Goal: Task Accomplishment & Management: Manage account settings

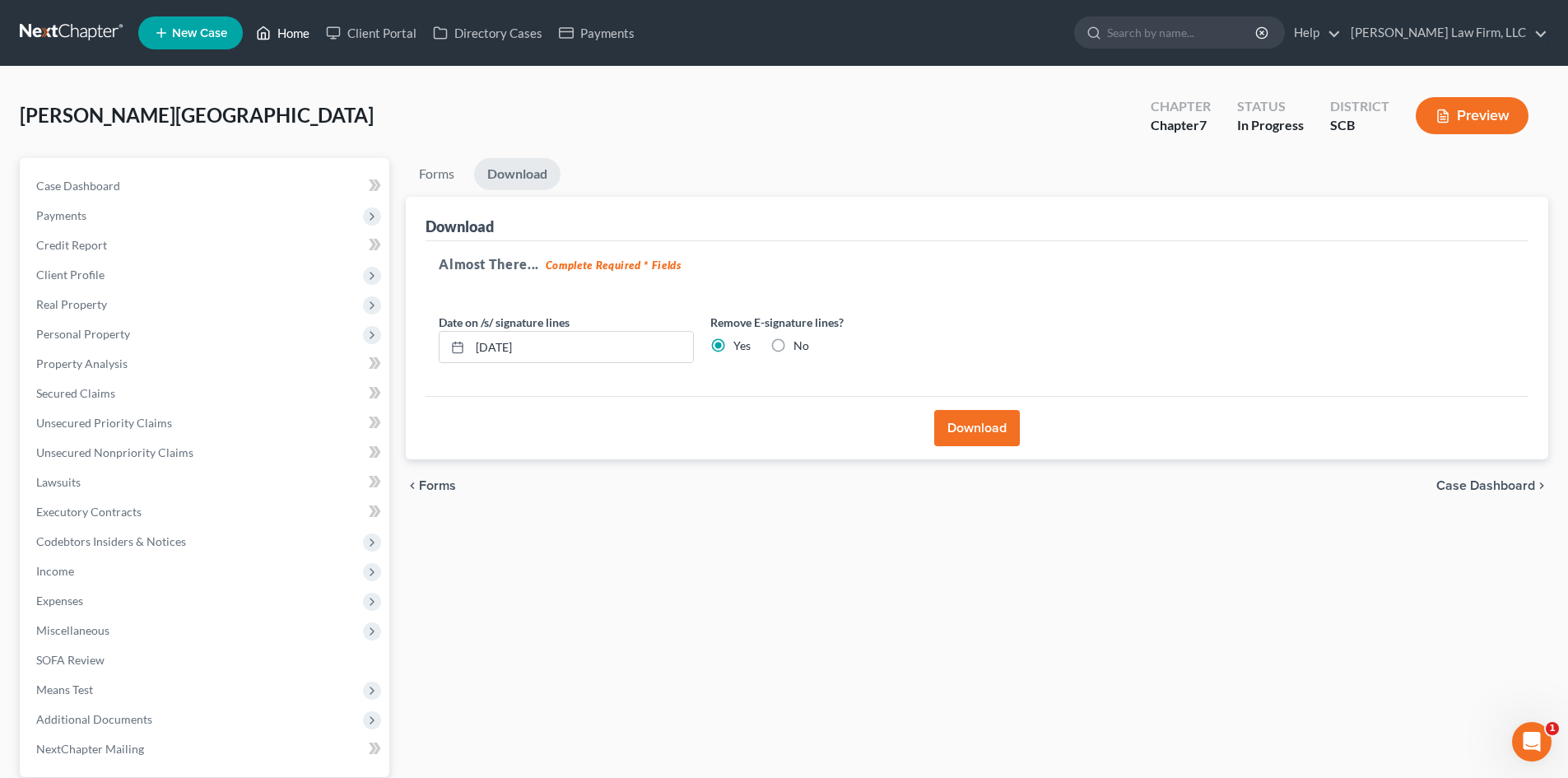
click at [286, 29] on link "Home" at bounding box center [283, 33] width 70 height 30
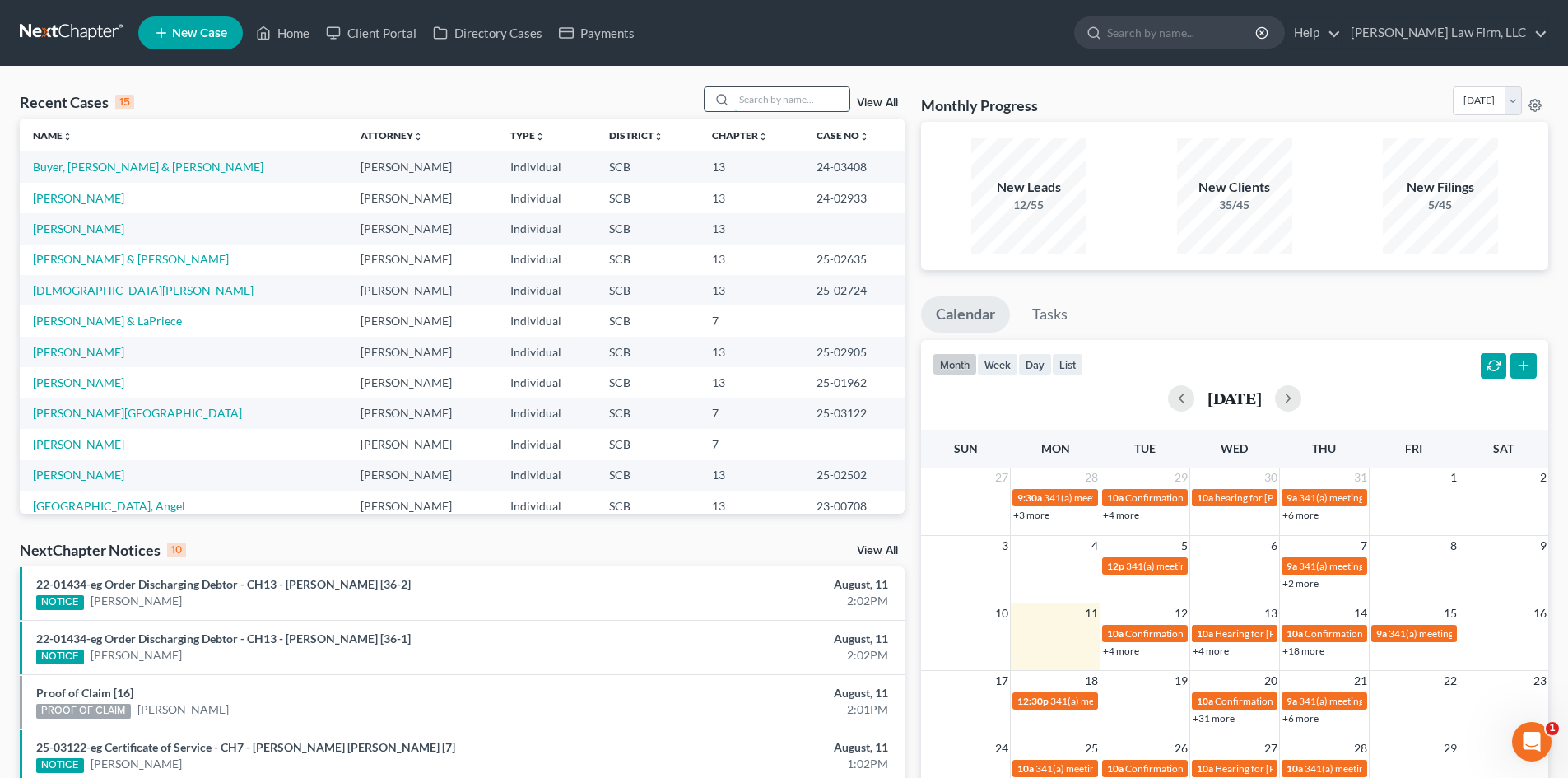
click at [772, 97] on input "search" at bounding box center [792, 99] width 115 height 24
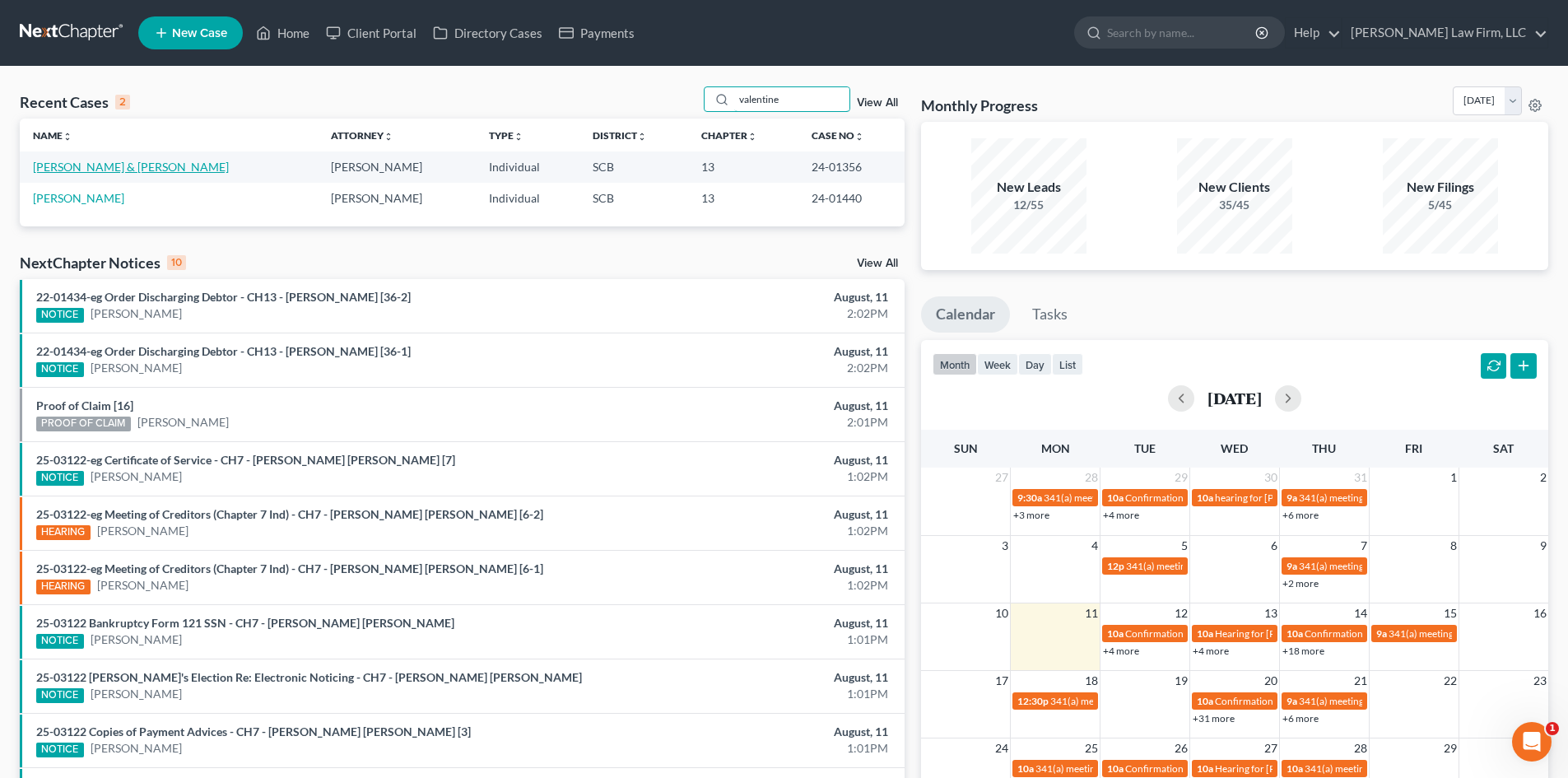
type input "valentine"
click at [94, 159] on link "[PERSON_NAME] & [PERSON_NAME]" at bounding box center [130, 166] width 196 height 14
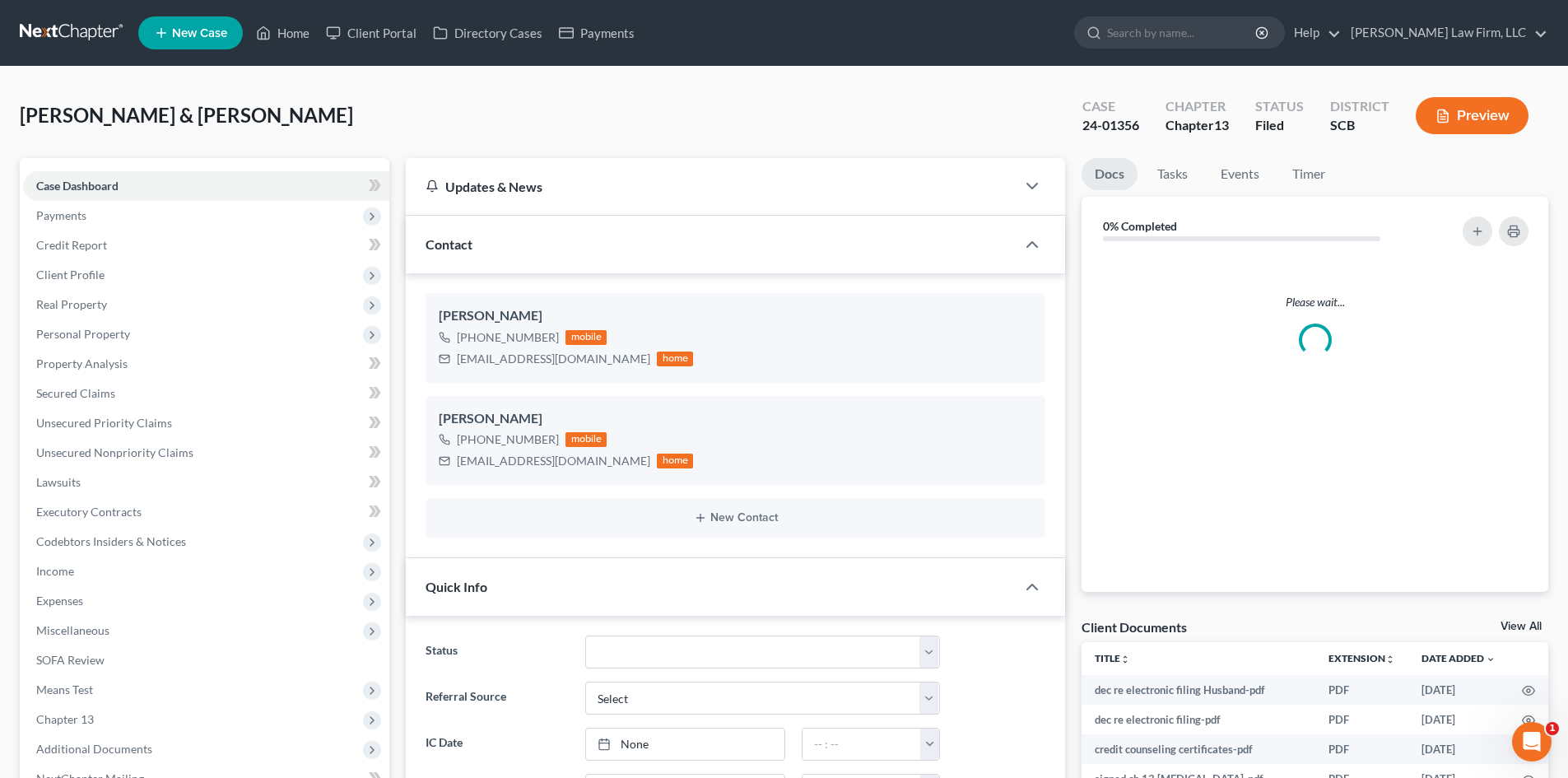
select select "0"
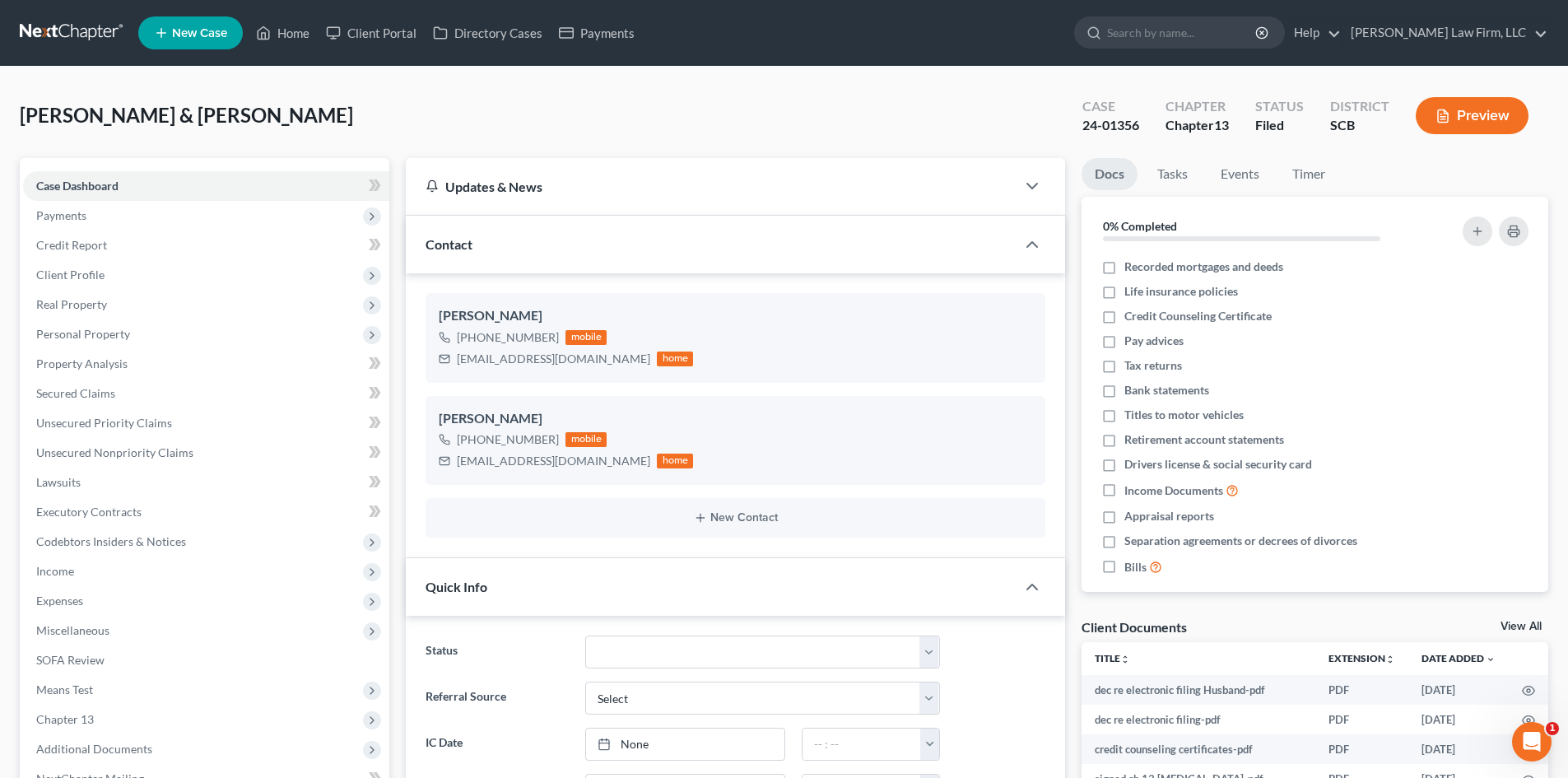
click at [1479, 124] on button "Preview" at bounding box center [1471, 115] width 113 height 37
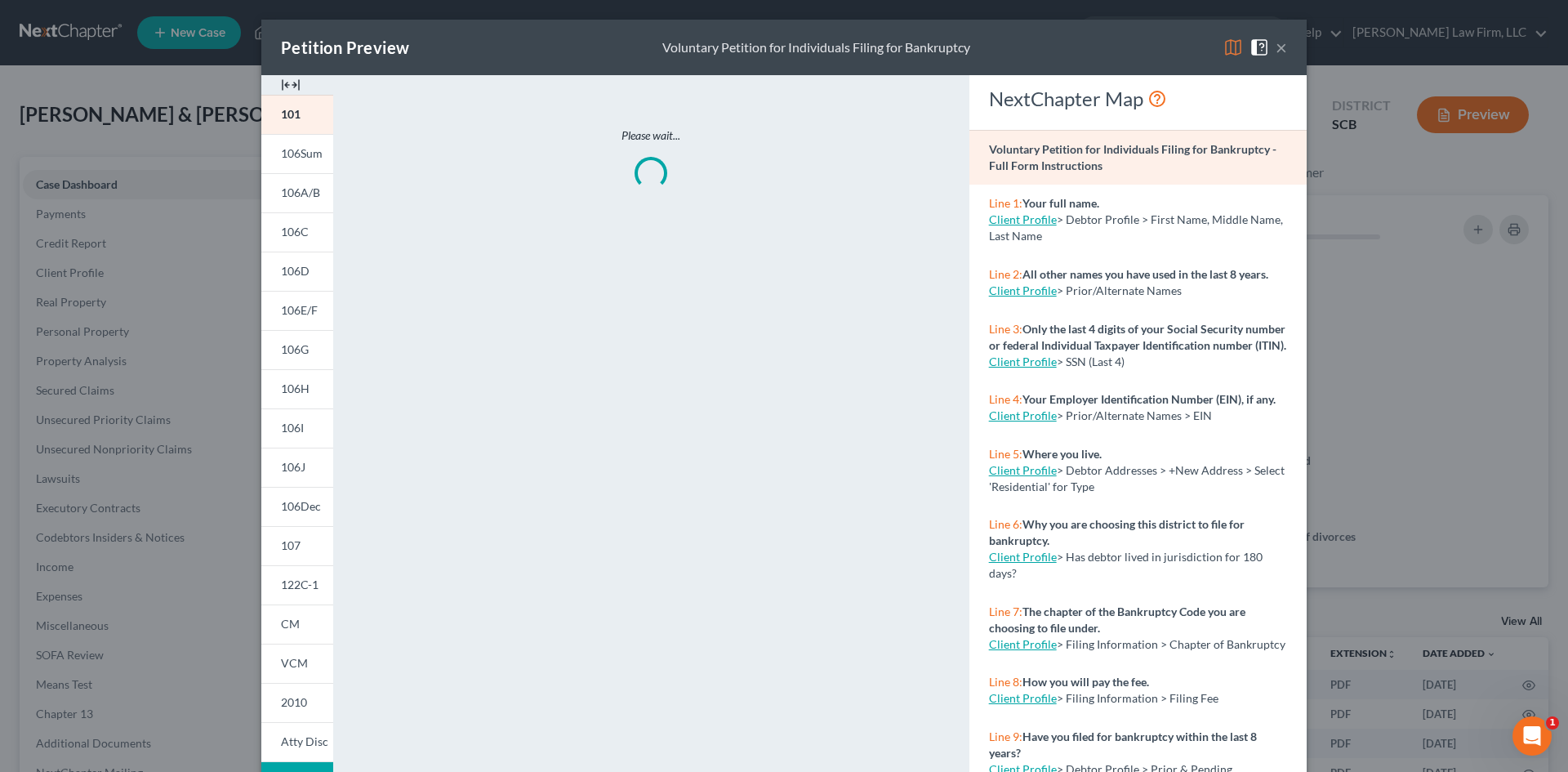
click at [290, 87] on img at bounding box center [291, 85] width 20 height 20
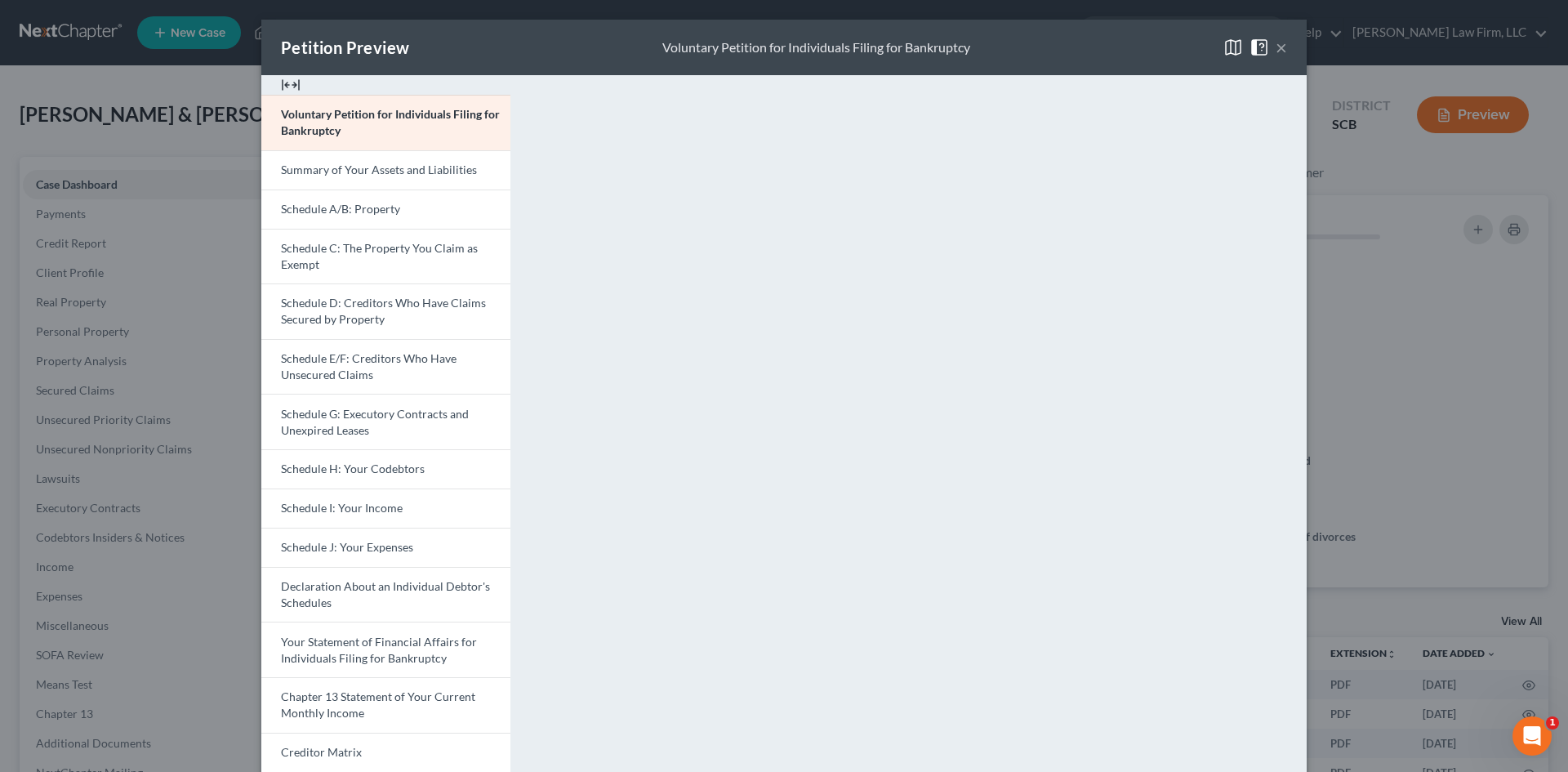
click at [328, 306] on span "Schedule D: Creditors Who Have Claims Secured by Property" at bounding box center [384, 311] width 205 height 30
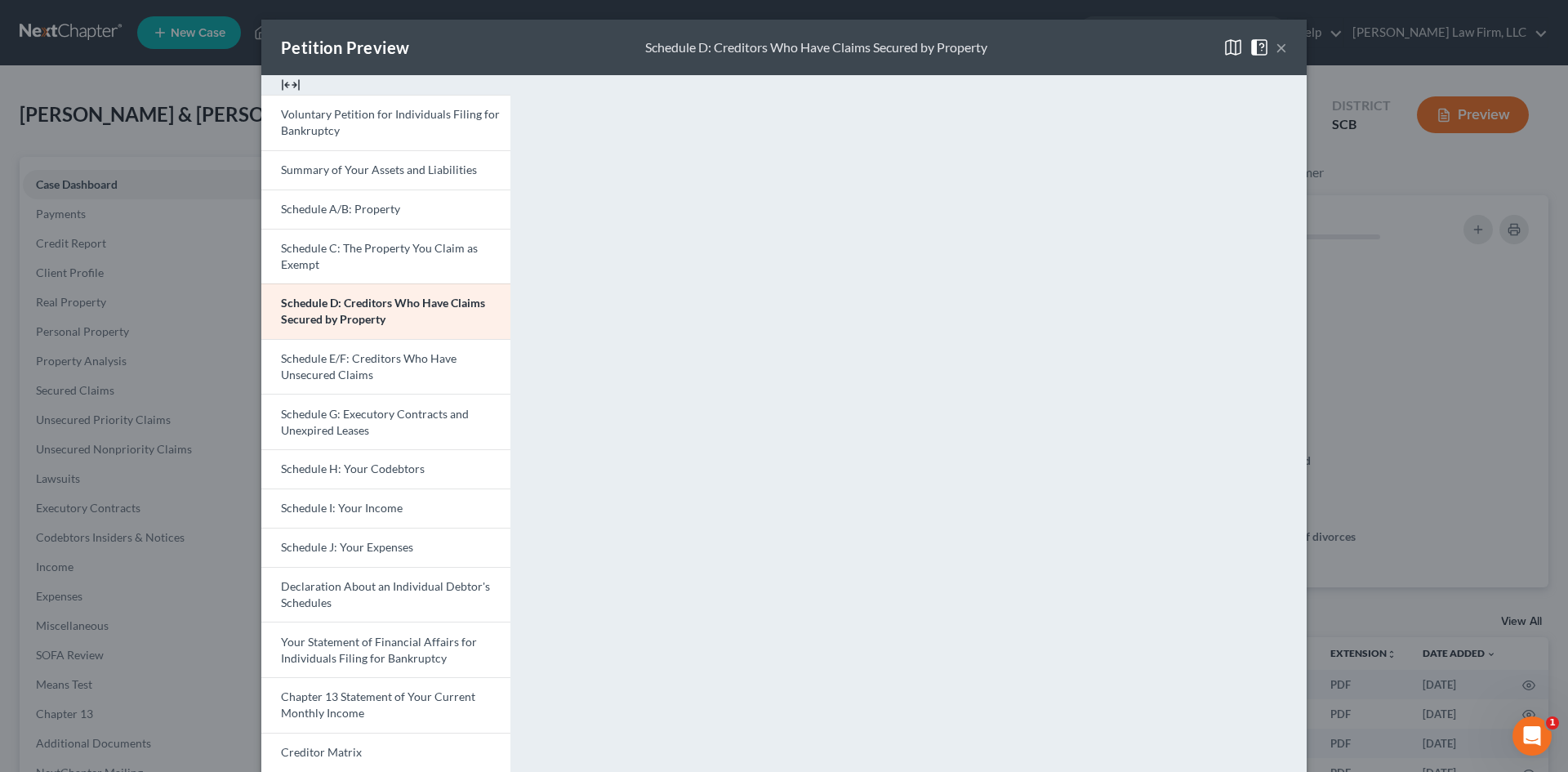
click at [1279, 53] on button "×" at bounding box center [1281, 47] width 12 height 20
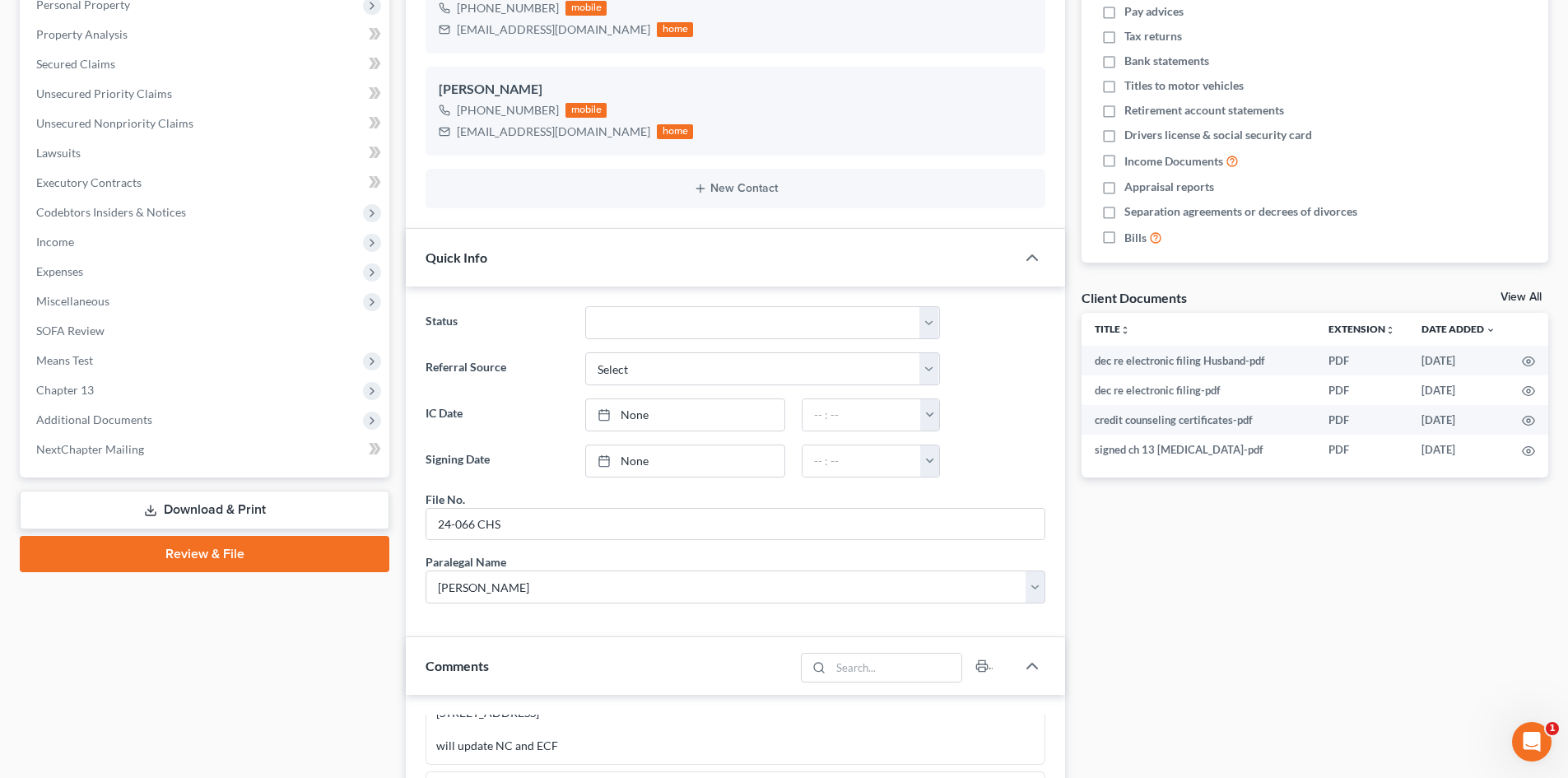
scroll to position [741, 0]
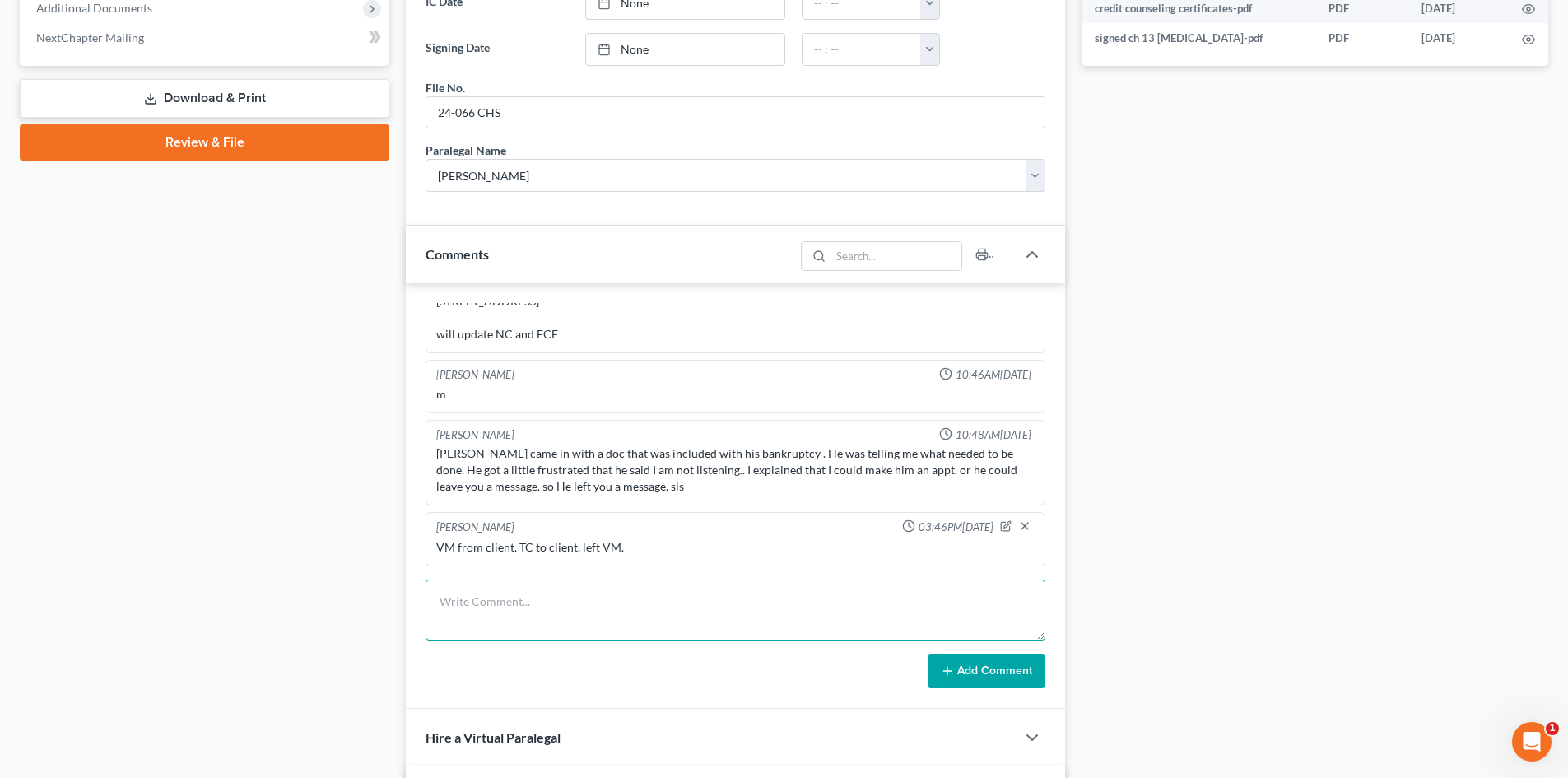
click at [531, 594] on textarea at bounding box center [735, 609] width 620 height 61
type textarea "TC with [PERSON_NAME]. The Cadillac was totaled on [DATE]. Ins proceeds @$7,900…"
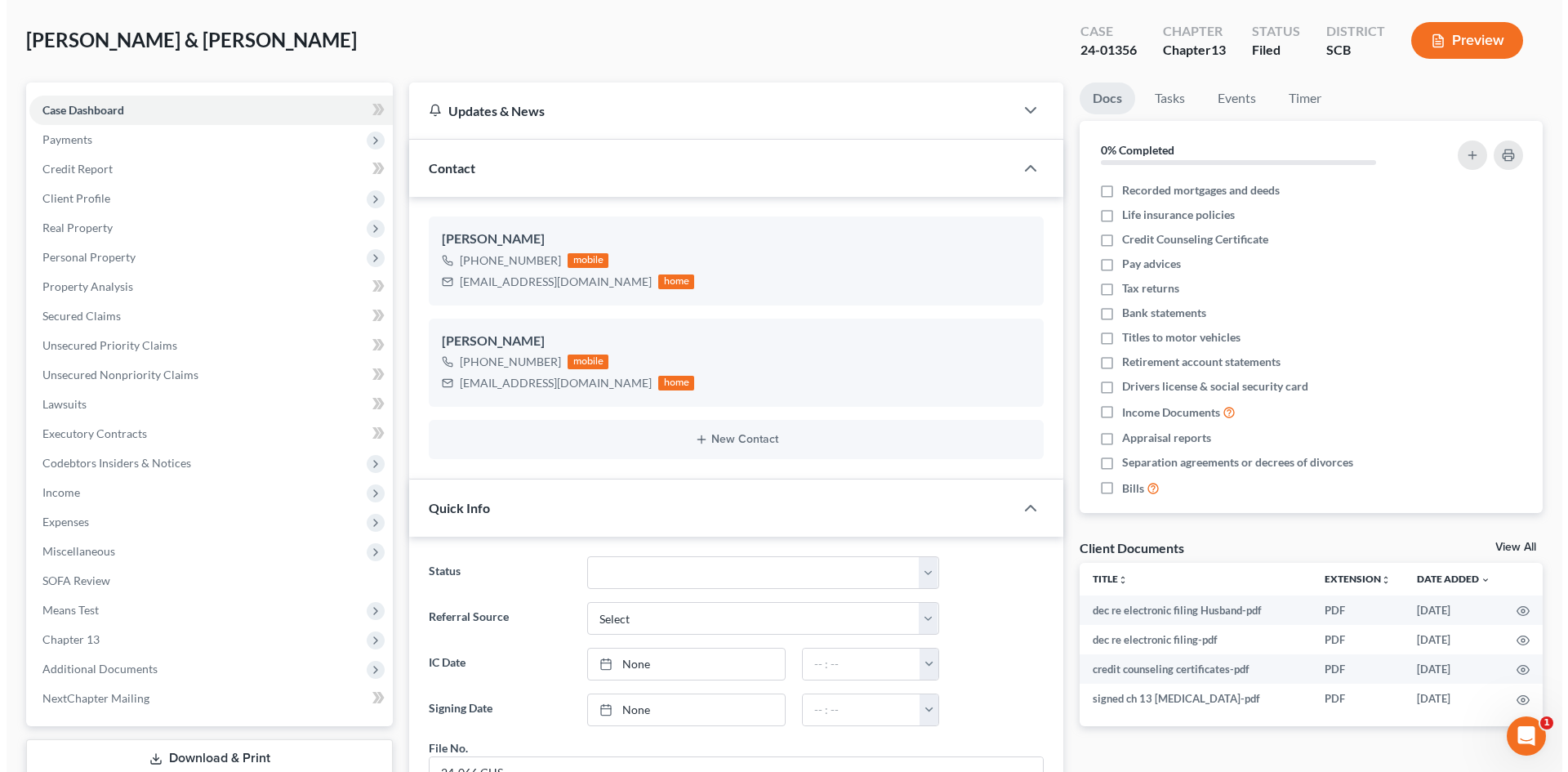
scroll to position [0, 0]
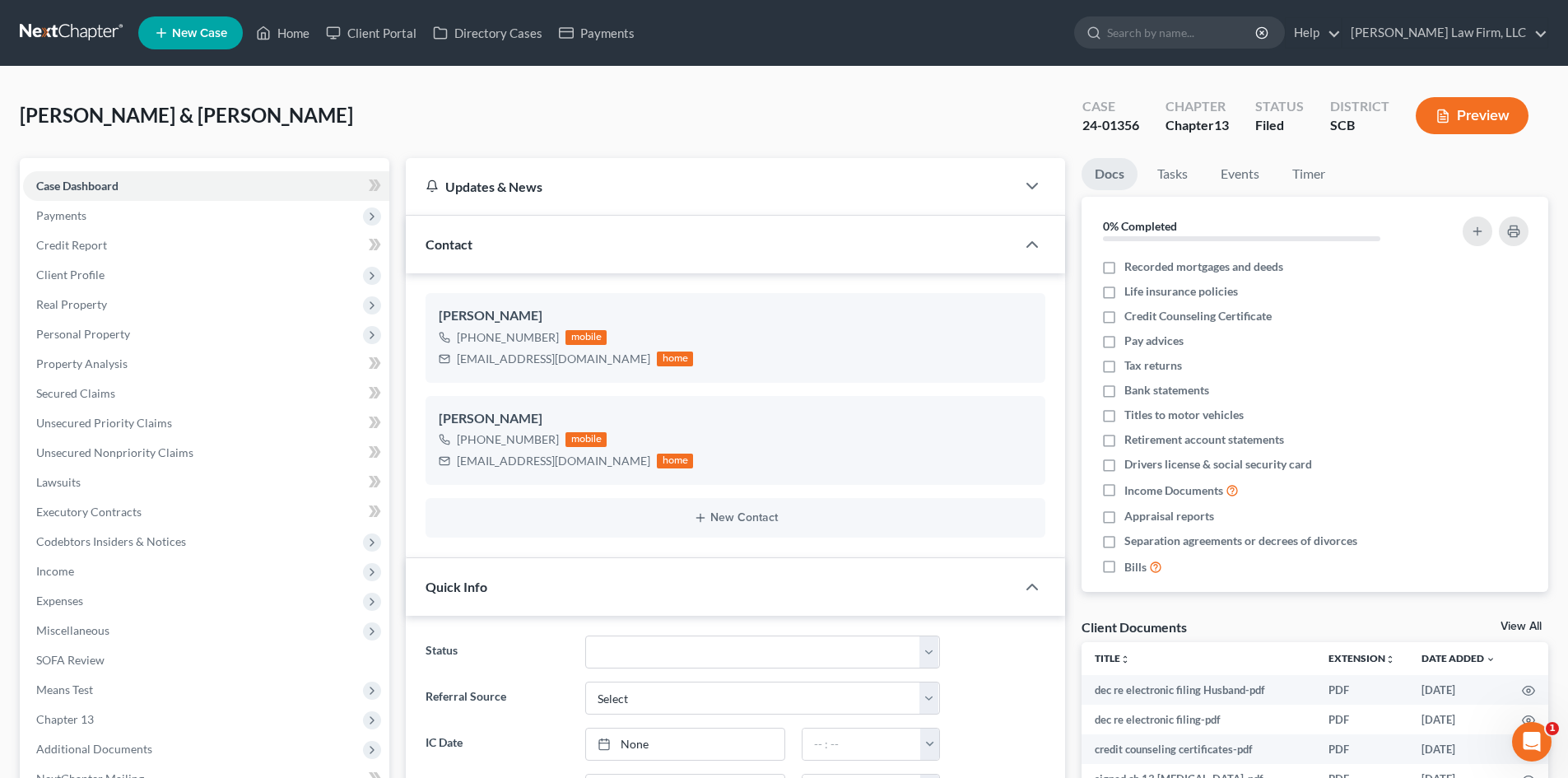
click at [1457, 103] on button "Preview" at bounding box center [1471, 115] width 113 height 37
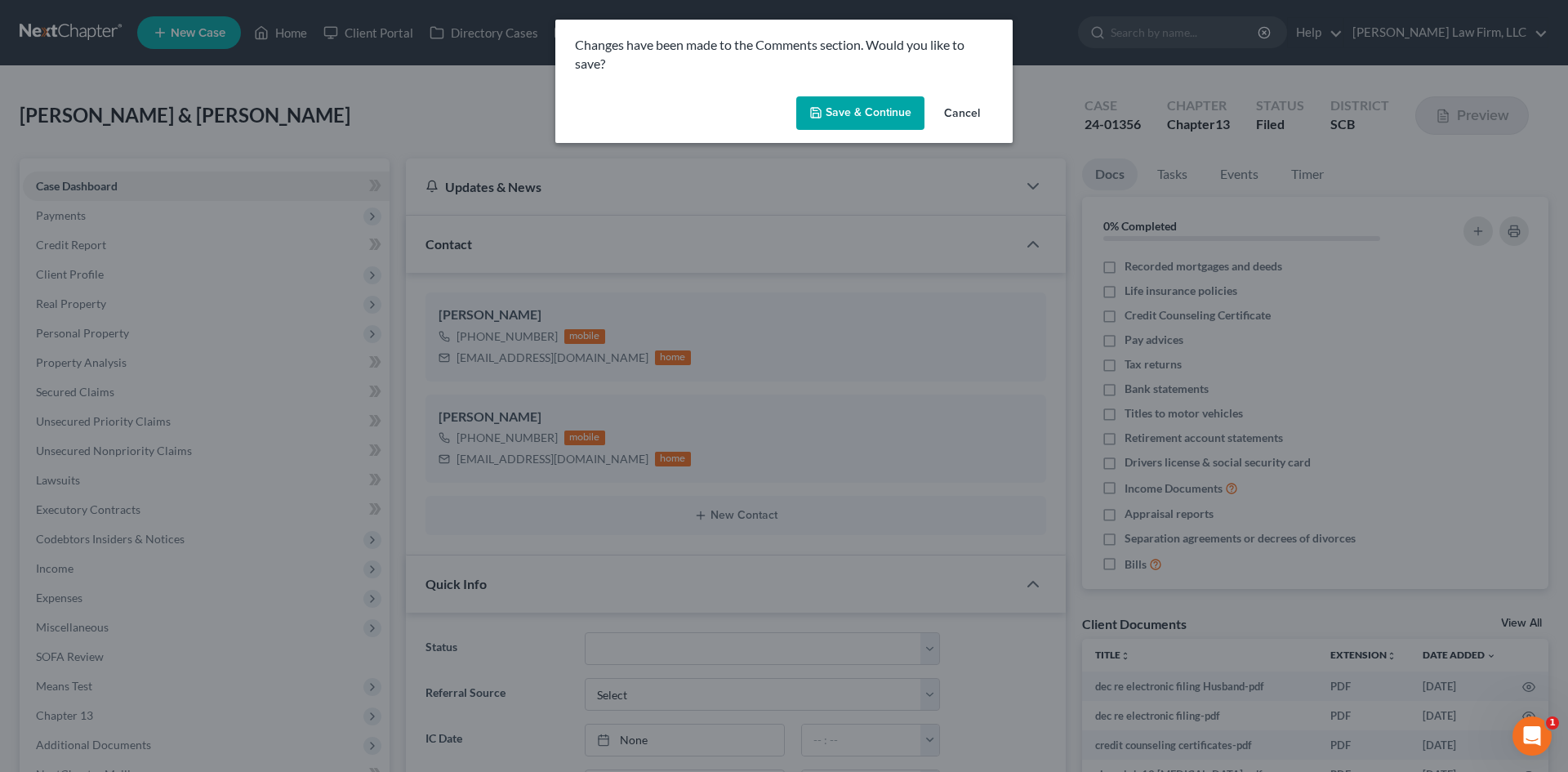
click at [900, 112] on button "Save & Continue" at bounding box center [861, 113] width 128 height 34
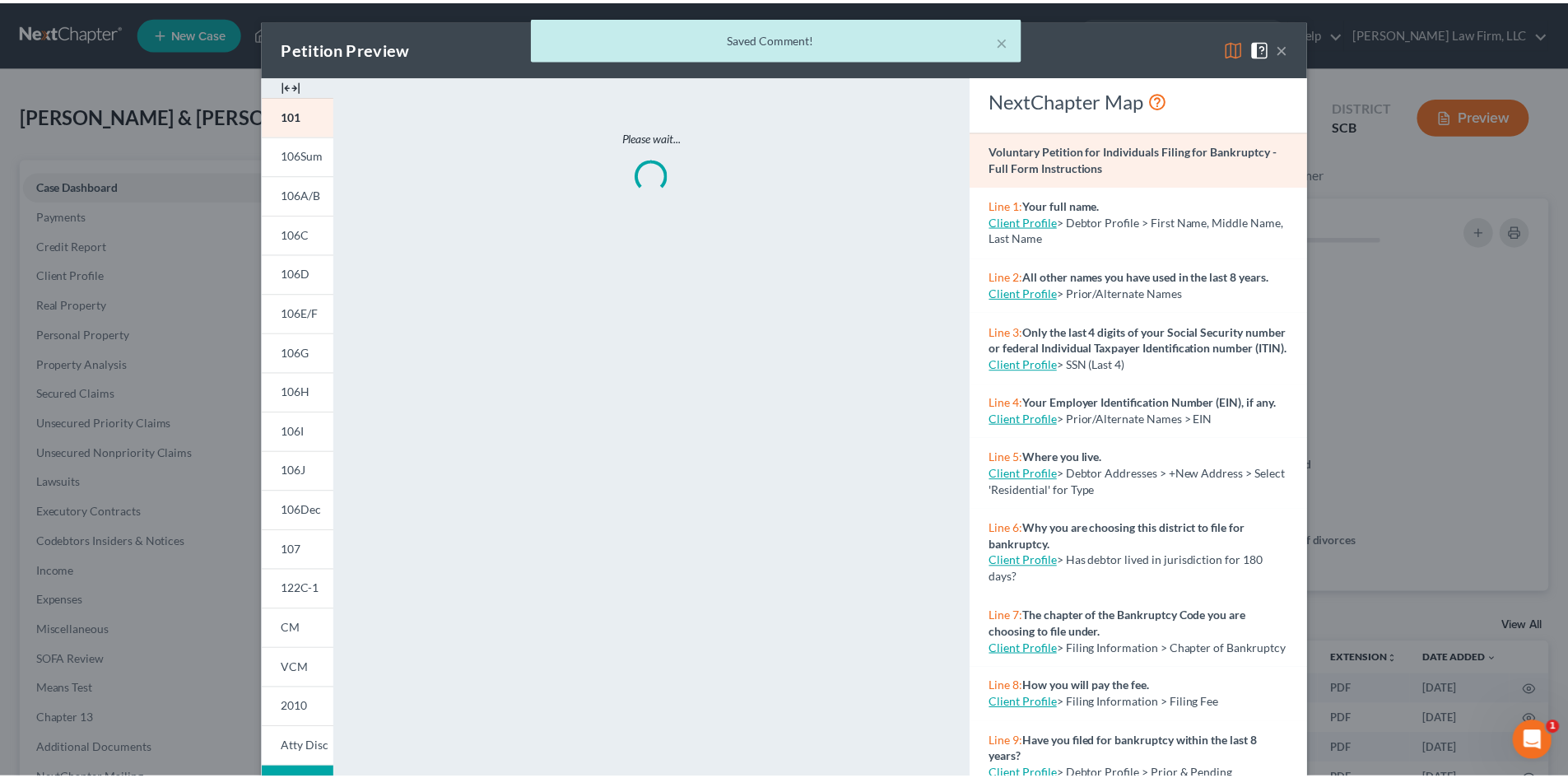
scroll to position [1149, 0]
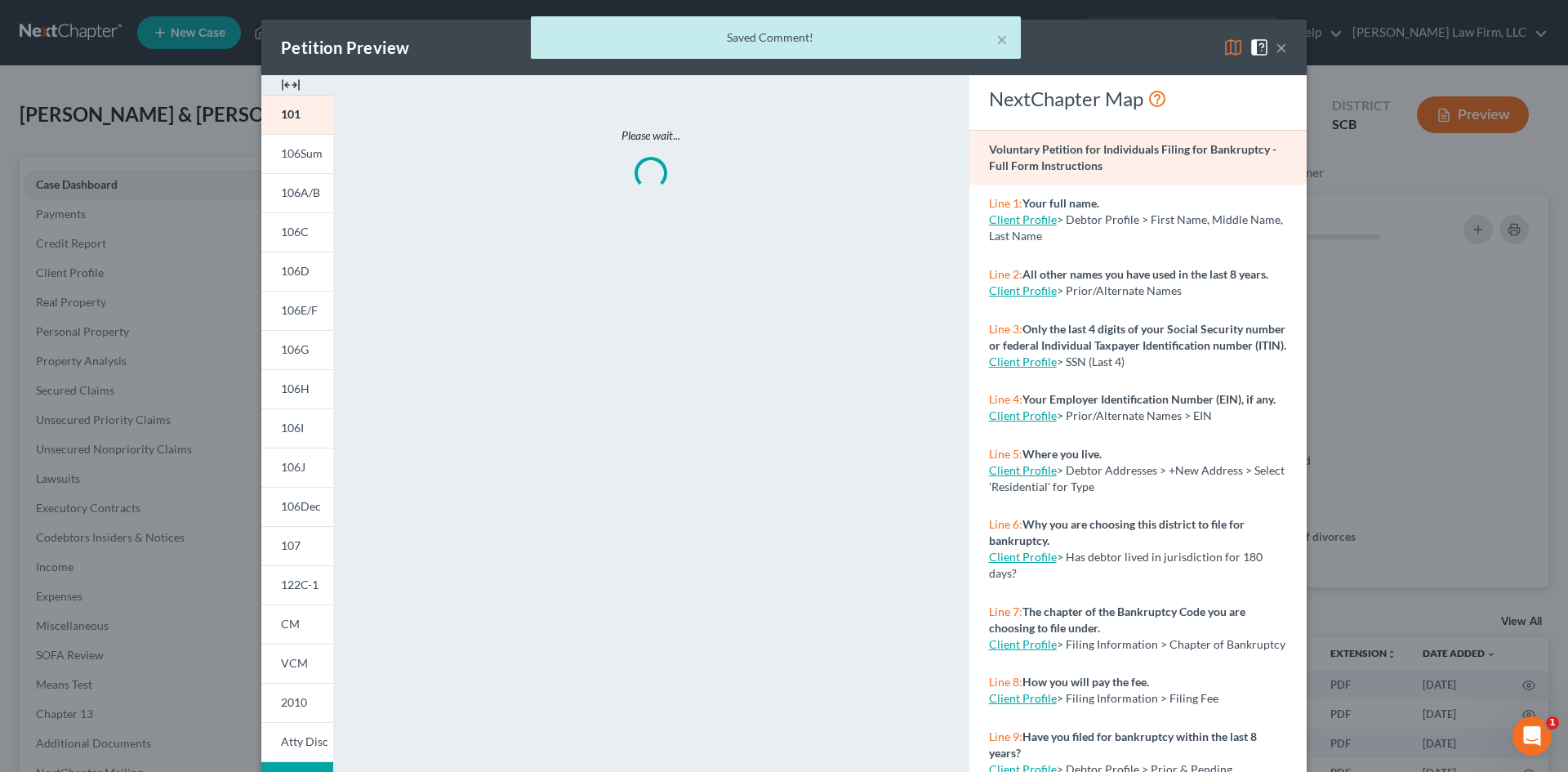
click at [288, 80] on img at bounding box center [291, 85] width 20 height 20
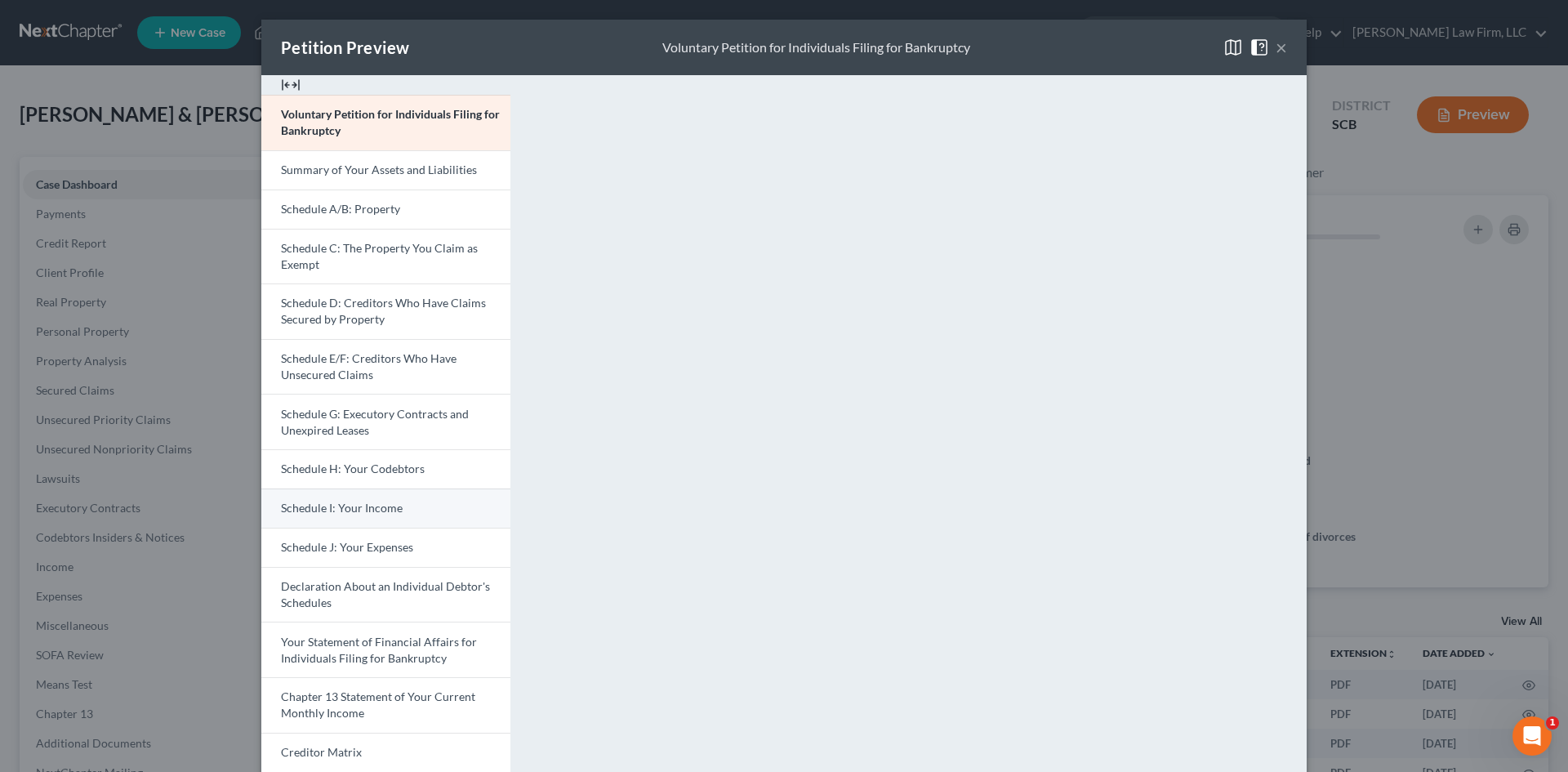
click at [364, 500] on link "Schedule I: Your Income" at bounding box center [386, 508] width 249 height 39
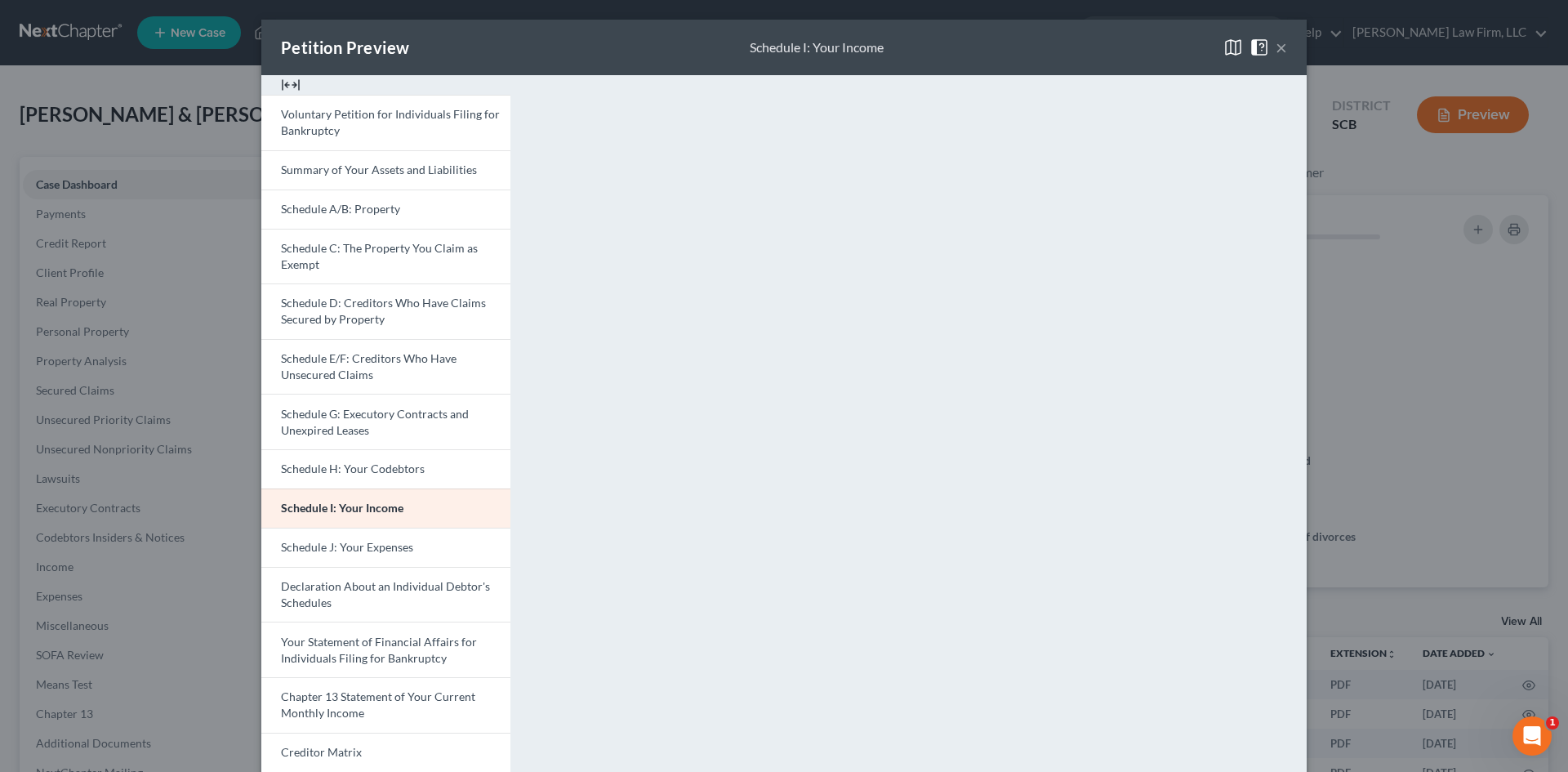
click at [1278, 47] on button "×" at bounding box center [1281, 47] width 12 height 20
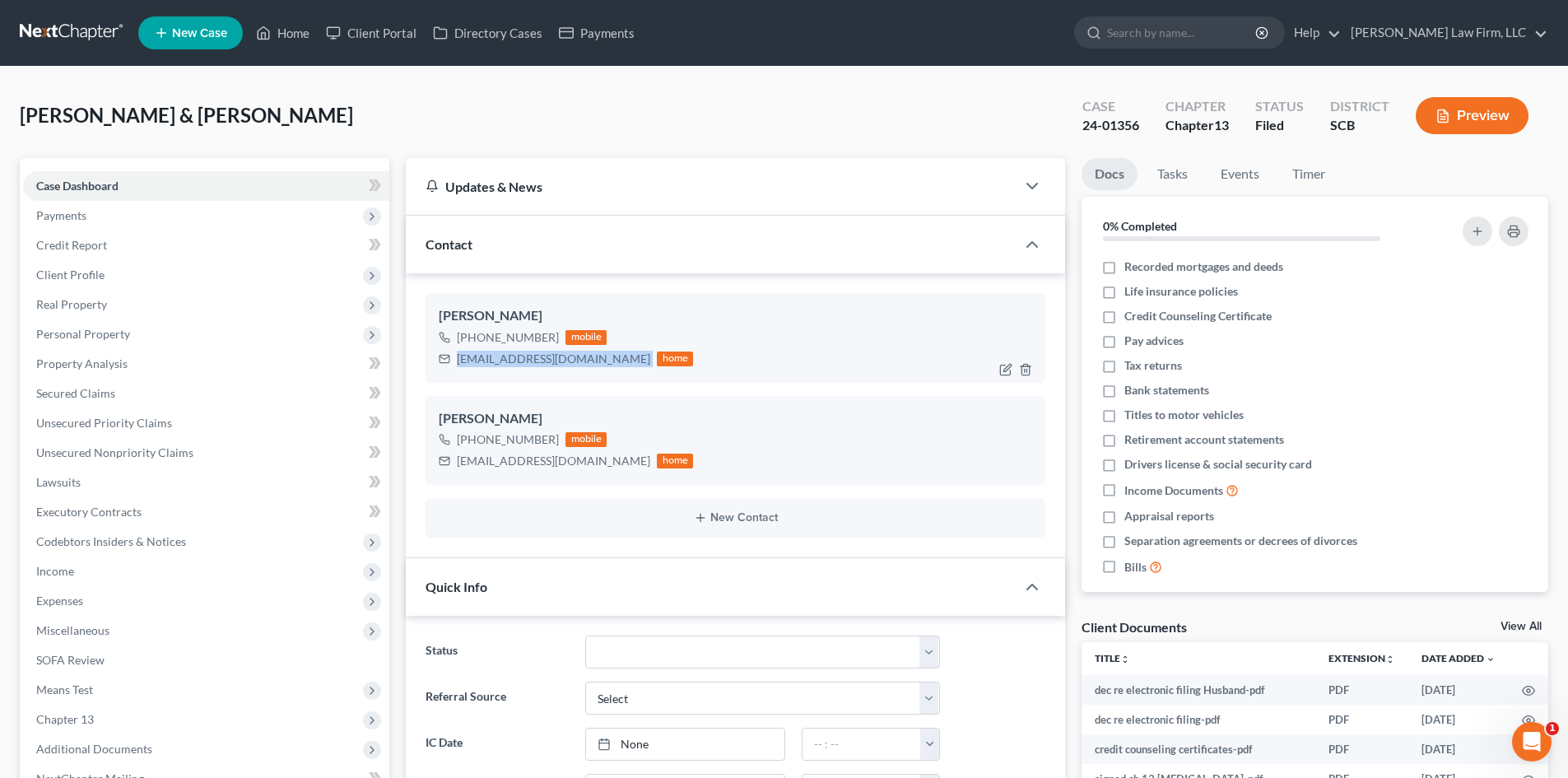
drag, startPoint x: 456, startPoint y: 358, endPoint x: 582, endPoint y: 369, distance: 126.5
click at [582, 369] on div "[EMAIL_ADDRESS][DOMAIN_NAME] home" at bounding box center [566, 359] width 255 height 22
copy div "[EMAIL_ADDRESS][DOMAIN_NAME]"
drag, startPoint x: 308, startPoint y: 36, endPoint x: 436, endPoint y: 179, distance: 191.9
click at [308, 36] on link "Home" at bounding box center [283, 33] width 70 height 30
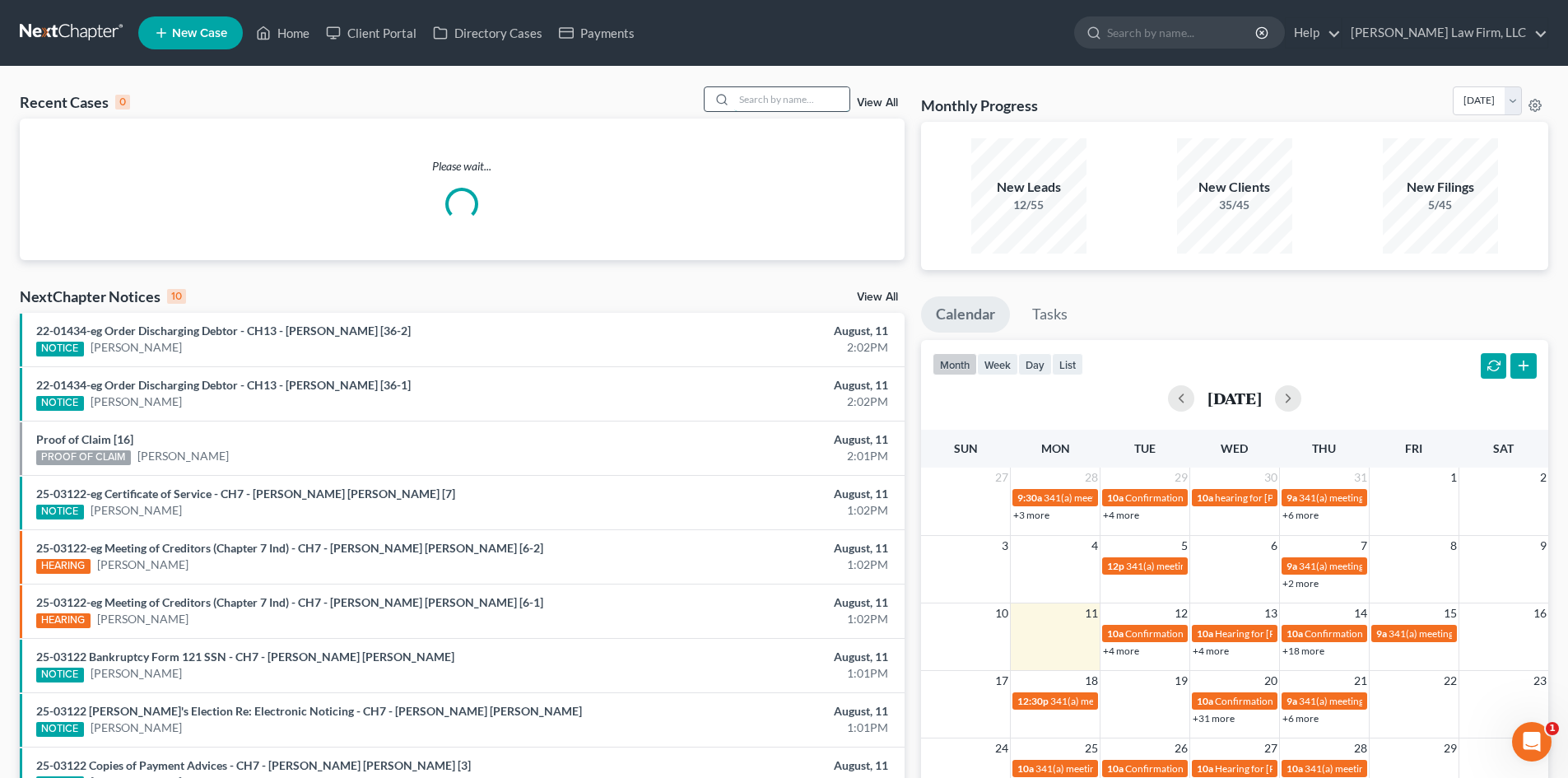
click at [783, 101] on input "search" at bounding box center [792, 99] width 115 height 24
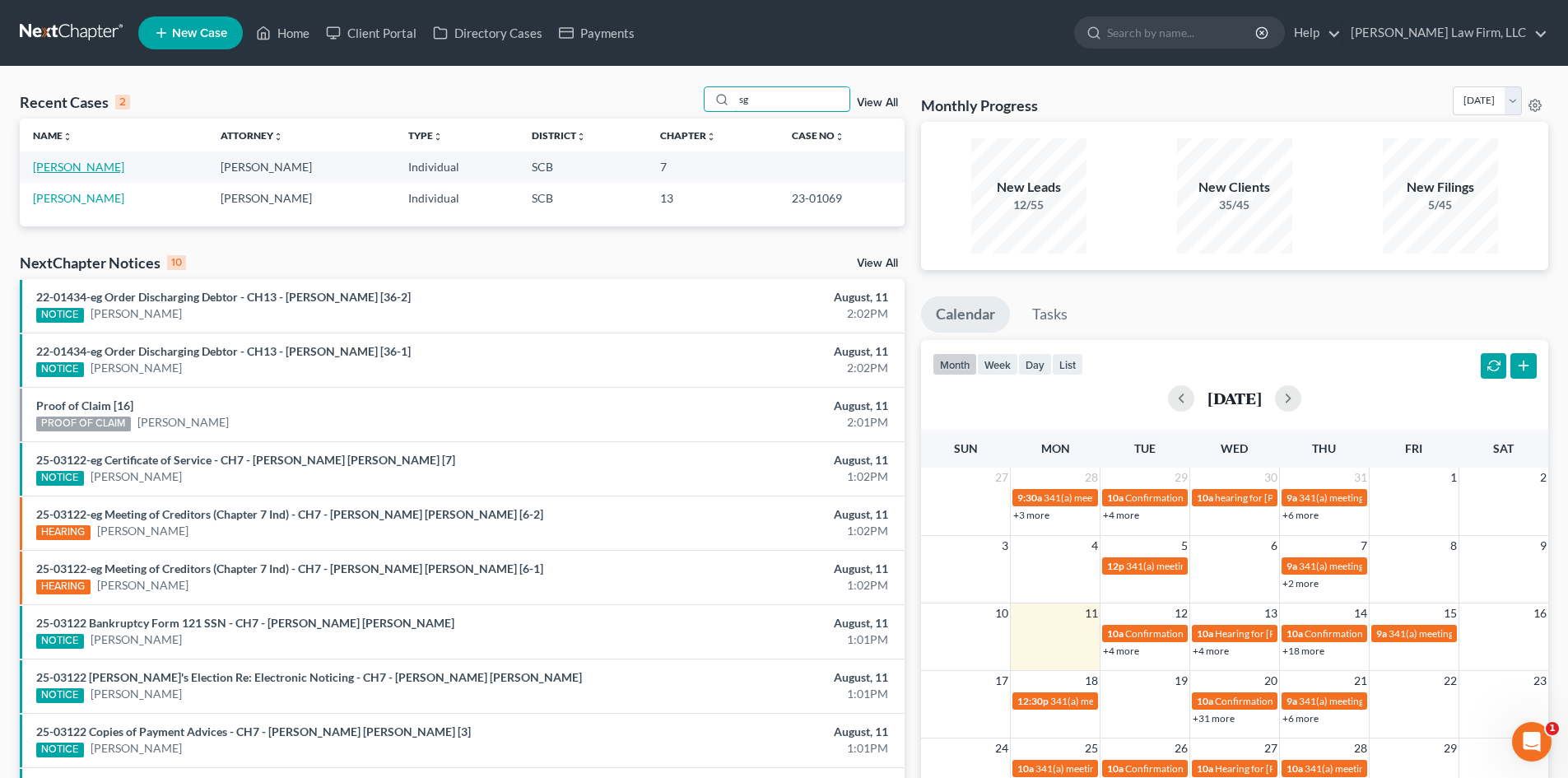
type input "sg"
click at [35, 169] on link "[PERSON_NAME]" at bounding box center [78, 166] width 91 height 14
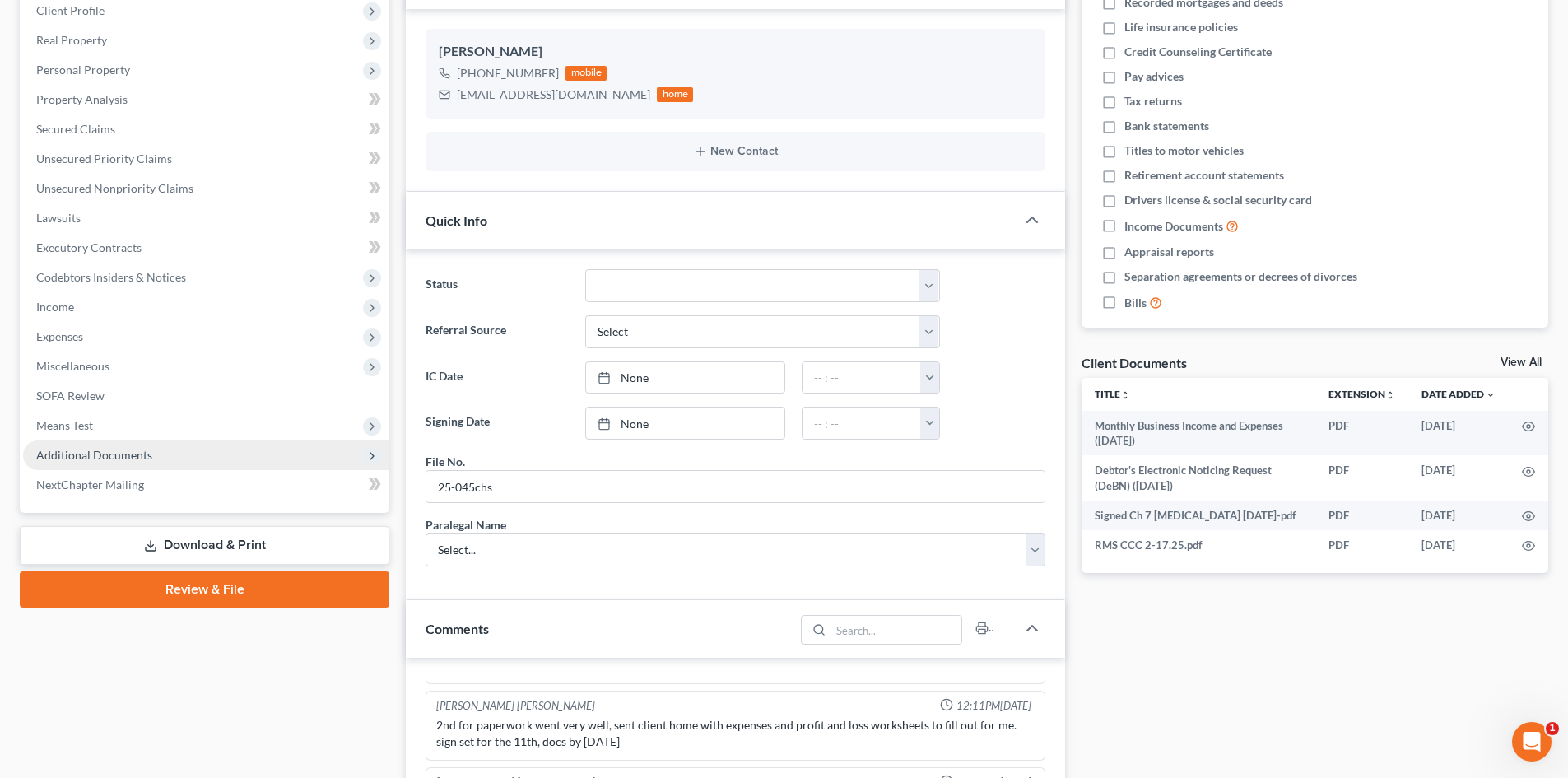
scroll to position [329, 0]
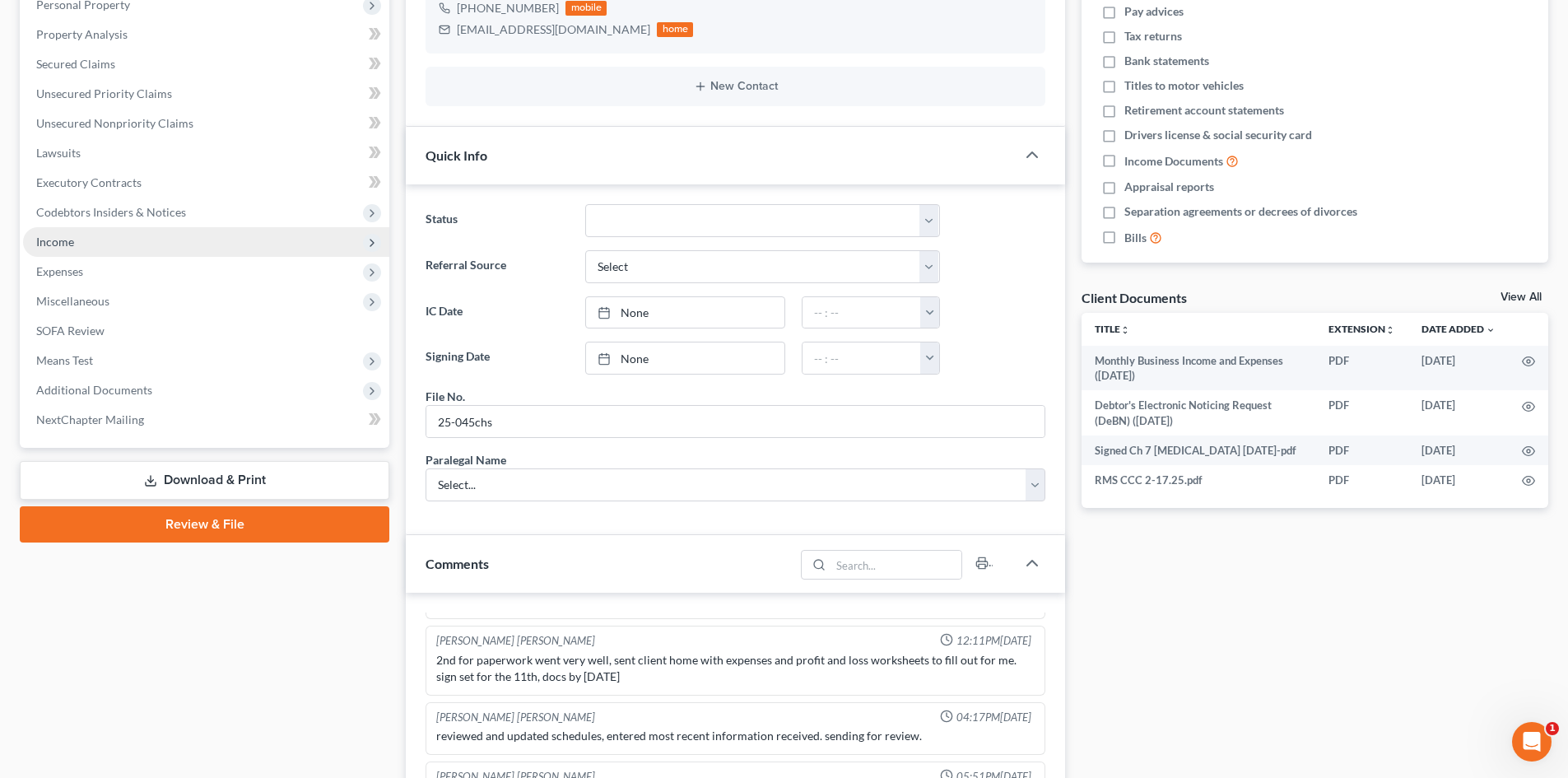
click at [71, 242] on span "Income" at bounding box center [54, 241] width 38 height 14
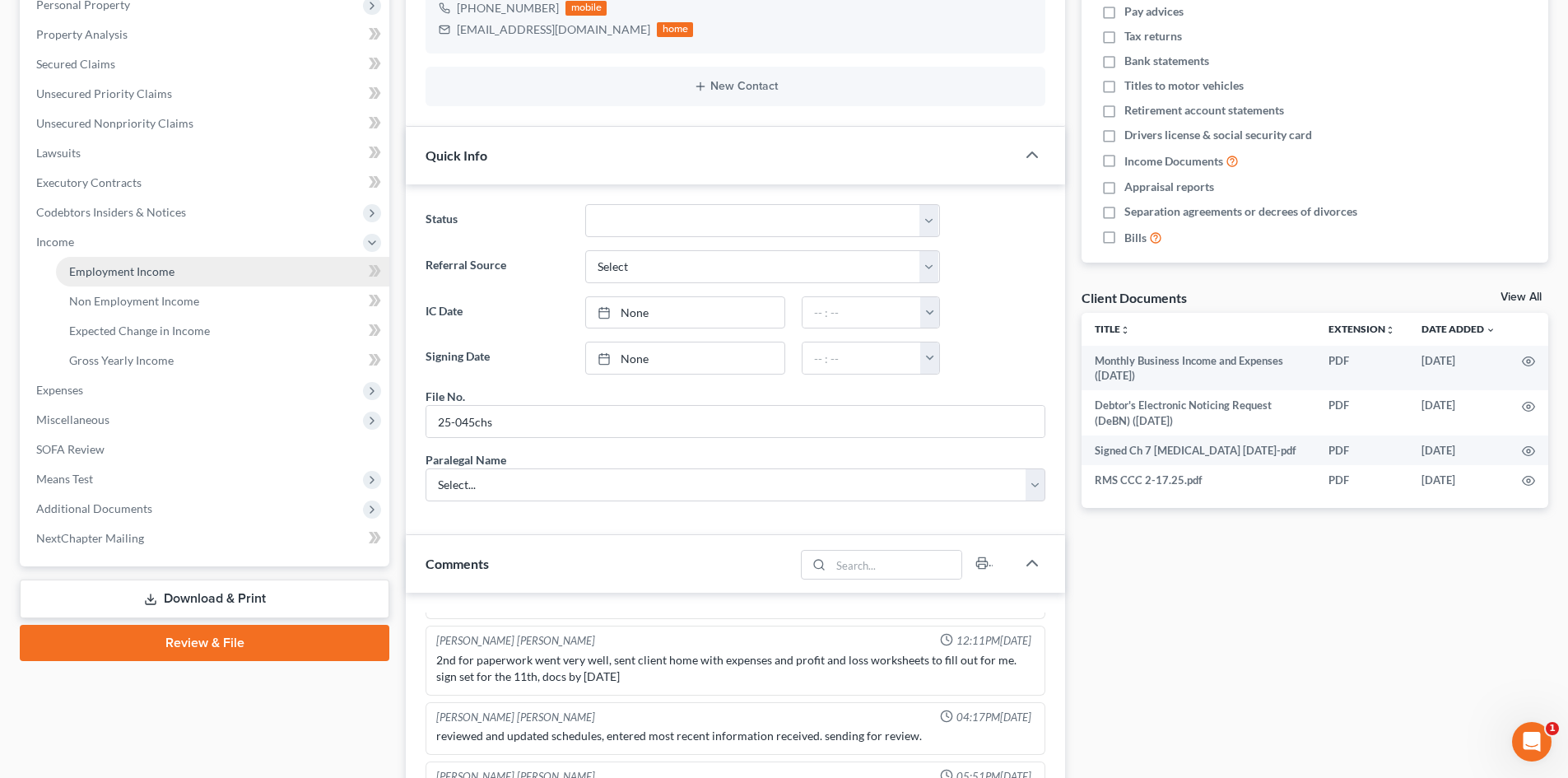
click at [105, 277] on span "Employment Income" at bounding box center [122, 271] width 105 height 14
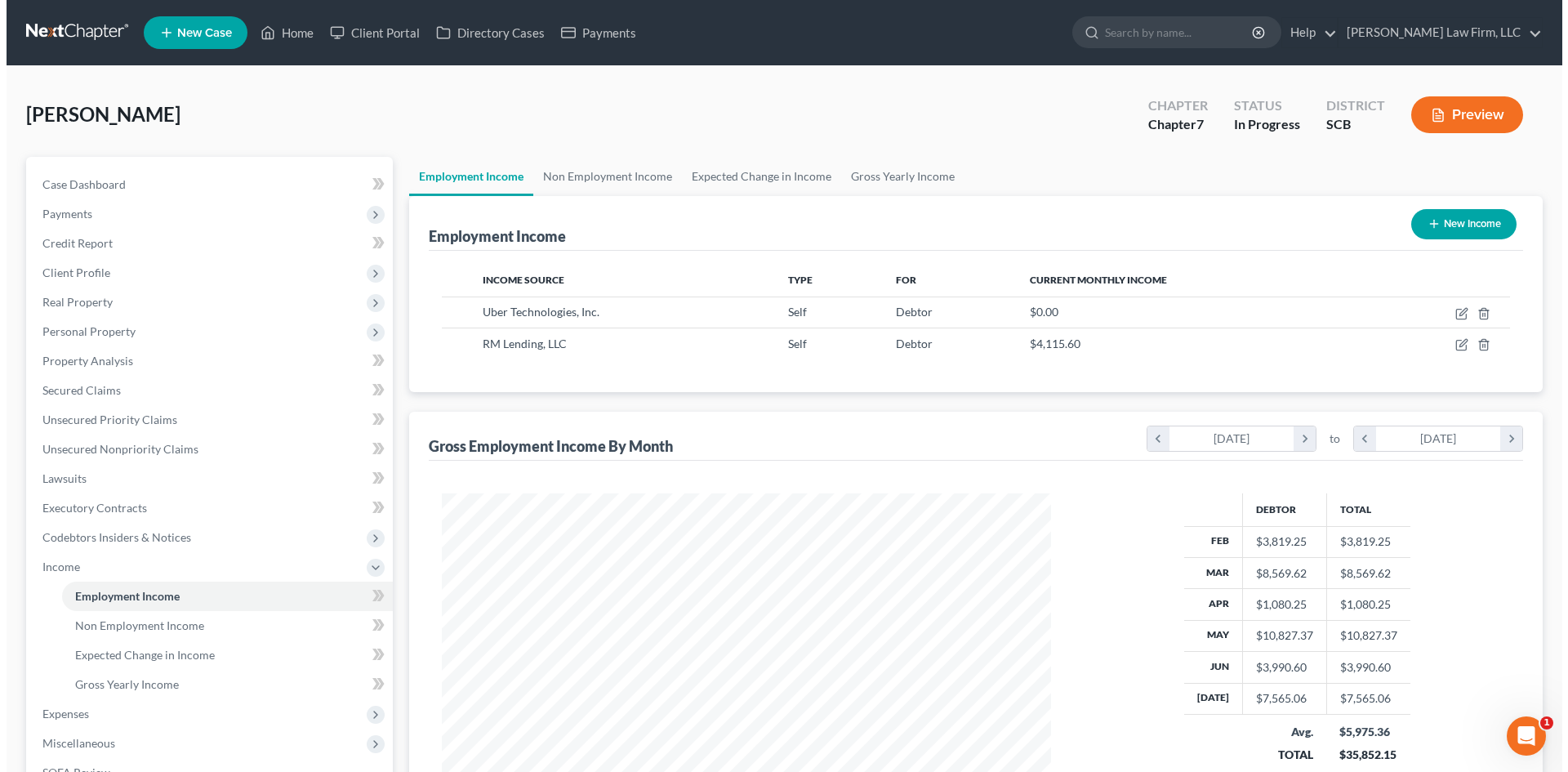
scroll to position [305, 642]
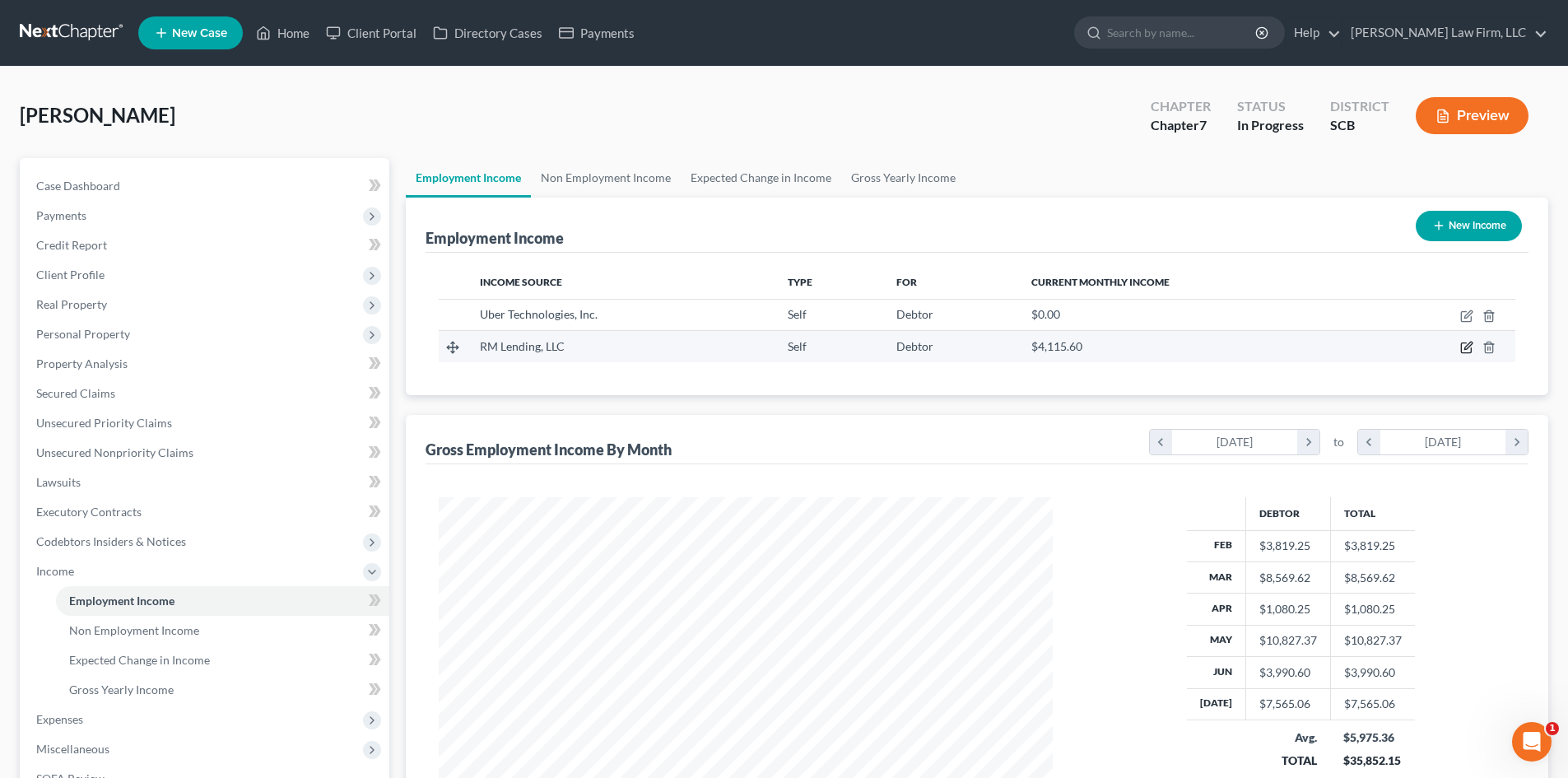
click at [1471, 347] on icon "button" at bounding box center [1466, 347] width 13 height 13
select select "1"
select select "42"
select select "0"
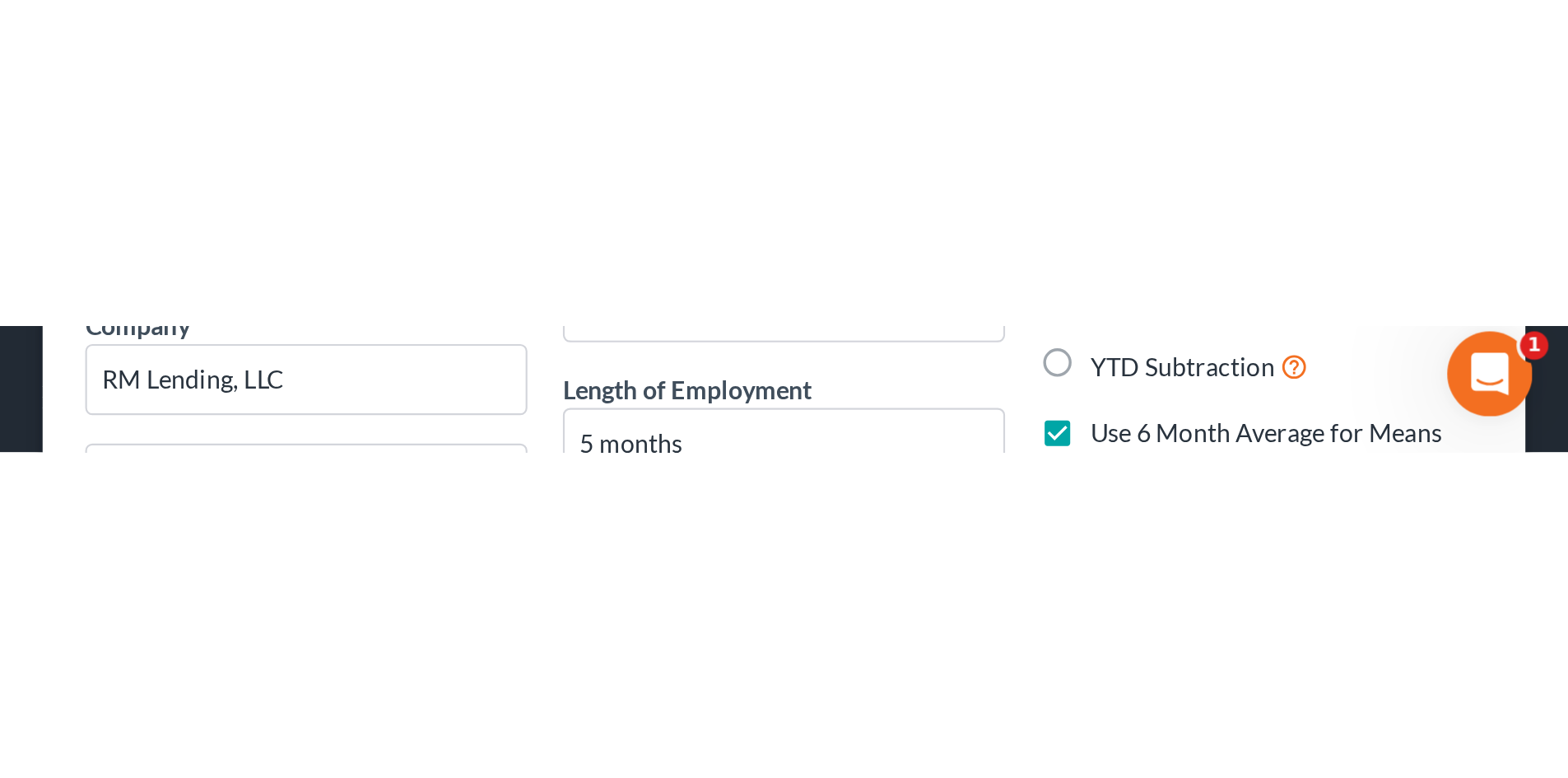
scroll to position [822899, 822281]
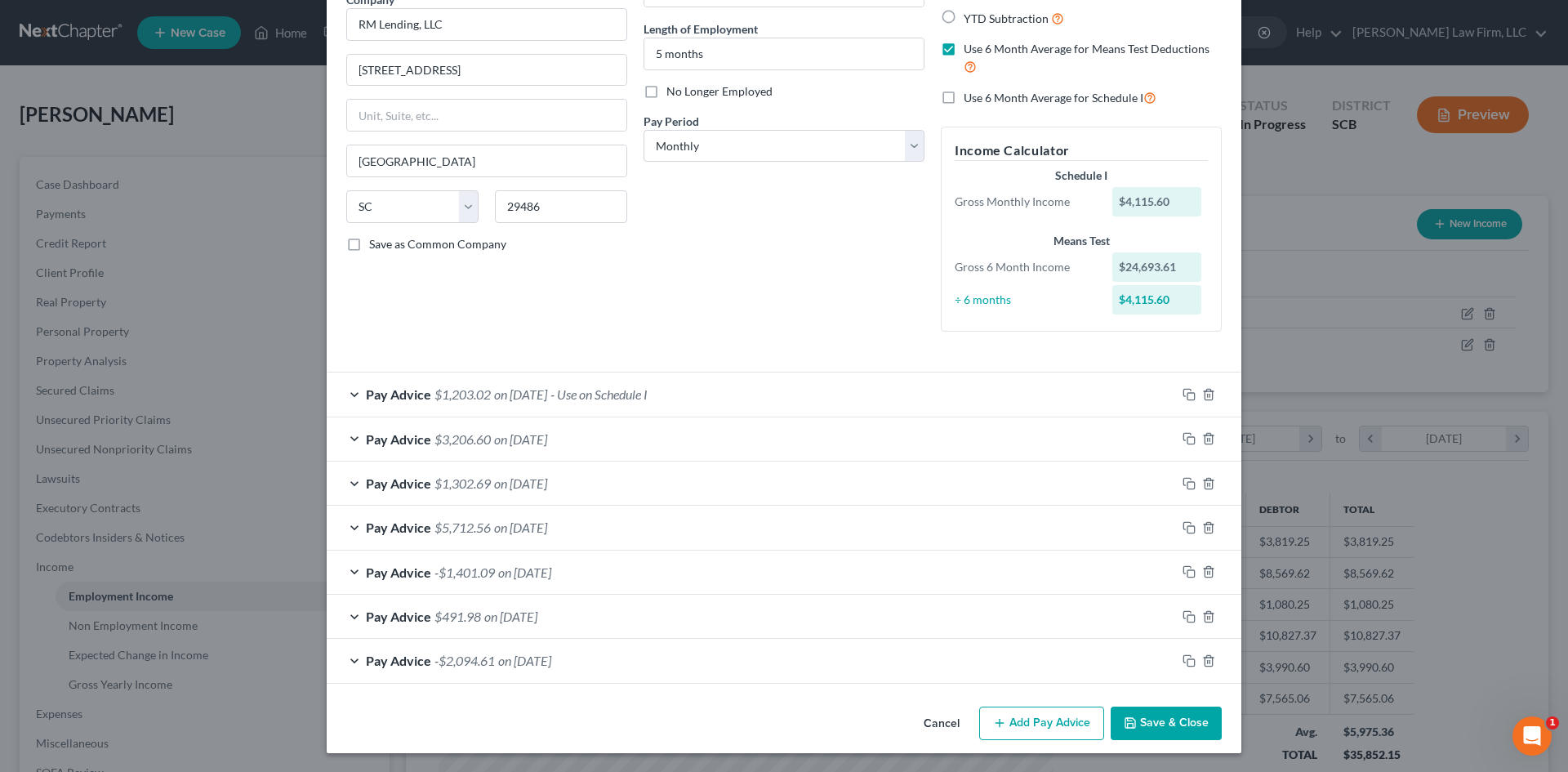
click at [944, 713] on button "Cancel" at bounding box center [942, 724] width 62 height 32
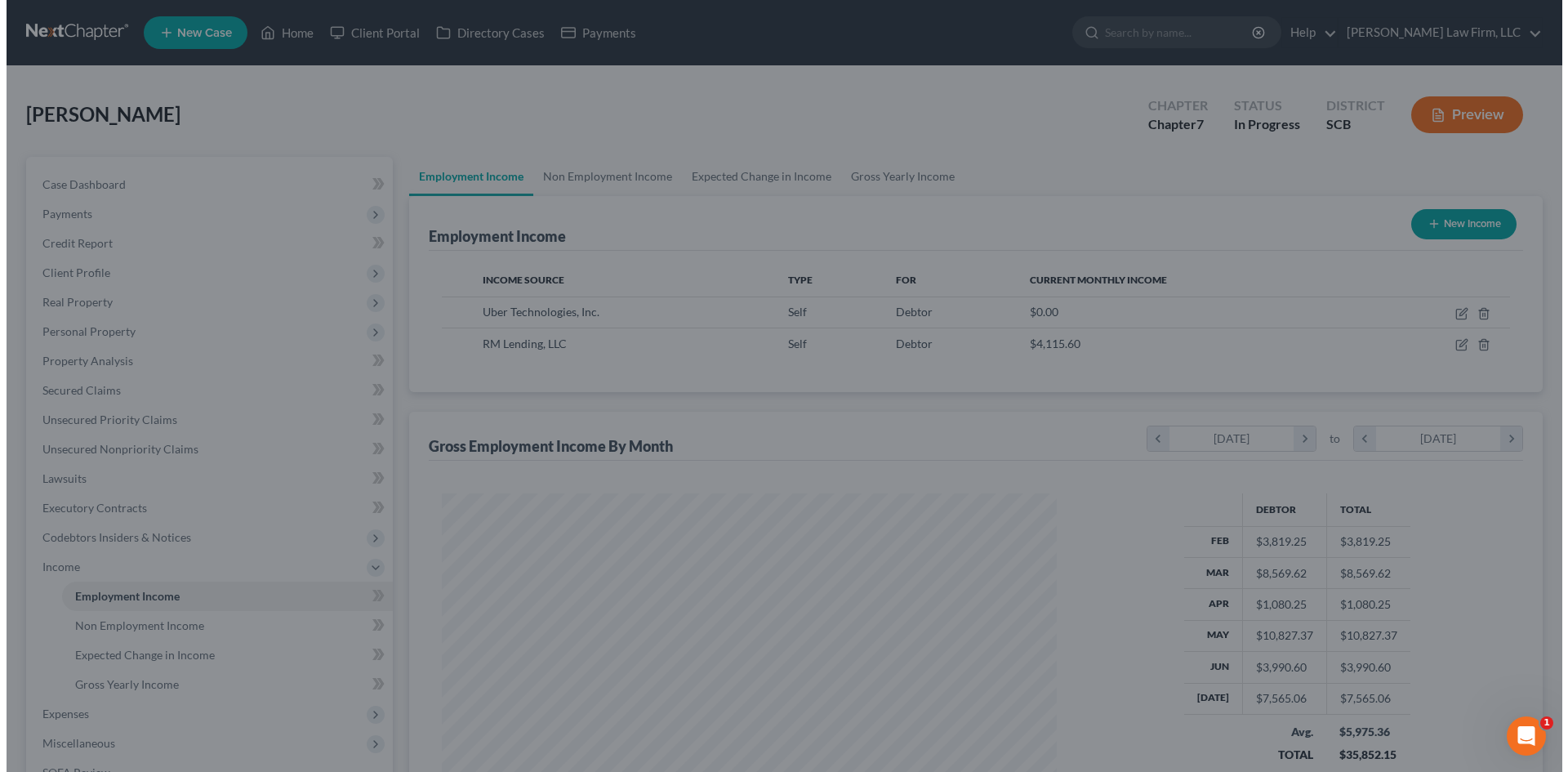
scroll to position [816555, 816206]
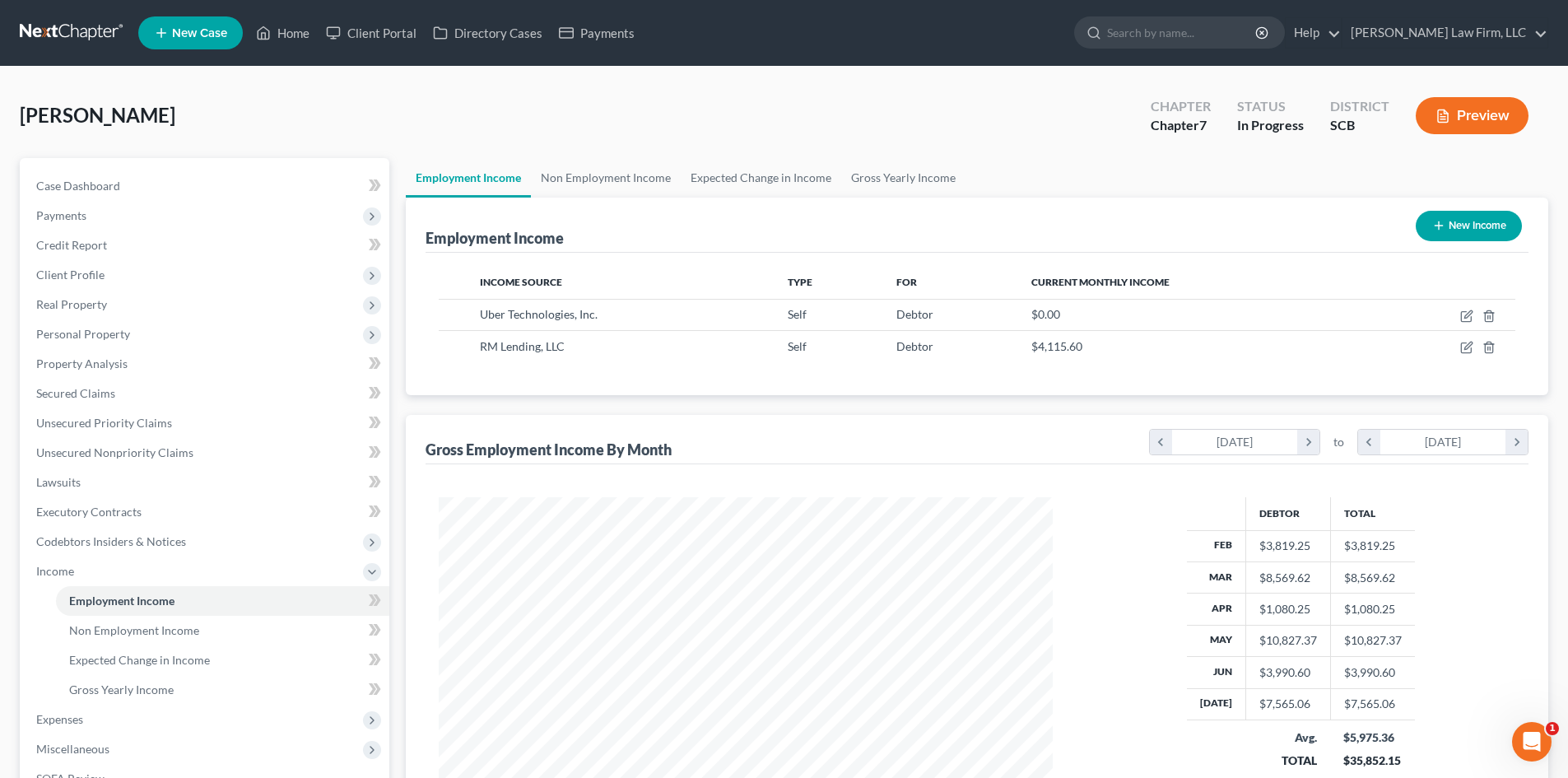
click at [1490, 108] on button "Preview" at bounding box center [1471, 115] width 113 height 37
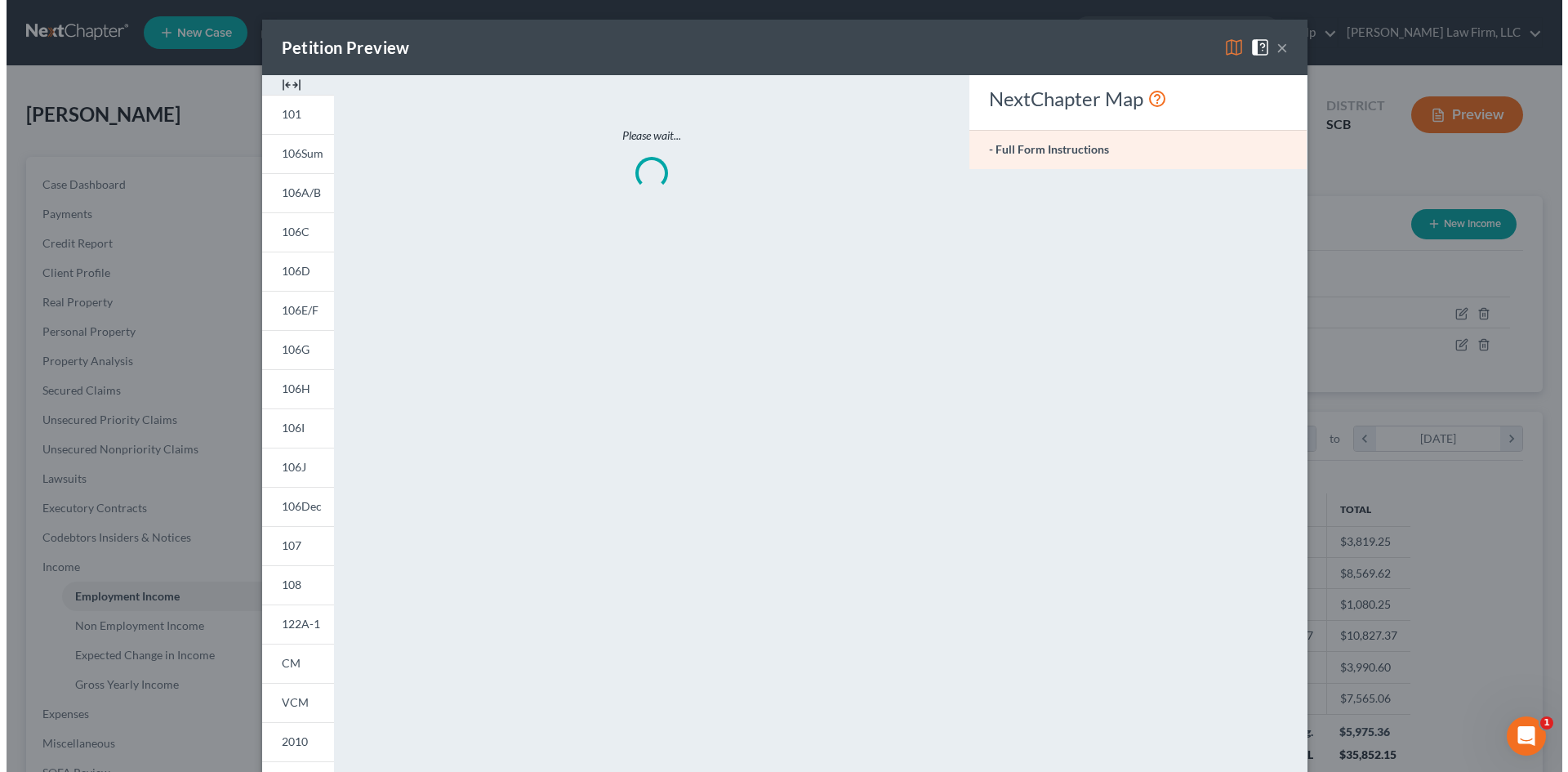
scroll to position [307, 648]
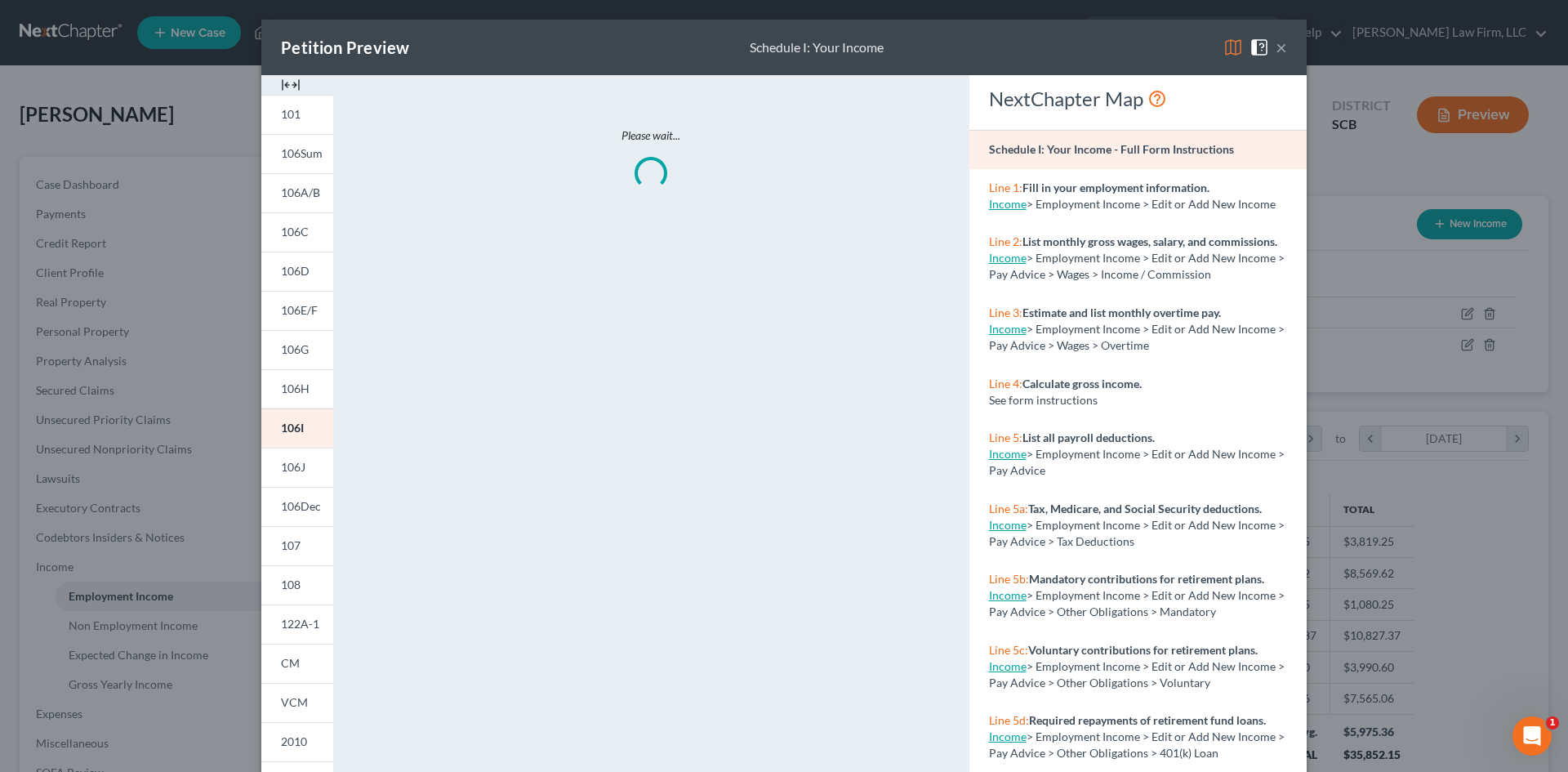
click at [281, 82] on img at bounding box center [291, 85] width 20 height 20
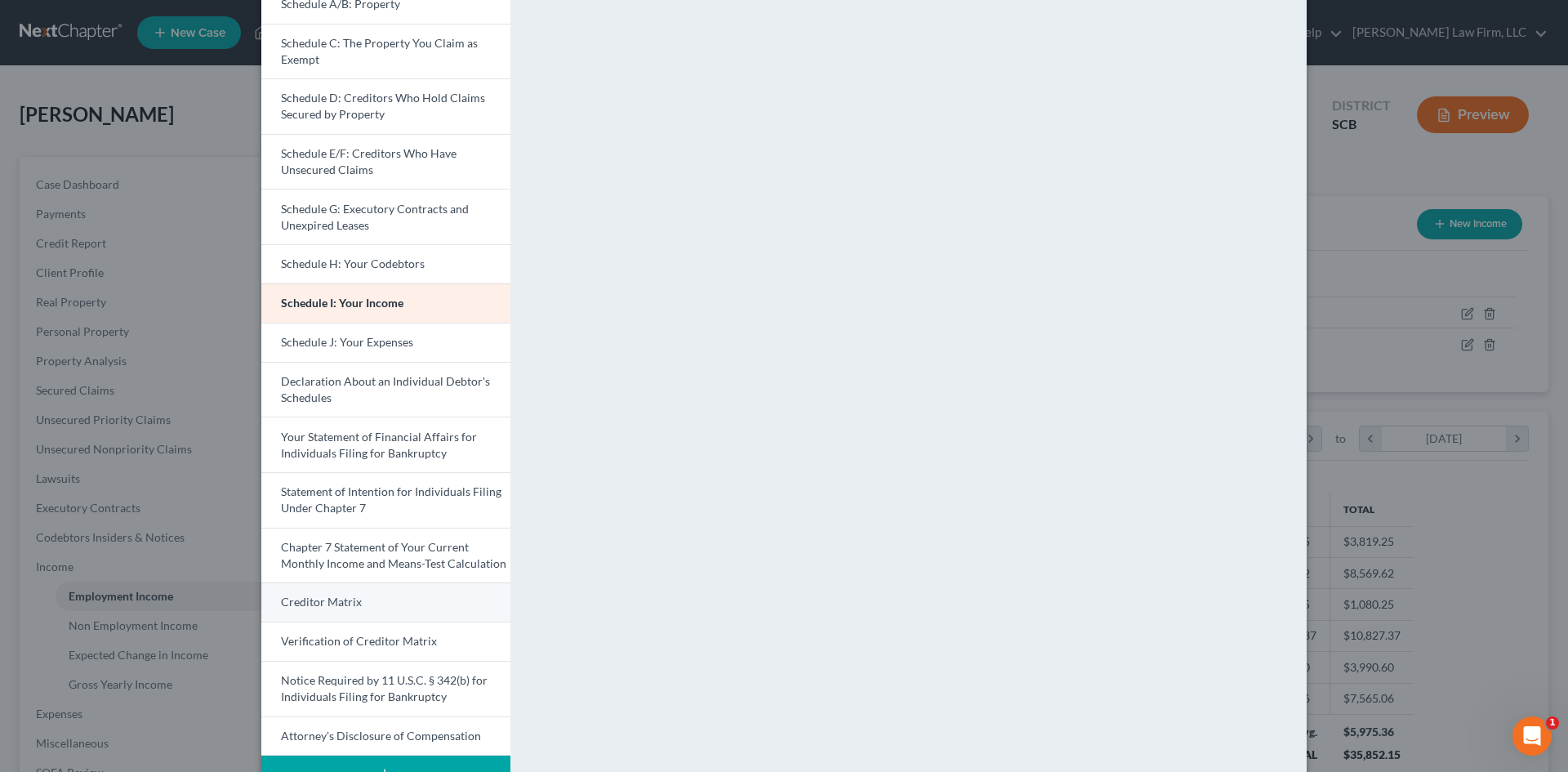
scroll to position [176, 0]
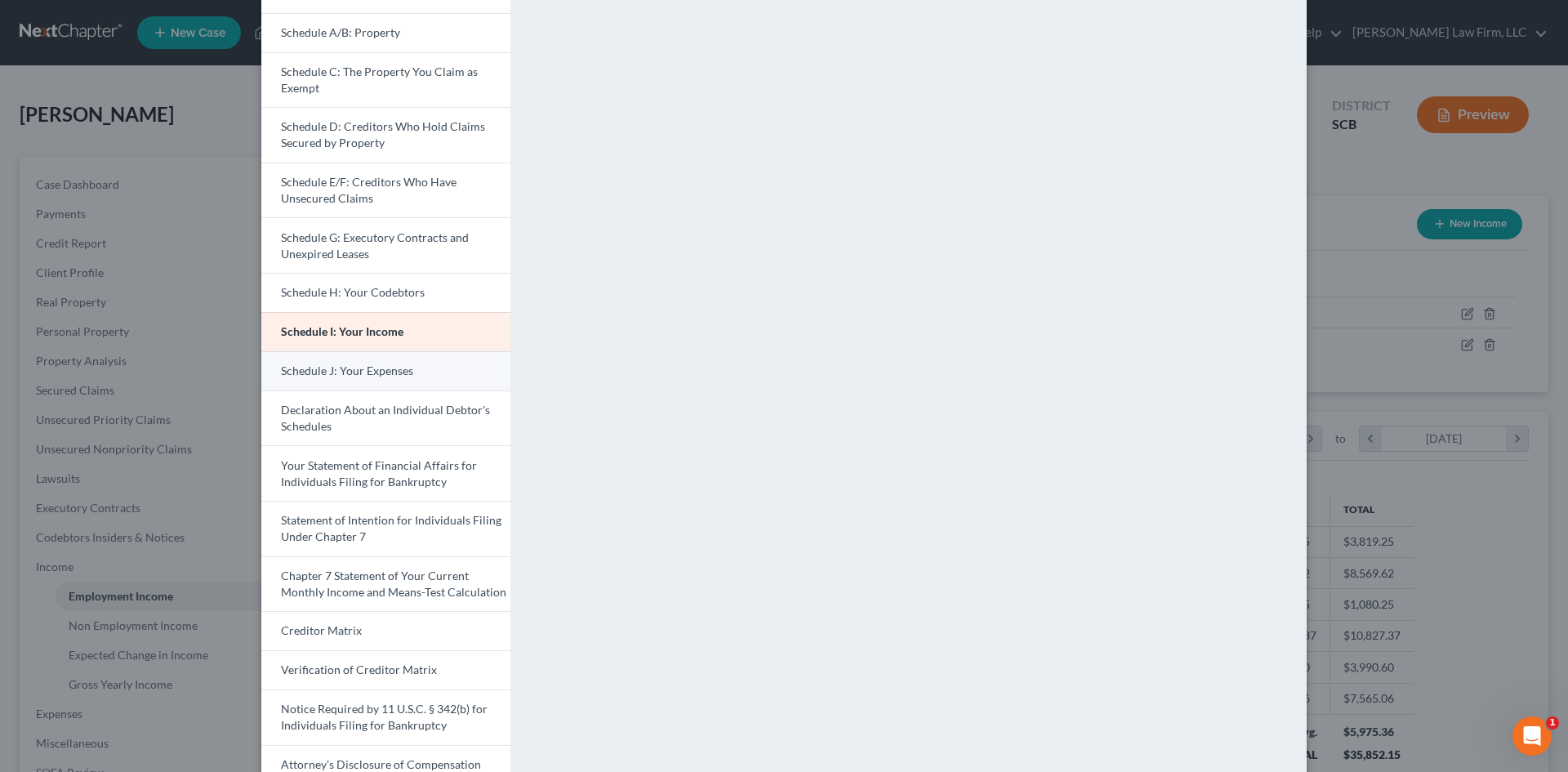
click at [362, 366] on span "Schedule J: Your Expenses" at bounding box center [347, 370] width 133 height 14
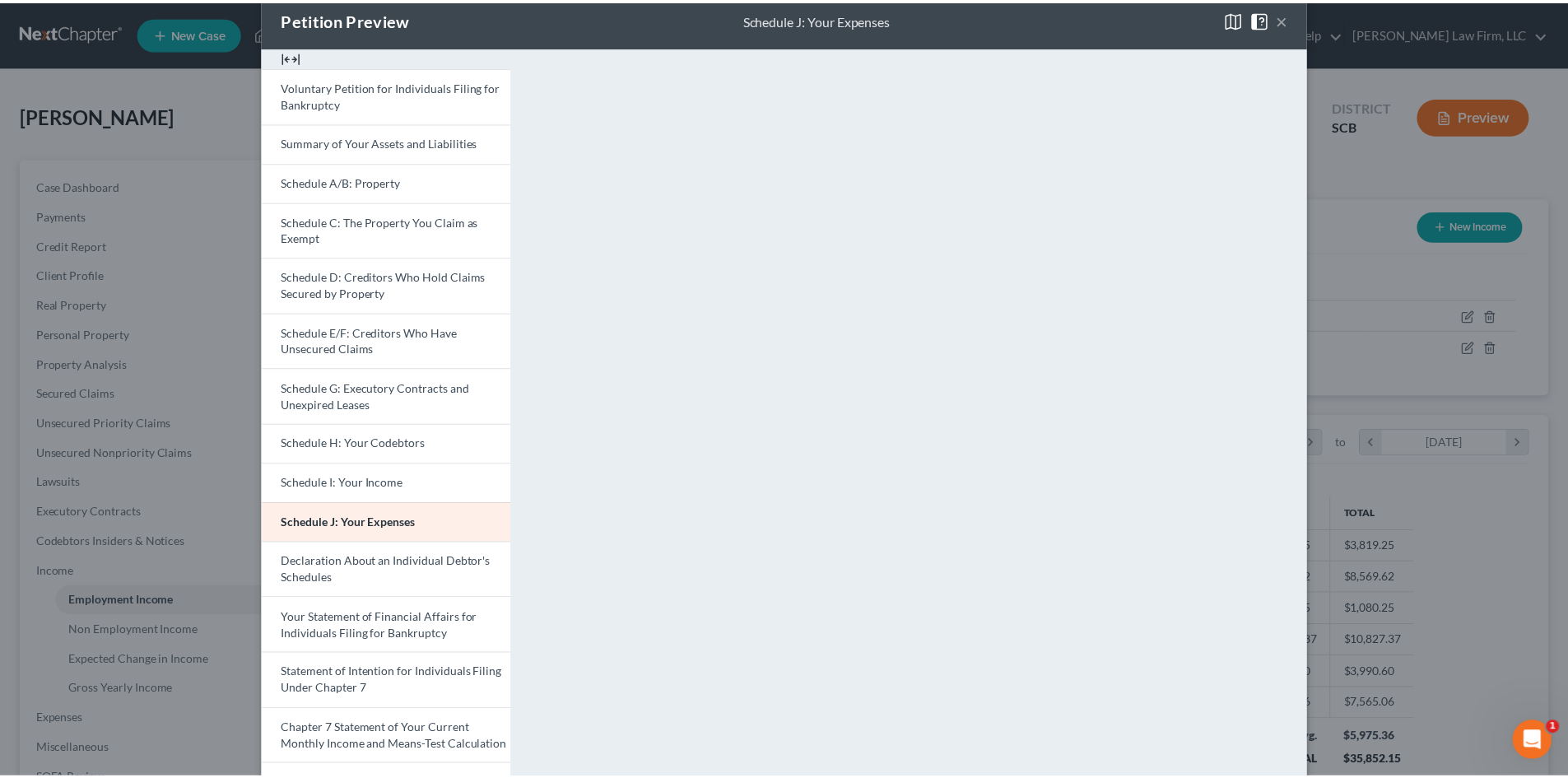
scroll to position [0, 0]
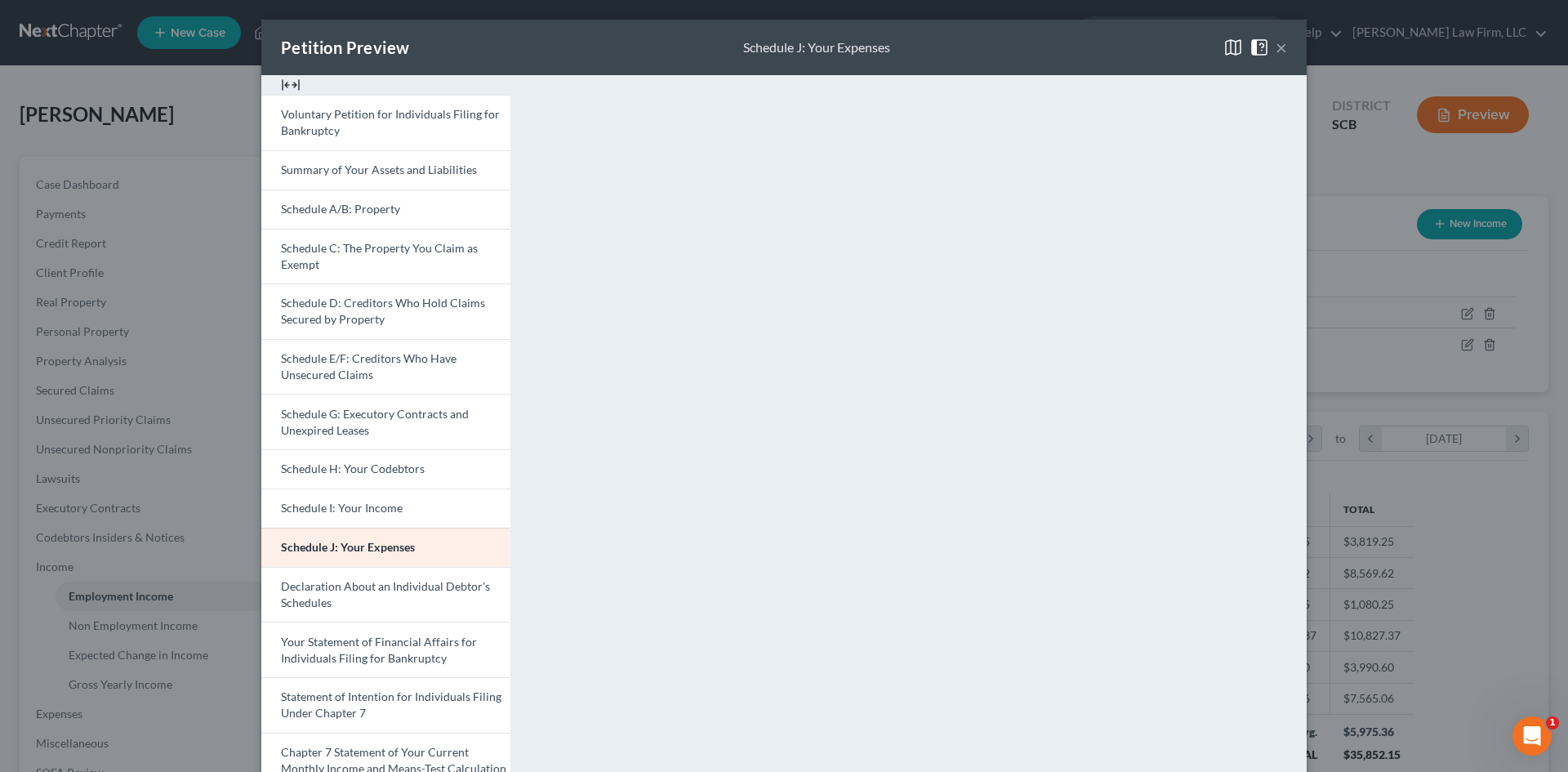
click at [1278, 46] on button "×" at bounding box center [1281, 47] width 12 height 20
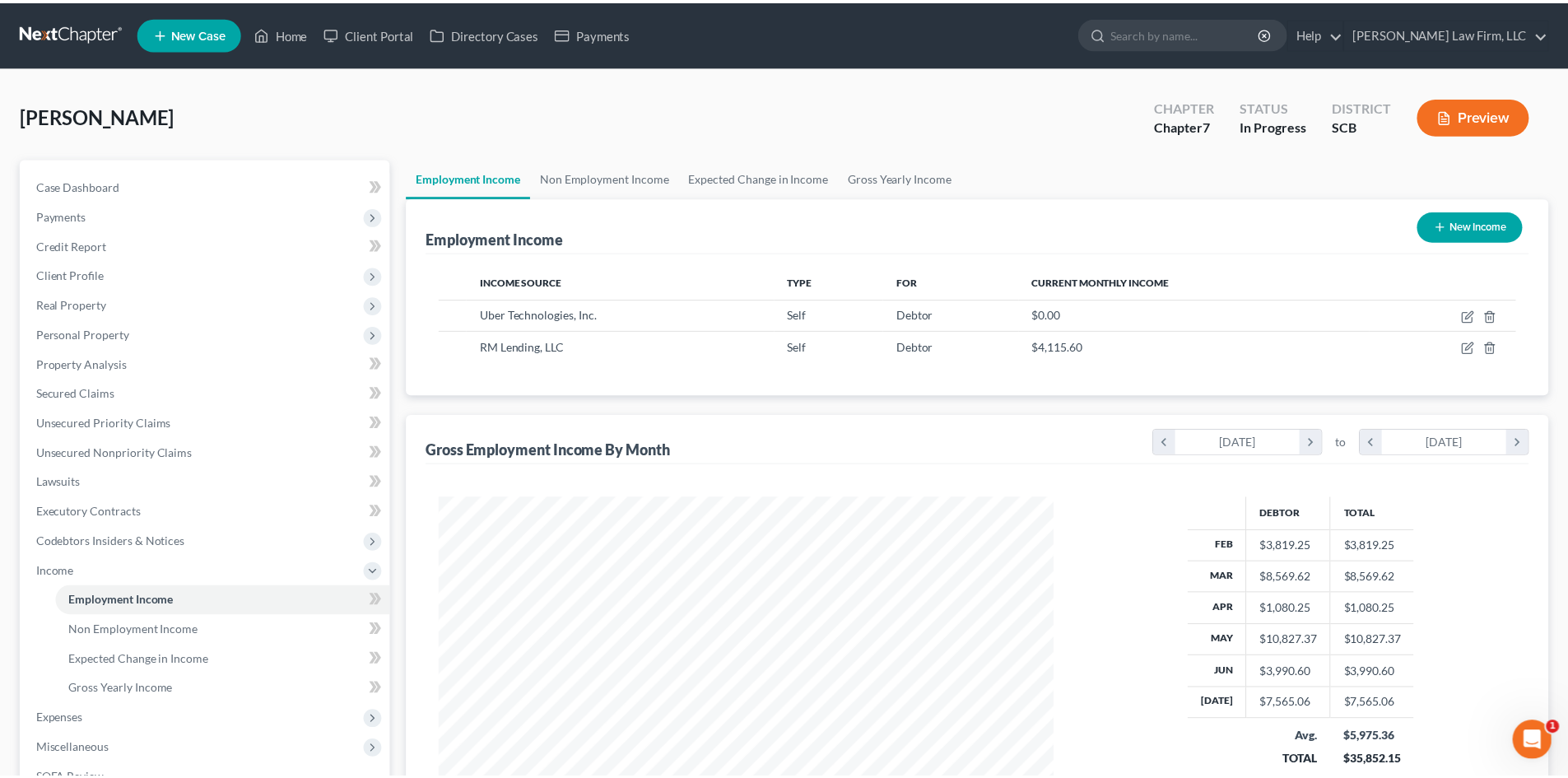
scroll to position [822901, 822287]
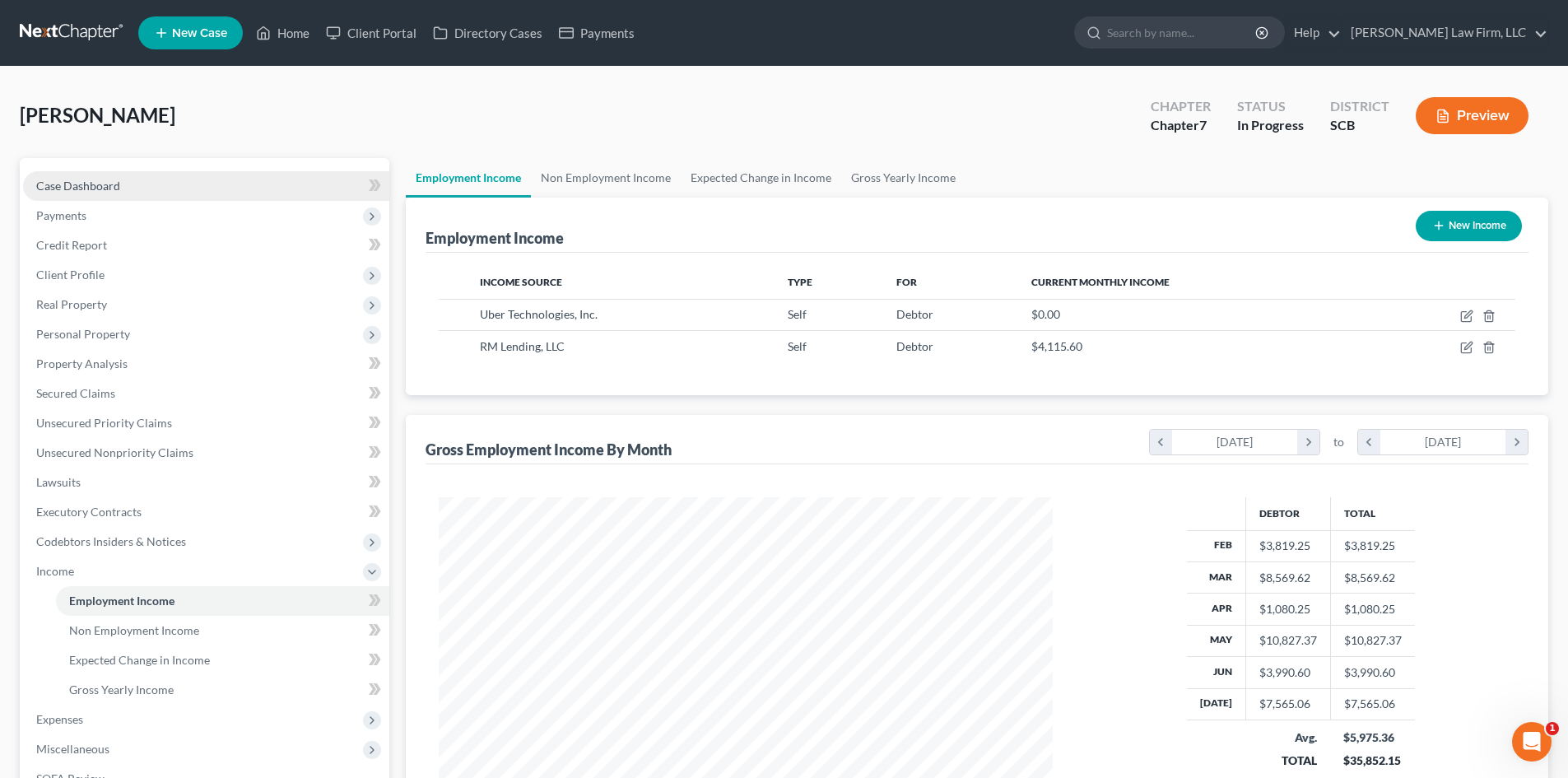
click at [97, 191] on span "Case Dashboard" at bounding box center [78, 185] width 84 height 14
select select "3"
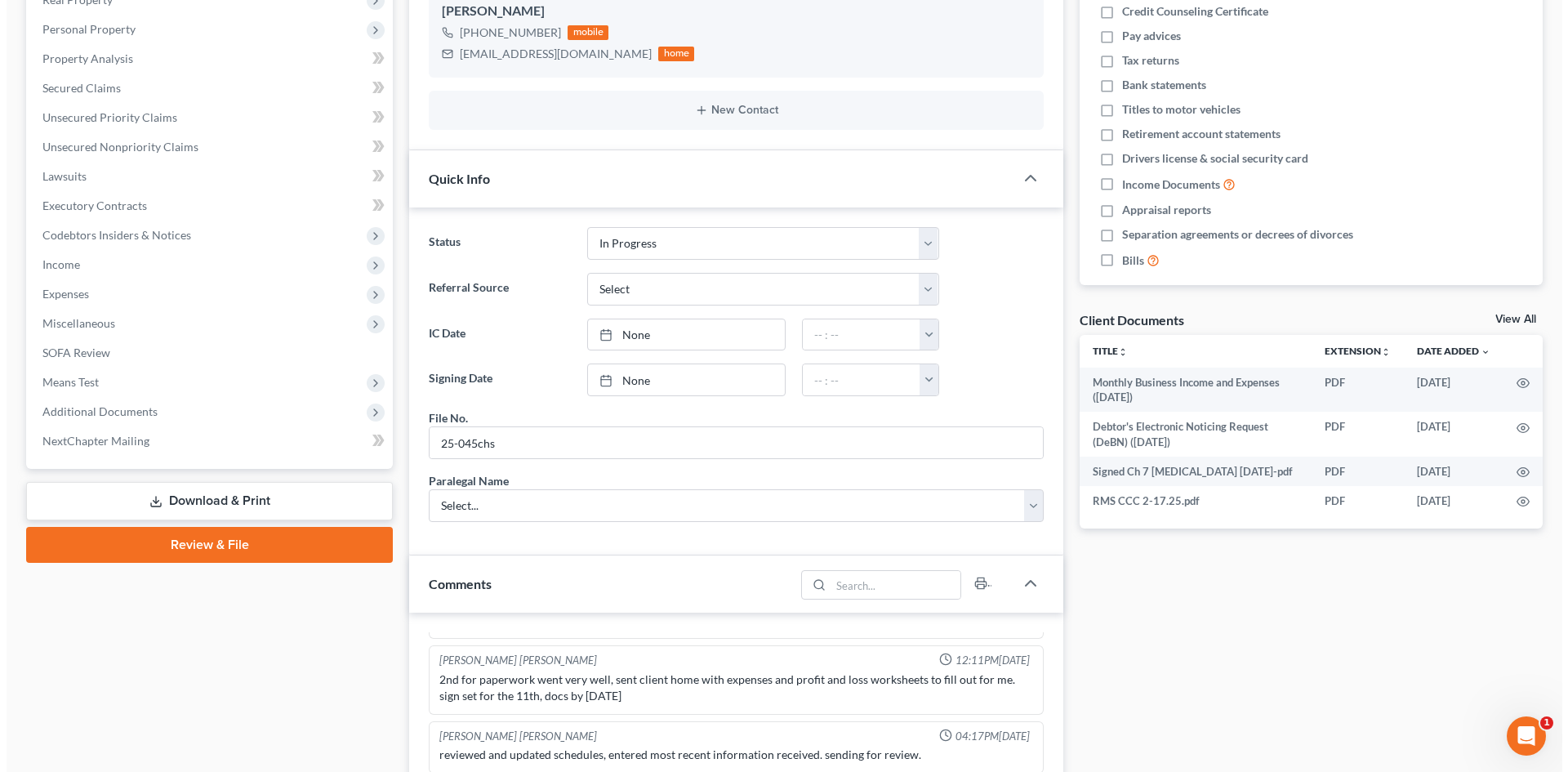
scroll to position [408, 0]
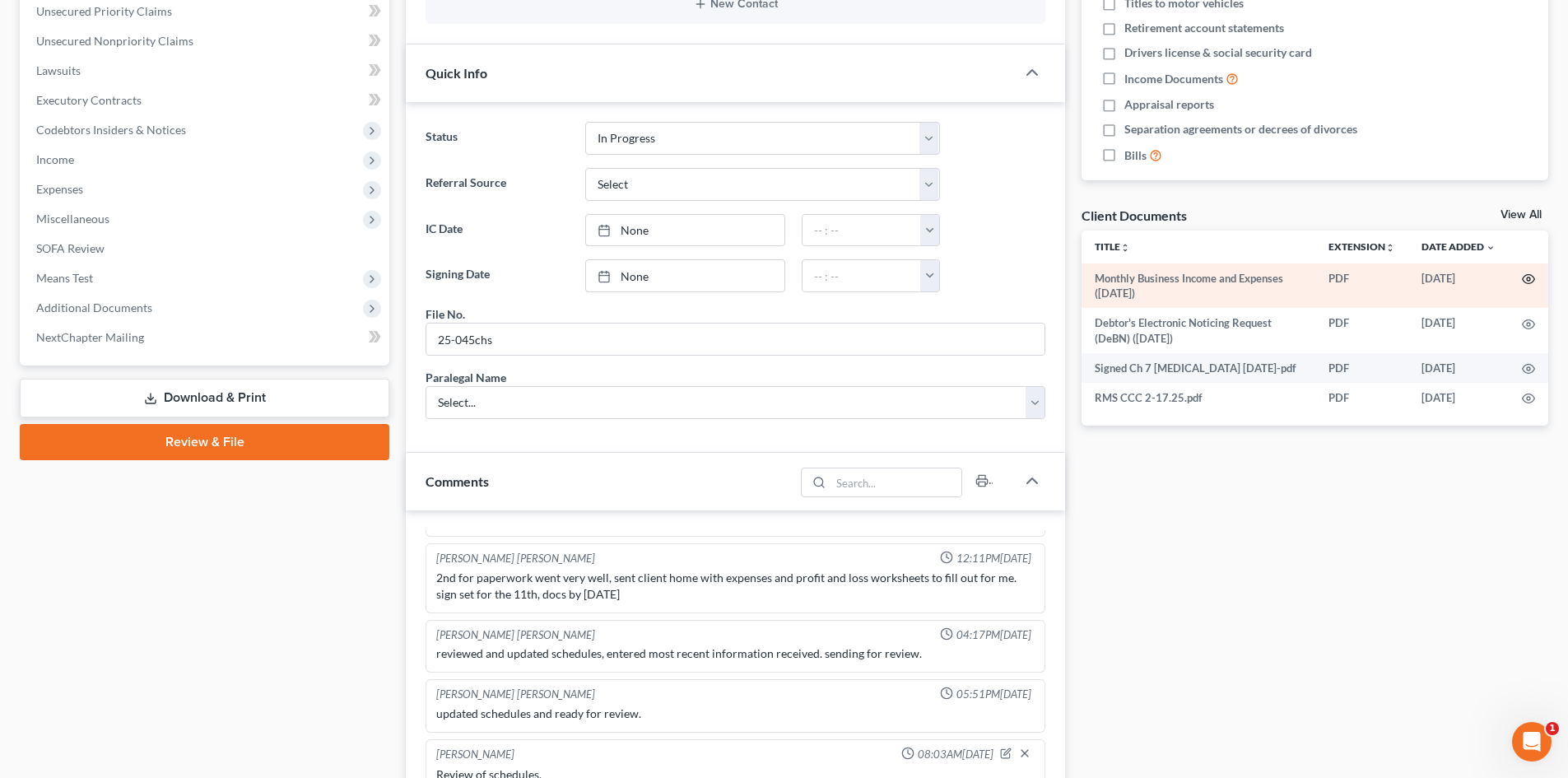
click at [1532, 275] on icon "button" at bounding box center [1528, 279] width 13 height 13
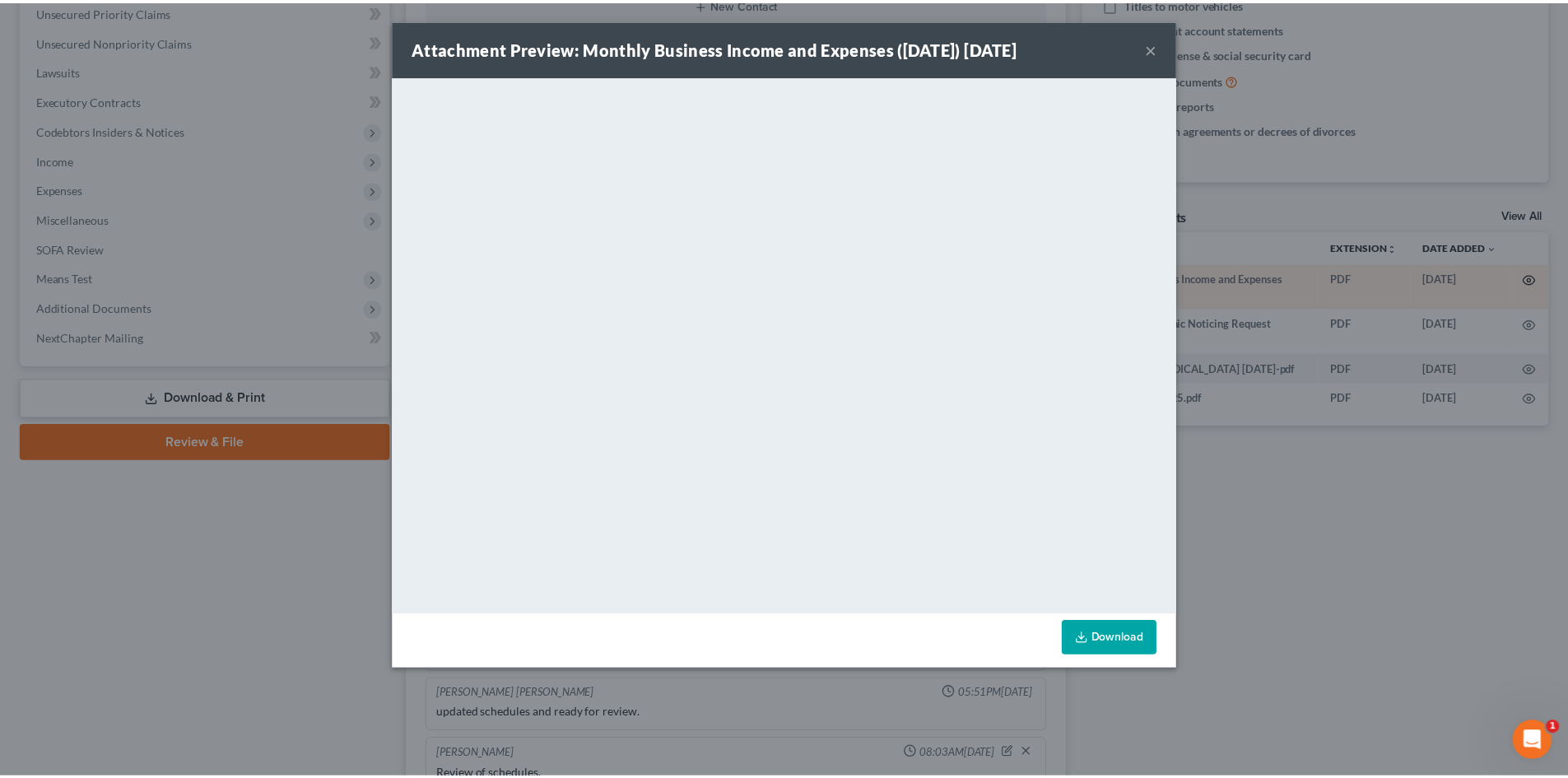
scroll to position [1503, 0]
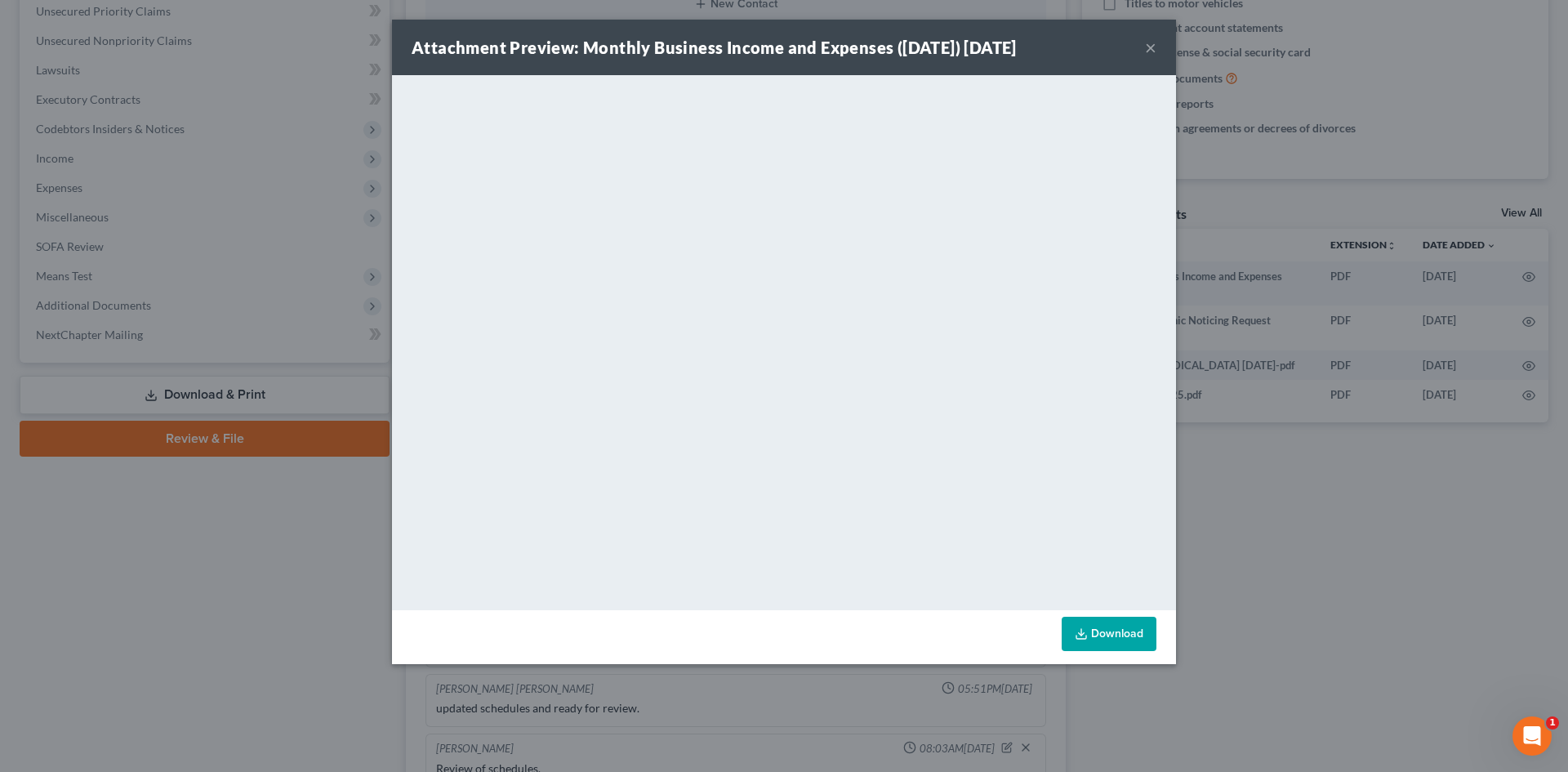
click at [1152, 43] on button "×" at bounding box center [1151, 47] width 12 height 20
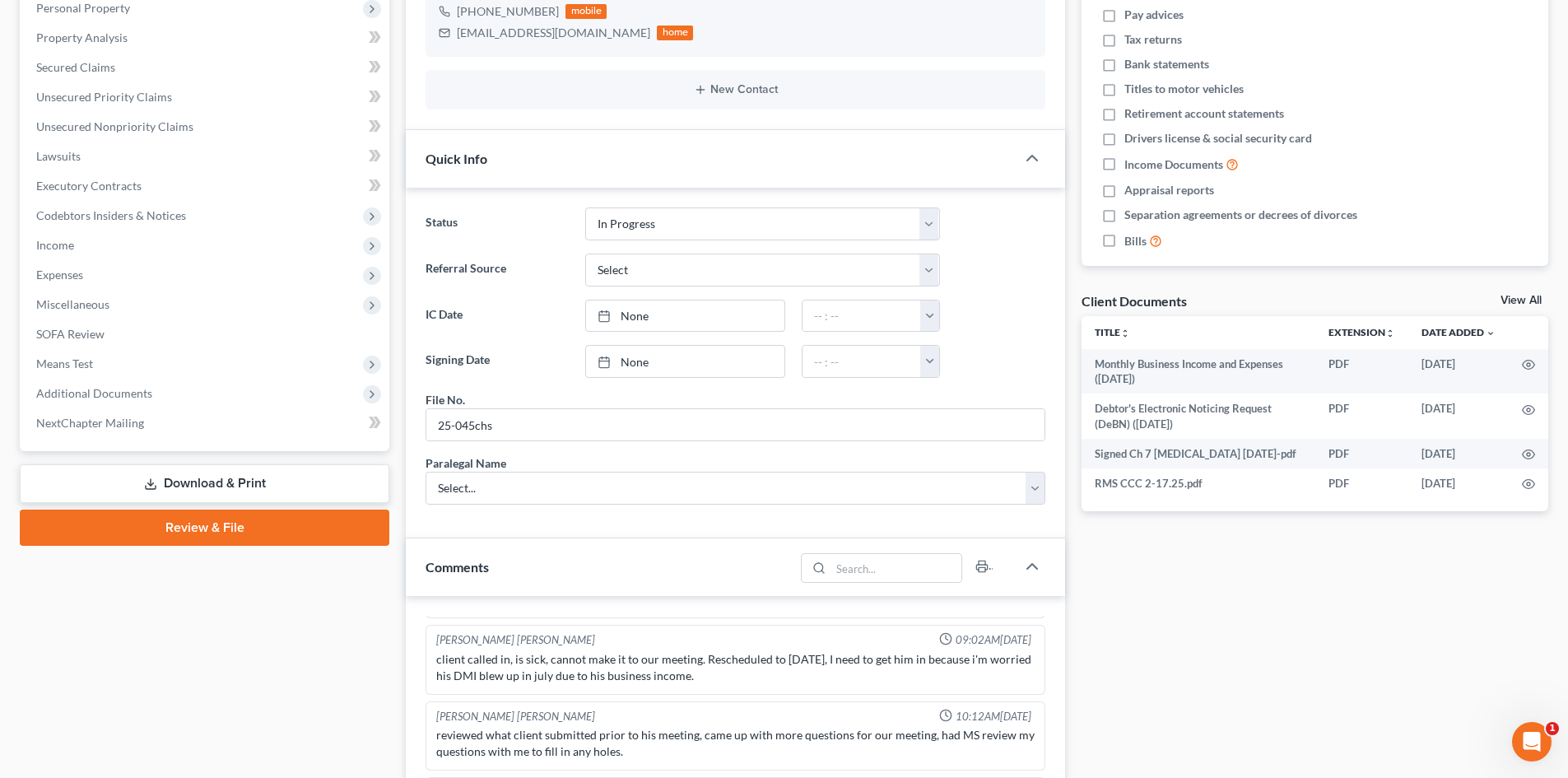
scroll to position [329, 0]
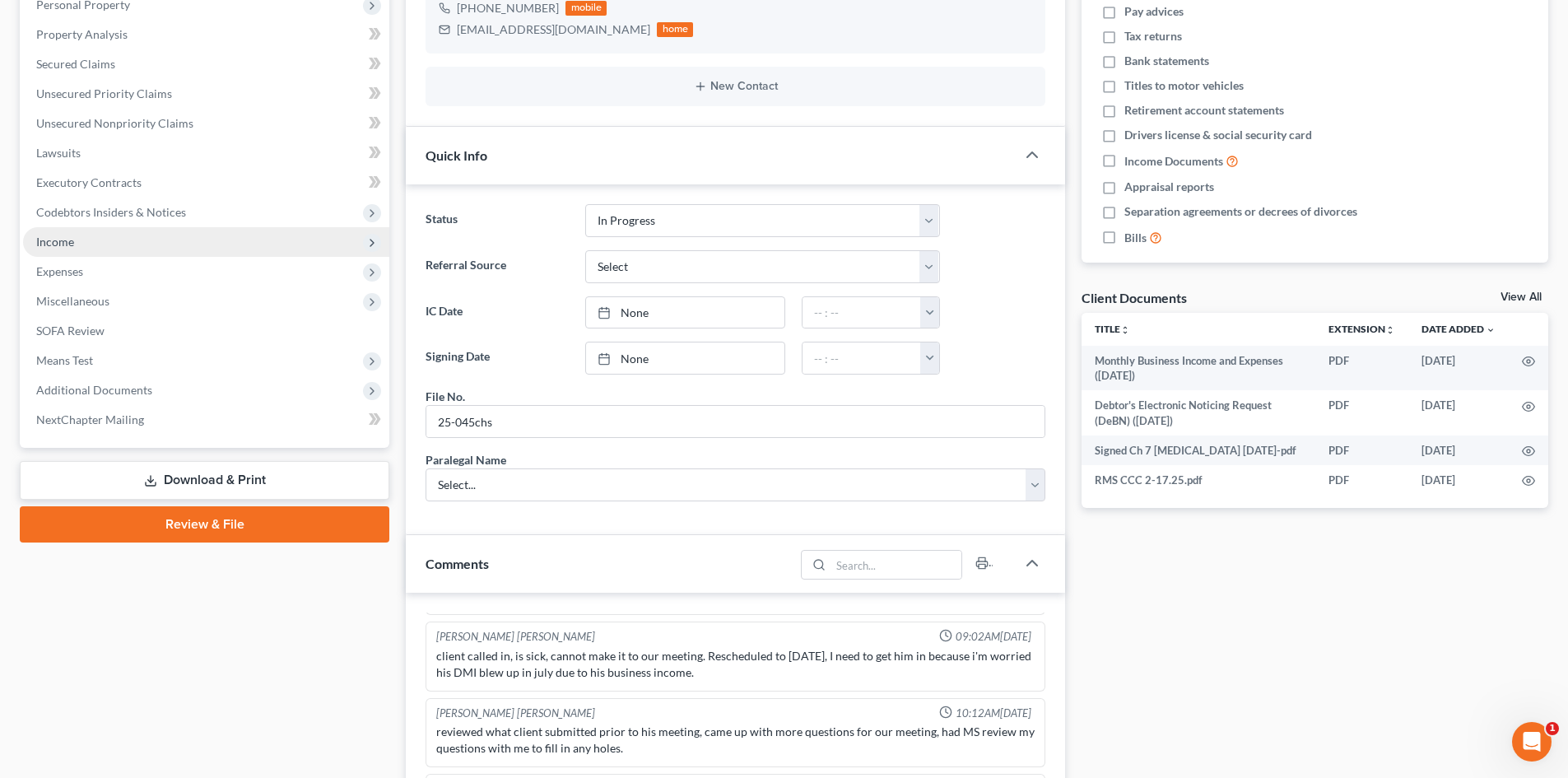
click at [164, 245] on span "Income" at bounding box center [206, 242] width 366 height 30
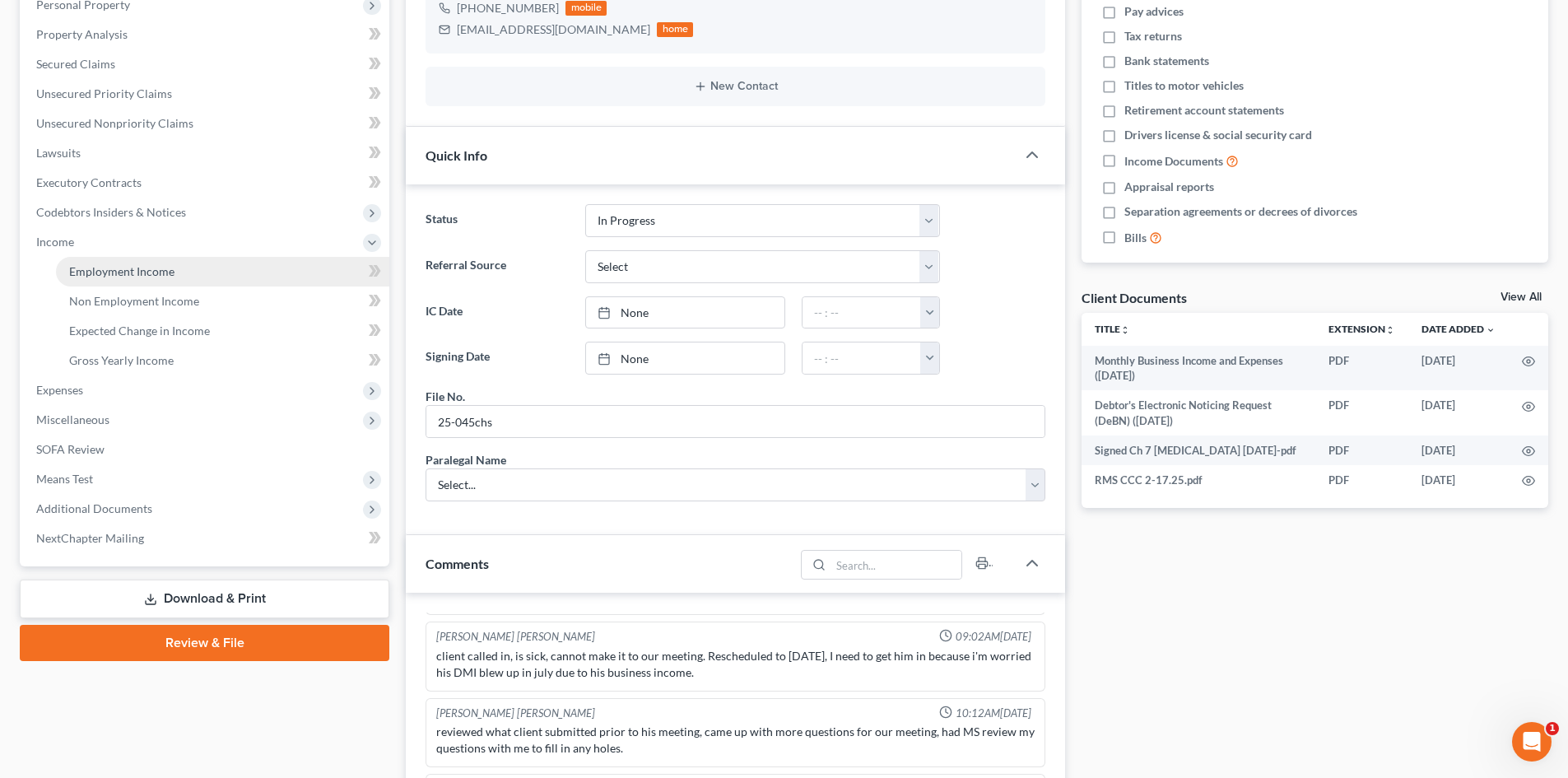
click at [159, 278] on link "Employment Income" at bounding box center [222, 272] width 333 height 30
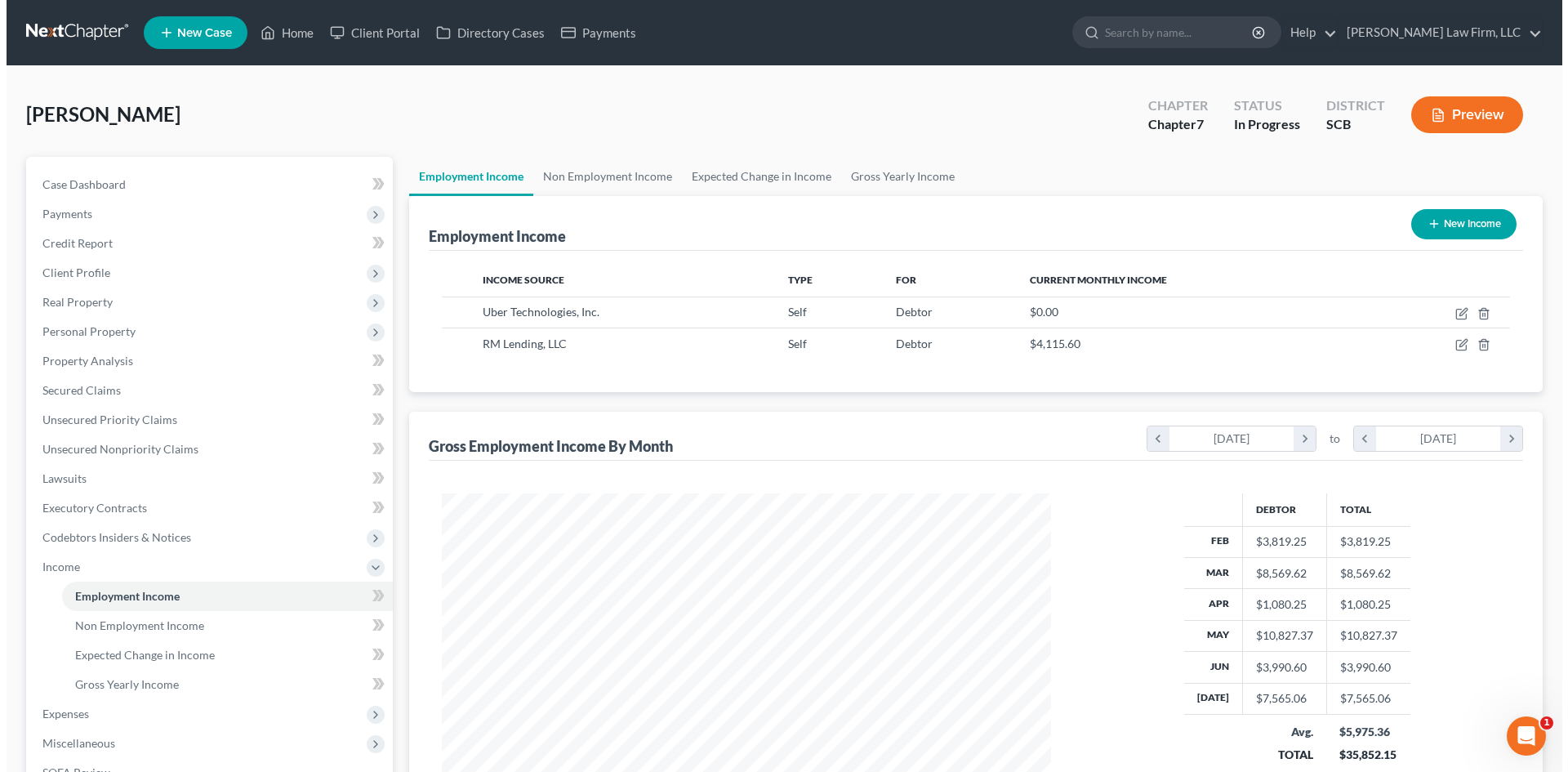
scroll to position [305, 642]
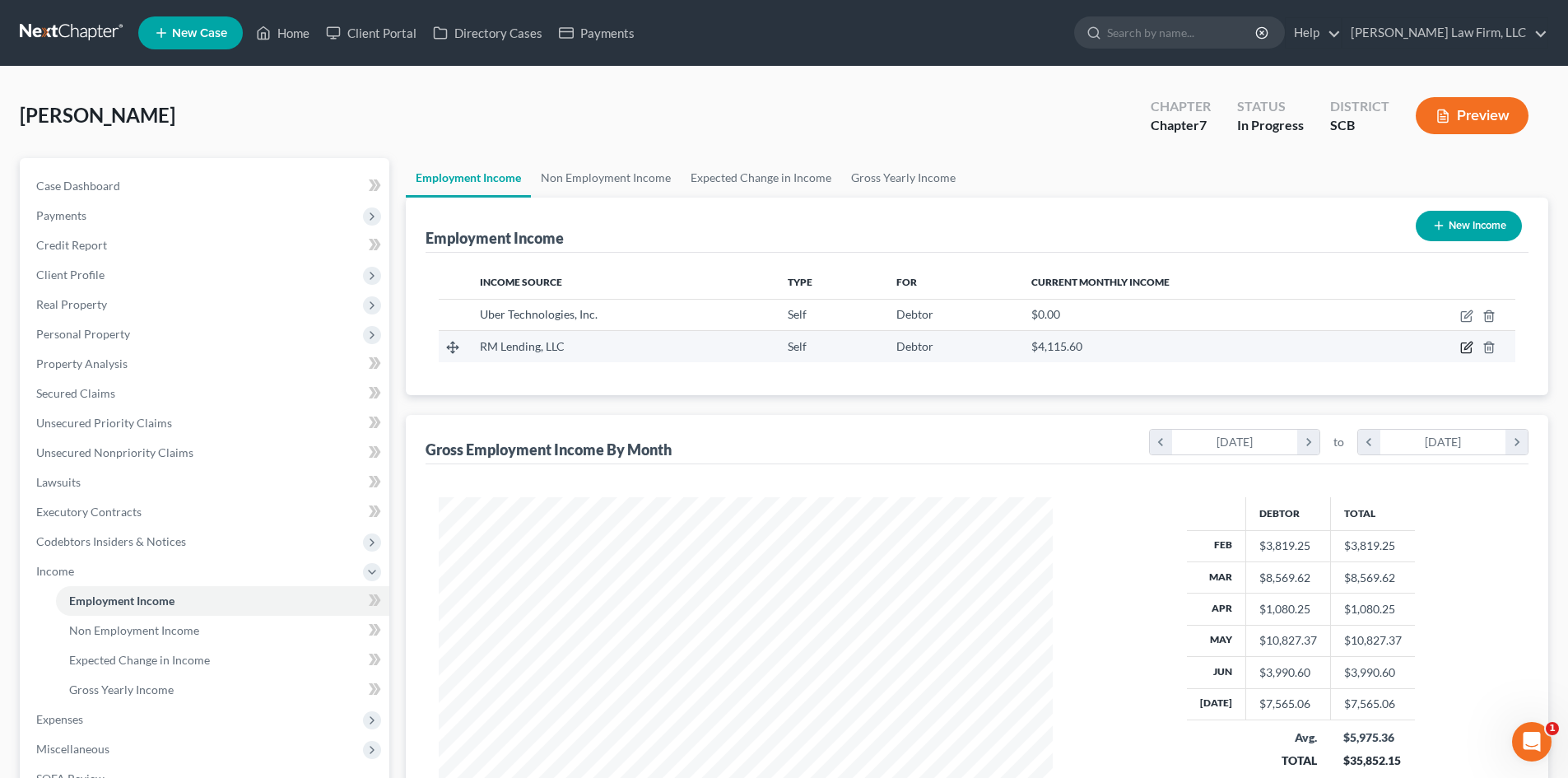
click at [1467, 342] on icon "button" at bounding box center [1466, 347] width 13 height 13
select select "1"
select select "42"
select select "0"
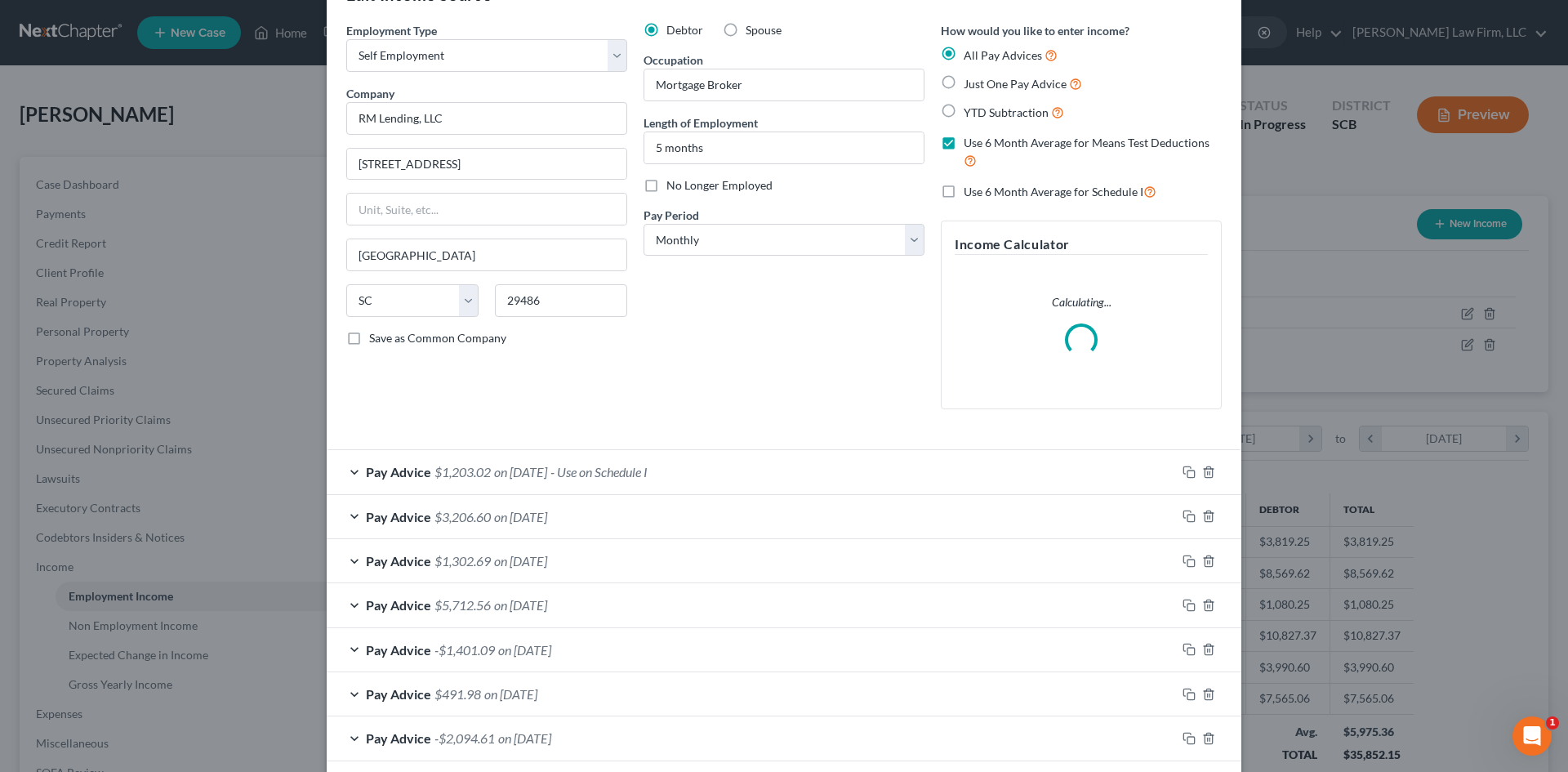
scroll to position [82, 0]
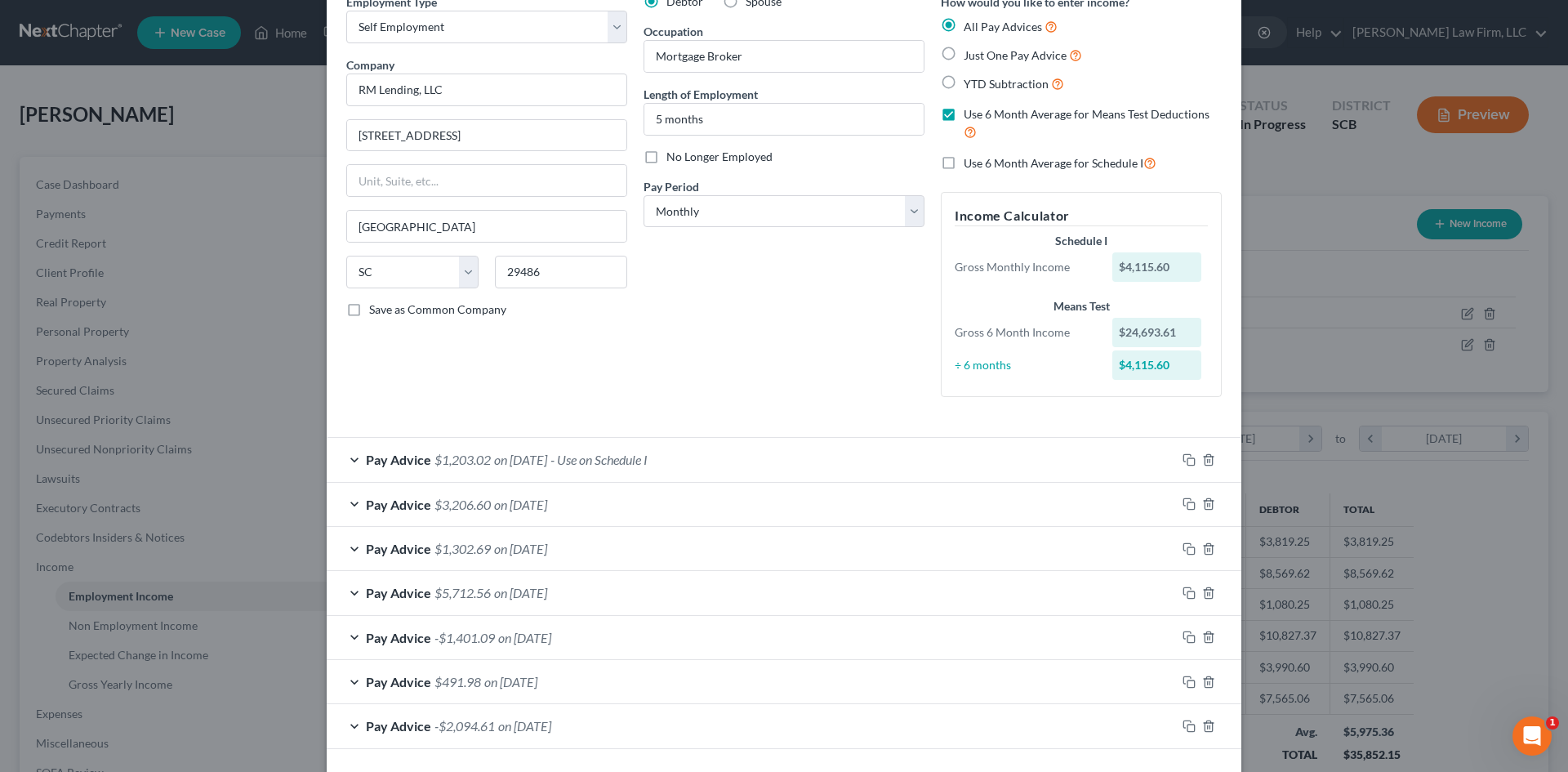
click at [723, 465] on div "Pay Advice $1,203.02 on [DATE] - Use on Schedule I" at bounding box center [751, 460] width 850 height 43
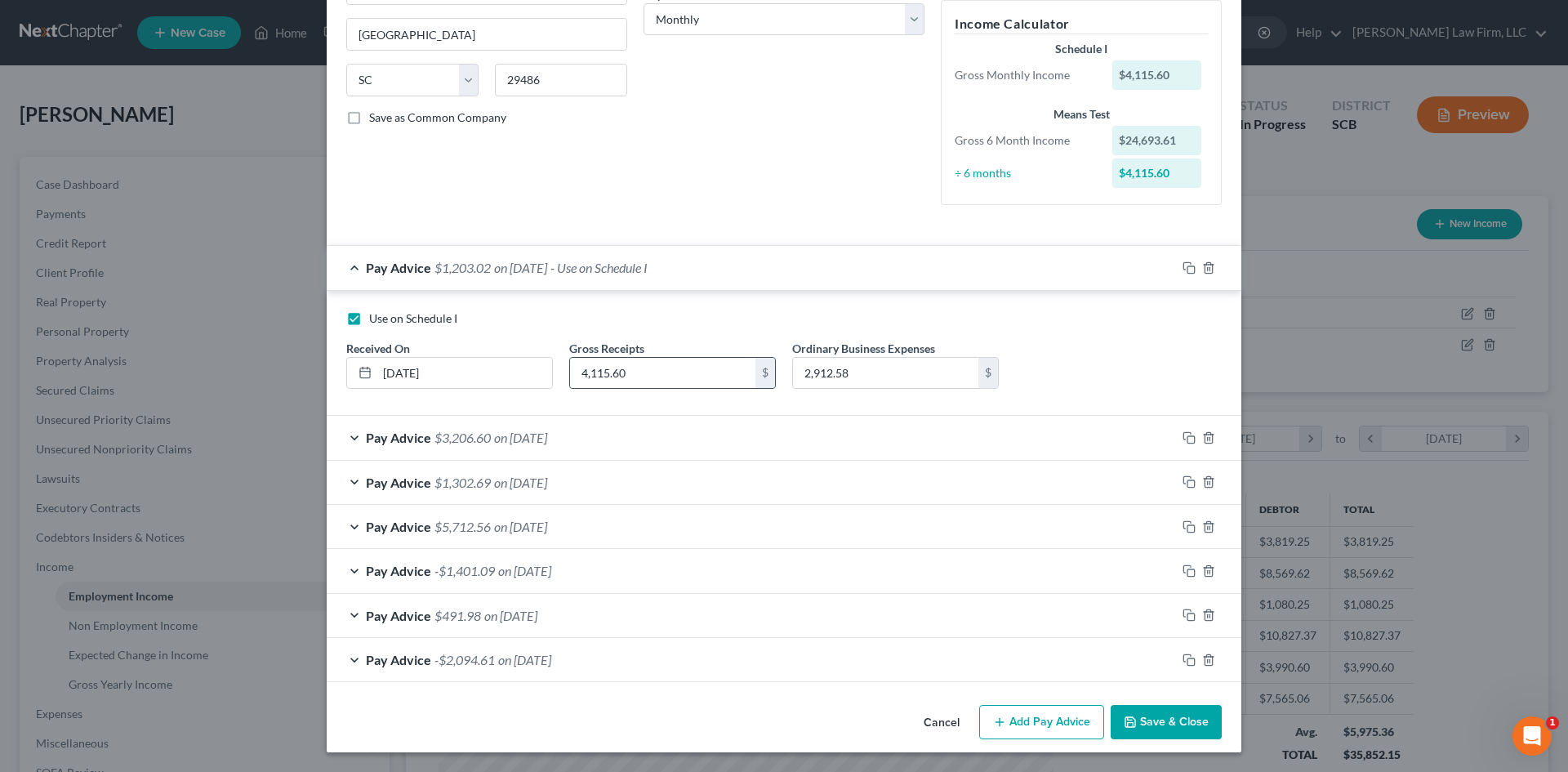
scroll to position [192, 0]
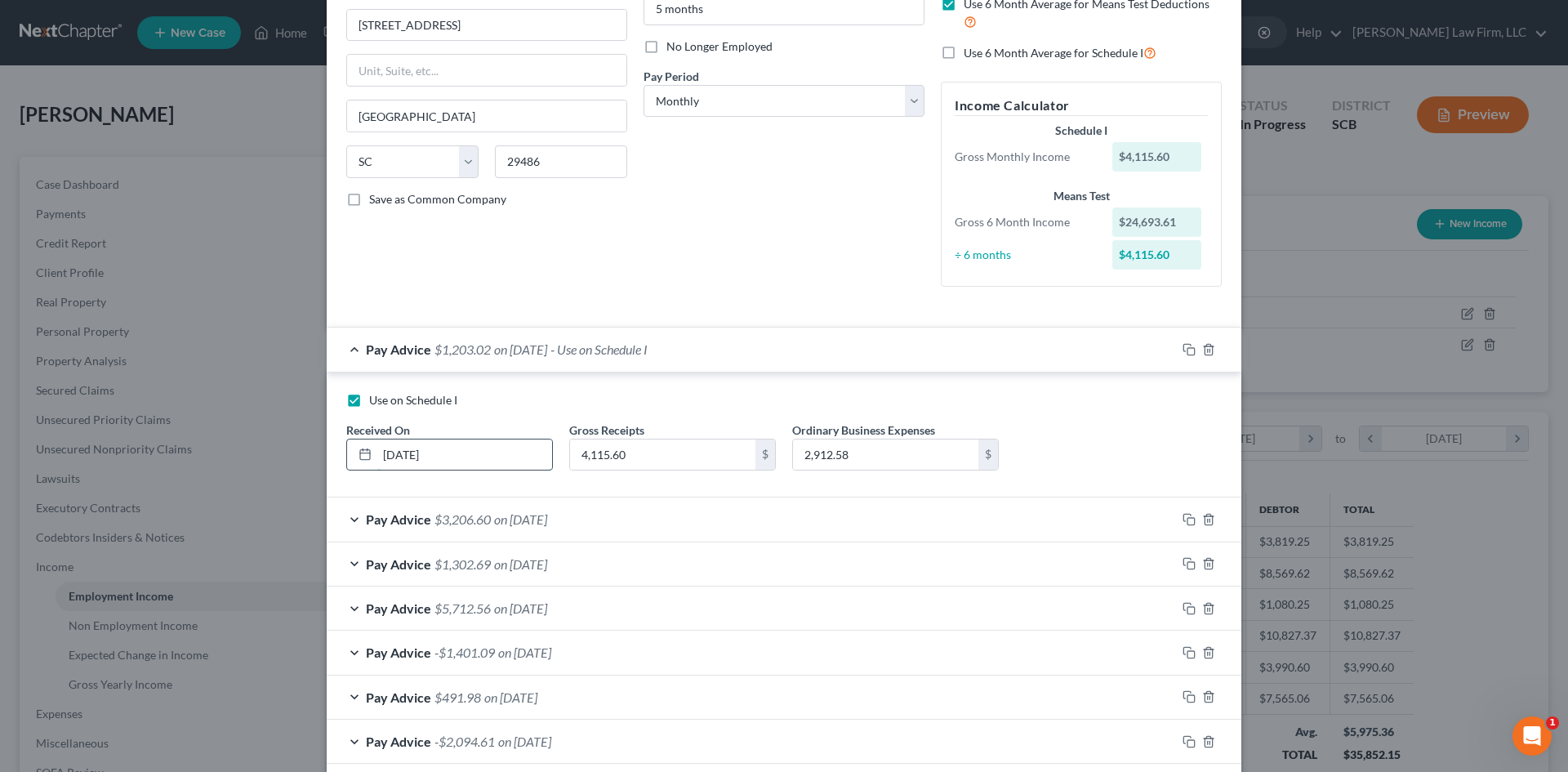
drag, startPoint x: 441, startPoint y: 458, endPoint x: 432, endPoint y: 452, distance: 10.8
click at [432, 452] on input "[DATE]" at bounding box center [465, 455] width 175 height 31
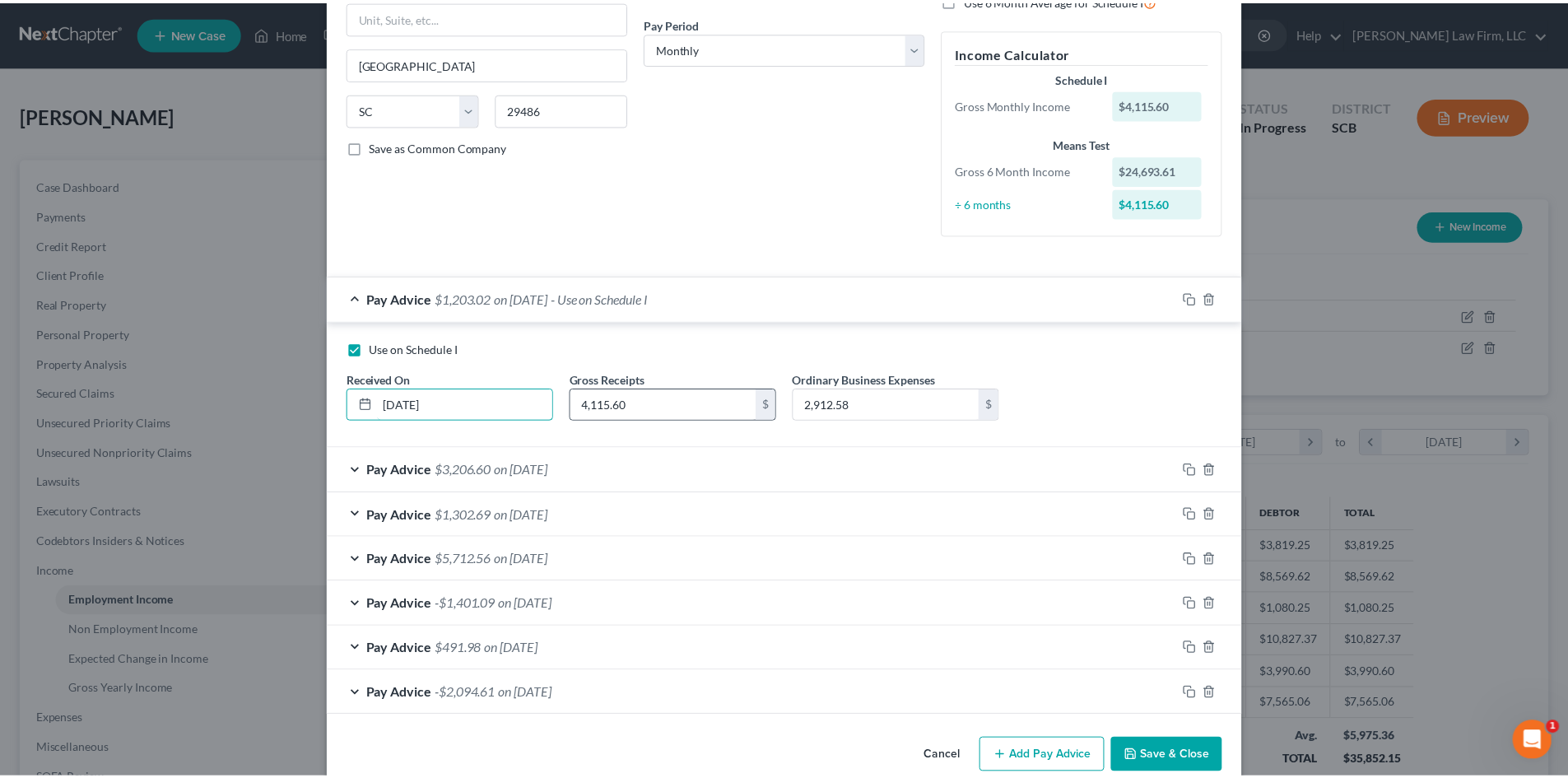
scroll to position [275, 0]
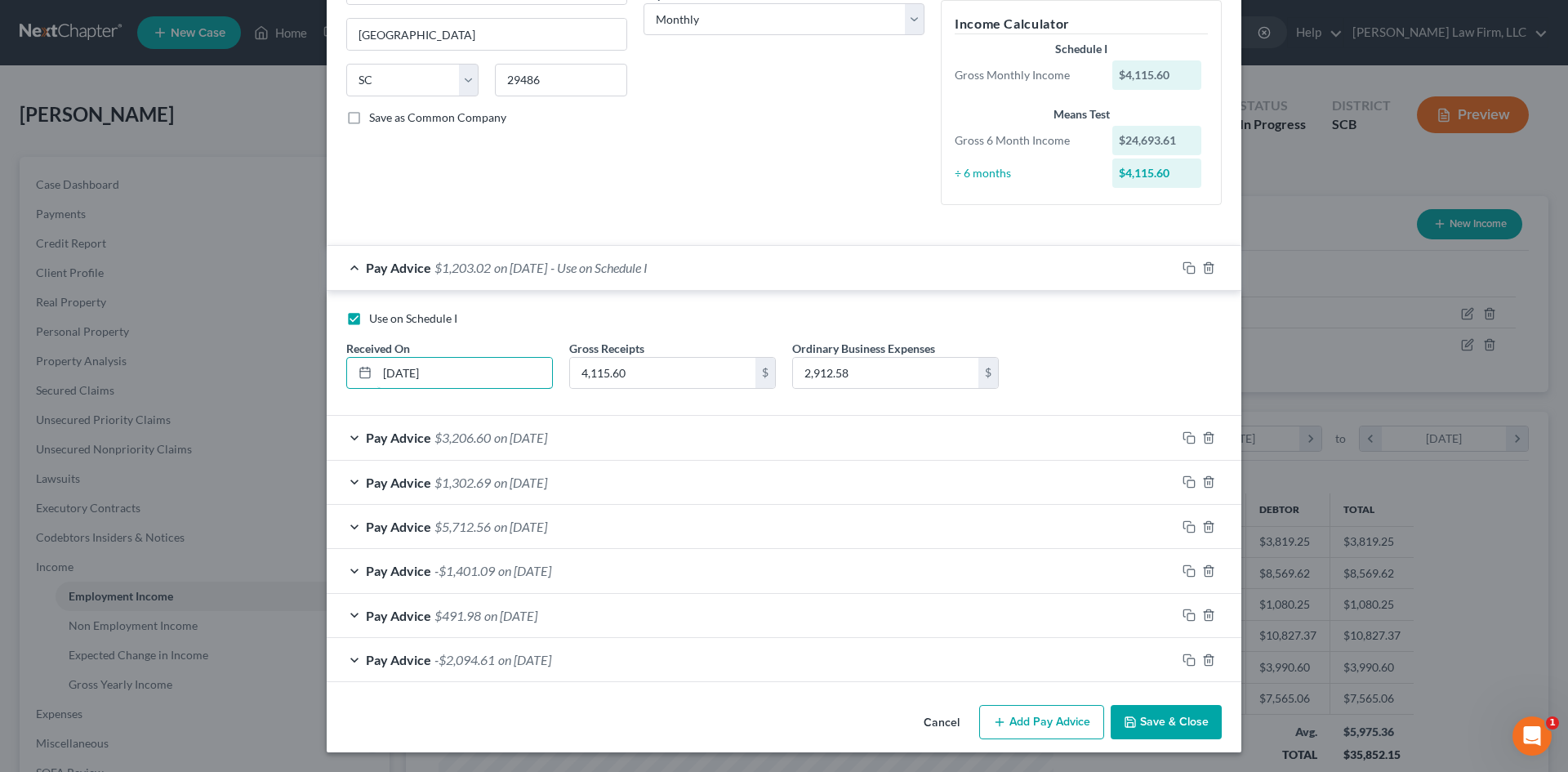
type input "[DATE]"
click at [1138, 719] on button "Save & Close" at bounding box center [1166, 721] width 111 height 34
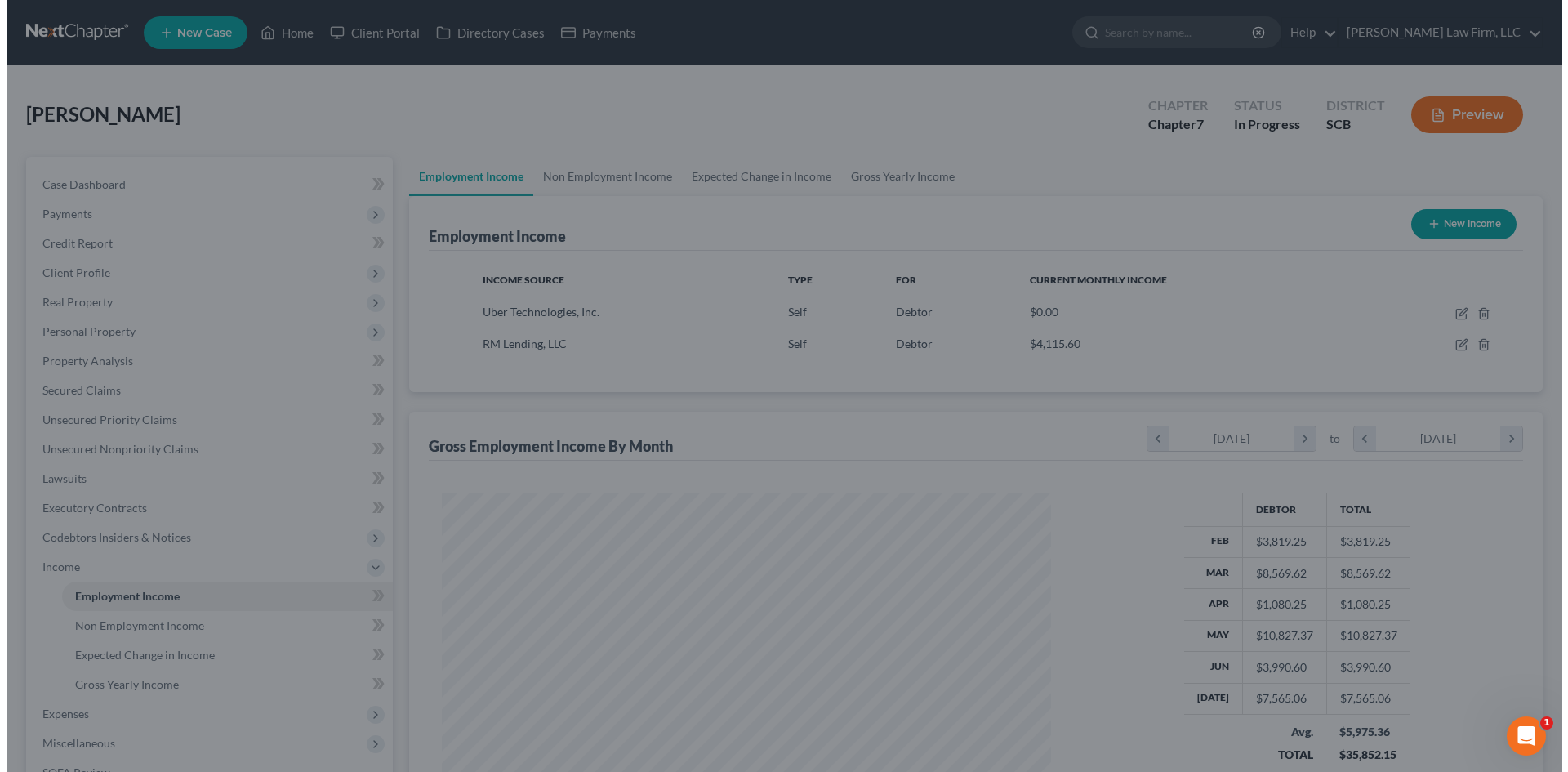
scroll to position [816555, 816206]
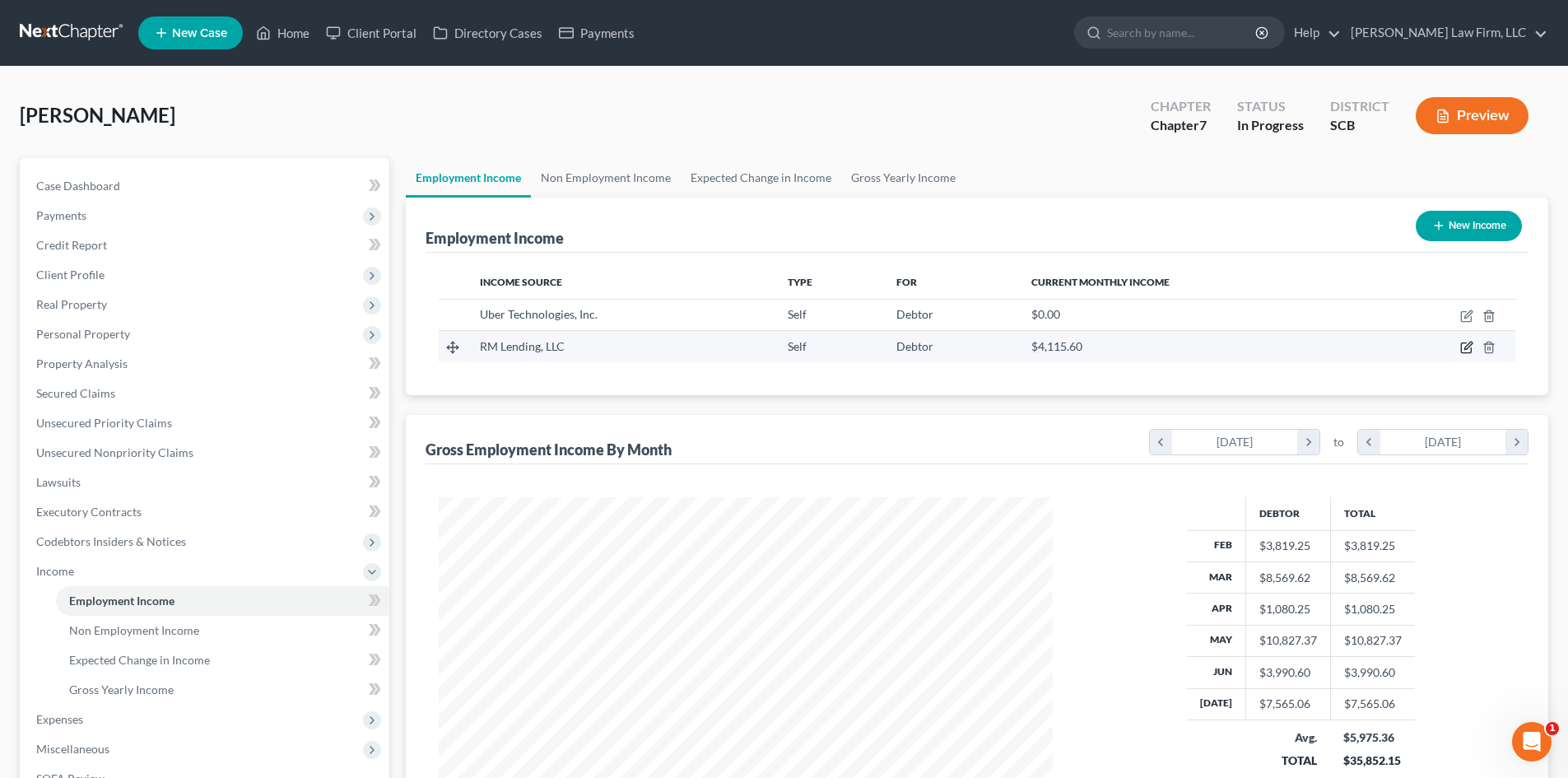
click at [1470, 351] on icon "button" at bounding box center [1466, 347] width 13 height 13
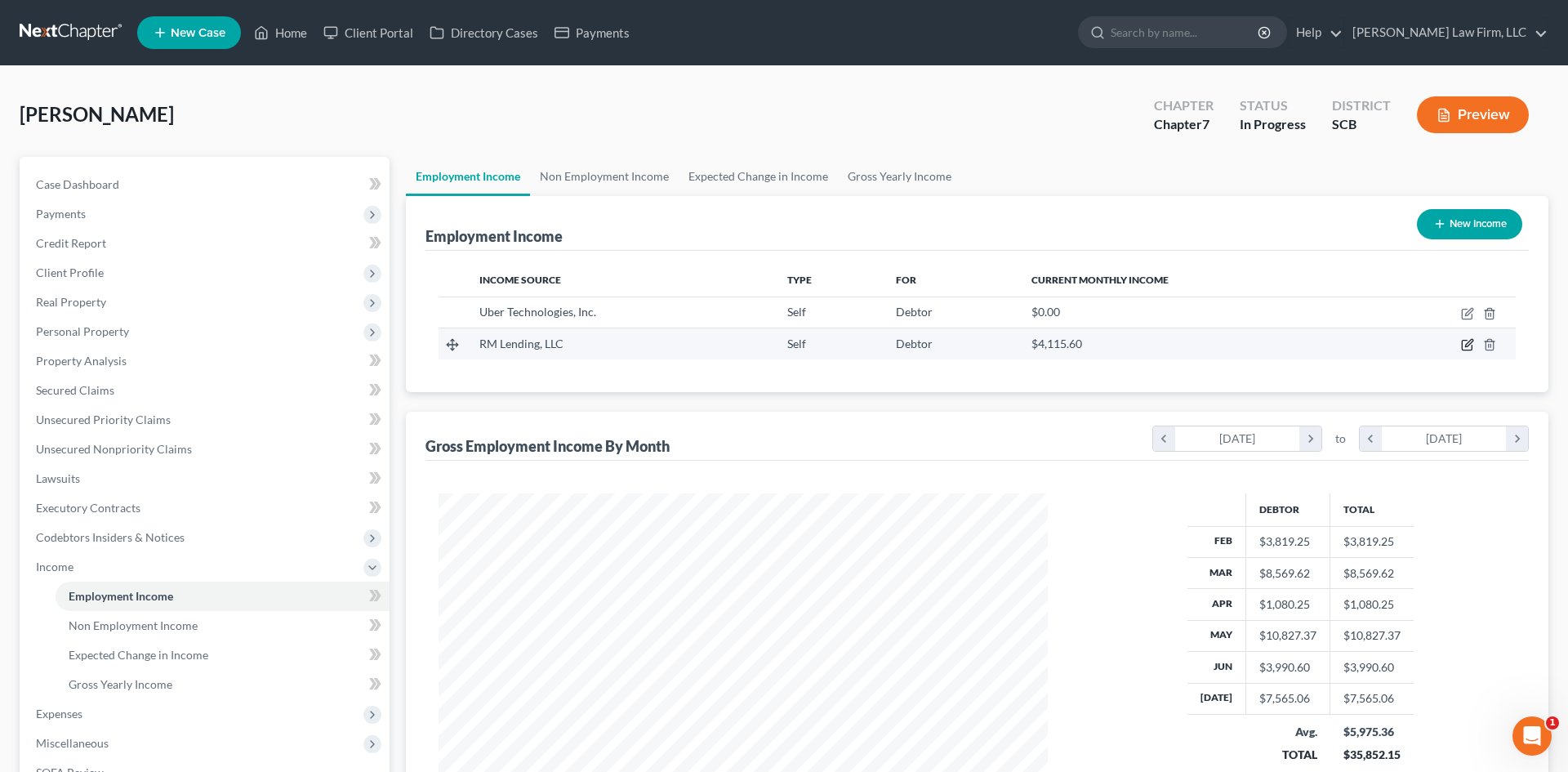
select select "1"
select select "42"
select select "0"
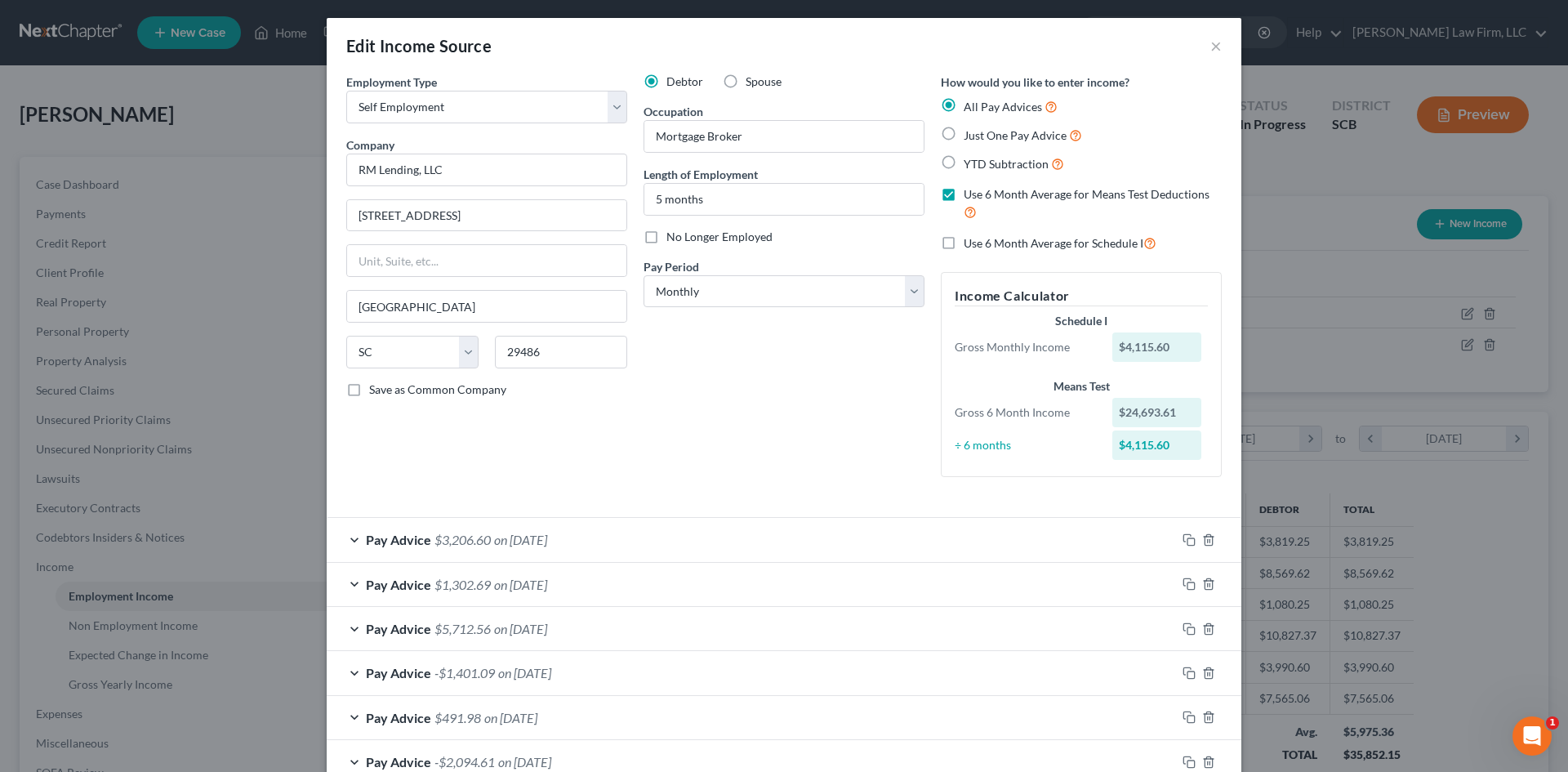
scroll to position [0, 0]
click at [964, 248] on label "Use 6 Month Average for Schedule I" at bounding box center [1060, 244] width 193 height 19
click at [971, 246] on input "Use 6 Month Average for Schedule I" at bounding box center [976, 240] width 11 height 11
checkbox input "true"
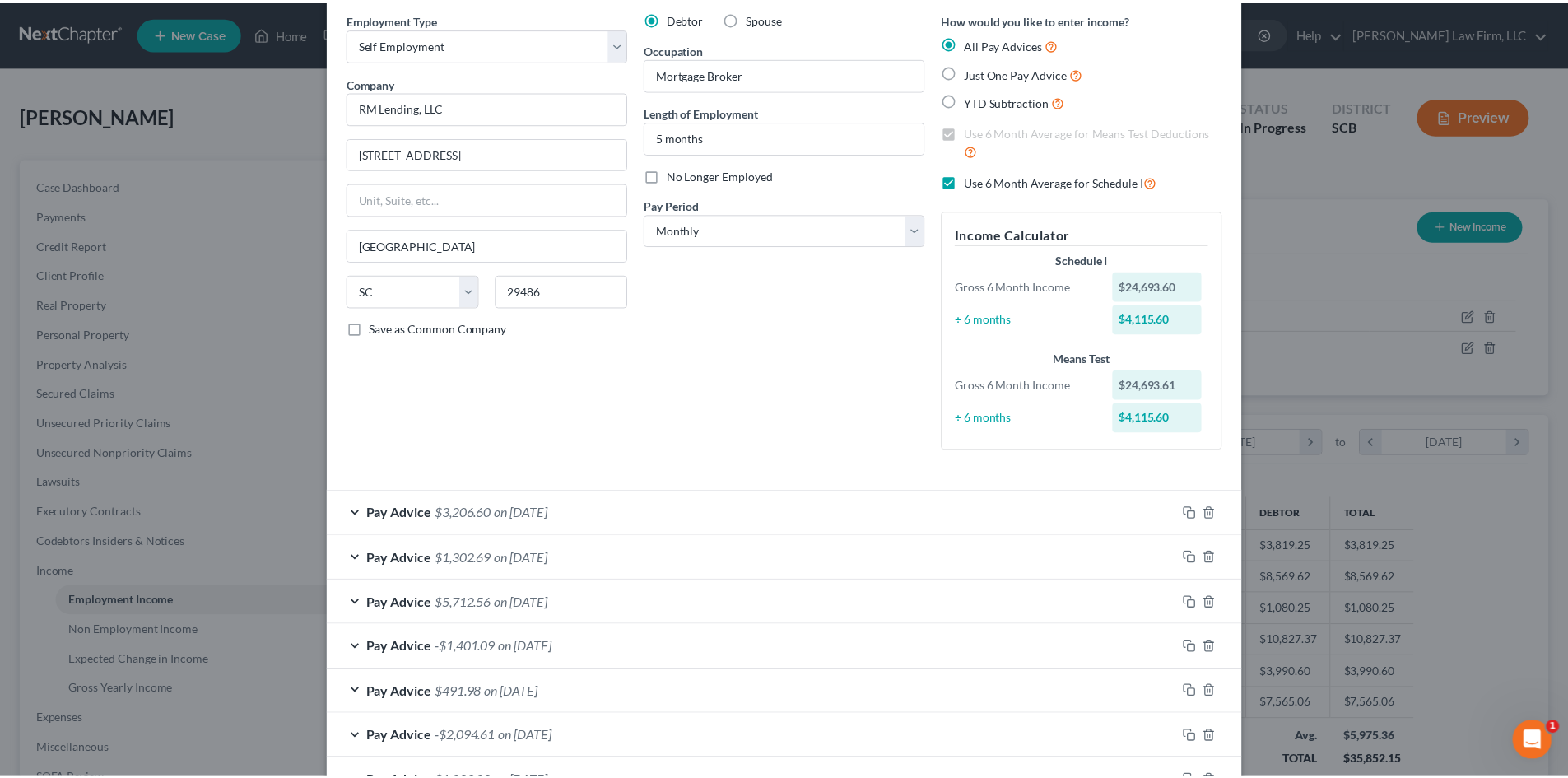
scroll to position [164, 0]
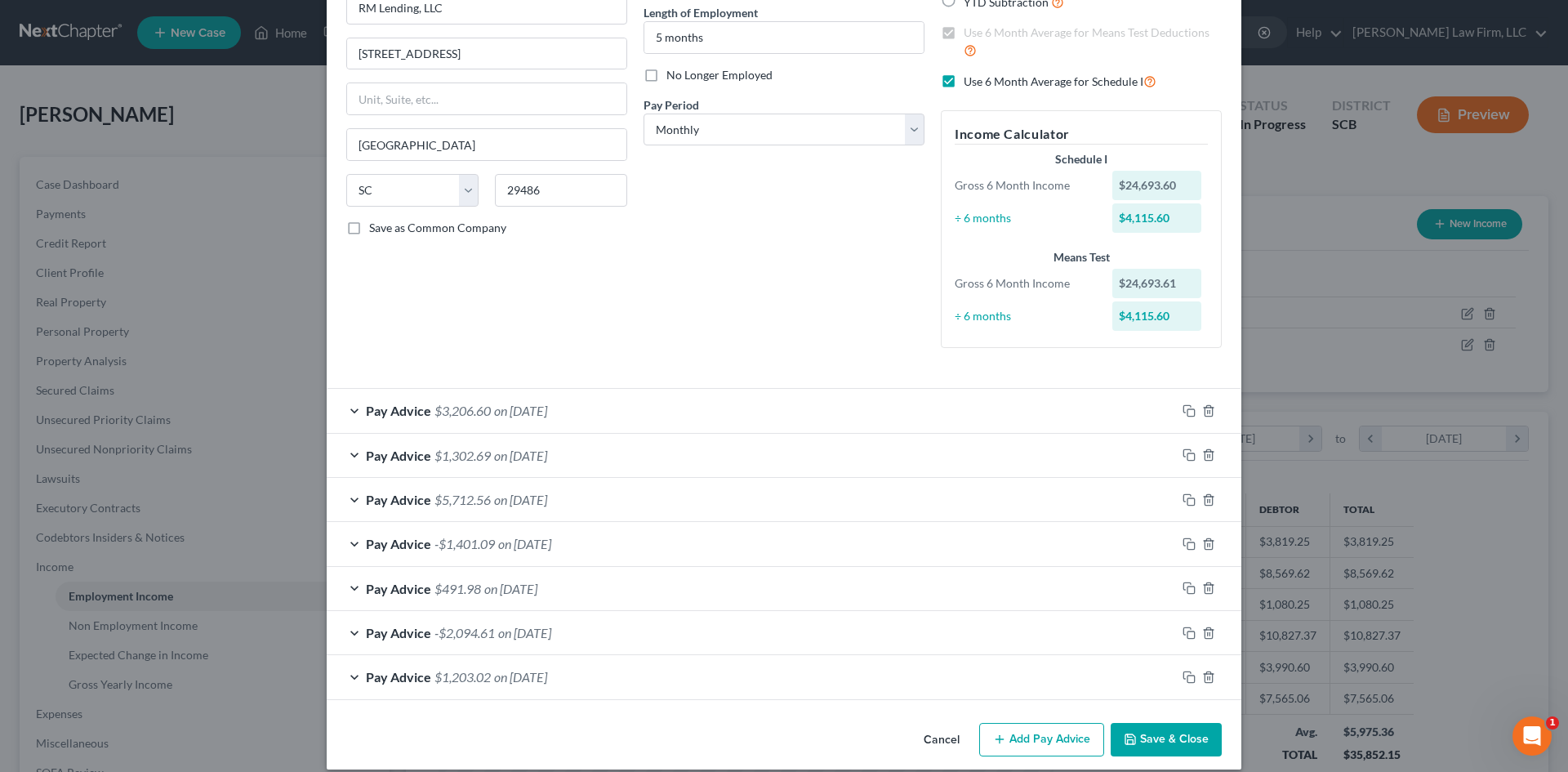
click at [1151, 729] on button "Save & Close" at bounding box center [1166, 740] width 111 height 34
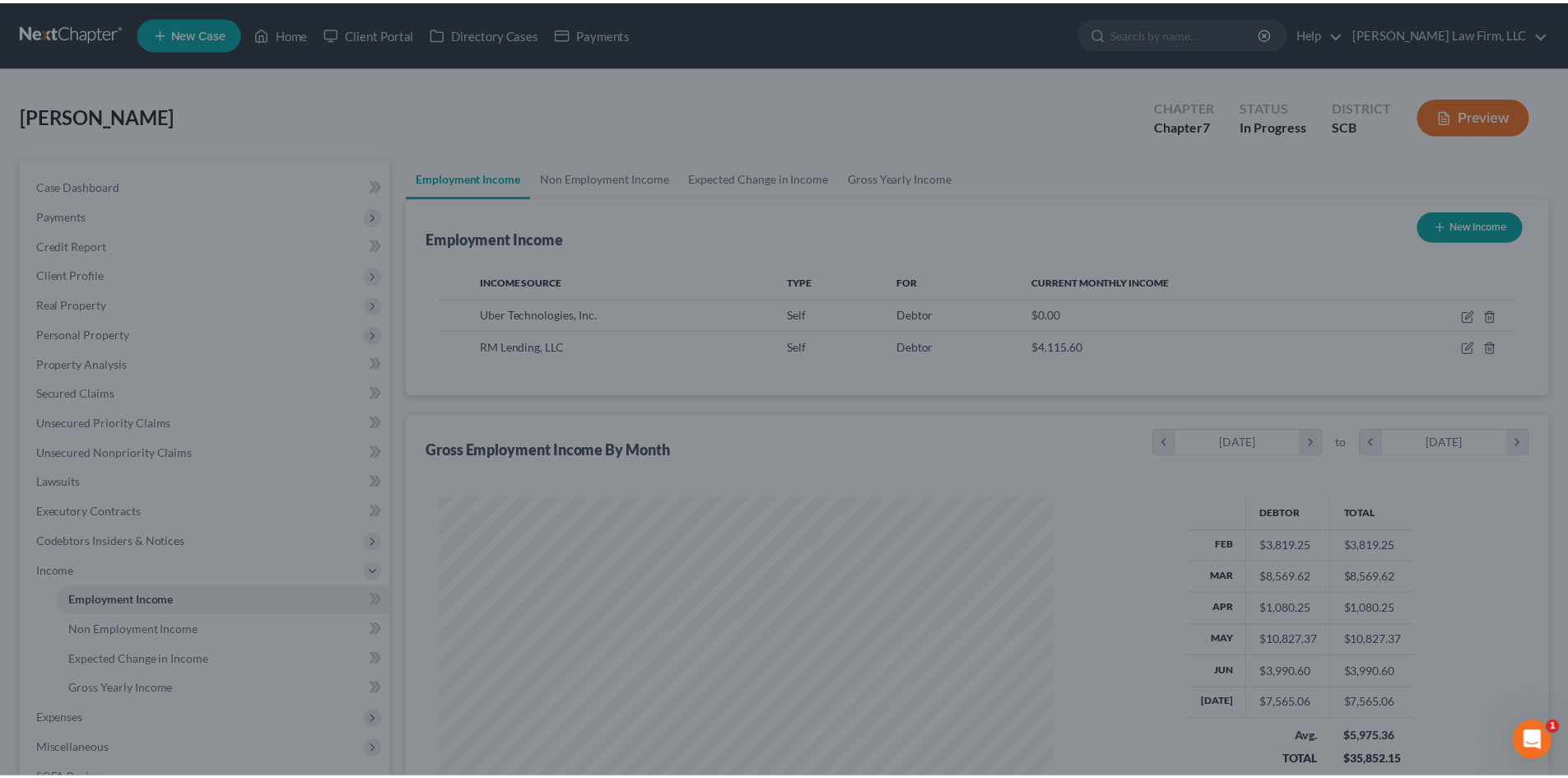
scroll to position [822901, 822287]
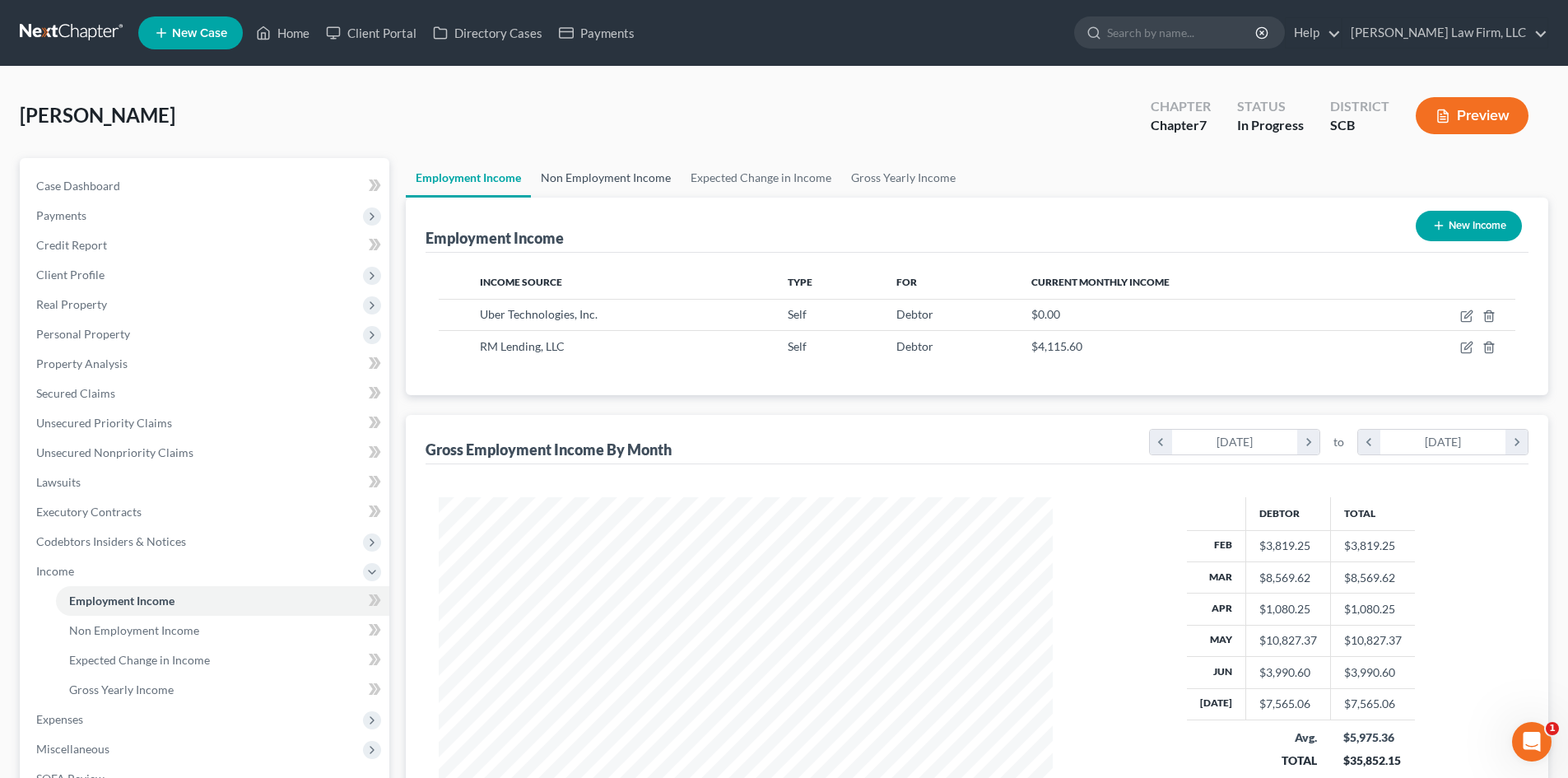
click at [620, 174] on link "Non Employment Income" at bounding box center [605, 177] width 149 height 39
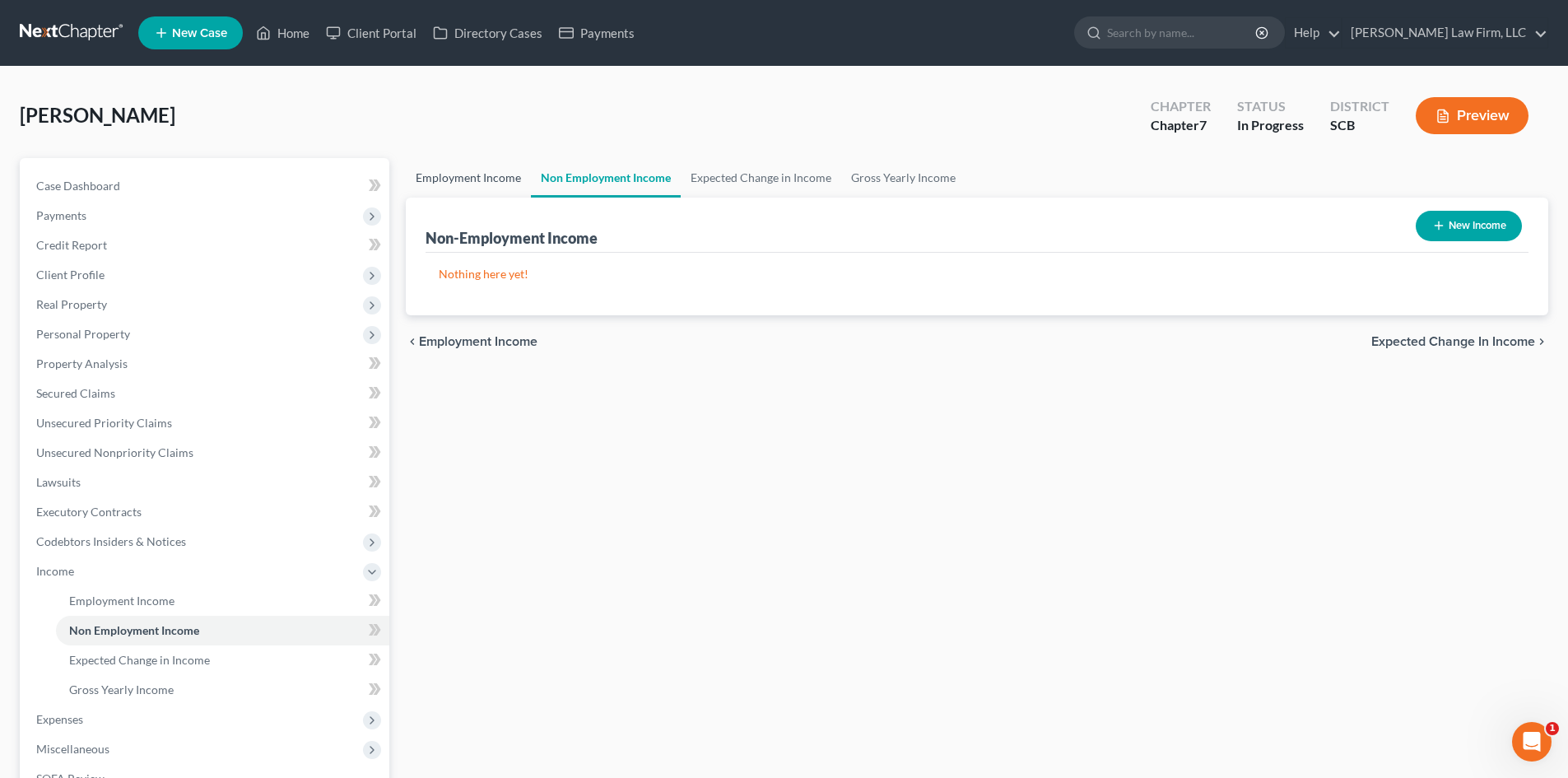
click at [507, 169] on link "Employment Income" at bounding box center [468, 177] width 125 height 39
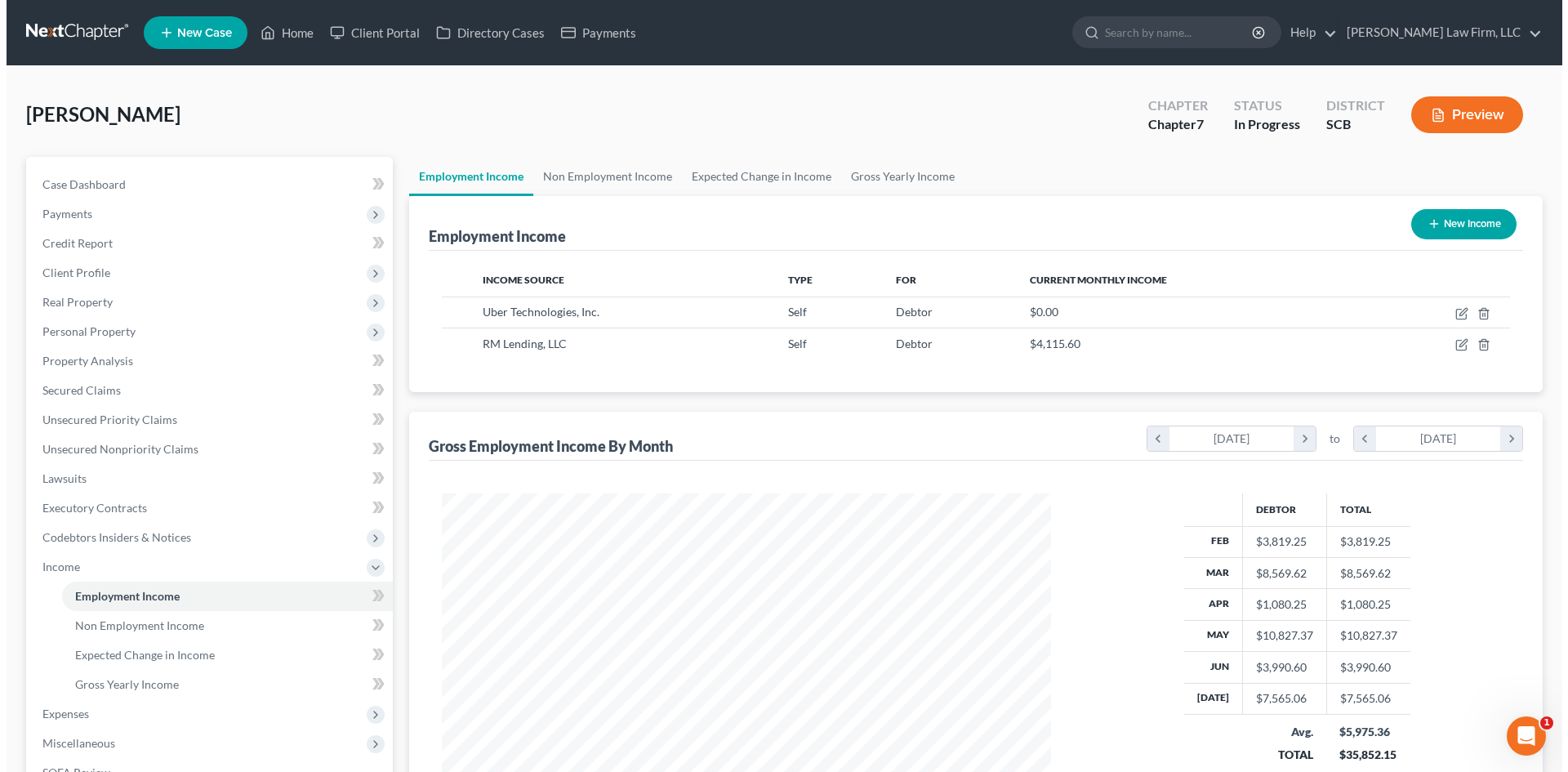
scroll to position [305, 642]
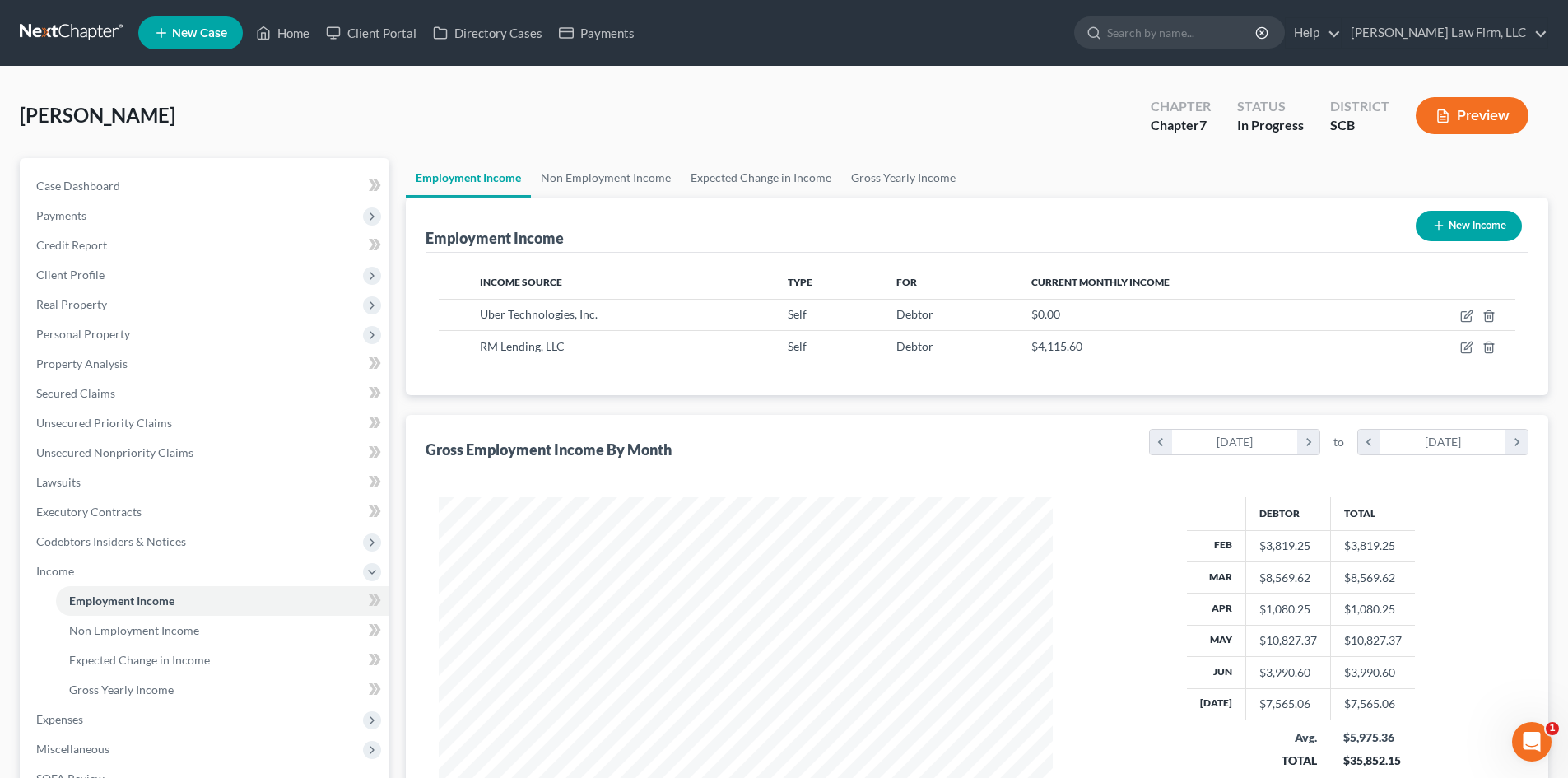
click at [1478, 119] on button "Preview" at bounding box center [1471, 115] width 113 height 37
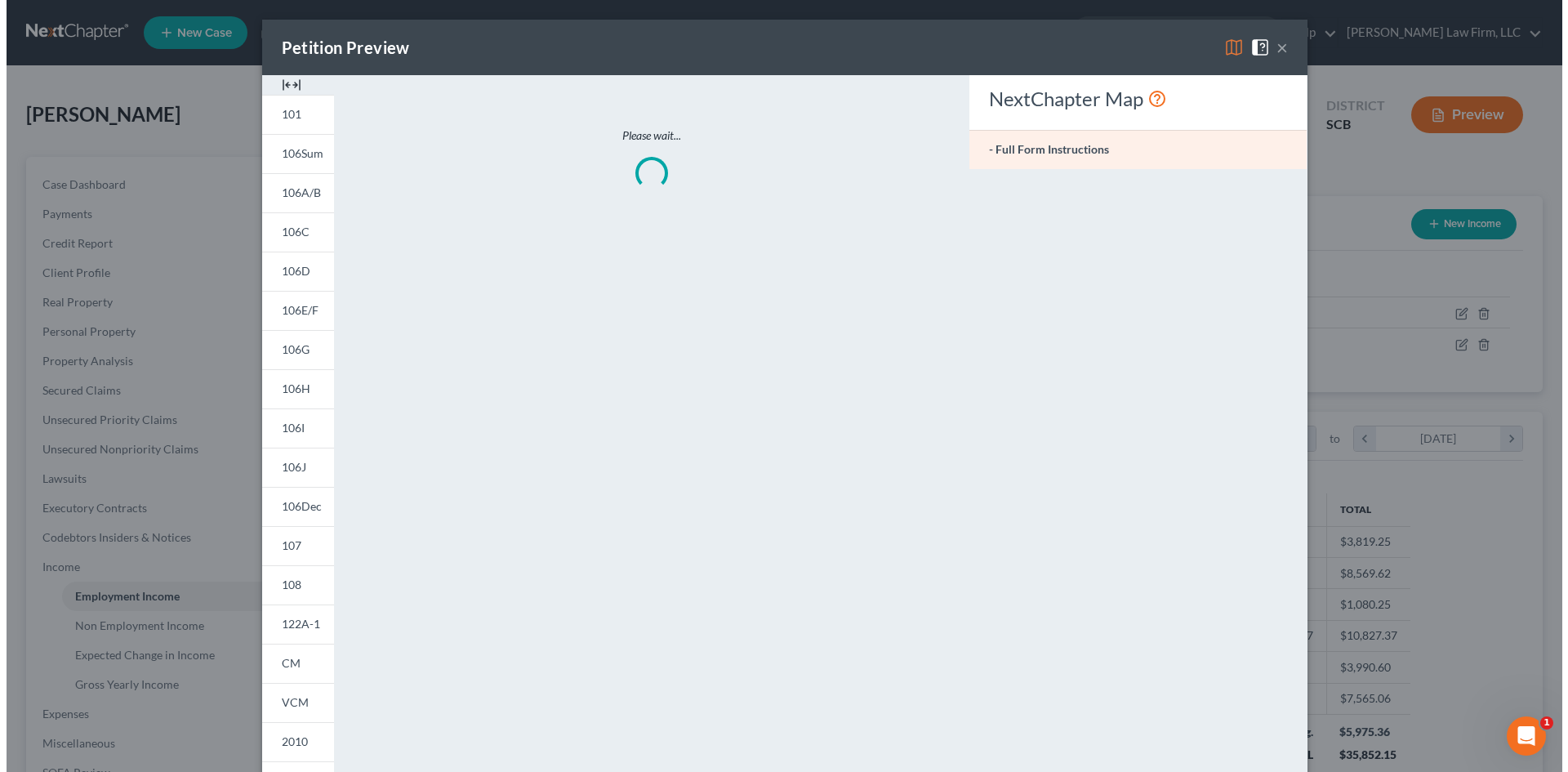
scroll to position [0, 0]
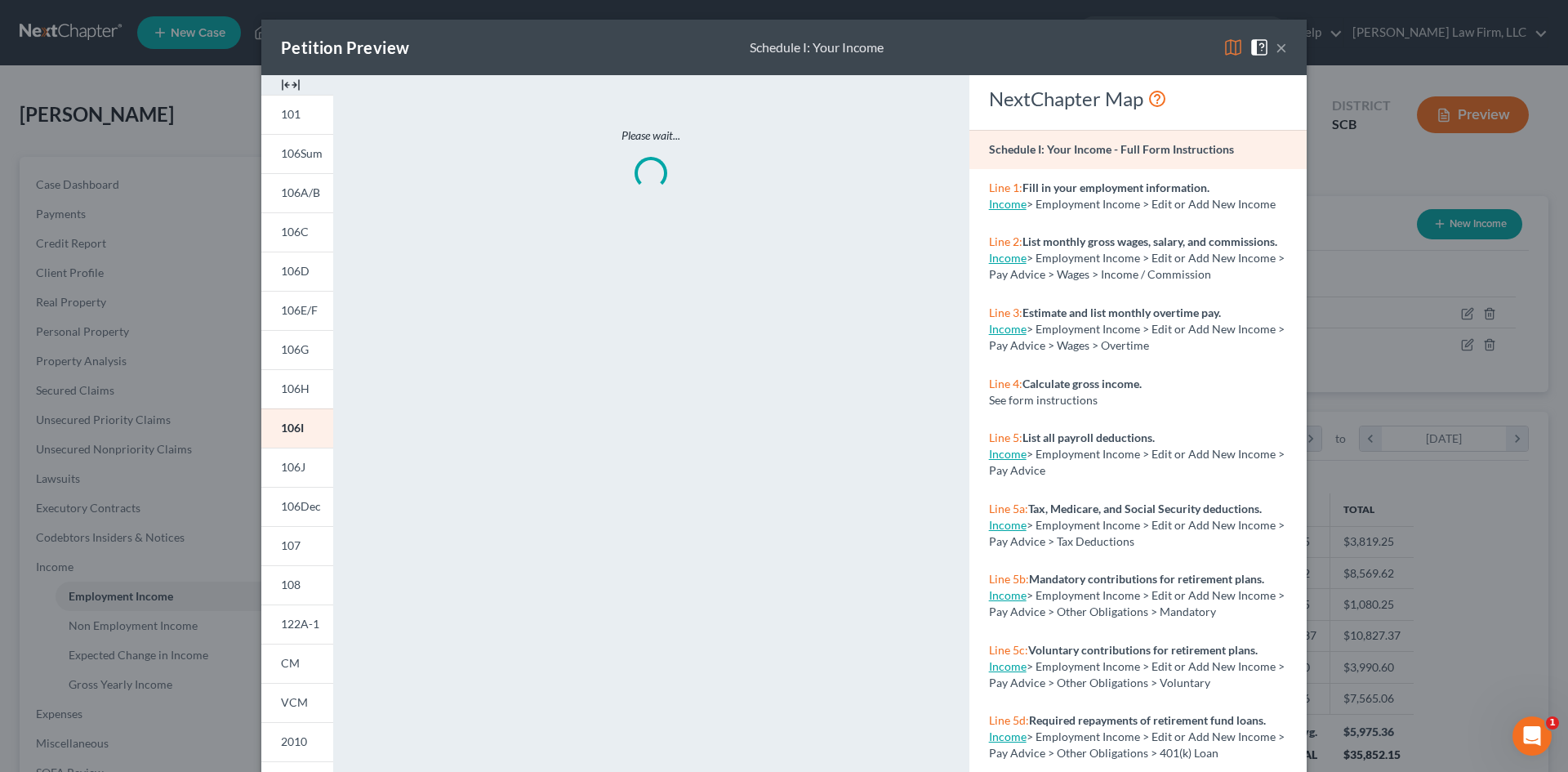
click at [281, 85] on img at bounding box center [291, 85] width 20 height 20
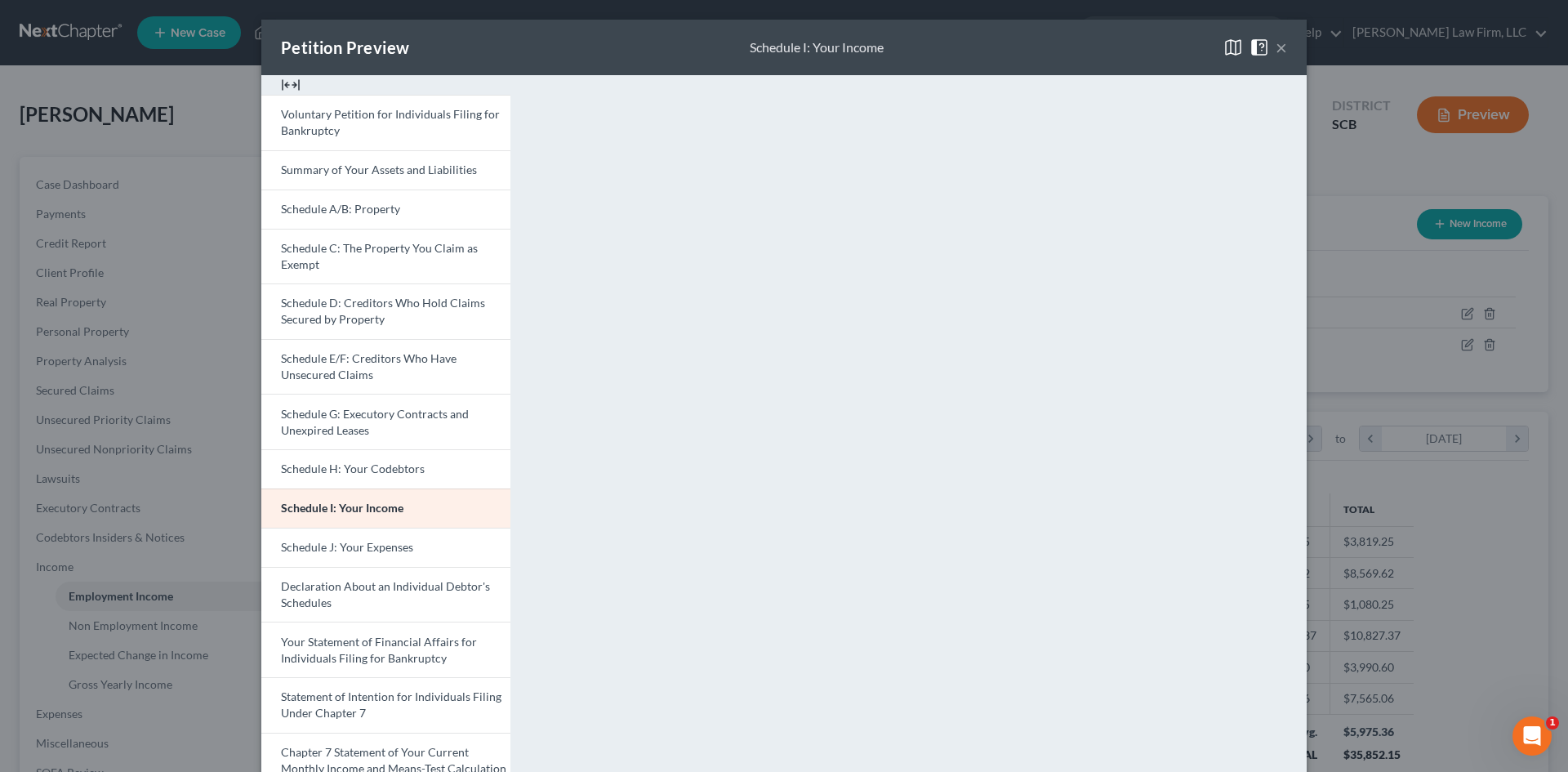
click at [1276, 42] on button "×" at bounding box center [1281, 47] width 12 height 20
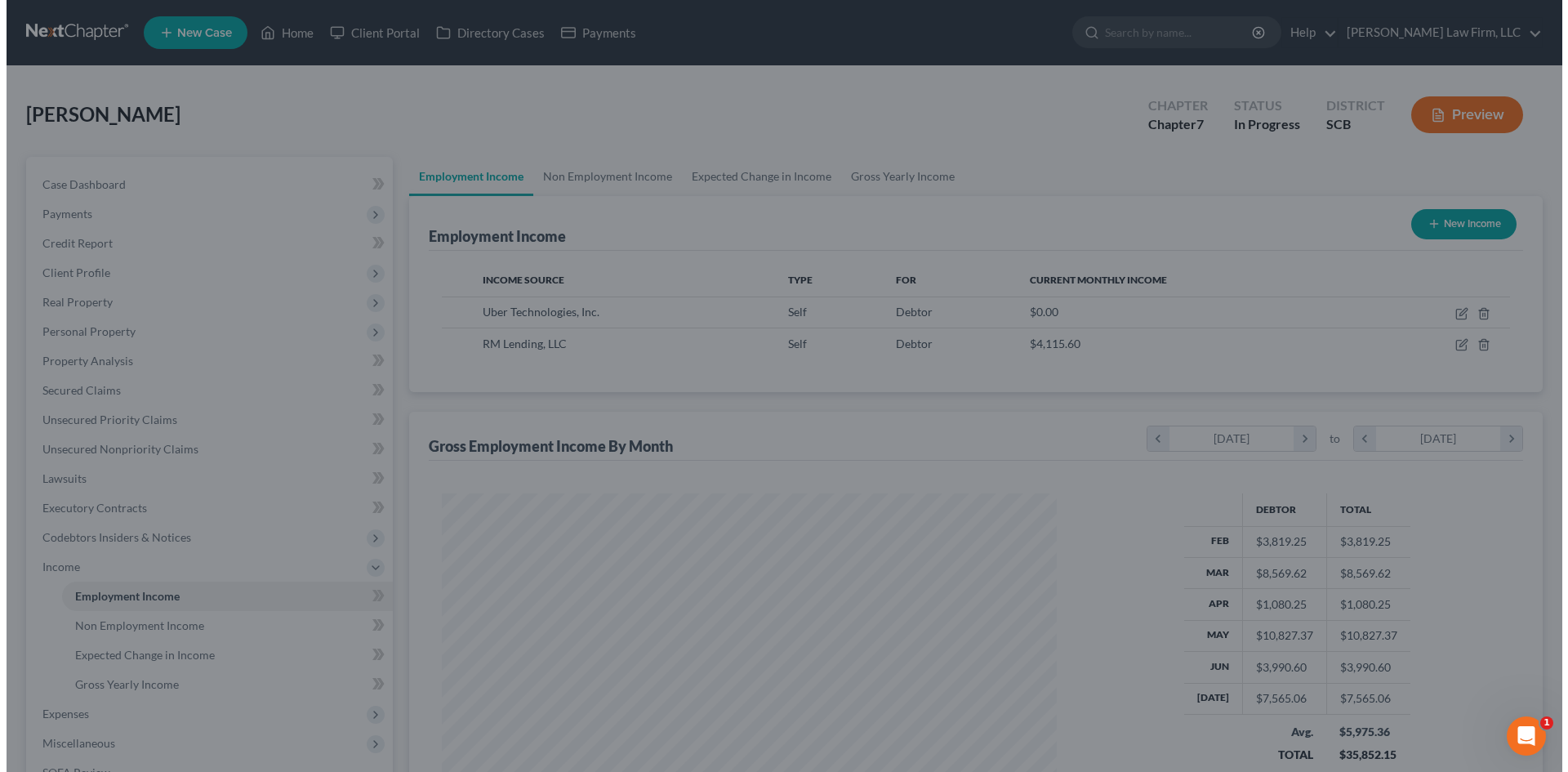
scroll to position [816555, 816206]
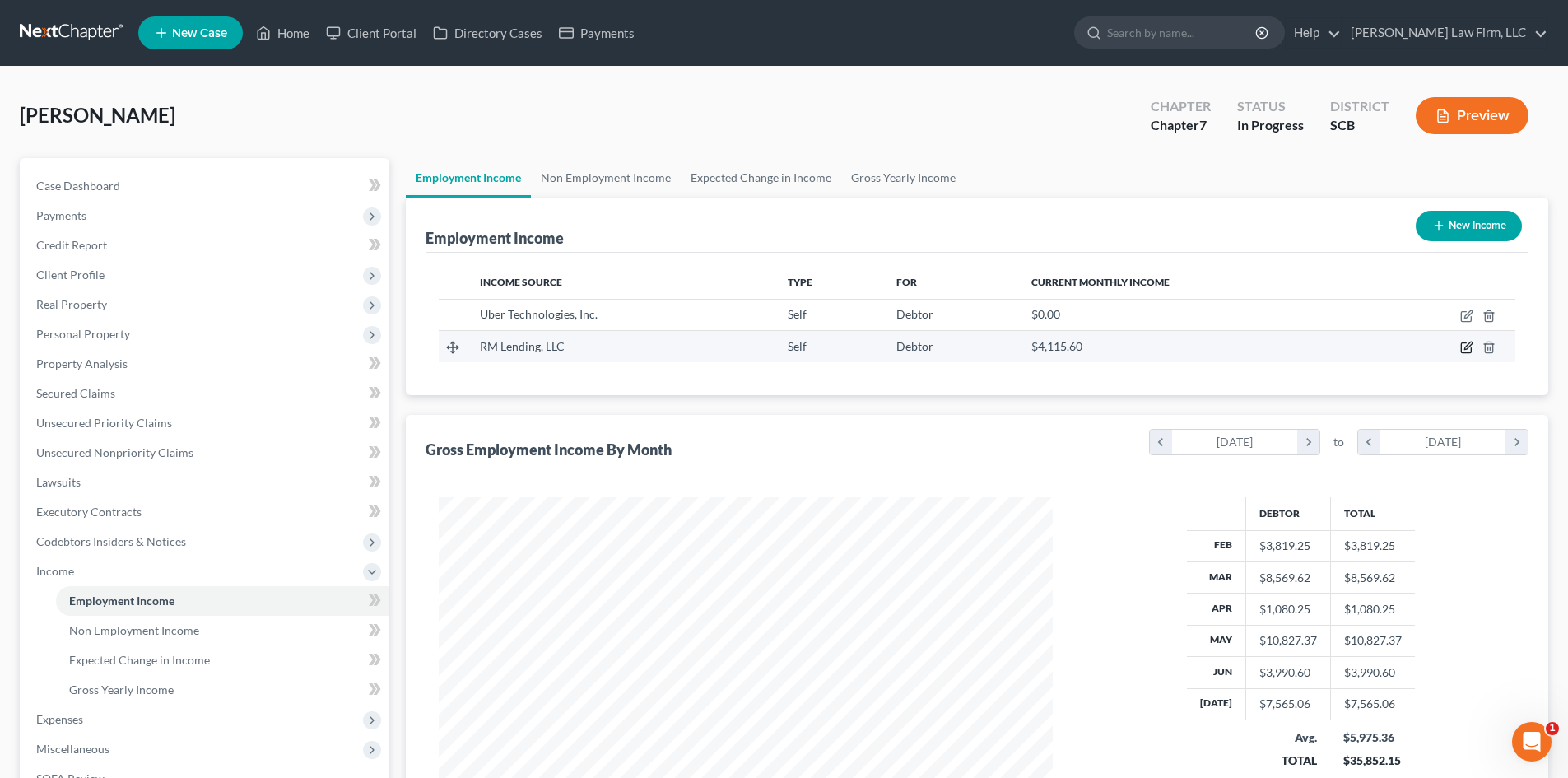
click at [1461, 342] on icon "button" at bounding box center [1466, 347] width 13 height 13
select select "1"
select select "42"
select select "0"
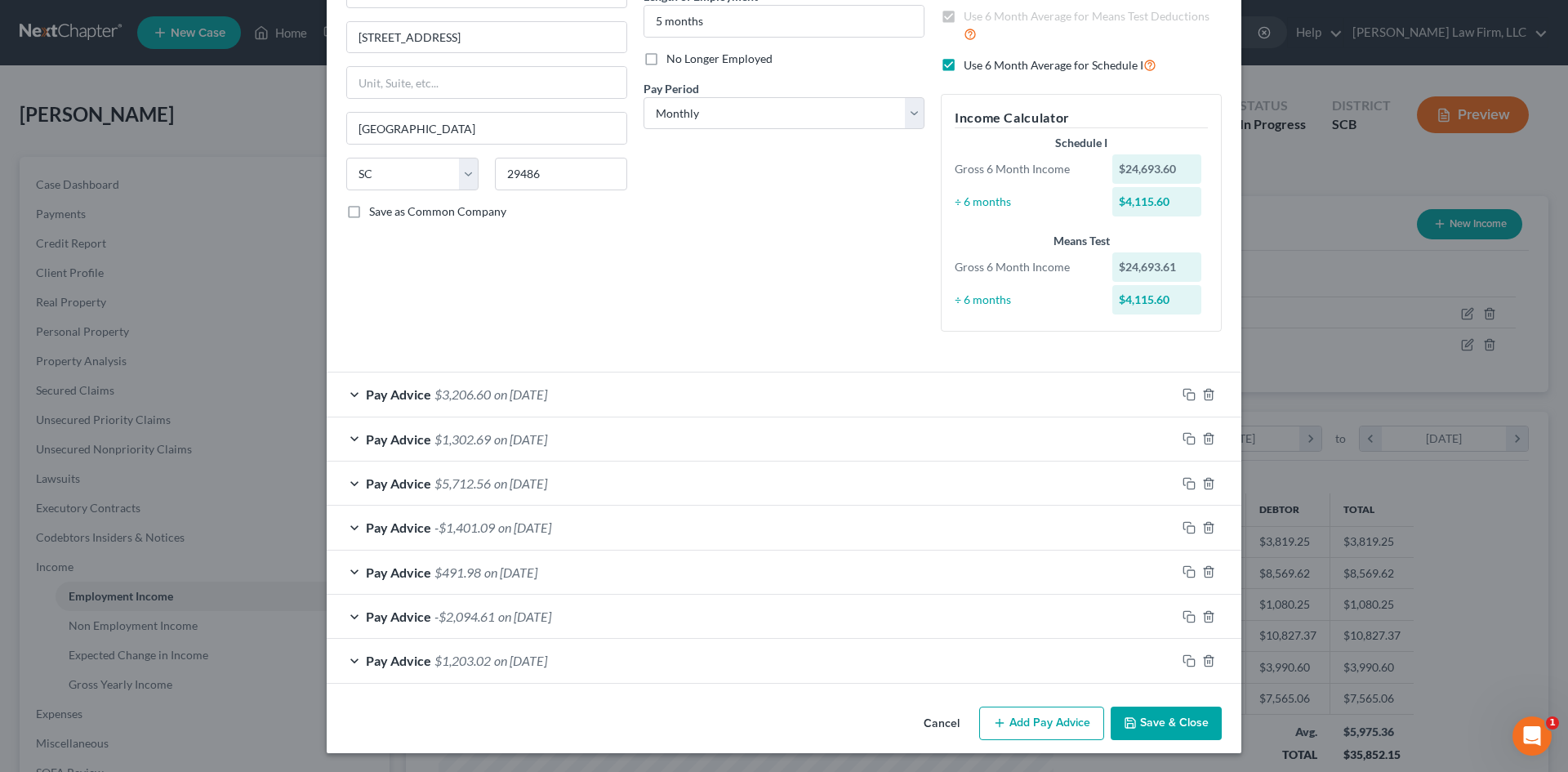
scroll to position [181, 0]
click at [750, 659] on div "Pay Advice $1,203.02 on [DATE]" at bounding box center [751, 659] width 850 height 43
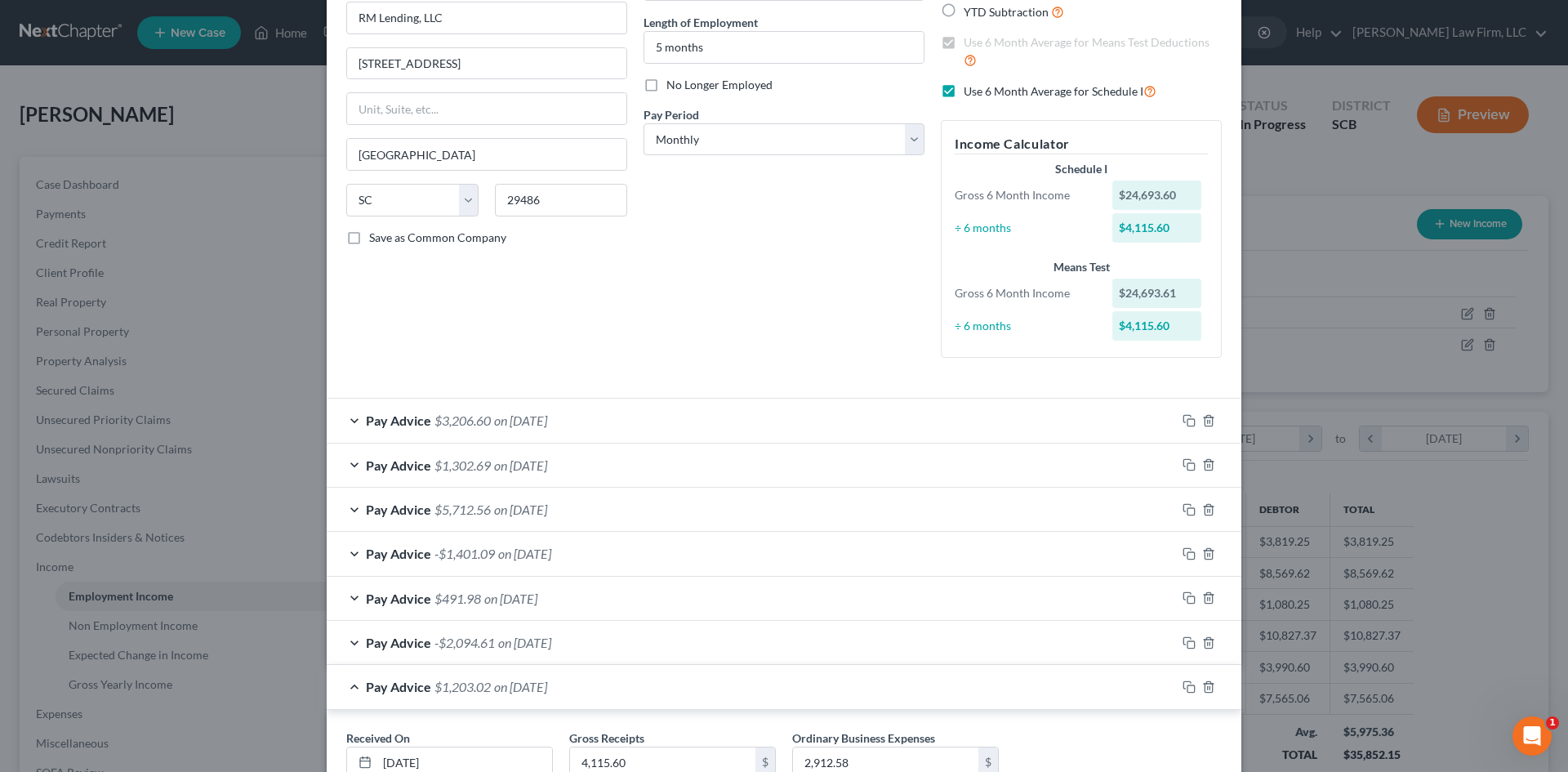
scroll to position [245, 0]
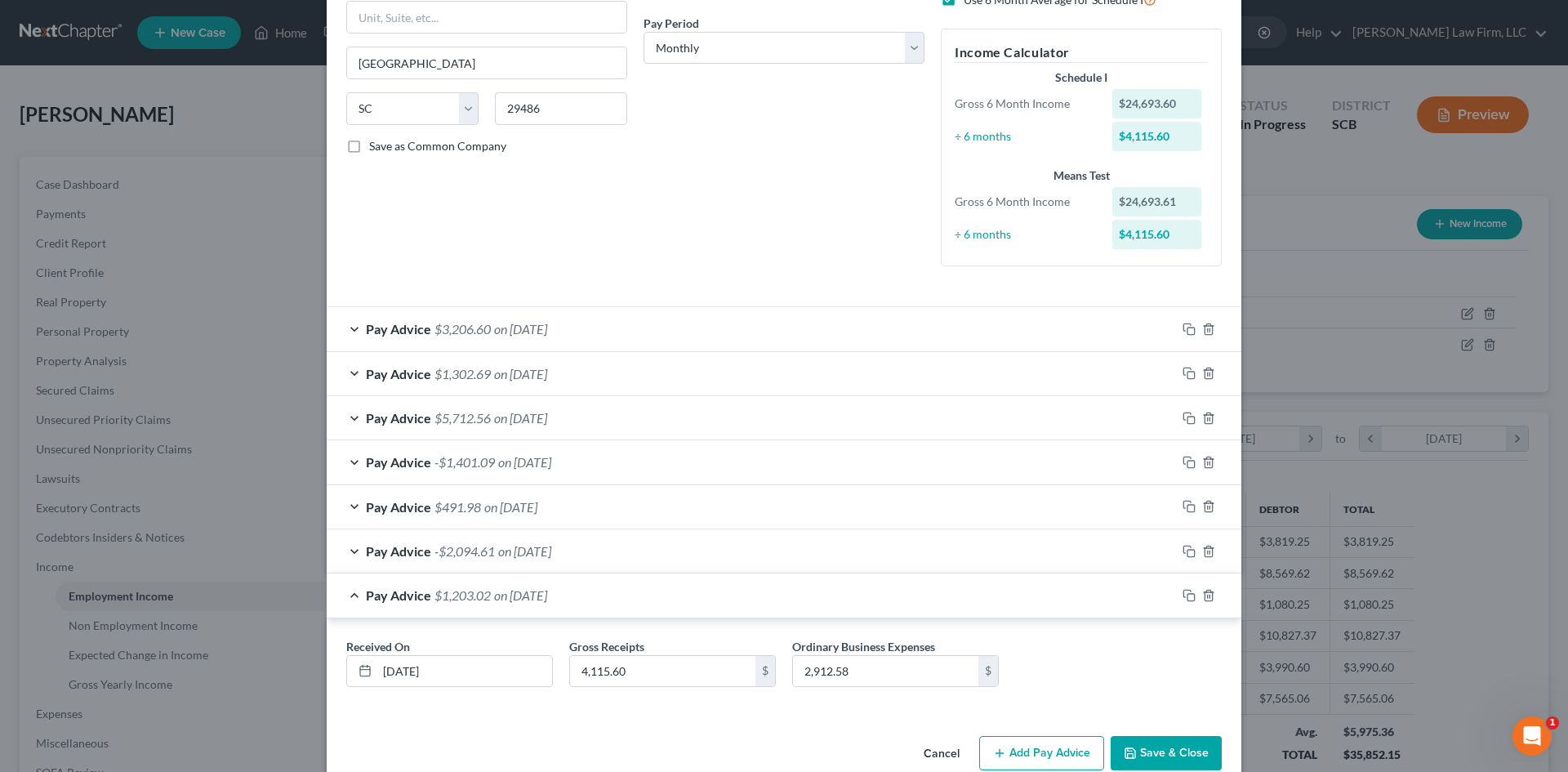
click at [701, 601] on div "Pay Advice $1,203.02 on [DATE]" at bounding box center [751, 595] width 850 height 43
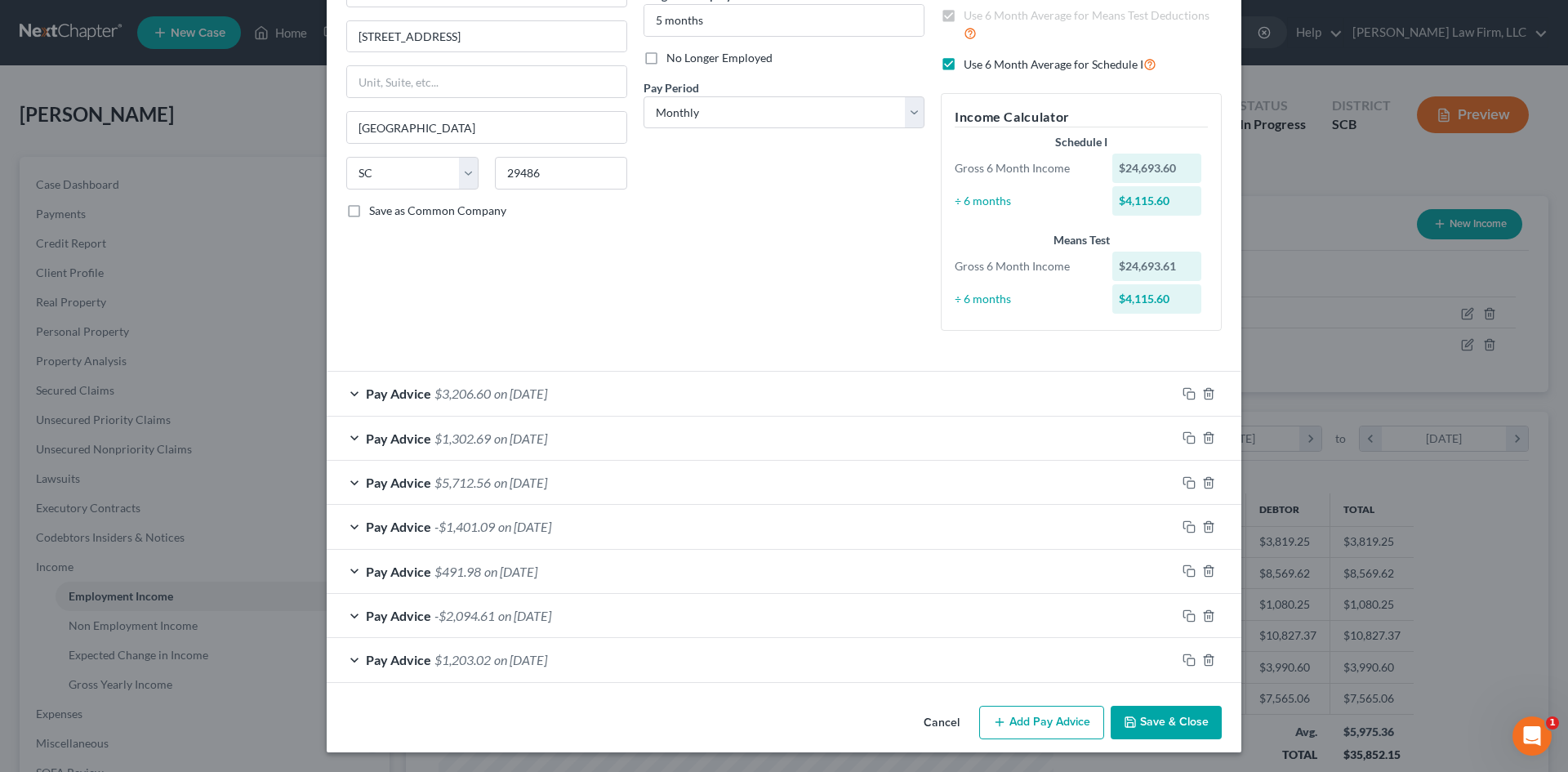
scroll to position [181, 0]
click at [643, 643] on div "Pay Advice $1,203.02 on [DATE]" at bounding box center [751, 659] width 850 height 43
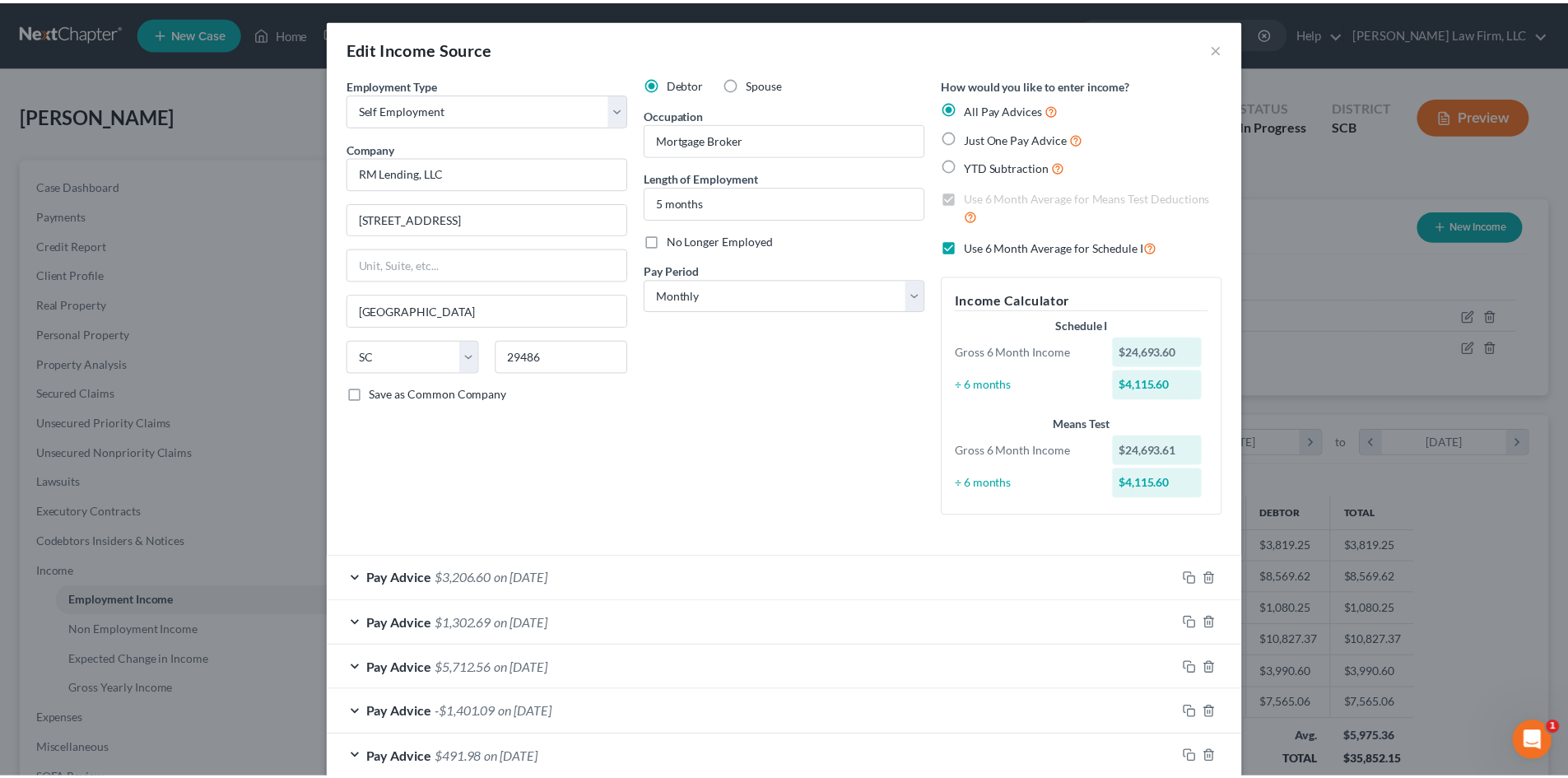
scroll to position [278, 0]
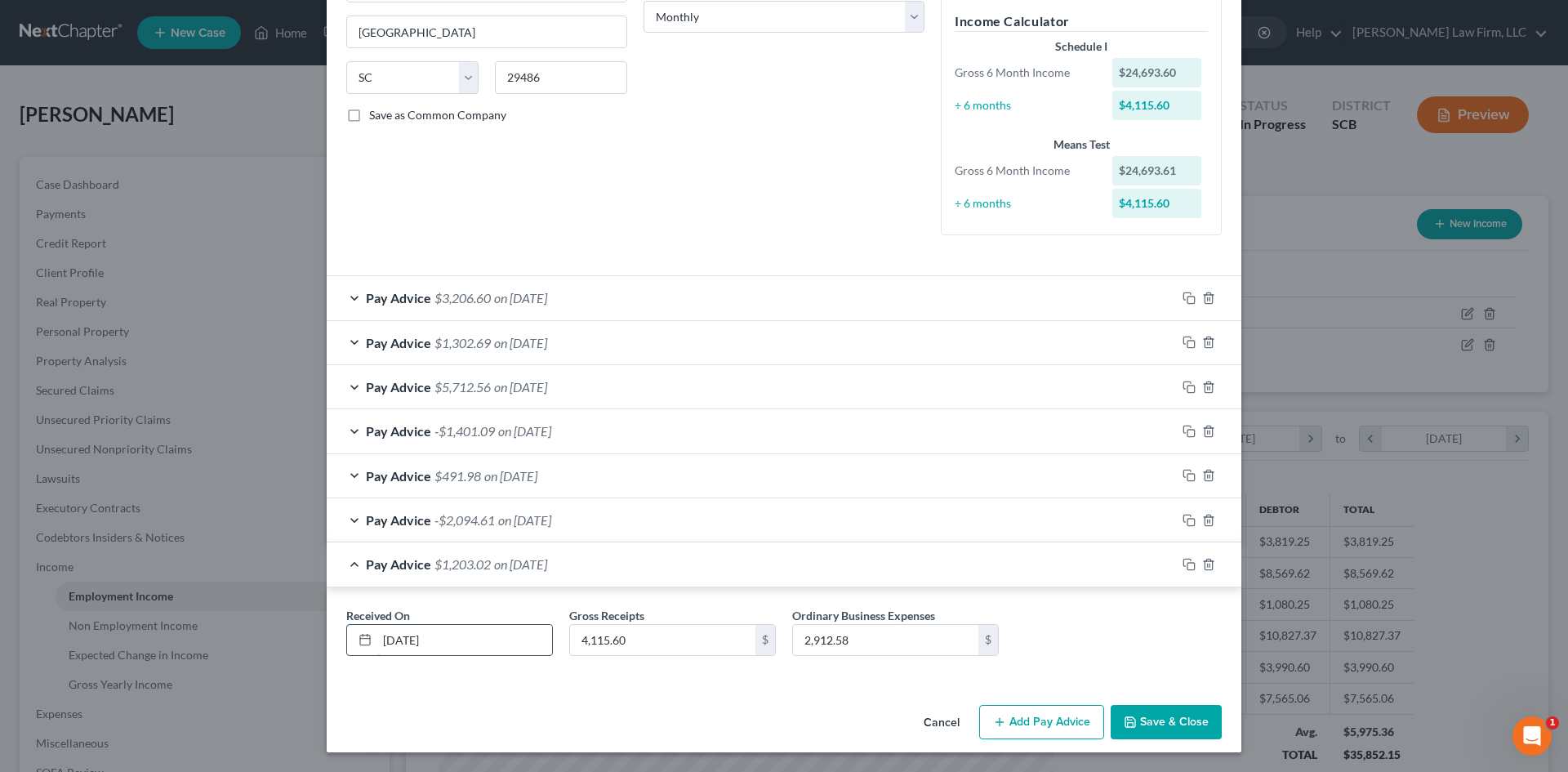
drag, startPoint x: 446, startPoint y: 638, endPoint x: 432, endPoint y: 638, distance: 14.0
click at [432, 638] on input "[DATE]" at bounding box center [465, 639] width 175 height 31
type input "[DATE]"
click at [1141, 726] on button "Save & Close" at bounding box center [1166, 721] width 111 height 34
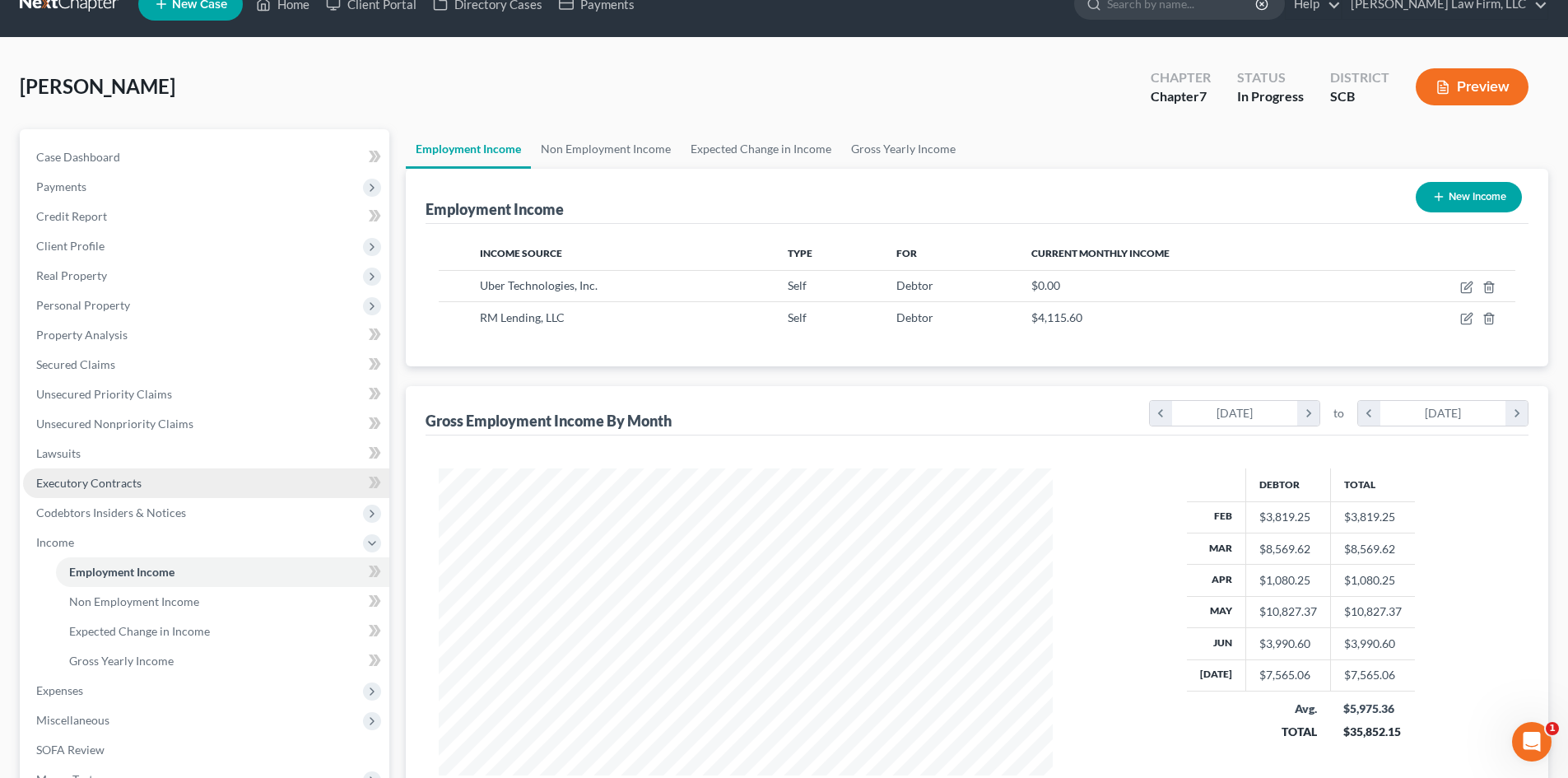
scroll to position [0, 0]
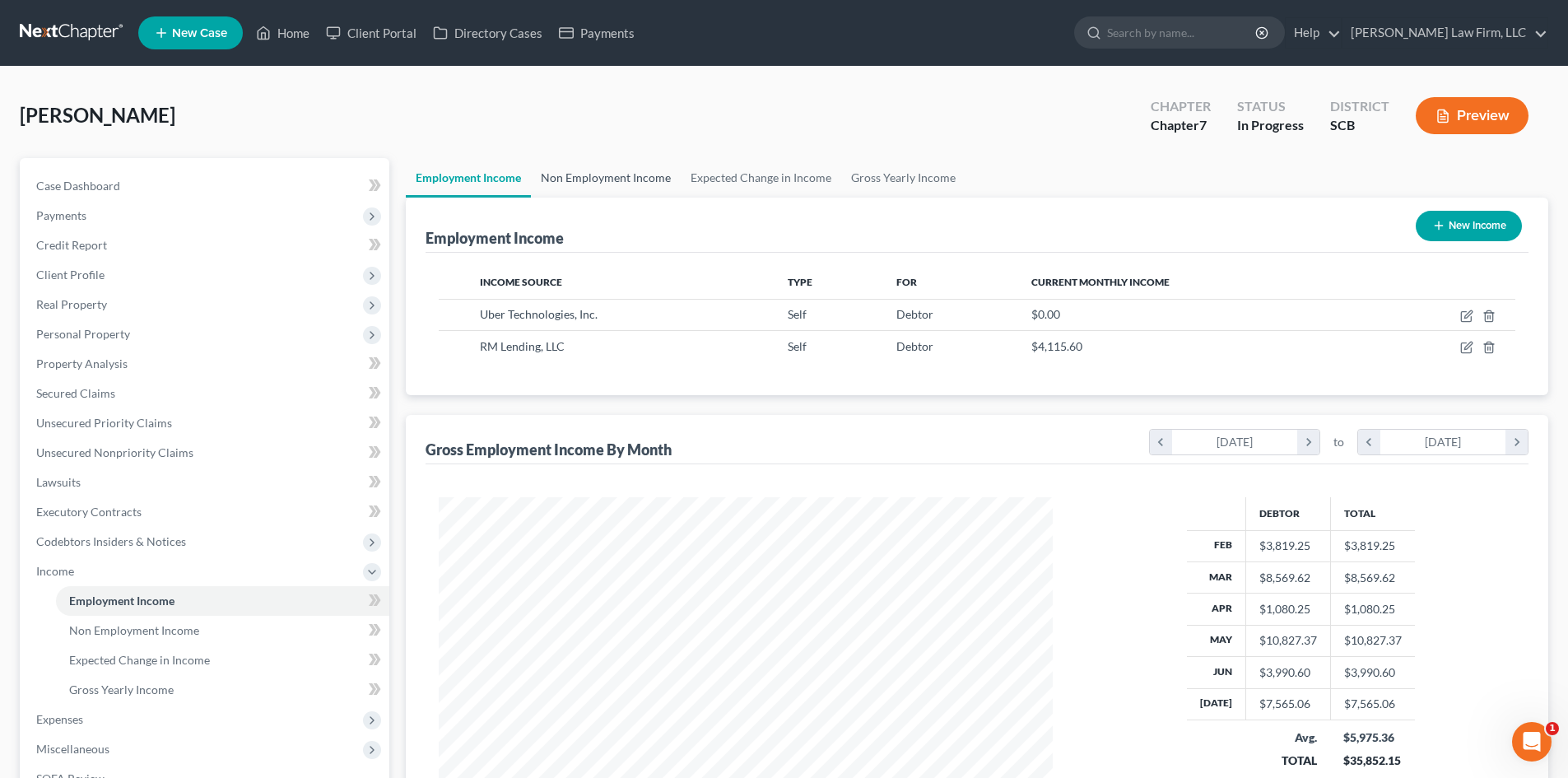
click at [621, 175] on link "Non Employment Income" at bounding box center [605, 177] width 149 height 39
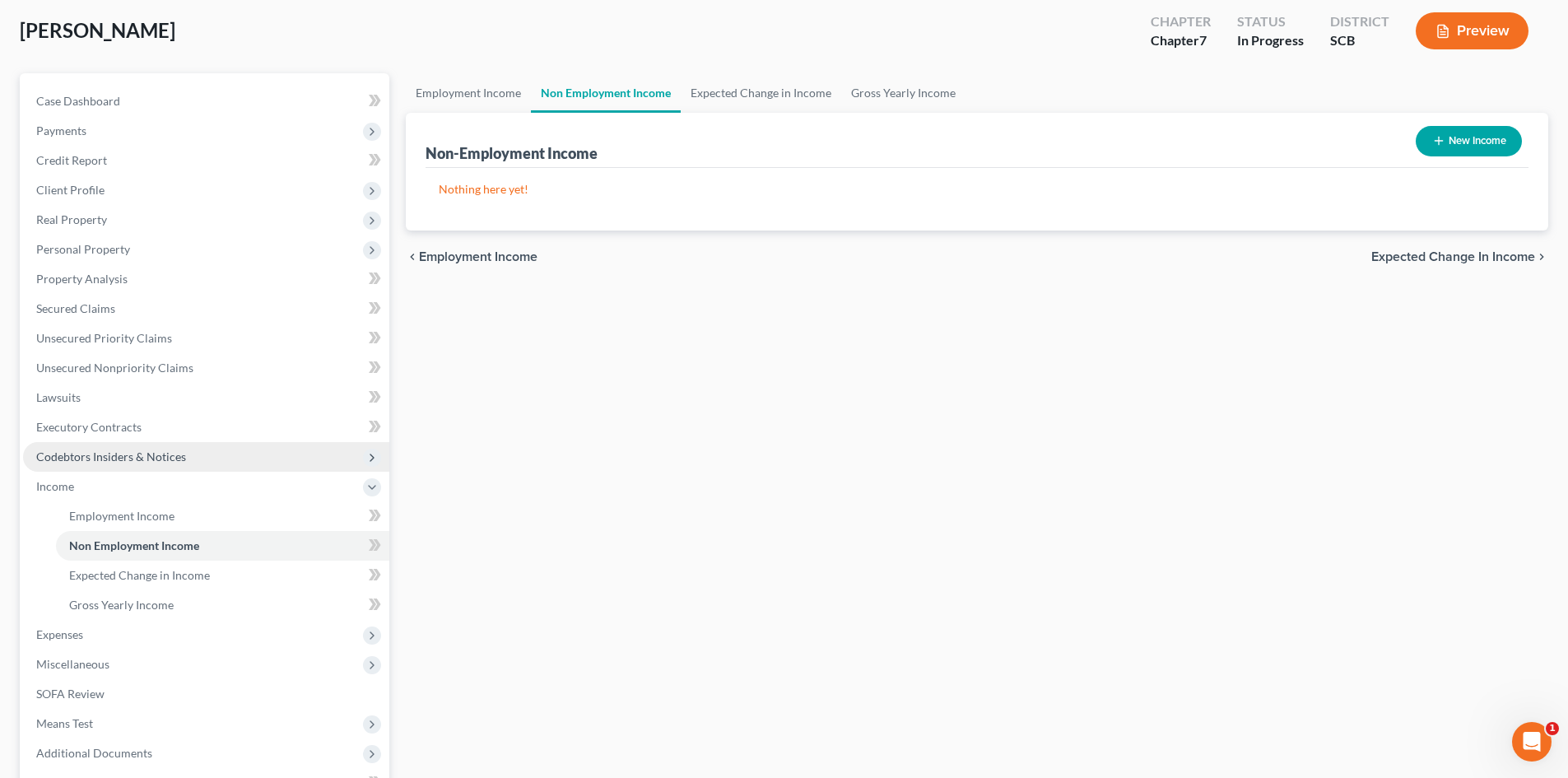
scroll to position [164, 0]
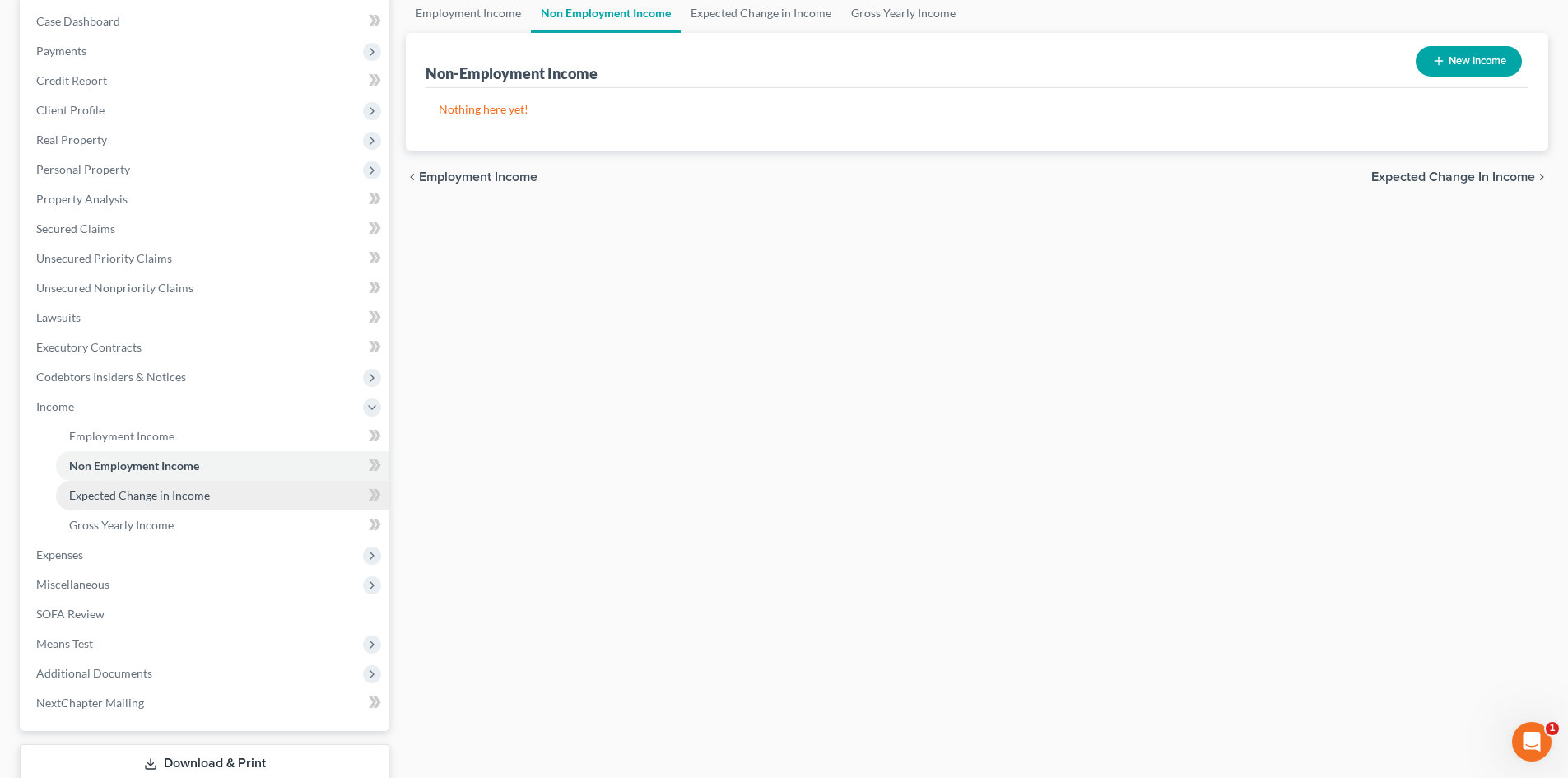
click at [190, 483] on link "Expected Change in Income" at bounding box center [222, 496] width 333 height 30
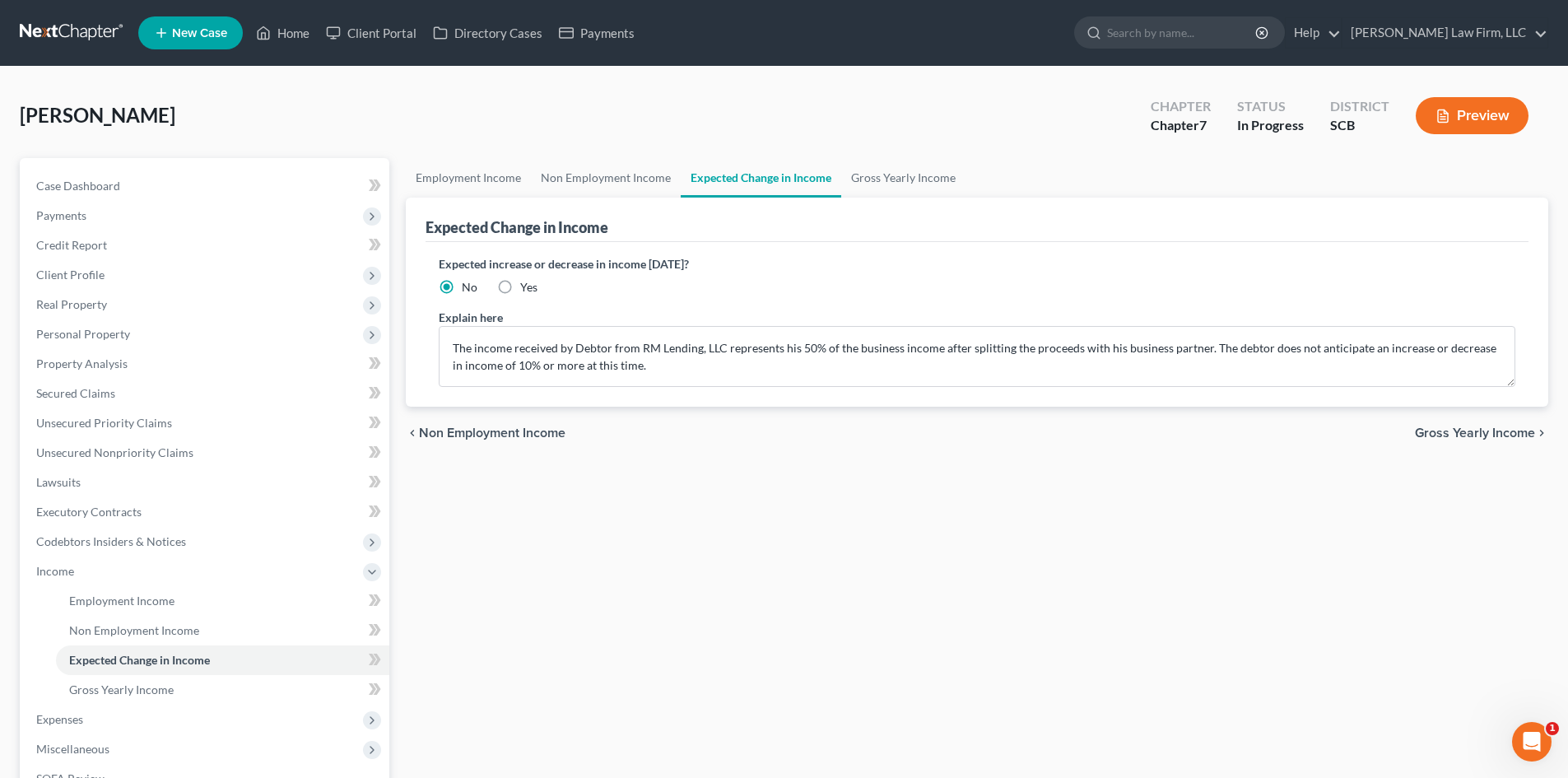
click at [1462, 102] on button "Preview" at bounding box center [1471, 115] width 113 height 37
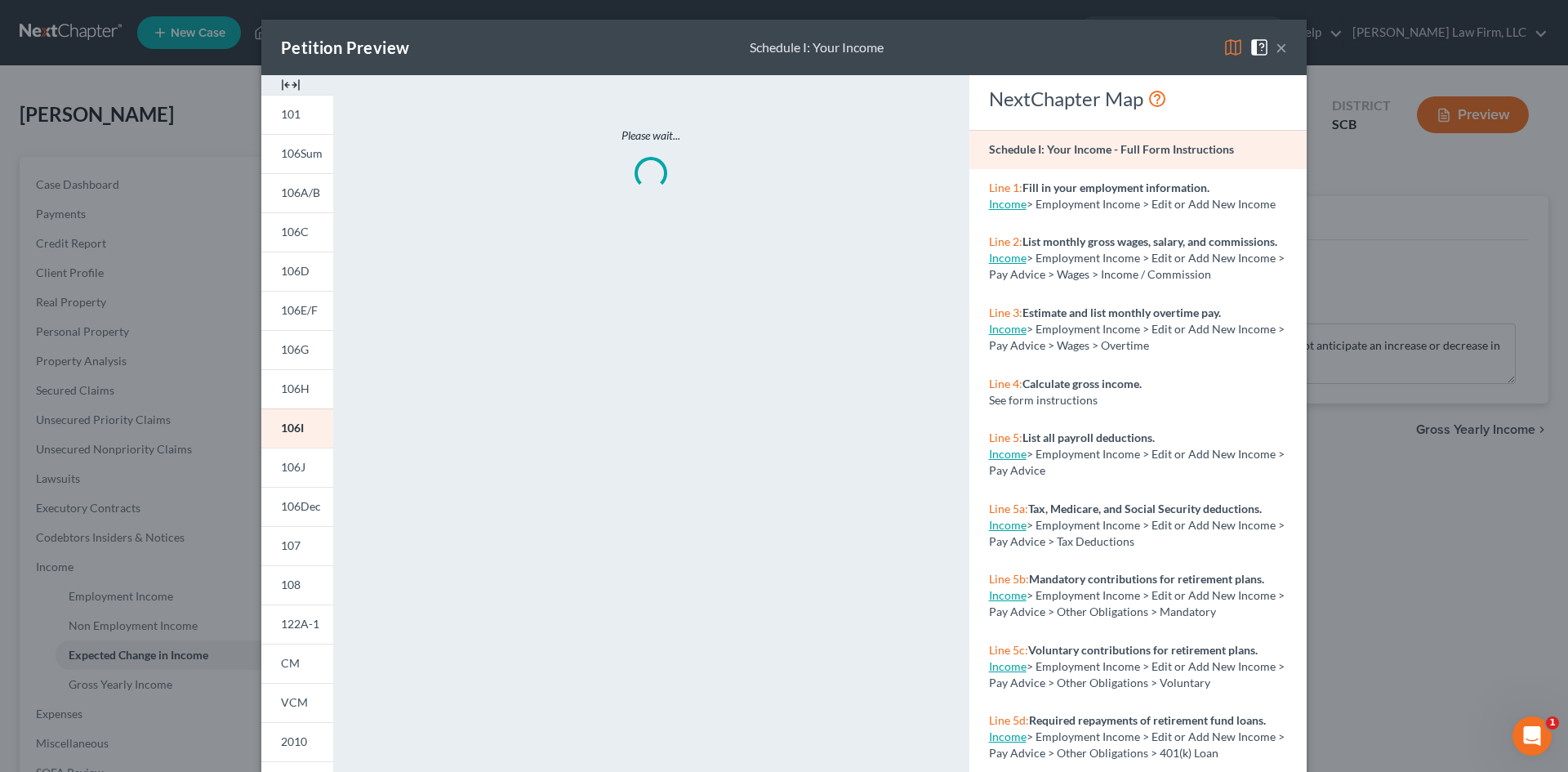
click at [288, 76] on img at bounding box center [291, 85] width 20 height 20
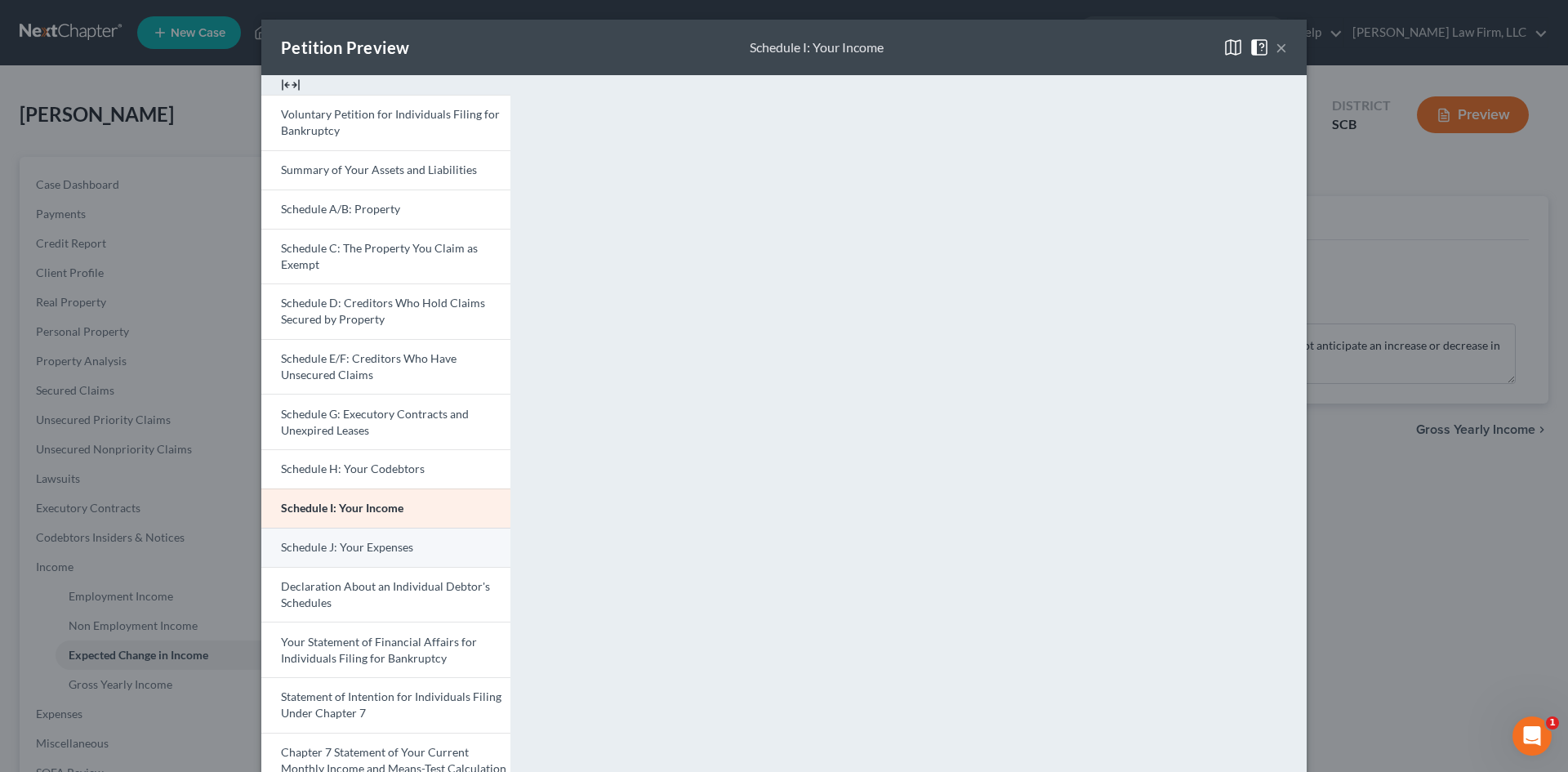
click at [384, 539] on link "Schedule J: Your Expenses" at bounding box center [386, 547] width 249 height 39
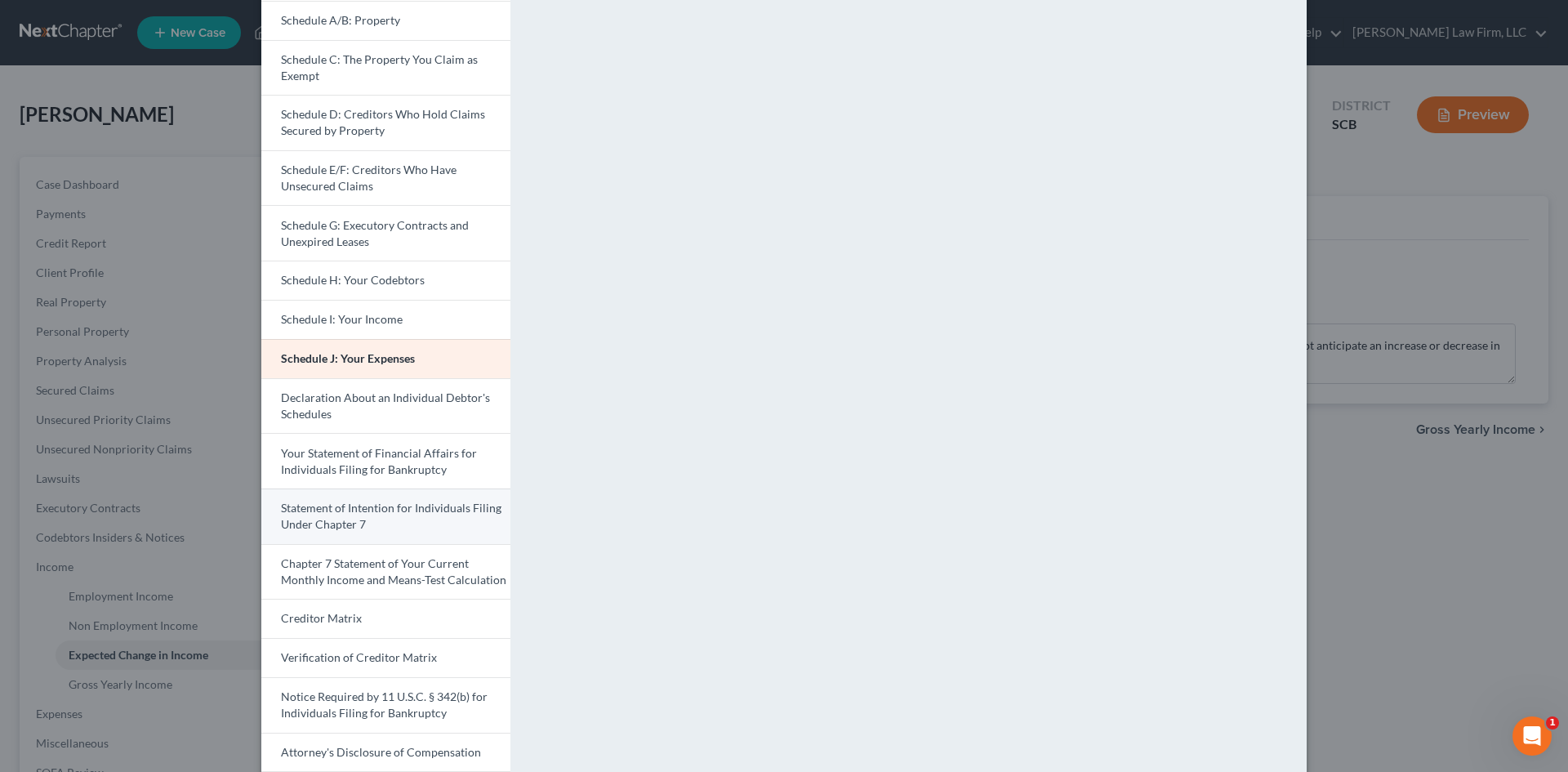
scroll to position [94, 0]
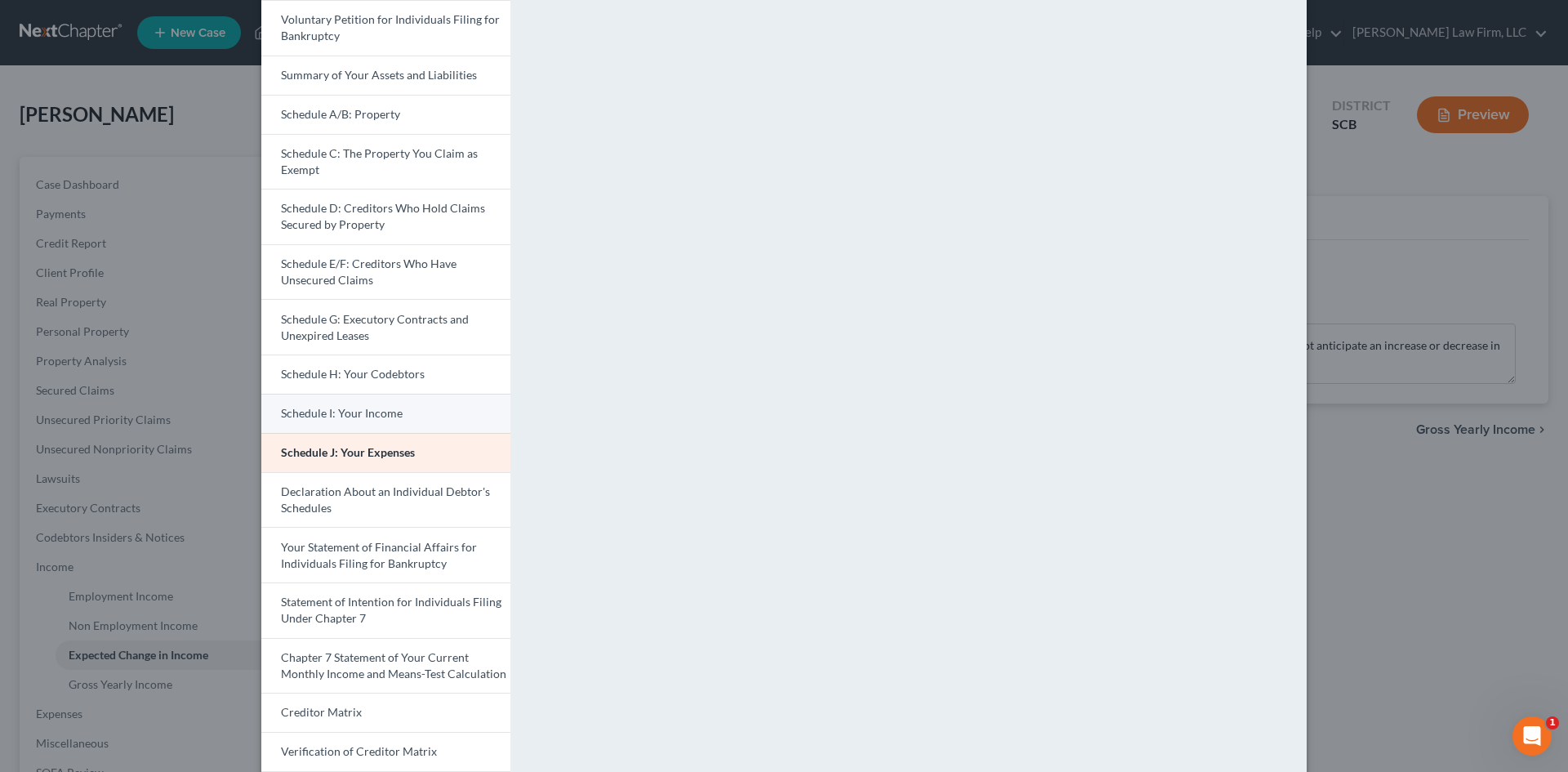
click at [322, 395] on link "Schedule I: Your Income" at bounding box center [386, 413] width 249 height 39
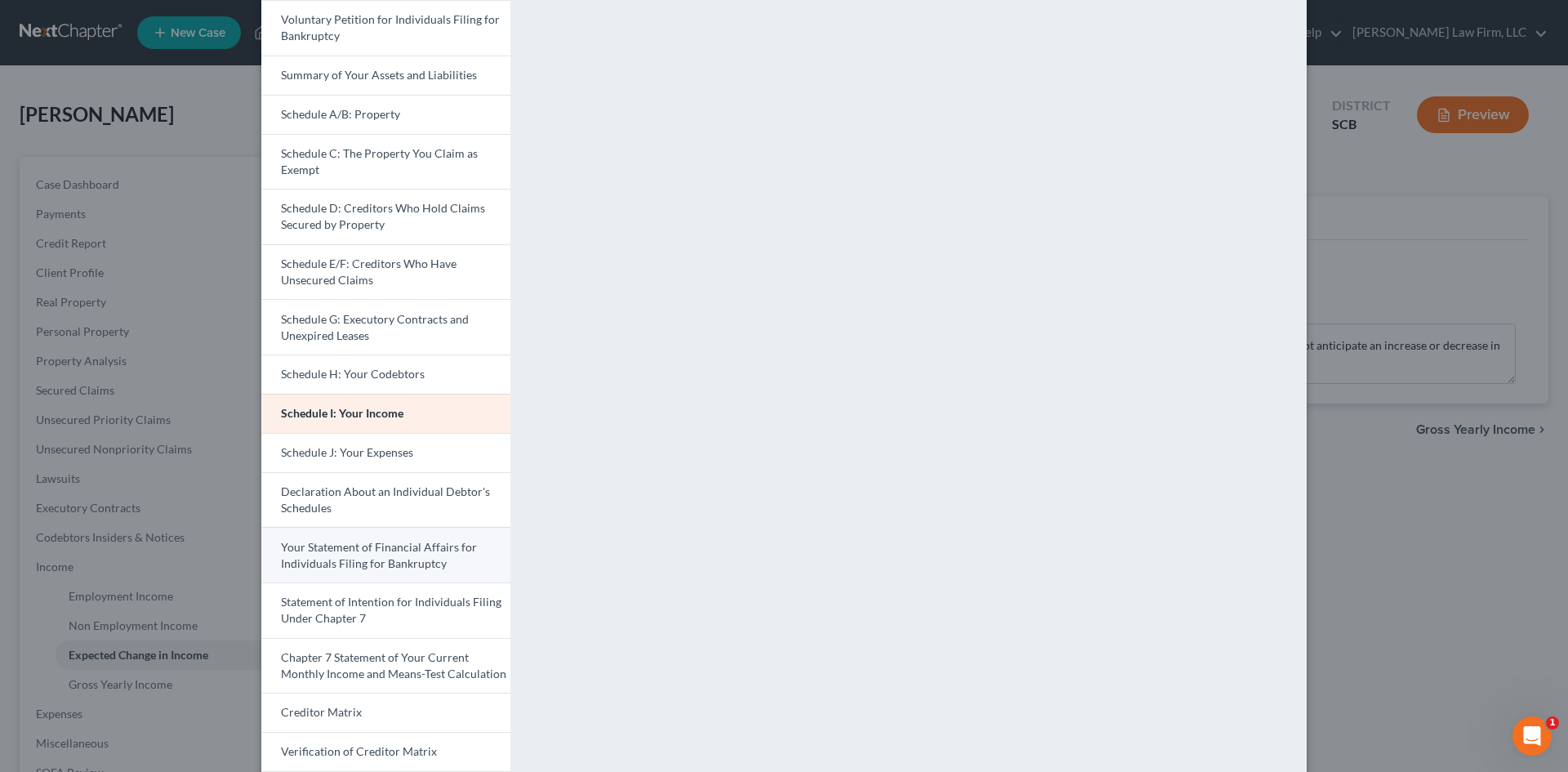
click at [369, 546] on span "Your Statement of Financial Affairs for Individuals Filing for Bankruptcy" at bounding box center [379, 555] width 196 height 30
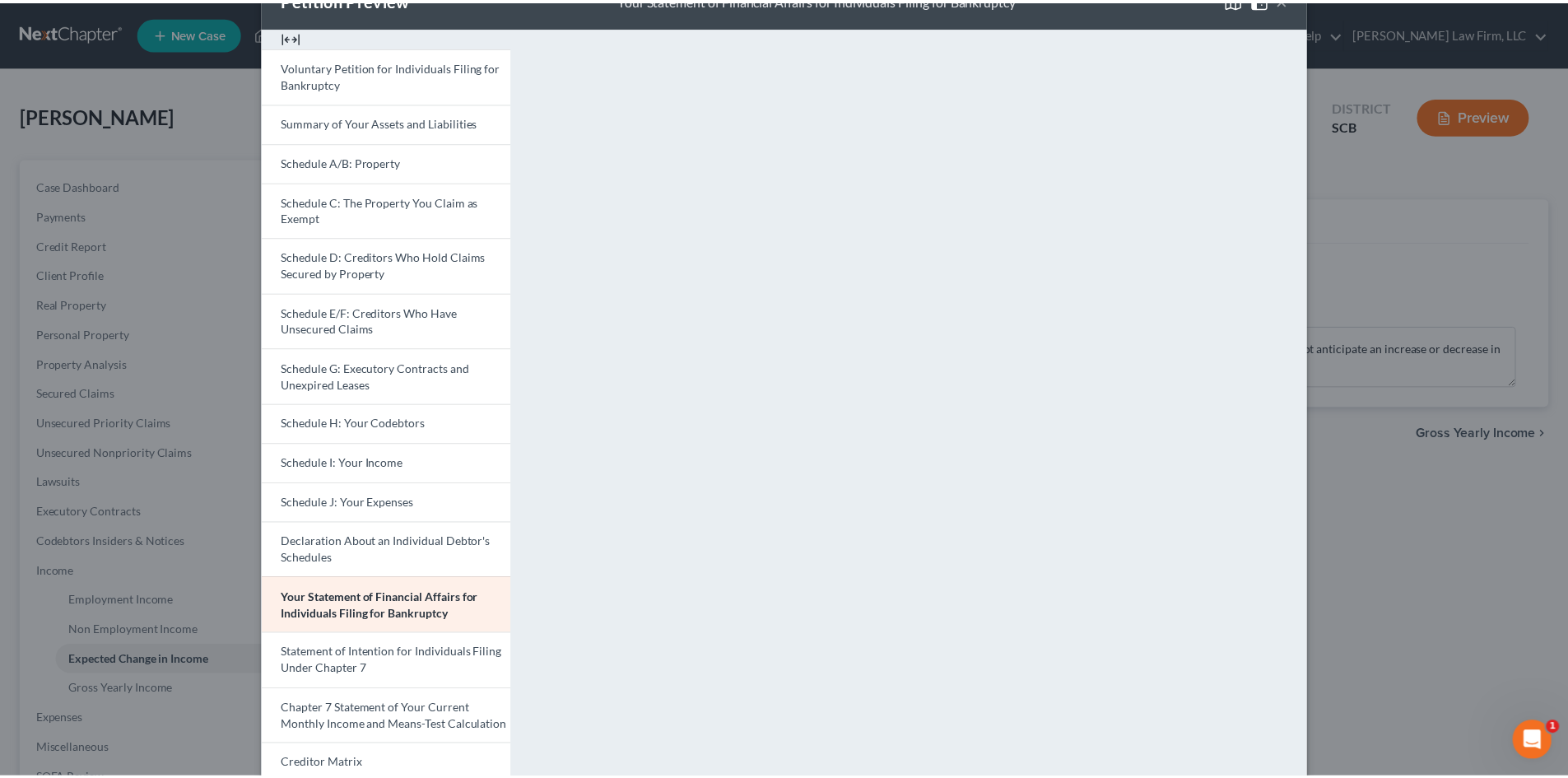
scroll to position [0, 0]
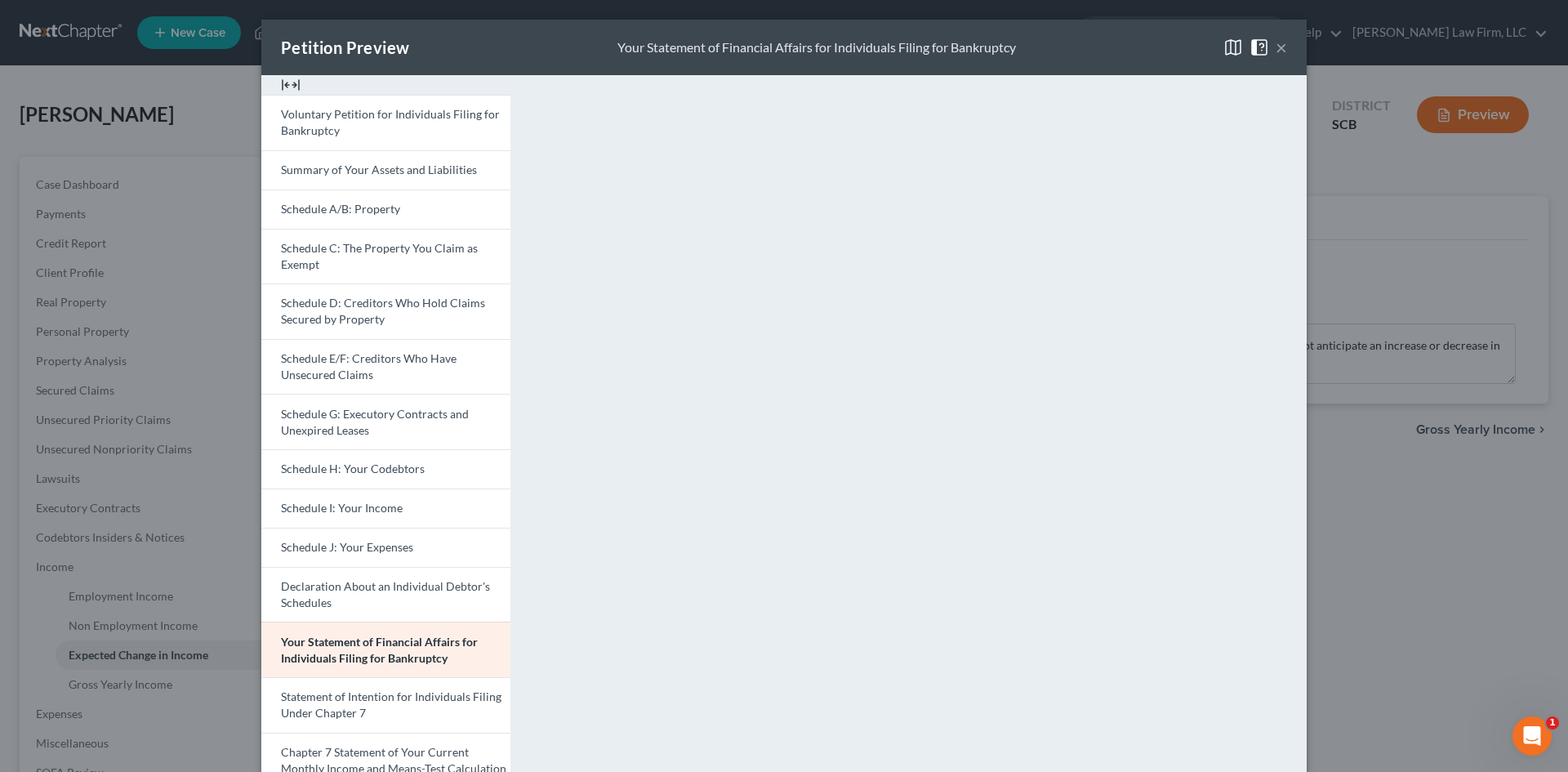
click at [1276, 45] on button "×" at bounding box center [1281, 47] width 12 height 20
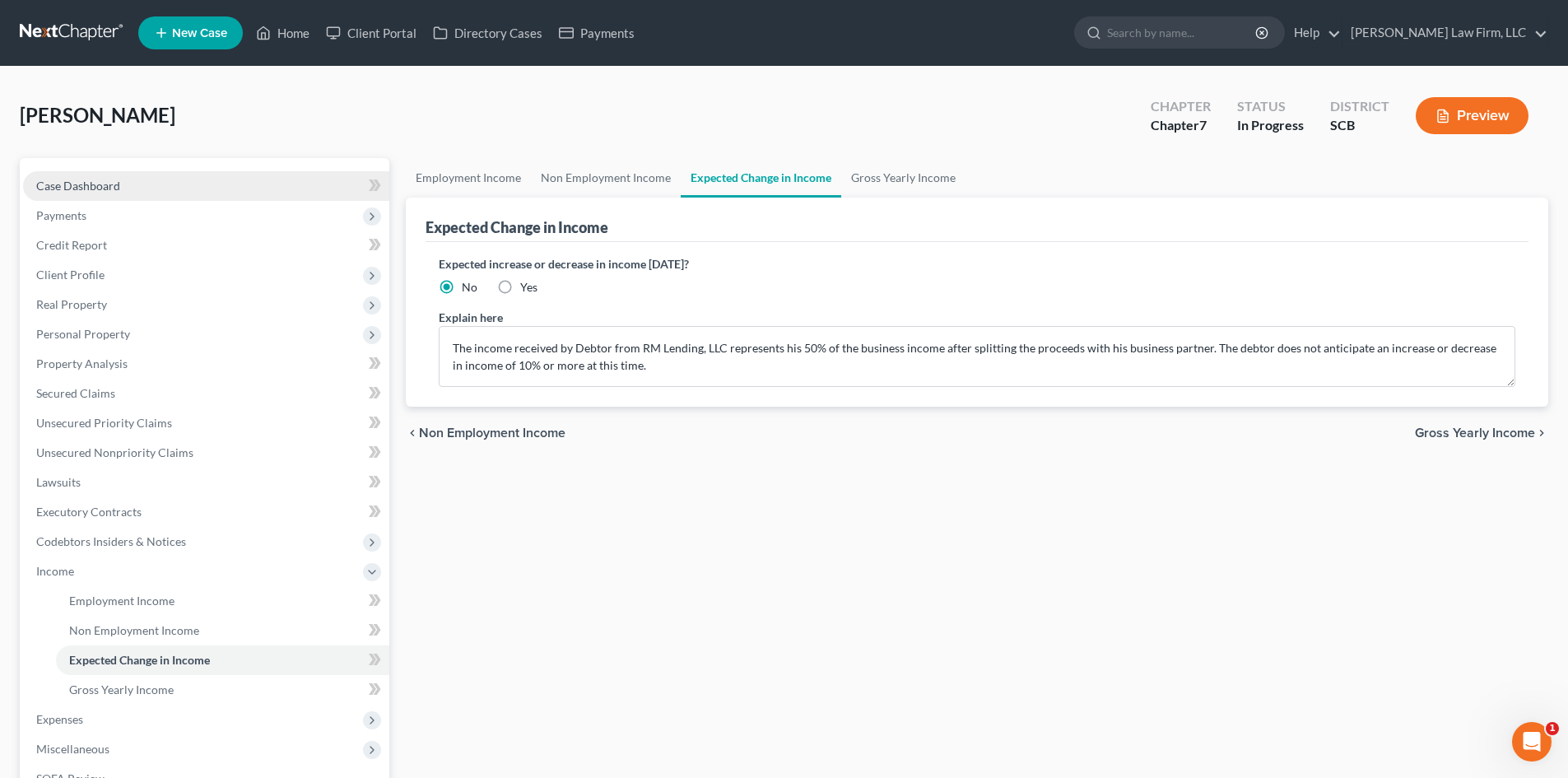
click at [85, 184] on span "Case Dashboard" at bounding box center [78, 185] width 84 height 14
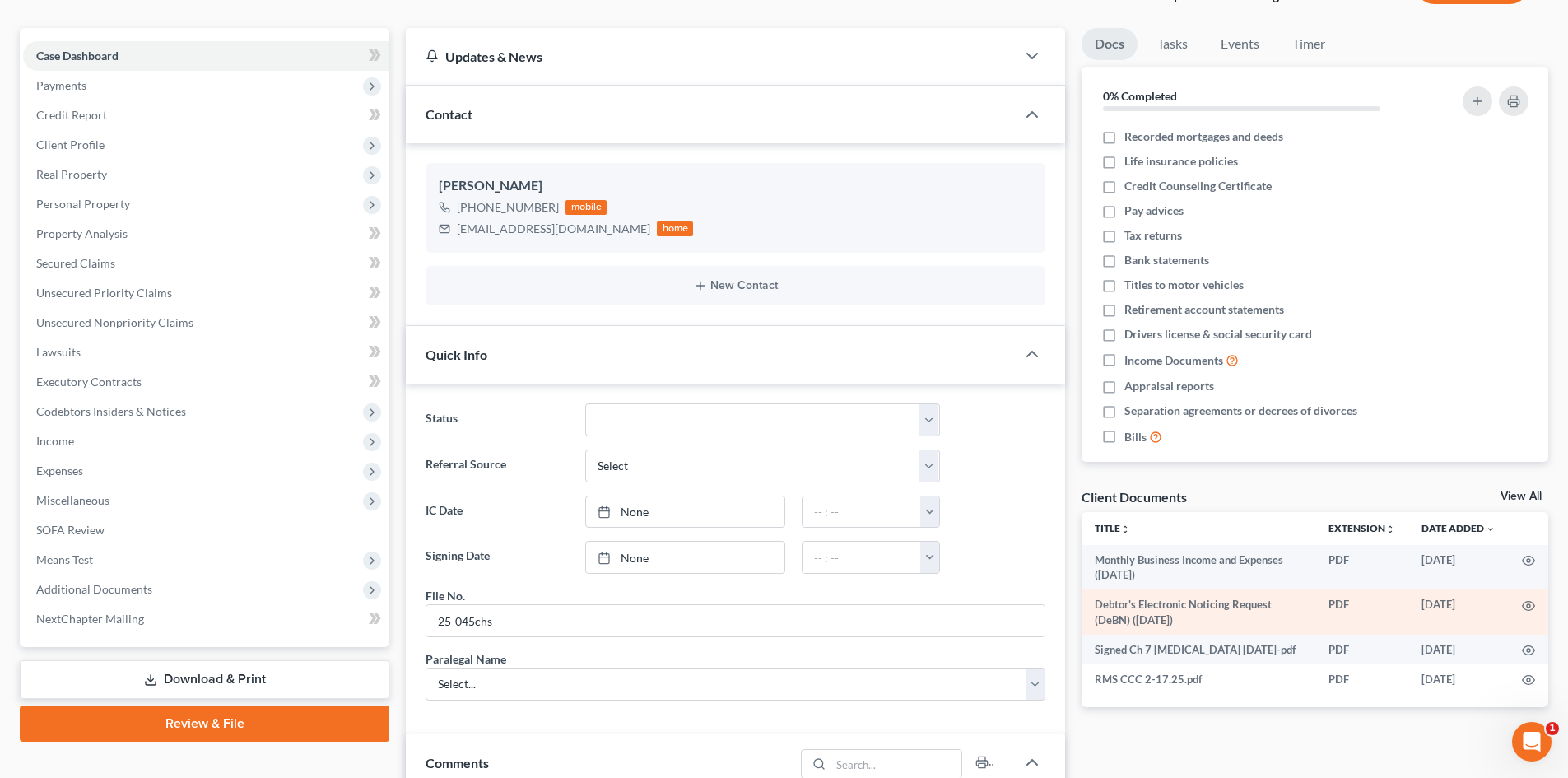
scroll to position [247, 0]
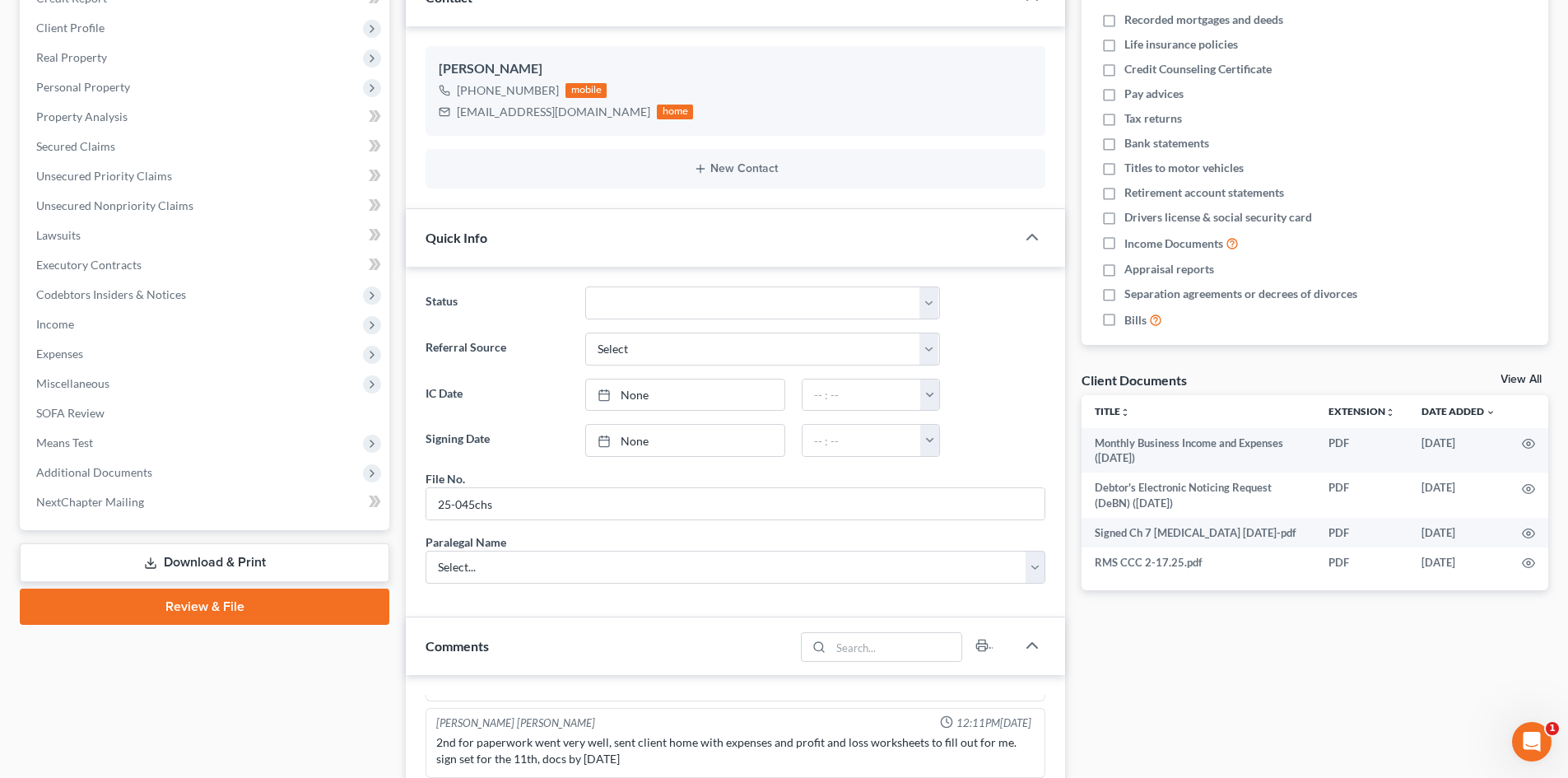
click at [1530, 377] on link "View All" at bounding box center [1520, 380] width 41 height 12
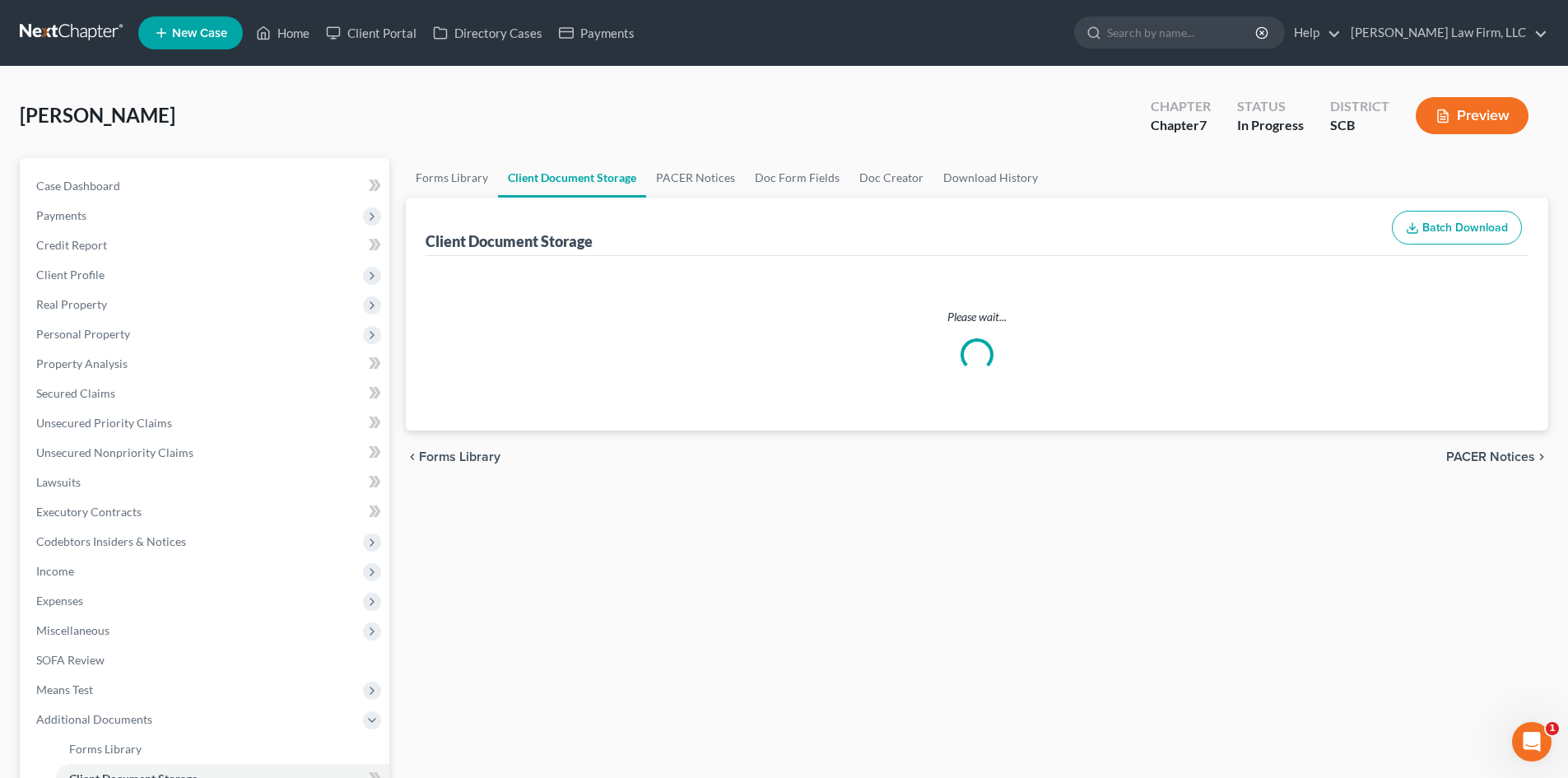
select select "6"
select select "16"
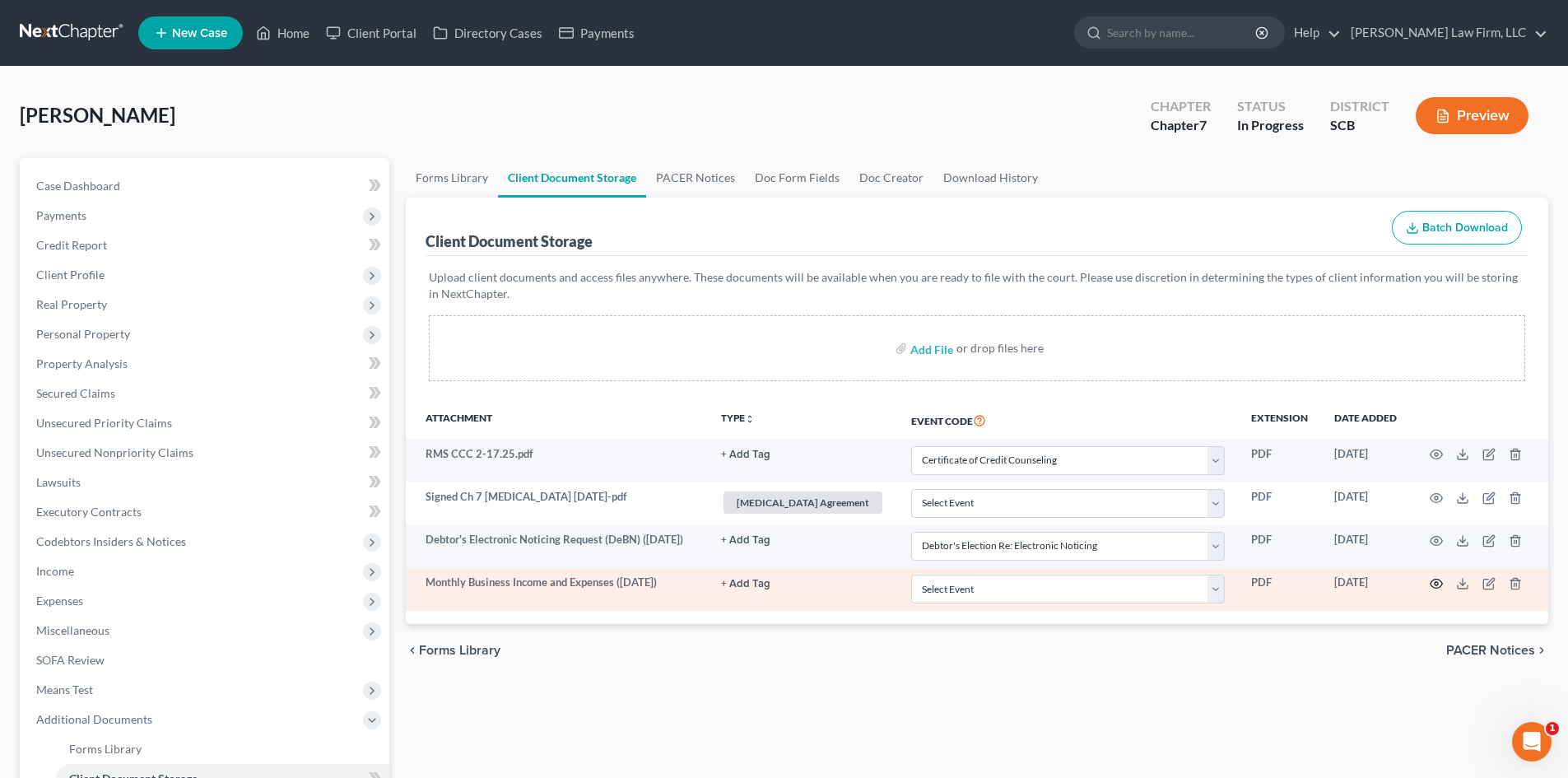
click at [1433, 582] on icon "button" at bounding box center [1436, 584] width 13 height 13
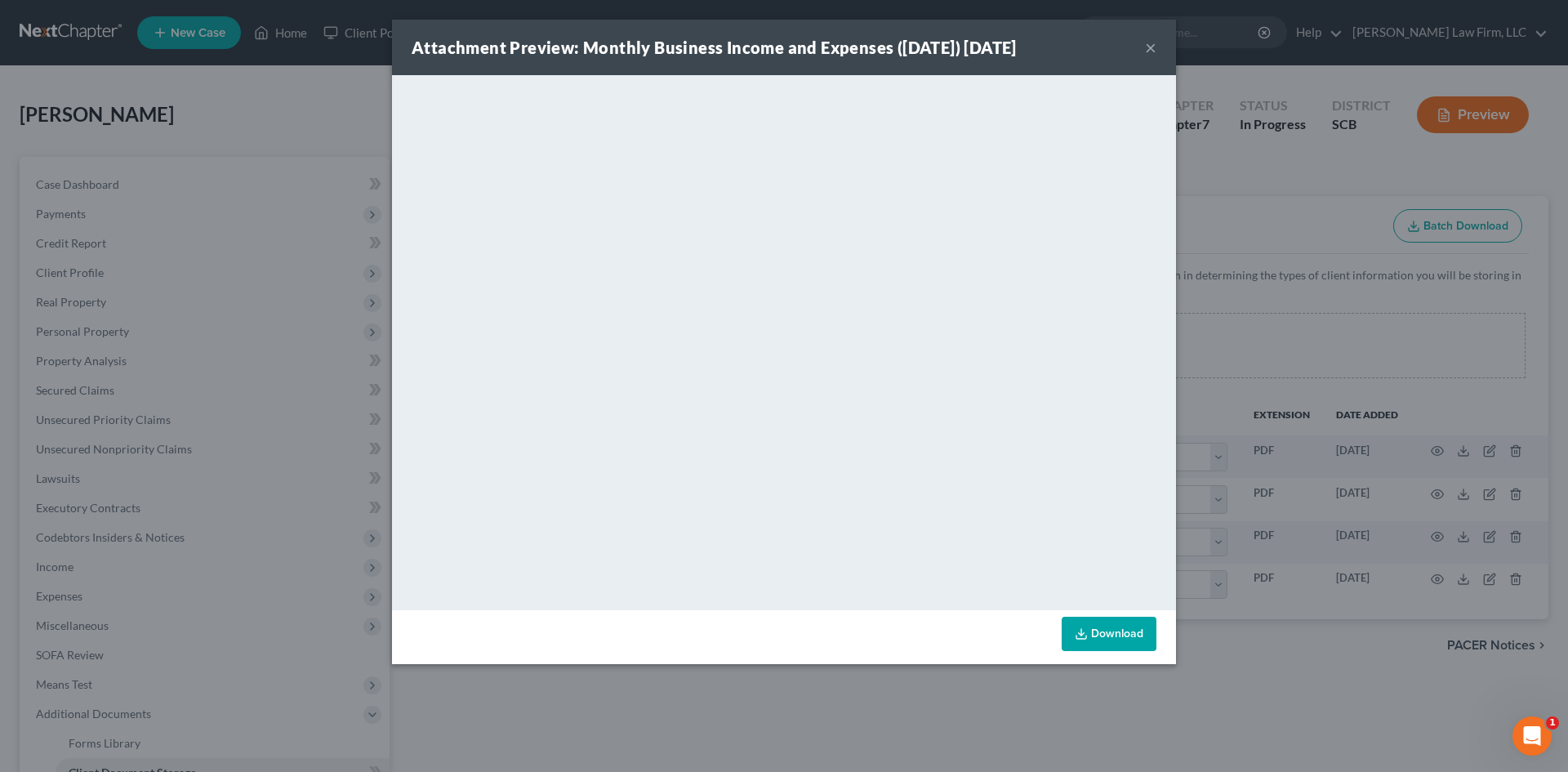
drag, startPoint x: 1144, startPoint y: 45, endPoint x: 1116, endPoint y: 75, distance: 41.0
click at [1144, 44] on div "Attachment Preview: Monthly Business Income and Expenses ([DATE]) [DATE] ×" at bounding box center [784, 47] width 784 height 55
click at [1154, 44] on button "×" at bounding box center [1151, 47] width 12 height 20
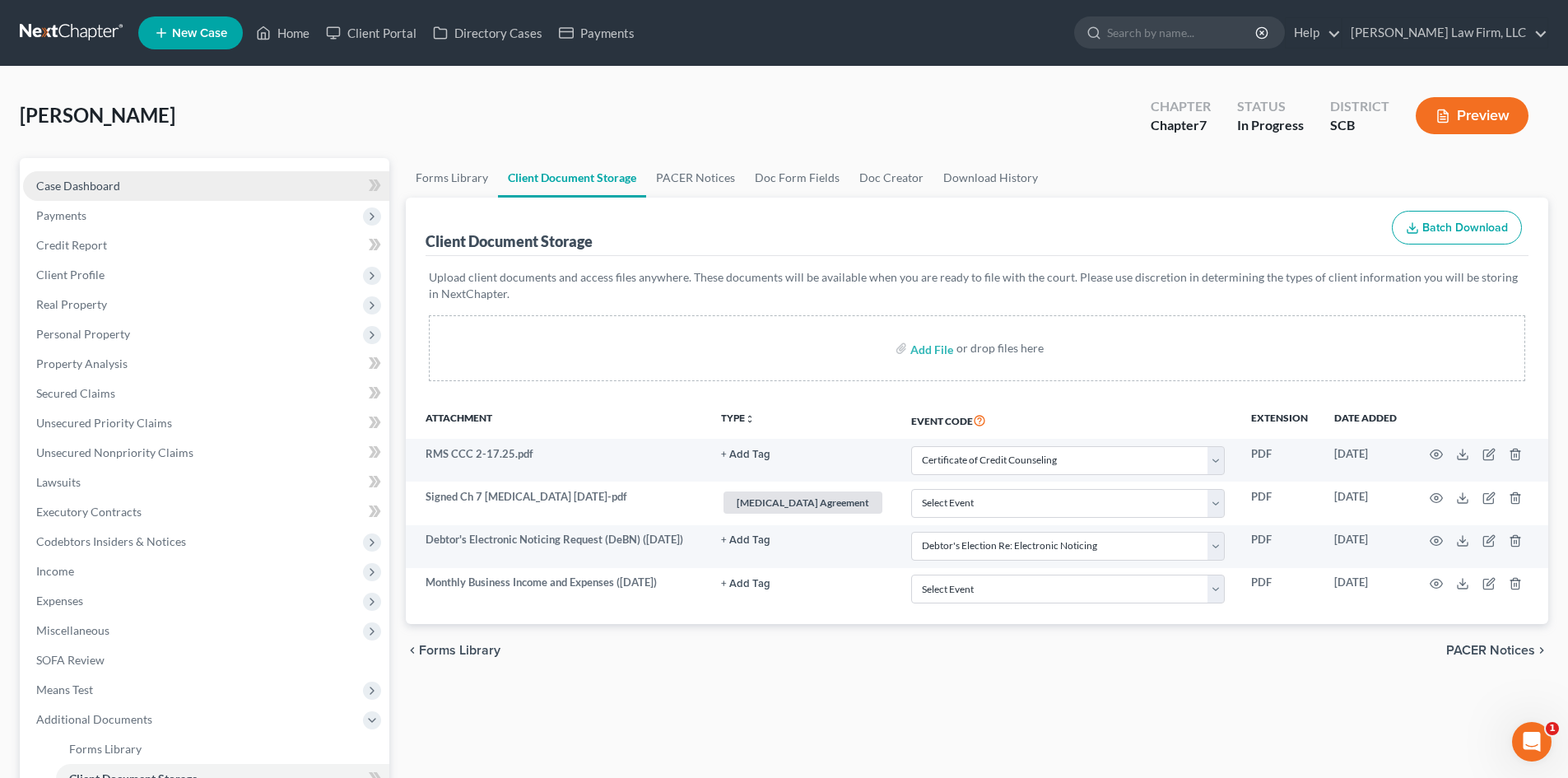
click at [105, 183] on span "Case Dashboard" at bounding box center [78, 185] width 84 height 14
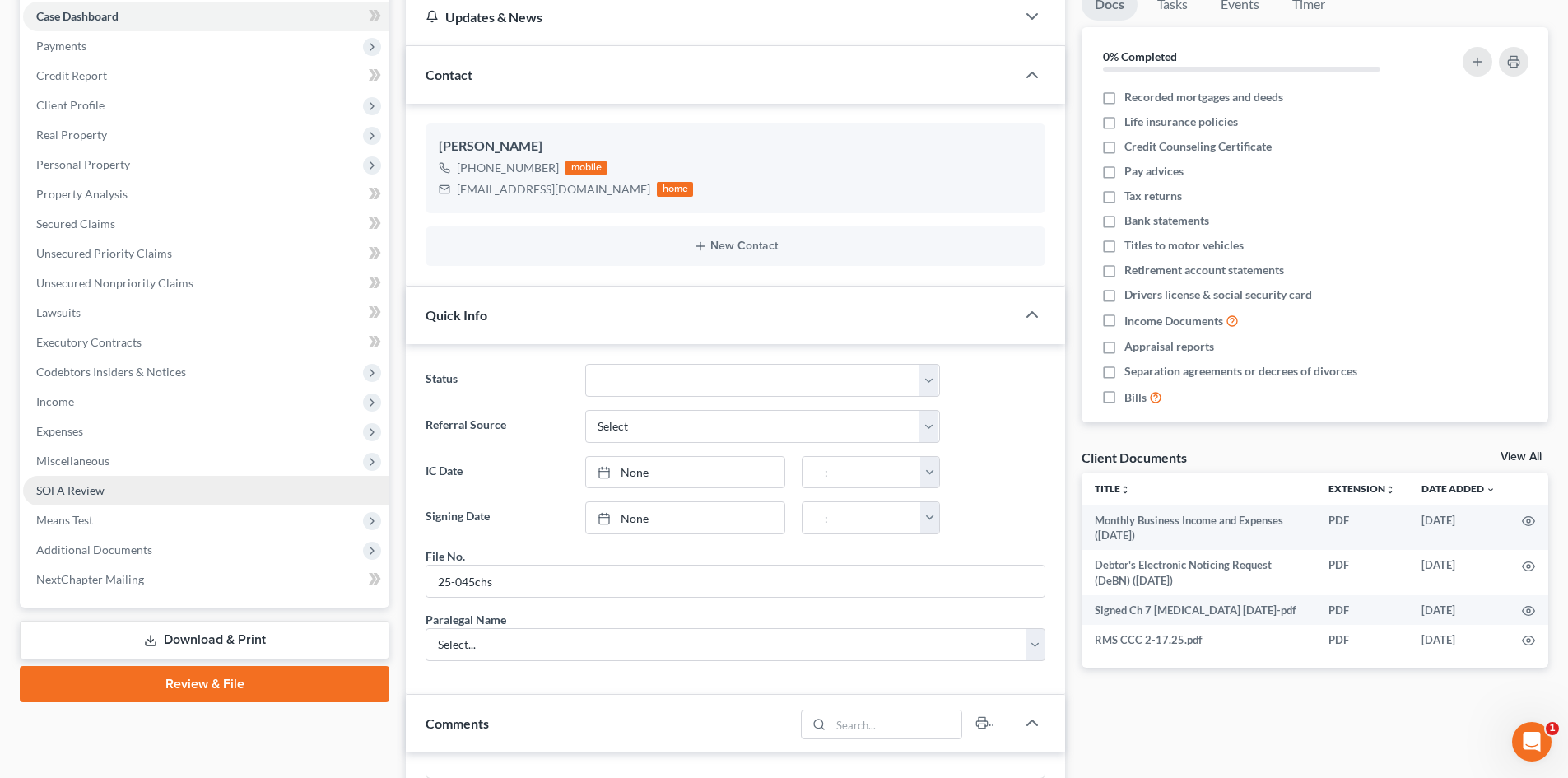
scroll to position [164, 0]
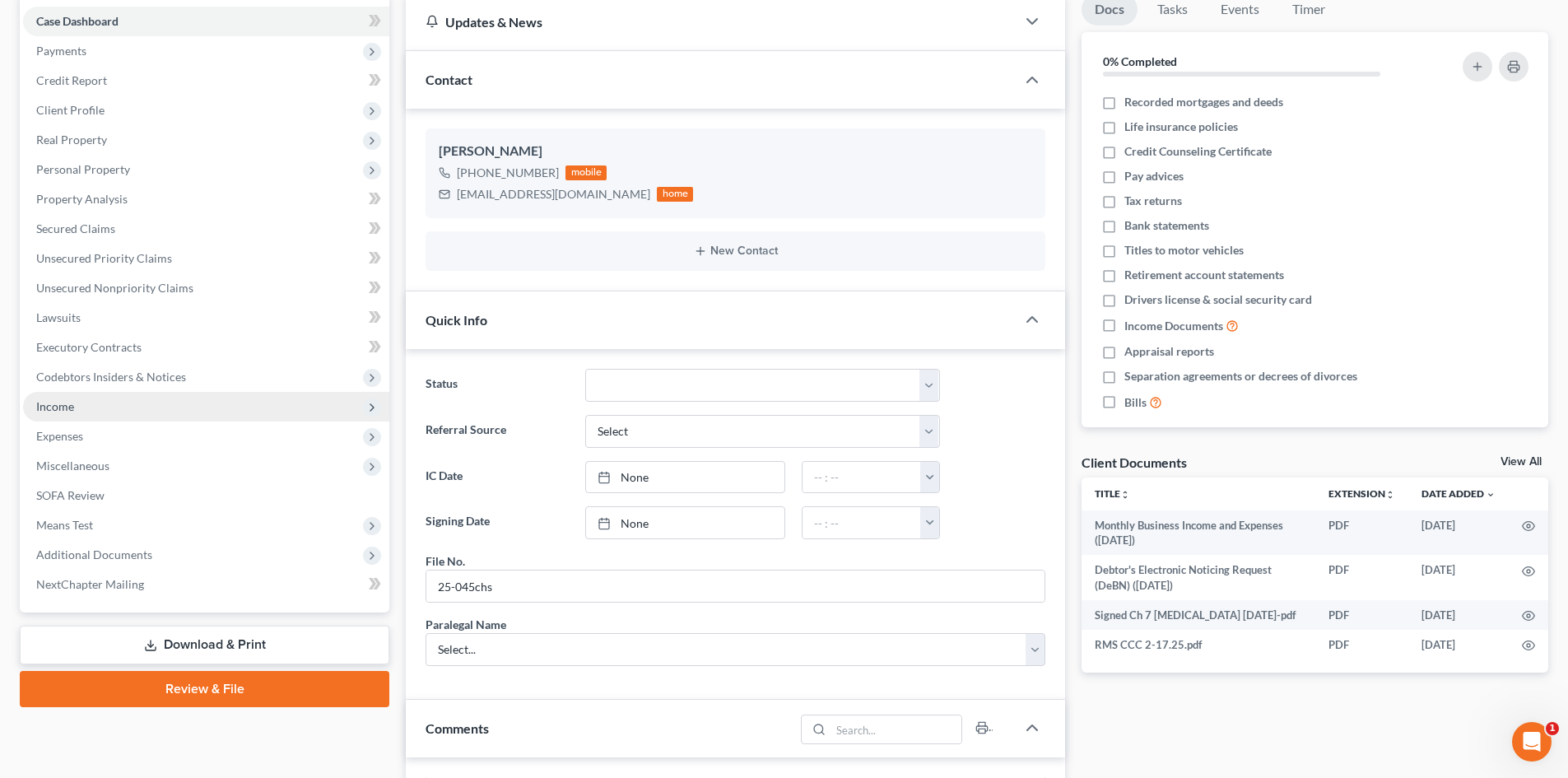
click at [120, 415] on span "Income" at bounding box center [206, 407] width 366 height 30
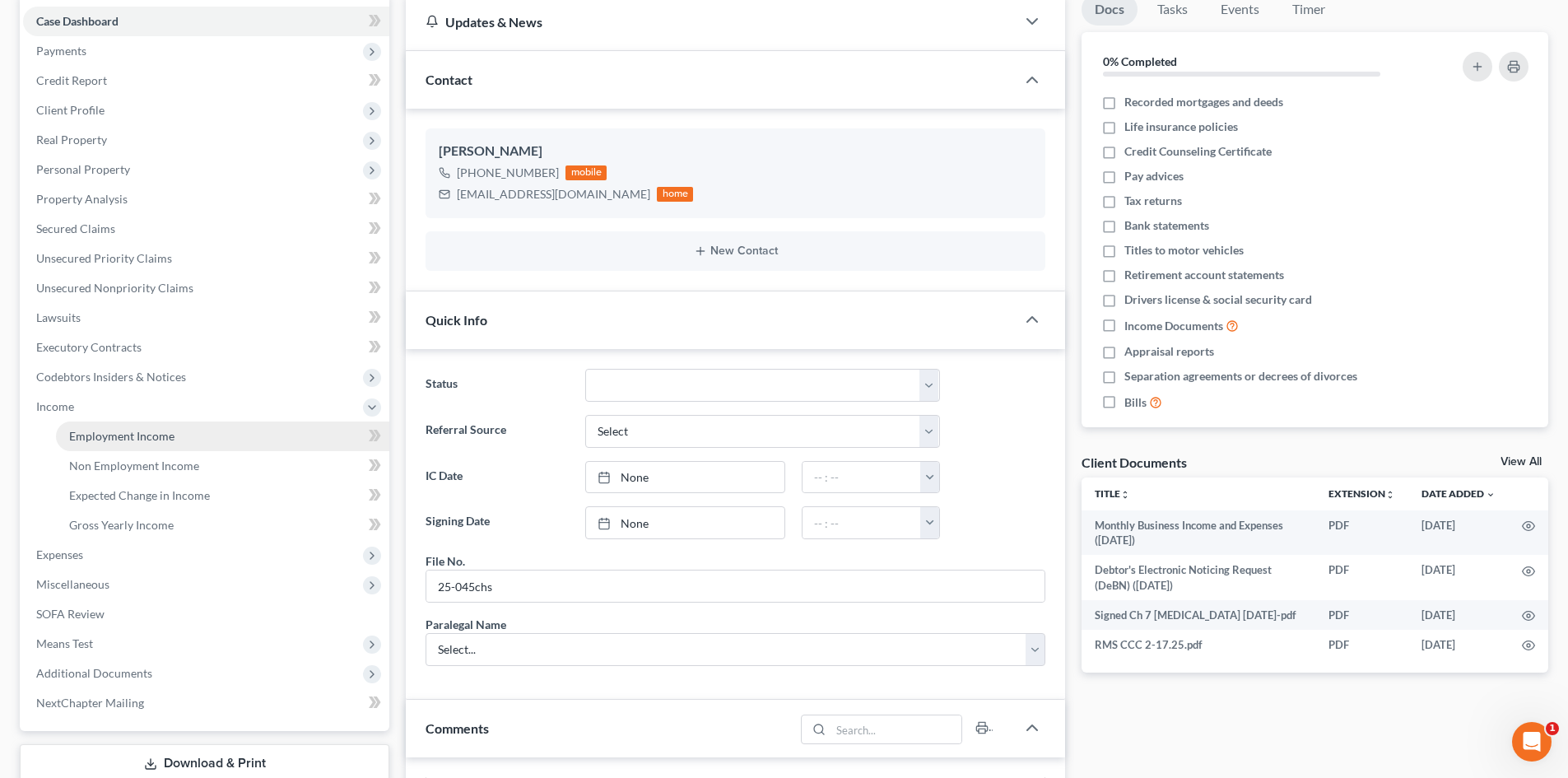
click at [134, 433] on span "Employment Income" at bounding box center [122, 436] width 105 height 14
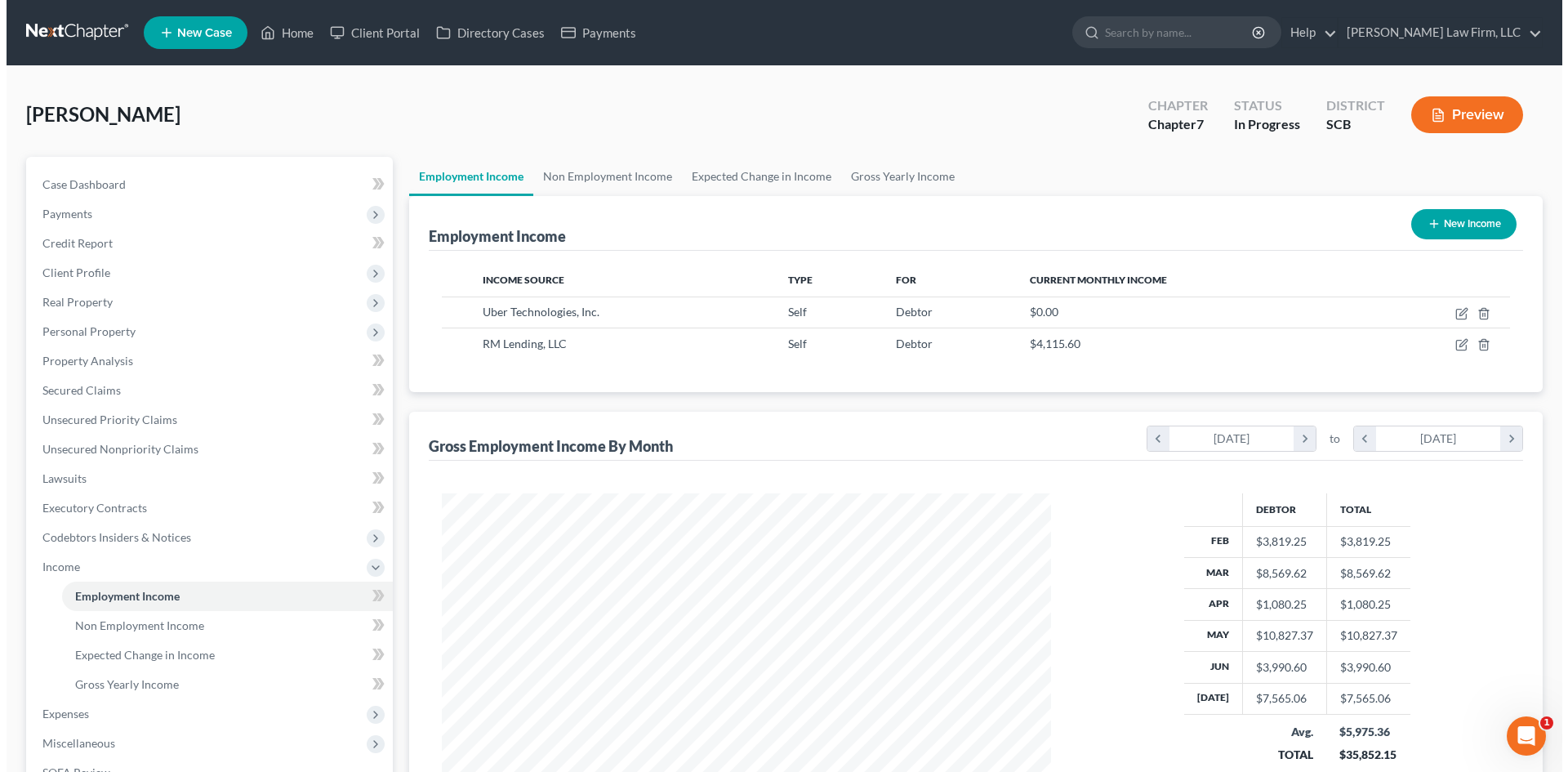
scroll to position [305, 642]
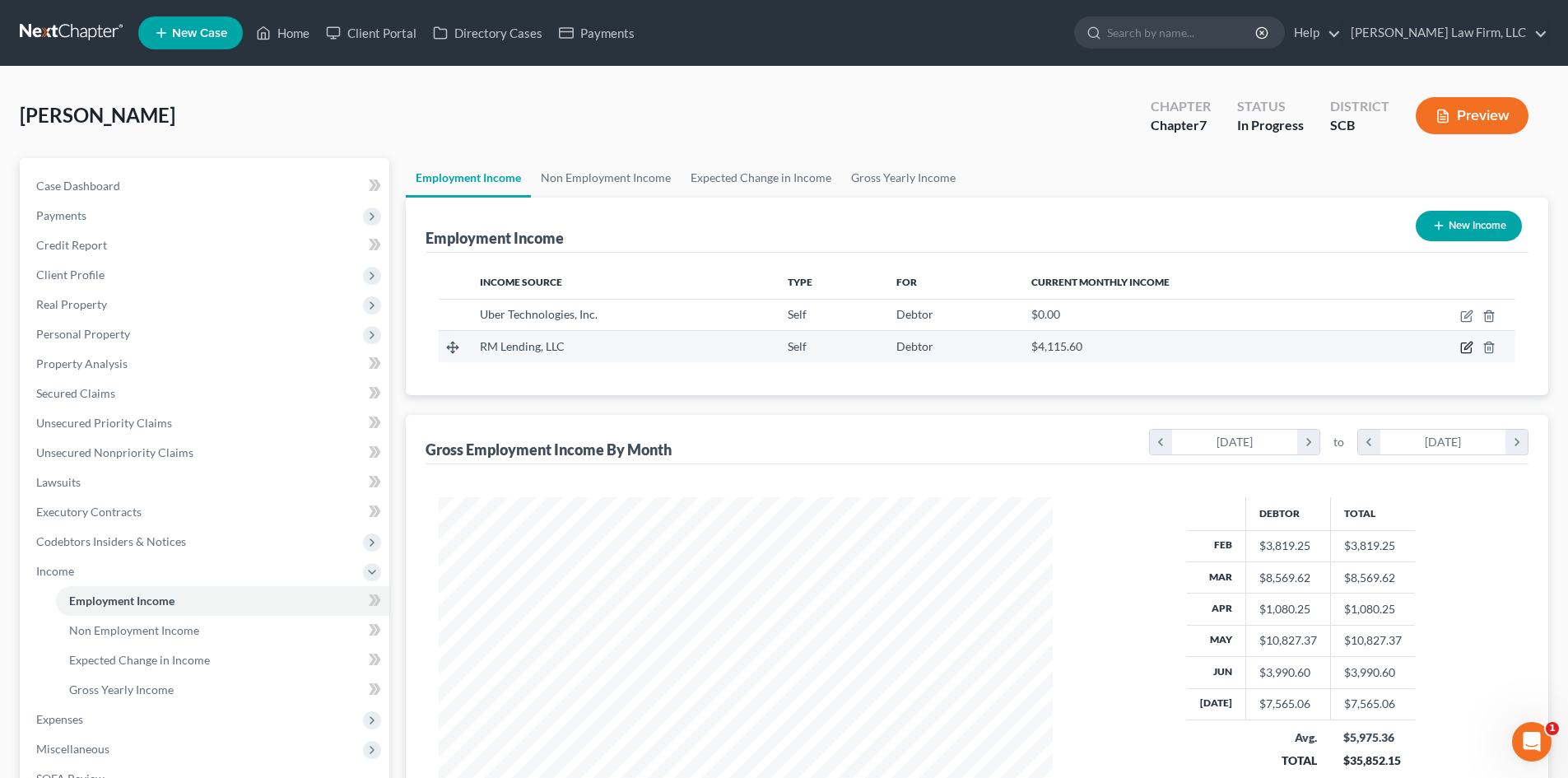
click at [1462, 348] on icon "button" at bounding box center [1466, 347] width 13 height 13
select select "1"
select select "42"
select select "0"
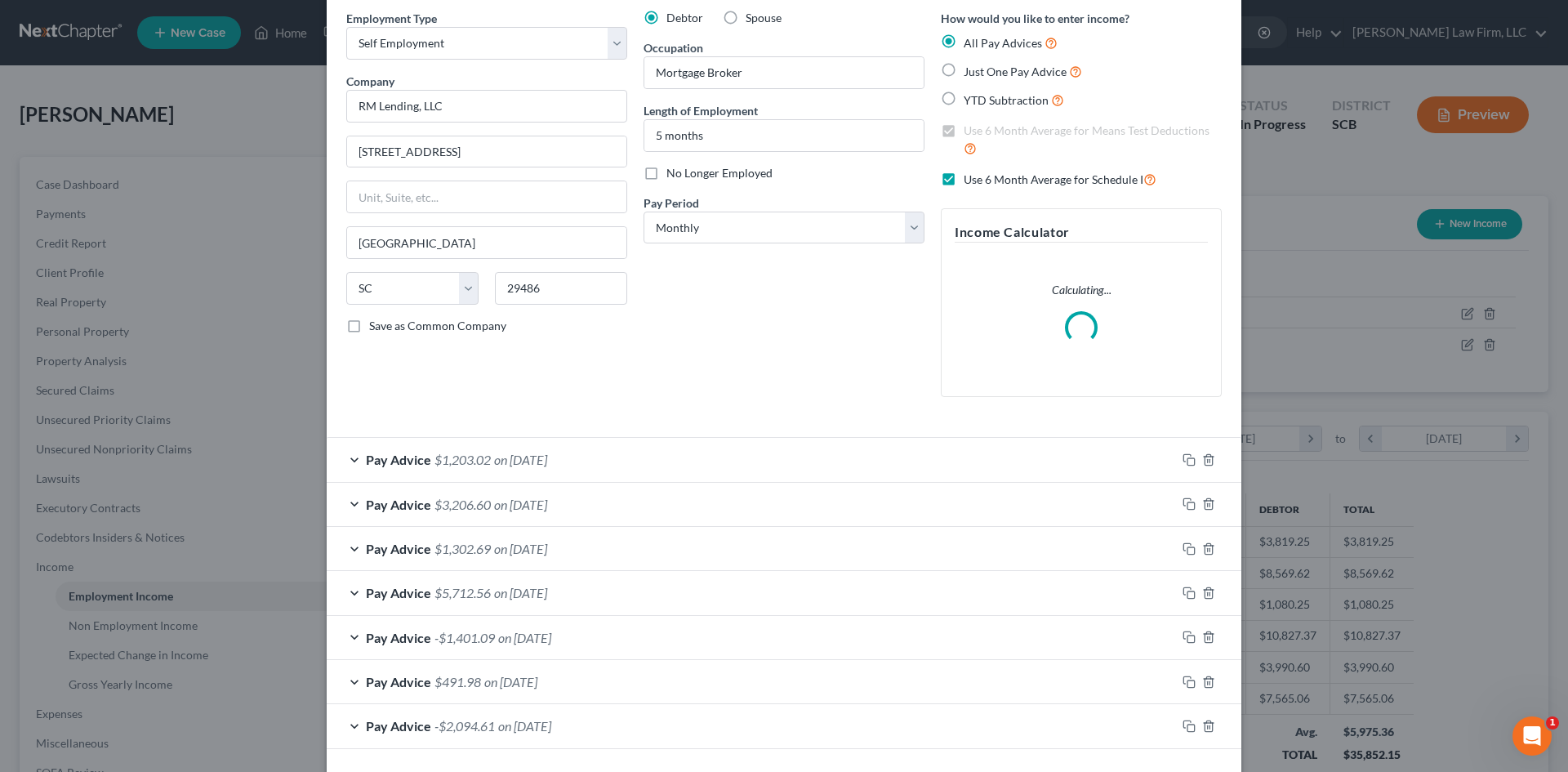
scroll to position [132, 0]
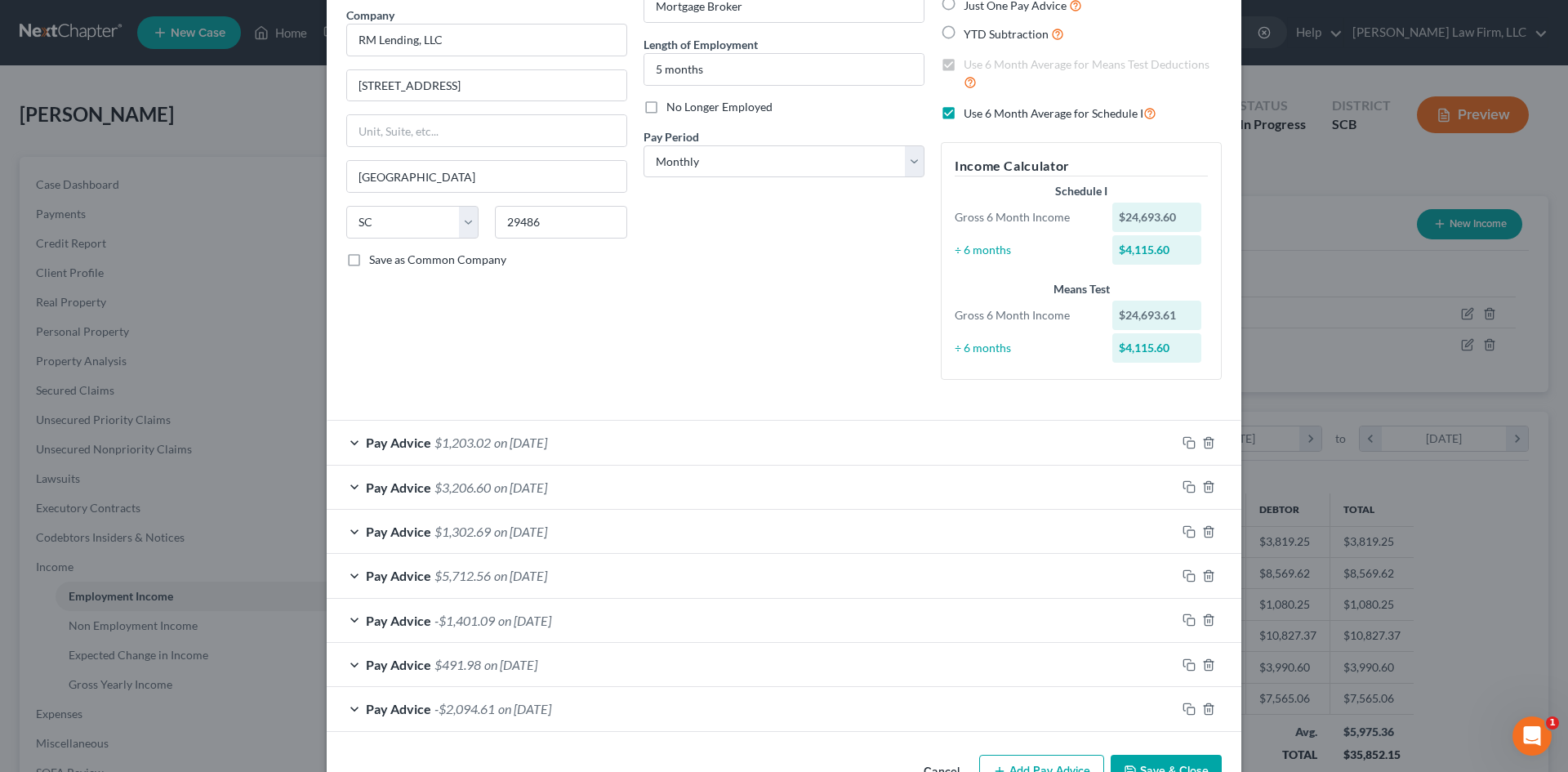
click at [652, 444] on div "Pay Advice $1,203.02 on [DATE]" at bounding box center [751, 442] width 850 height 43
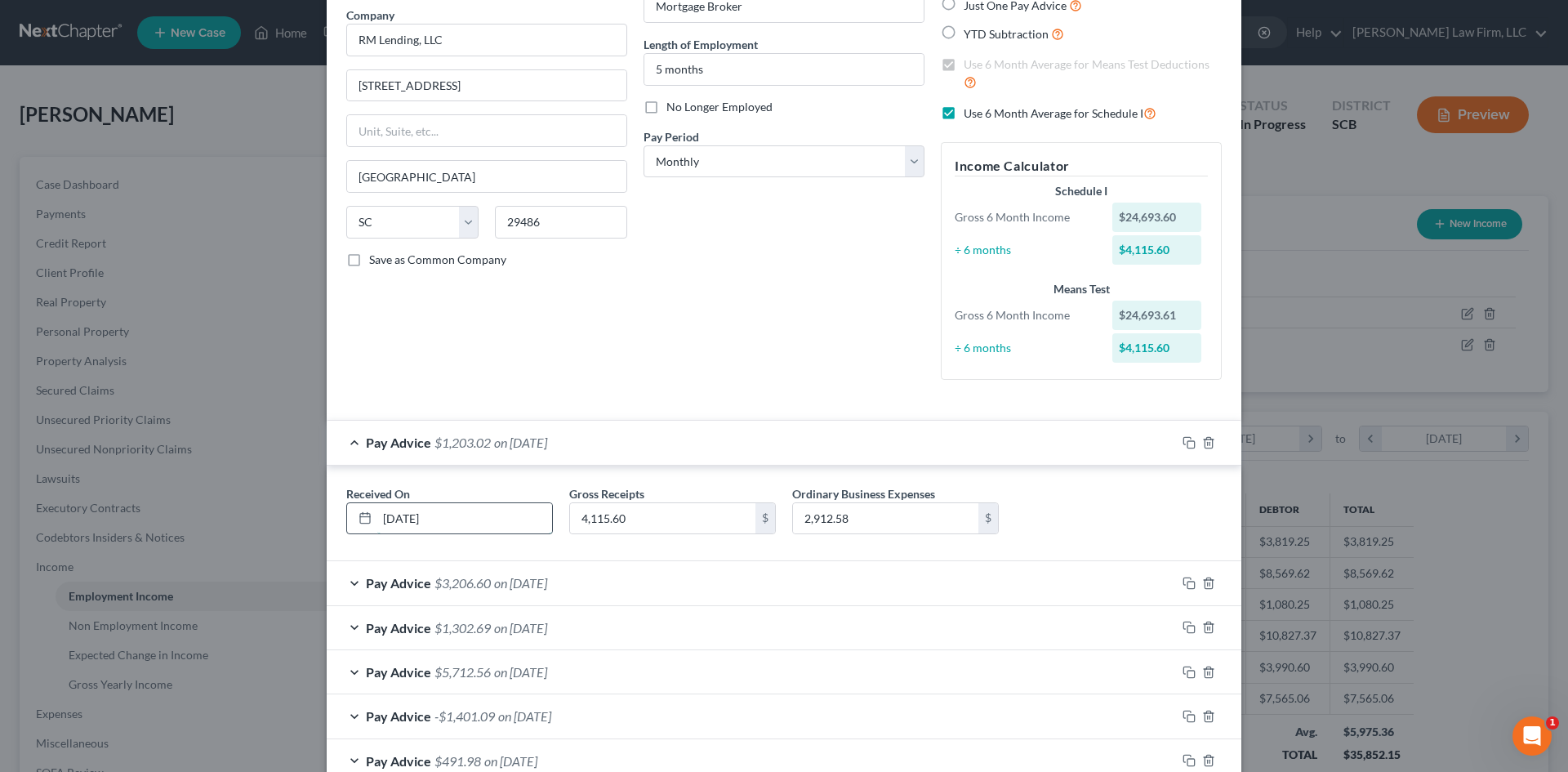
drag, startPoint x: 447, startPoint y: 521, endPoint x: 431, endPoint y: 519, distance: 16.1
click at [431, 519] on input "[DATE]" at bounding box center [465, 518] width 175 height 31
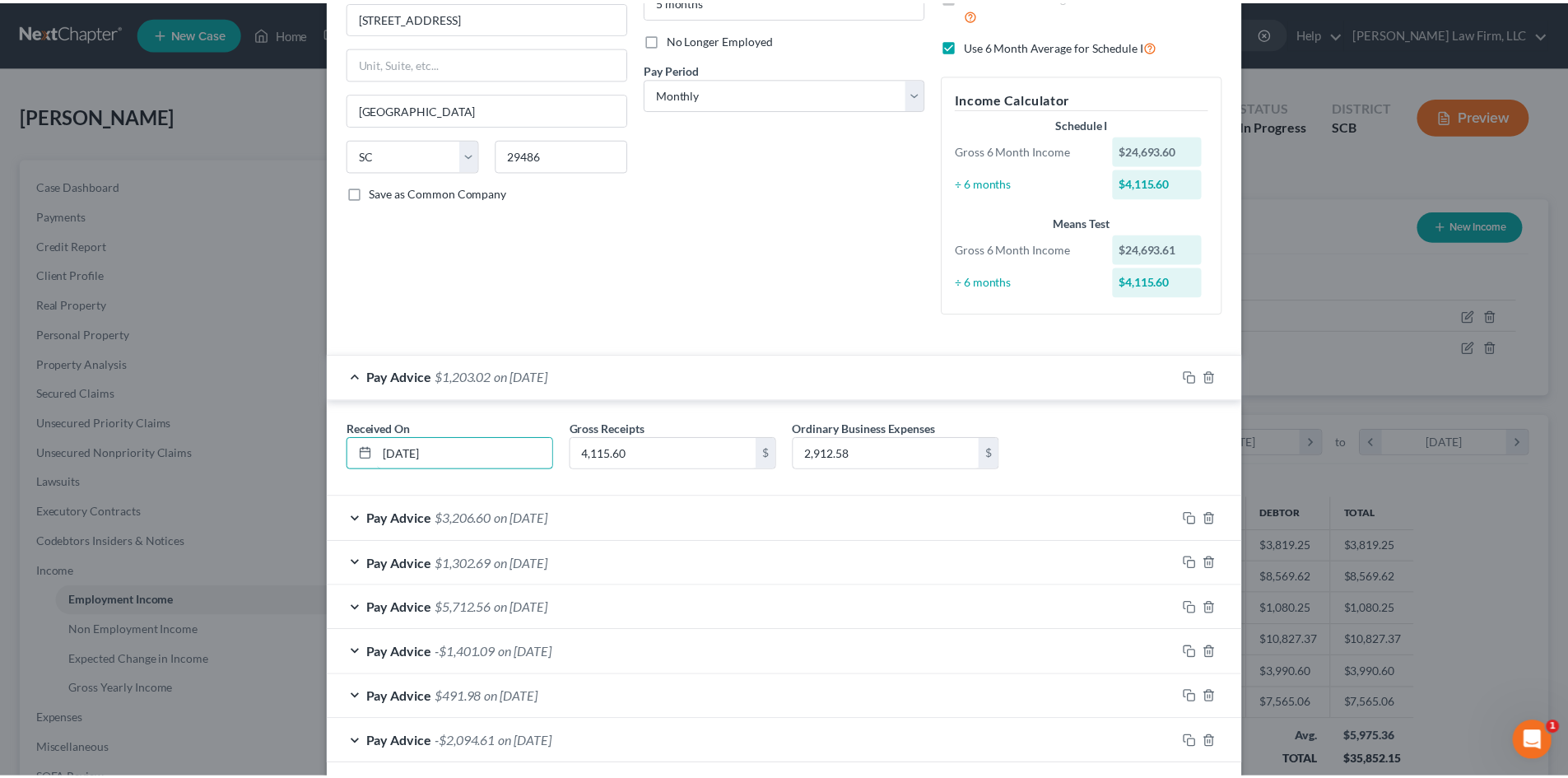
scroll to position [279, 0]
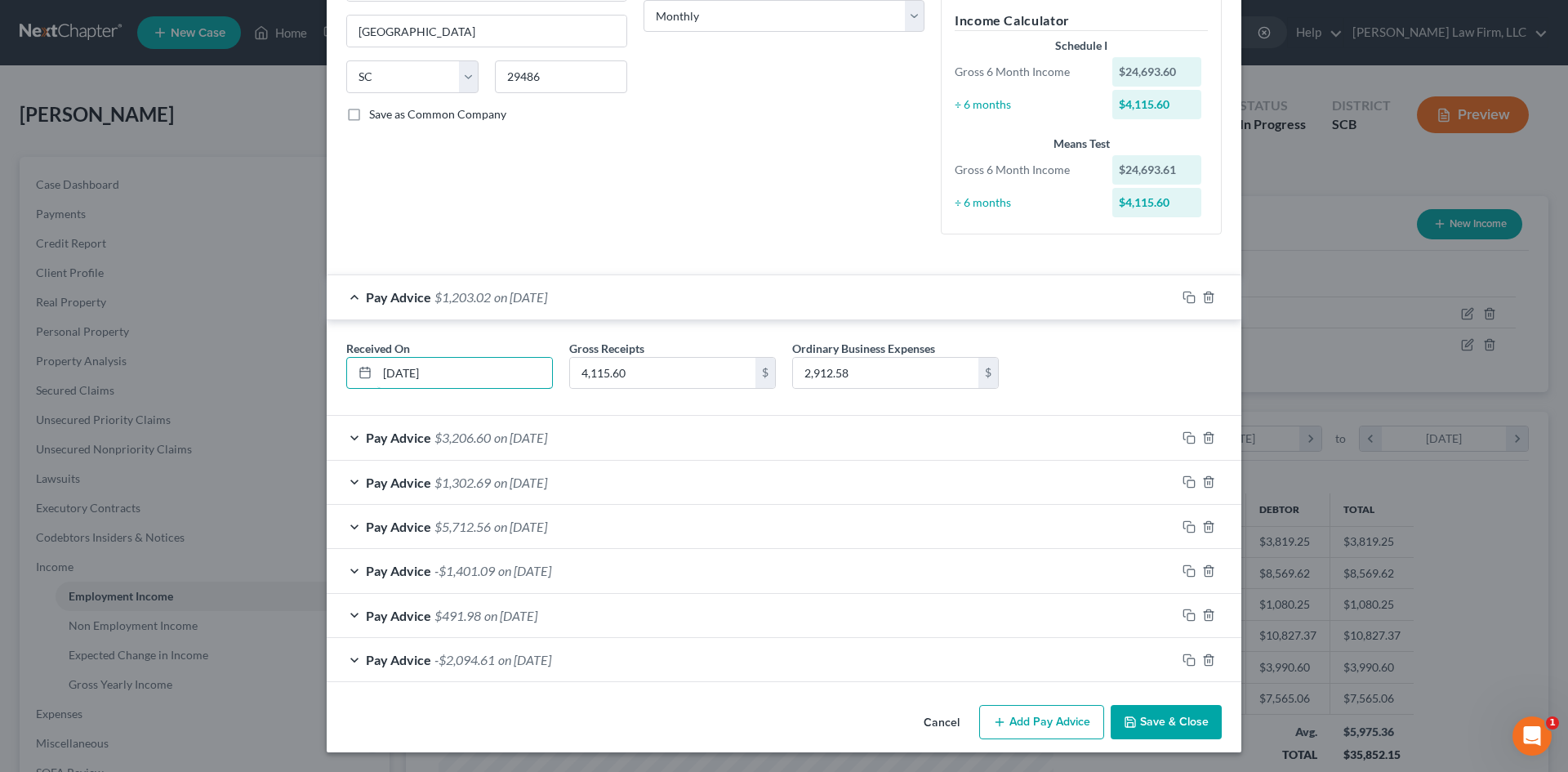
type input "[DATE]"
click at [1189, 717] on button "Save & Close" at bounding box center [1166, 721] width 111 height 34
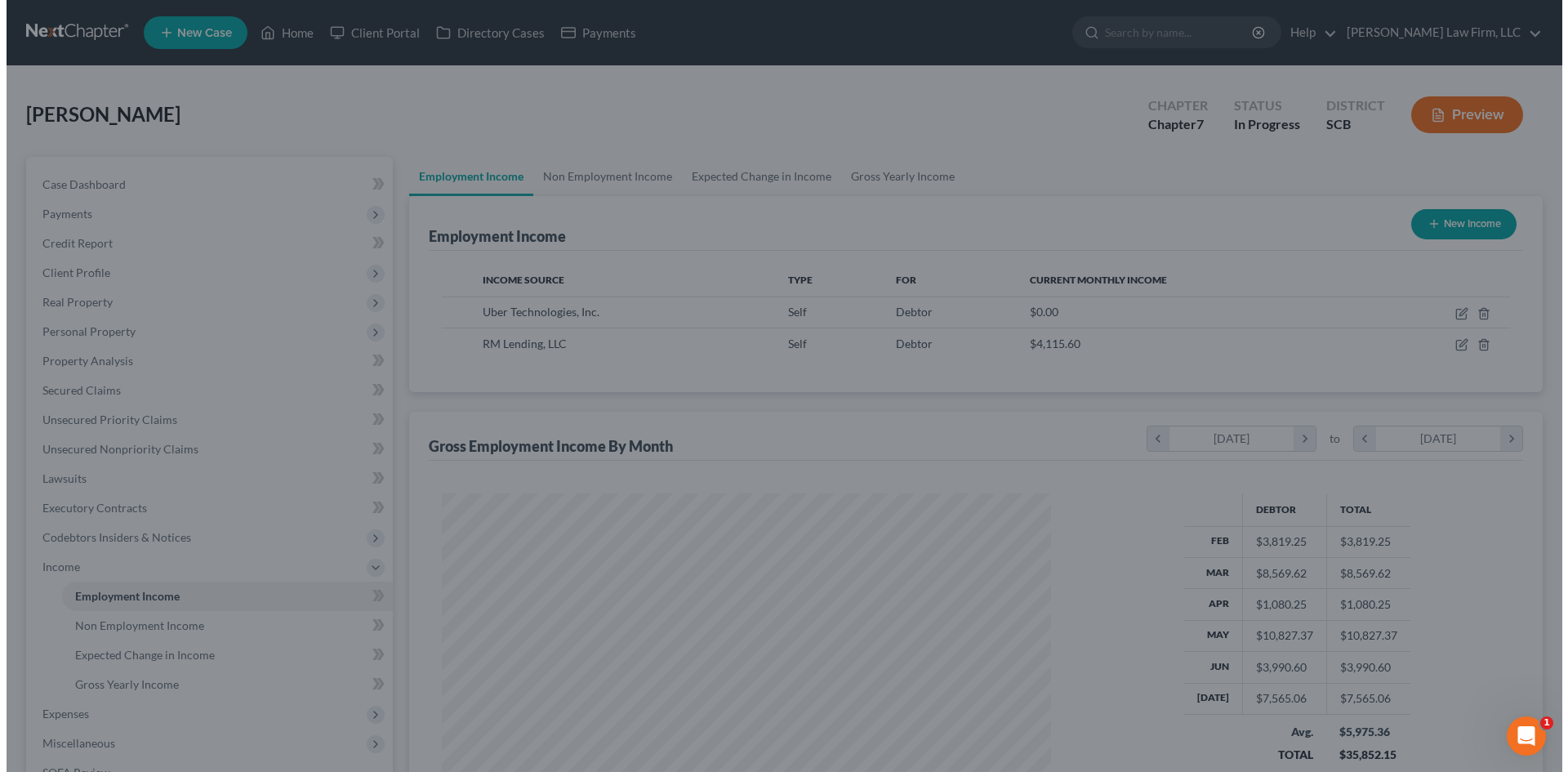
scroll to position [816555, 816206]
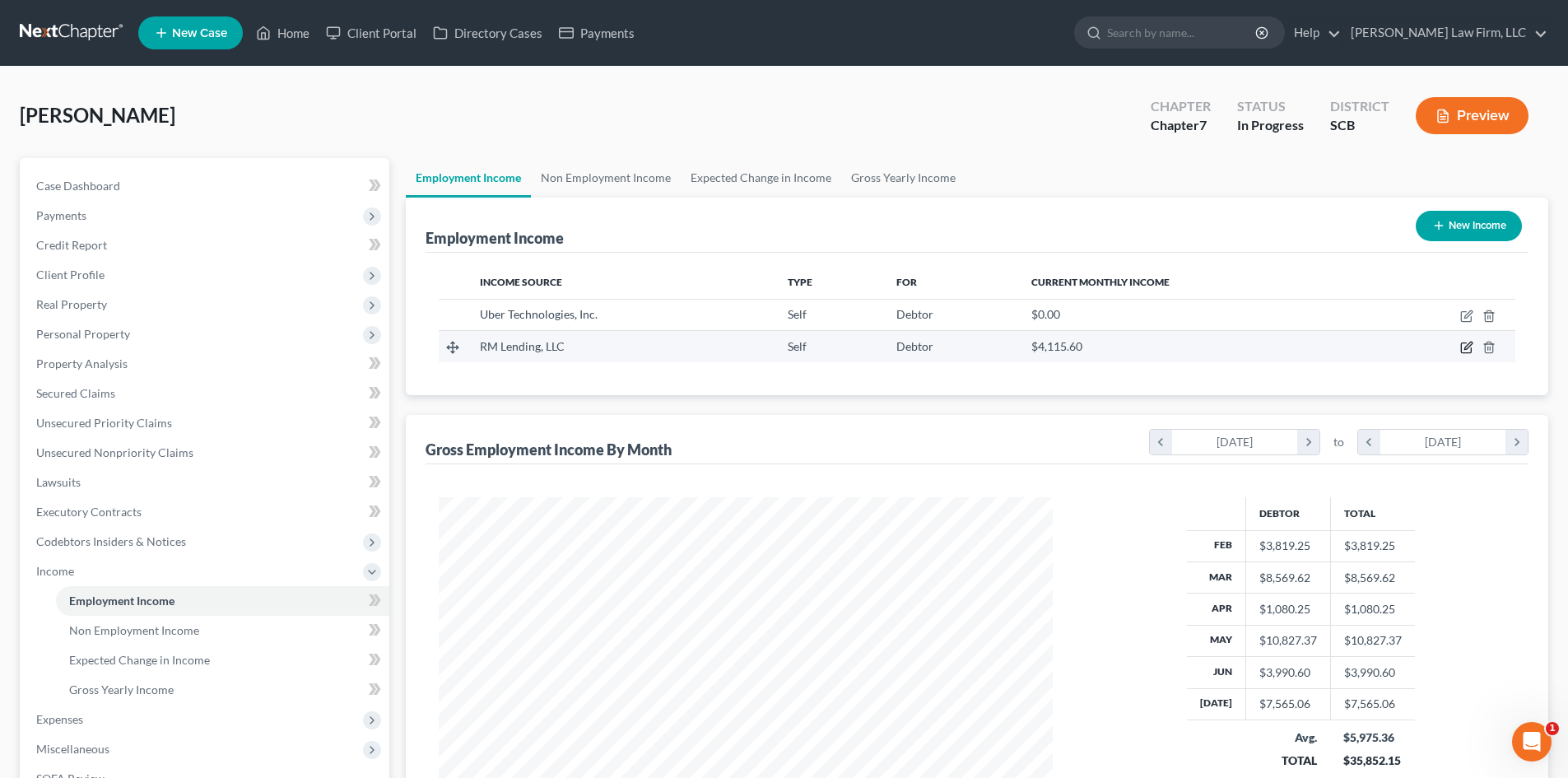
click at [1465, 346] on icon "button" at bounding box center [1466, 347] width 13 height 13
select select "1"
select select "42"
select select "0"
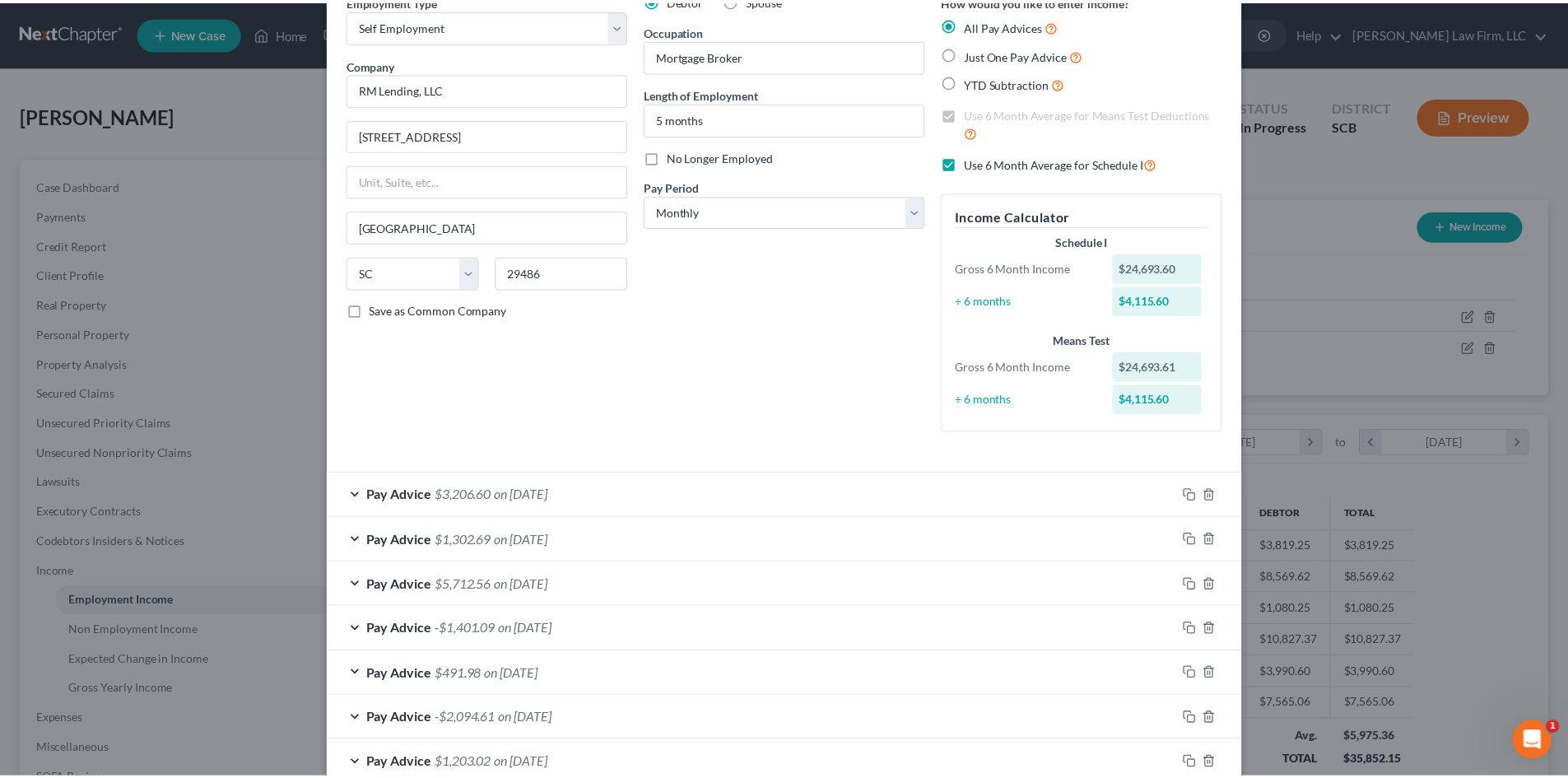
scroll to position [182, 0]
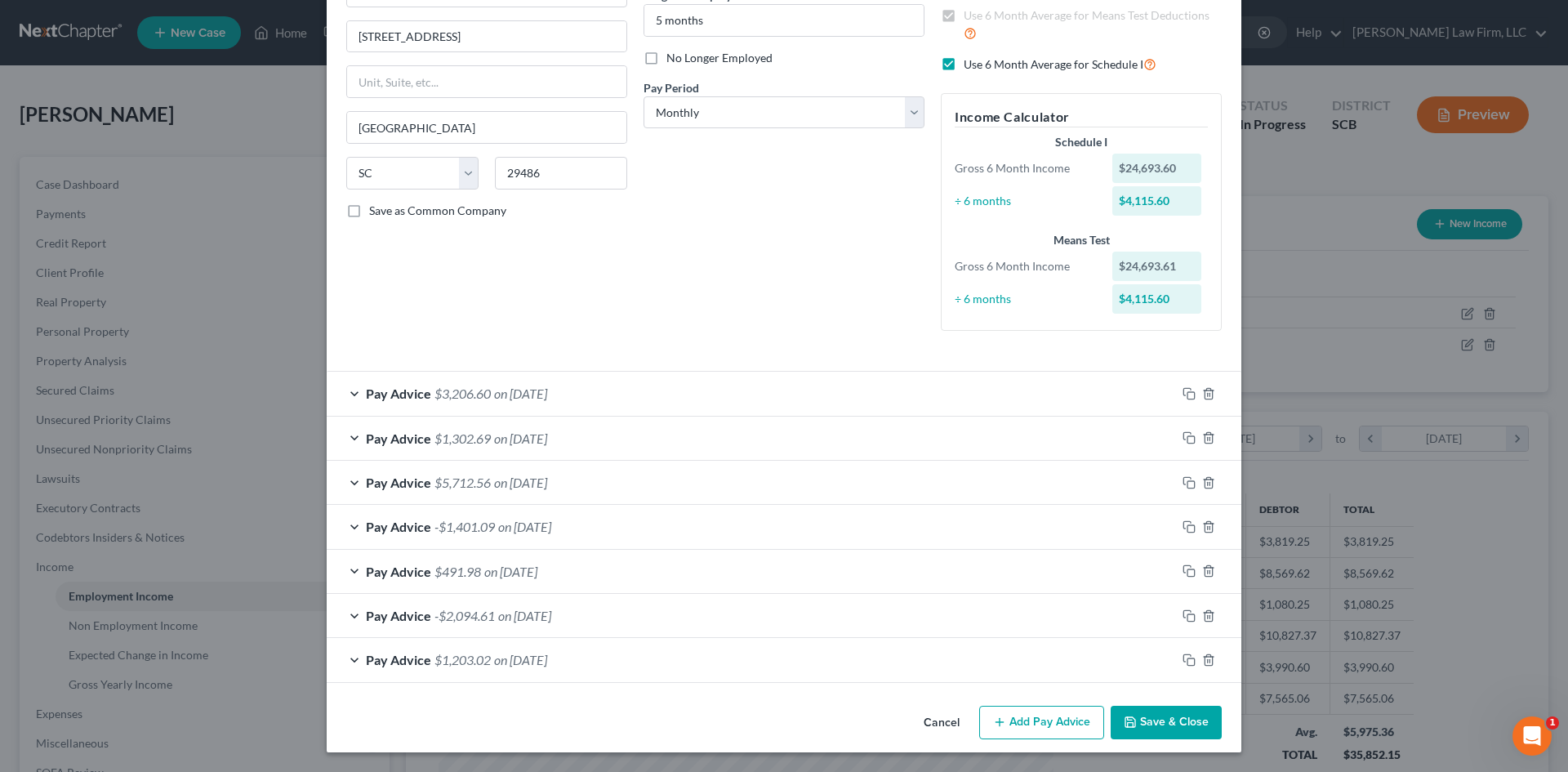
click at [1190, 721] on button "Save & Close" at bounding box center [1166, 722] width 111 height 34
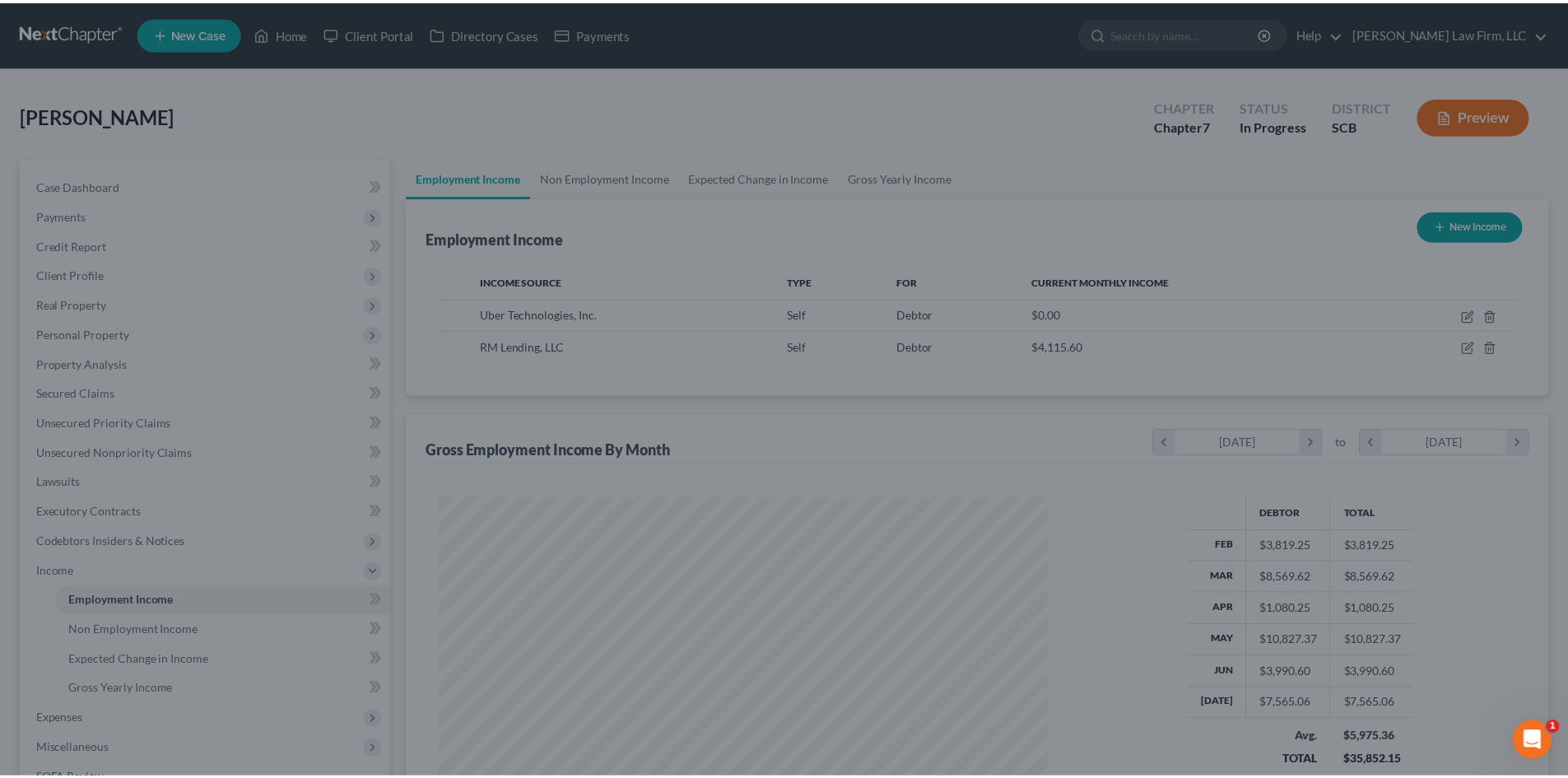
scroll to position [307, 647]
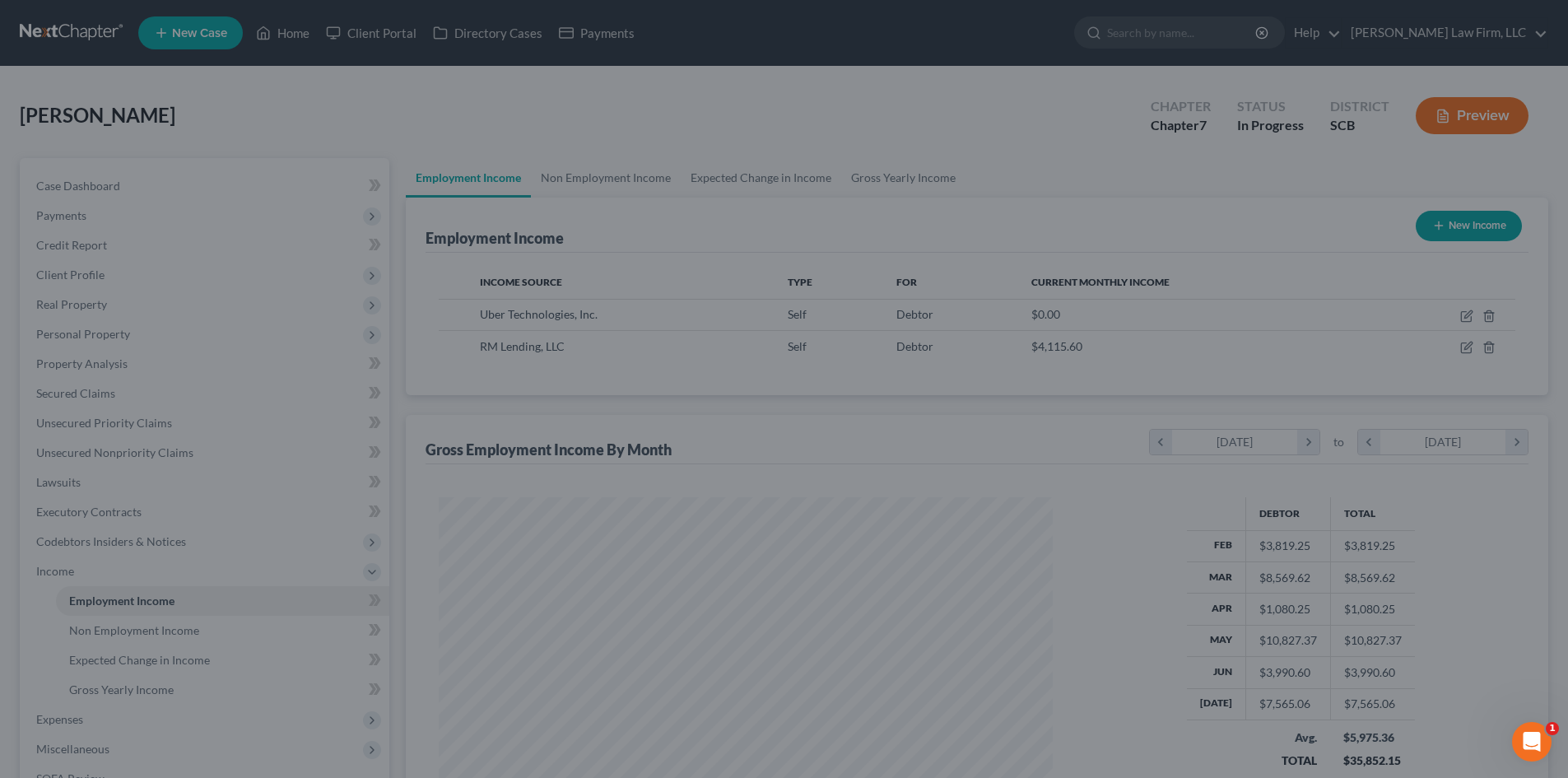
click at [1505, 118] on button "Preview" at bounding box center [1471, 115] width 113 height 37
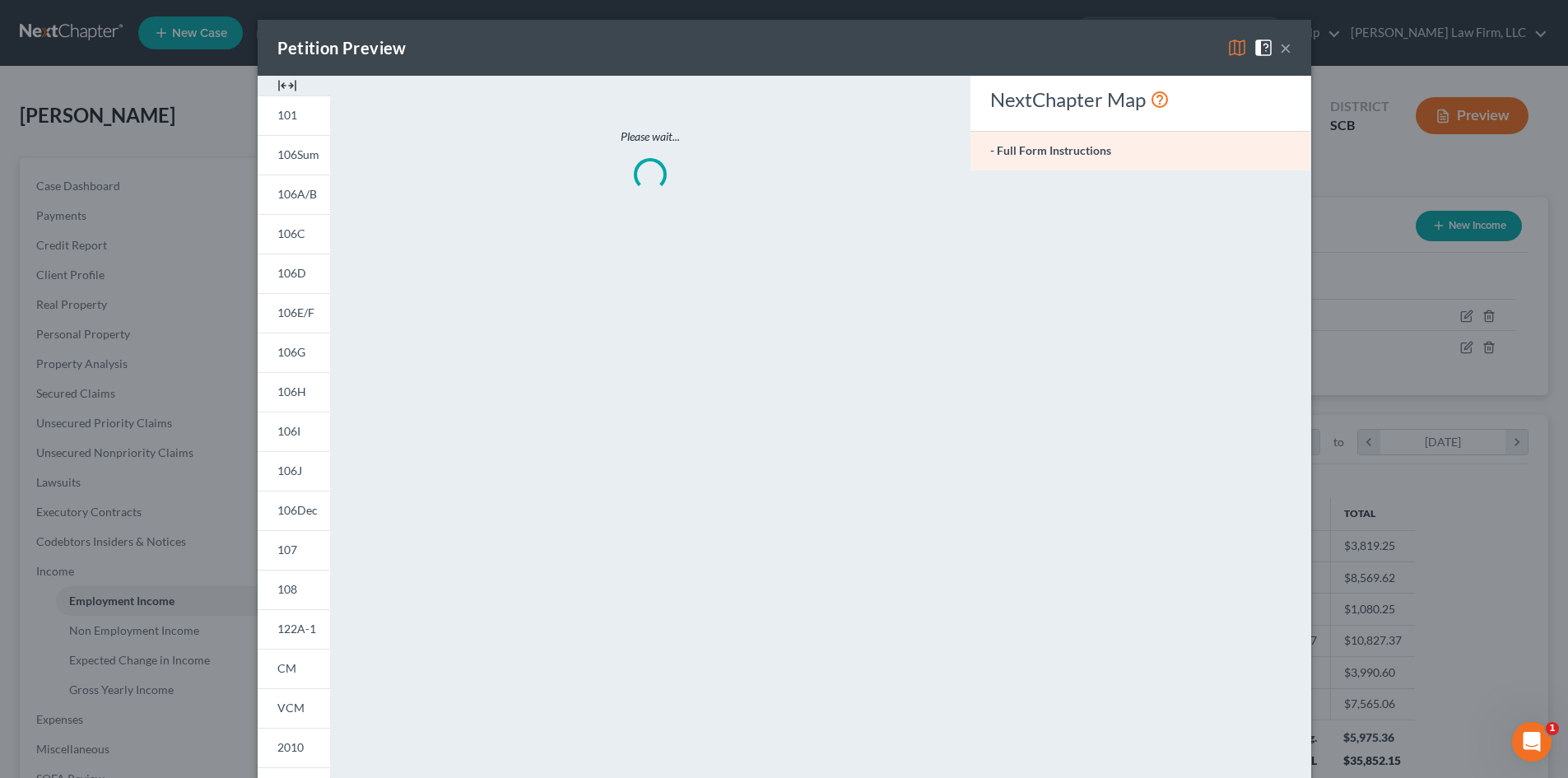
scroll to position [310, 653]
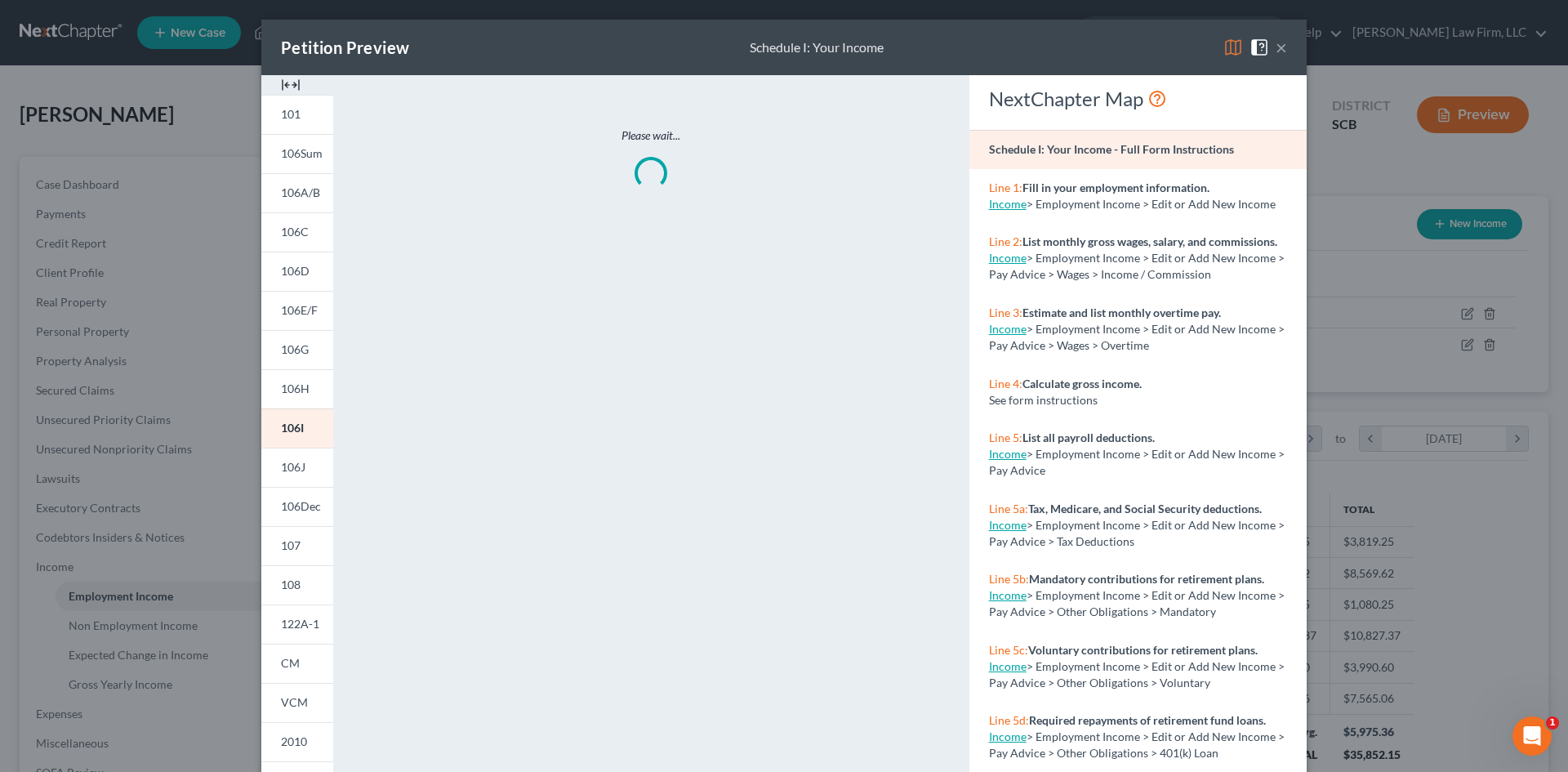
click at [281, 81] on img at bounding box center [291, 85] width 20 height 20
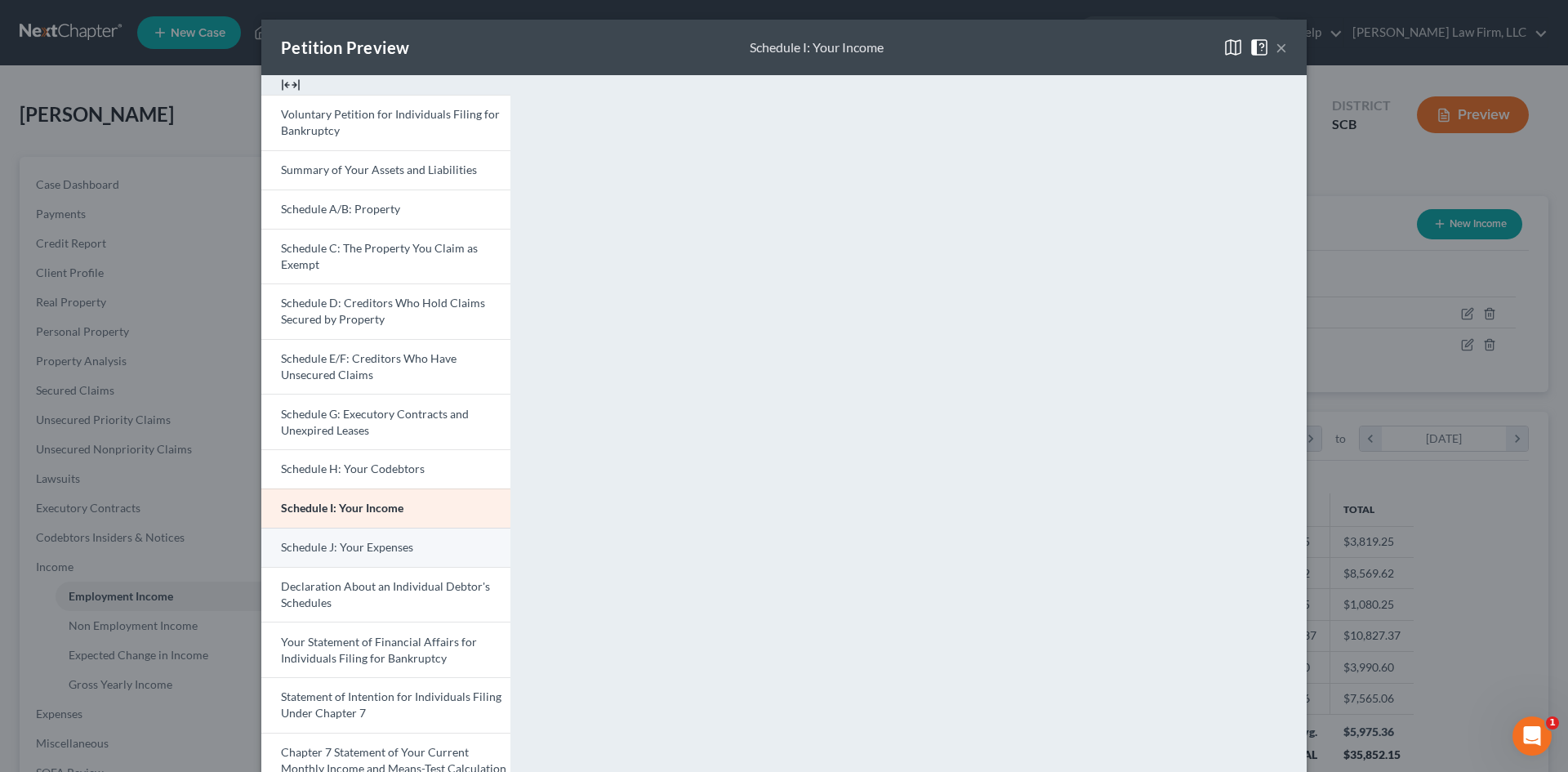
click at [347, 543] on span "Schedule J: Your Expenses" at bounding box center [347, 547] width 133 height 14
click at [1280, 46] on button "×" at bounding box center [1281, 47] width 12 height 20
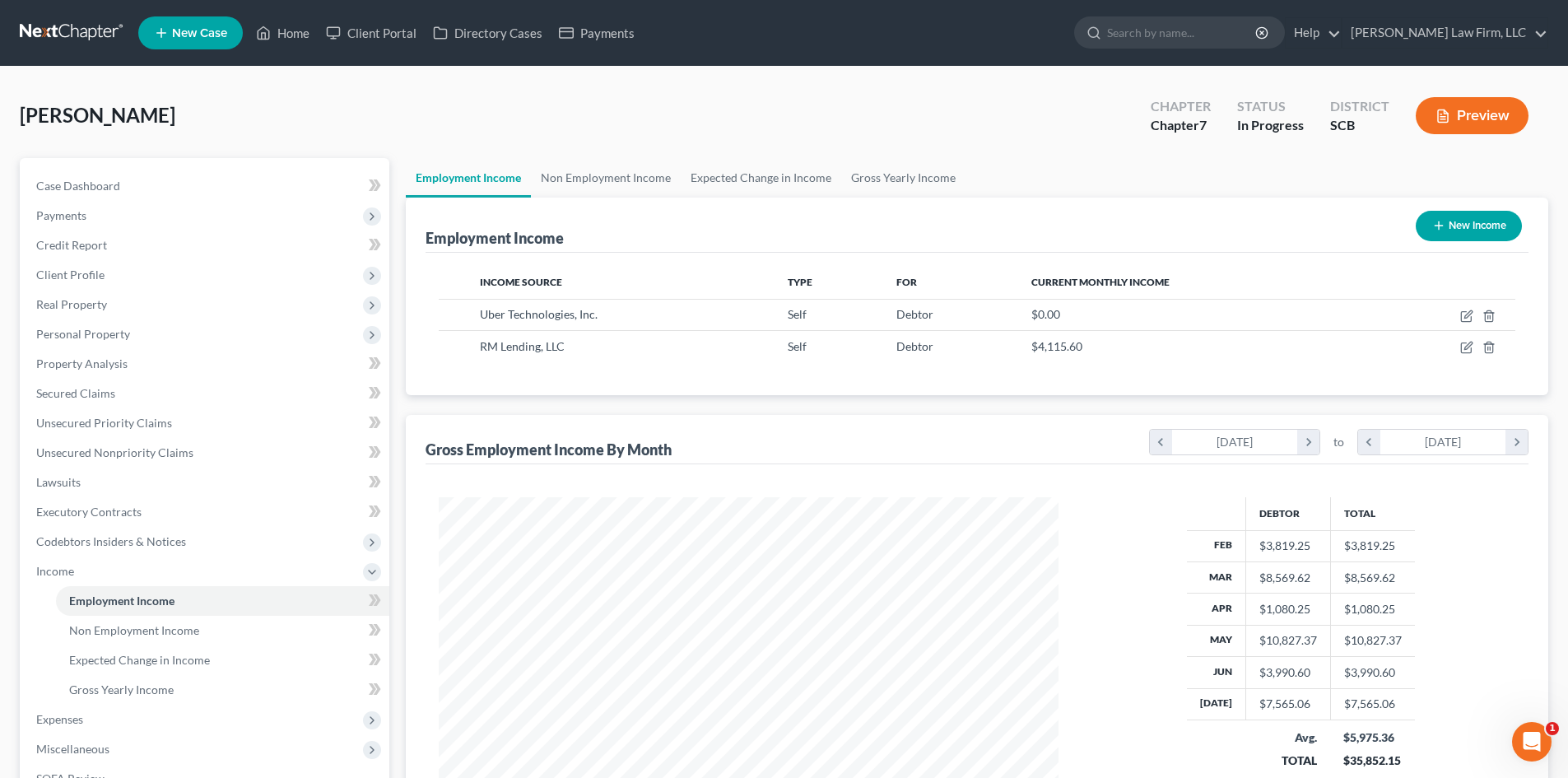
scroll to position [822901, 822287]
click at [79, 183] on span "Case Dashboard" at bounding box center [78, 185] width 84 height 14
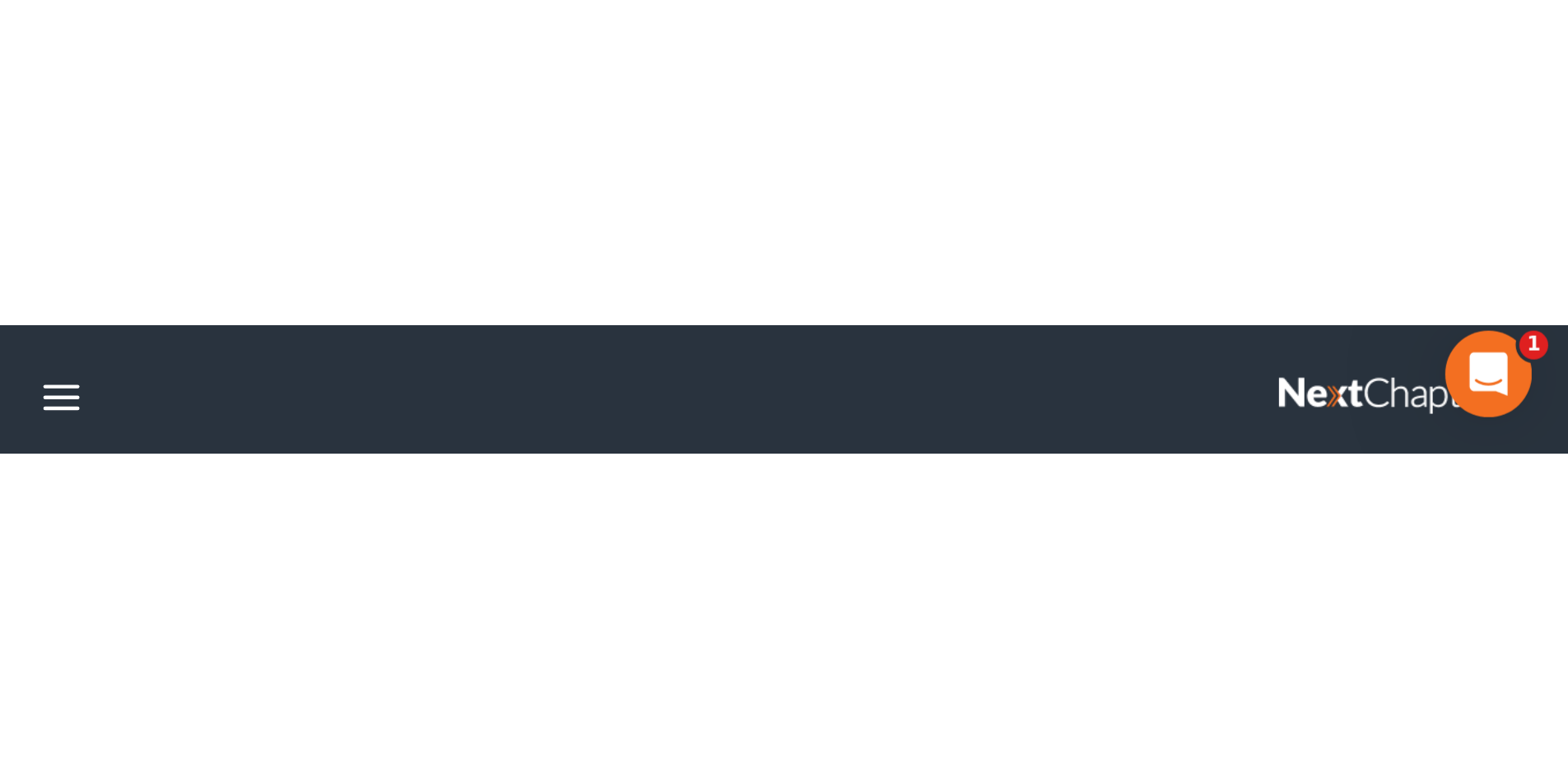
scroll to position [1505, 0]
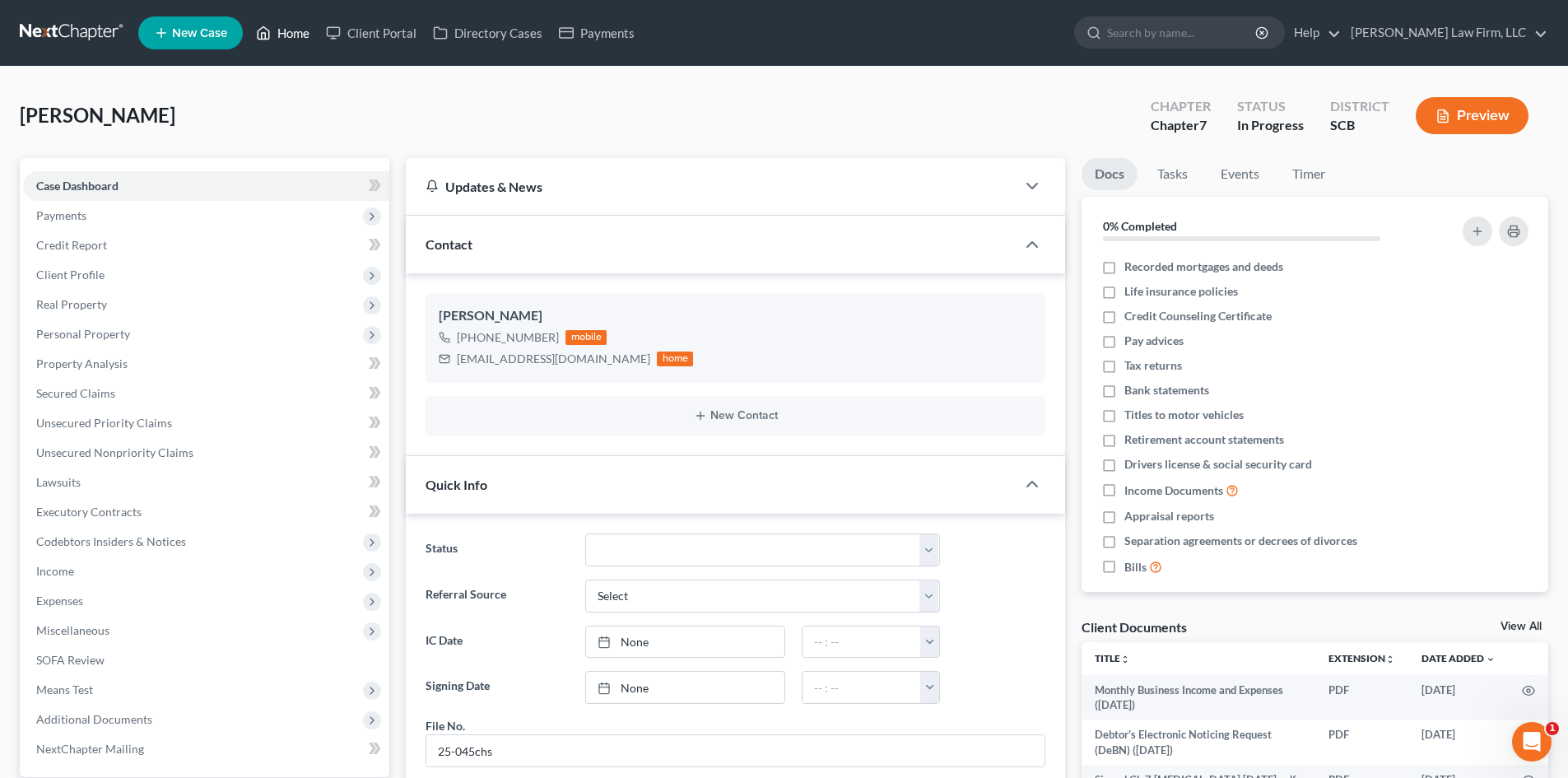
drag, startPoint x: 300, startPoint y: 19, endPoint x: 904, endPoint y: 197, distance: 629.7
click at [300, 19] on link "Home" at bounding box center [283, 33] width 70 height 30
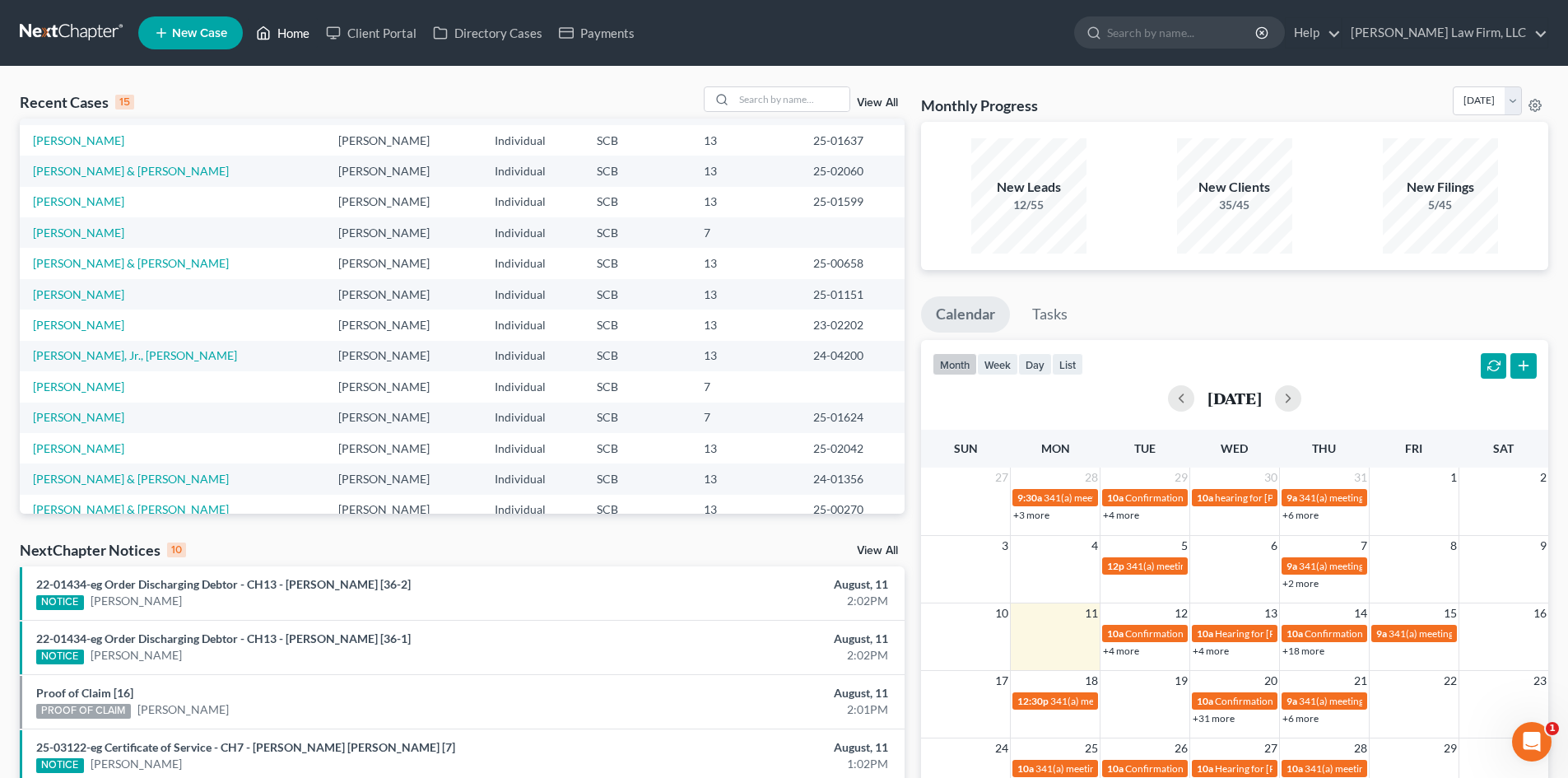
scroll to position [113, 0]
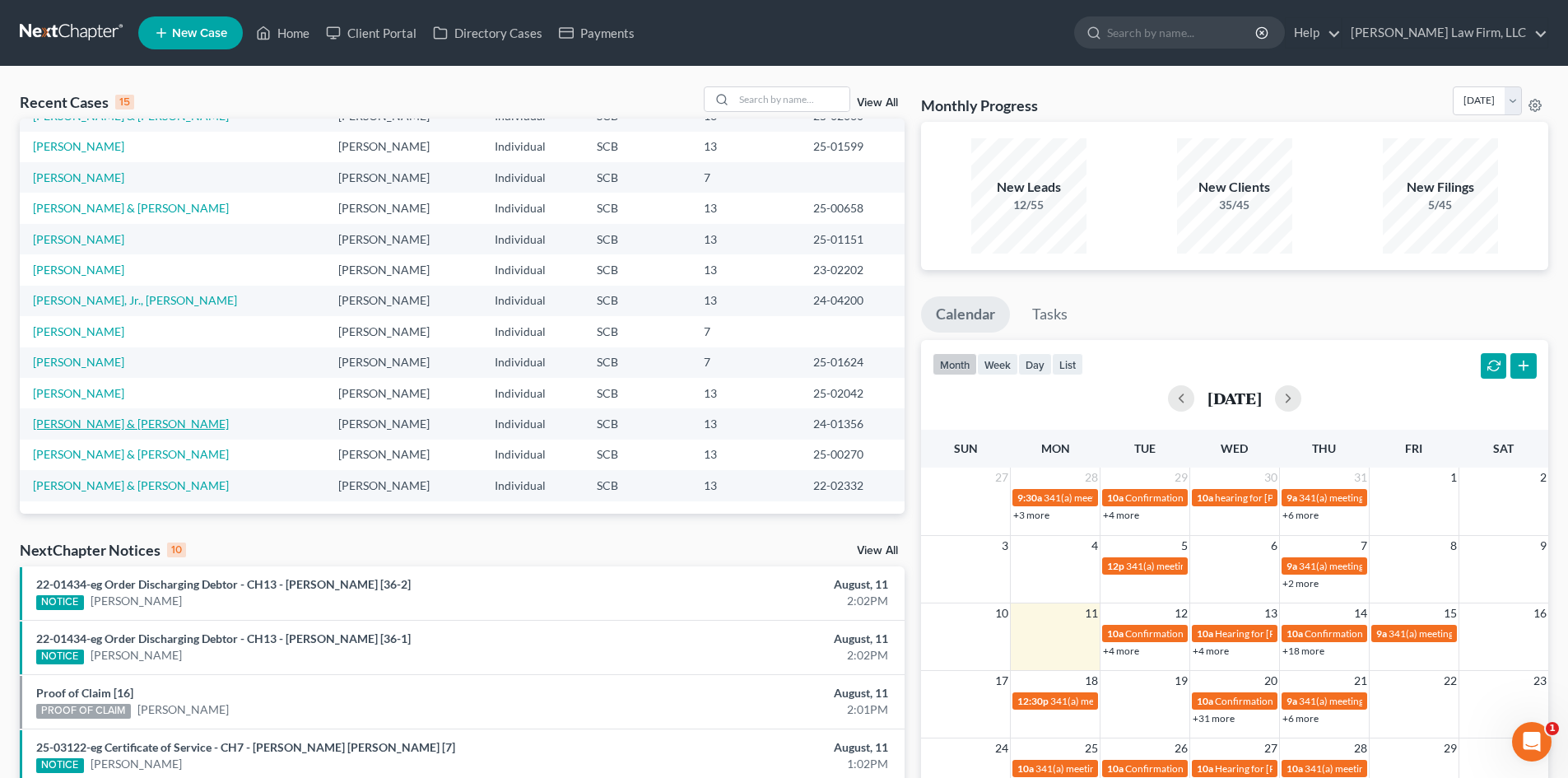
click at [117, 423] on link "[PERSON_NAME] & [PERSON_NAME]" at bounding box center [130, 423] width 196 height 14
select select "2"
select select "0"
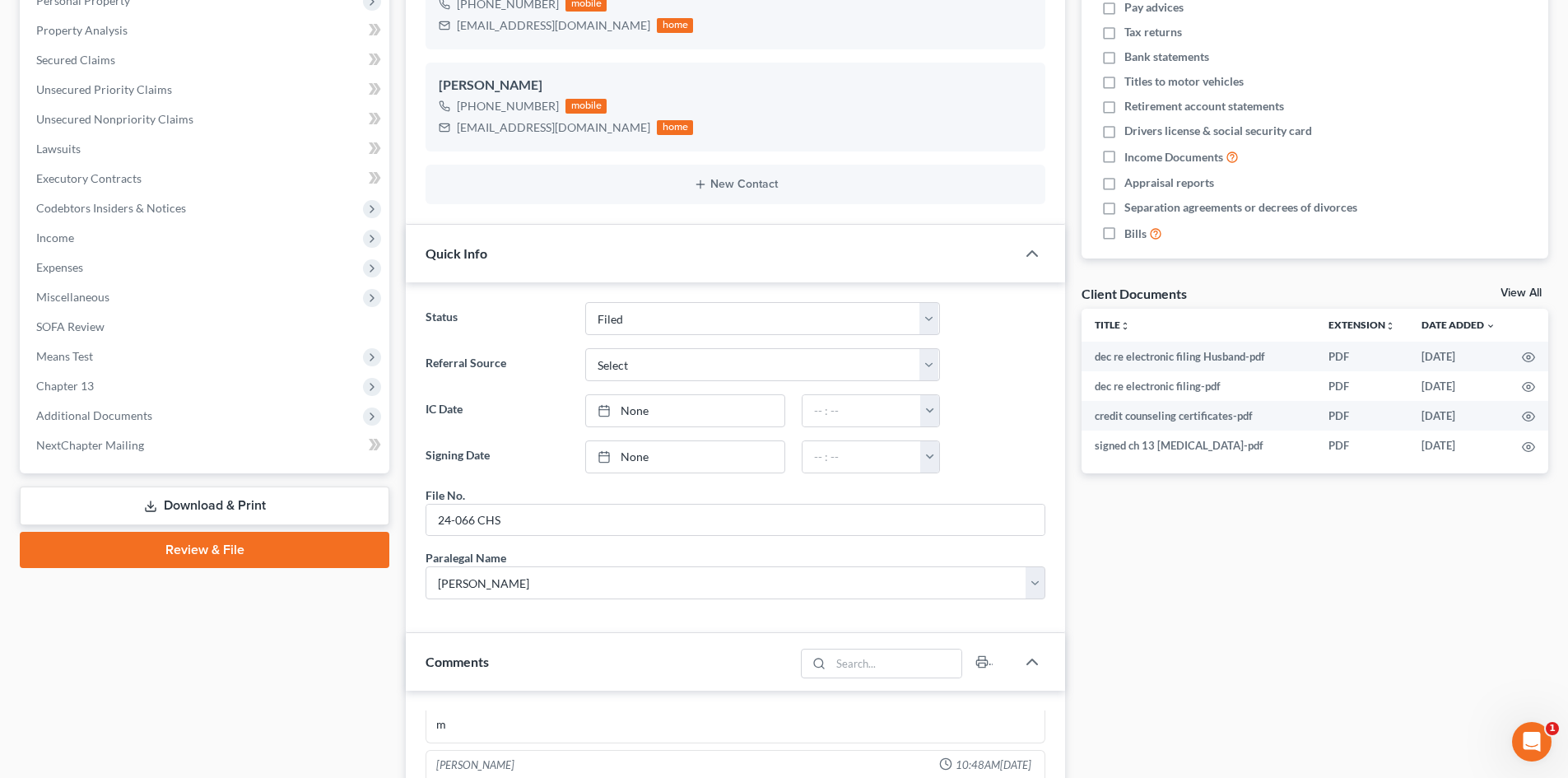
scroll to position [412, 0]
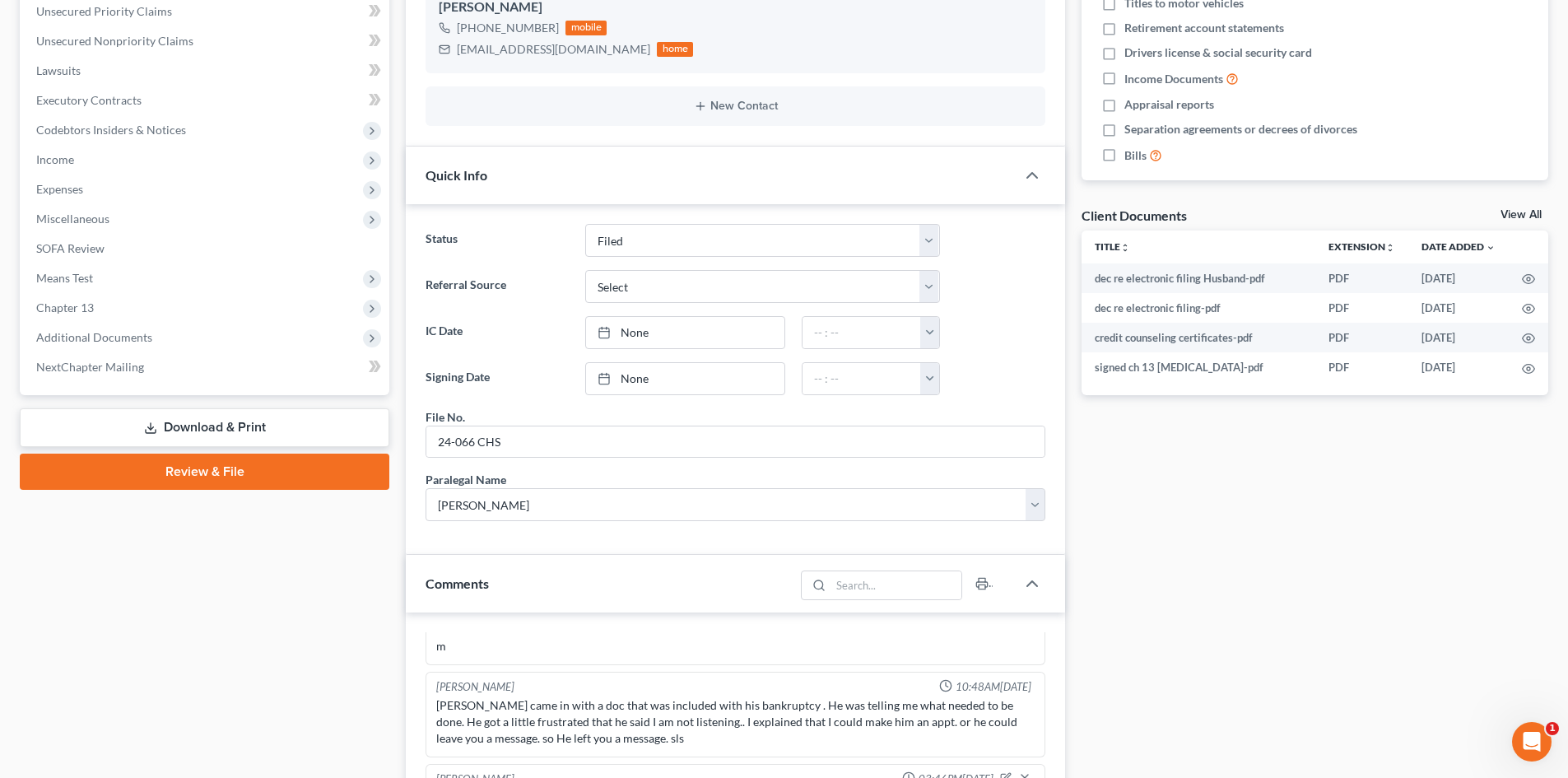
click at [238, 437] on link "Download & Print" at bounding box center [204, 427] width 370 height 38
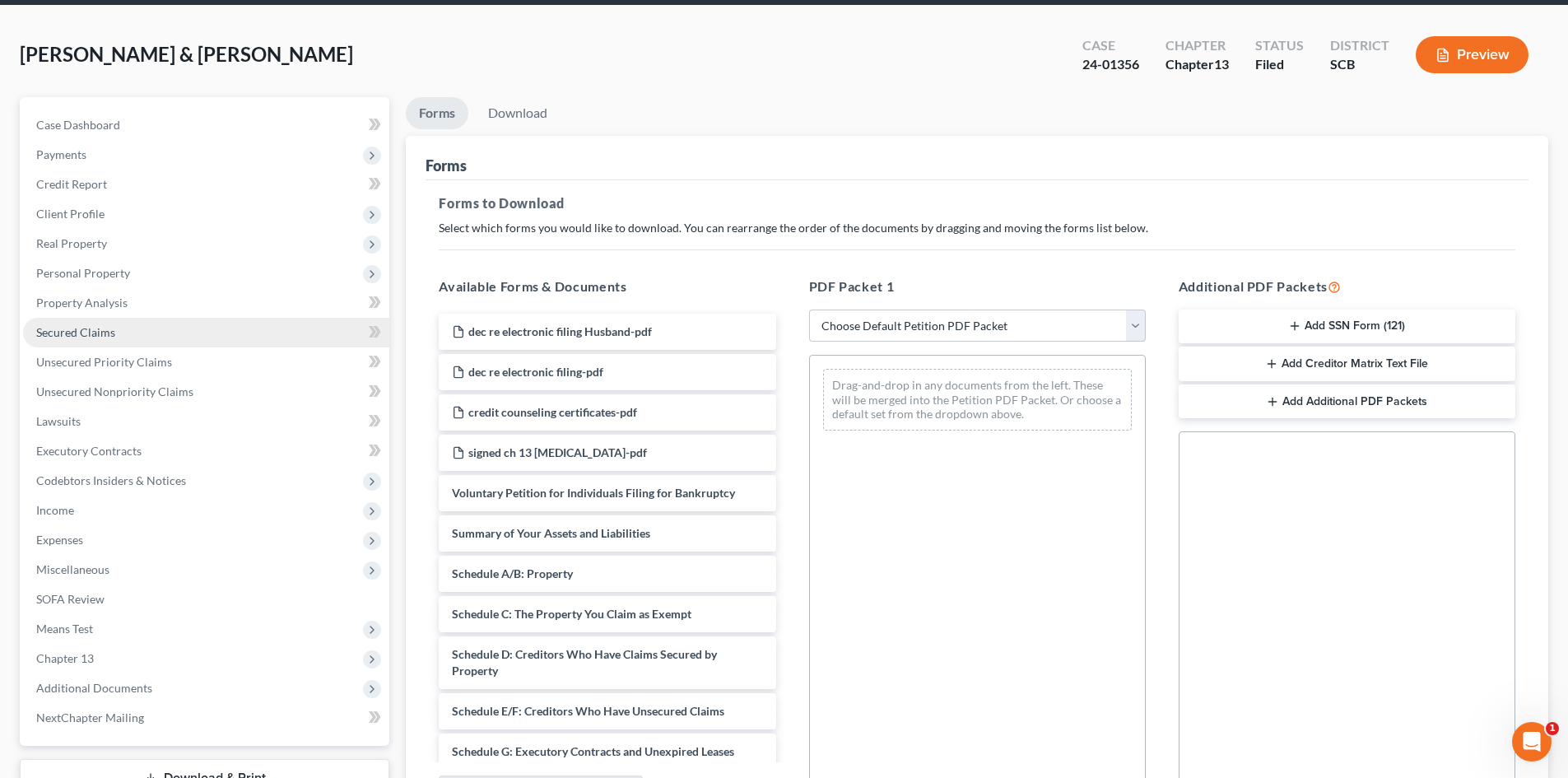
scroll to position [164, 0]
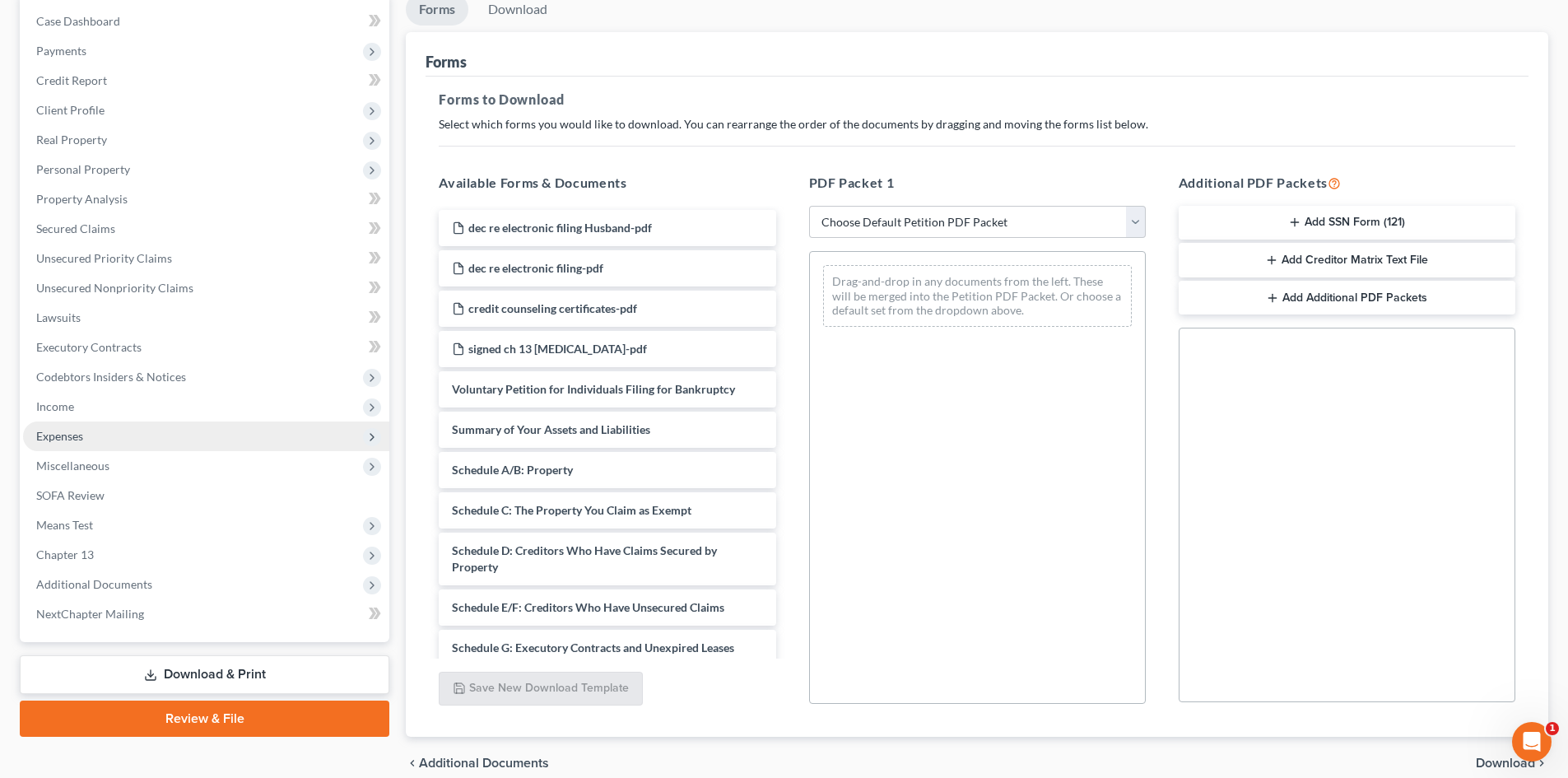
click at [63, 436] on span "Expenses" at bounding box center [59, 436] width 47 height 14
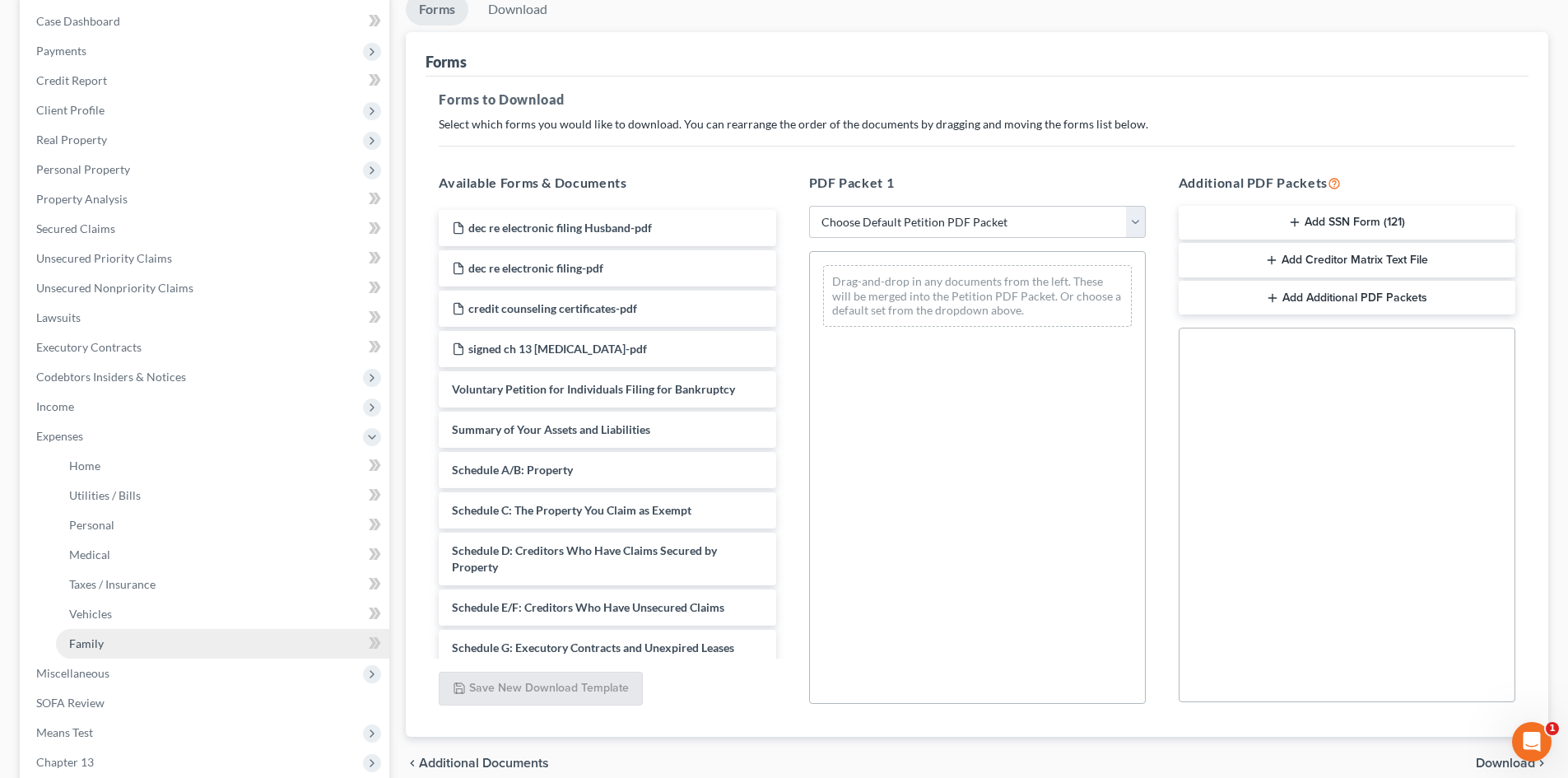
click at [114, 629] on link "Family" at bounding box center [222, 644] width 333 height 30
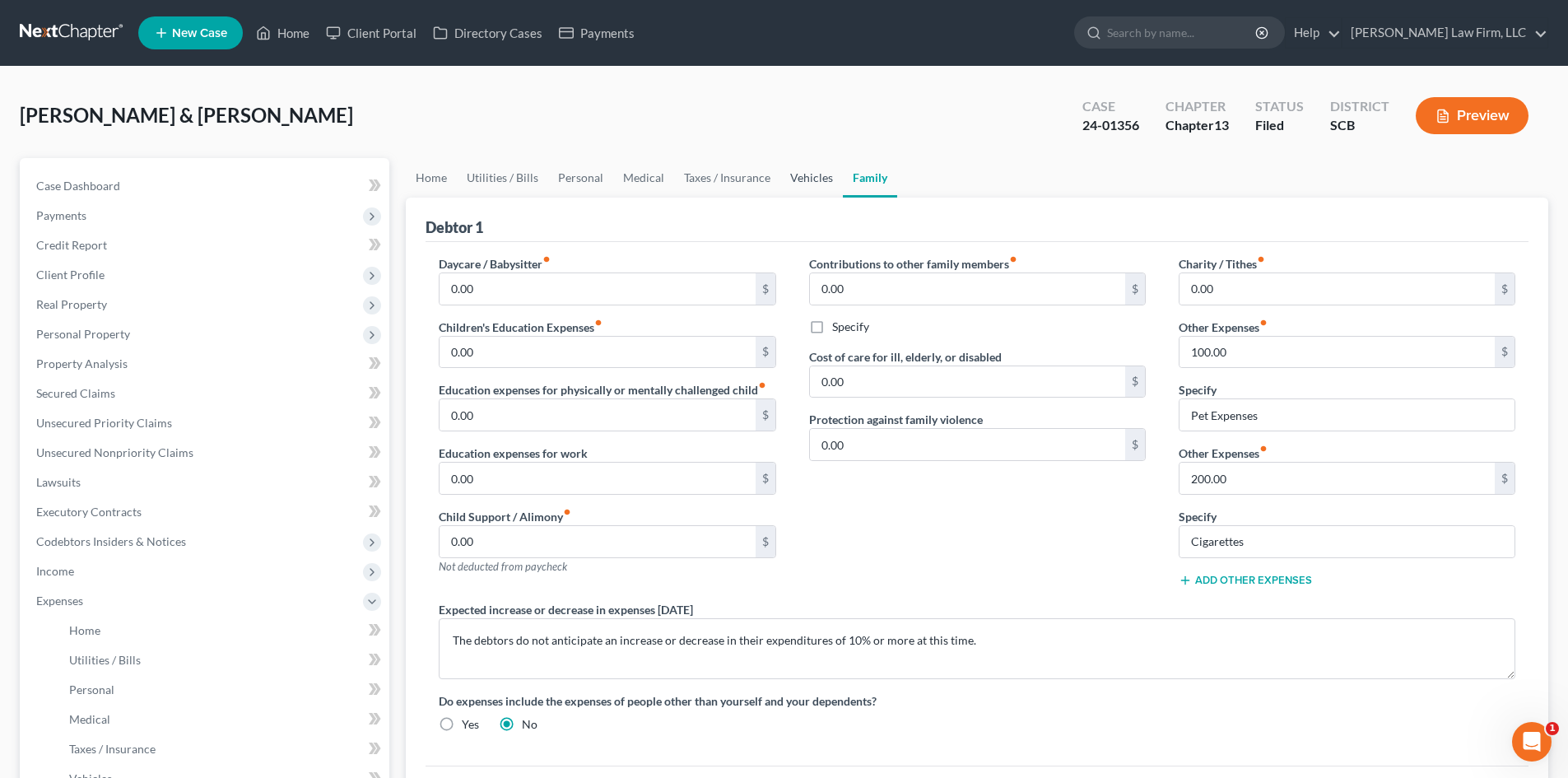
click at [809, 168] on link "Vehicles" at bounding box center [811, 177] width 63 height 39
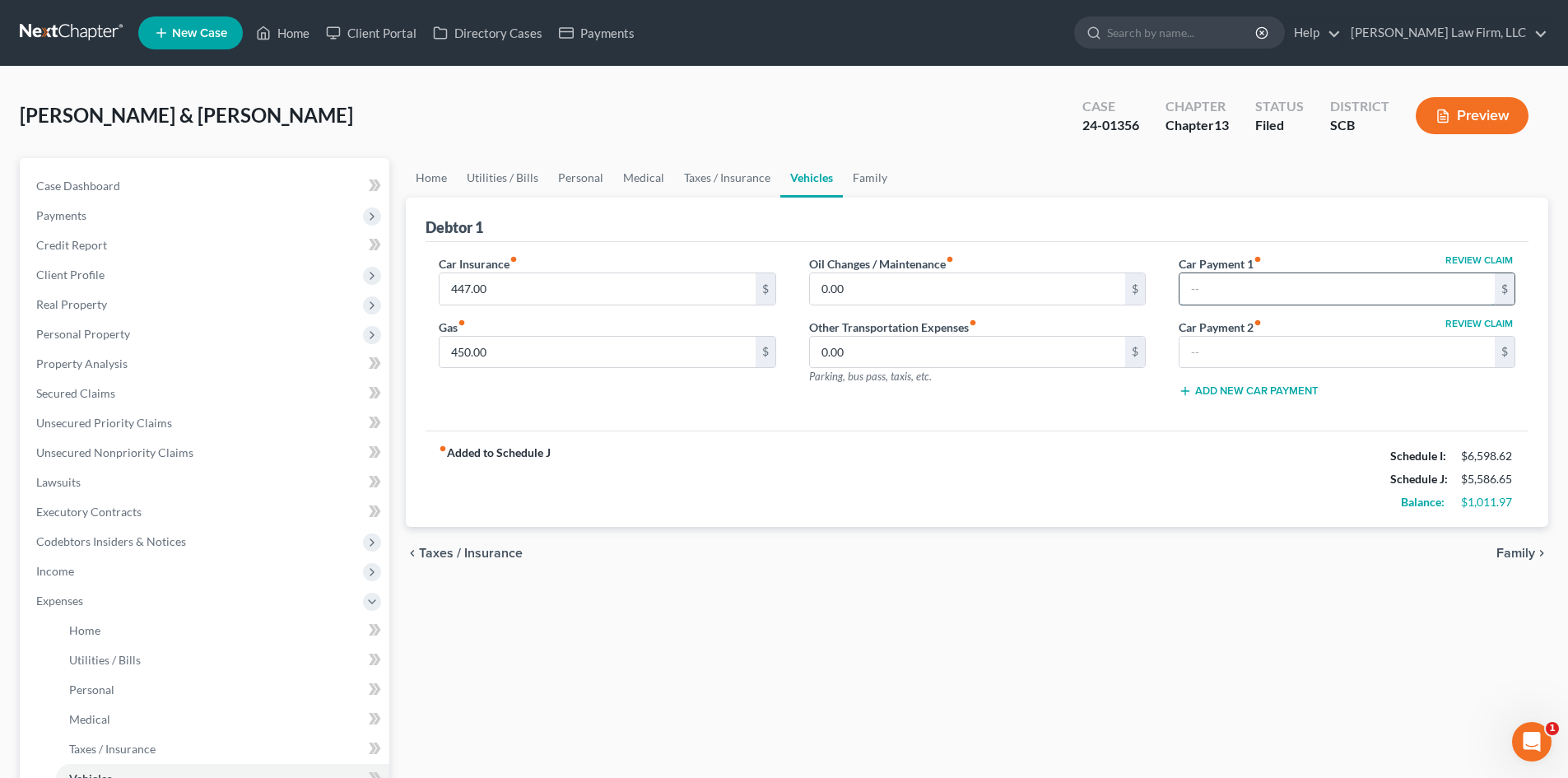
click at [1228, 284] on input "text" at bounding box center [1337, 288] width 315 height 31
type input "500"
click at [866, 179] on link "Family" at bounding box center [870, 177] width 54 height 39
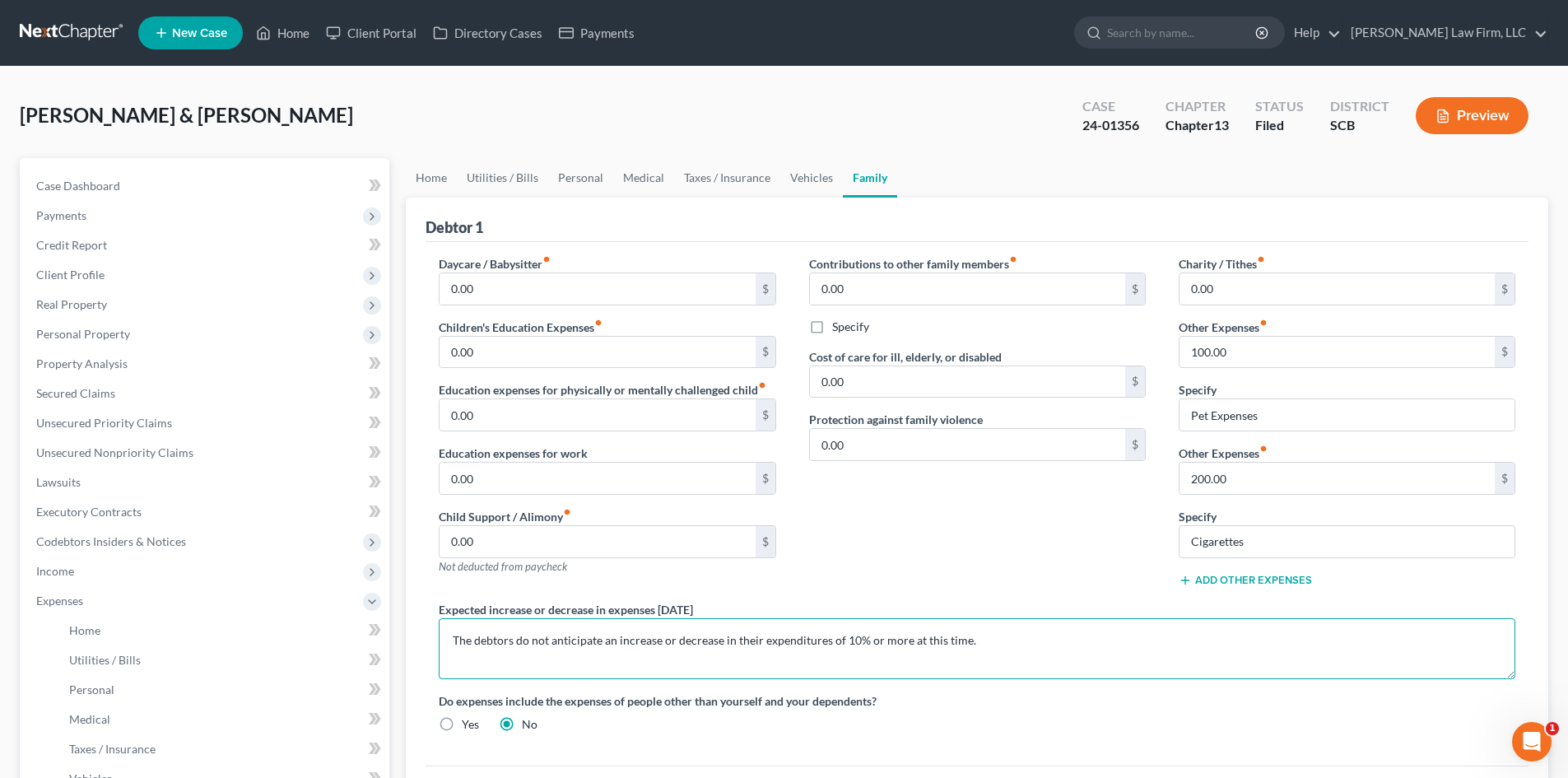
click at [452, 644] on textarea "The debtors do not anticipate an increase or decrease in their expenditures of …" at bounding box center [977, 649] width 1076 height 61
type textarea "The debtors' amended budget includes their anticipated vehicle payment due to t…"
click at [134, 188] on link "Case Dashboard" at bounding box center [206, 186] width 366 height 30
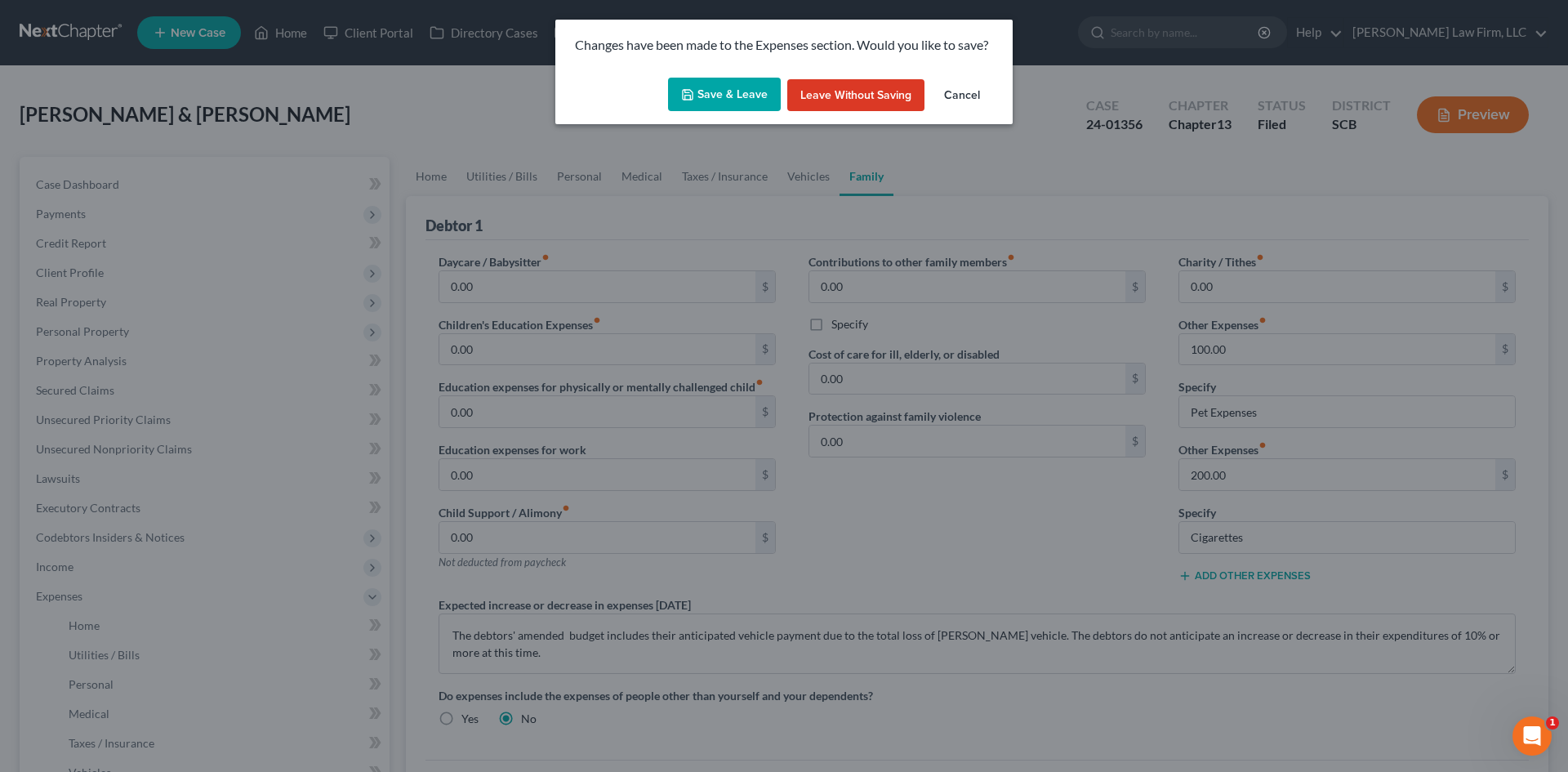
click at [692, 94] on icon "button" at bounding box center [688, 95] width 13 height 13
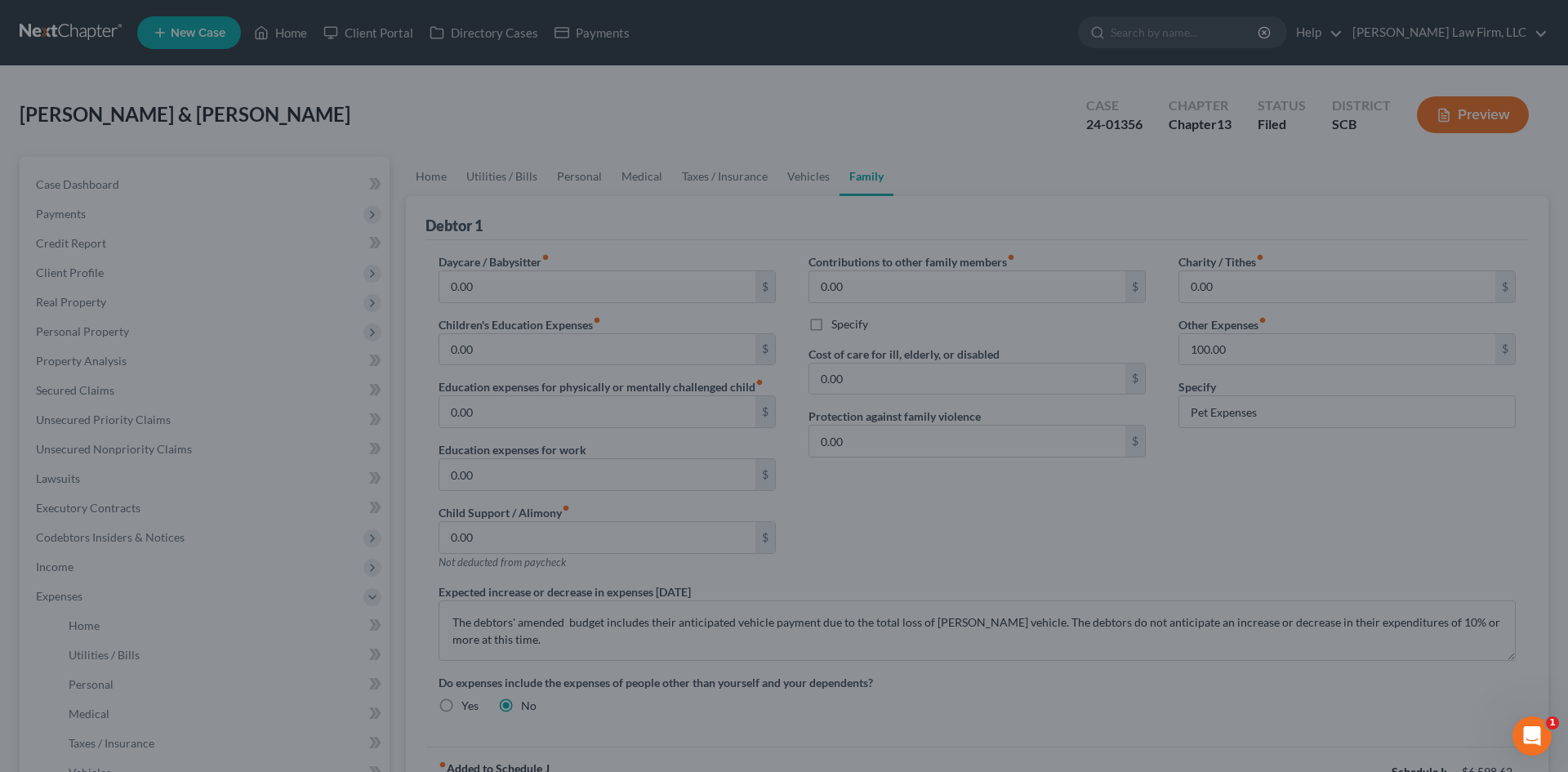
select select "2"
select select "0"
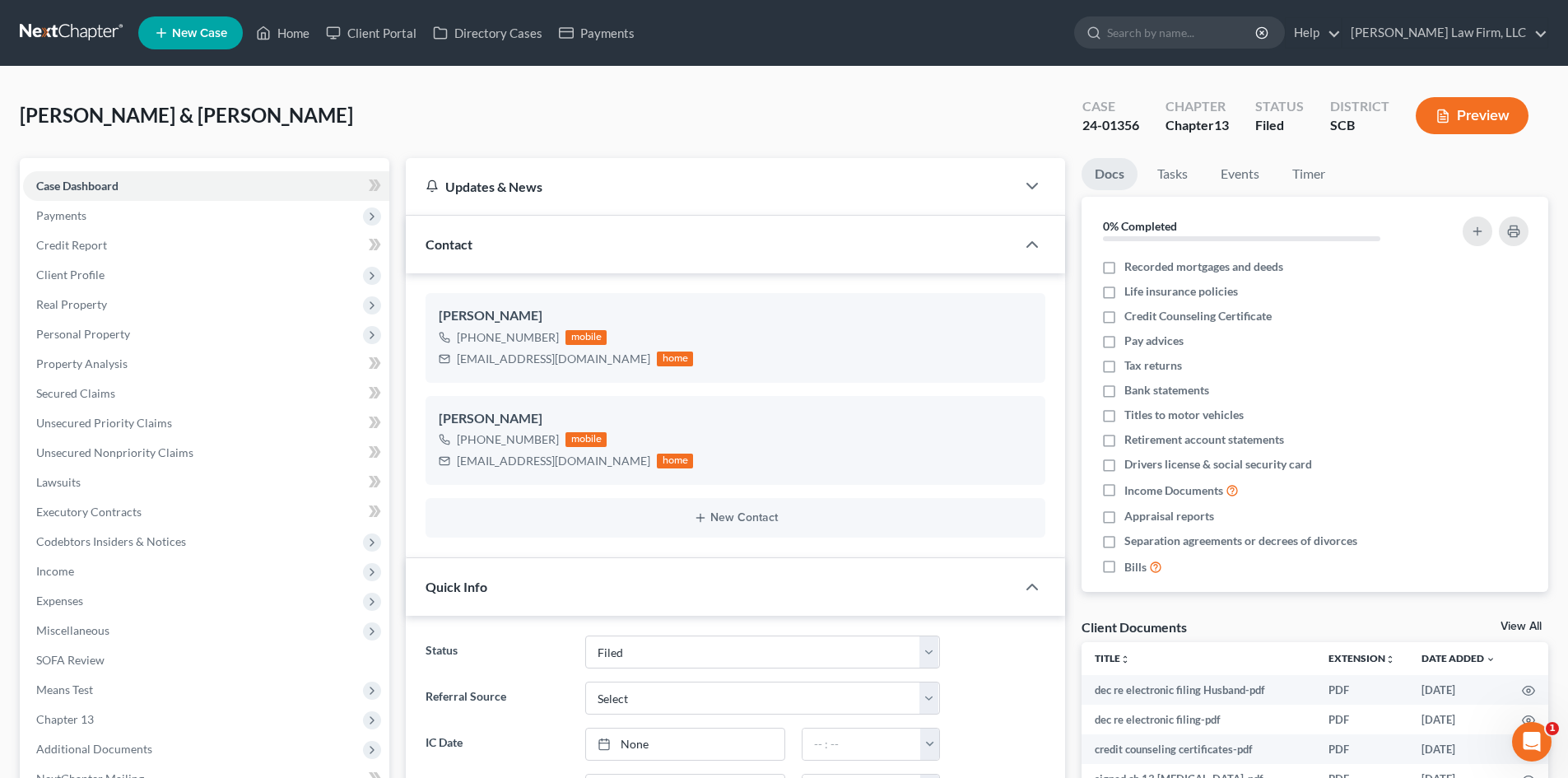
scroll to position [1149, 0]
click at [1476, 118] on button "Preview" at bounding box center [1471, 115] width 113 height 37
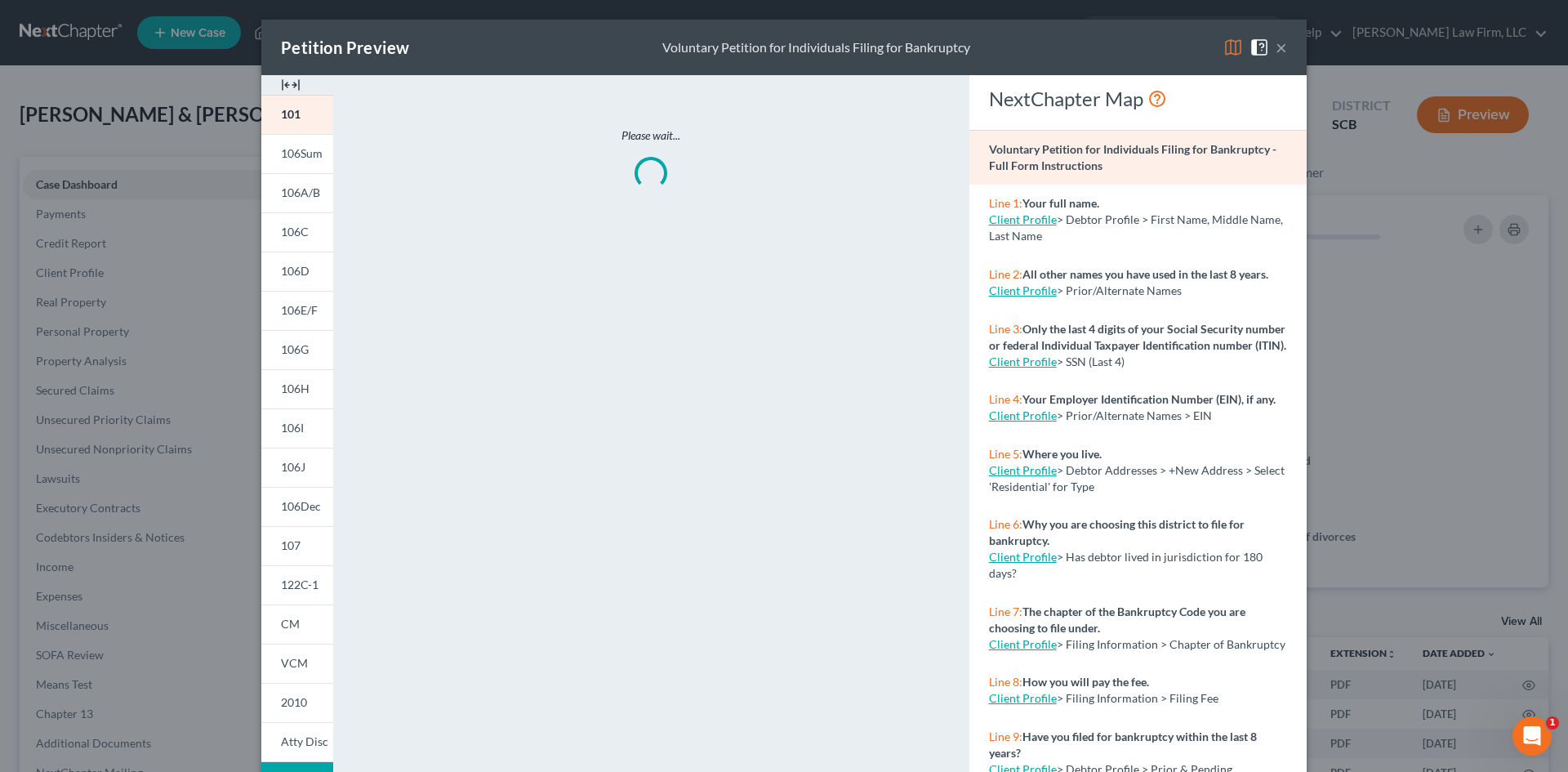
click at [1284, 49] on div "Petition Preview Voluntary Petition for Individuals Filing for Bankruptcy ×" at bounding box center [784, 47] width 1045 height 55
click at [1276, 48] on button "×" at bounding box center [1281, 47] width 12 height 20
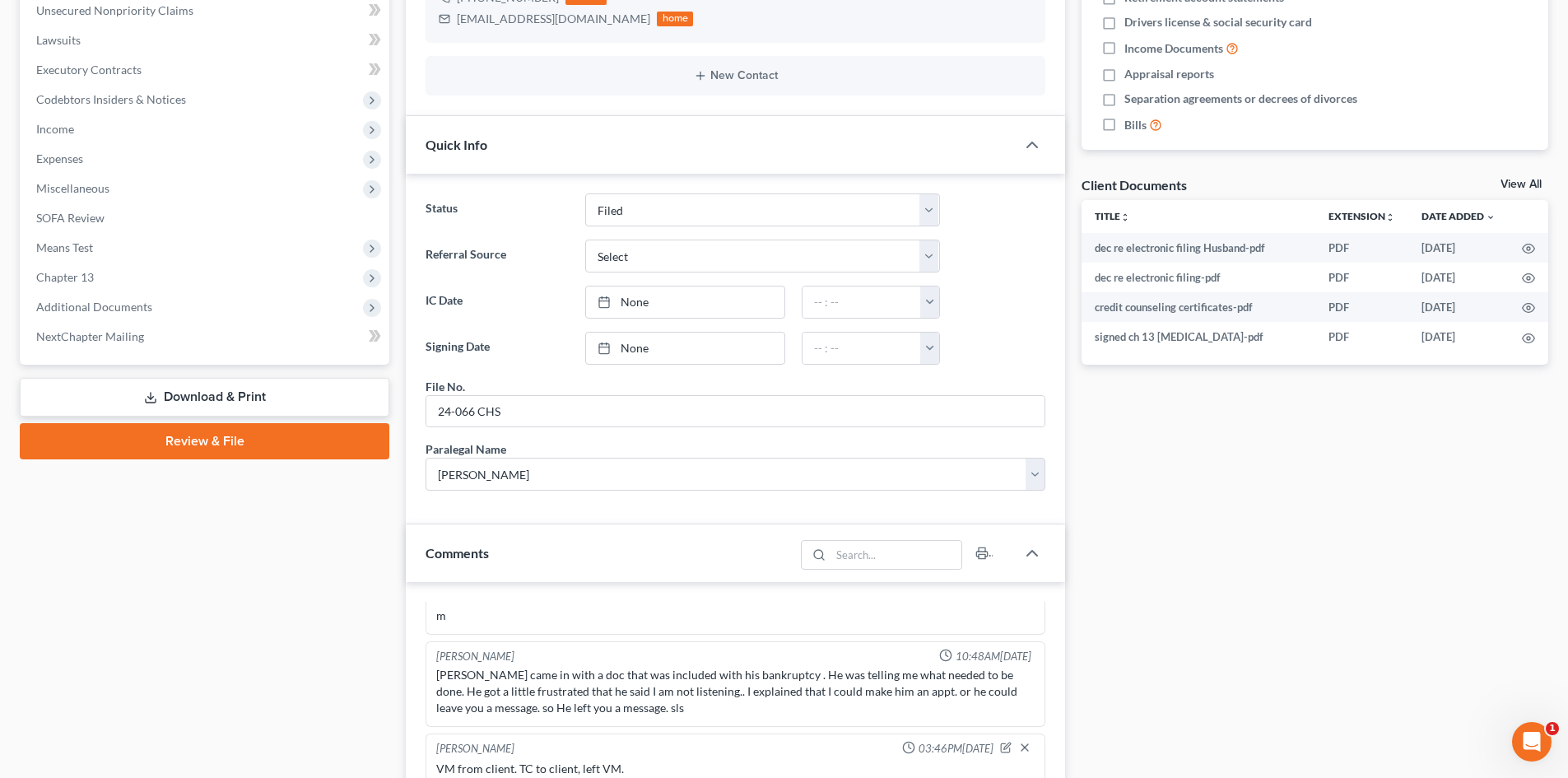
scroll to position [576, 0]
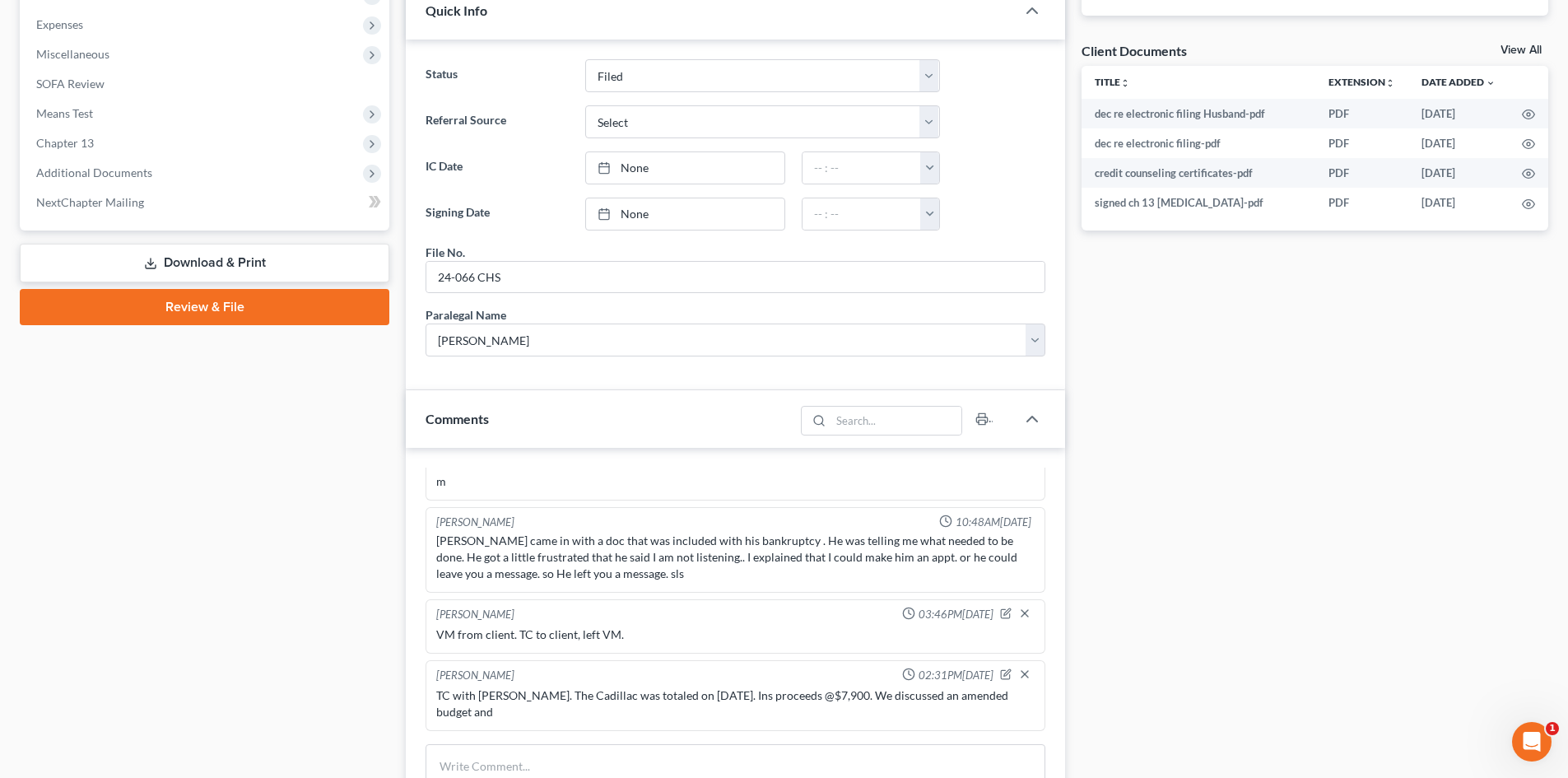
click at [241, 262] on link "Download & Print" at bounding box center [204, 263] width 370 height 38
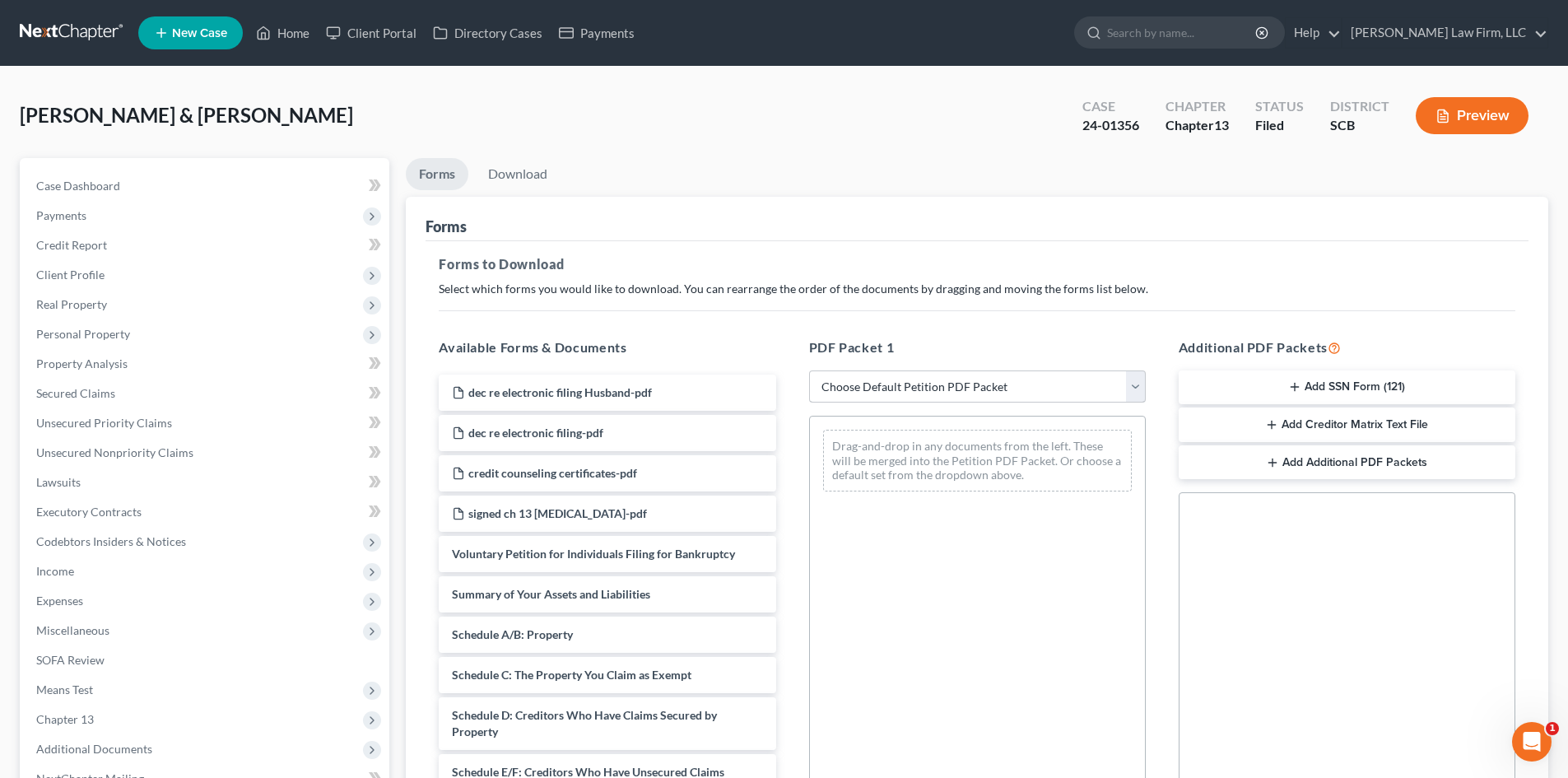
drag, startPoint x: 891, startPoint y: 404, endPoint x: 892, endPoint y: 392, distance: 12.0
click at [891, 403] on div "PDF Packet 1 Choose Default Petition PDF Packet Complete Bankruptcy Petition (a…" at bounding box center [977, 604] width 370 height 558
click at [892, 392] on select "Choose Default Petition PDF Packet Complete Bankruptcy Petition (all forms and …" at bounding box center [976, 386] width 336 height 33
select select "2"
click at [809, 371] on select "Choose Default Petition PDF Packet Complete Bankruptcy Petition (all forms and …" at bounding box center [976, 386] width 336 height 33
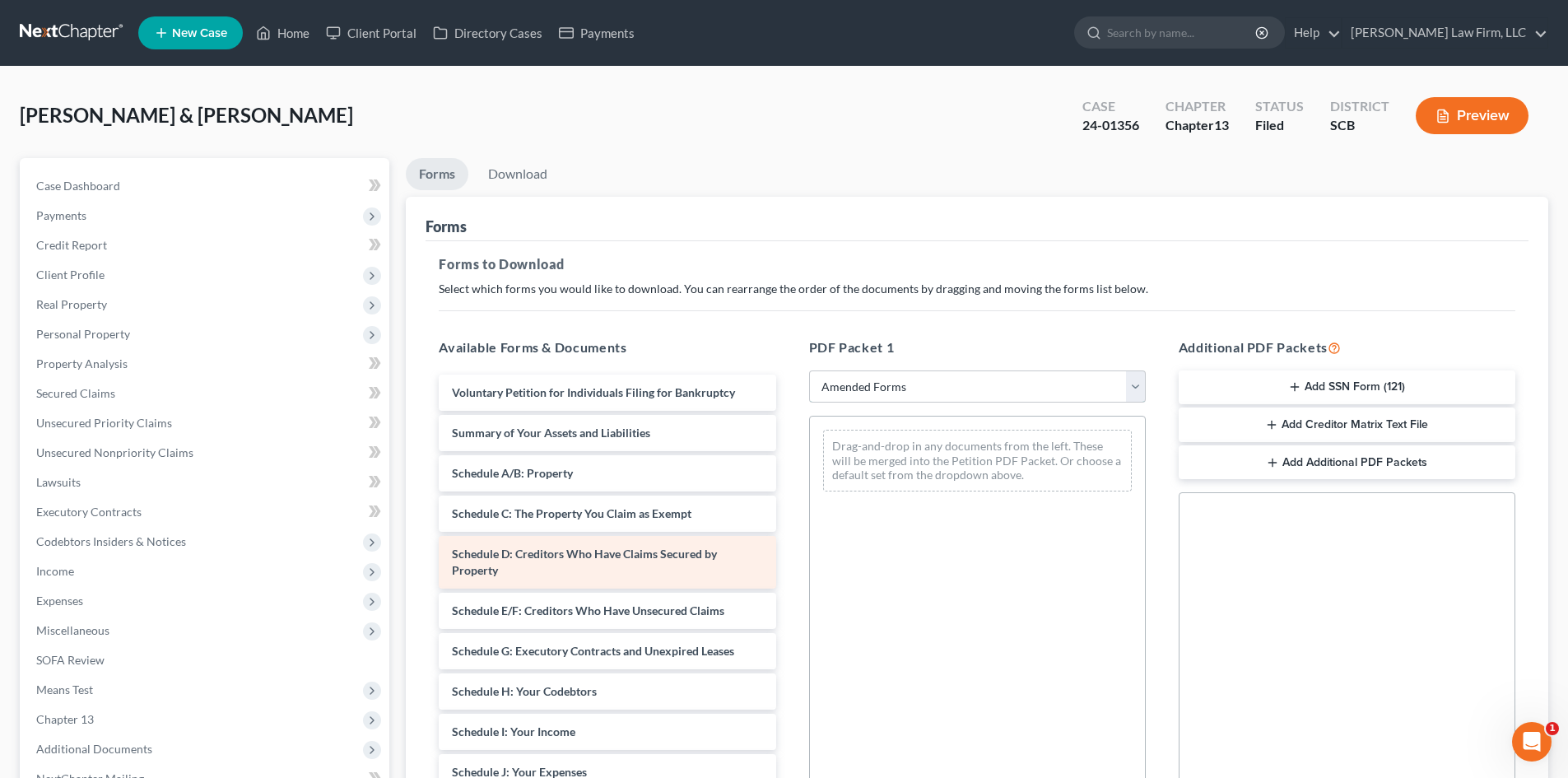
scroll to position [286, 0]
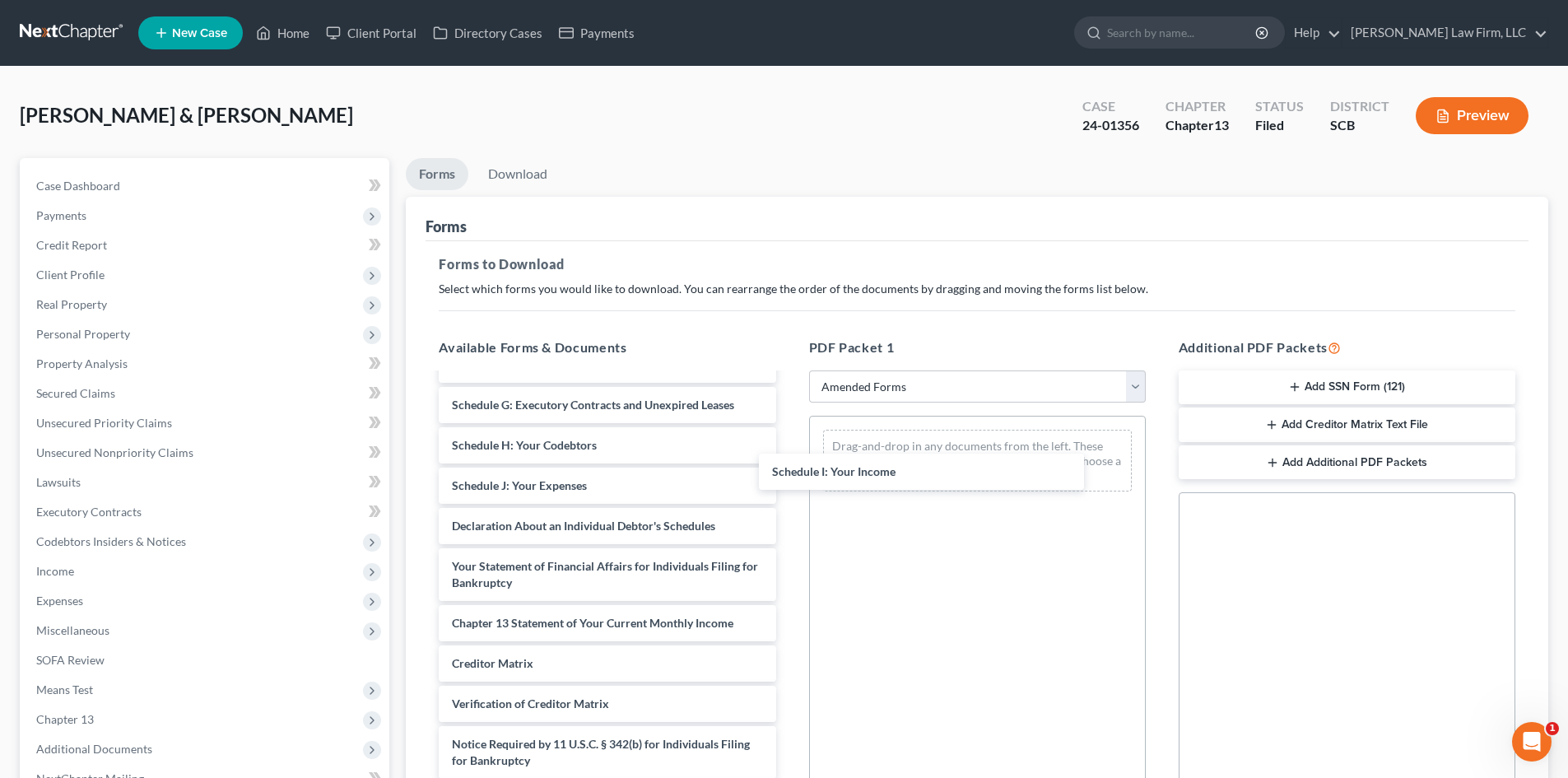
drag, startPoint x: 501, startPoint y: 446, endPoint x: 1009, endPoint y: 455, distance: 508.1
click at [789, 479] on div "Schedule I: Your Income Voluntary Petition for Individuals Filing for Bankruptc…" at bounding box center [607, 473] width 363 height 690
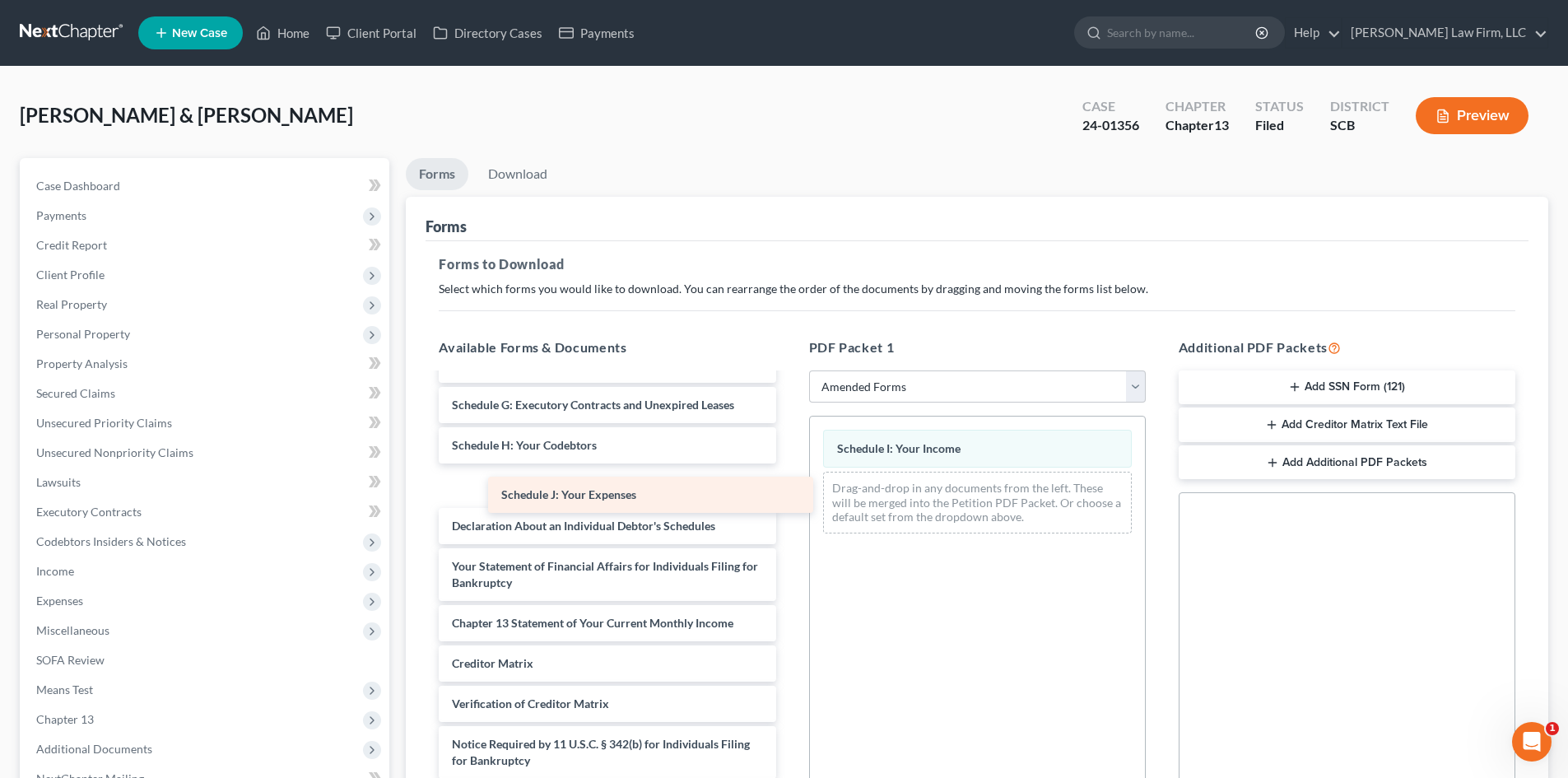
drag, startPoint x: 500, startPoint y: 473, endPoint x: 885, endPoint y: 473, distance: 385.0
click at [789, 477] on div "Schedule J: Your Expenses Voluntary Petition for Individuals Filing for Bankrup…" at bounding box center [607, 473] width 363 height 690
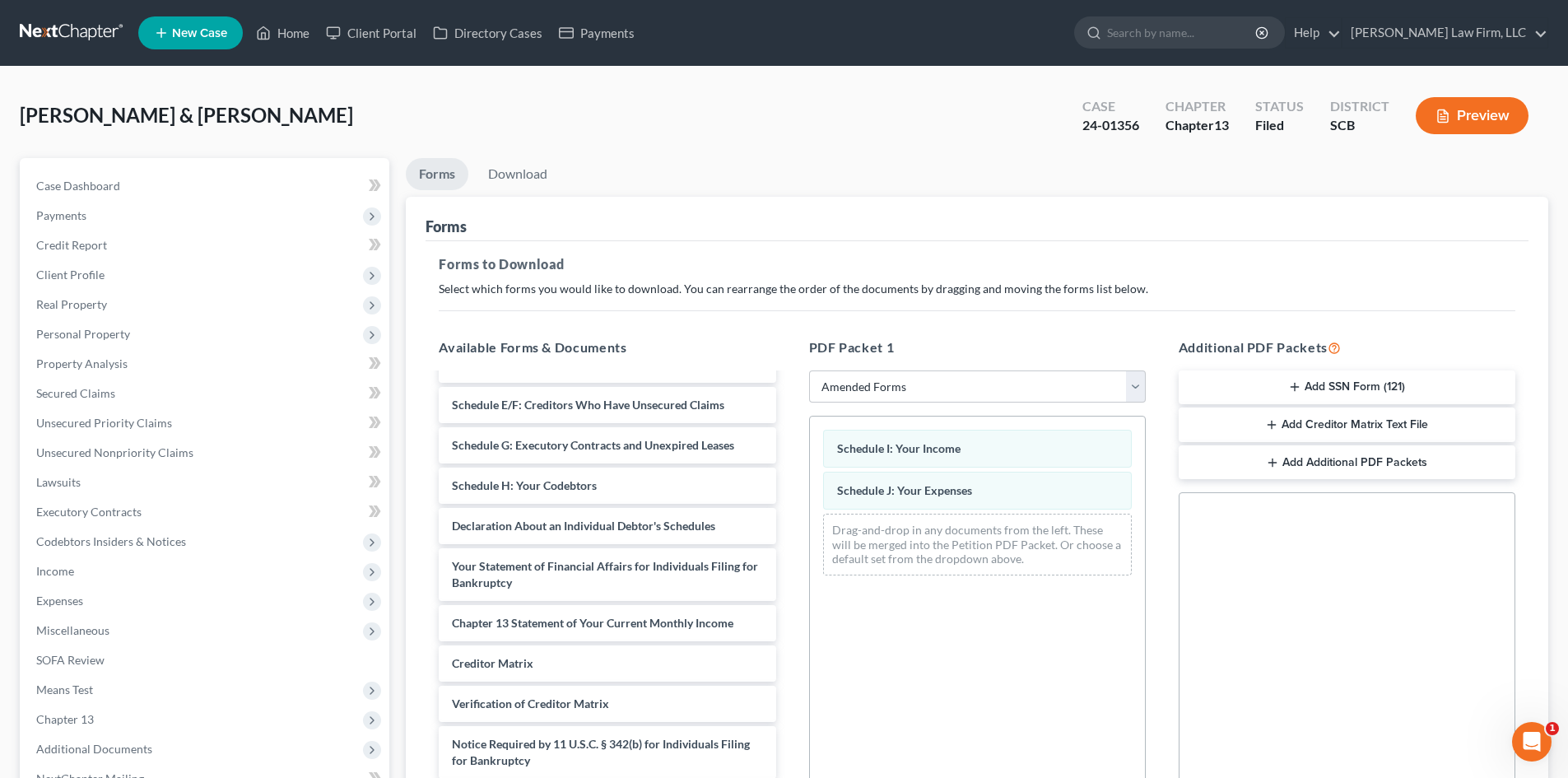
scroll to position [206, 0]
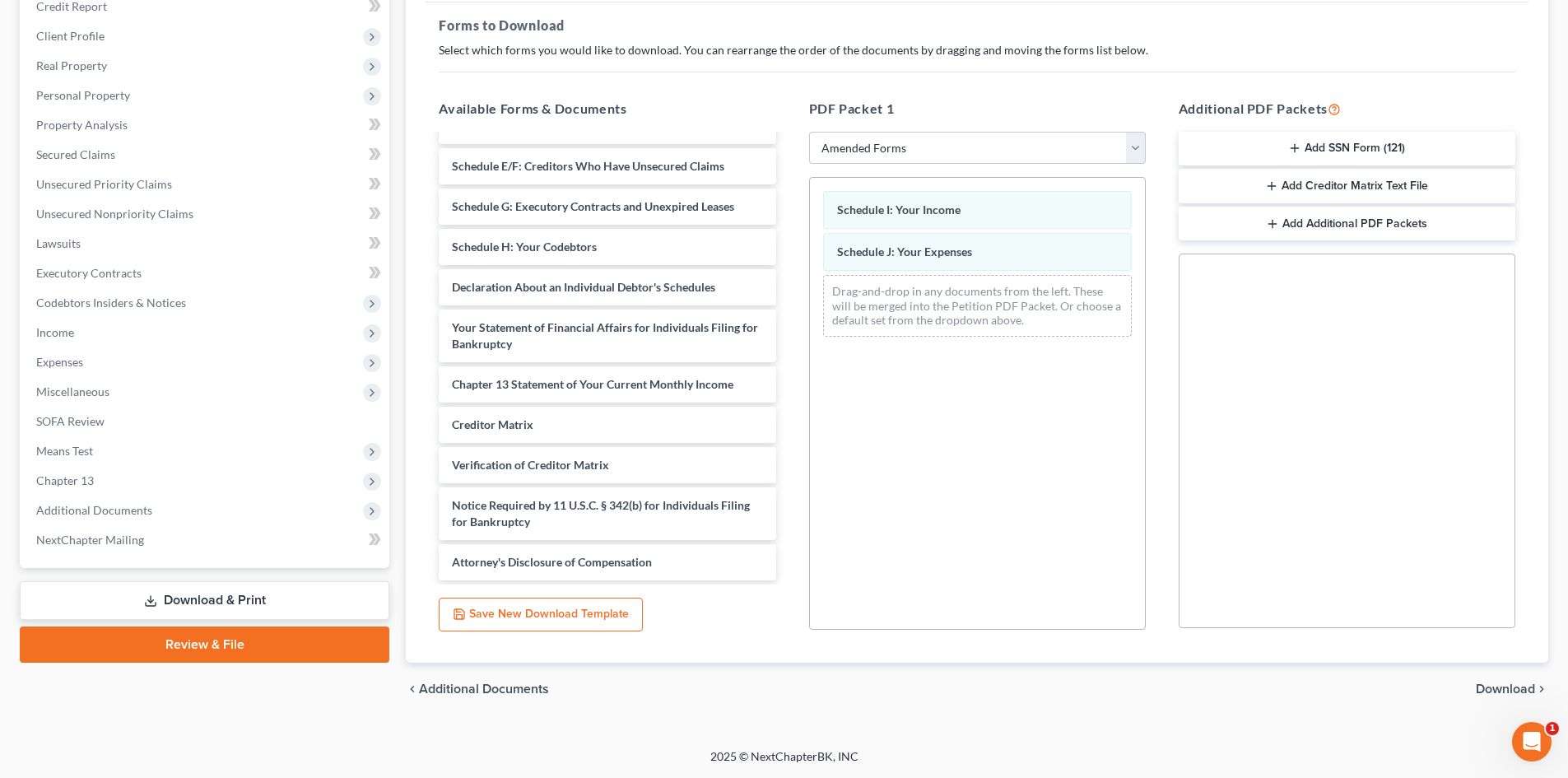
click at [1492, 689] on span "Download" at bounding box center [1505, 690] width 59 height 13
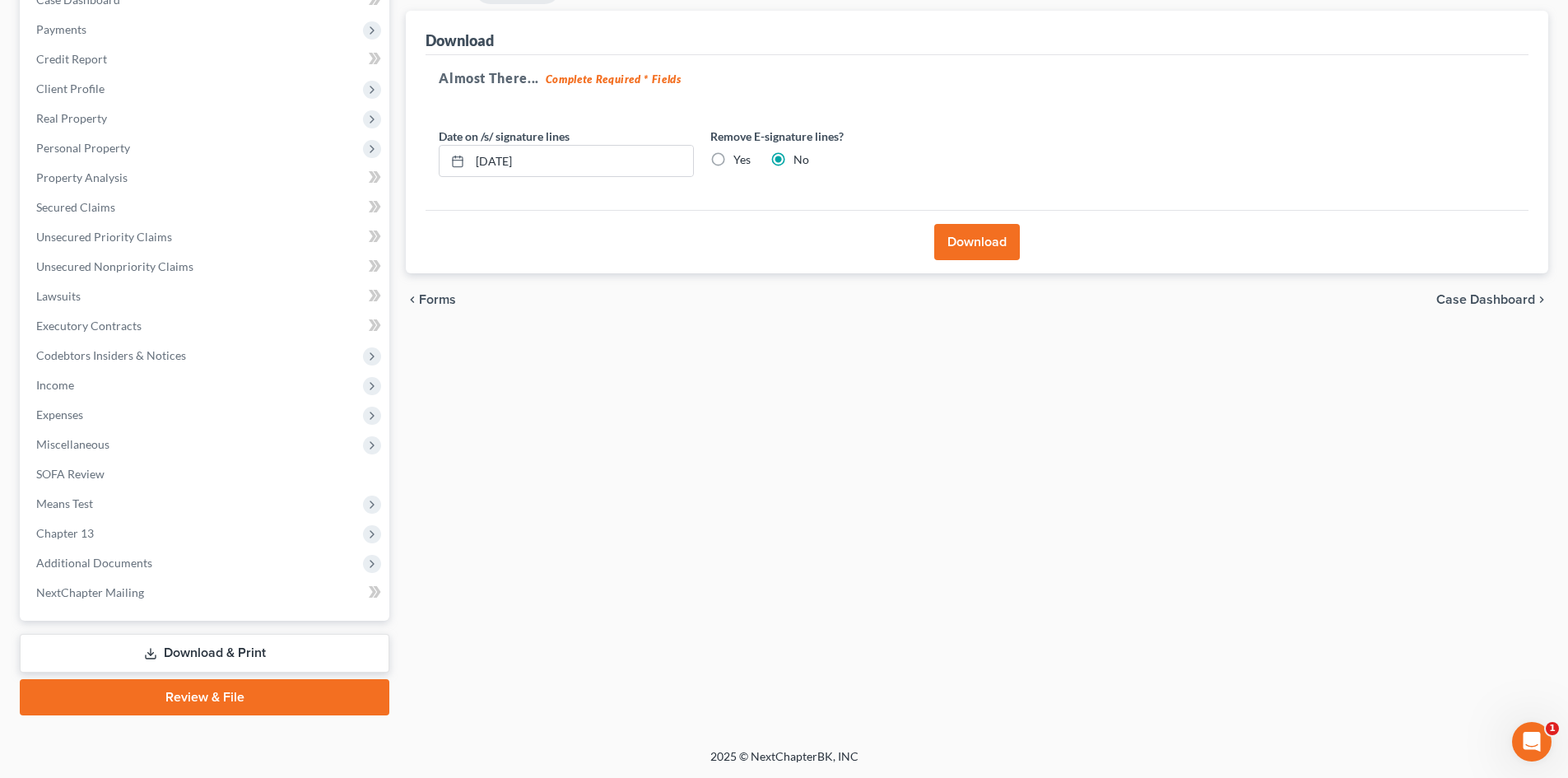
scroll to position [186, 0]
click at [976, 236] on button "Download" at bounding box center [976, 241] width 86 height 36
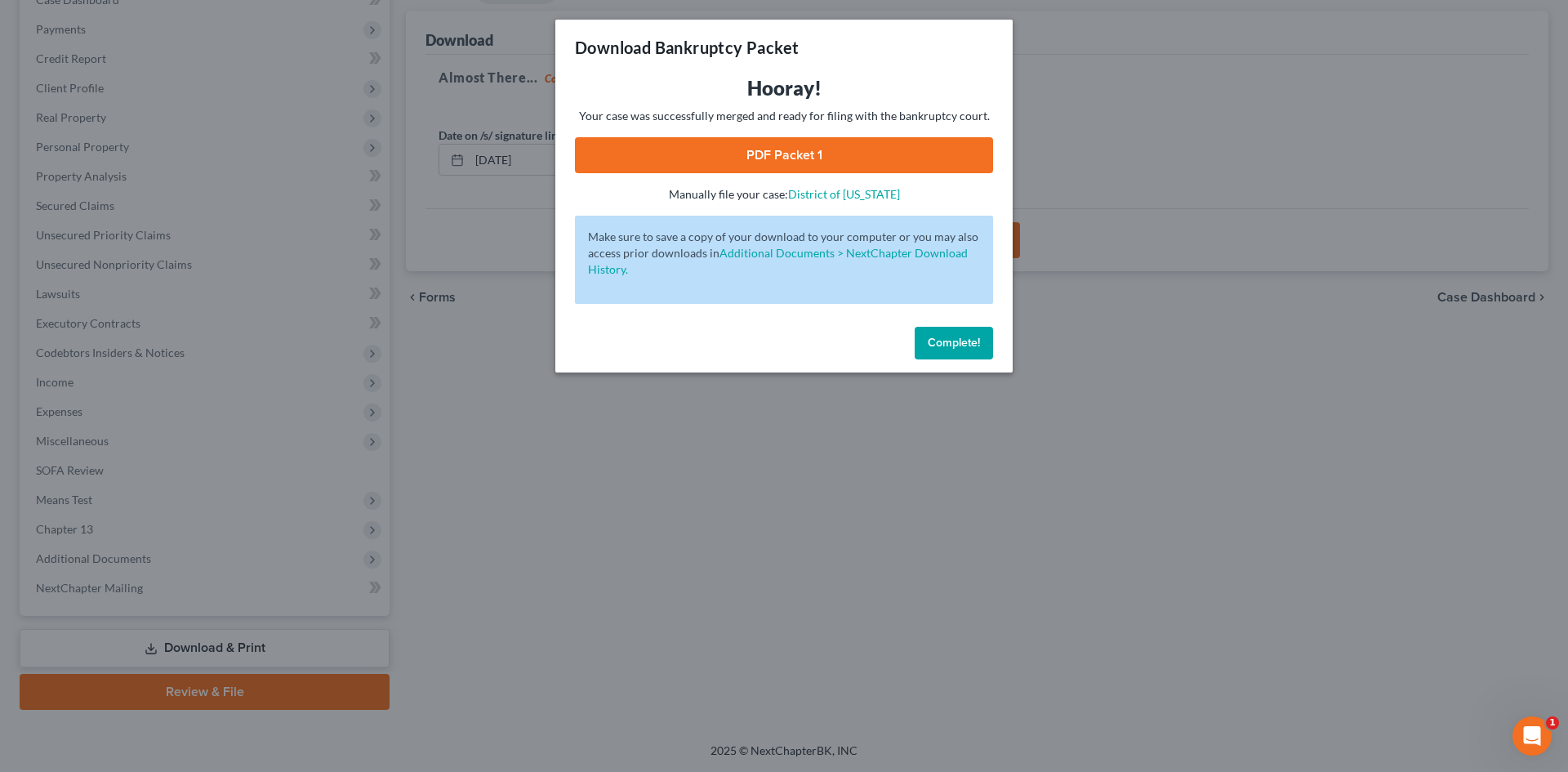
click at [716, 161] on link "PDF Packet 1" at bounding box center [784, 155] width 418 height 36
click at [961, 334] on button "Complete!" at bounding box center [953, 342] width 79 height 32
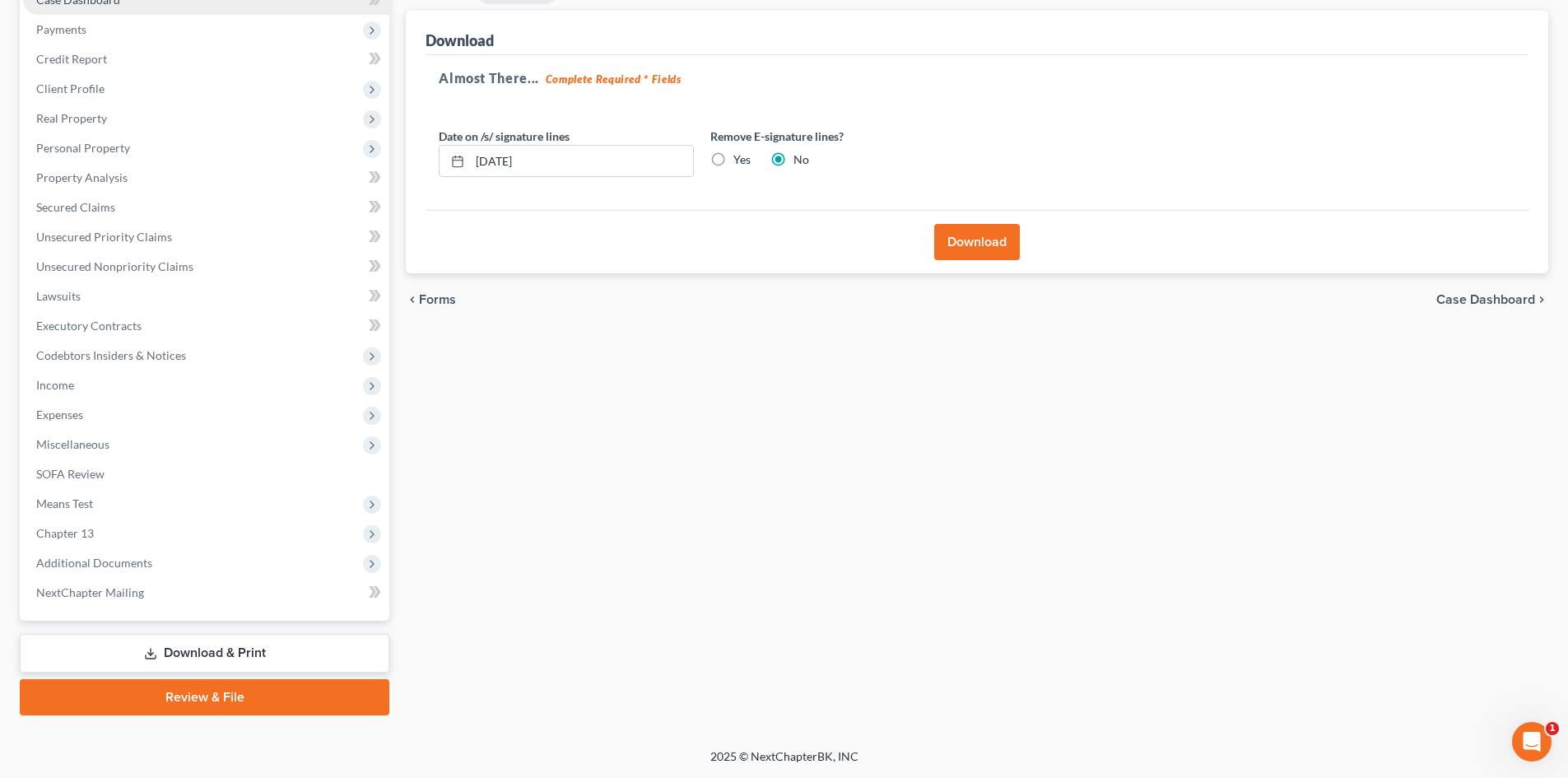
scroll to position [0, 0]
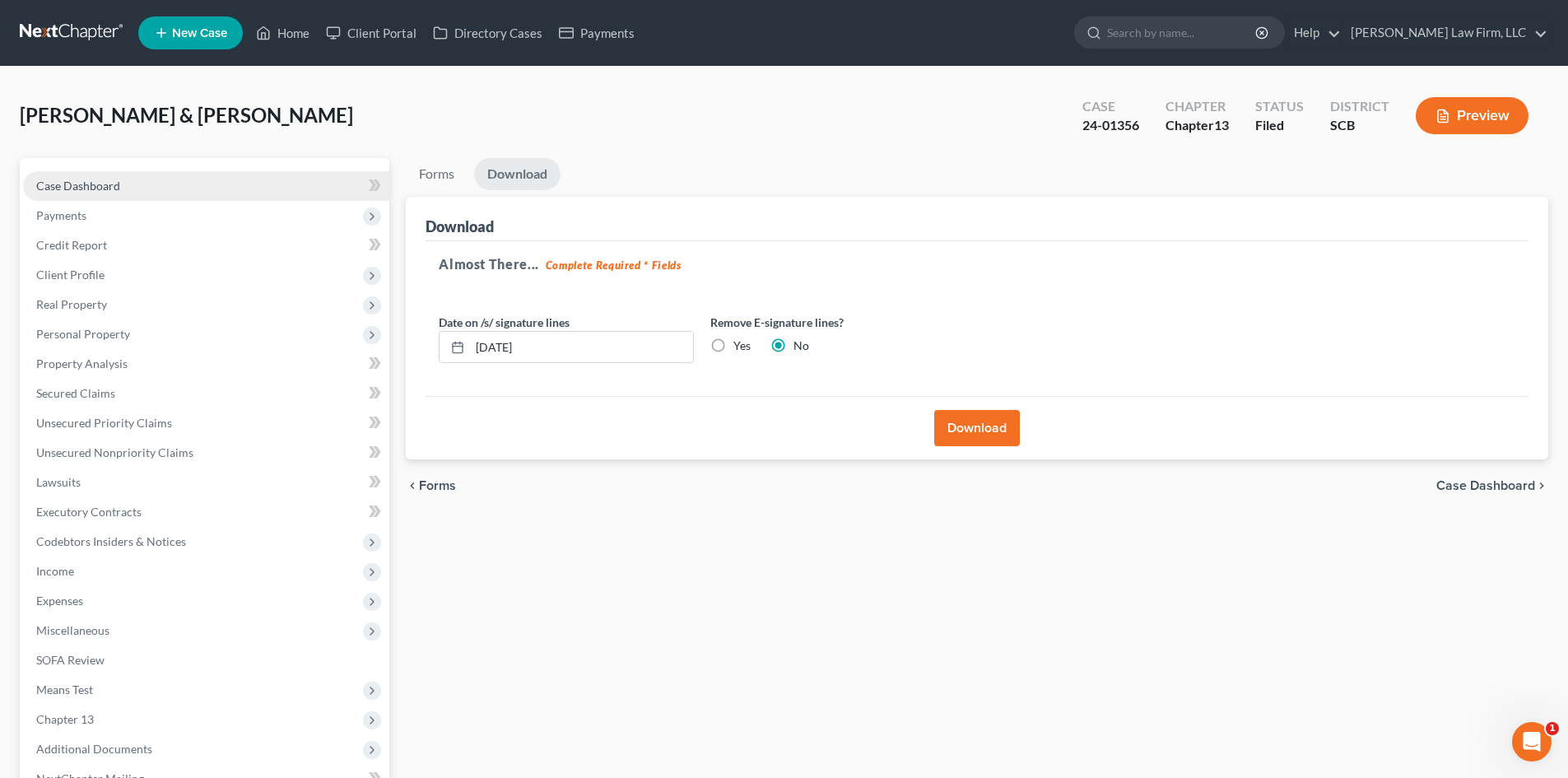
click at [97, 179] on span "Case Dashboard" at bounding box center [78, 185] width 84 height 14
select select "0"
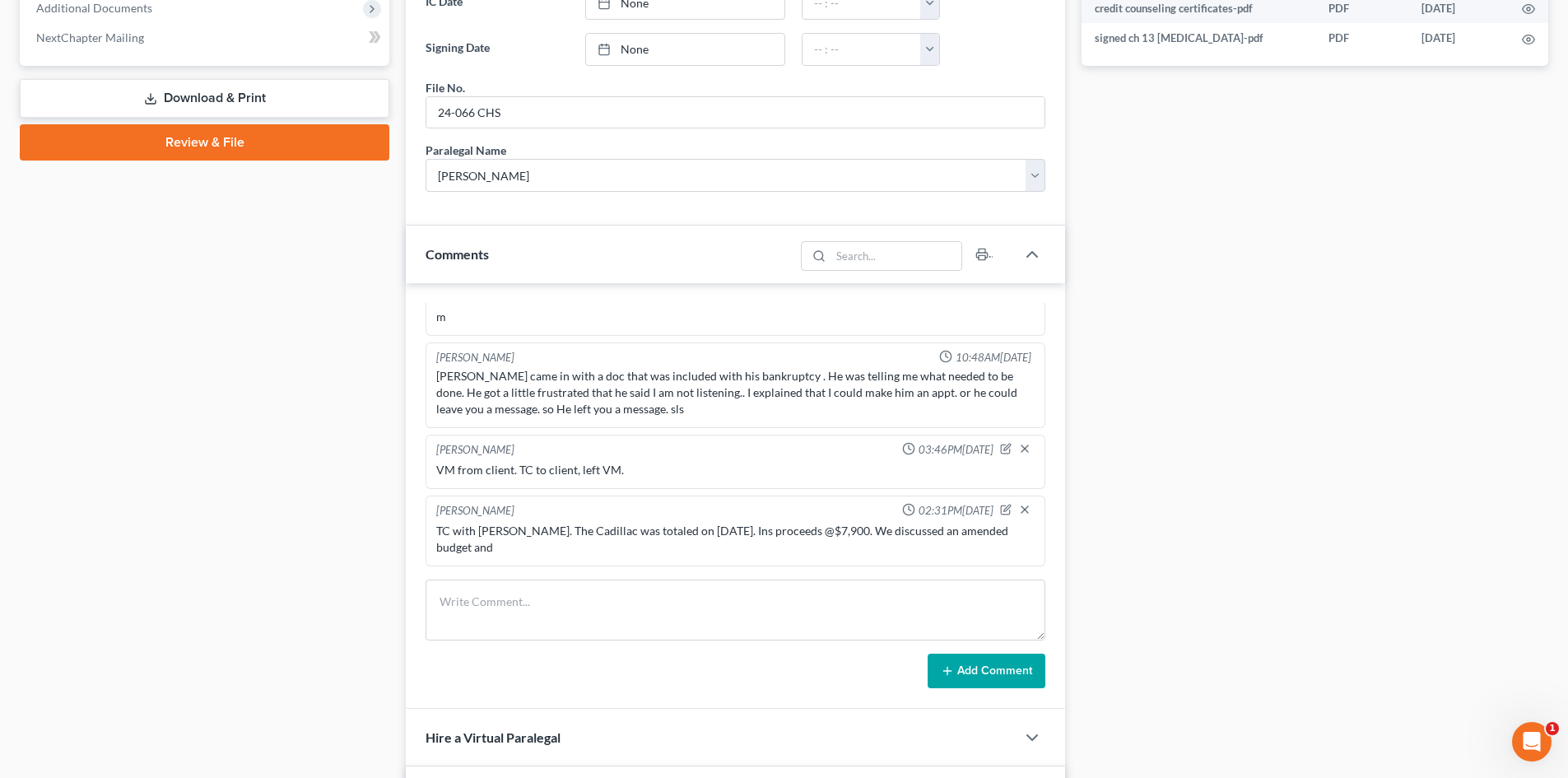
scroll to position [1070, 0]
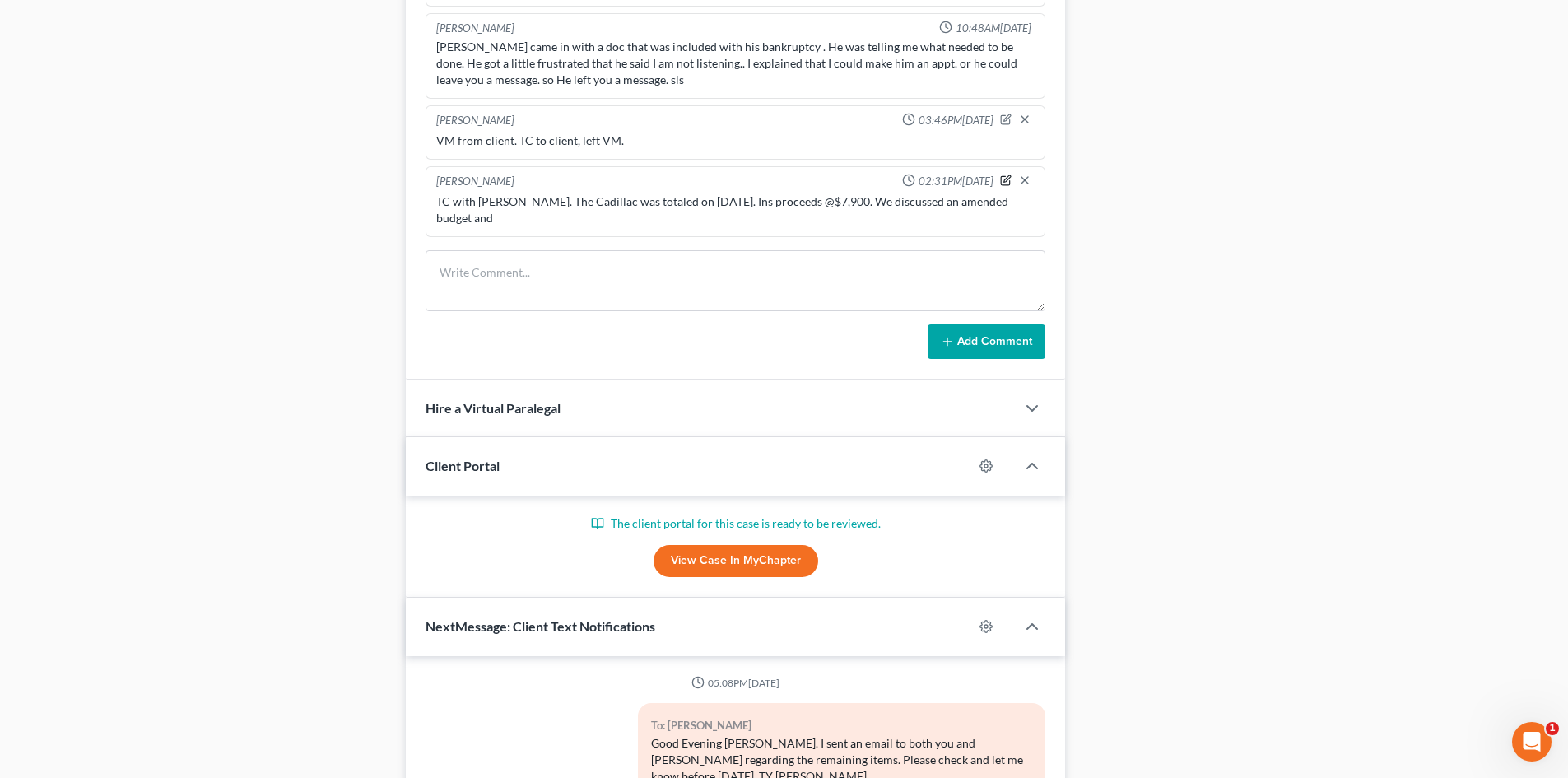
click at [1000, 184] on icon "button" at bounding box center [1006, 180] width 12 height 12
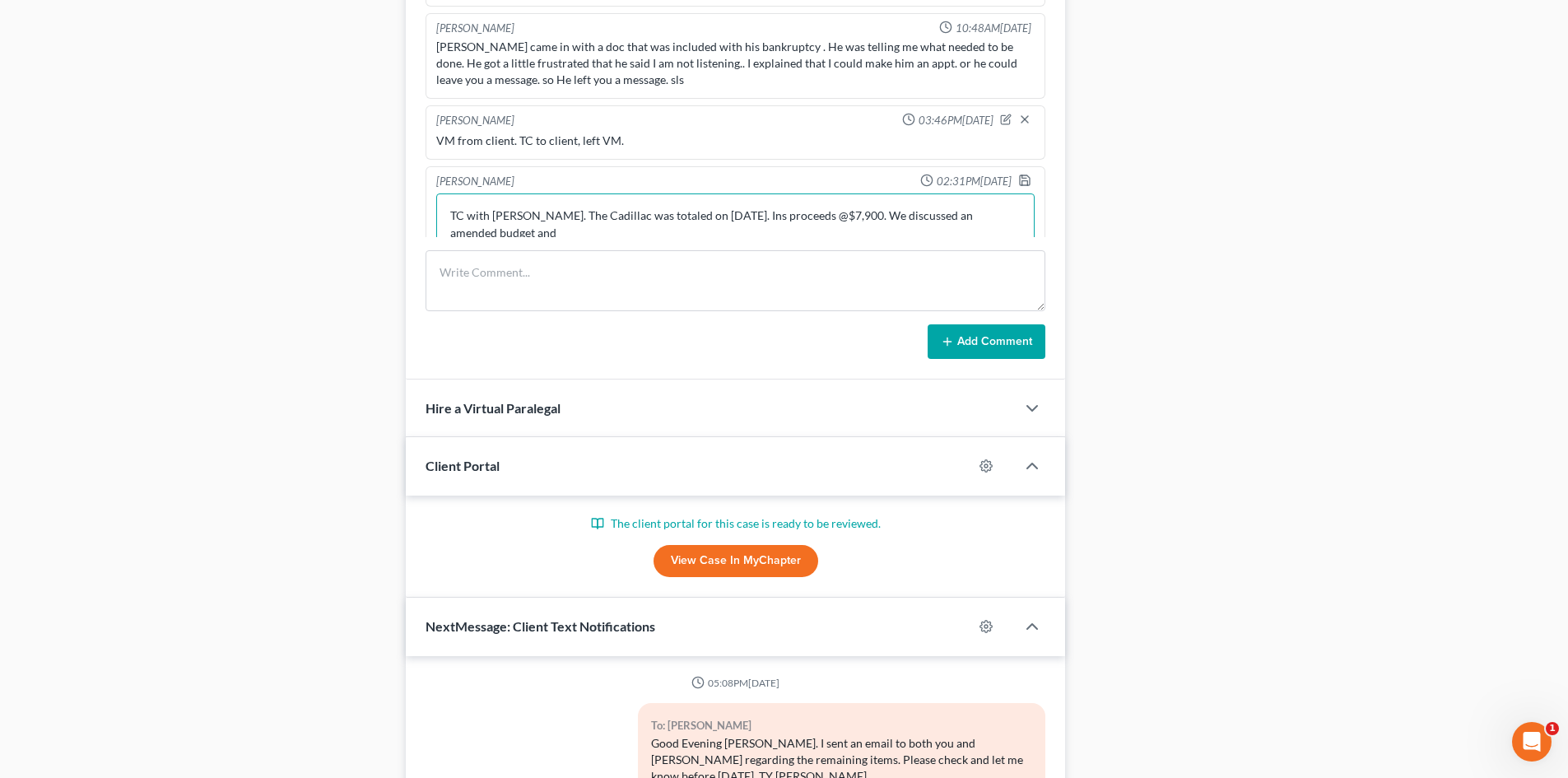
click at [663, 234] on textarea "TC with [PERSON_NAME]. The Cadillac was totaled on [DATE]. Ins proceeds @$7,900…" at bounding box center [735, 224] width 598 height 61
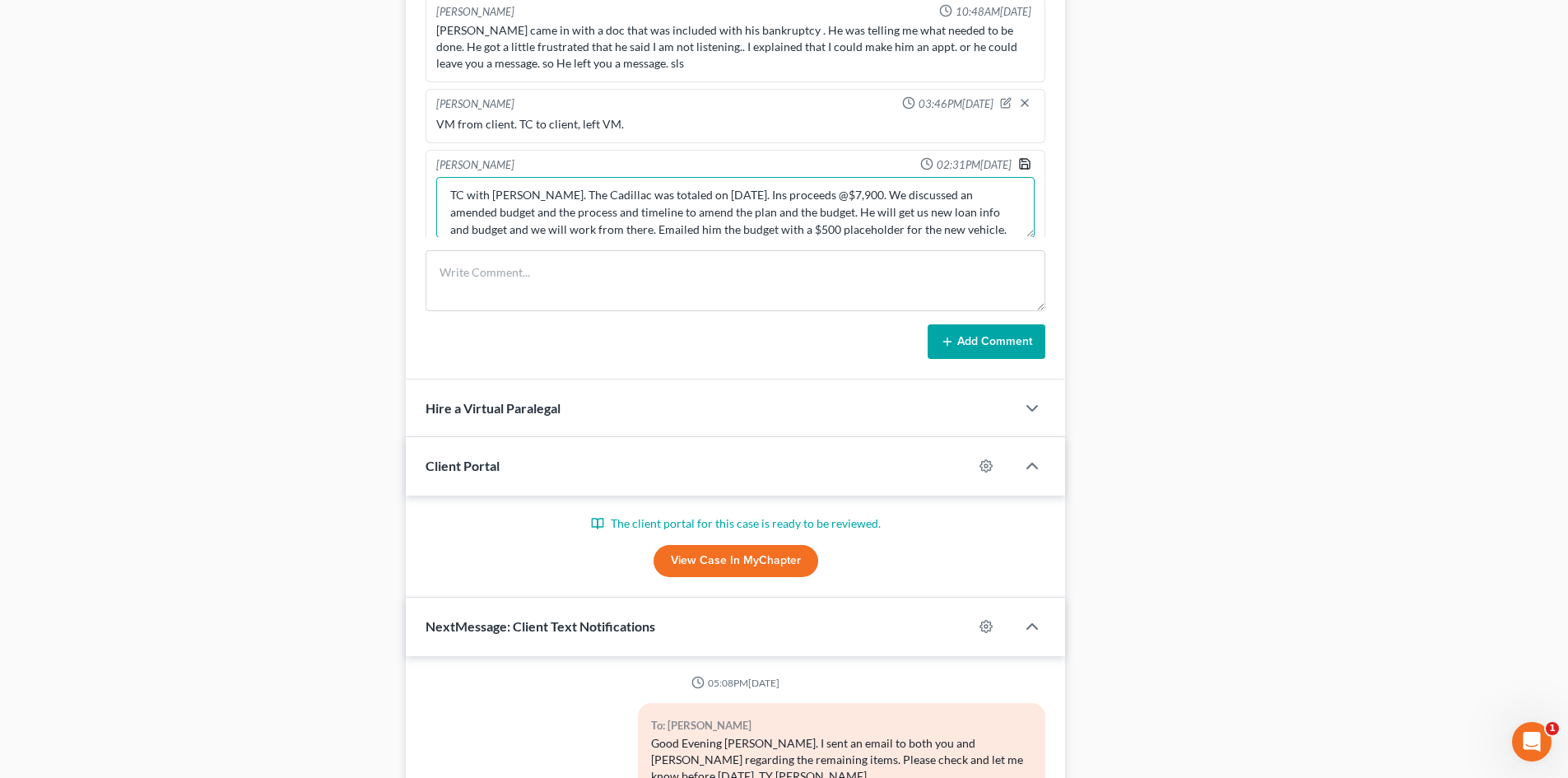
type textarea "TC with [PERSON_NAME]. The Cadillac was totaled on [DATE]. Ins proceeds @$7,900…"
click at [1020, 162] on icon "button" at bounding box center [1025, 164] width 10 height 10
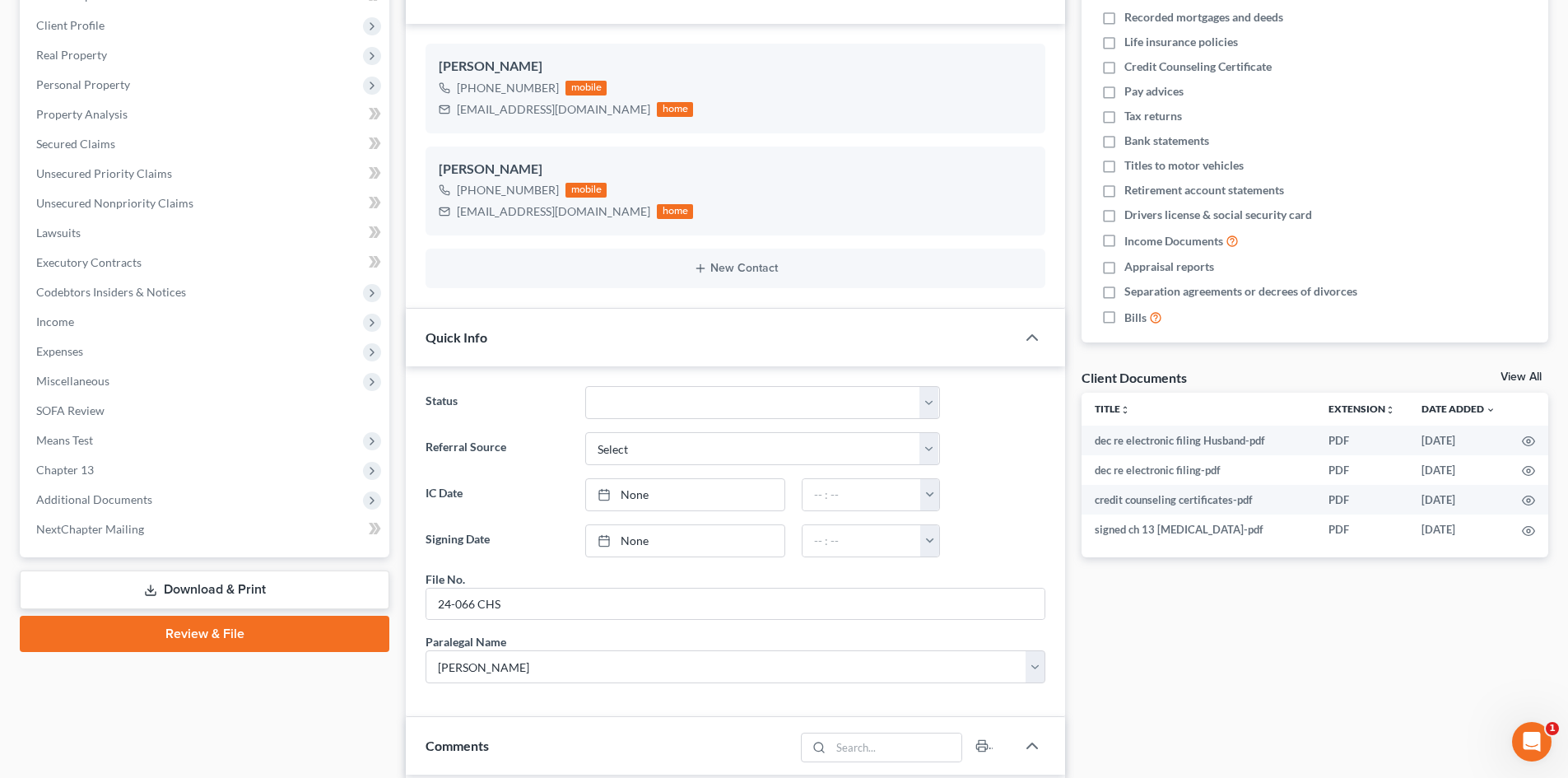
scroll to position [0, 0]
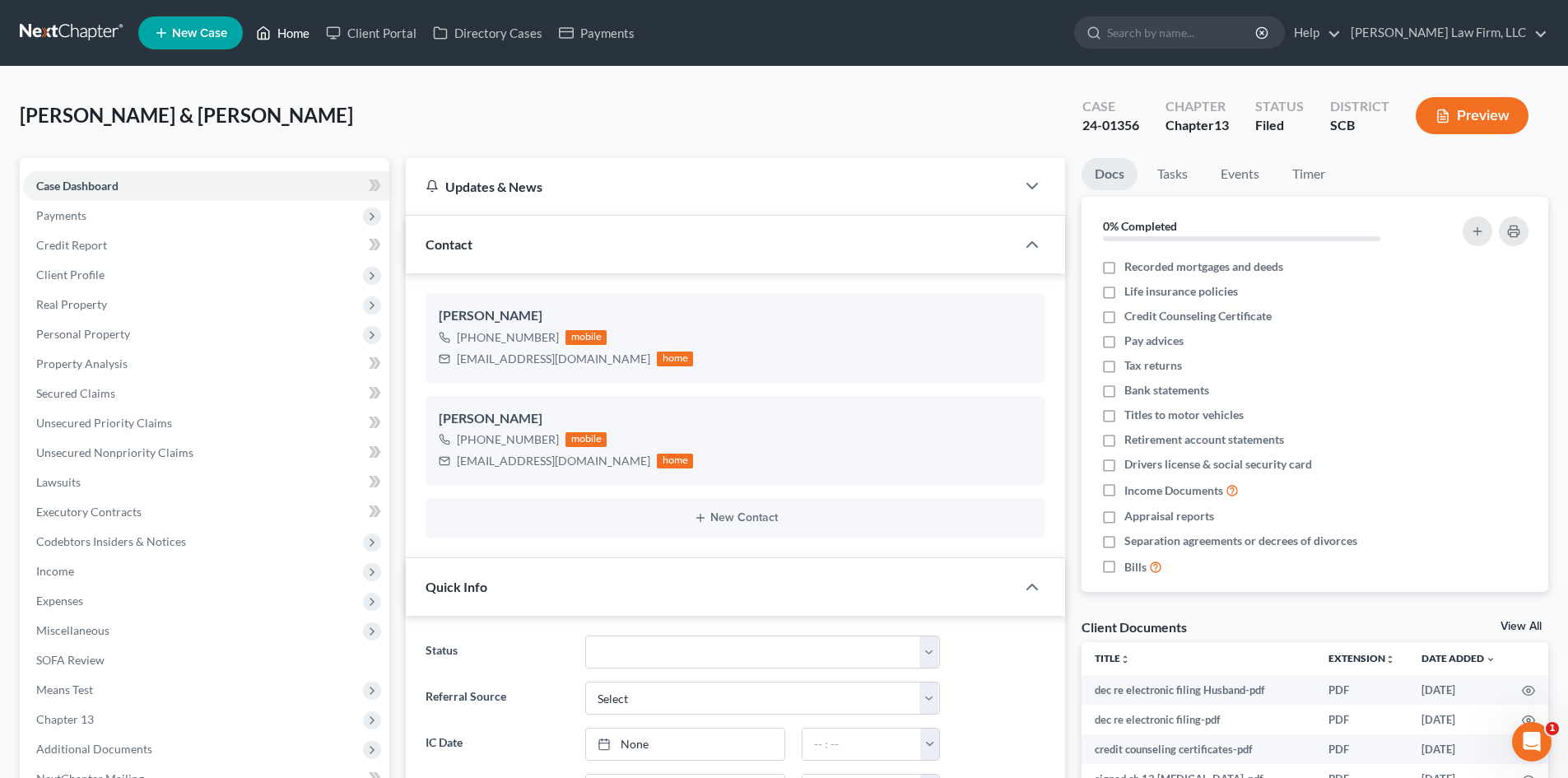
drag, startPoint x: 304, startPoint y: 33, endPoint x: 894, endPoint y: 99, distance: 593.7
click at [304, 33] on link "Home" at bounding box center [283, 33] width 70 height 30
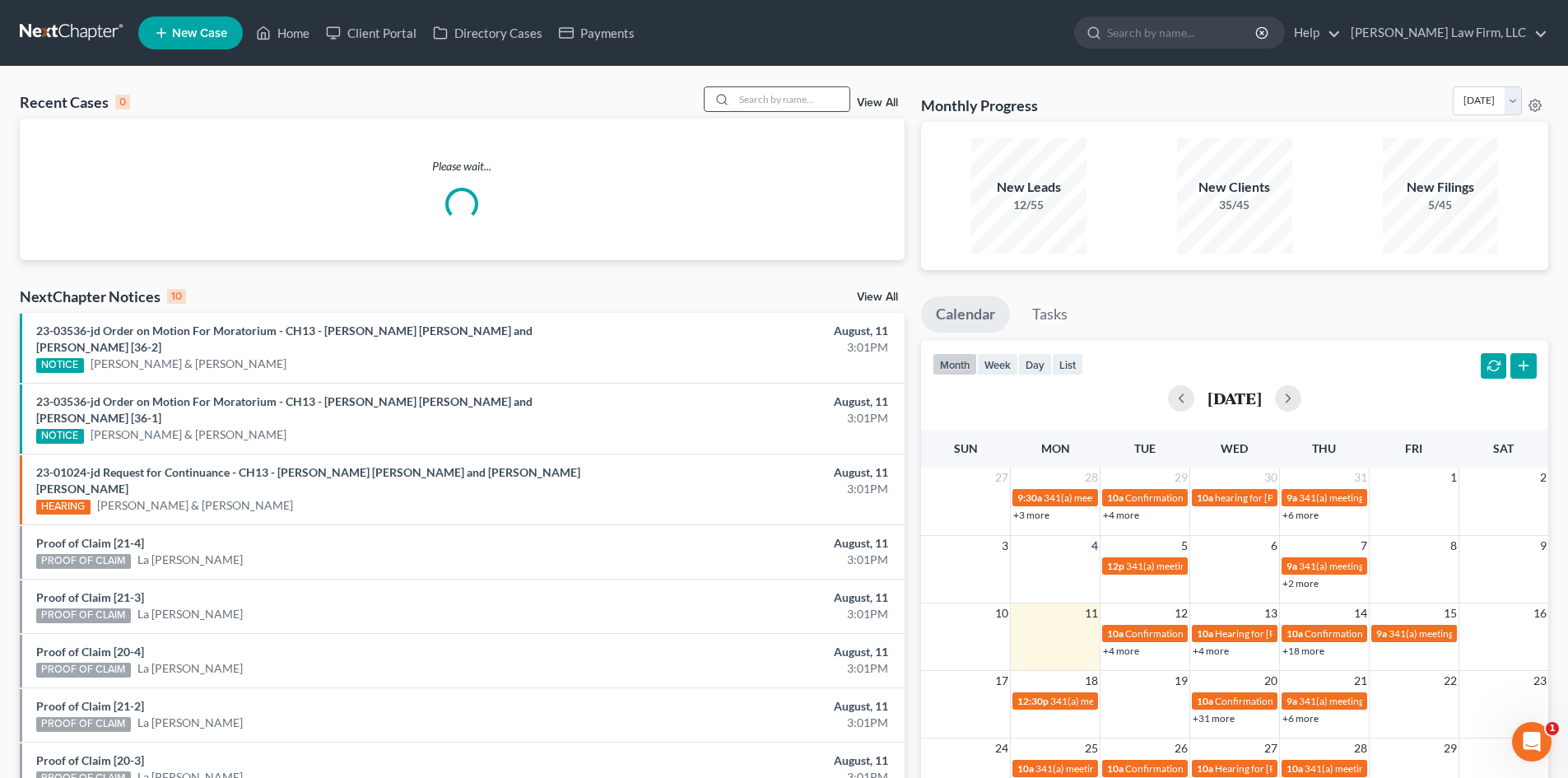
click at [834, 99] on input "search" at bounding box center [792, 99] width 115 height 24
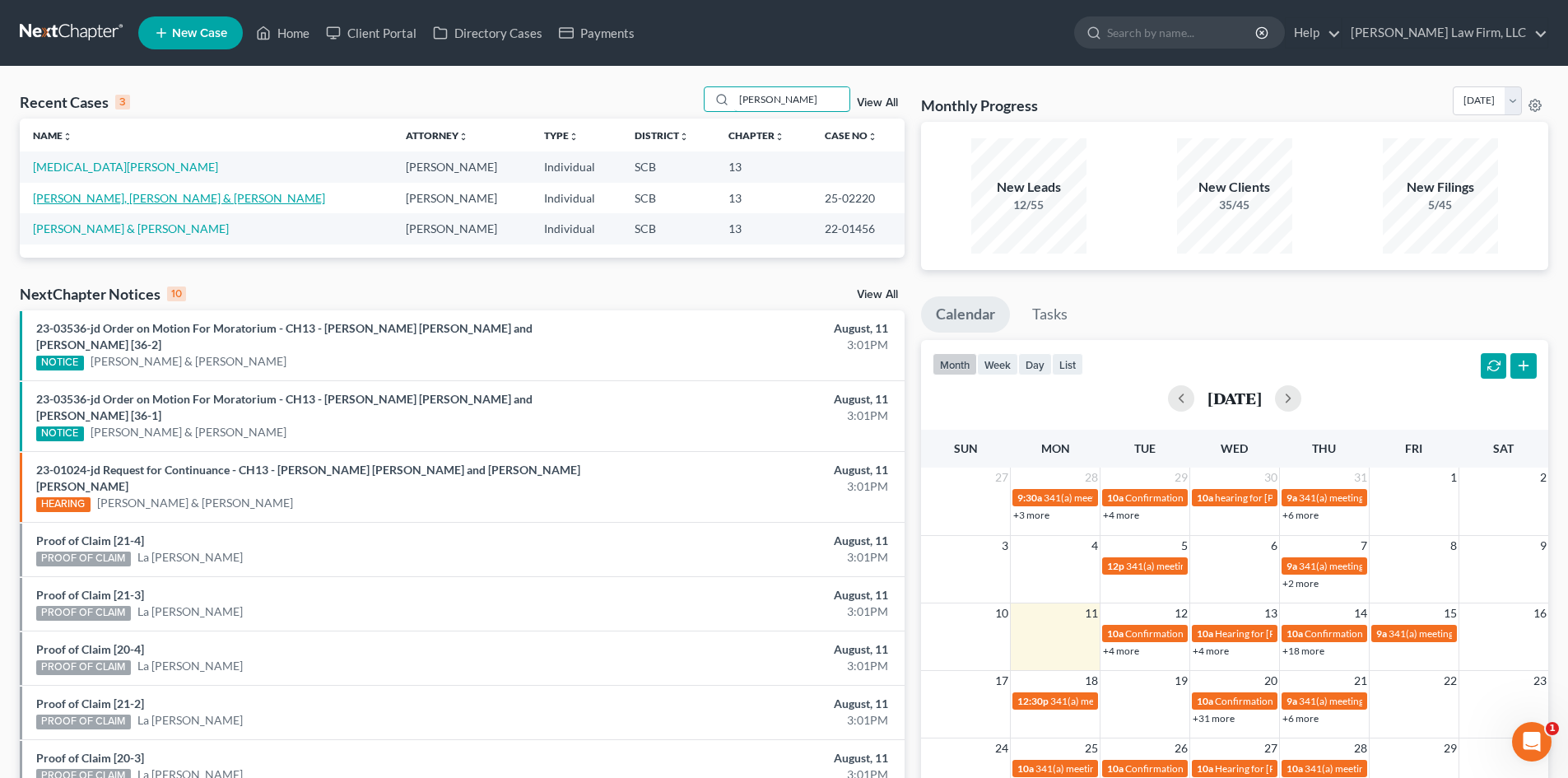
type input "[PERSON_NAME]"
click at [107, 195] on link "[PERSON_NAME], [PERSON_NAME] & [PERSON_NAME]" at bounding box center [179, 198] width 292 height 14
select select "0"
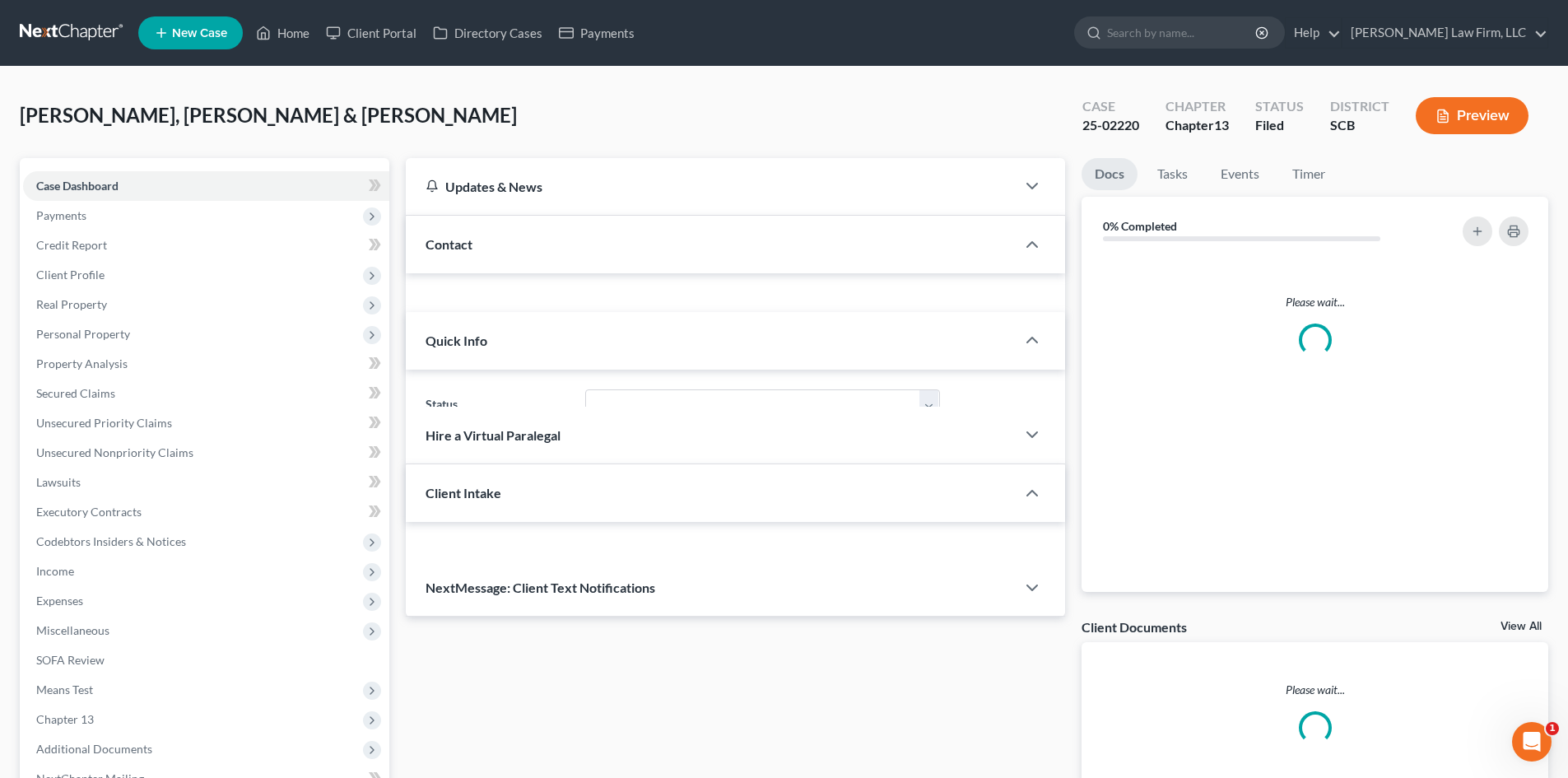
select select "3"
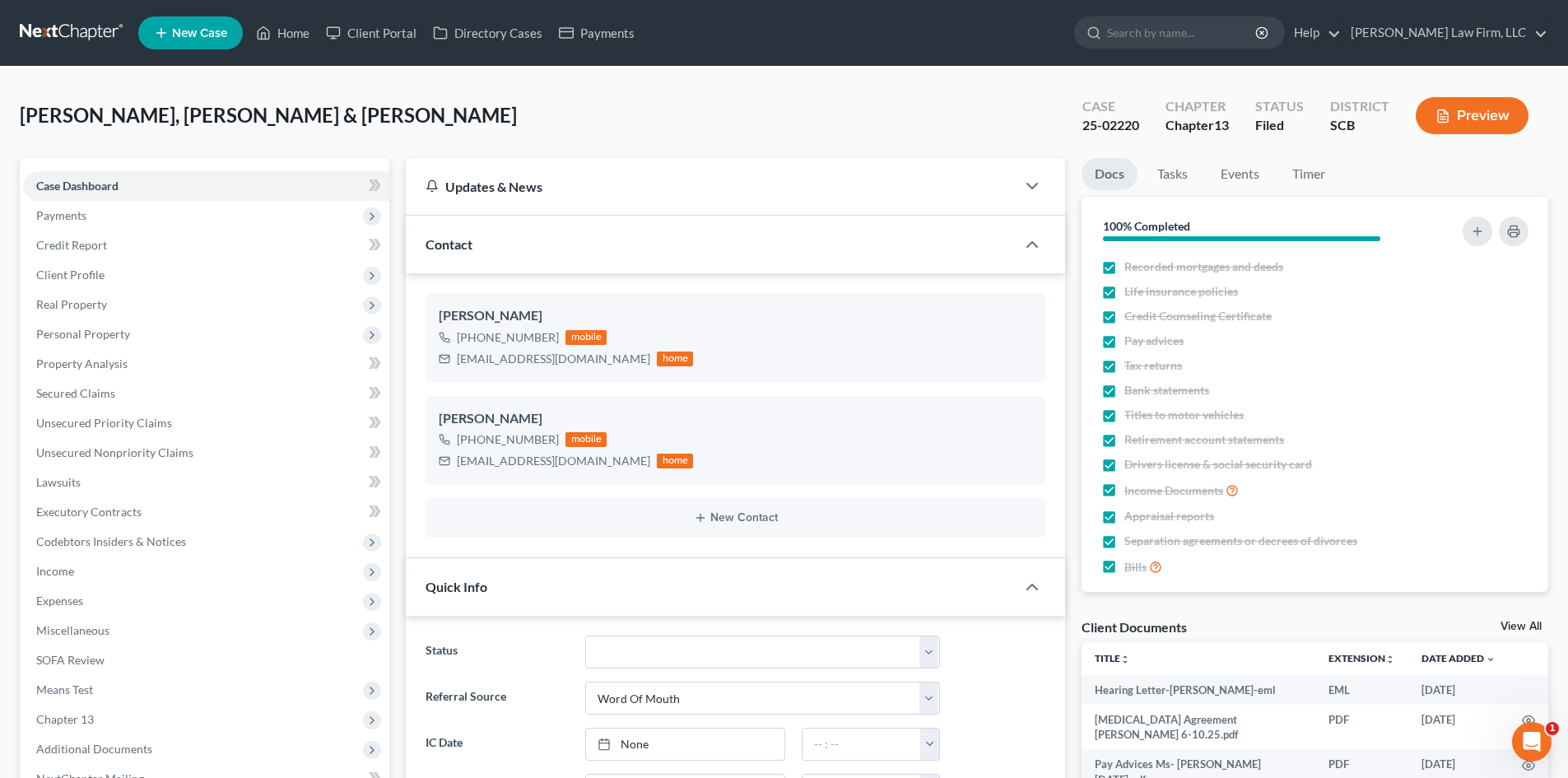
click at [1484, 121] on button "Preview" at bounding box center [1471, 115] width 113 height 37
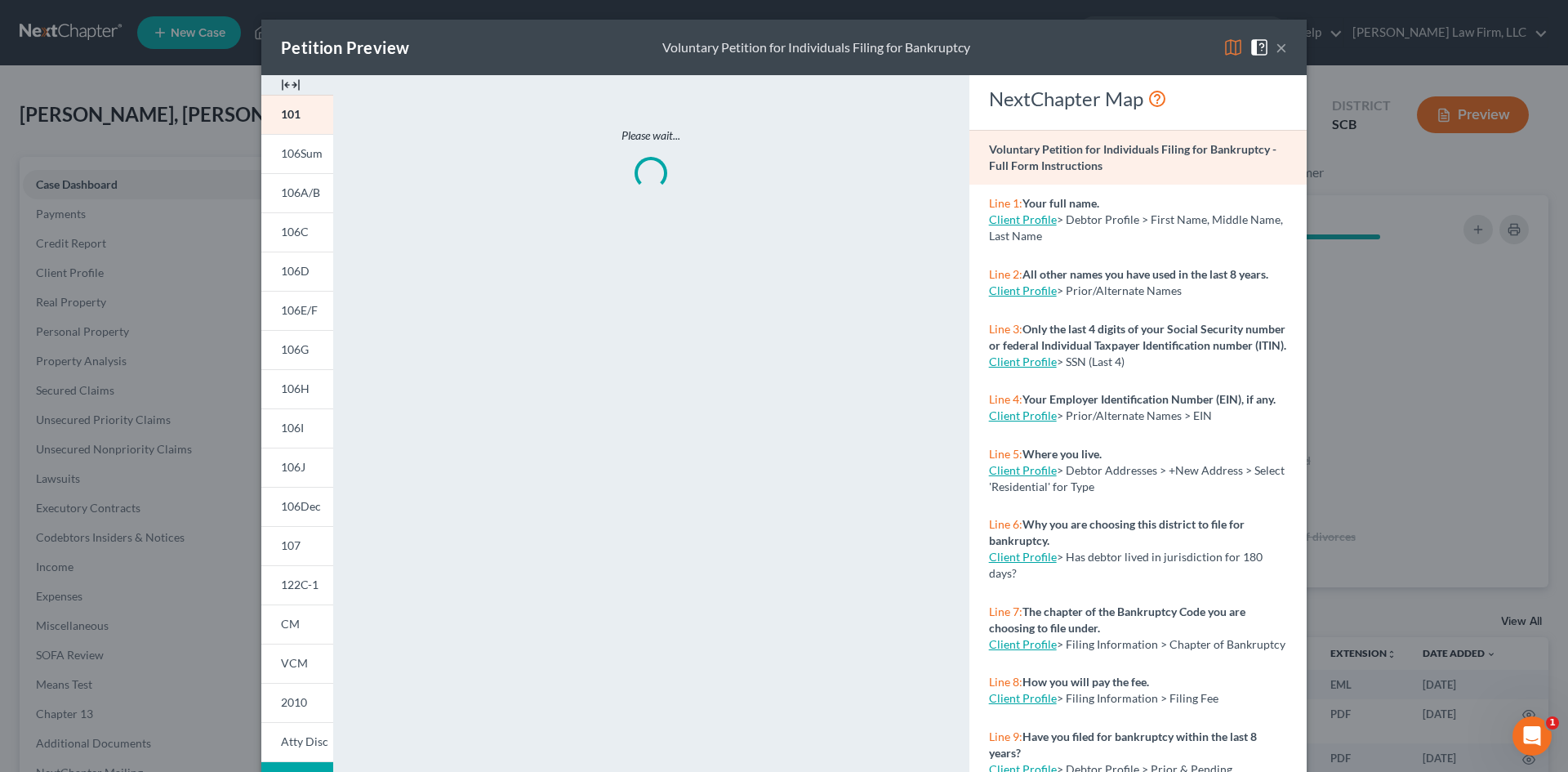
click at [1276, 48] on button "×" at bounding box center [1281, 47] width 12 height 20
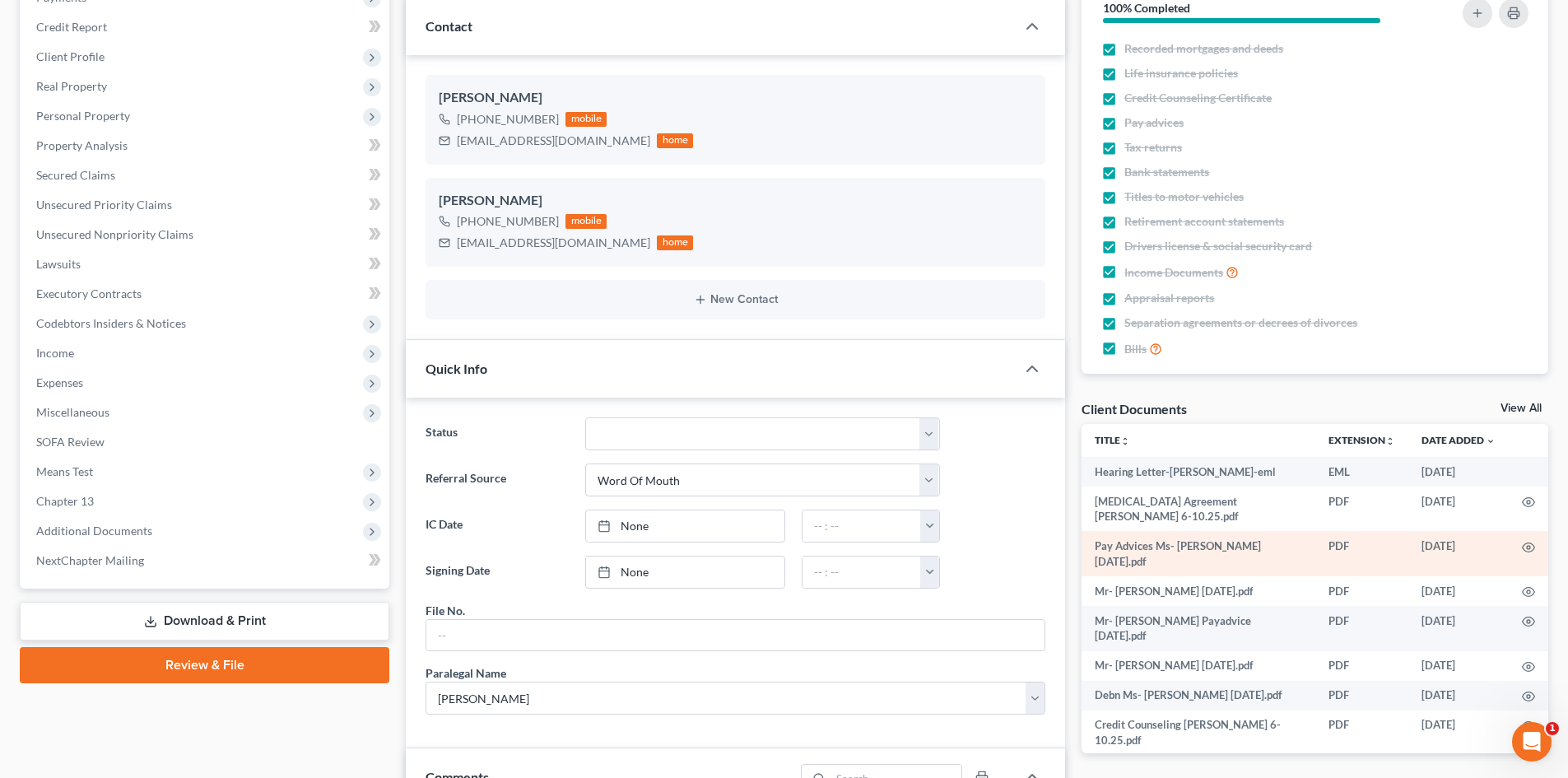
scroll to position [247, 0]
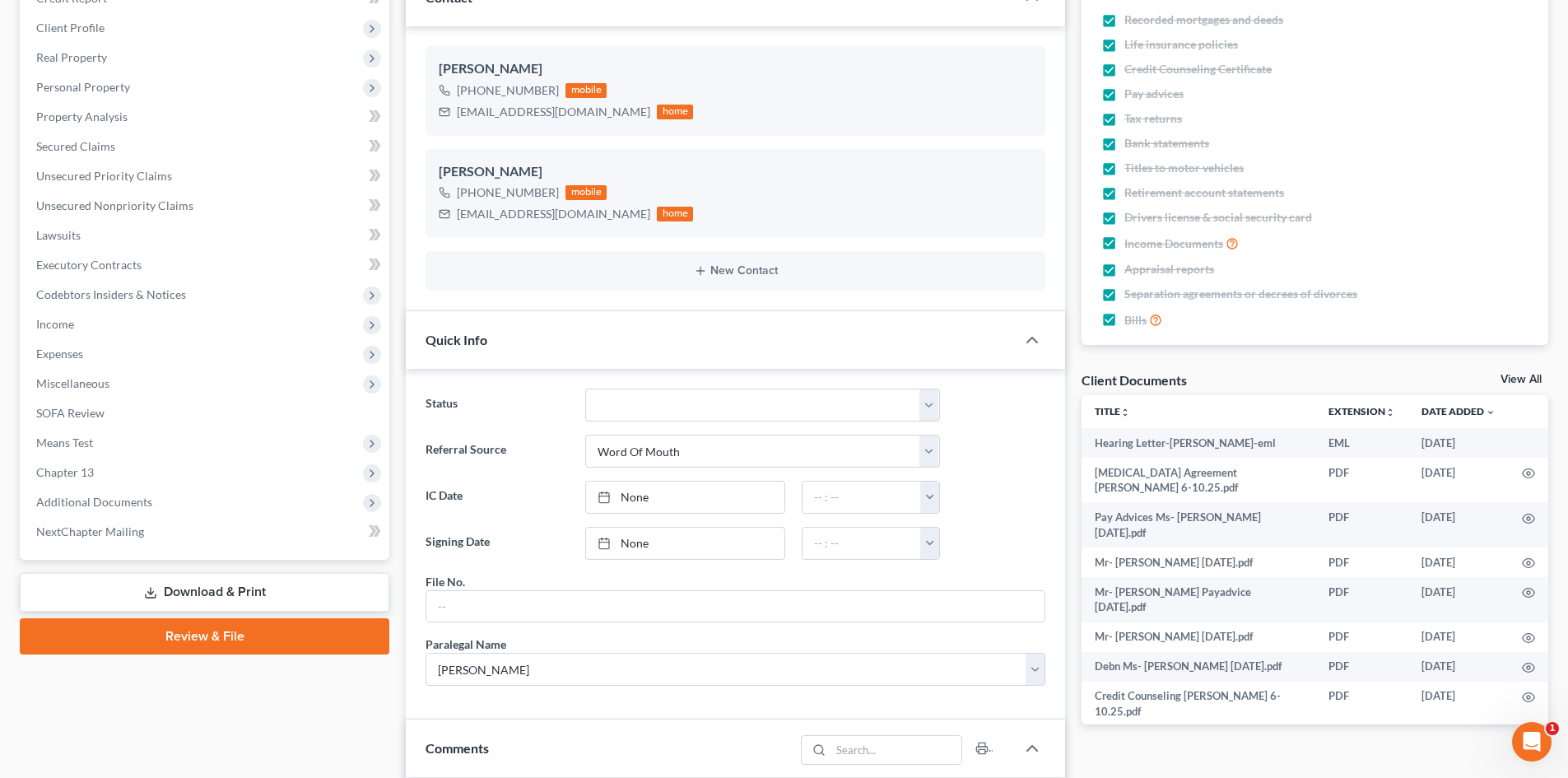
click at [1520, 377] on link "View All" at bounding box center [1520, 380] width 41 height 12
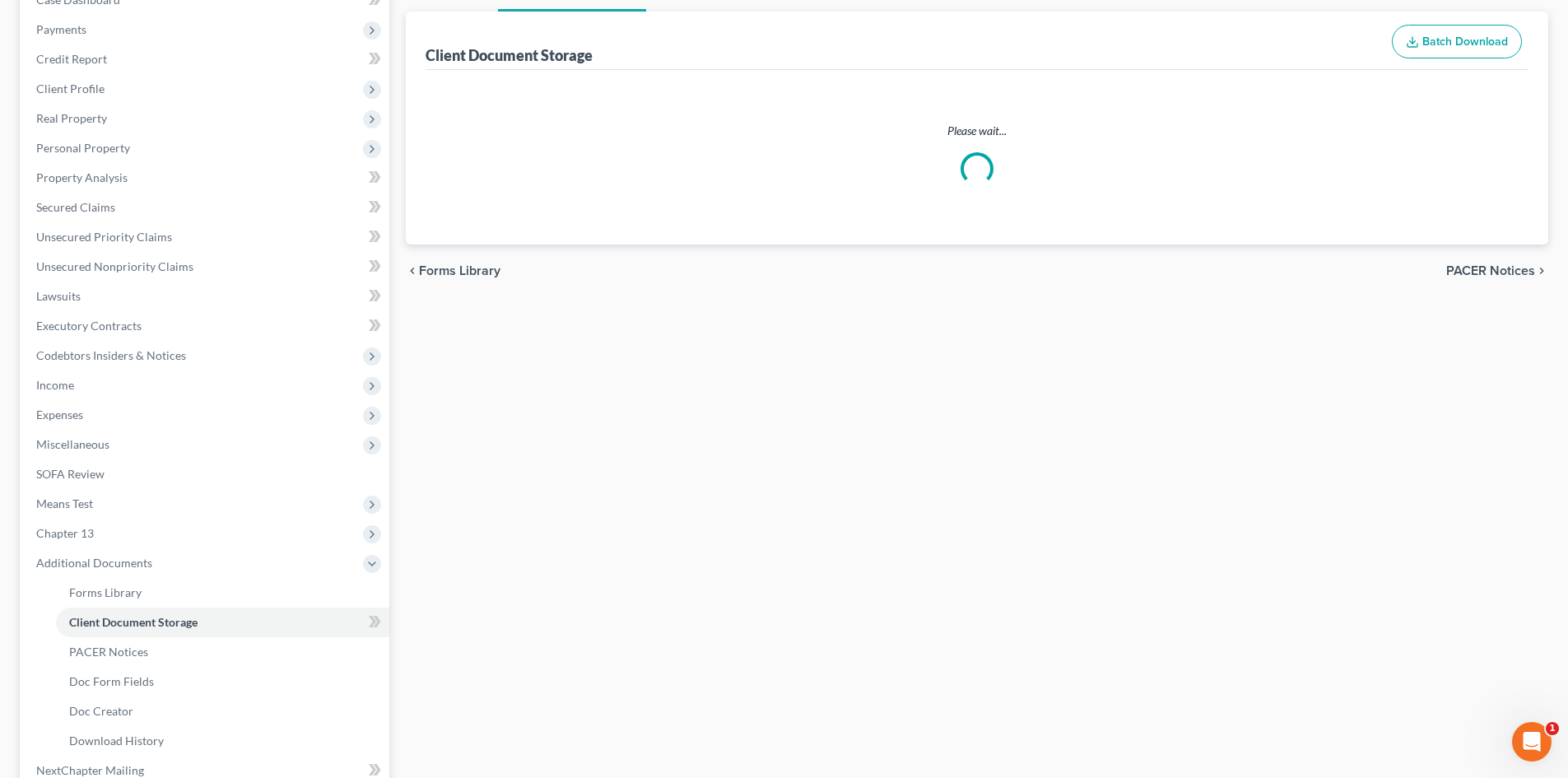
scroll to position [159, 0]
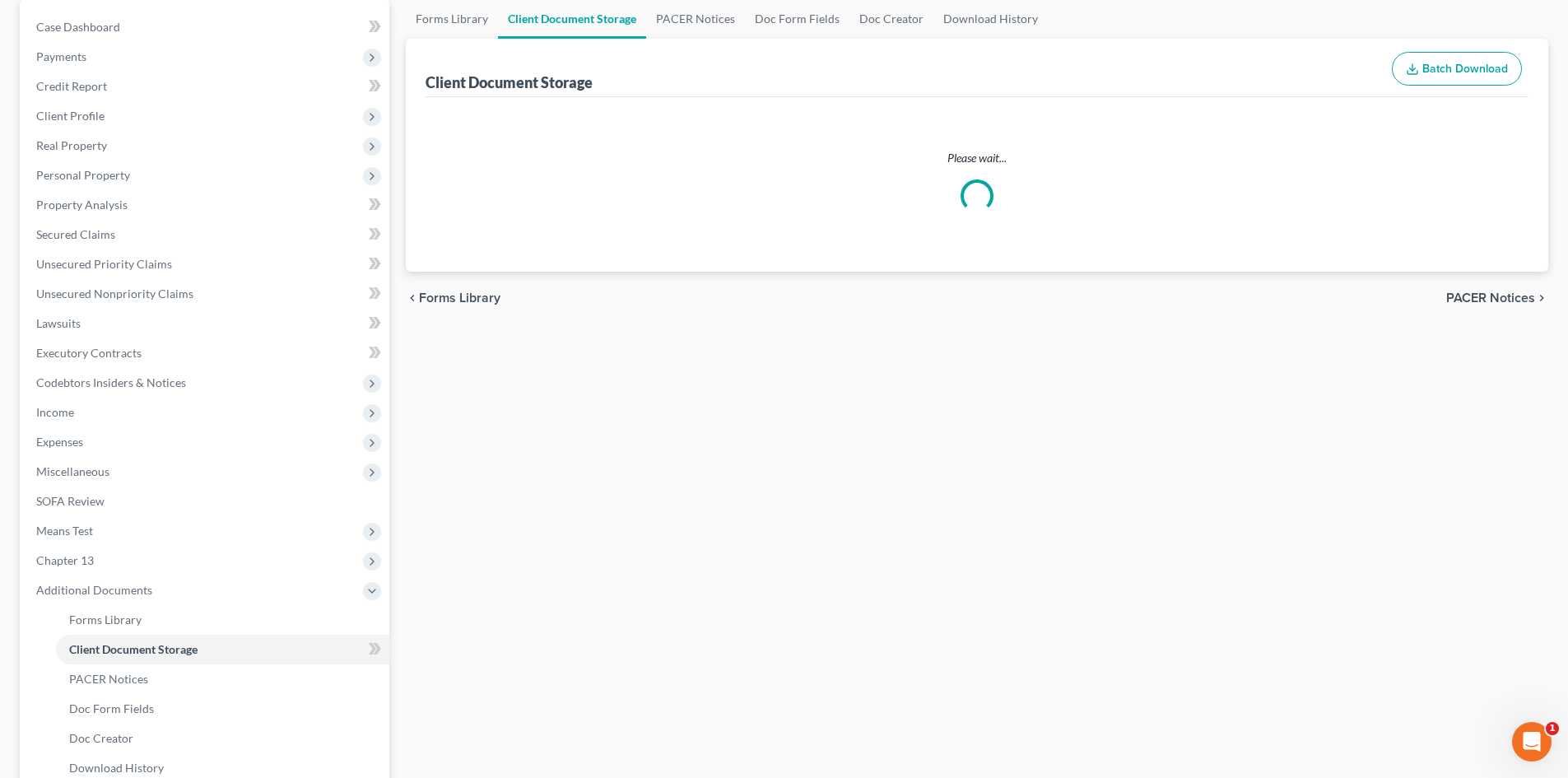
select select "6"
select select "16"
select select "15"
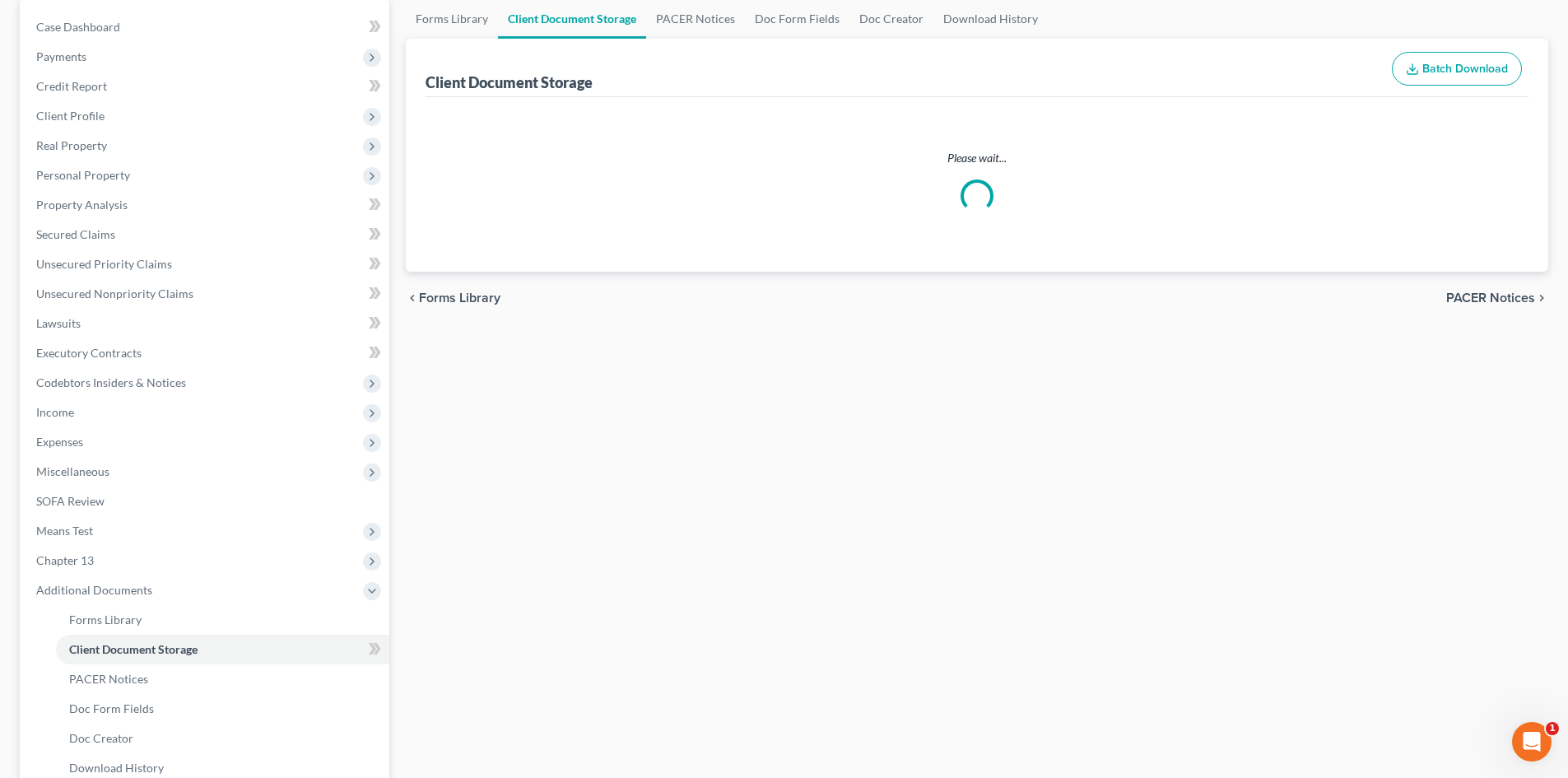
select select "15"
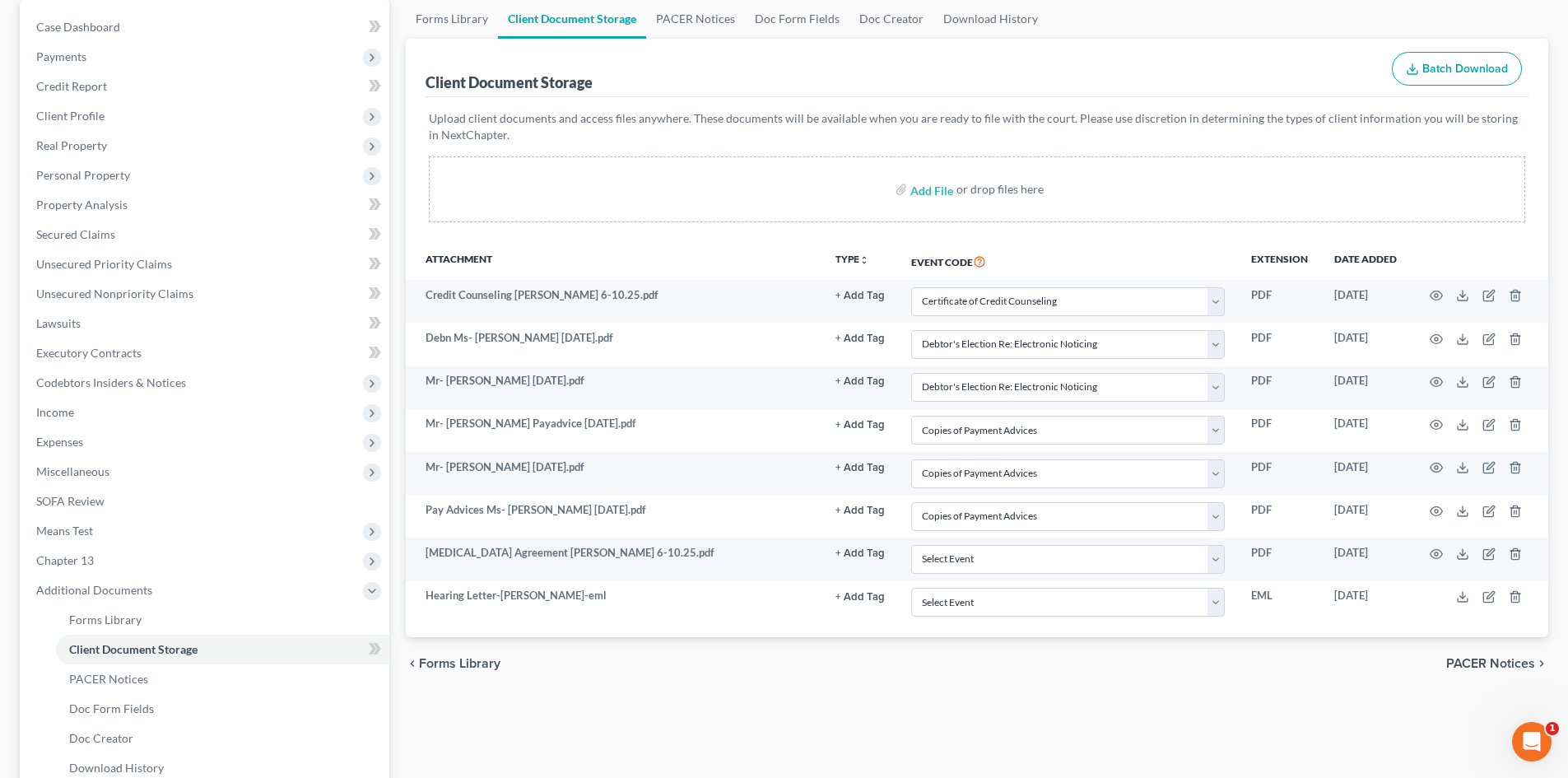
scroll to position [0, 0]
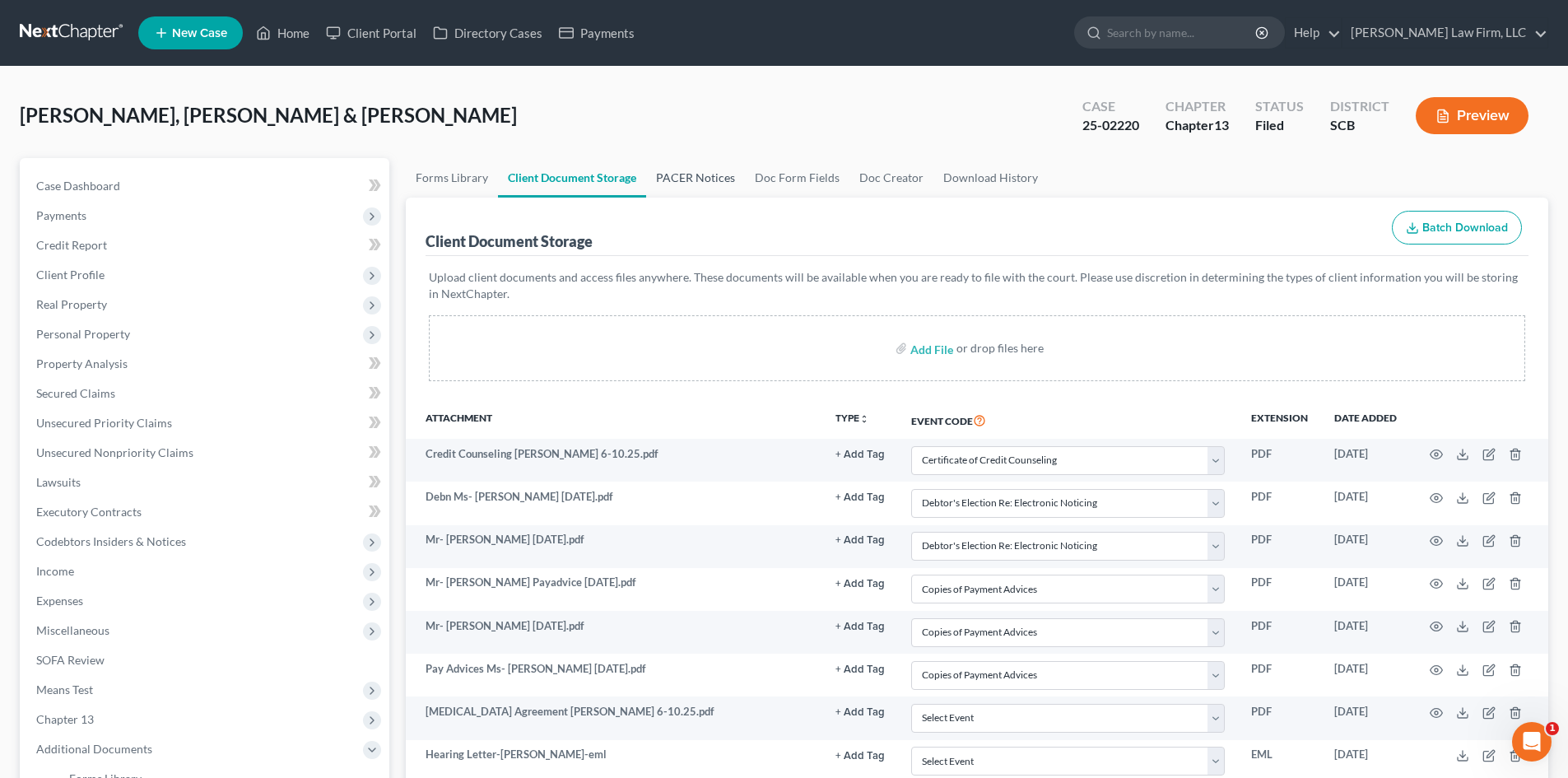
click at [696, 164] on link "PACER Notices" at bounding box center [695, 177] width 98 height 39
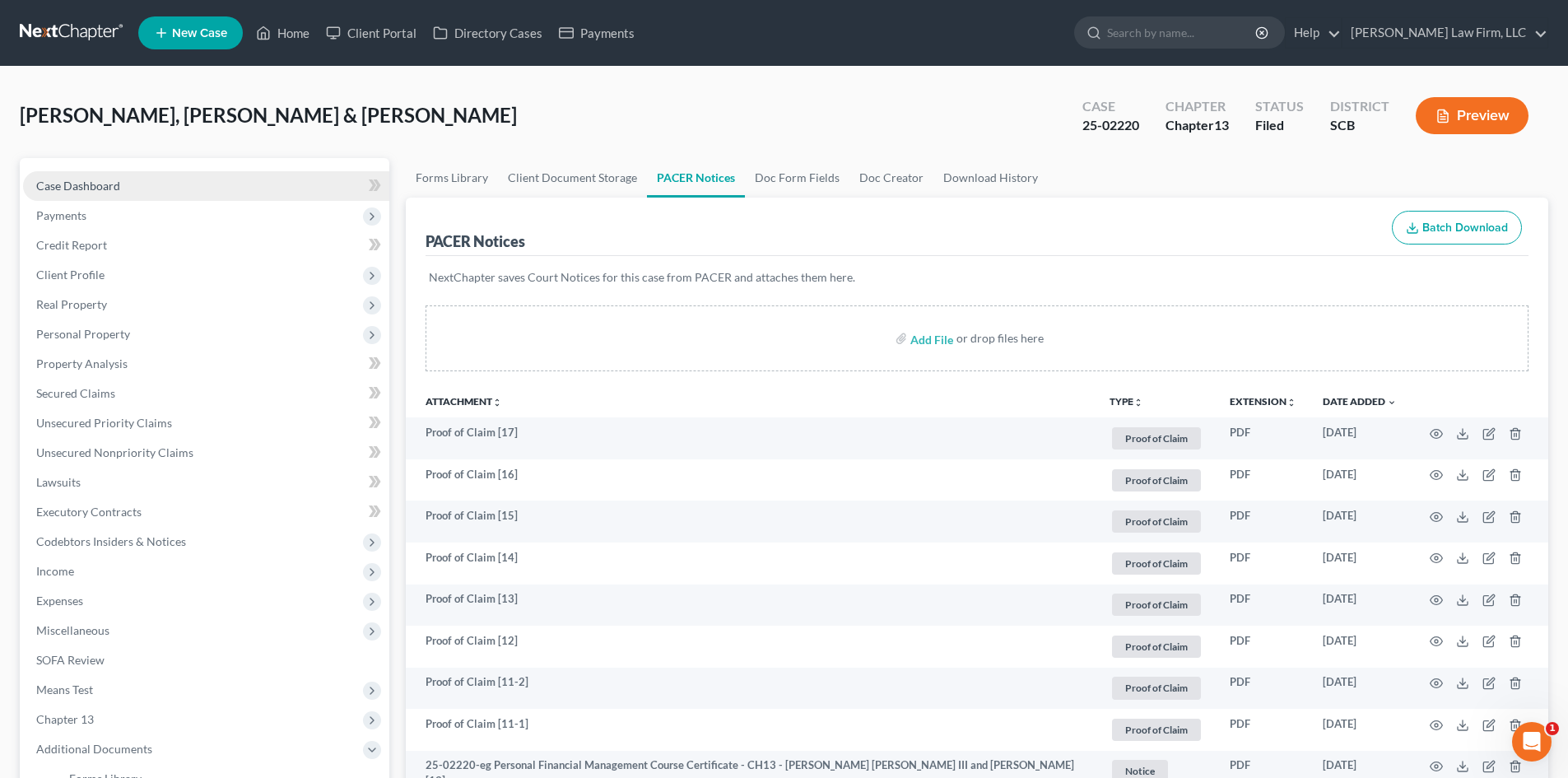
click at [115, 188] on span "Case Dashboard" at bounding box center [78, 185] width 84 height 14
select select "0"
select select "3"
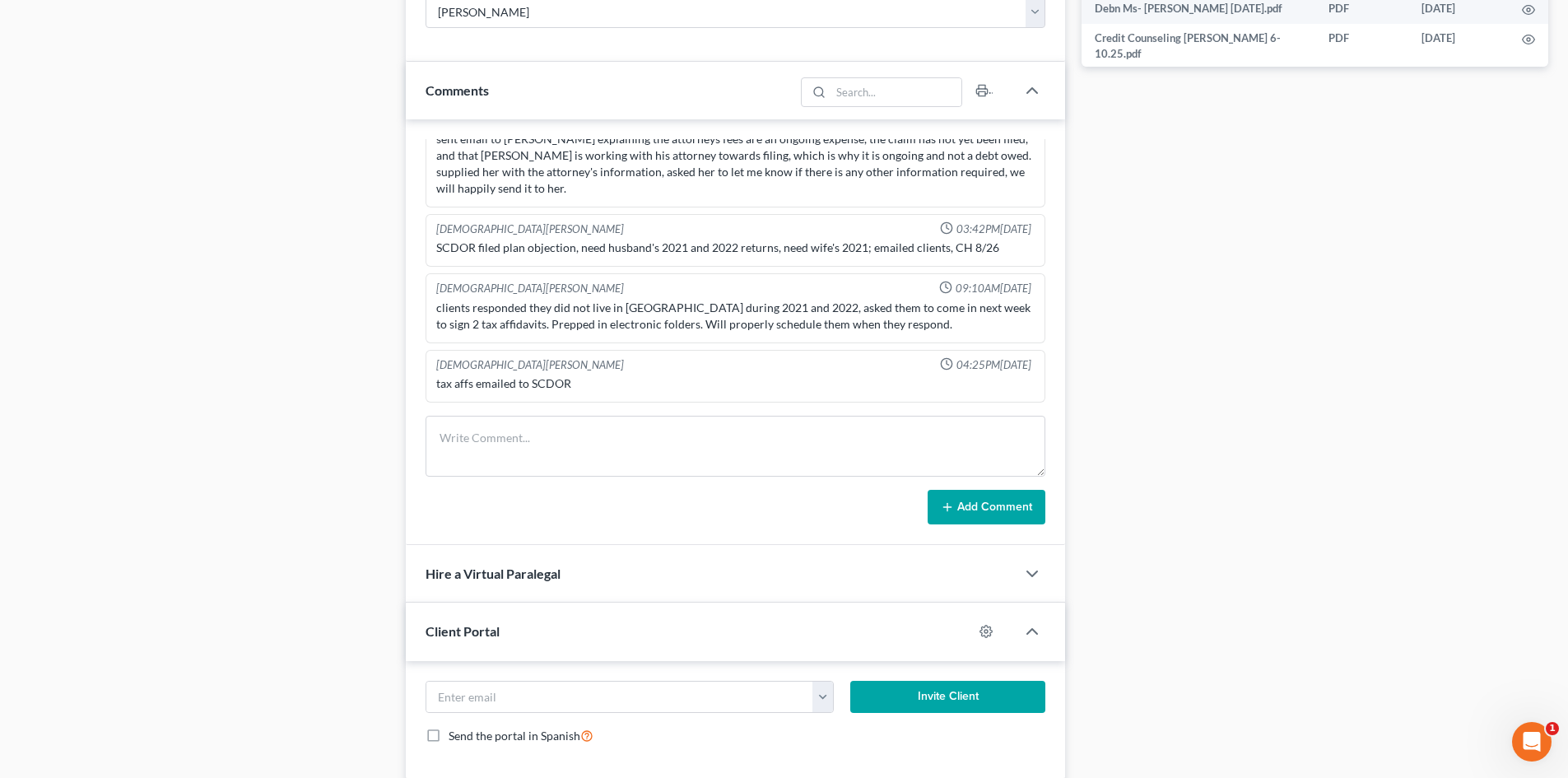
scroll to position [906, 0]
click at [580, 432] on textarea at bounding box center [735, 445] width 620 height 61
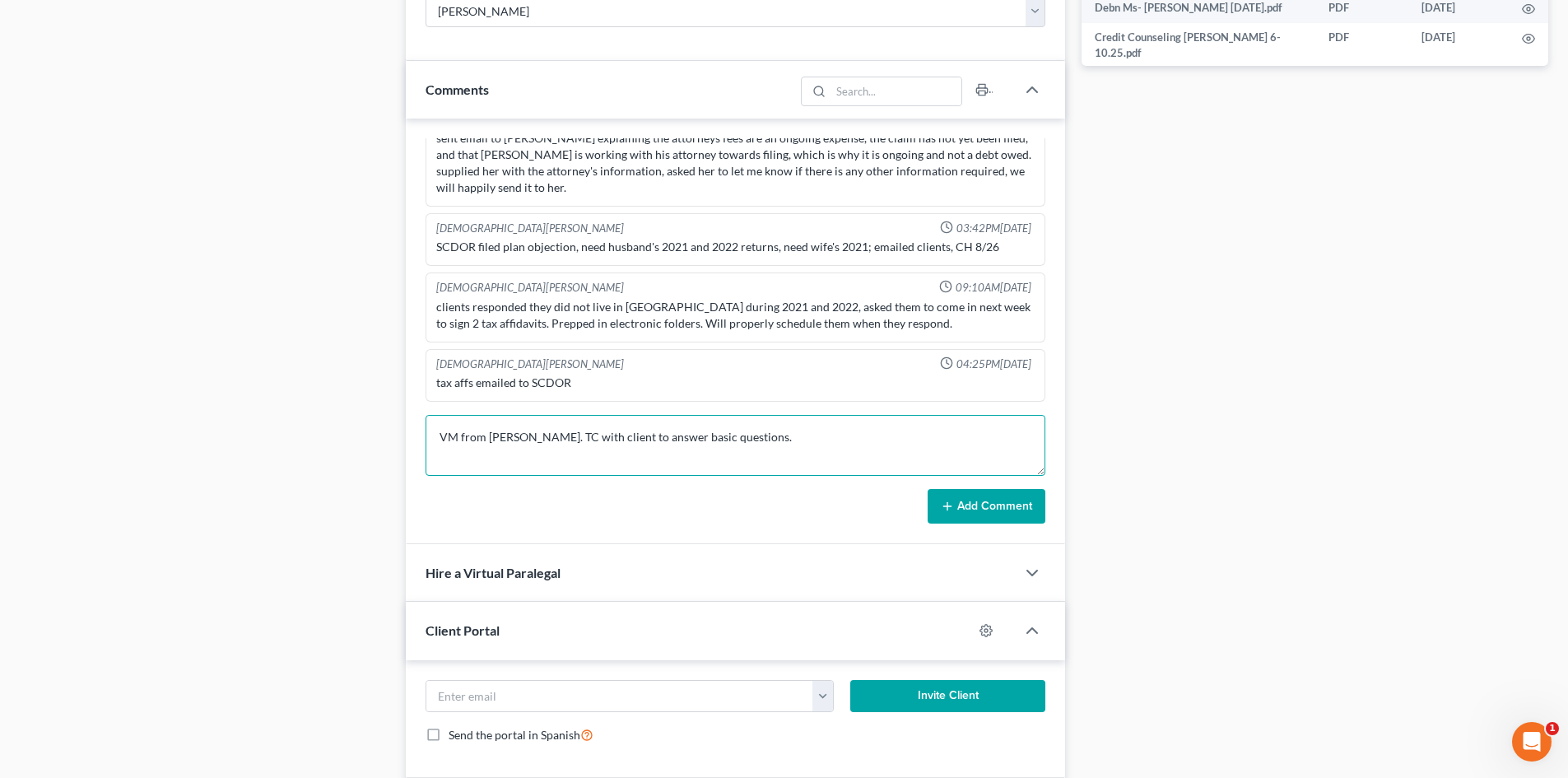
type textarea "VM from [PERSON_NAME]. TC with client to answer basic questions."
click at [1005, 516] on button "Add Comment" at bounding box center [986, 506] width 118 height 34
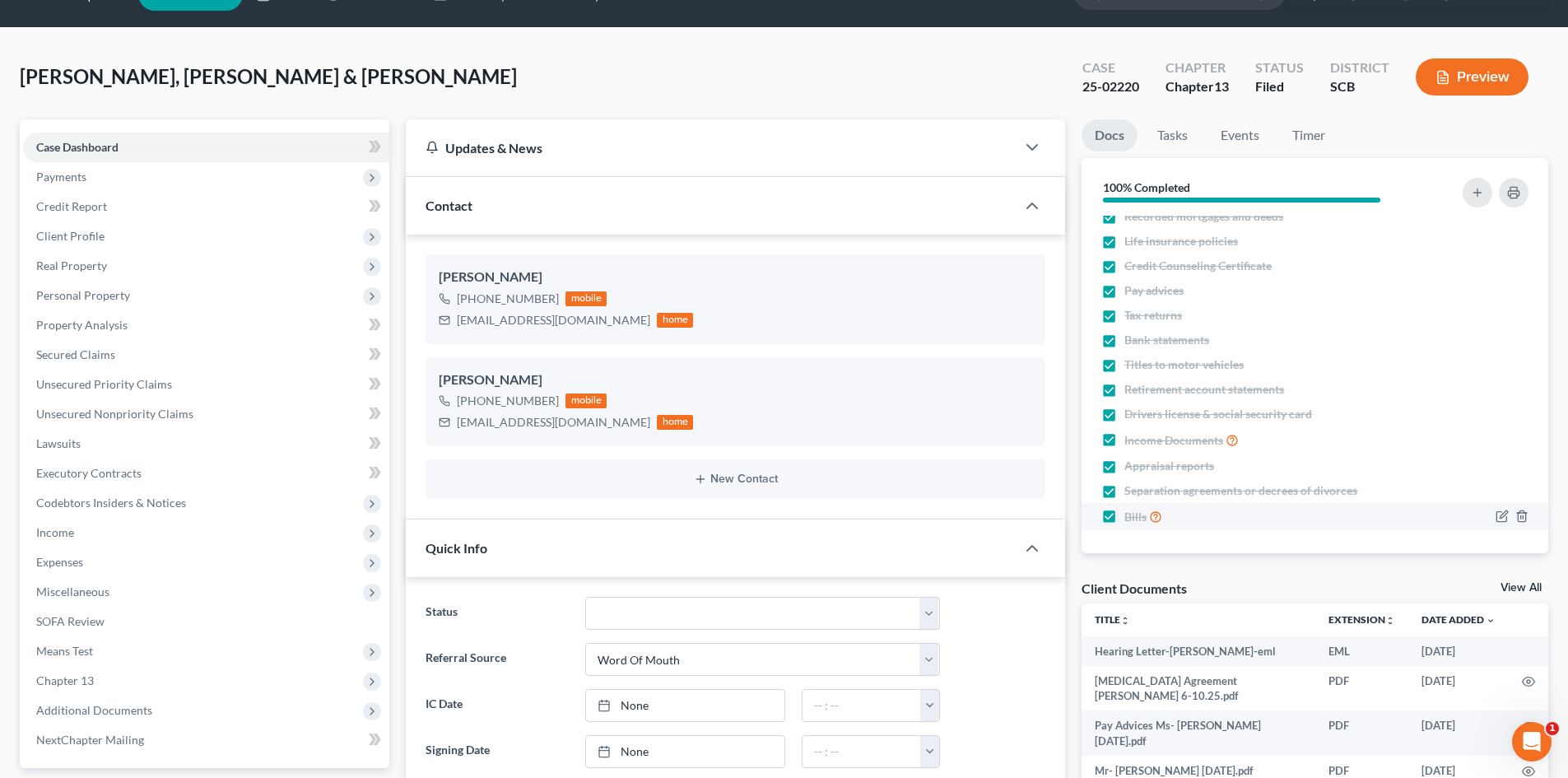
scroll to position [15, 0]
click at [1516, 586] on link "View All" at bounding box center [1520, 588] width 41 height 12
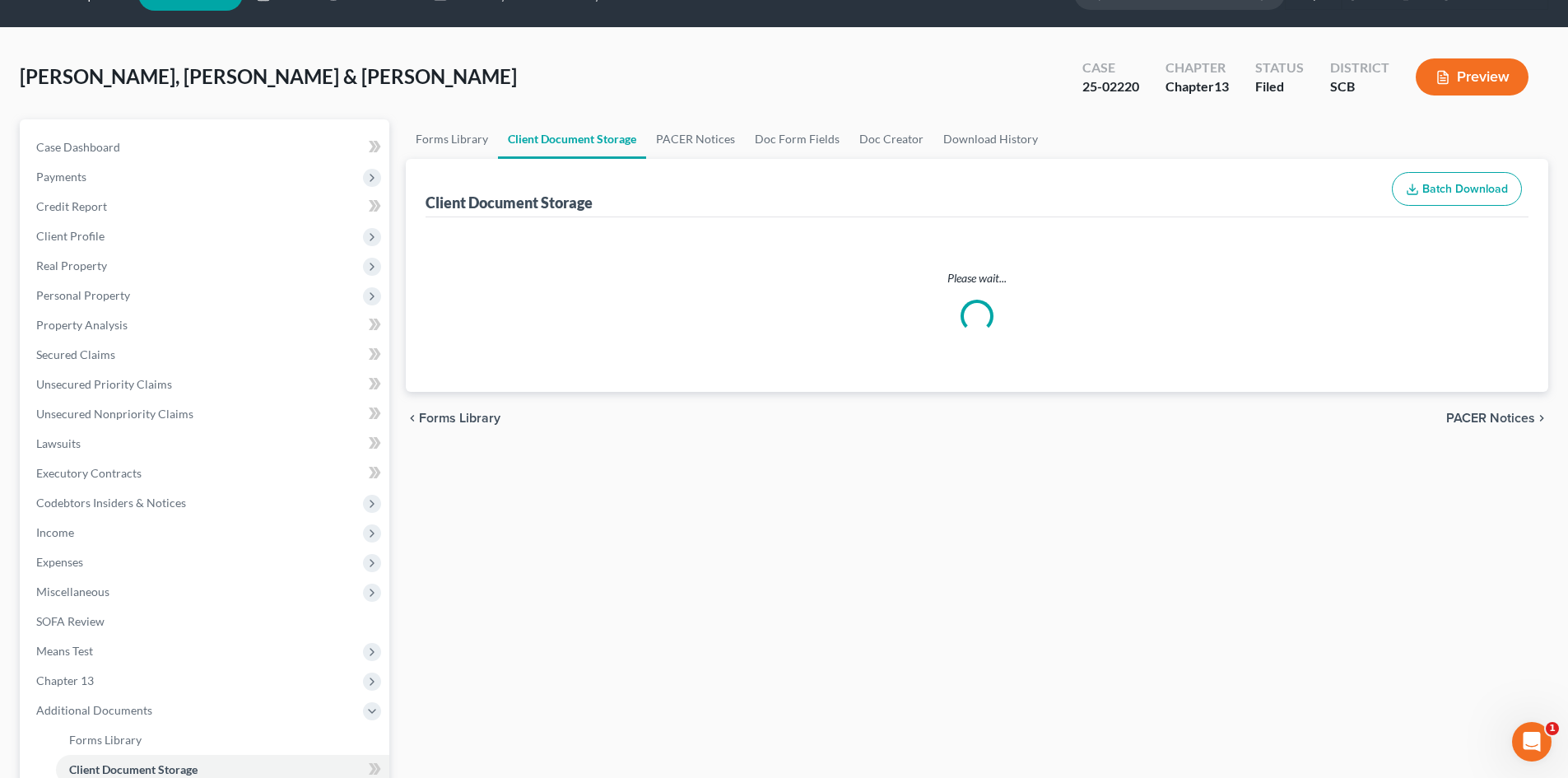
scroll to position [37, 0]
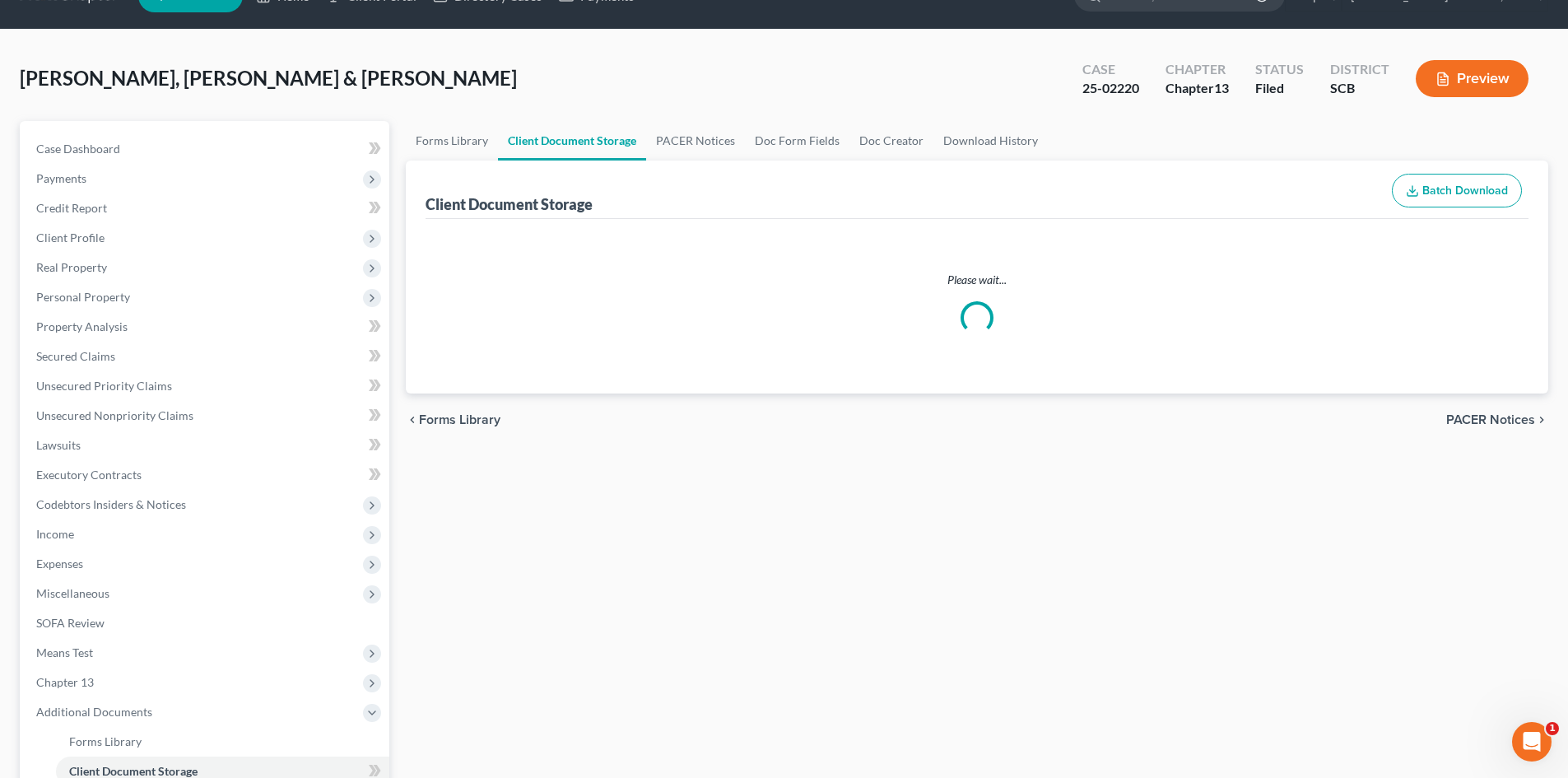
select select "6"
select select "16"
select select "15"
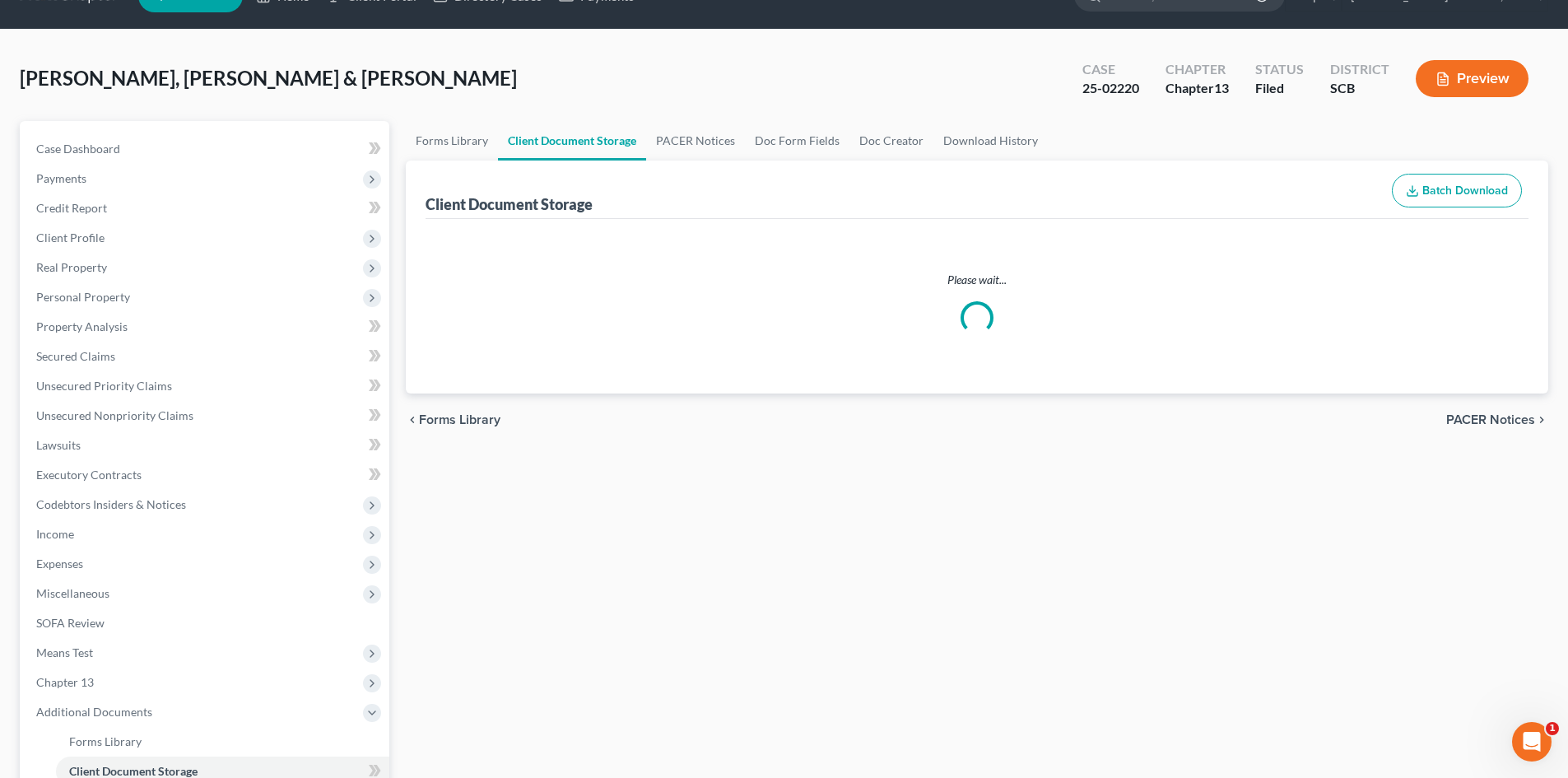
select select "15"
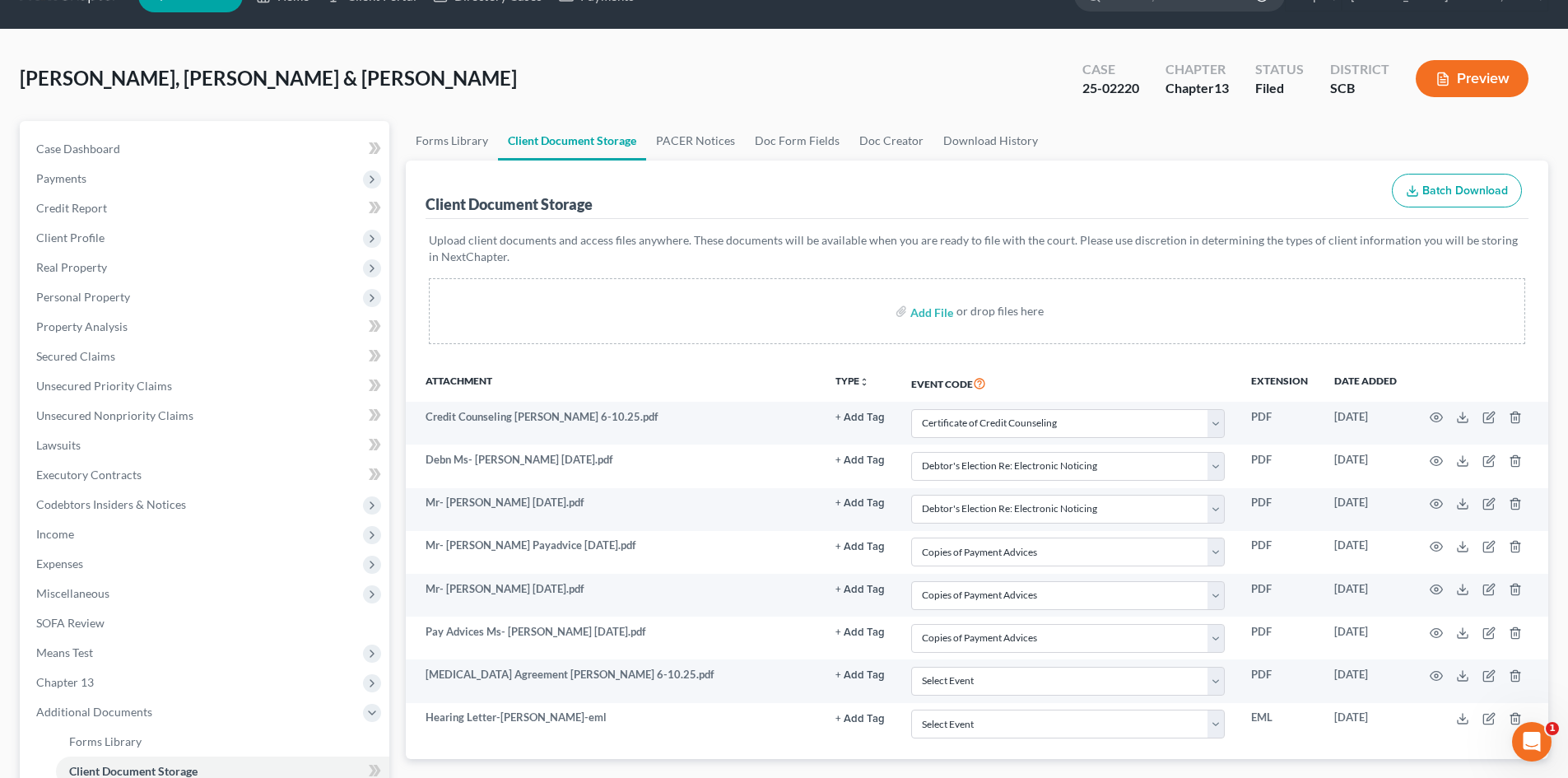
scroll to position [0, 0]
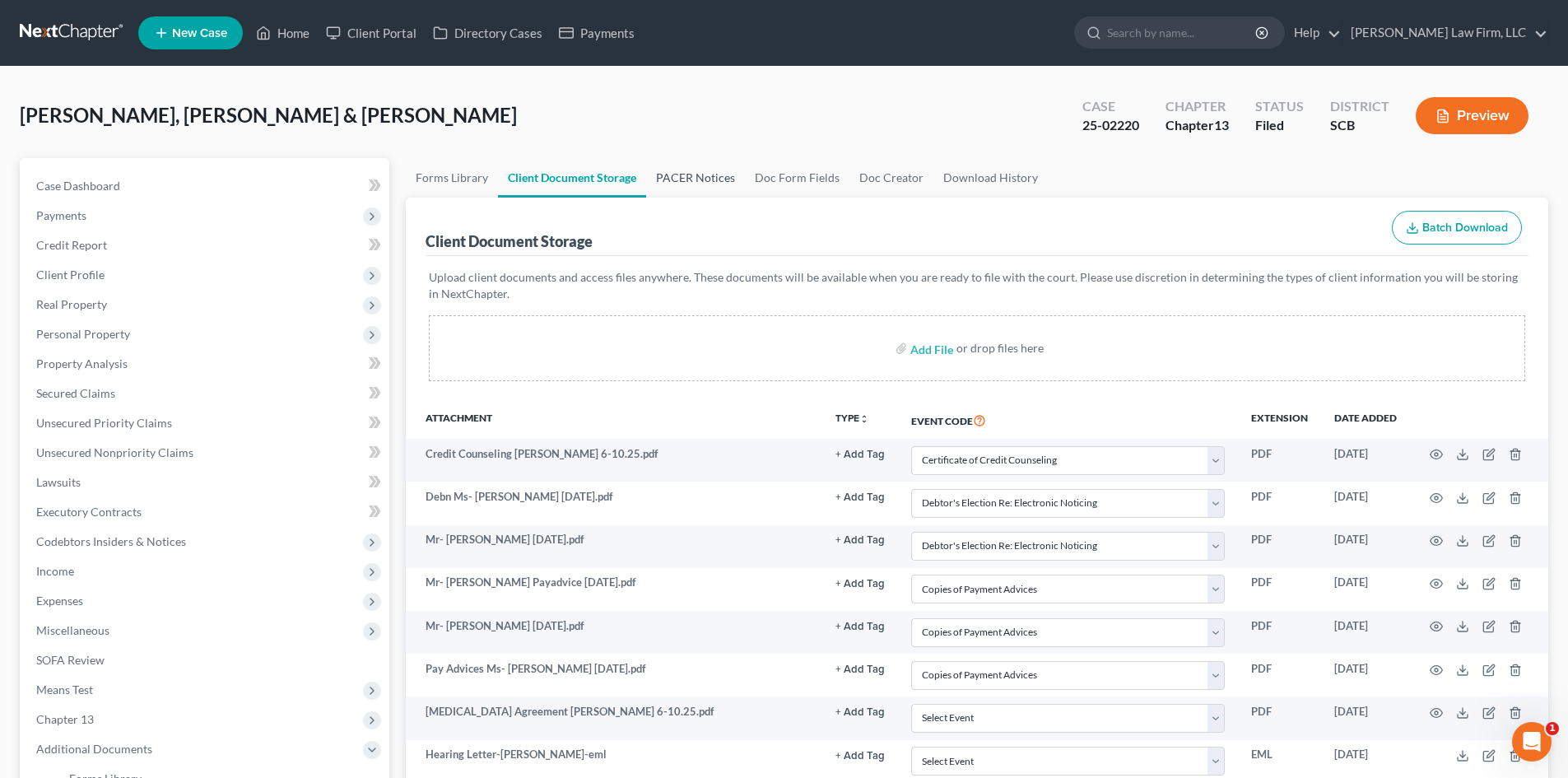
click at [691, 171] on link "PACER Notices" at bounding box center [695, 177] width 98 height 39
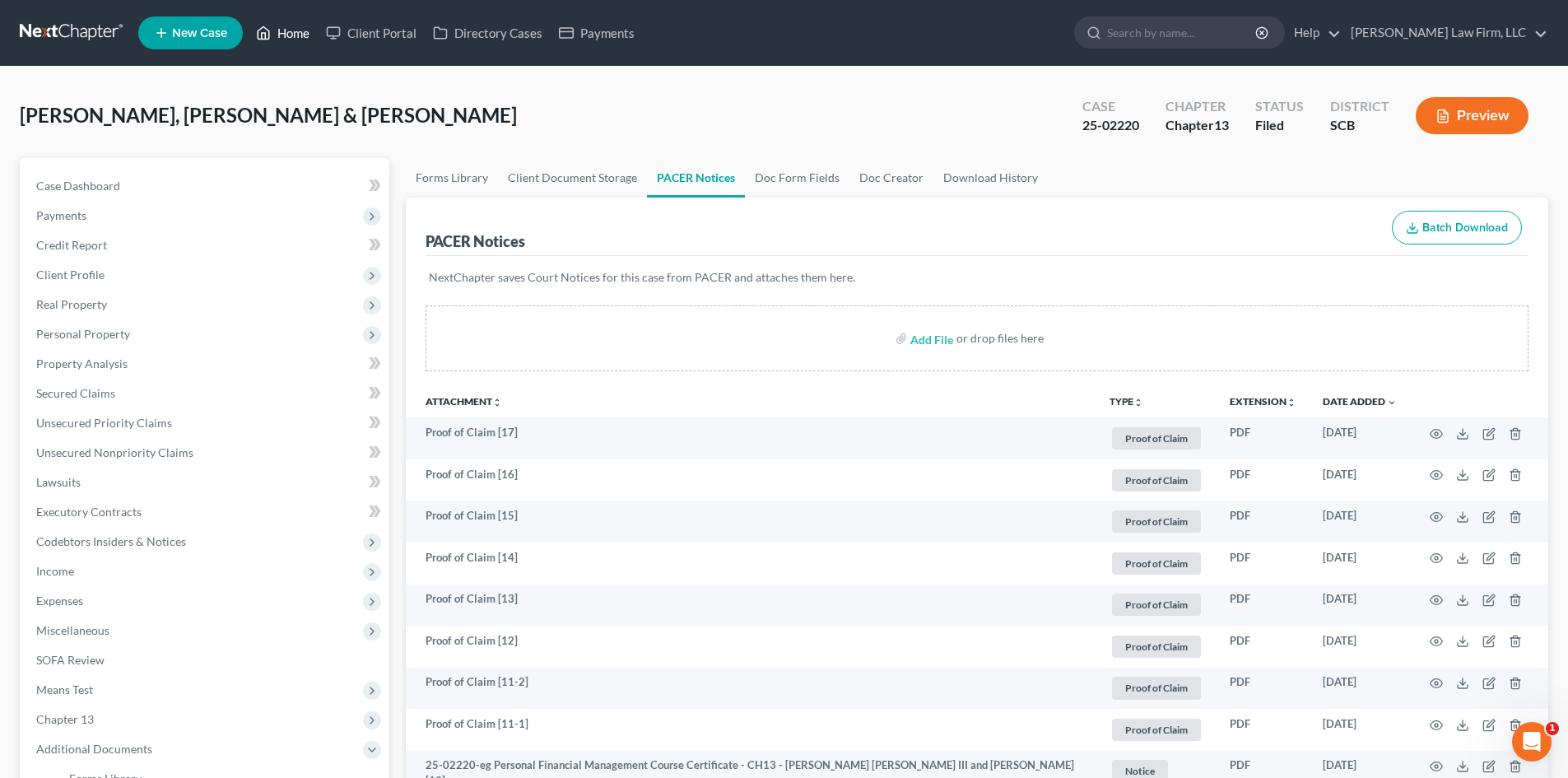
click at [290, 35] on link "Home" at bounding box center [283, 33] width 70 height 30
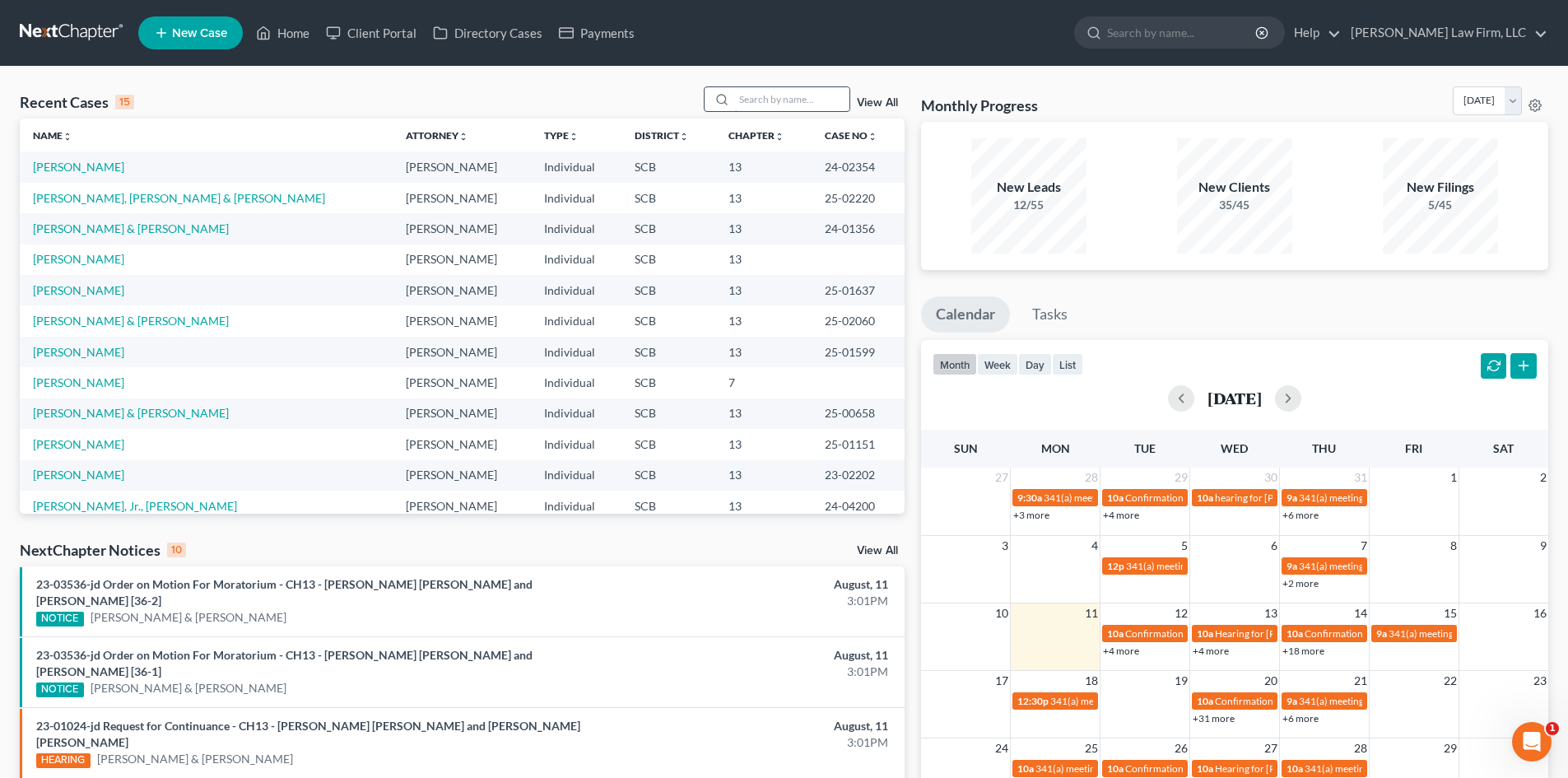
click at [765, 104] on input "search" at bounding box center [792, 99] width 115 height 24
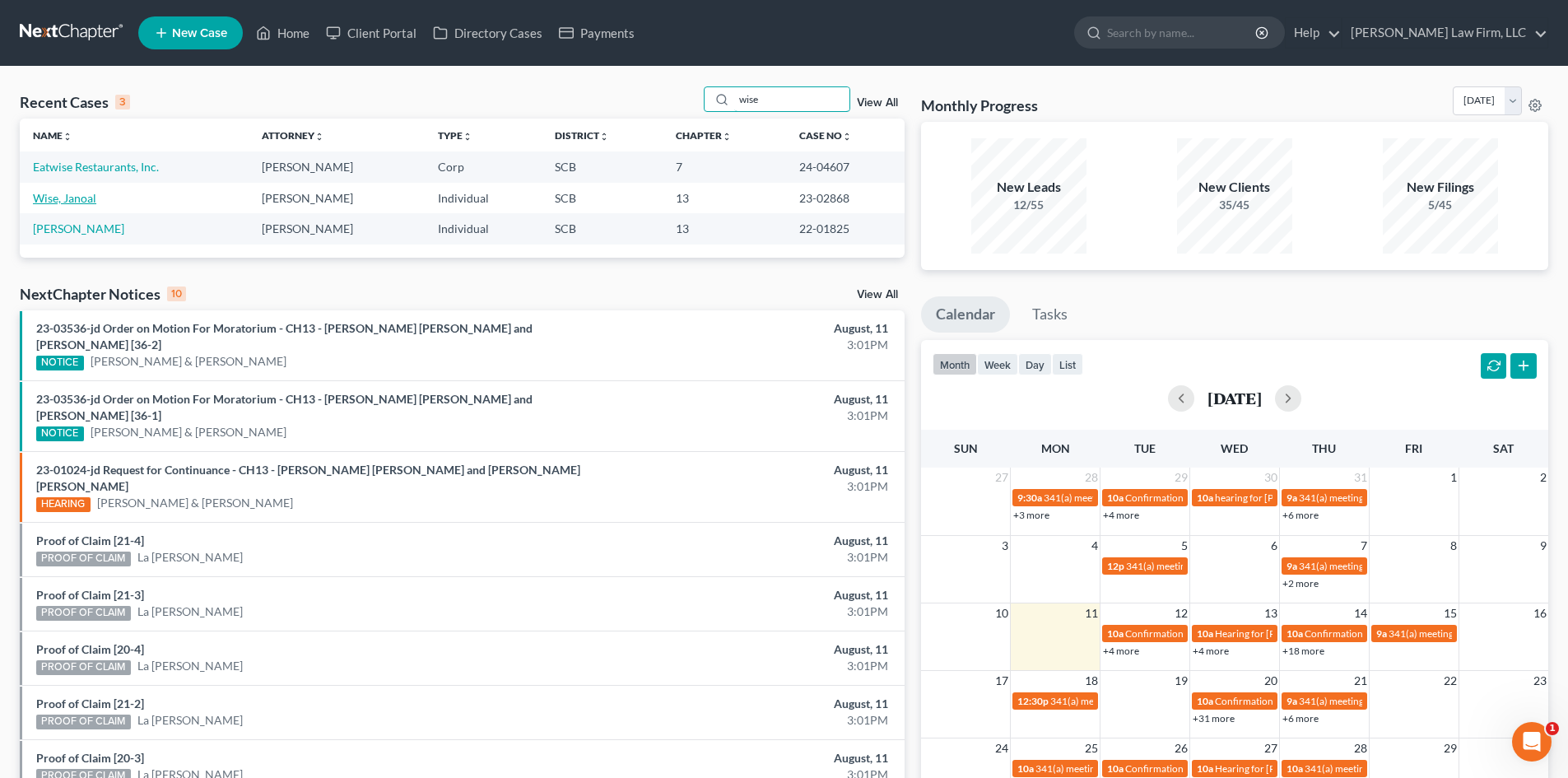
type input "wise"
click at [73, 200] on link "Wise, Janoal" at bounding box center [64, 198] width 63 height 14
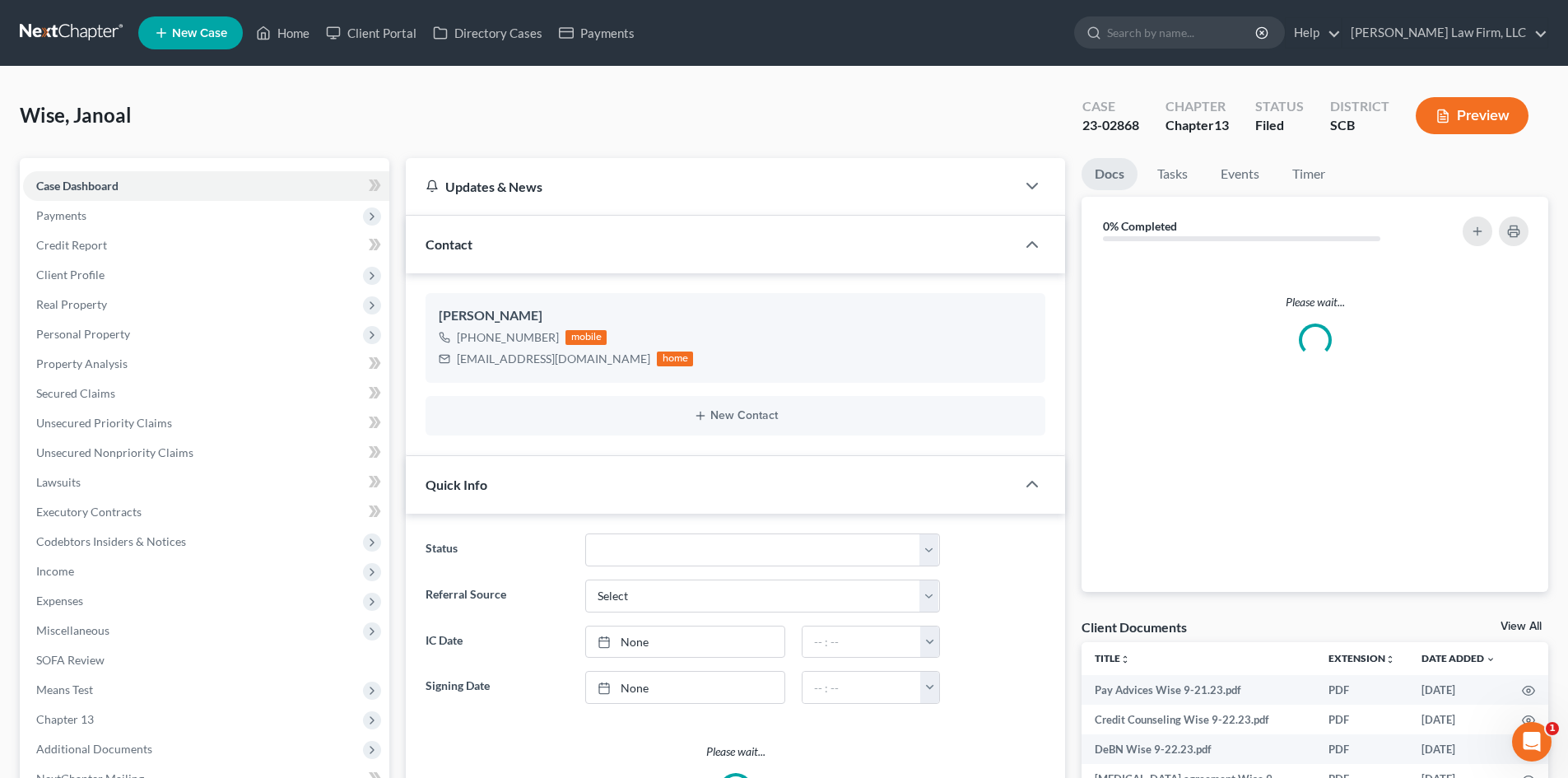
select select "3"
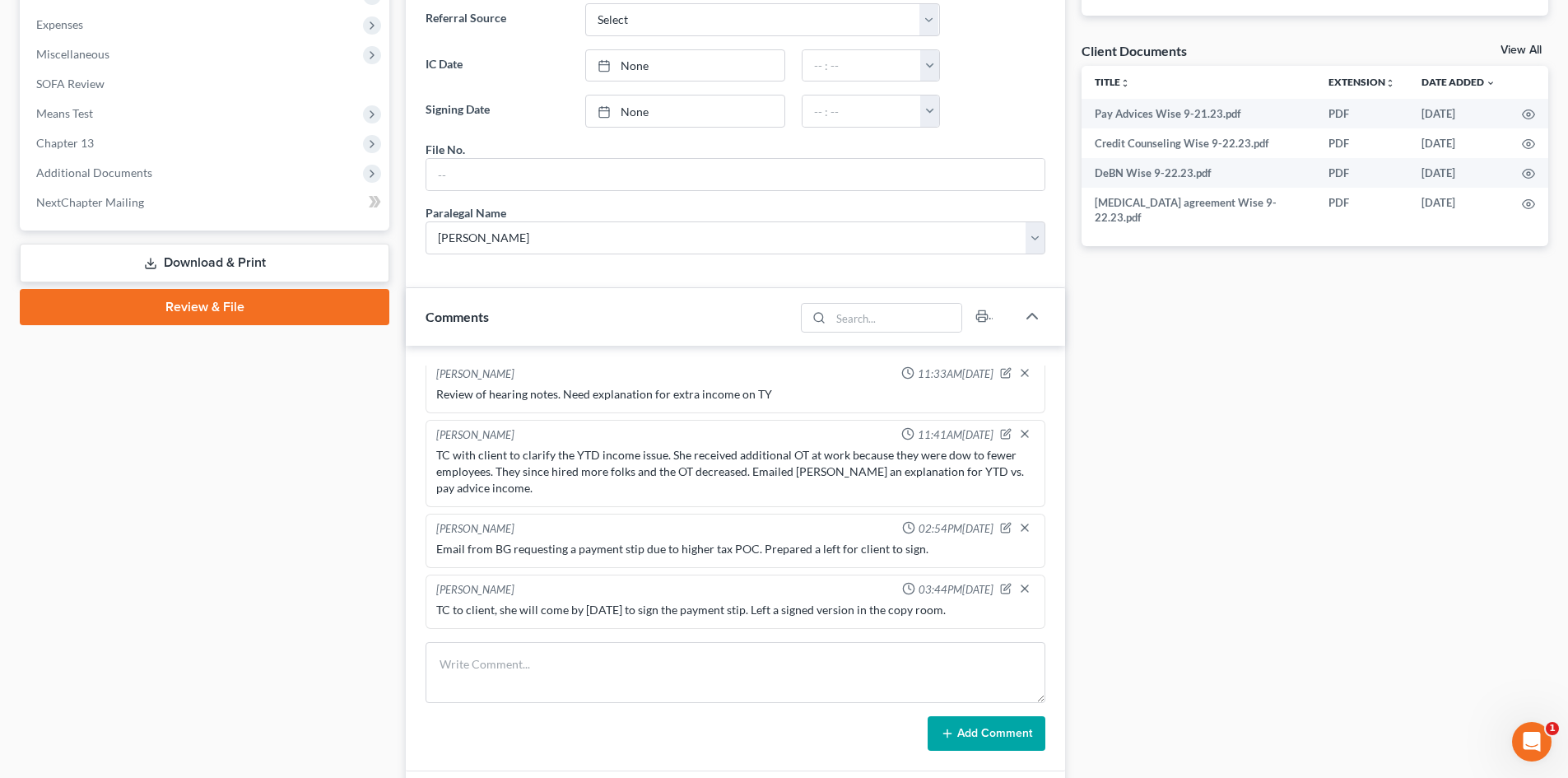
scroll to position [906, 0]
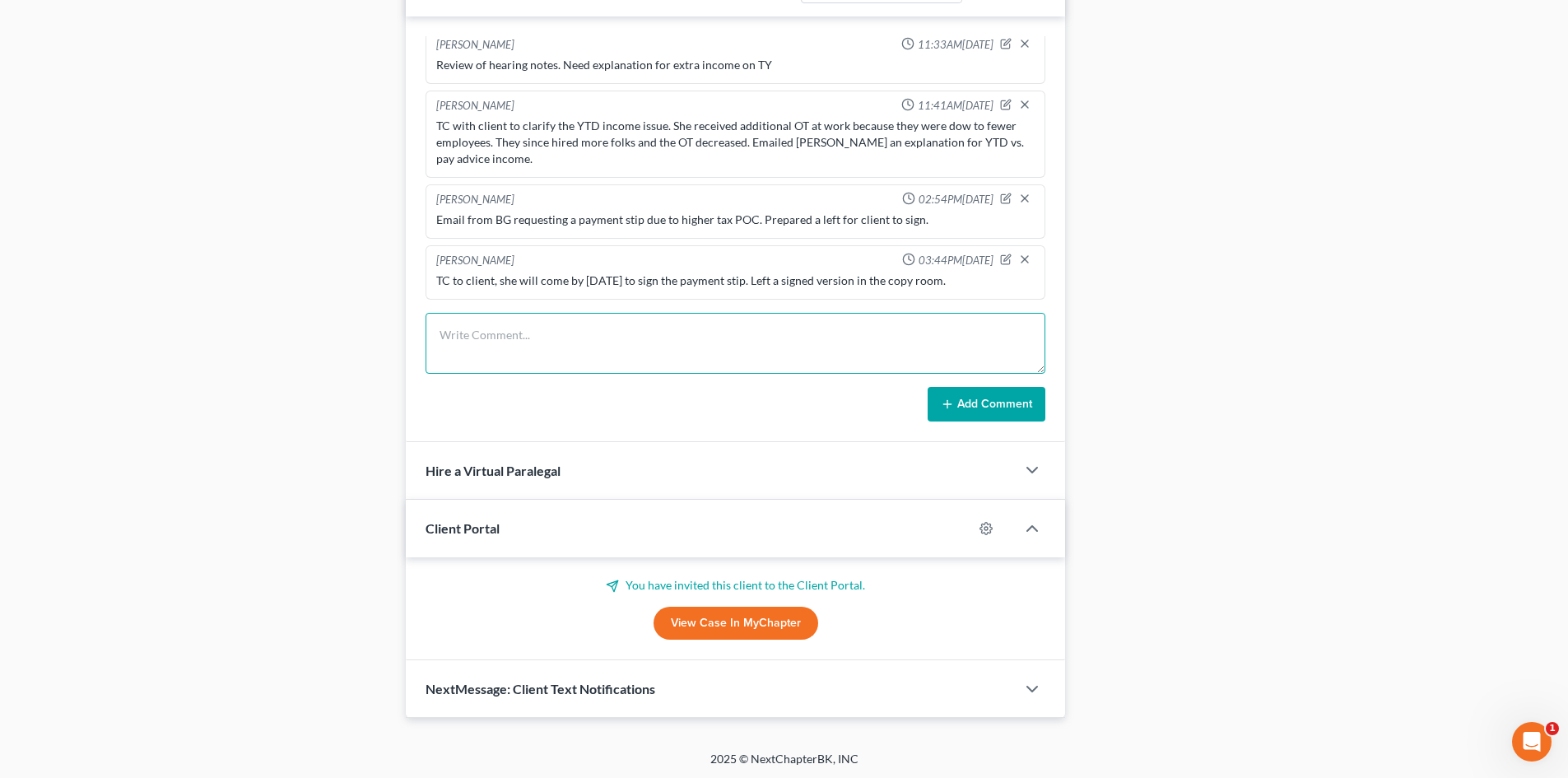
click at [585, 327] on textarea at bounding box center [735, 343] width 620 height 61
type textarea "VM from client. TC with client to discuss purchasing a house. We discussed the …"
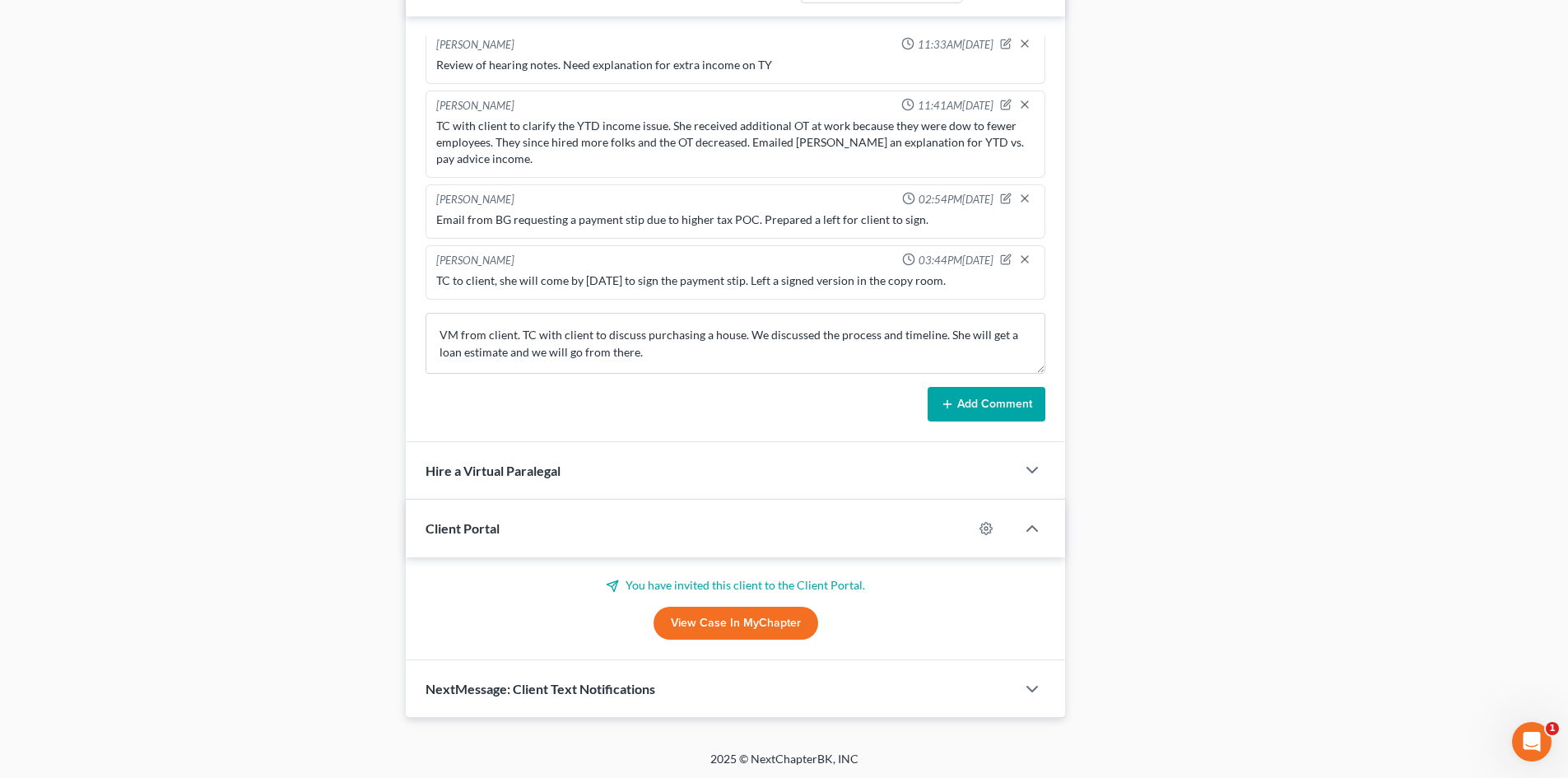
click at [991, 398] on button "Add Comment" at bounding box center [986, 403] width 118 height 34
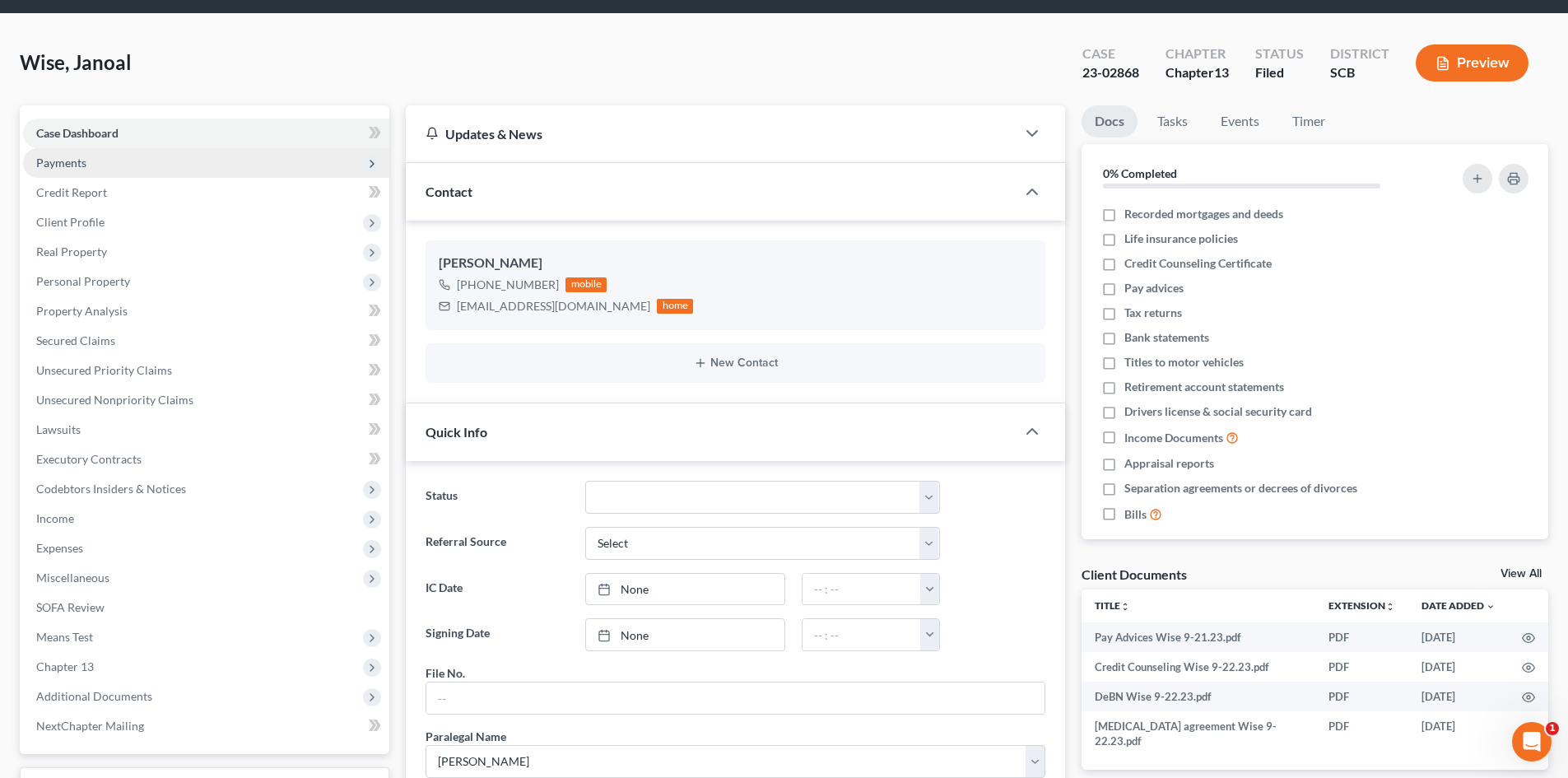
scroll to position [0, 0]
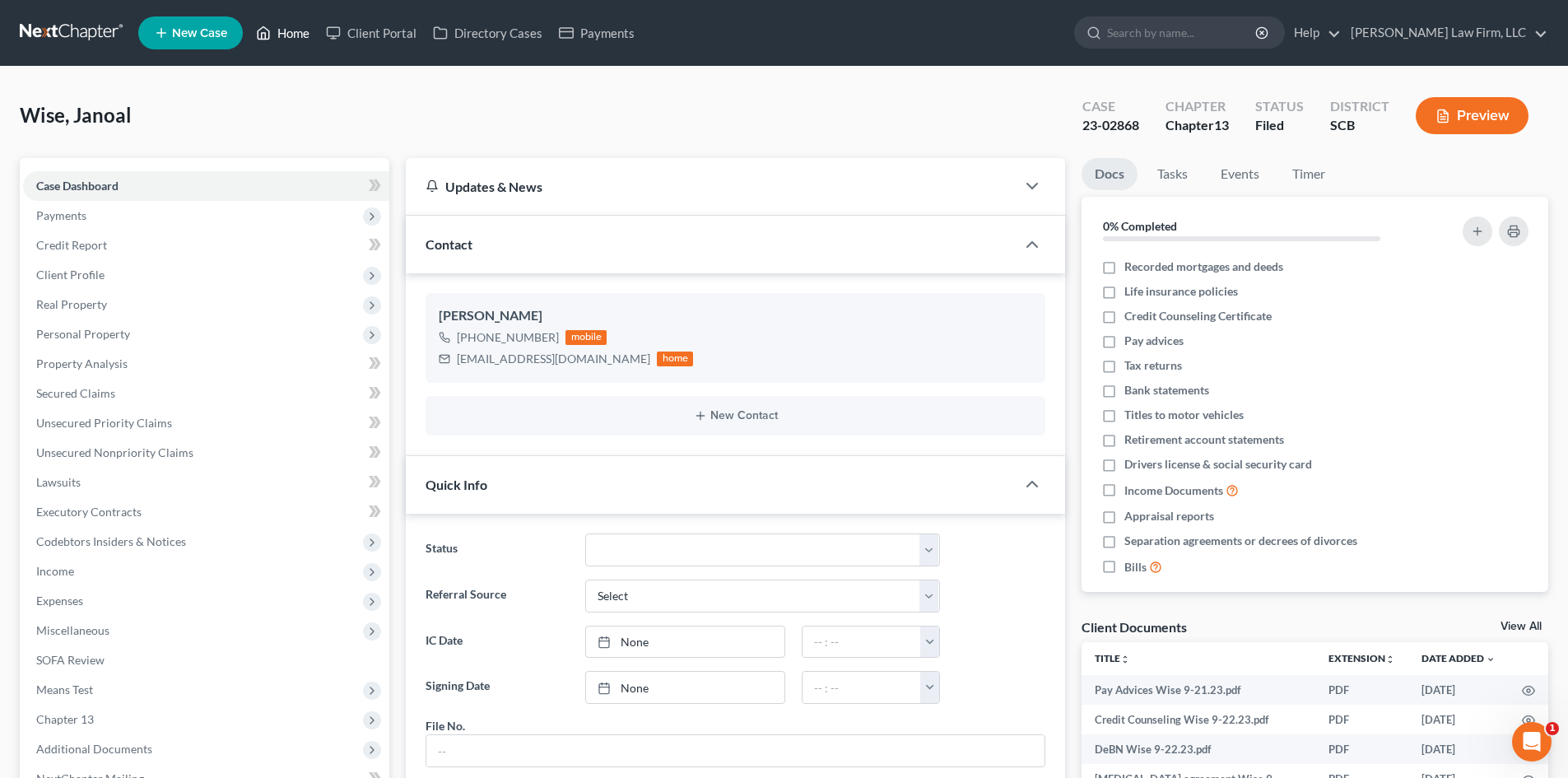
drag, startPoint x: 283, startPoint y: 37, endPoint x: 841, endPoint y: 114, distance: 563.3
click at [283, 36] on link "Home" at bounding box center [283, 33] width 70 height 30
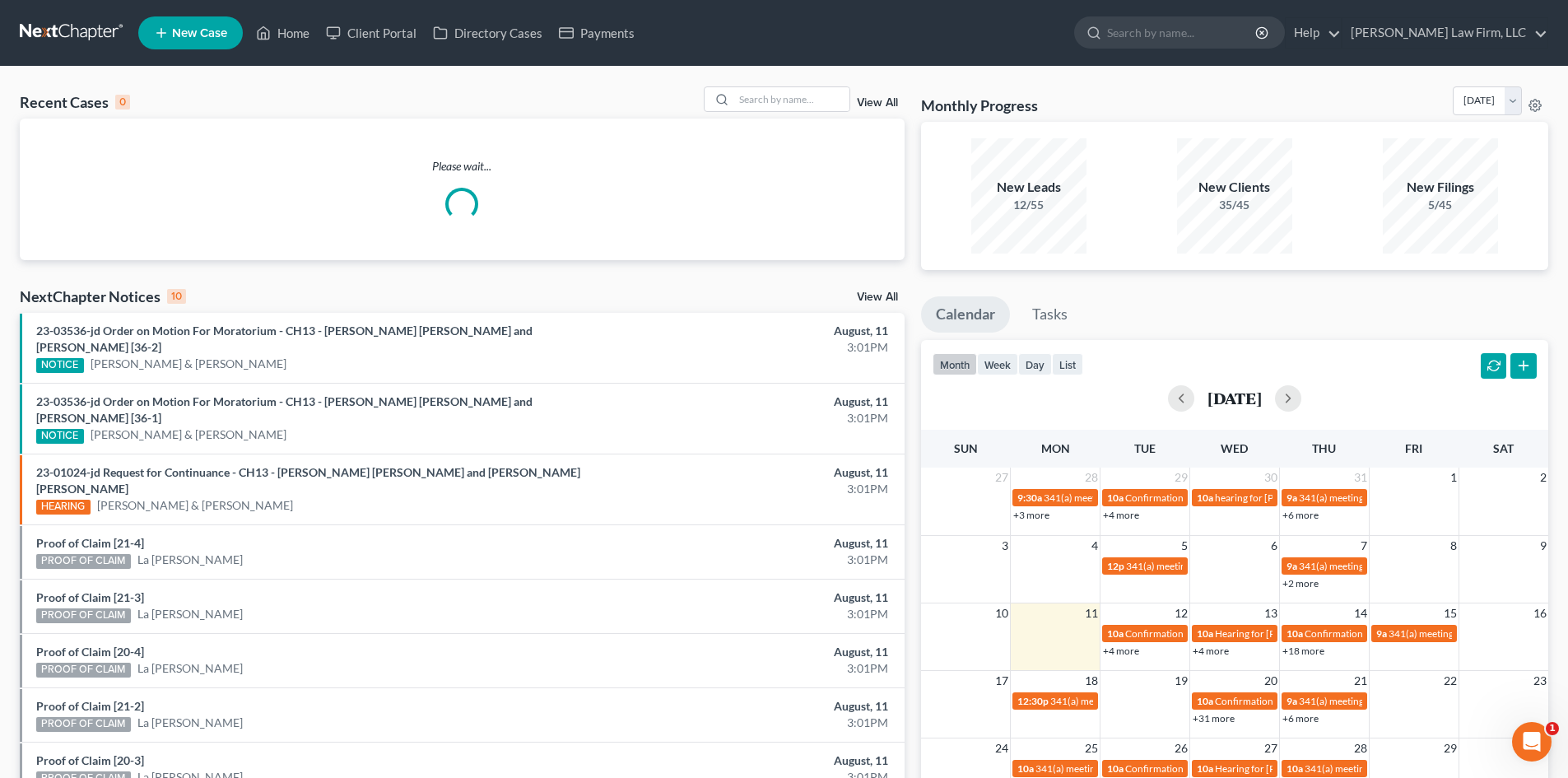
click at [774, 86] on div "Recent Cases 0 View All Please wait... NextChapter Notices 10 View All 23-03536…" at bounding box center [784, 508] width 1568 height 884
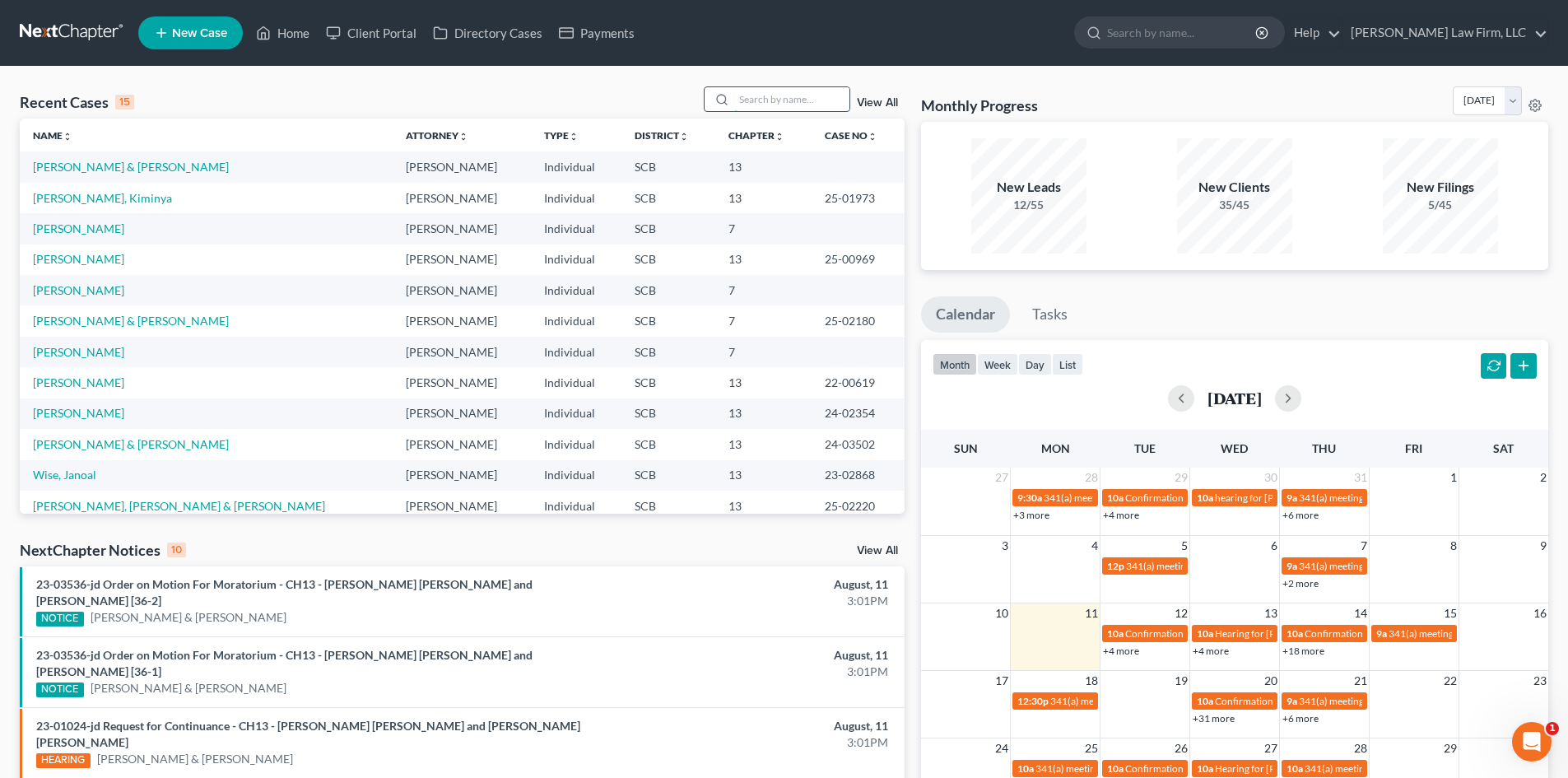
click at [771, 98] on input "search" at bounding box center [792, 99] width 115 height 24
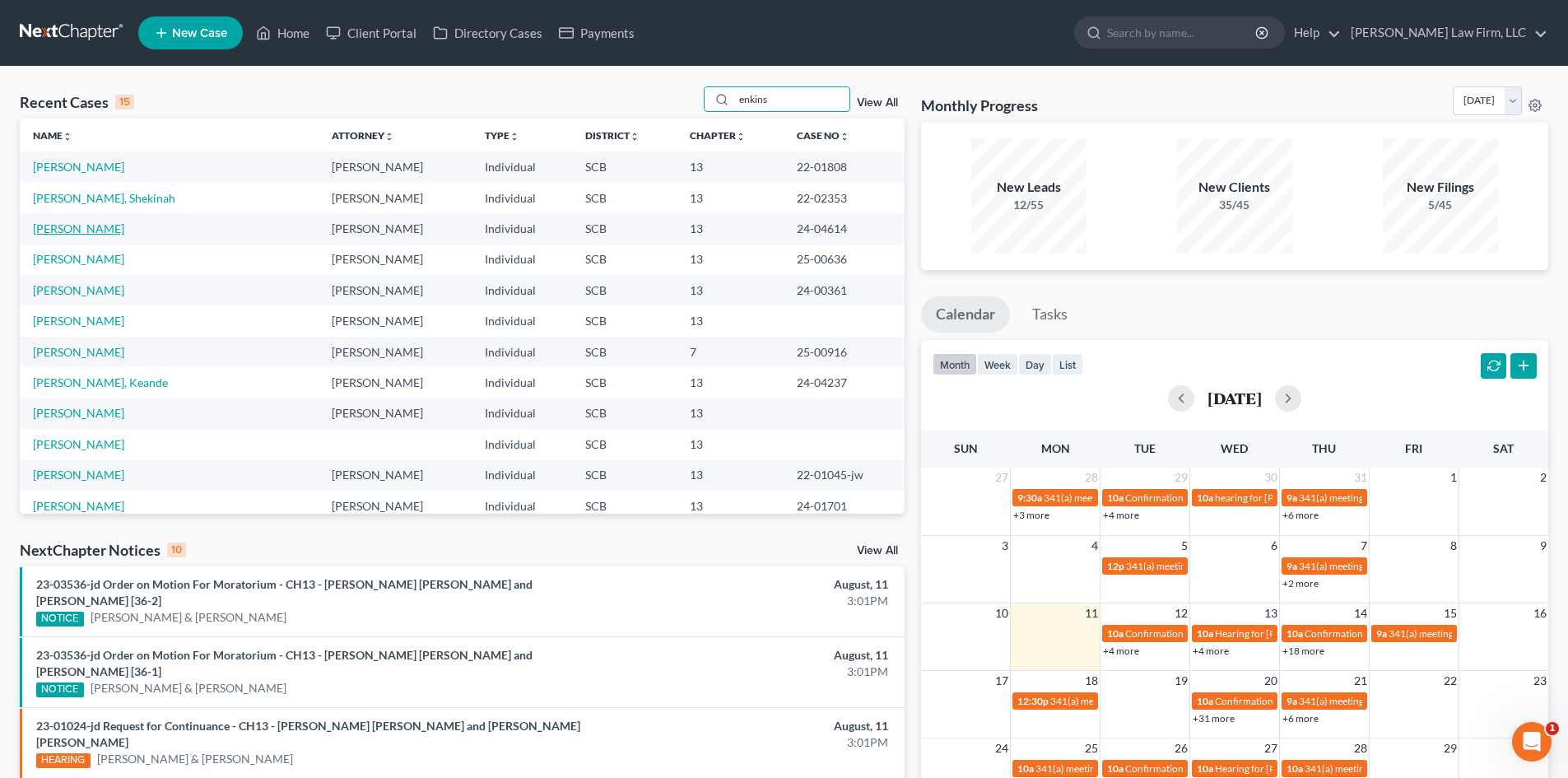
type input "enkins"
click at [40, 225] on link "[PERSON_NAME]" at bounding box center [78, 228] width 91 height 14
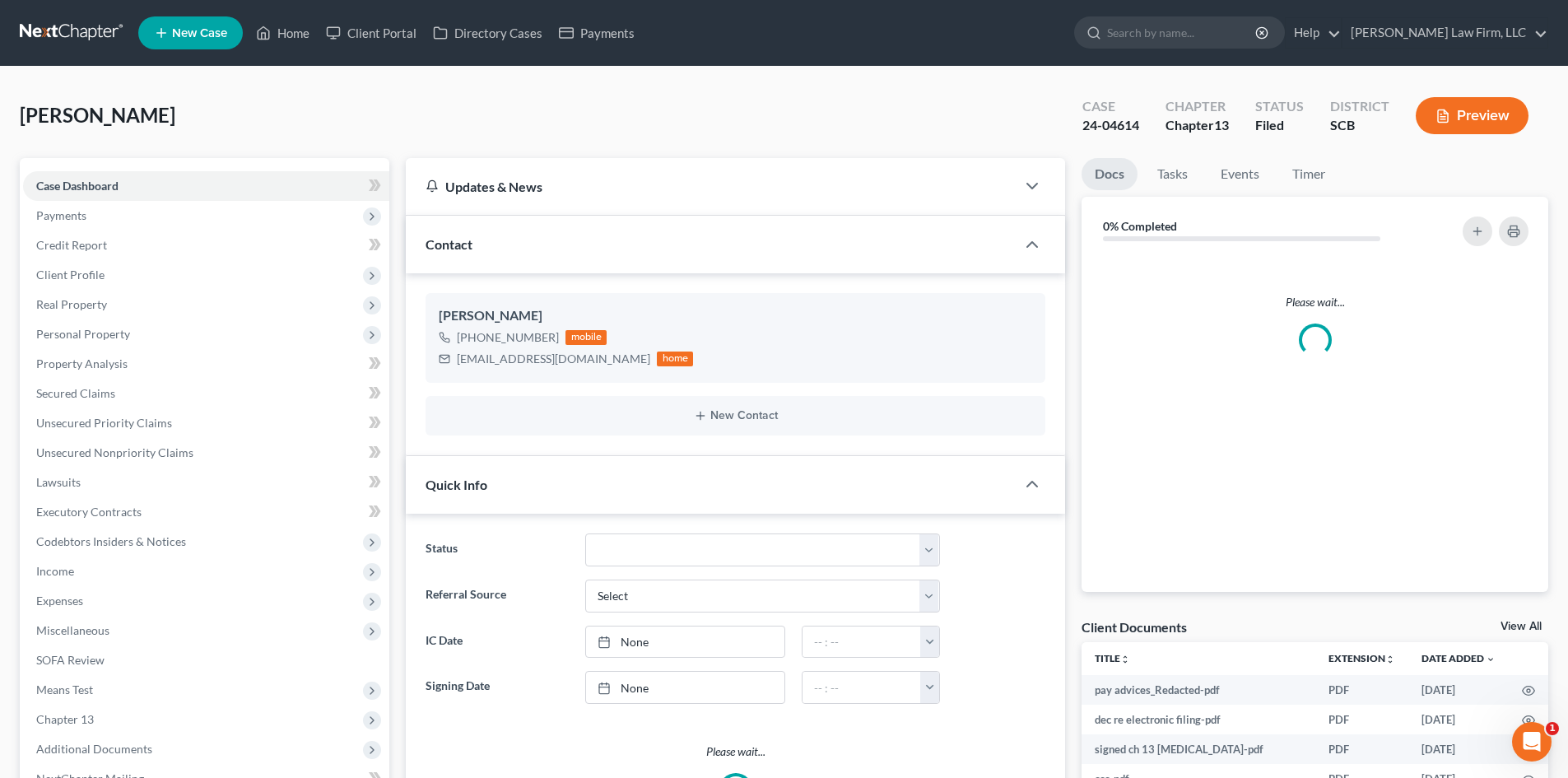
select select "0"
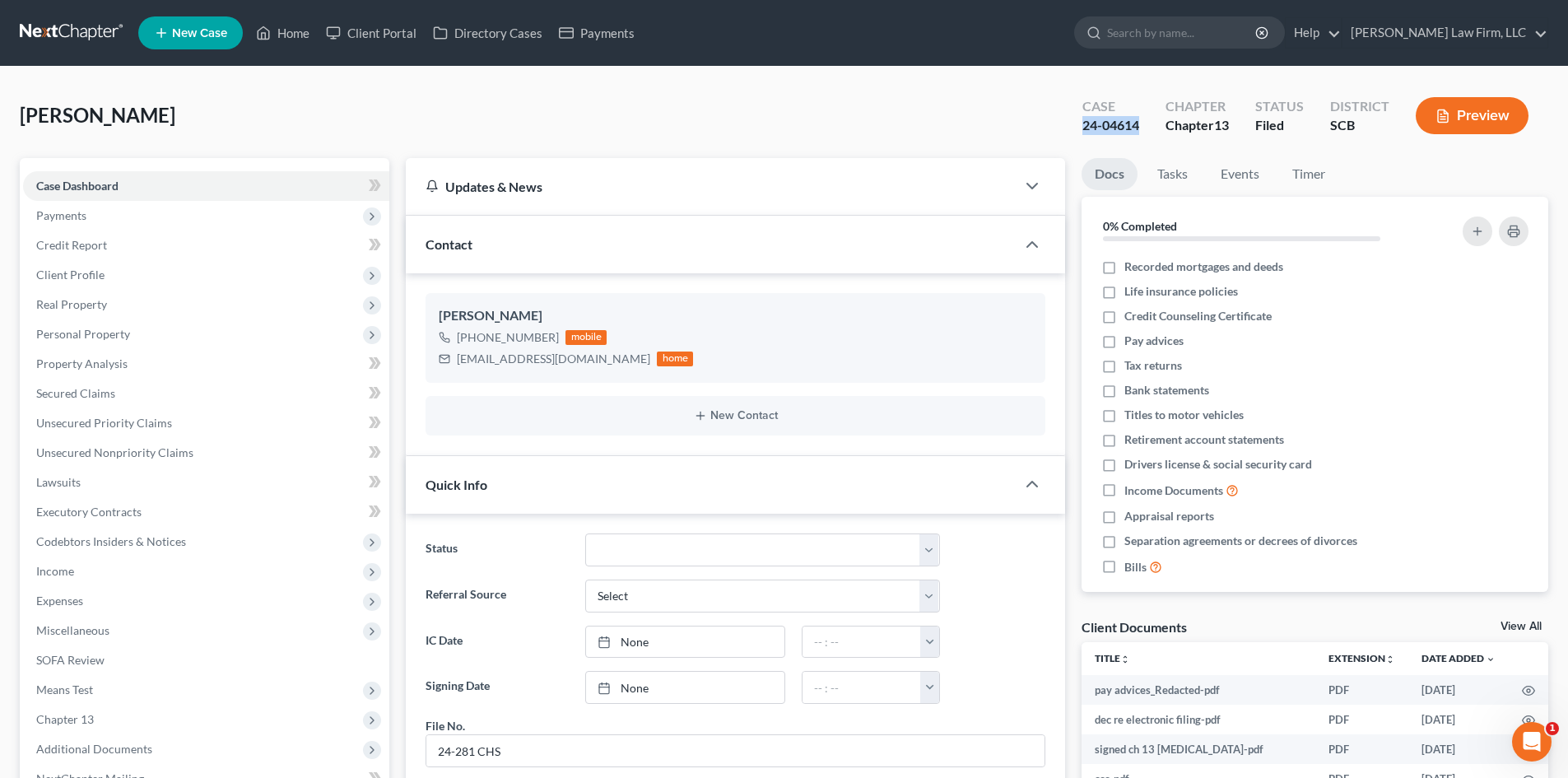
drag, startPoint x: 1138, startPoint y: 119, endPoint x: 1060, endPoint y: 137, distance: 80.0
click at [1060, 137] on div "[PERSON_NAME] Upgraded Case 24-04614 Chapter Chapter 13 Status Filed District S…" at bounding box center [784, 123] width 1528 height 72
copy div "24-04614"
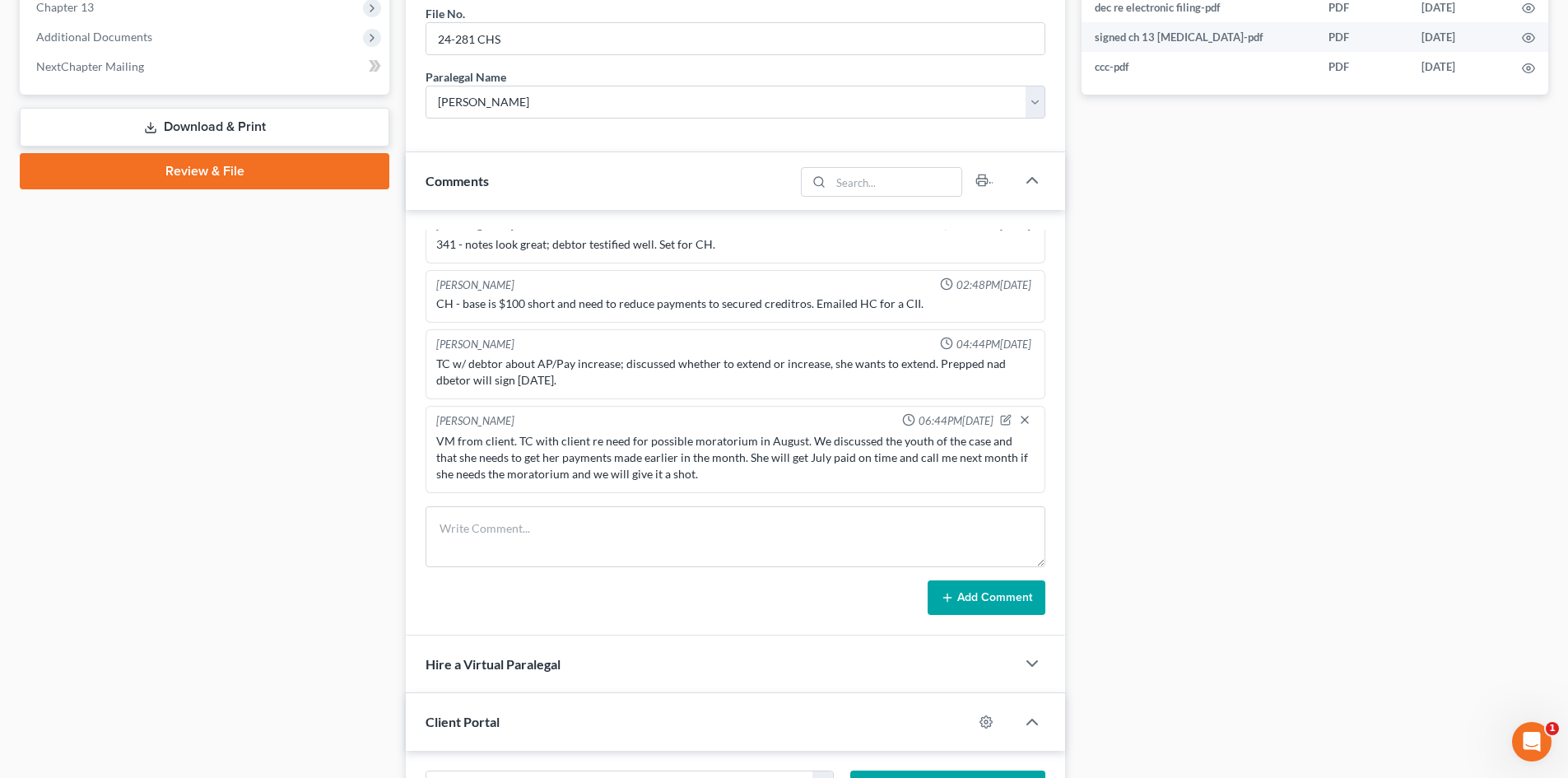
scroll to position [741, 0]
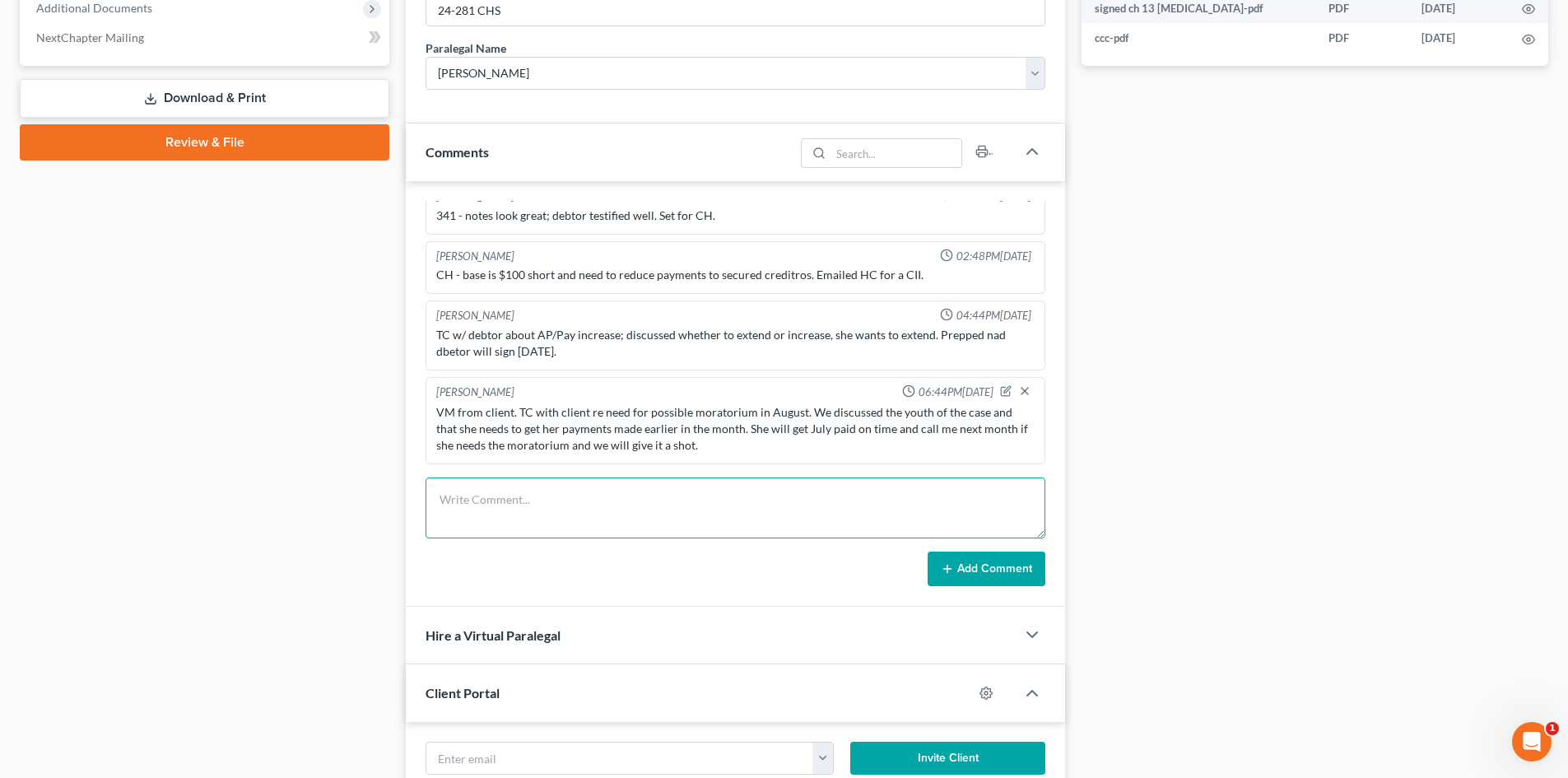
click at [571, 522] on textarea at bounding box center [735, 508] width 620 height 61
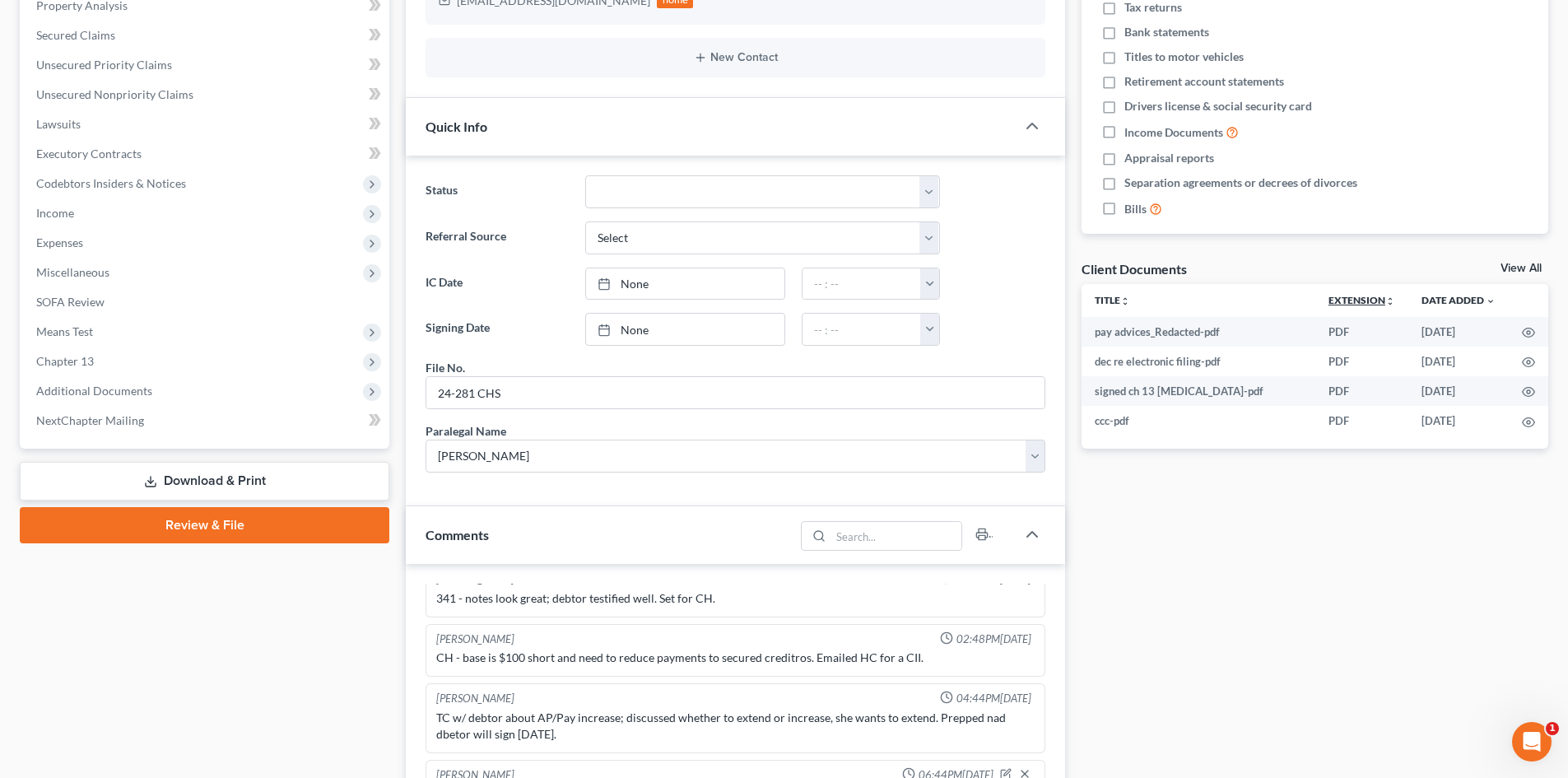
scroll to position [329, 0]
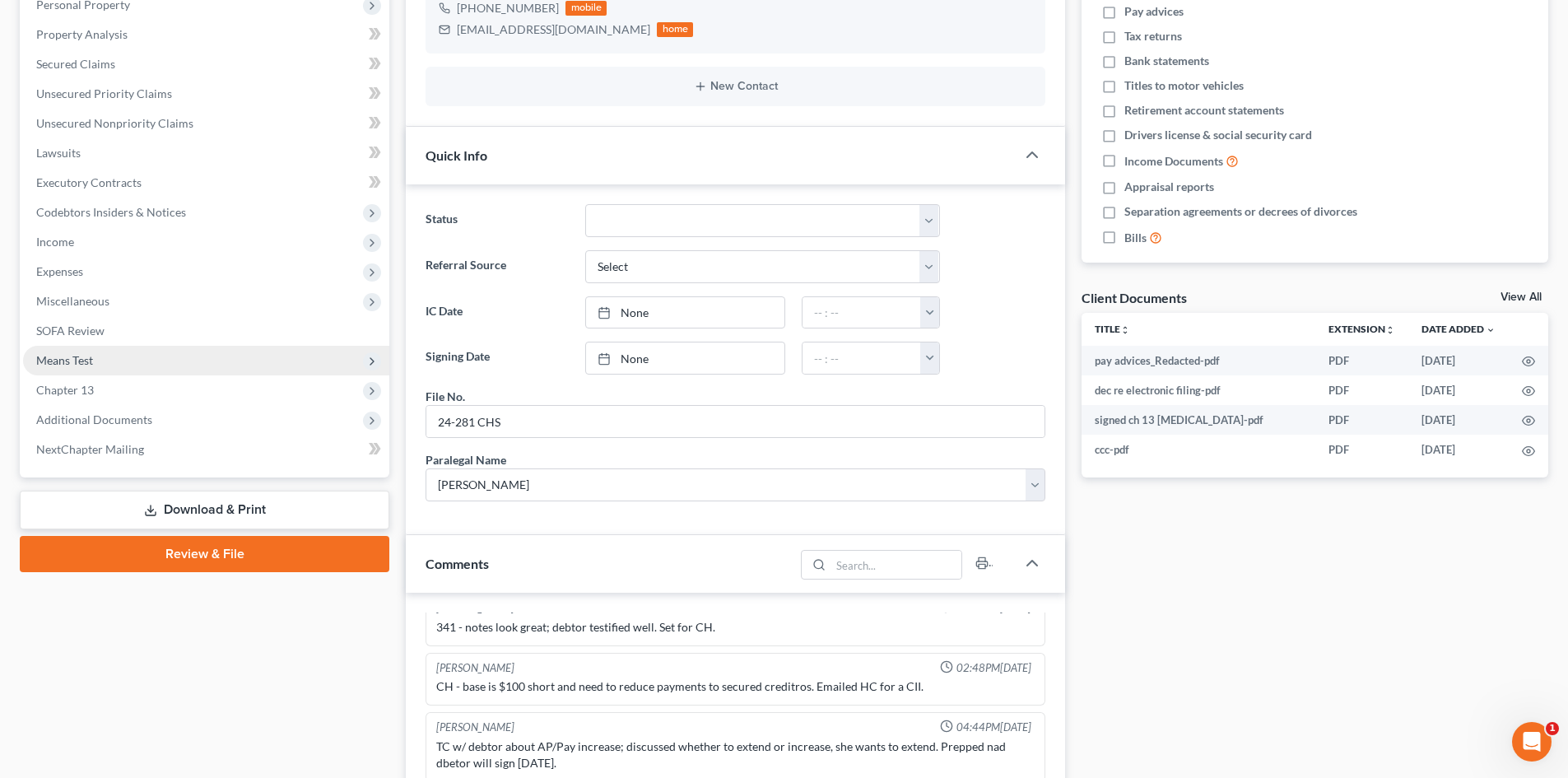
type textarea "TC with client. She had surgery on [DATE]. She will be out of work until [DATE]…"
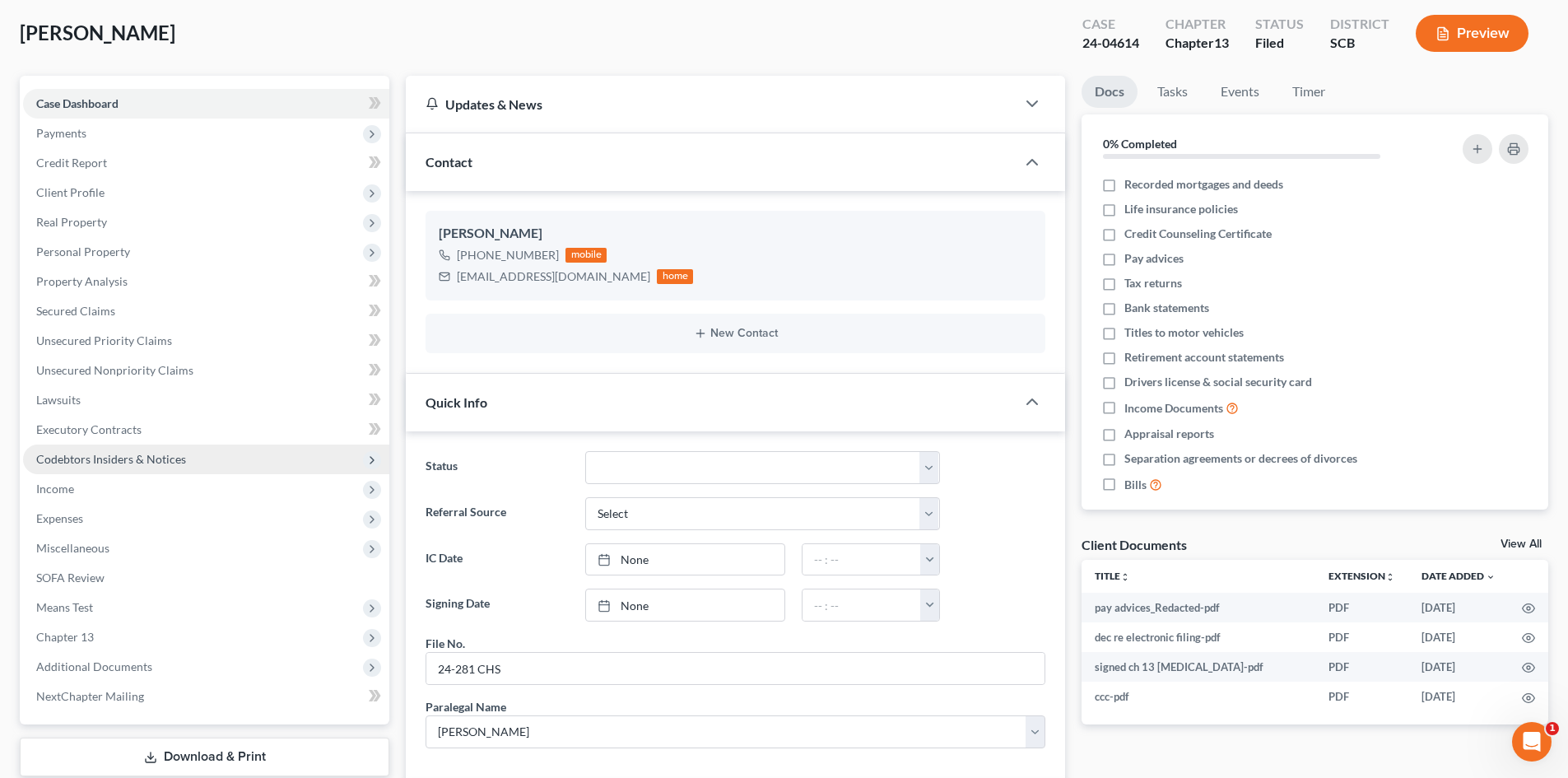
scroll to position [0, 0]
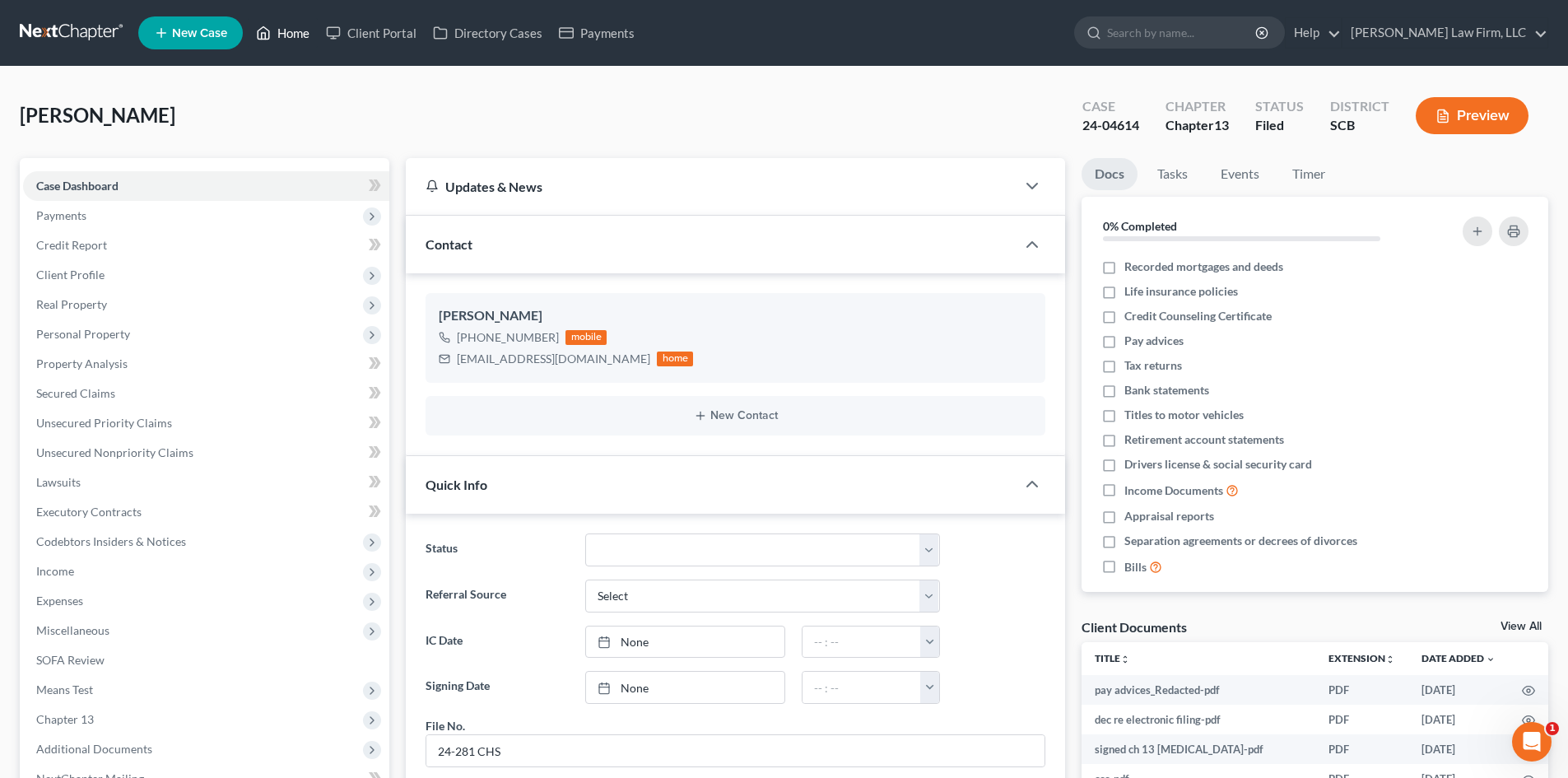
click at [284, 26] on link "Home" at bounding box center [283, 33] width 70 height 30
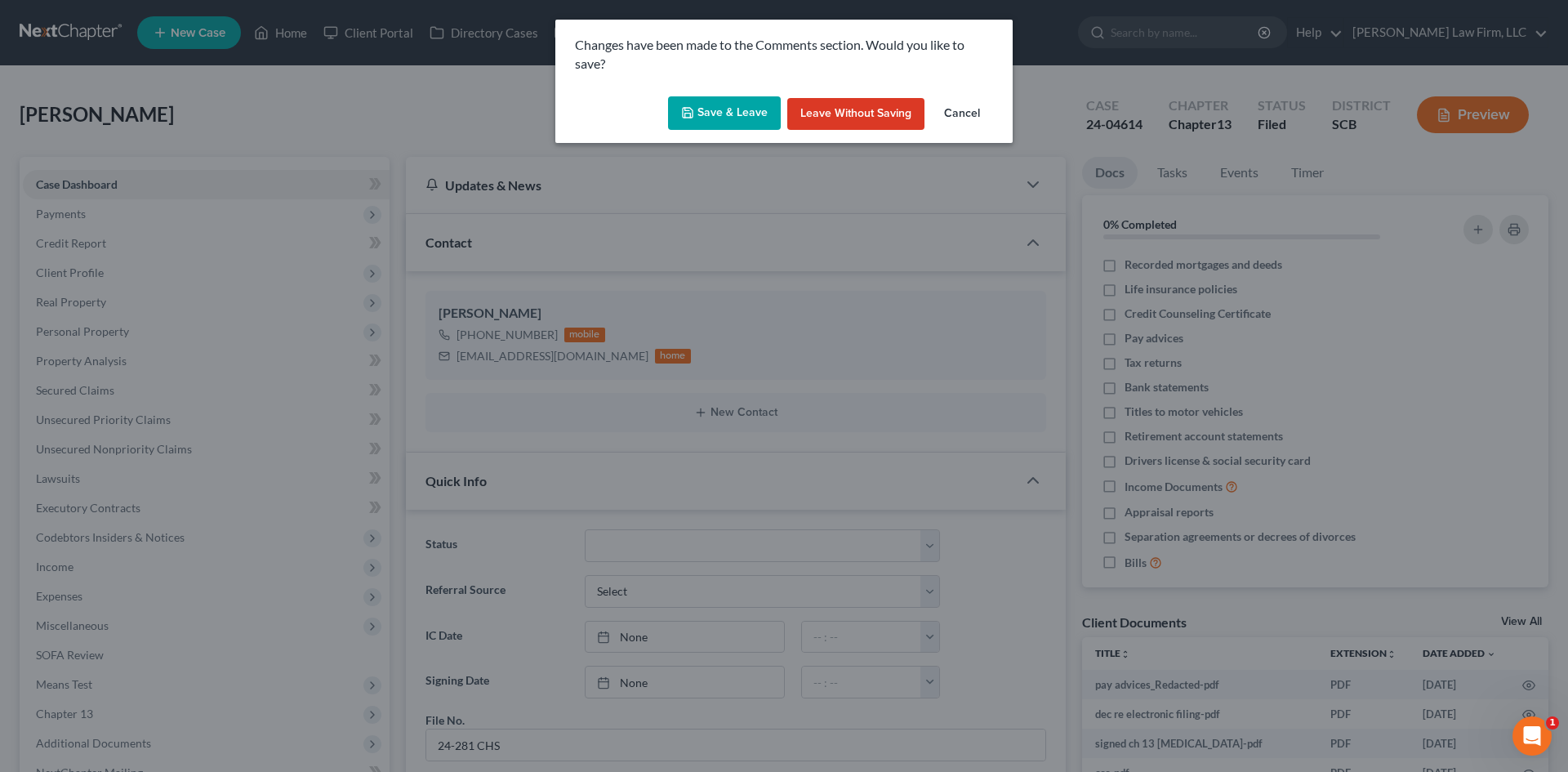
click at [718, 115] on button "Save & Leave" at bounding box center [725, 113] width 113 height 34
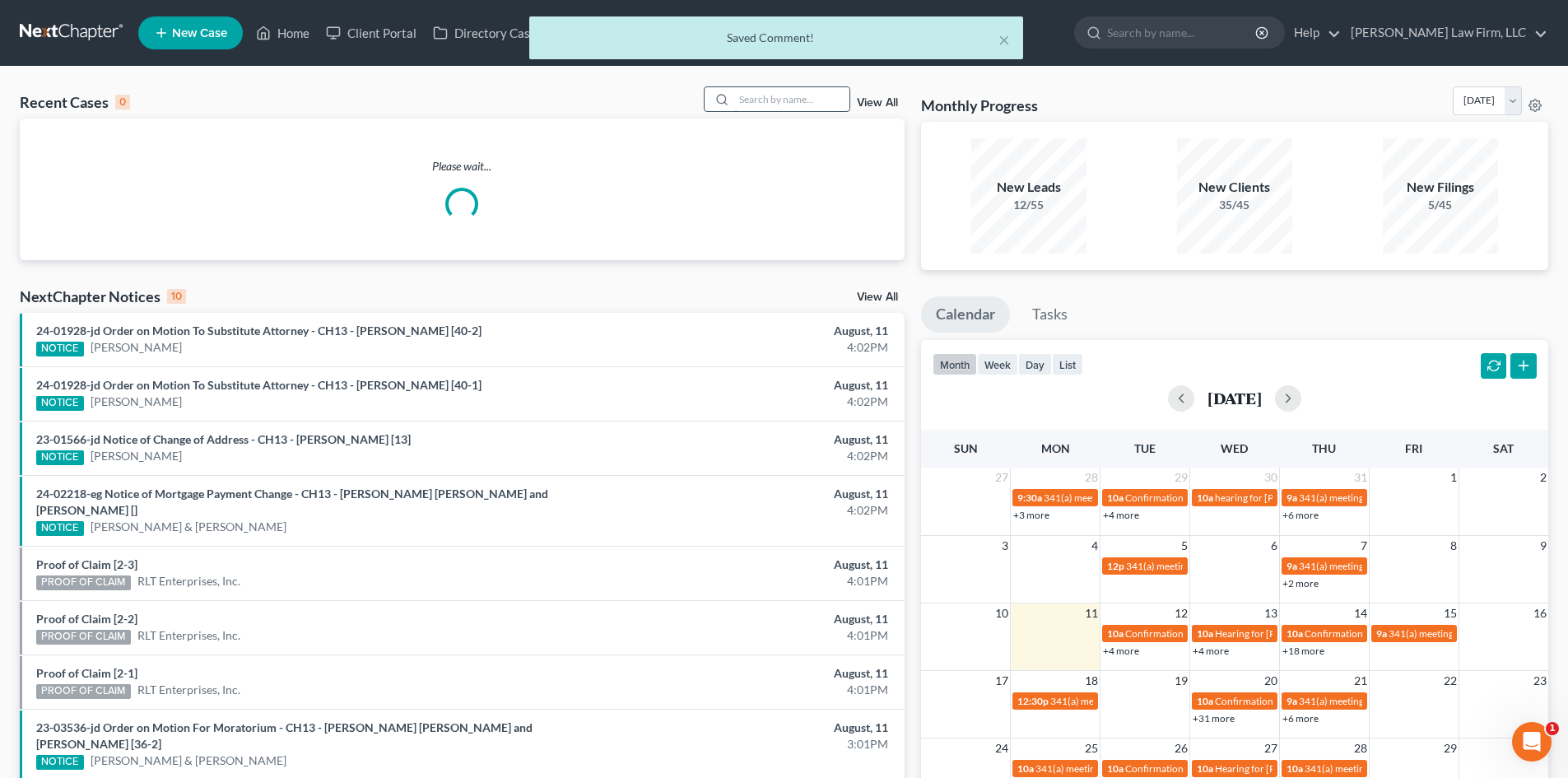
click at [800, 97] on input "search" at bounding box center [792, 99] width 115 height 24
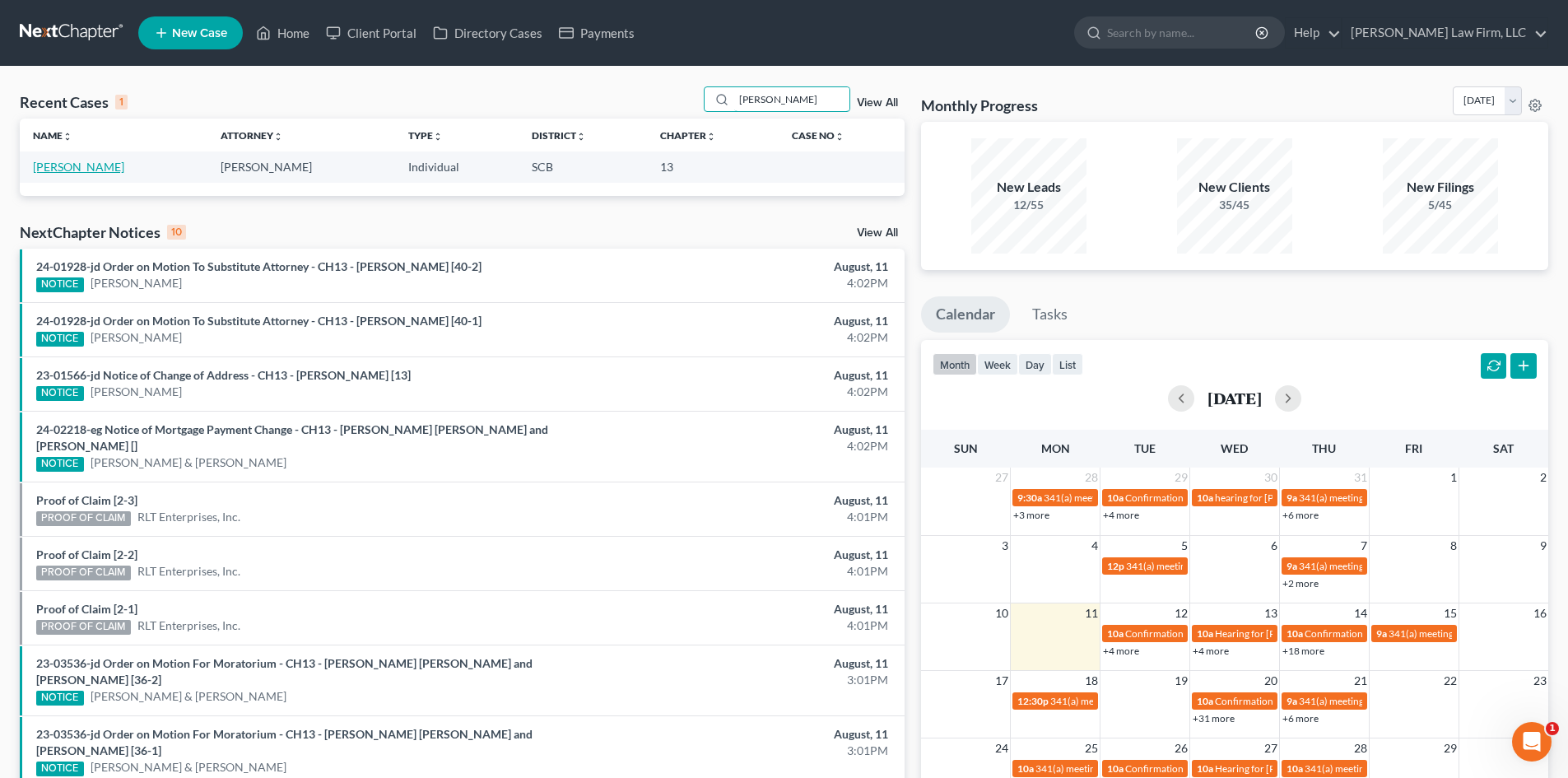
type input "[PERSON_NAME]"
click at [65, 162] on link "[PERSON_NAME]" at bounding box center [78, 166] width 91 height 14
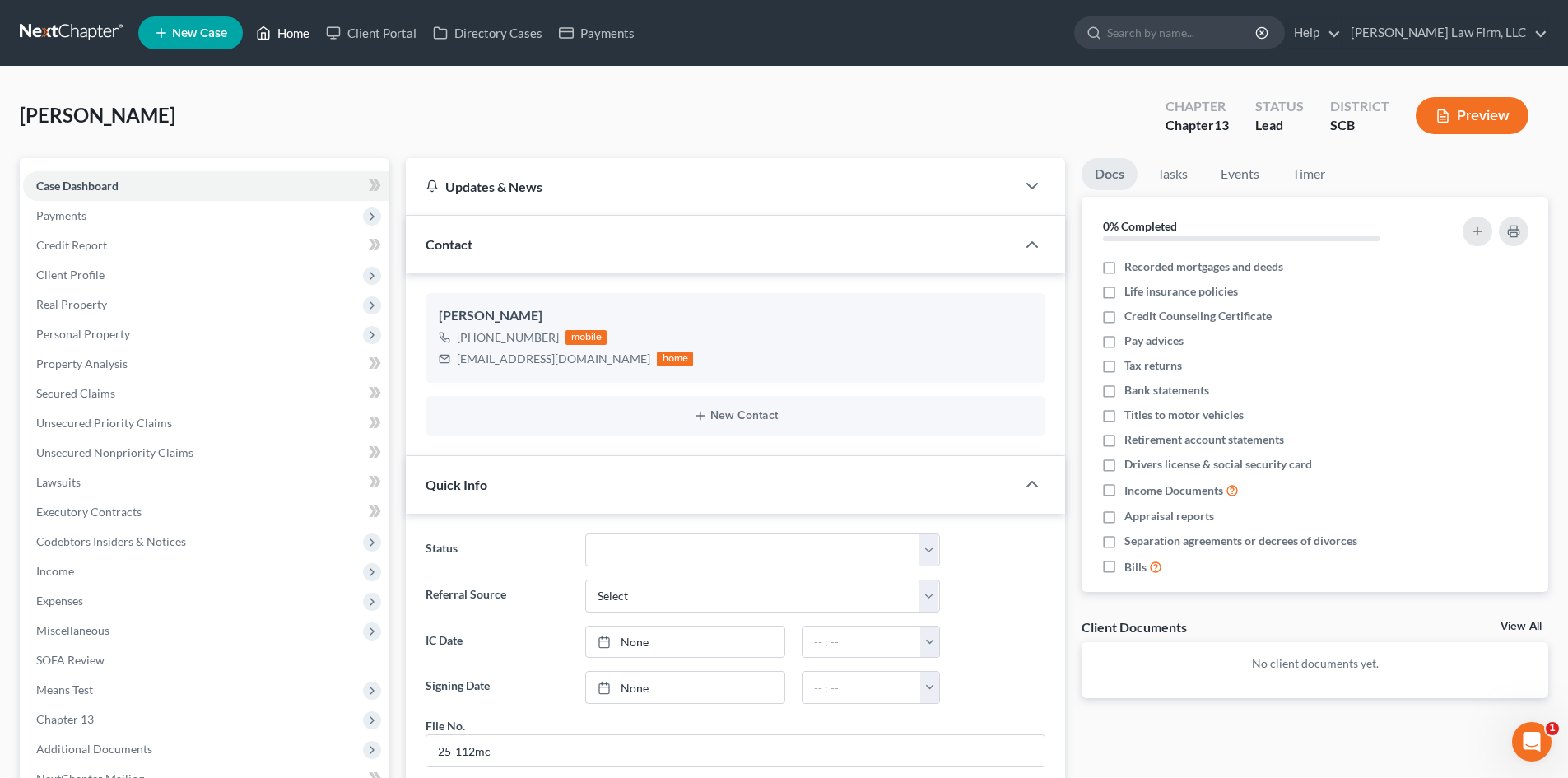
click at [284, 30] on link "Home" at bounding box center [283, 33] width 70 height 30
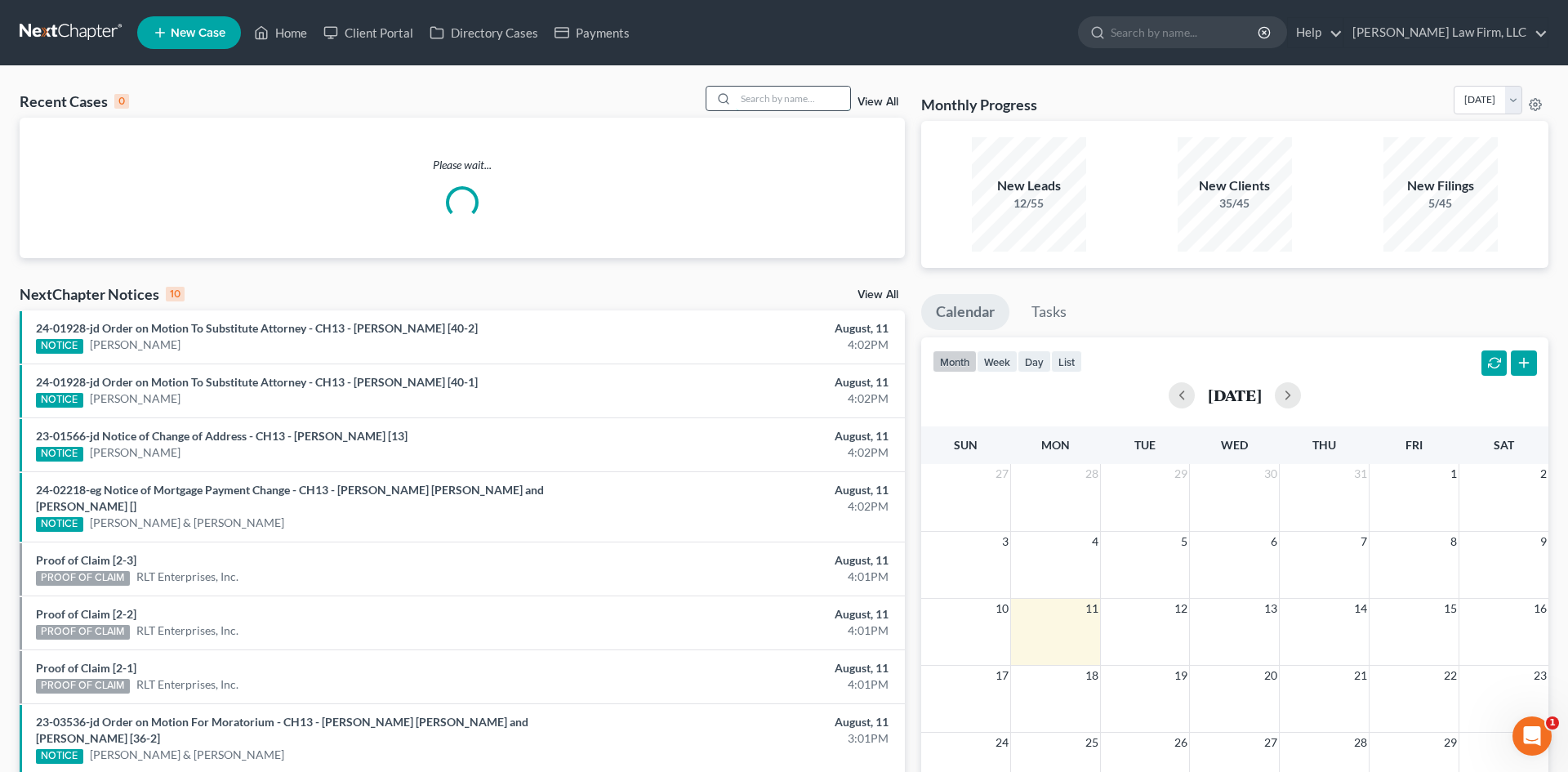
click at [804, 97] on input "search" at bounding box center [794, 99] width 114 height 24
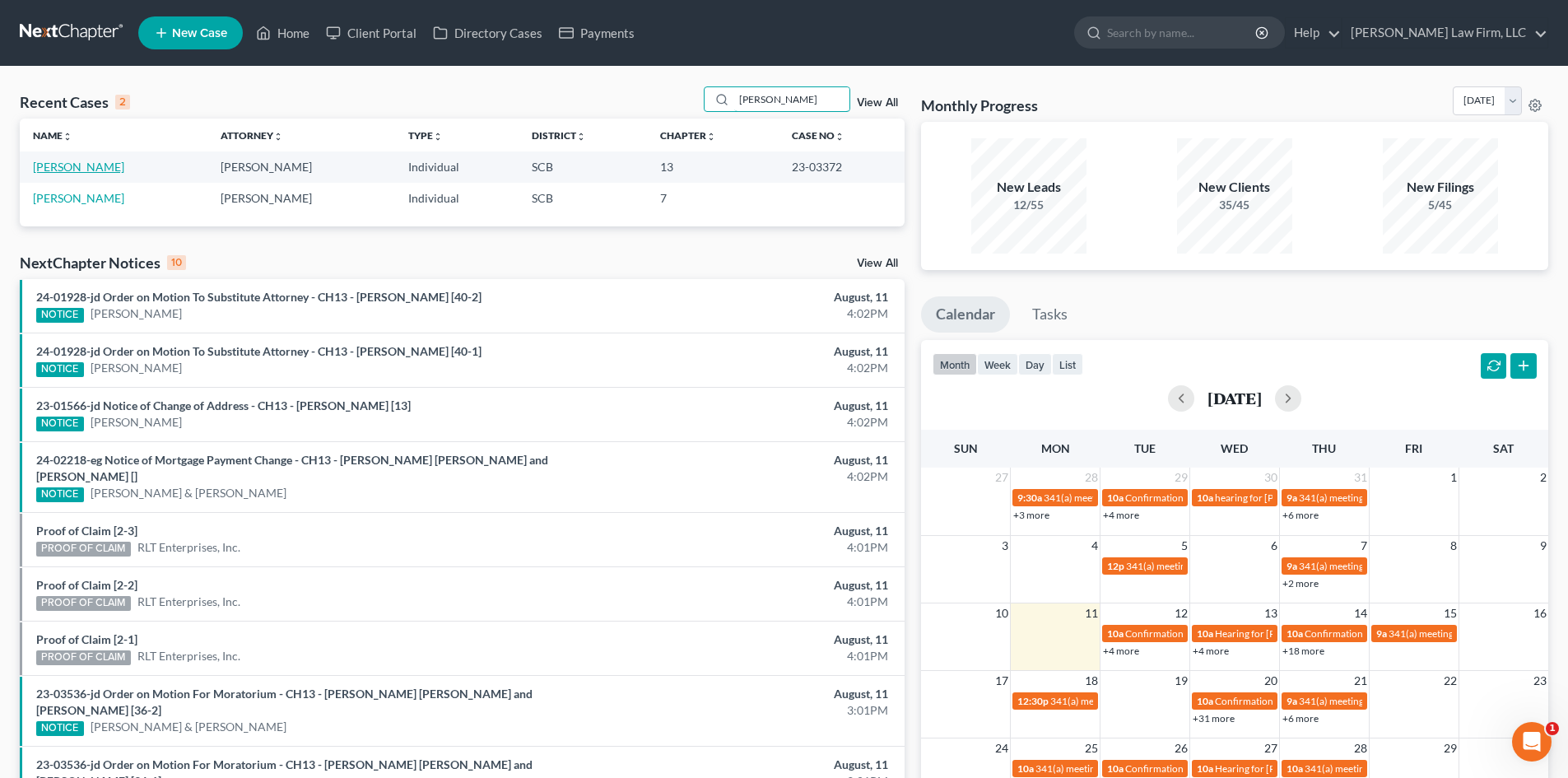
type input "[PERSON_NAME]"
click at [72, 169] on link "[PERSON_NAME]" at bounding box center [78, 166] width 91 height 14
select select "2"
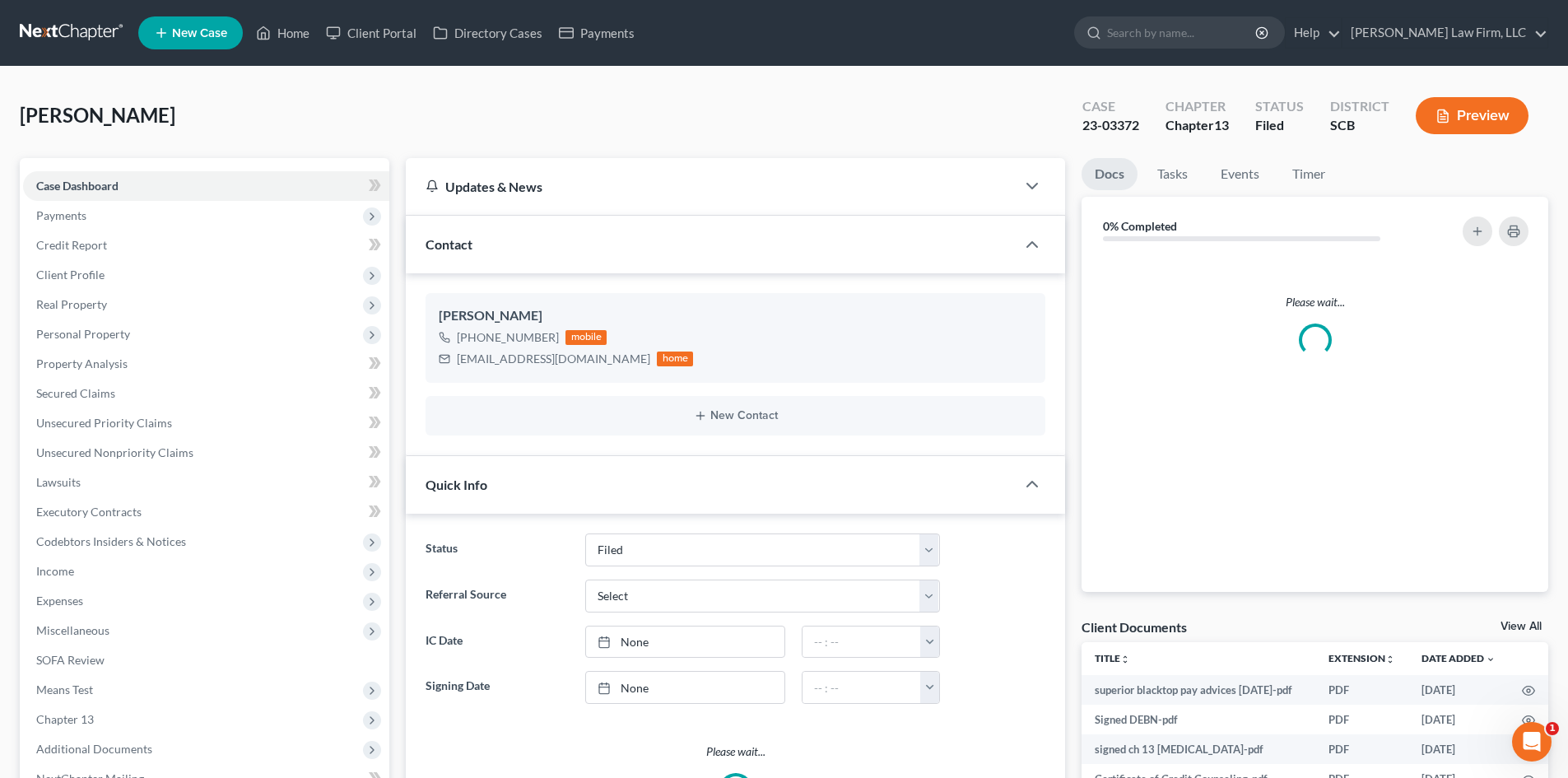
select select "0"
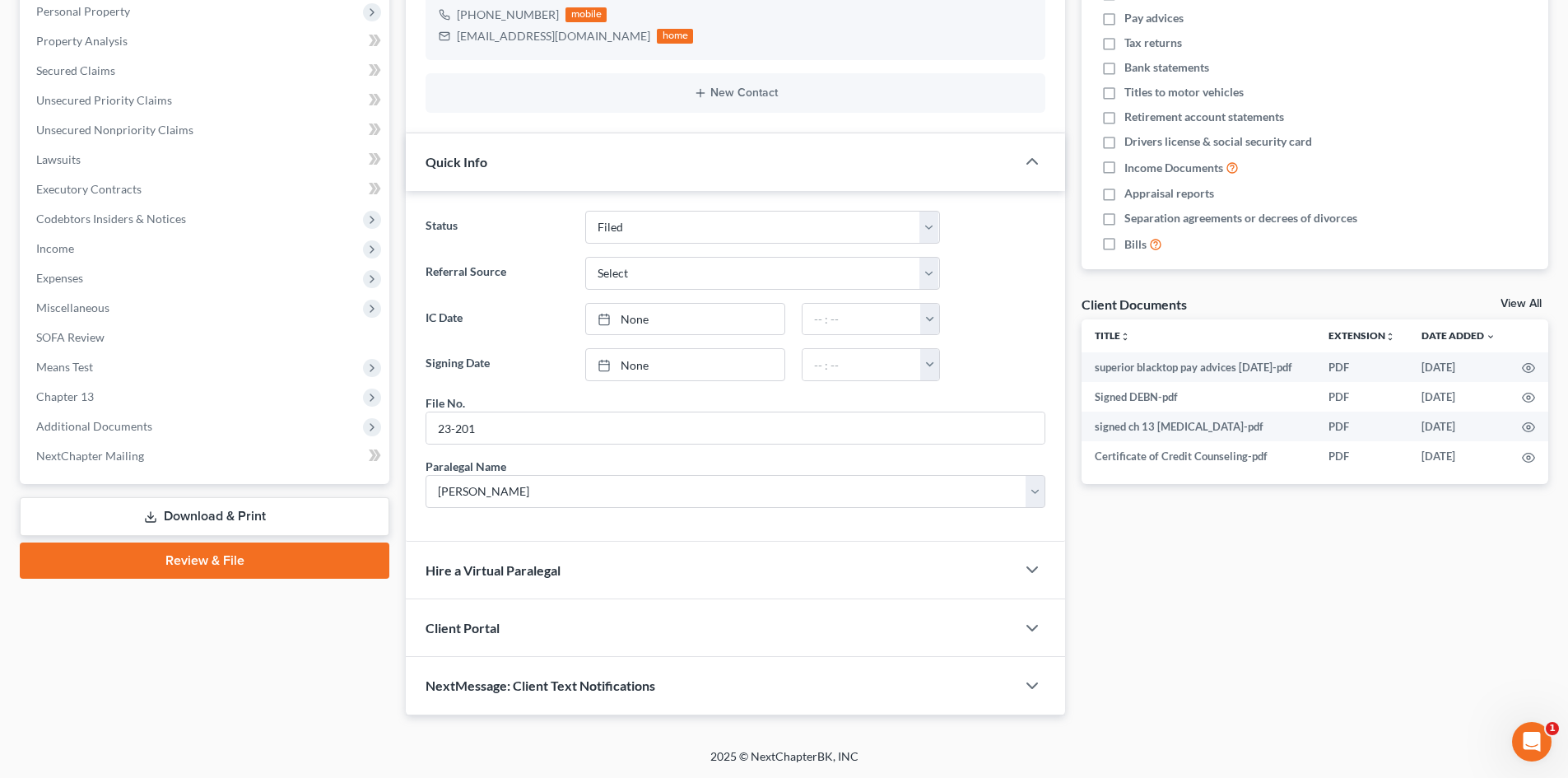
scroll to position [76, 0]
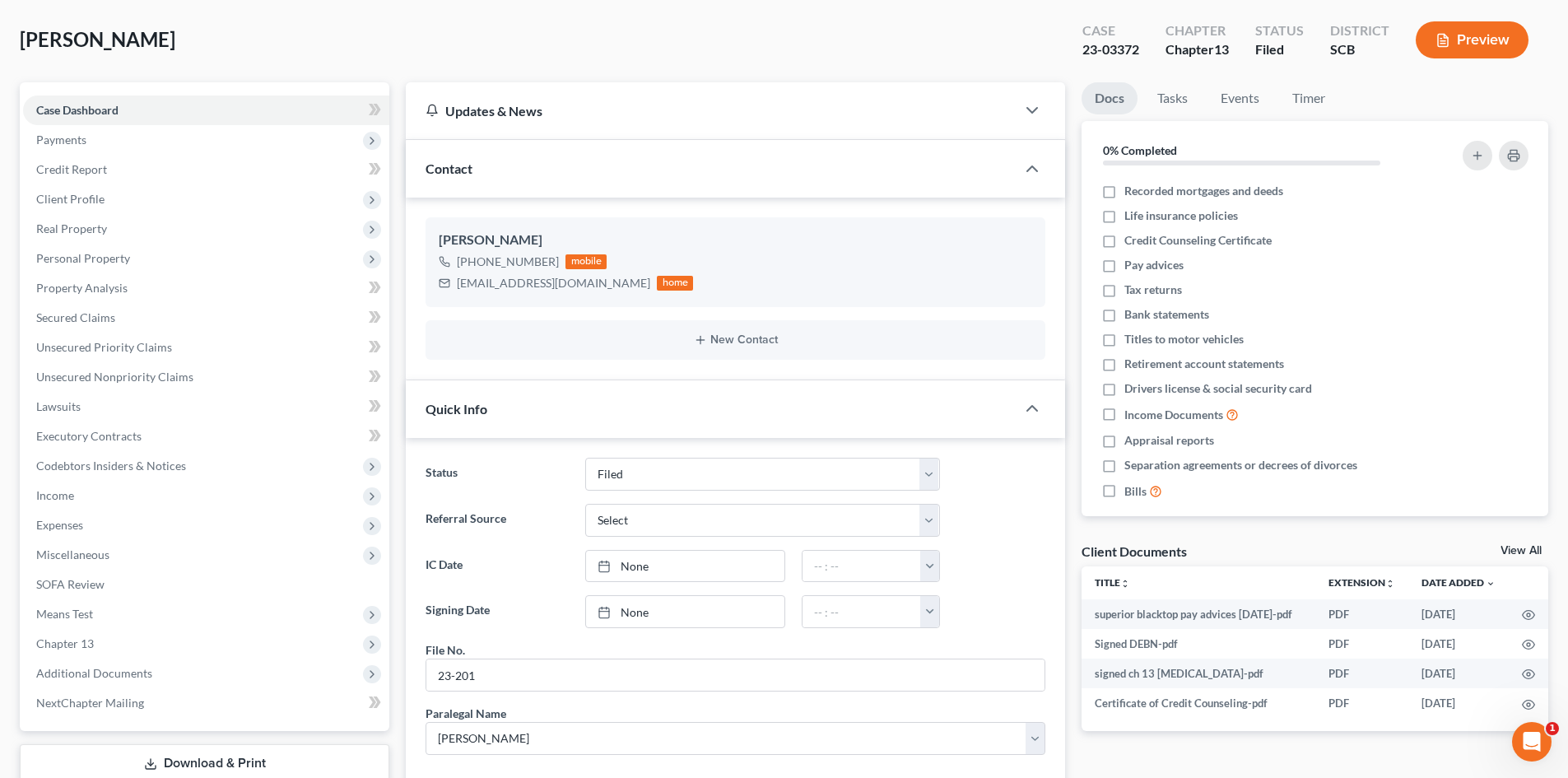
drag, startPoint x: 1517, startPoint y: 548, endPoint x: 703, endPoint y: 136, distance: 912.3
click at [1516, 549] on link "View All" at bounding box center [1520, 551] width 41 height 12
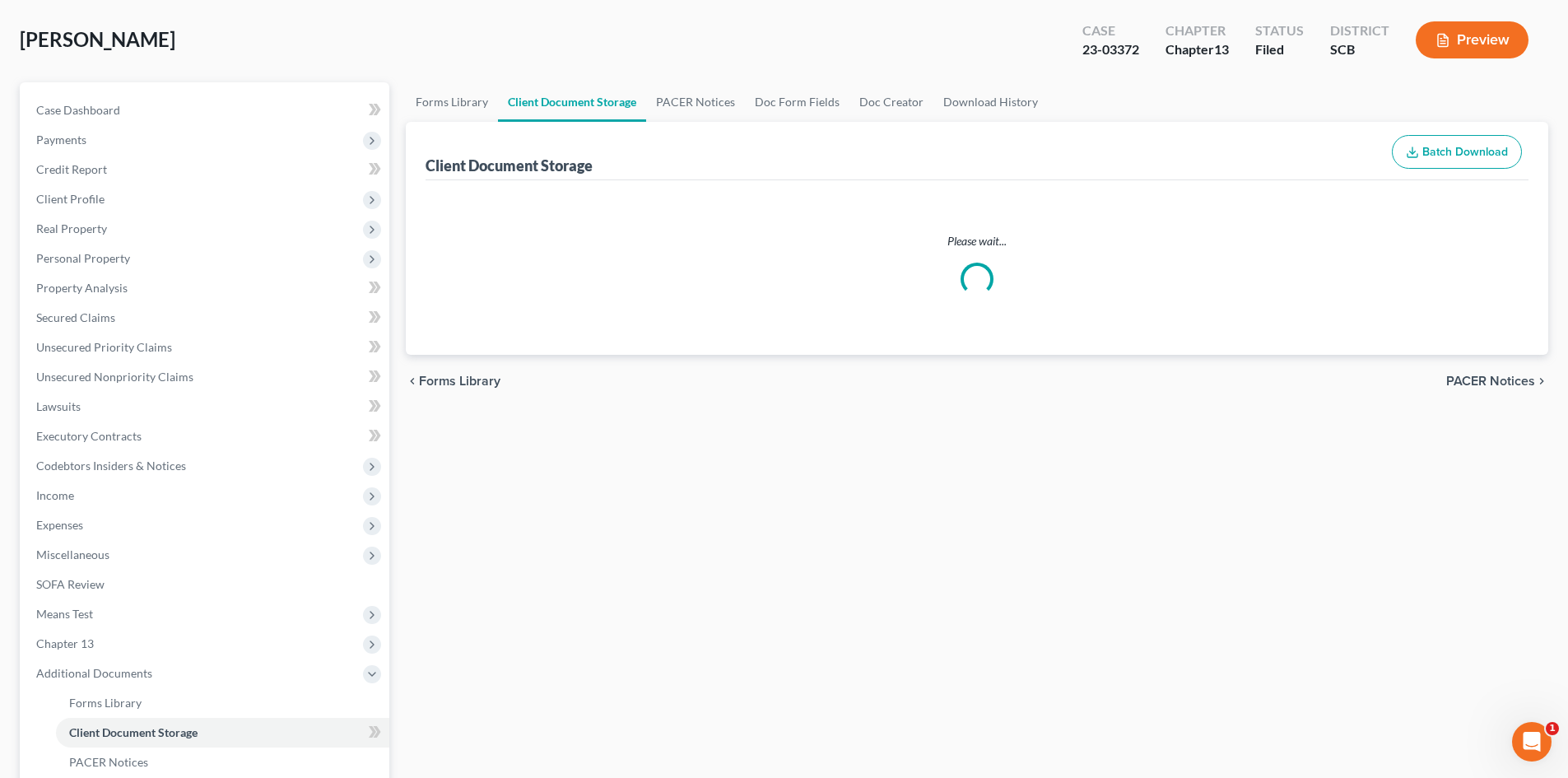
scroll to position [69, 0]
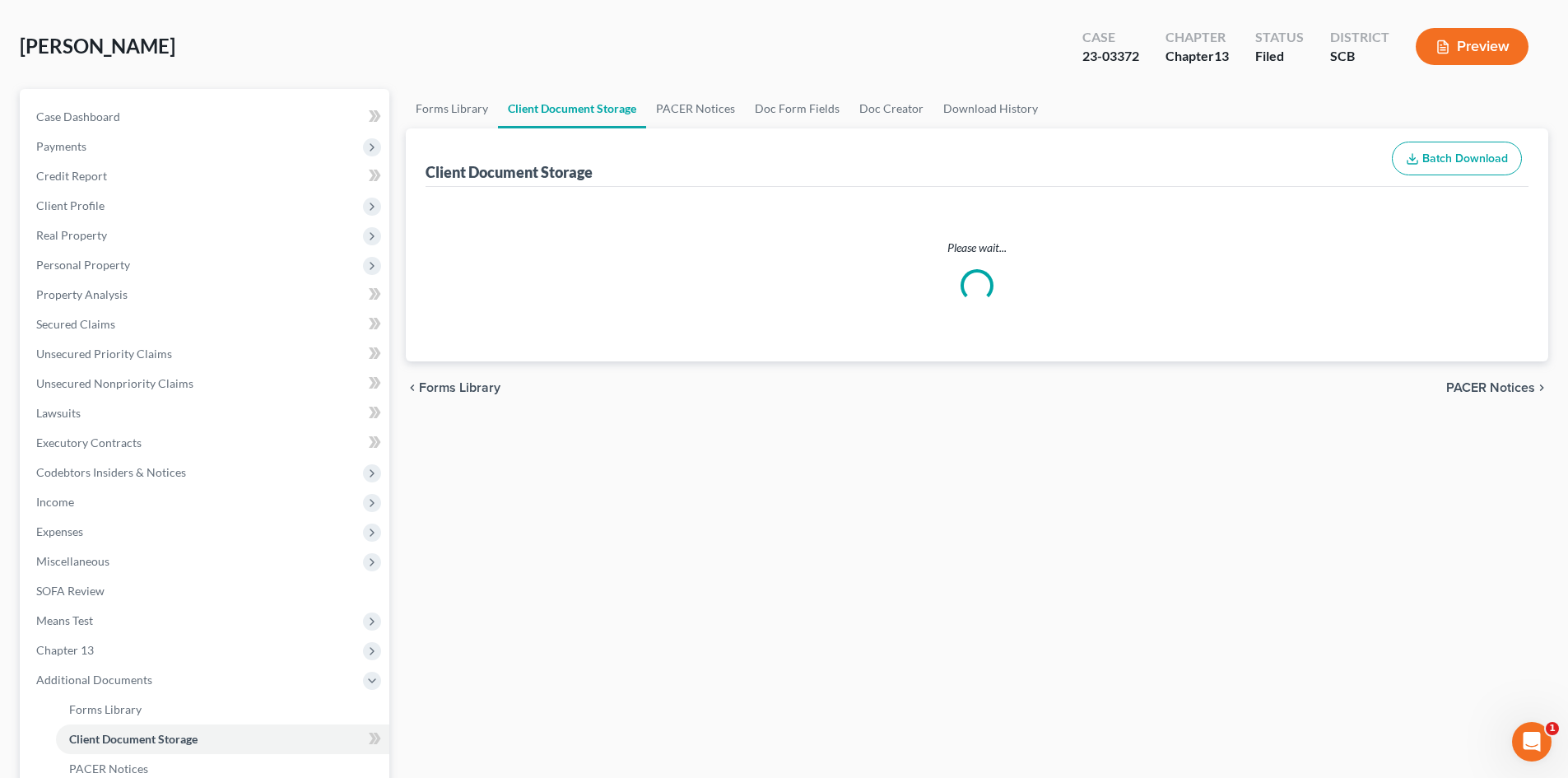
select select "6"
select select "16"
select select "15"
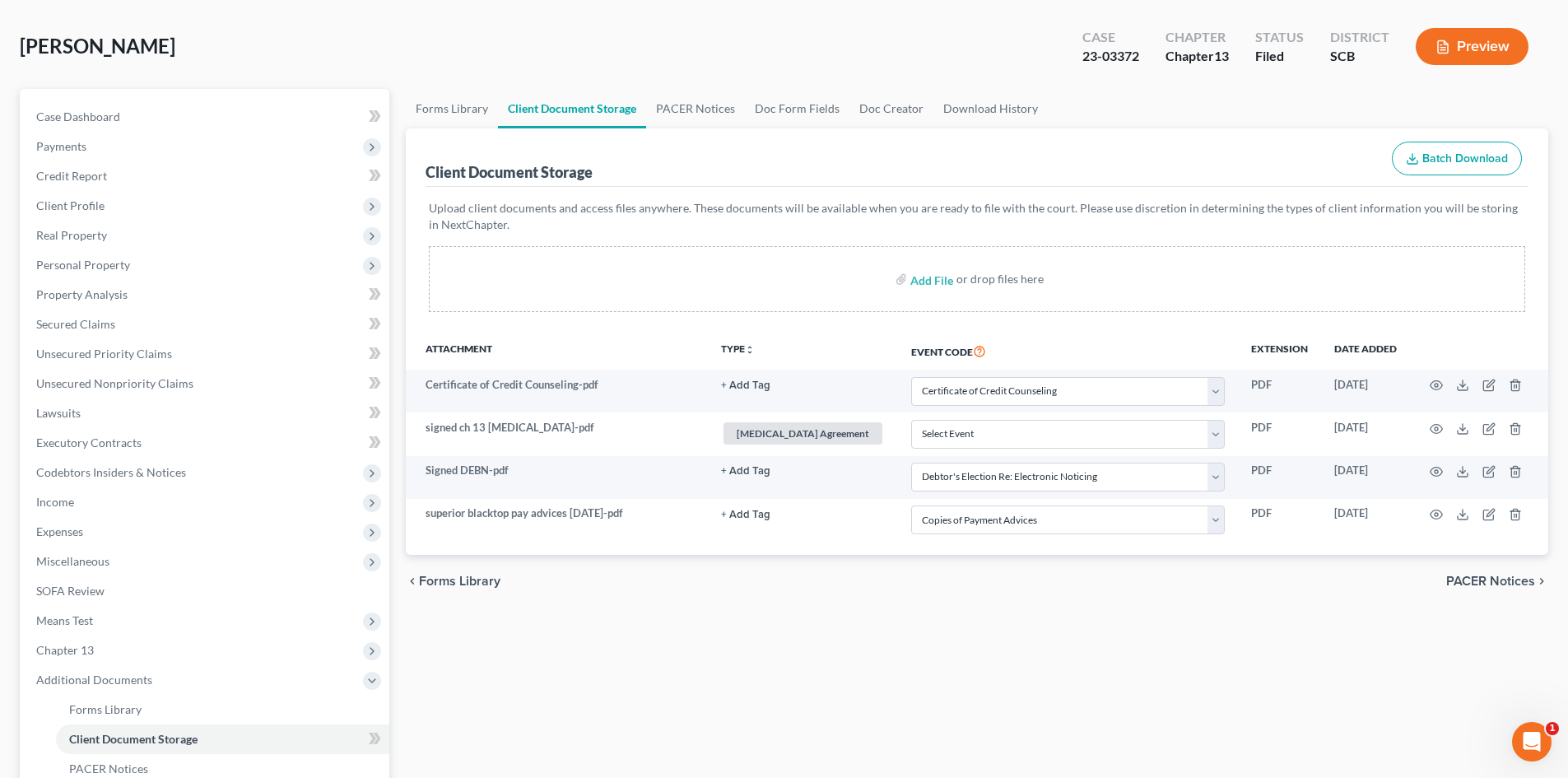
scroll to position [0, 0]
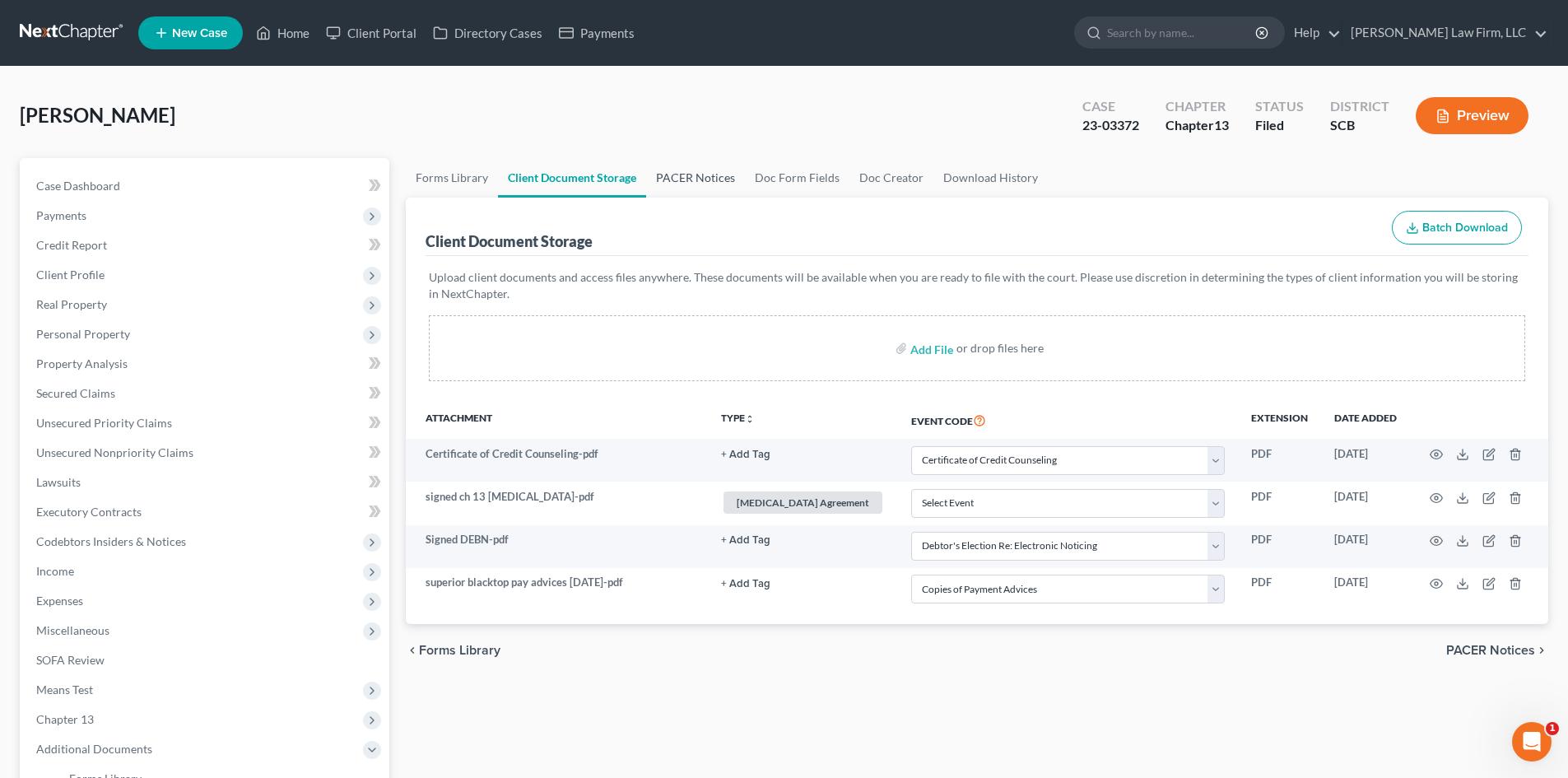
click at [677, 176] on link "PACER Notices" at bounding box center [695, 177] width 98 height 39
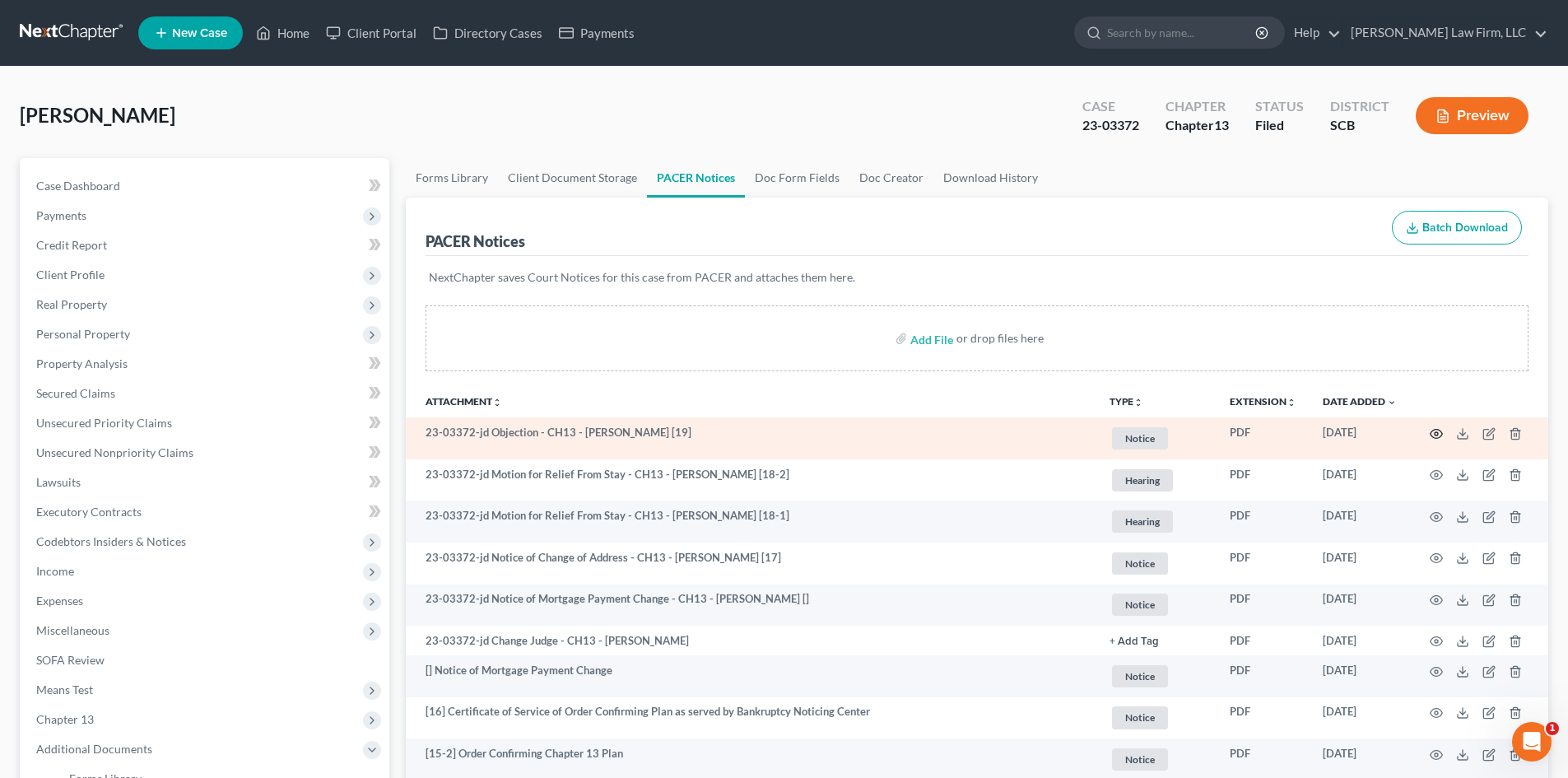
click at [1437, 435] on circle "button" at bounding box center [1436, 434] width 3 height 3
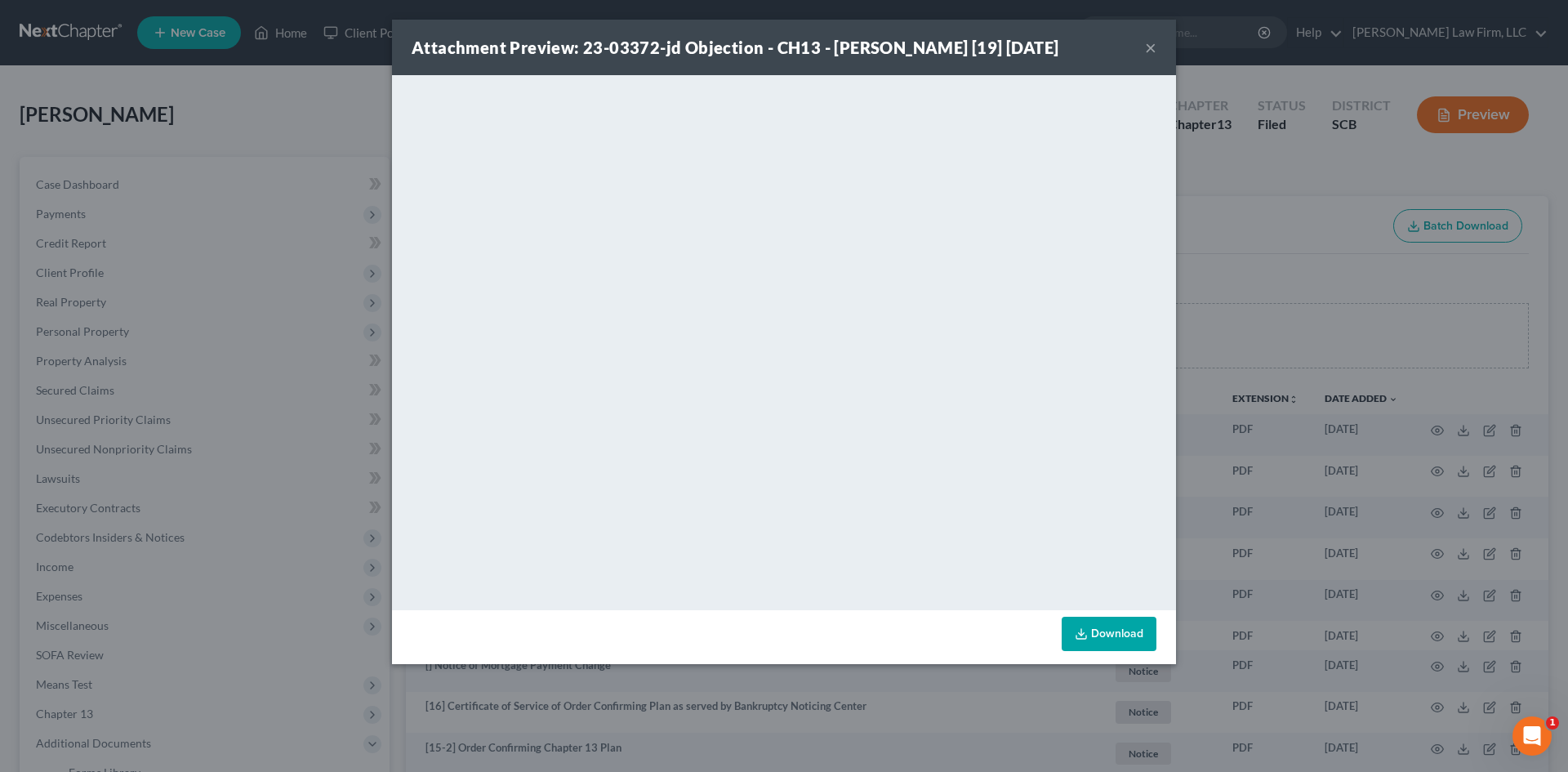
click at [1159, 45] on div "Attachment Preview: 23-03372-jd Objection - CH13 - [PERSON_NAME] [19] [DATE] ×" at bounding box center [784, 47] width 784 height 55
click at [1151, 46] on button "×" at bounding box center [1151, 47] width 12 height 20
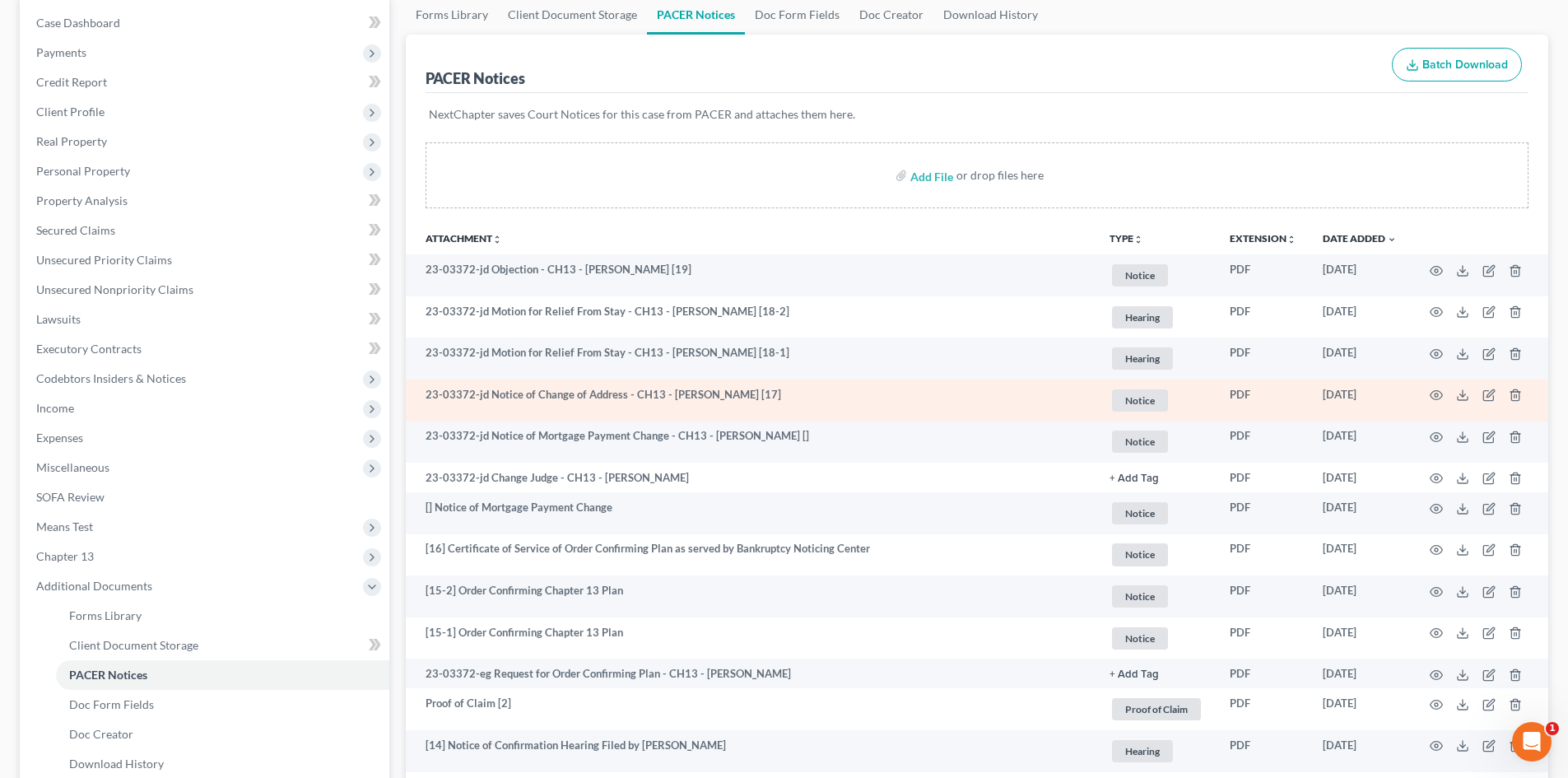
scroll to position [164, 0]
click at [1434, 396] on icon "button" at bounding box center [1436, 393] width 13 height 13
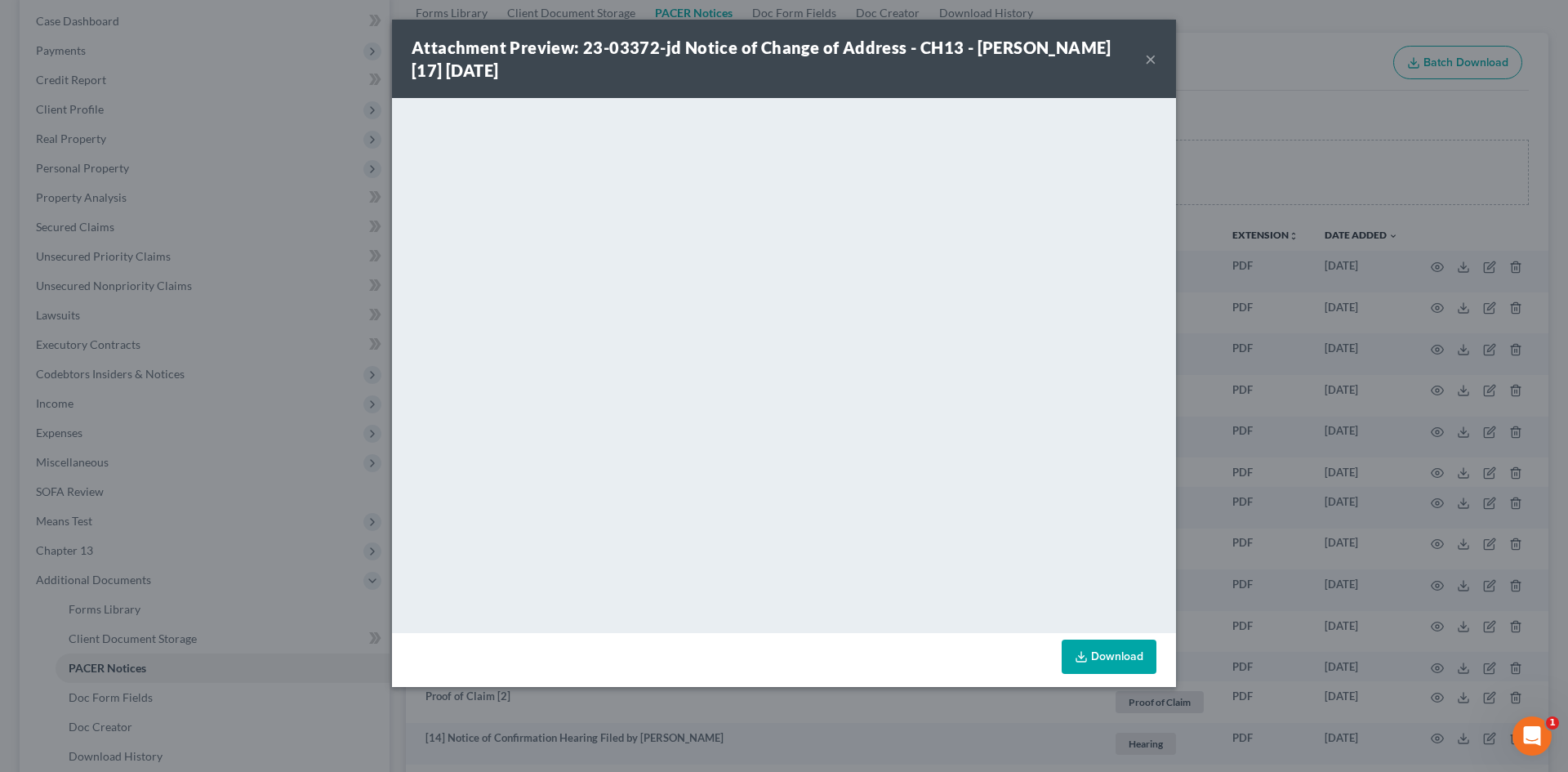
click at [1150, 56] on button "×" at bounding box center [1151, 59] width 12 height 20
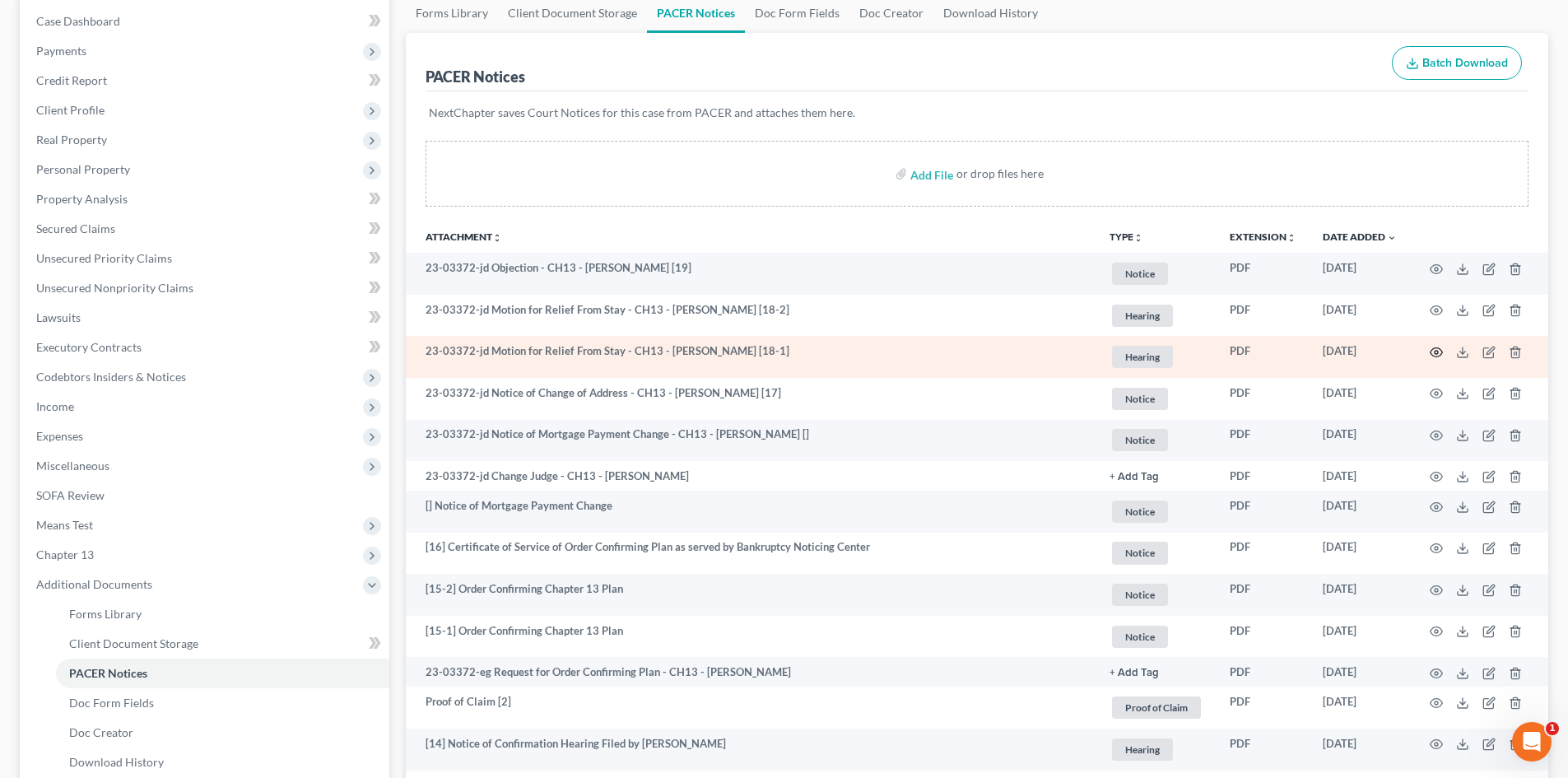
click at [1437, 349] on icon "button" at bounding box center [1436, 352] width 13 height 13
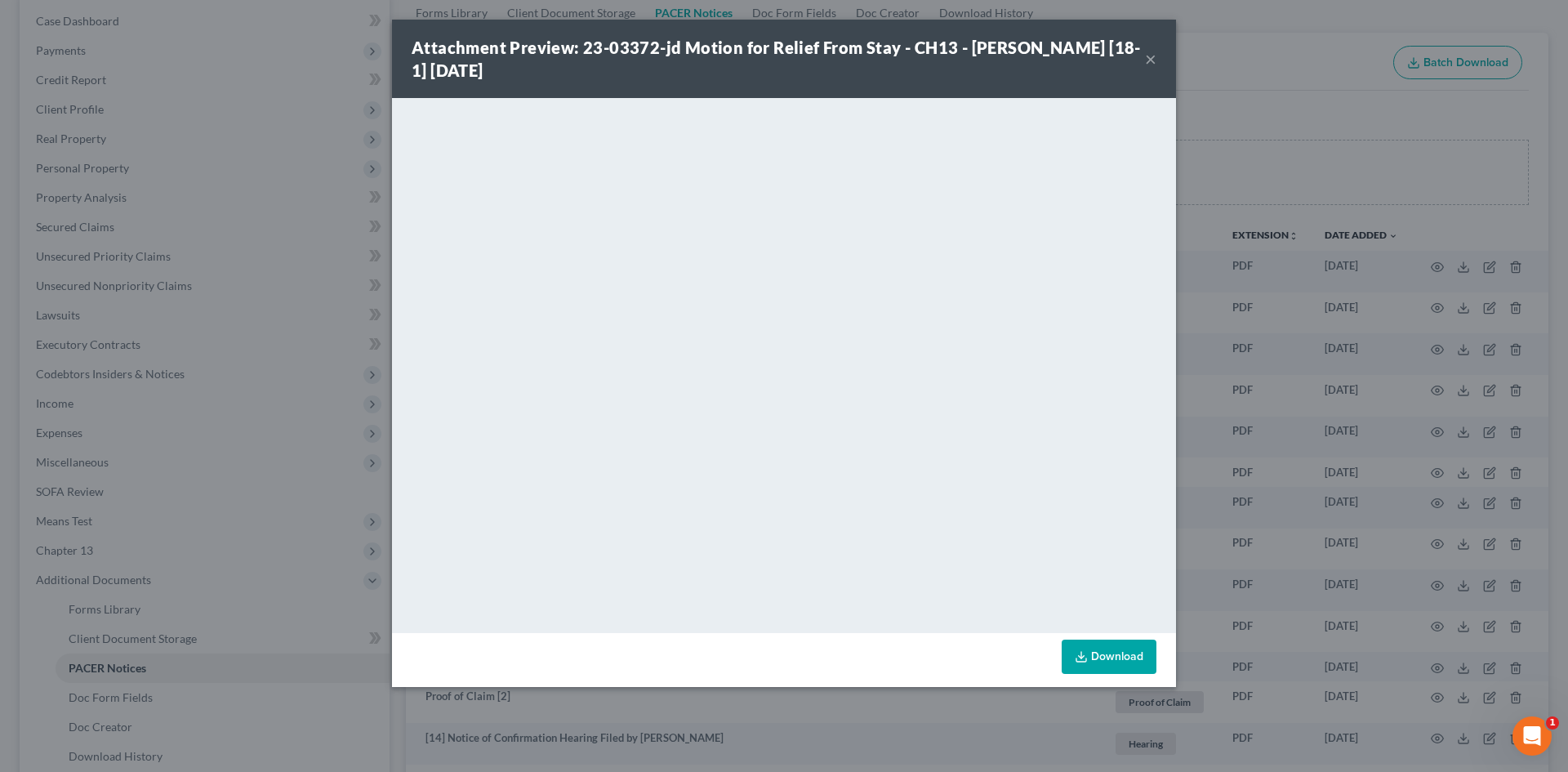
click at [1151, 59] on button "×" at bounding box center [1151, 59] width 12 height 20
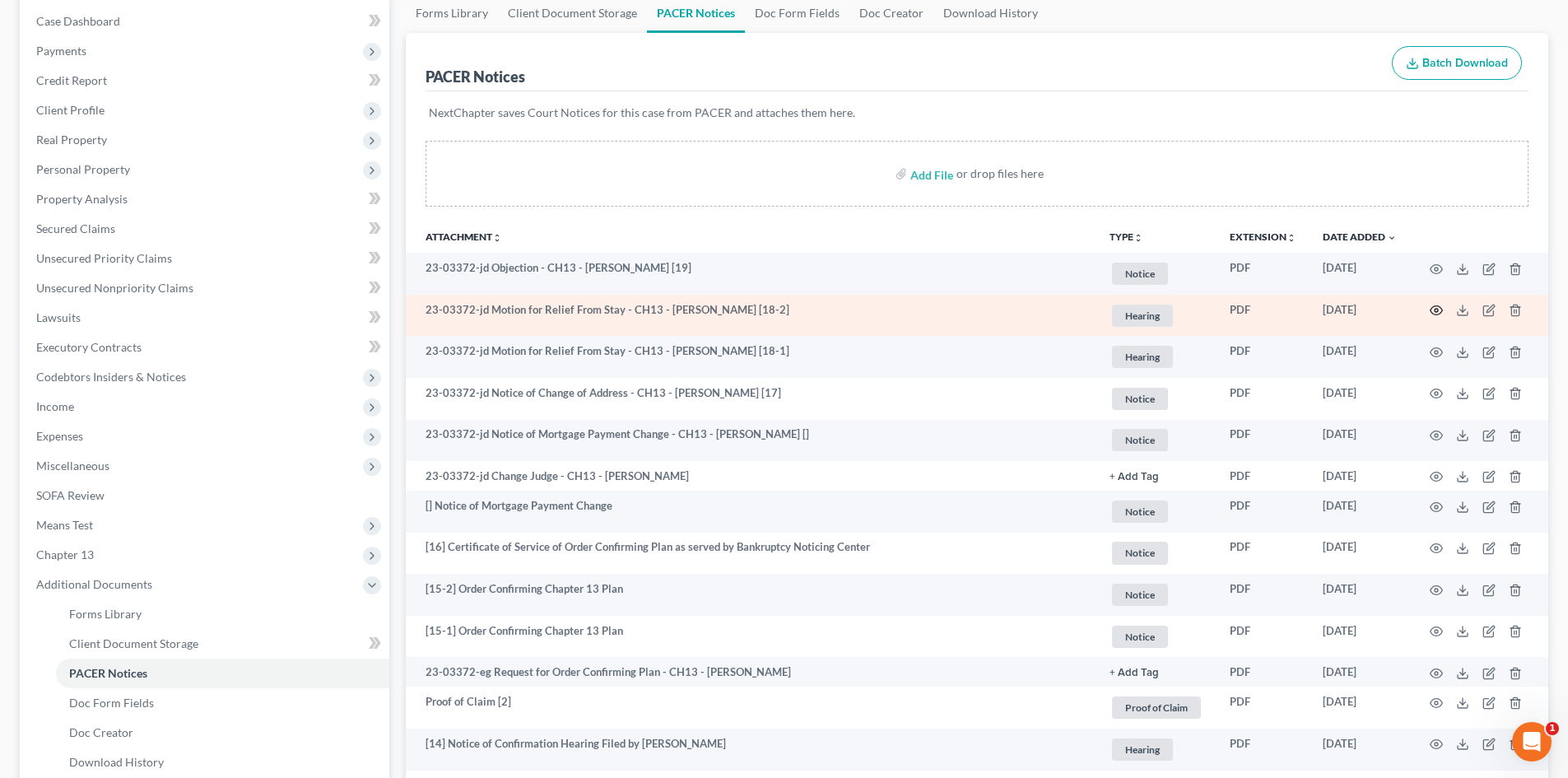
click at [1435, 307] on icon "button" at bounding box center [1436, 311] width 13 height 13
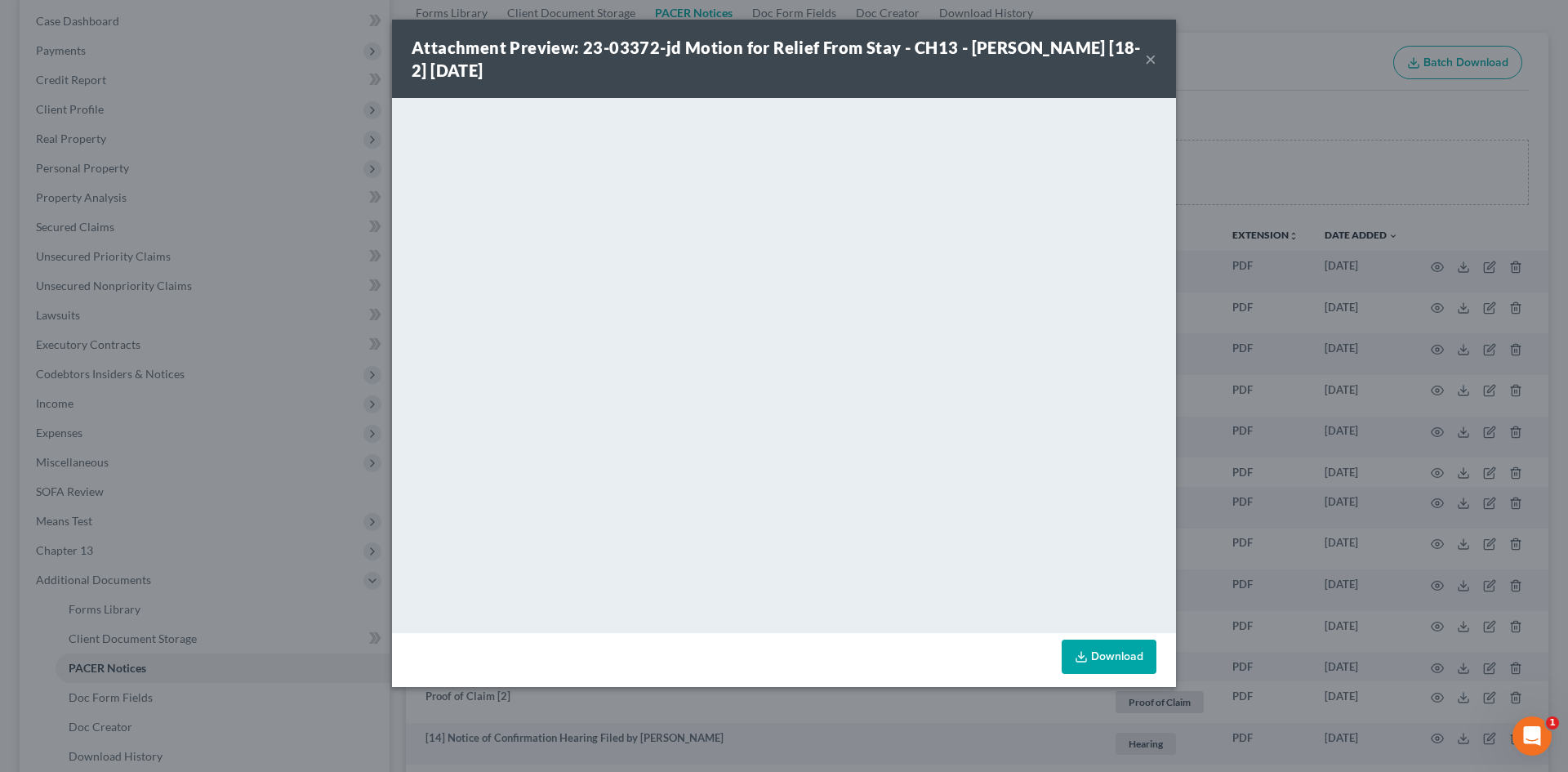
click at [1144, 56] on div "Attachment Preview: 23-03372-jd Motion for Relief From Stay - CH13 - [PERSON_NA…" at bounding box center [779, 58] width 734 height 46
click at [1149, 56] on button "×" at bounding box center [1151, 59] width 12 height 20
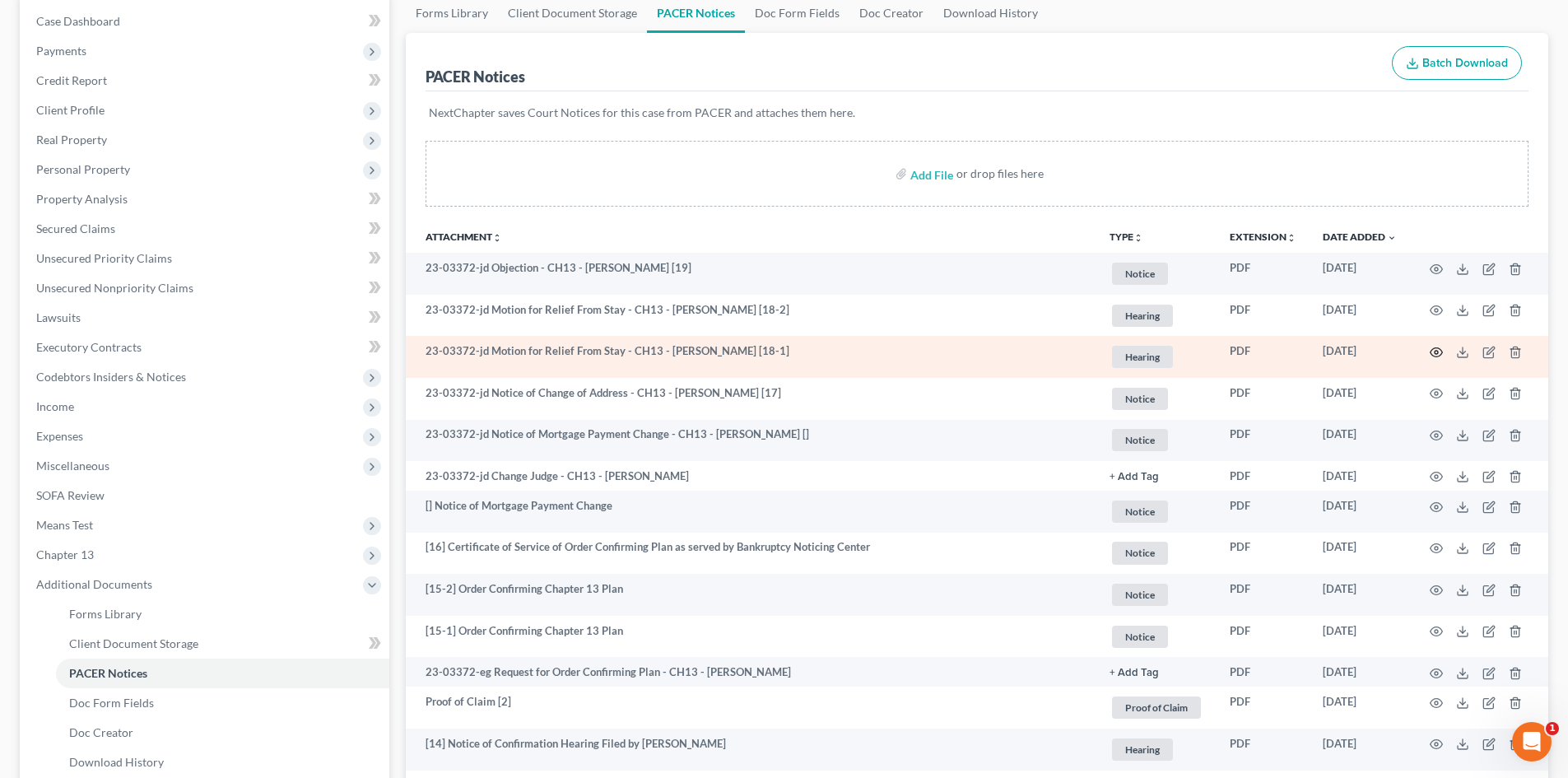
click at [1434, 355] on icon "button" at bounding box center [1436, 352] width 13 height 13
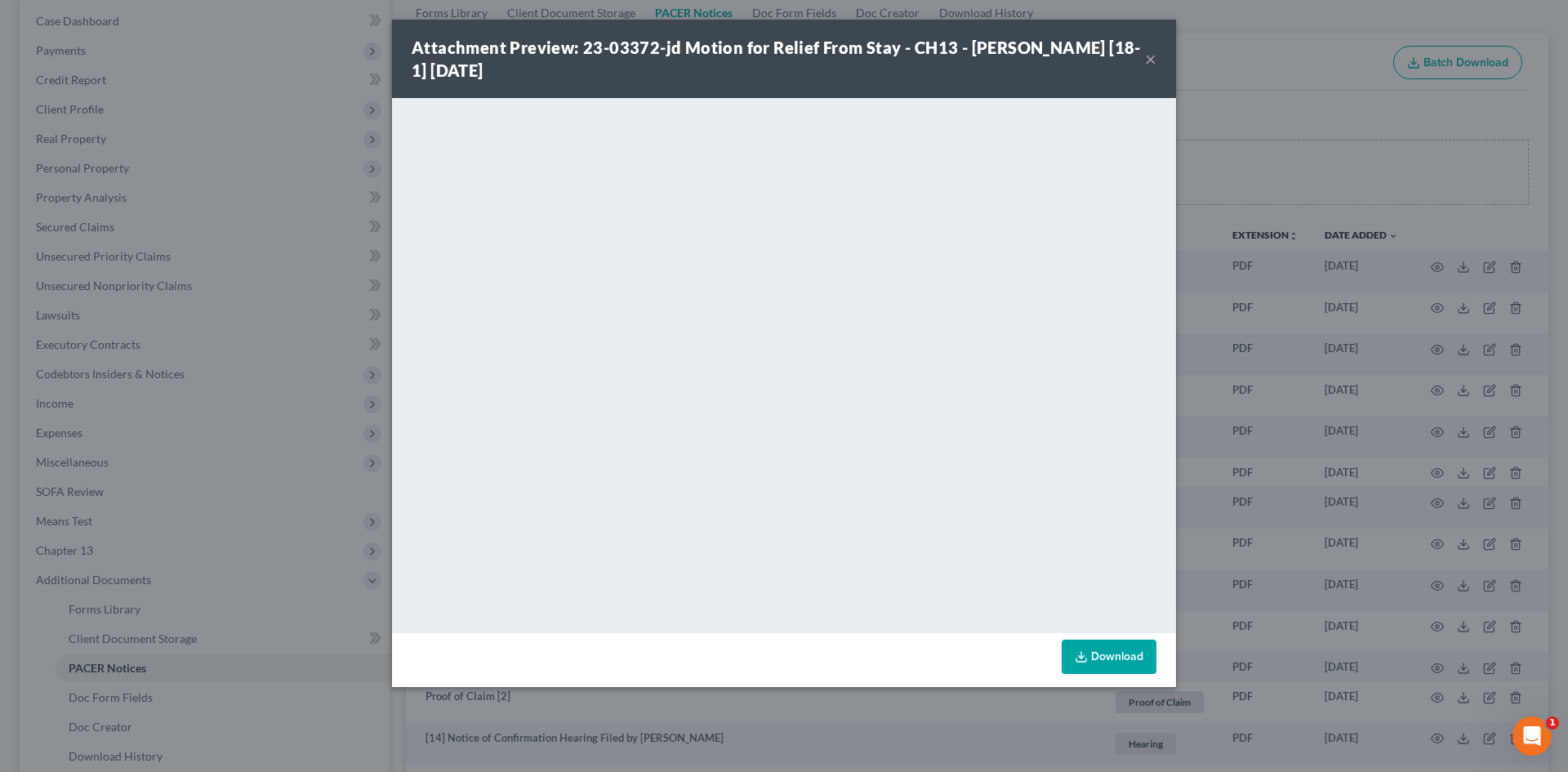
click at [1151, 55] on button "×" at bounding box center [1151, 59] width 12 height 20
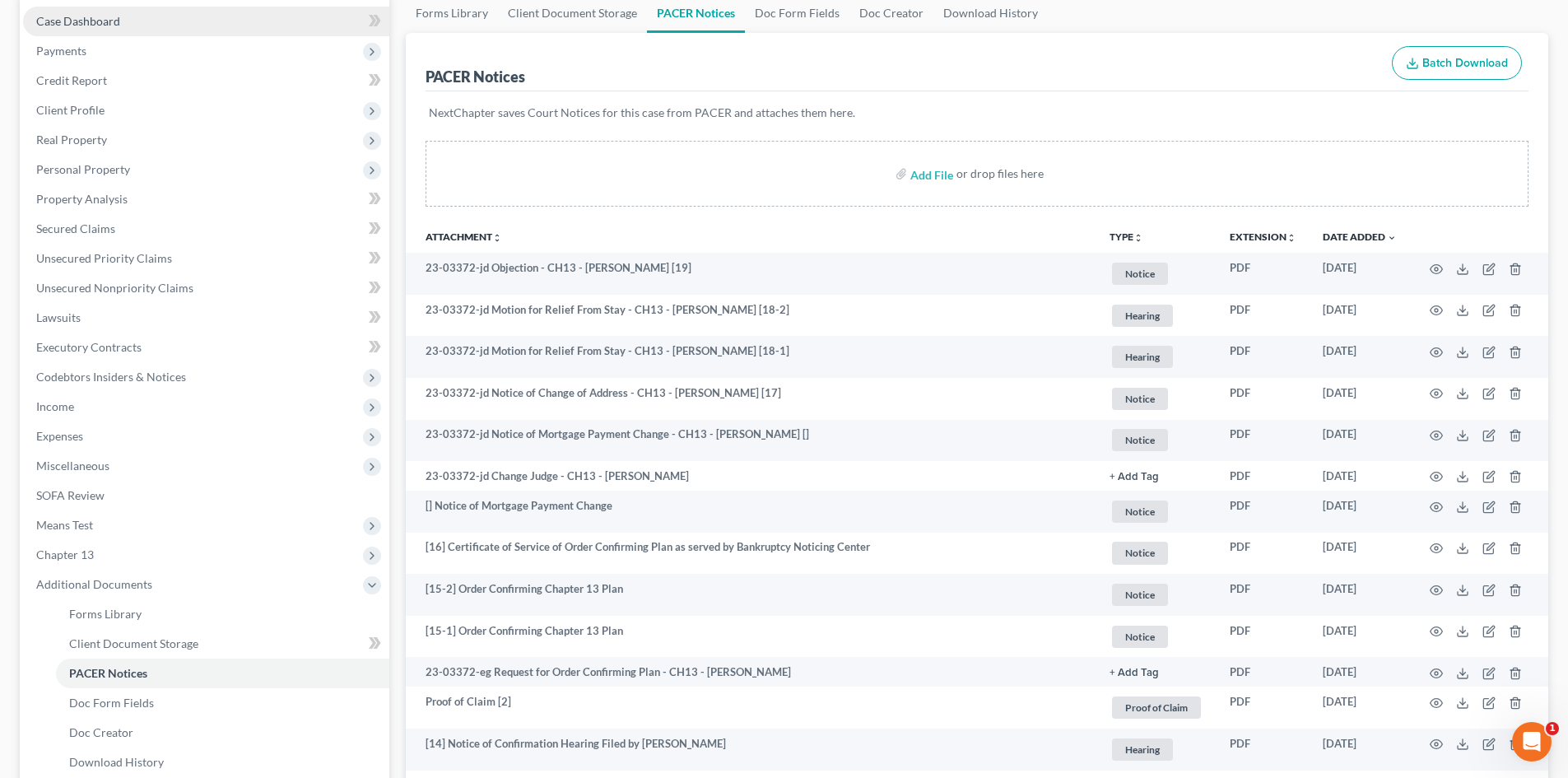
click at [93, 20] on span "Case Dashboard" at bounding box center [78, 21] width 84 height 14
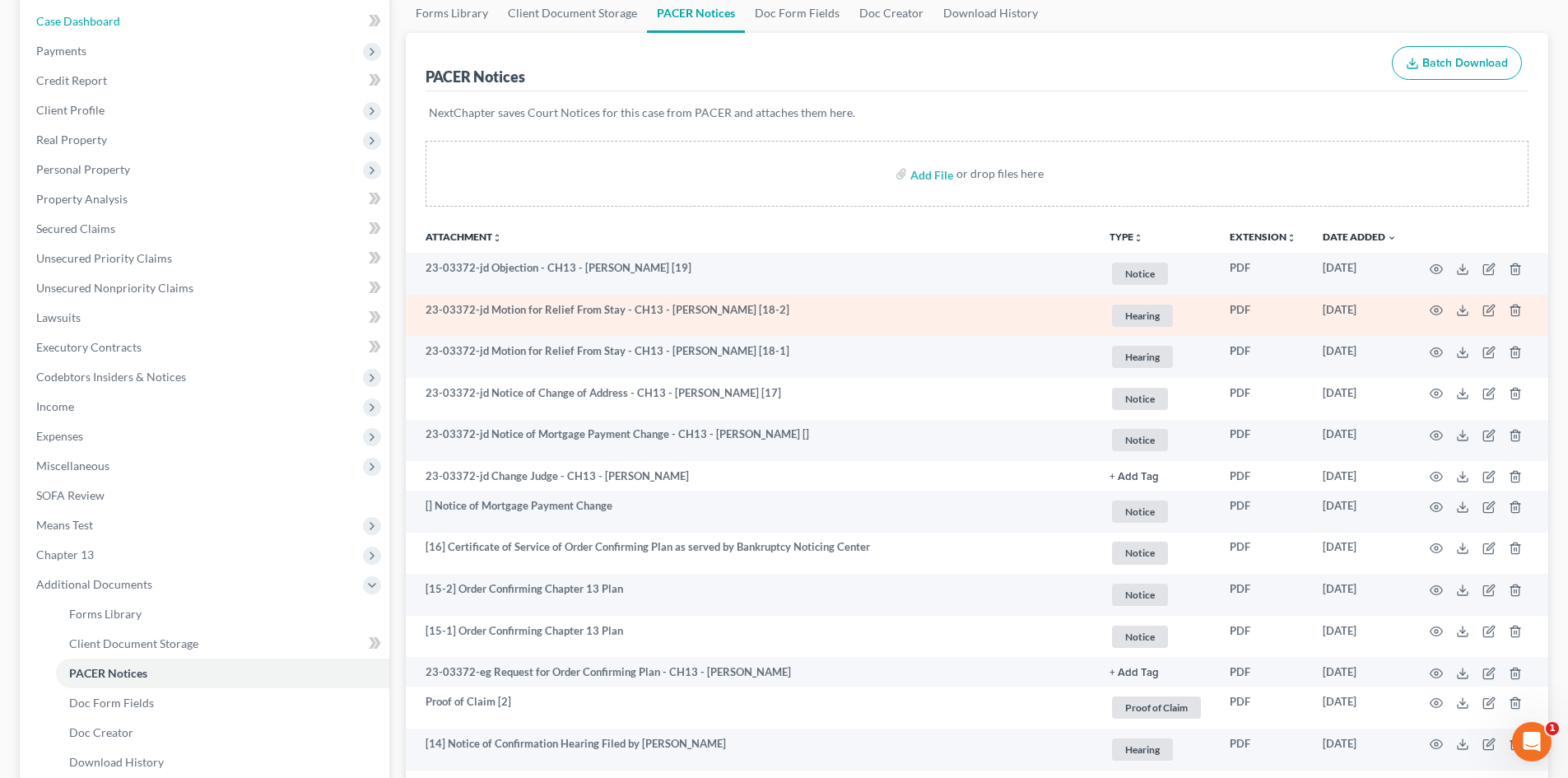
select select "0"
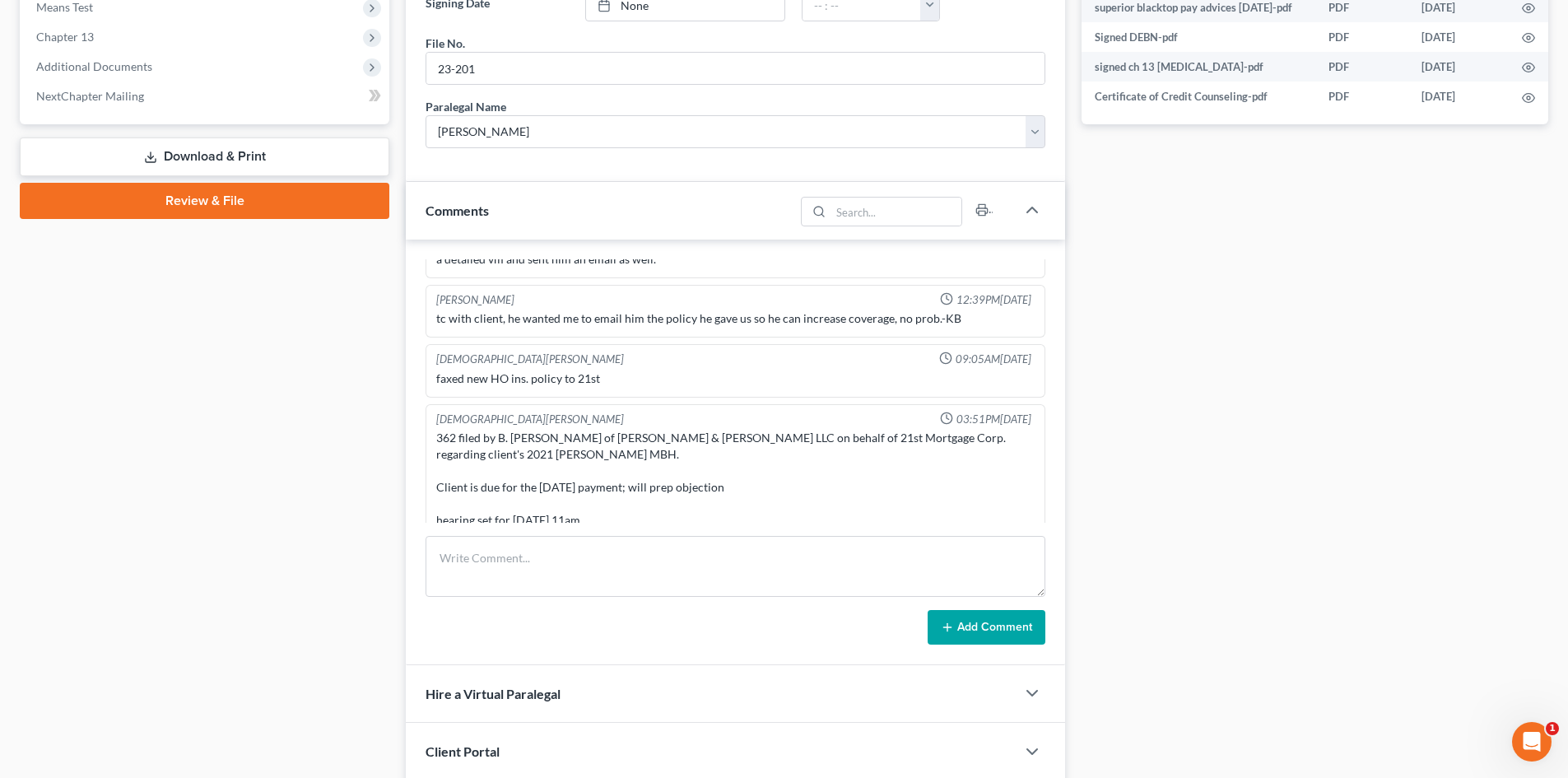
scroll to position [806, 0]
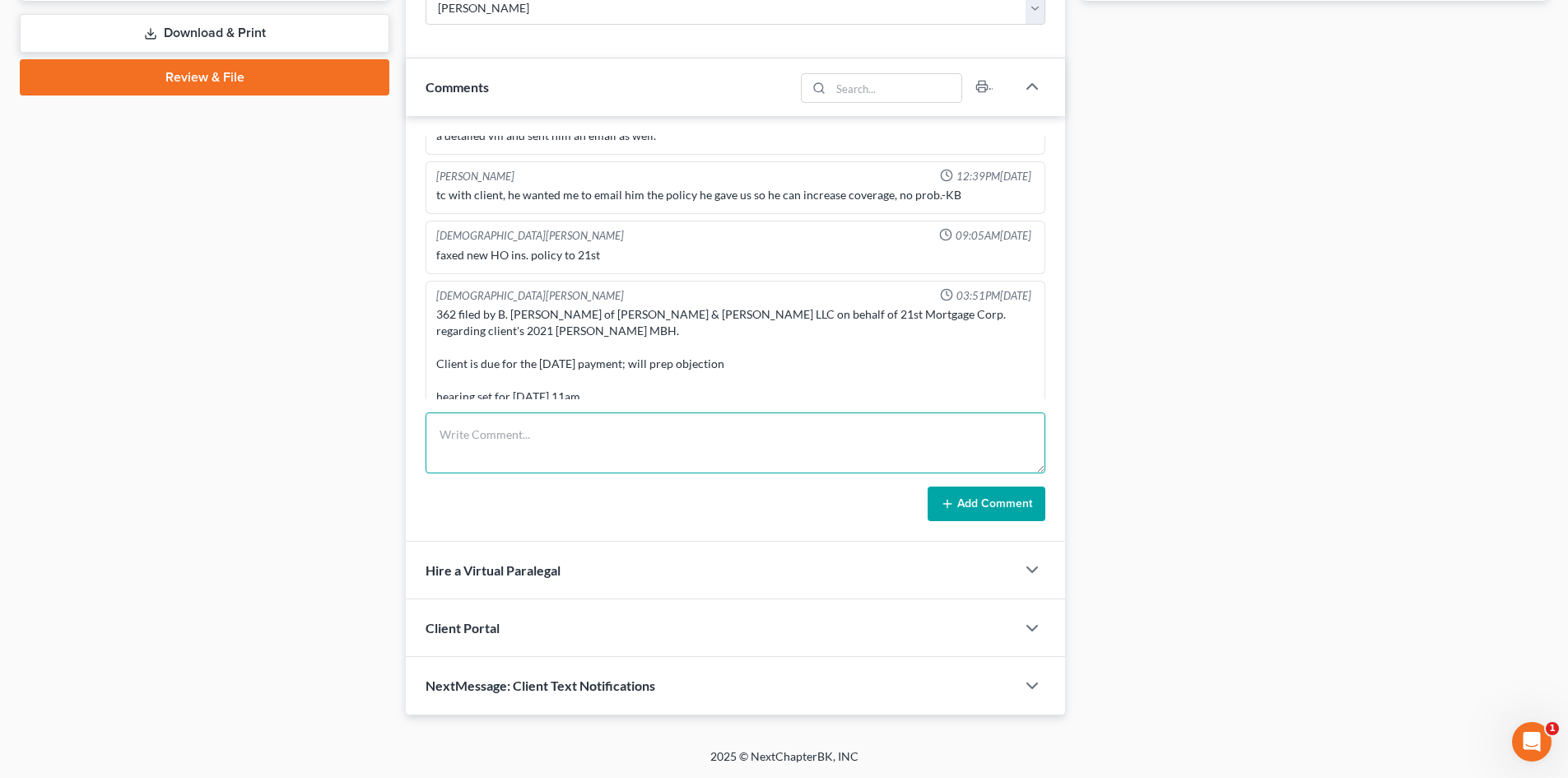
click at [560, 446] on textarea at bounding box center [735, 442] width 620 height 61
type textarea "VM from client re 362. TC to client, left VM."
click at [986, 497] on button "Add Comment" at bounding box center [986, 503] width 118 height 34
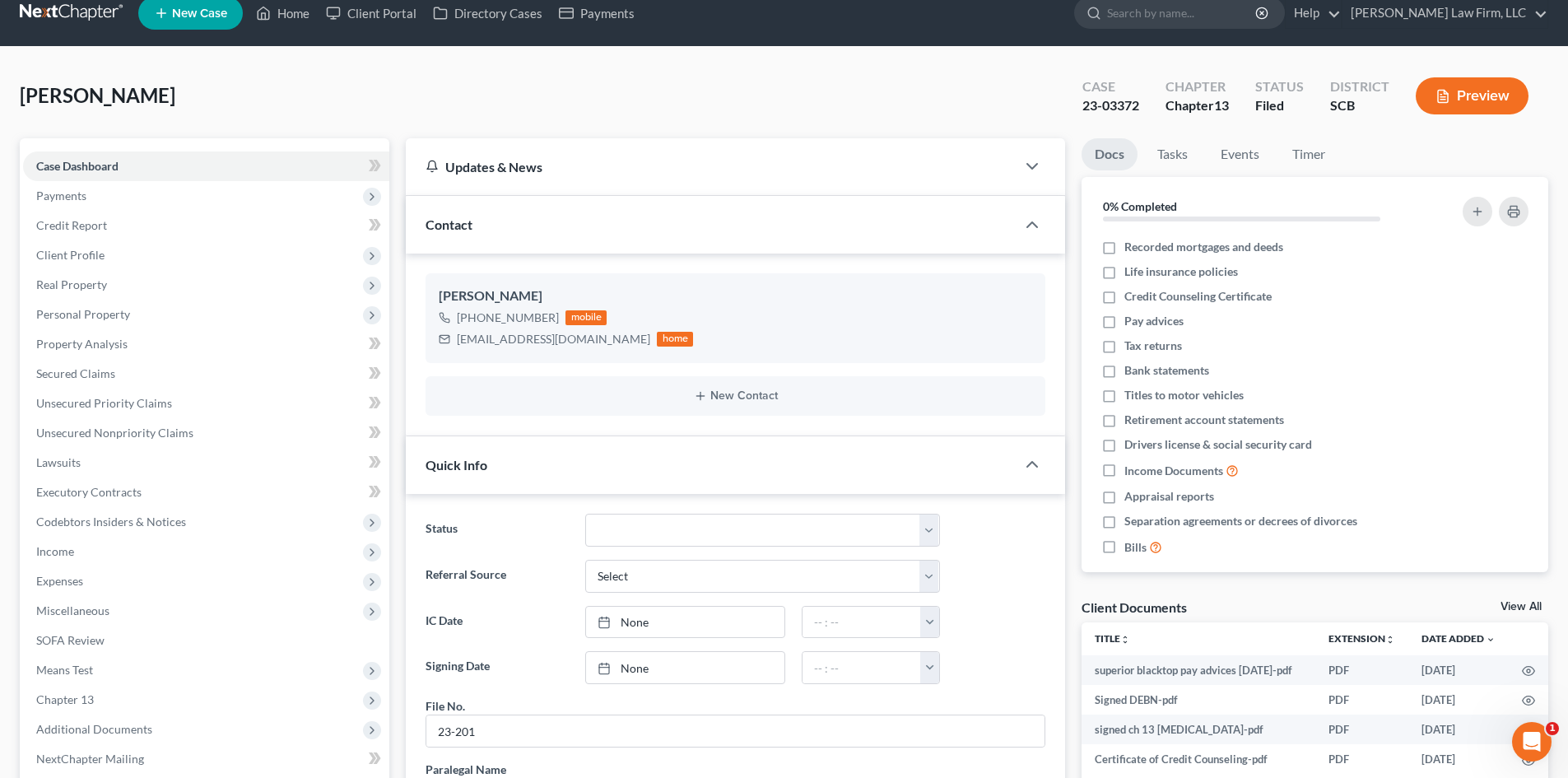
scroll to position [0, 0]
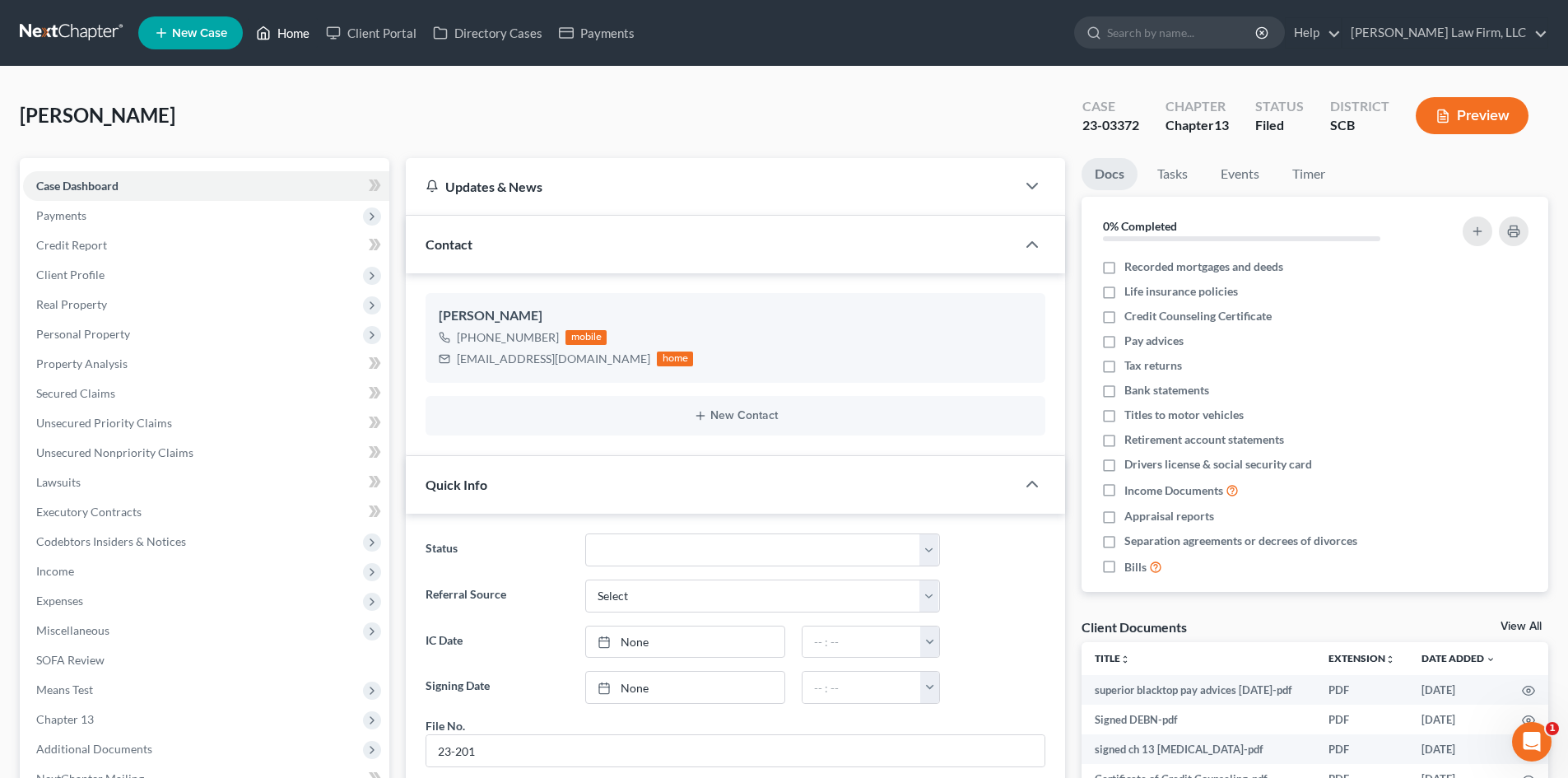
click at [292, 34] on link "Home" at bounding box center [283, 33] width 70 height 30
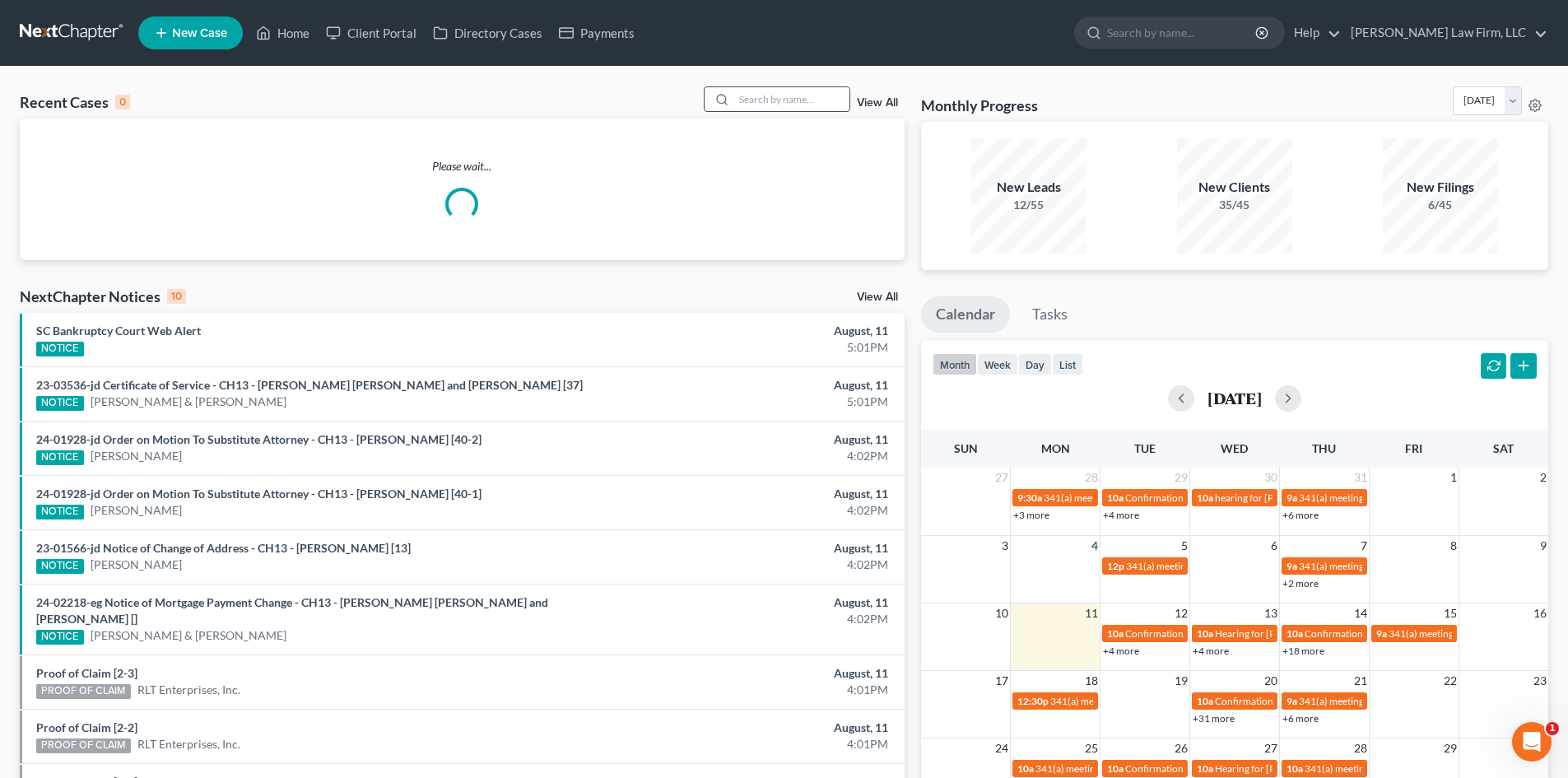
click at [779, 99] on input "search" at bounding box center [792, 99] width 115 height 24
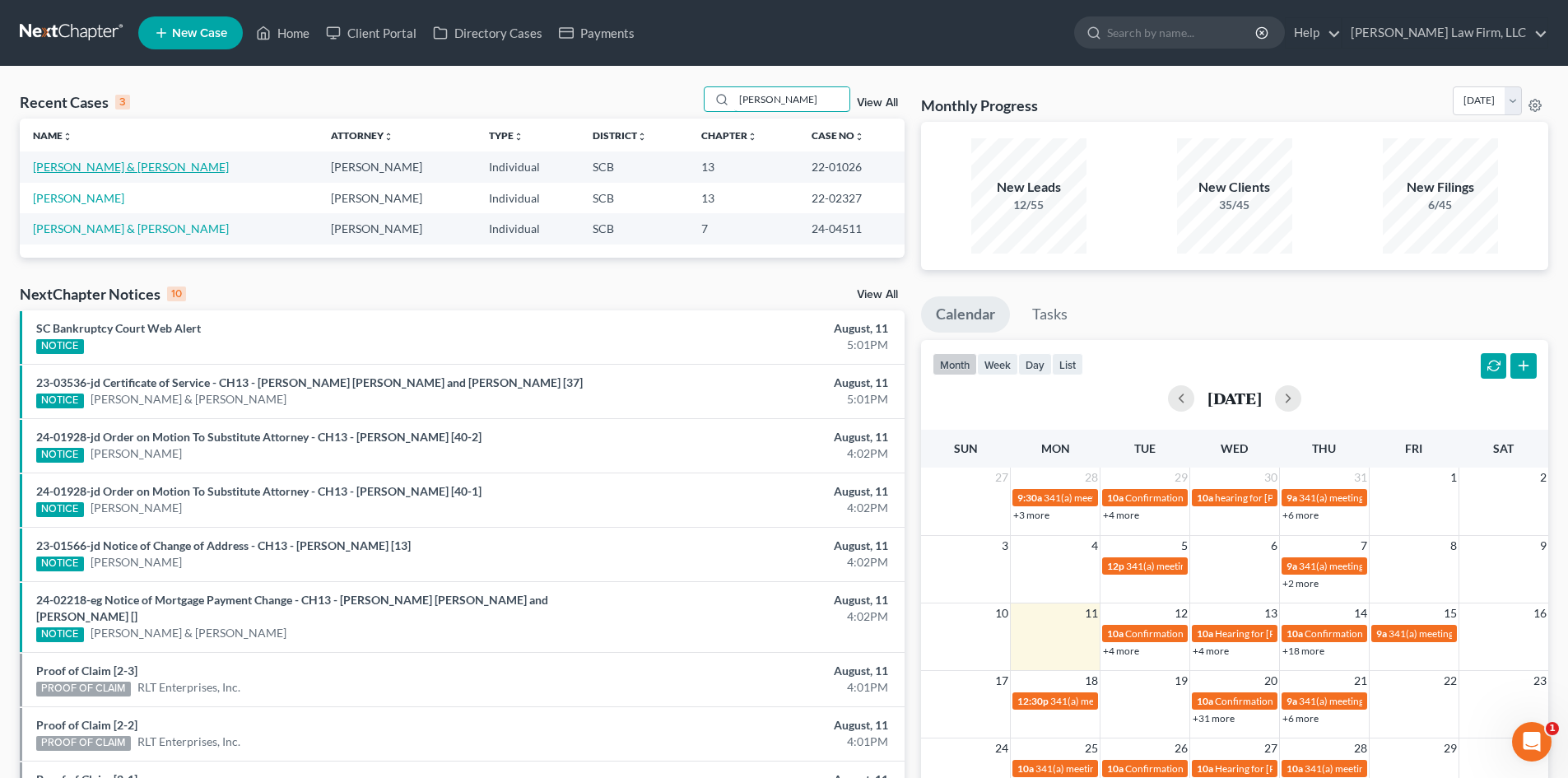
type input "[PERSON_NAME]"
click at [130, 171] on link "[PERSON_NAME] & [PERSON_NAME]" at bounding box center [130, 166] width 196 height 14
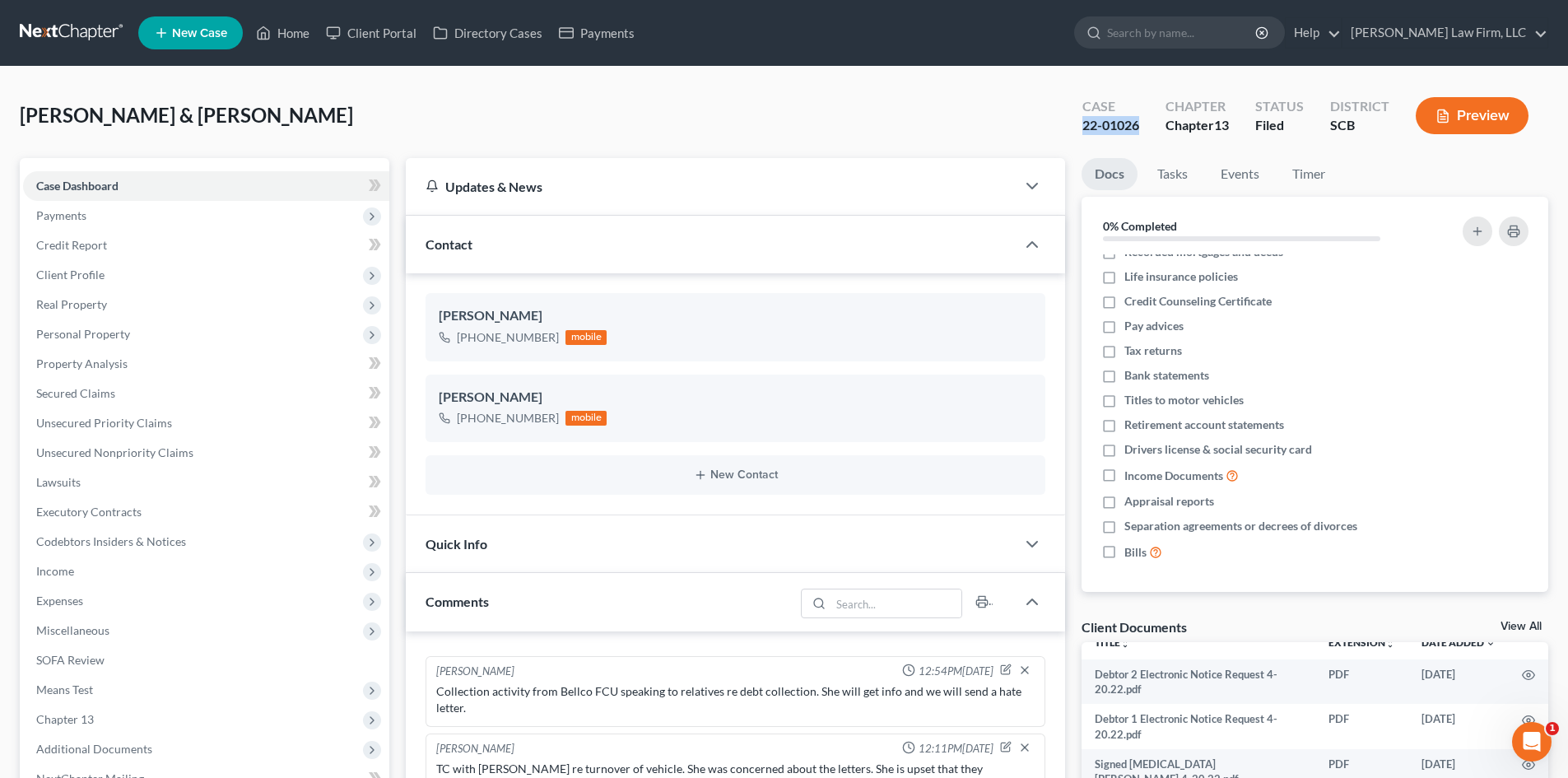
drag, startPoint x: 1139, startPoint y: 124, endPoint x: 1077, endPoint y: 126, distance: 62.0
click at [1077, 126] on div "Case 22-01026" at bounding box center [1111, 117] width 83 height 48
copy div "22-01026"
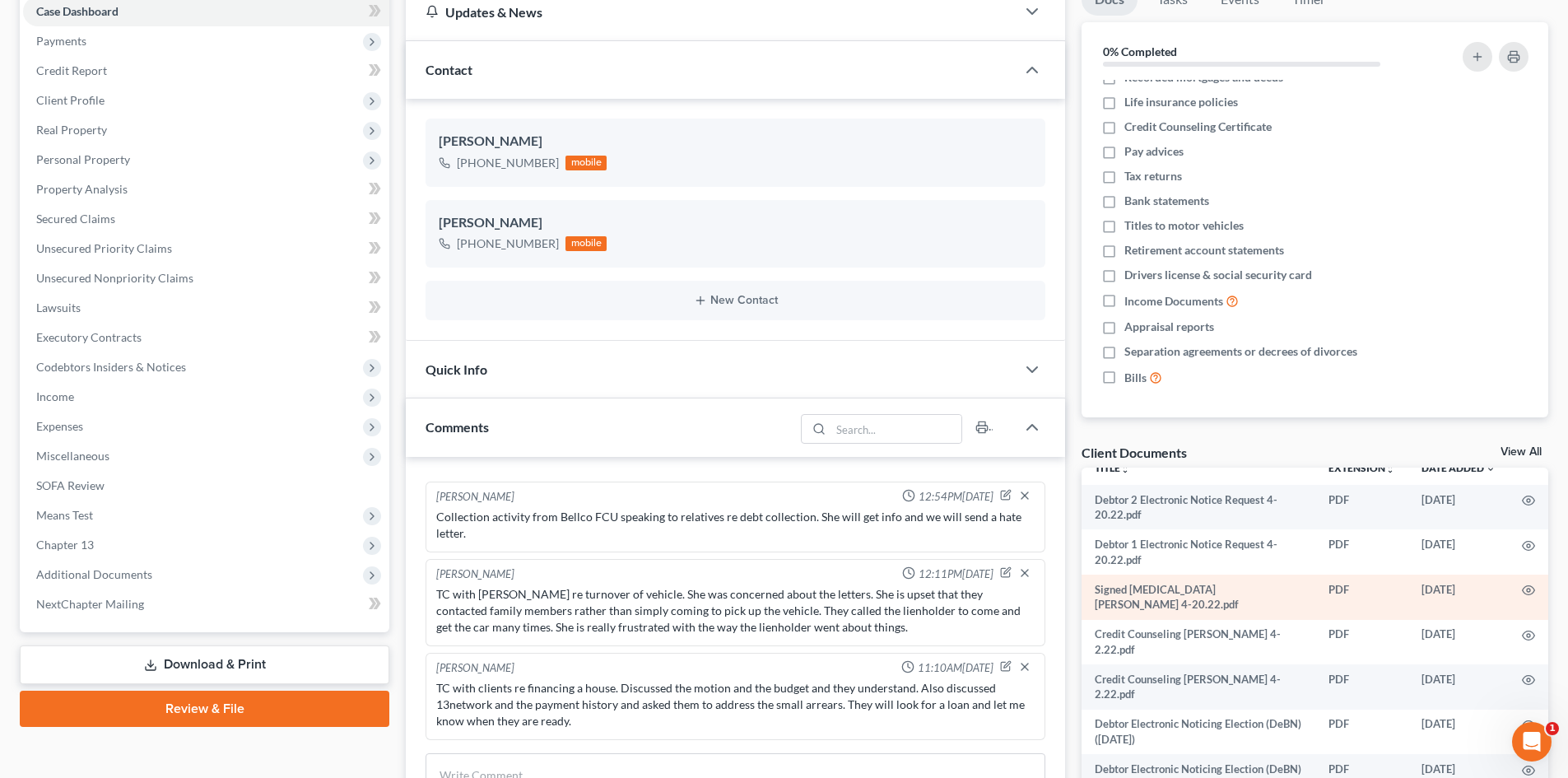
scroll to position [164, 0]
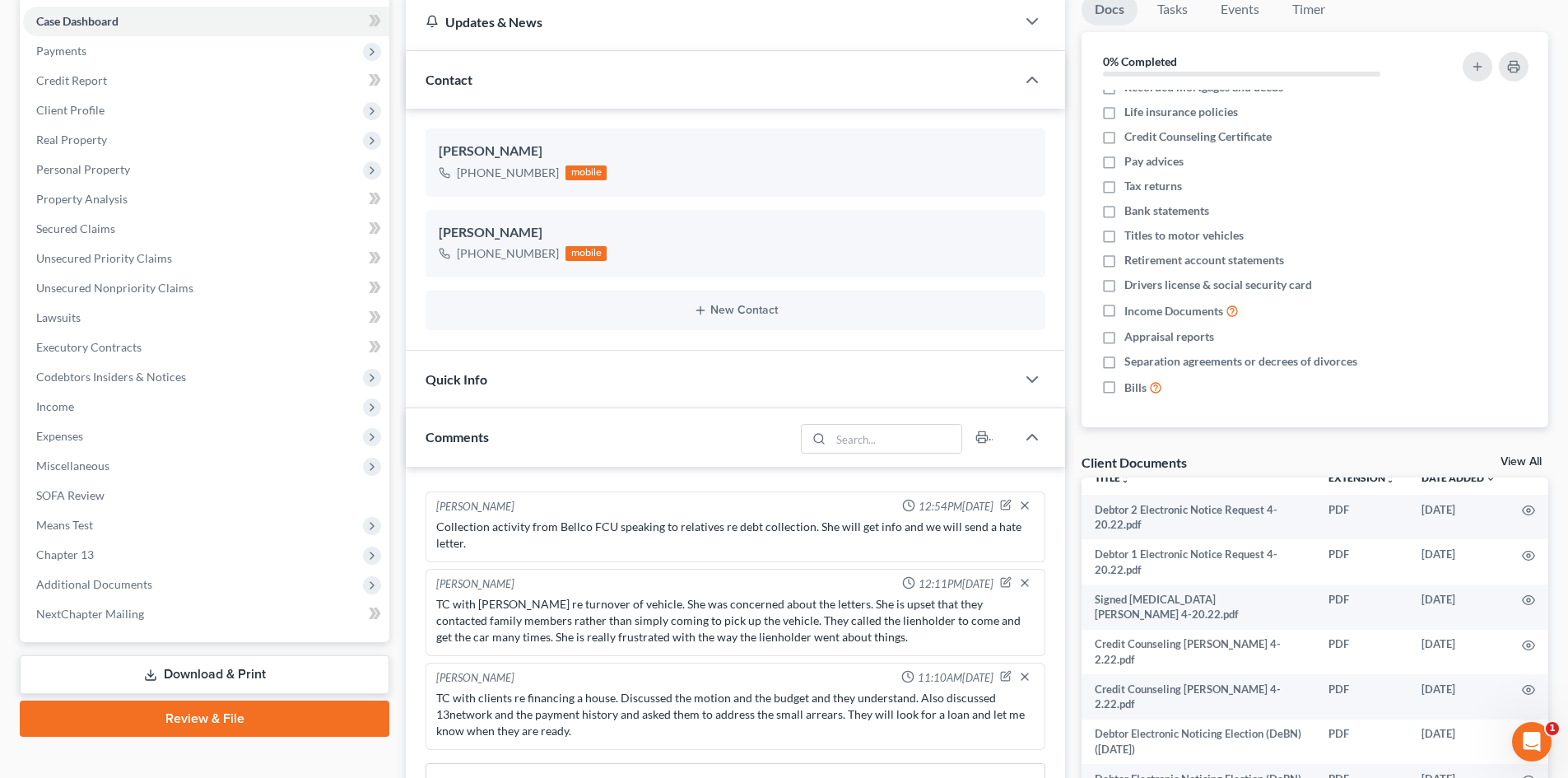
click at [1534, 461] on link "View All" at bounding box center [1520, 462] width 41 height 12
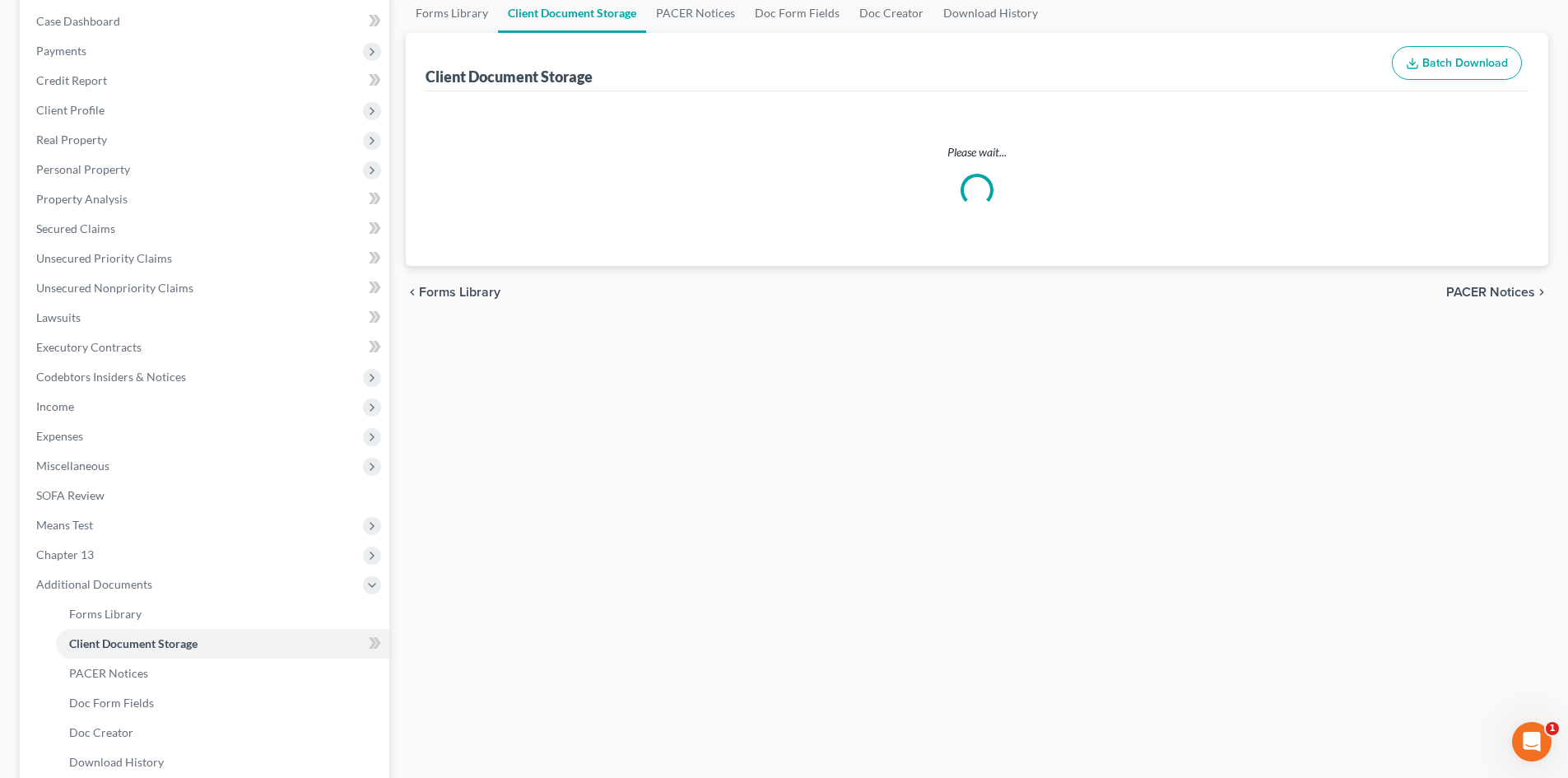
scroll to position [149, 0]
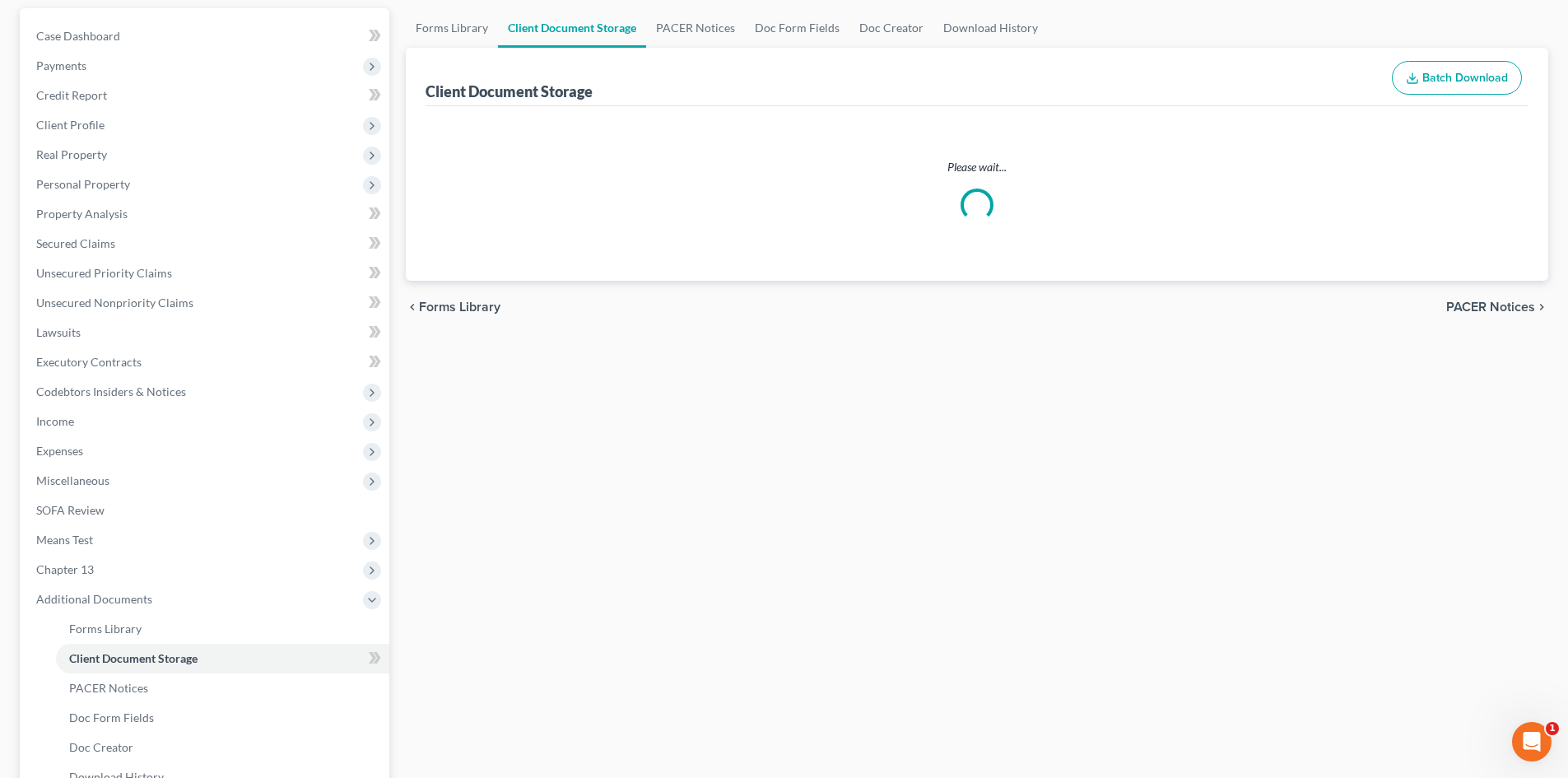
select select "6"
select select "16"
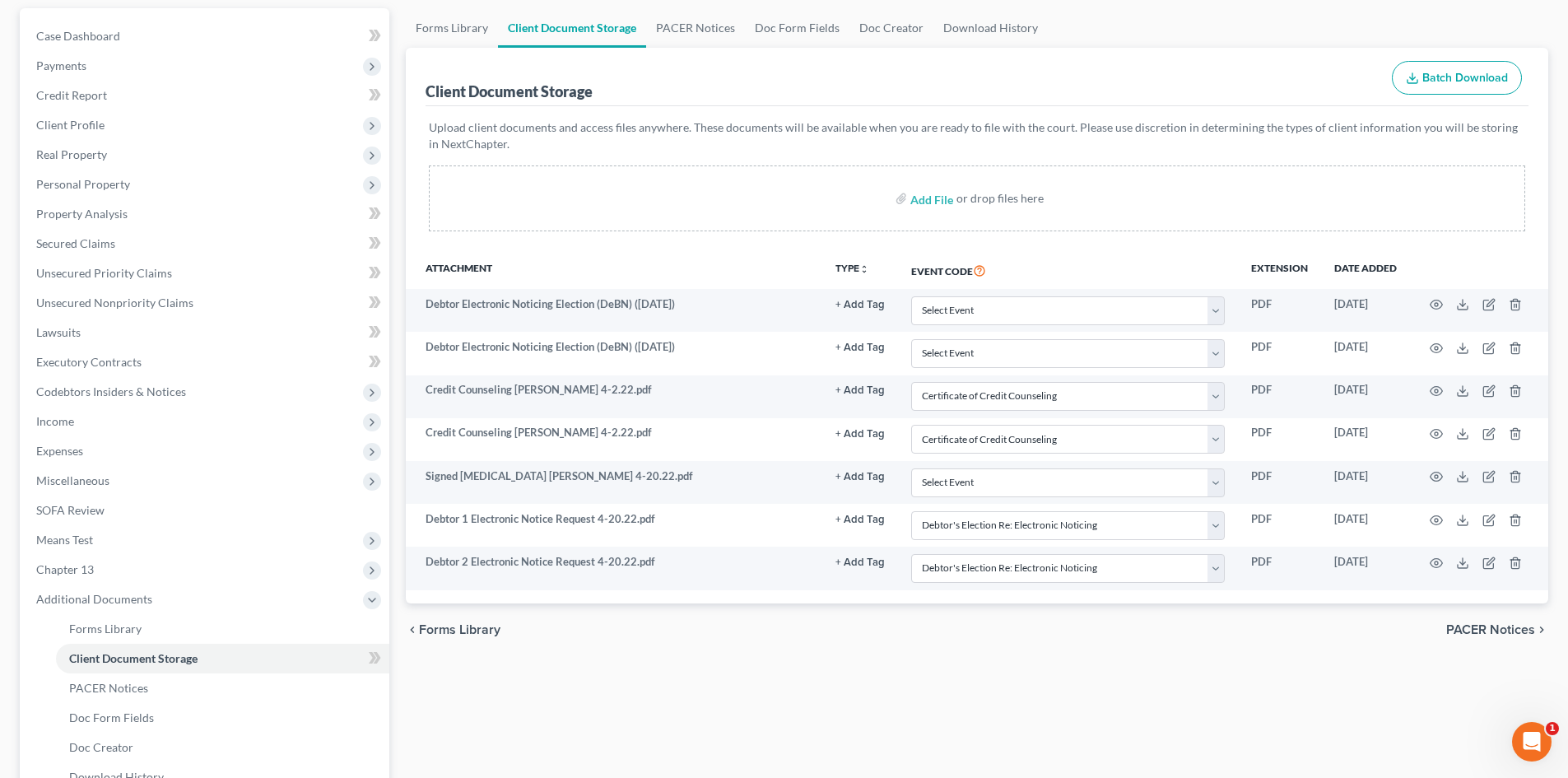
scroll to position [0, 0]
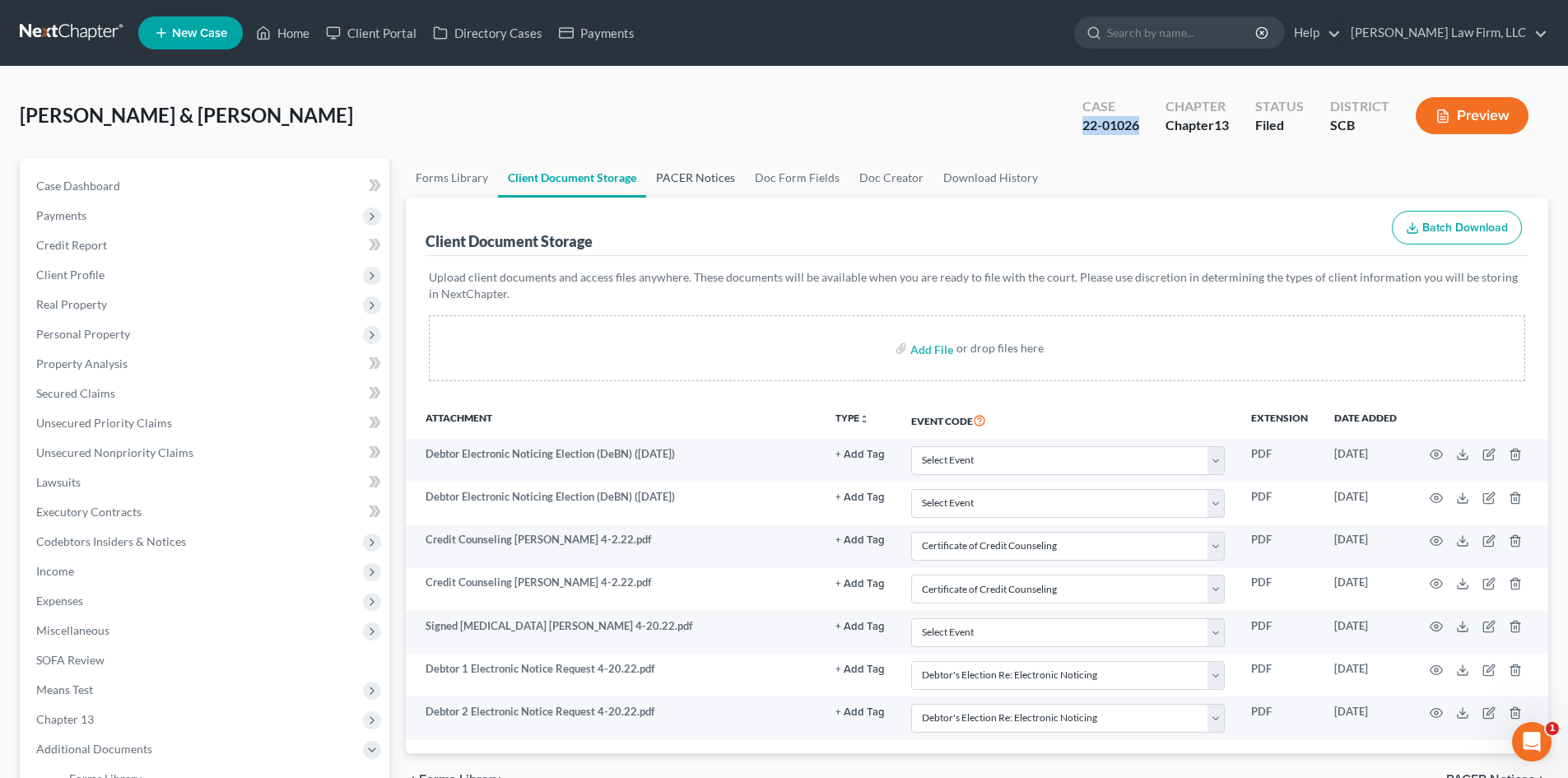
click at [706, 169] on link "PACER Notices" at bounding box center [695, 177] width 98 height 39
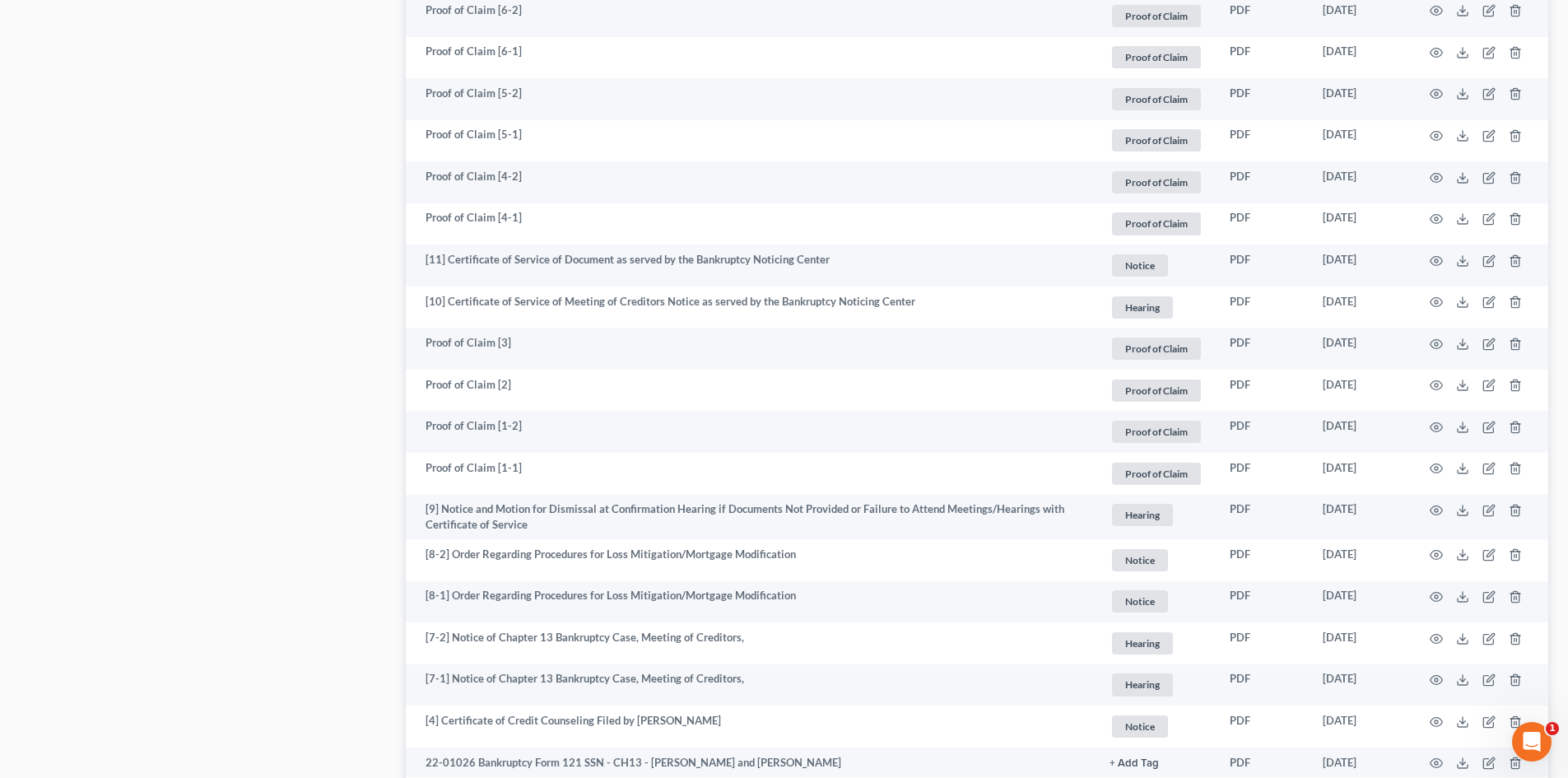
scroll to position [2884, 0]
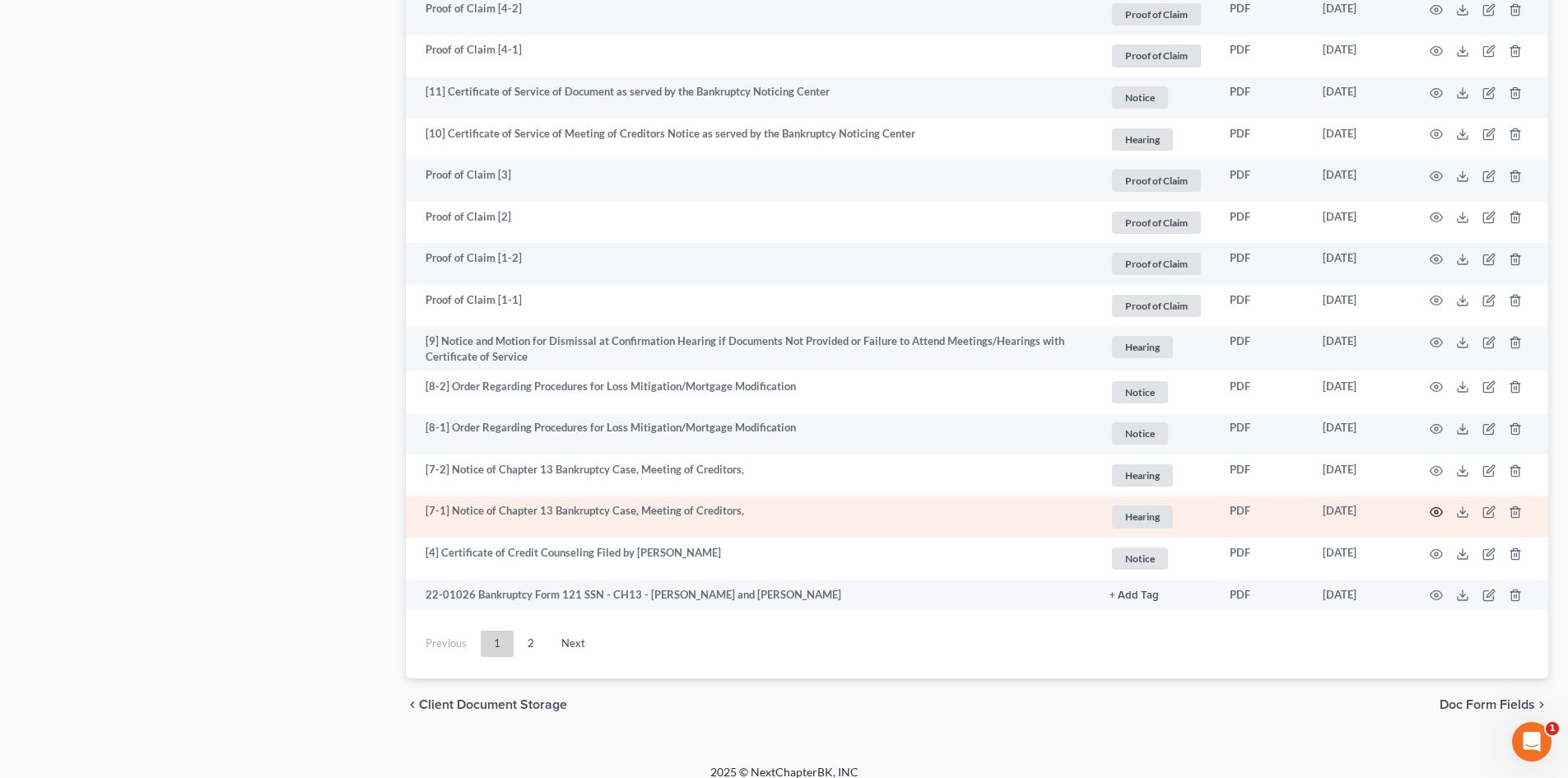
click at [1441, 508] on icon "button" at bounding box center [1436, 512] width 13 height 9
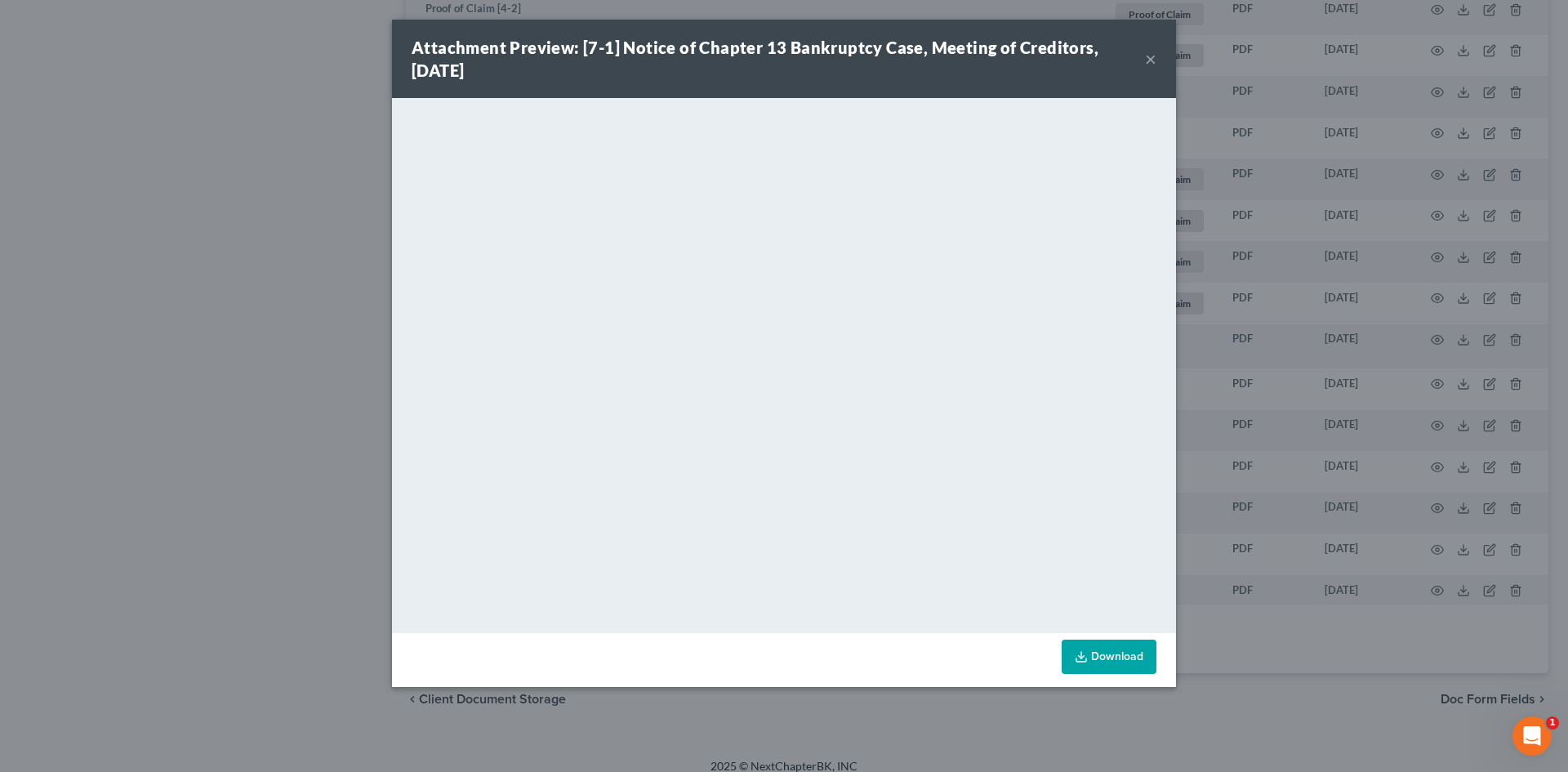
click at [1151, 59] on button "×" at bounding box center [1151, 59] width 12 height 20
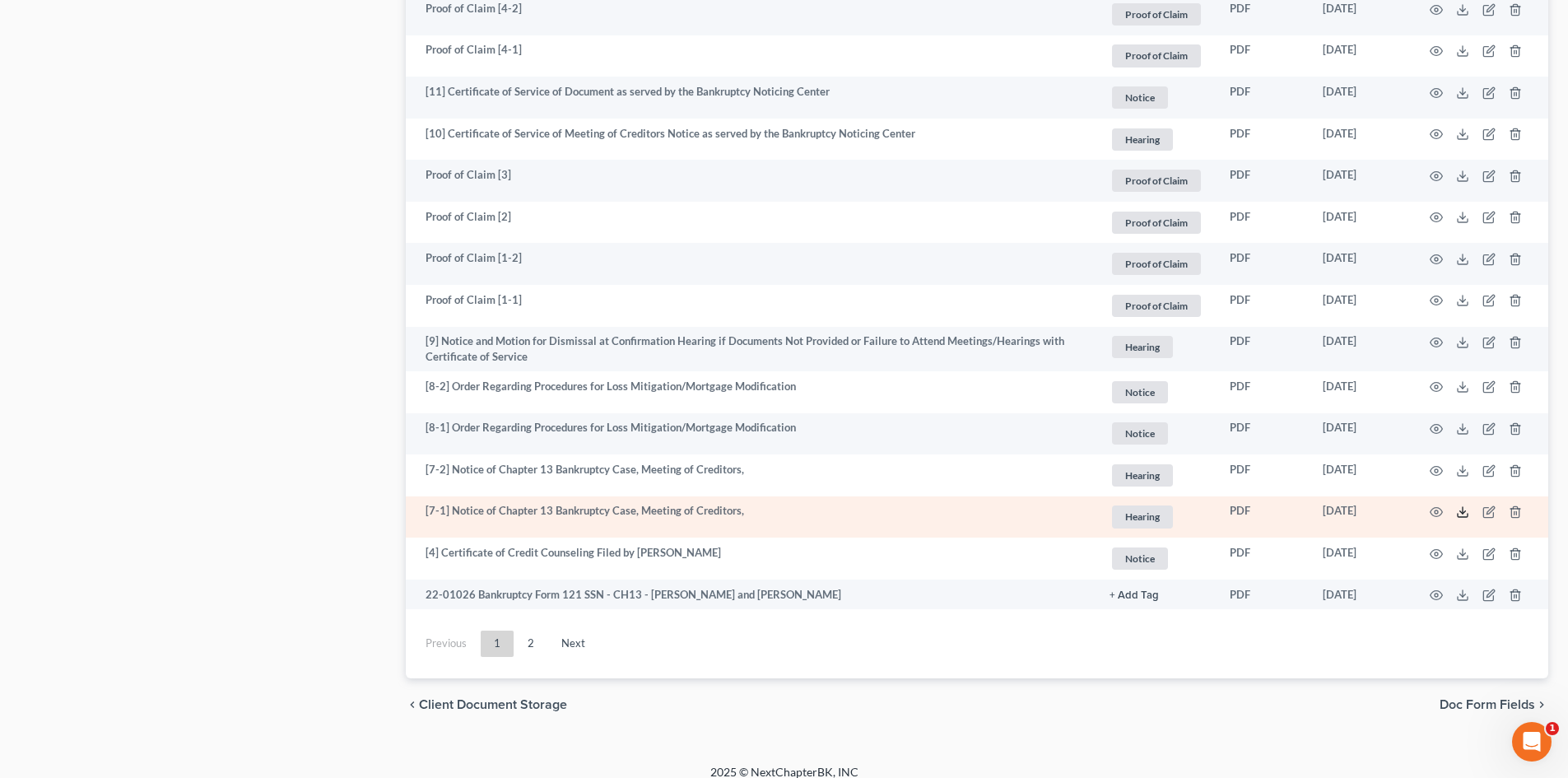
click at [1462, 507] on line at bounding box center [1462, 510] width 0 height 7
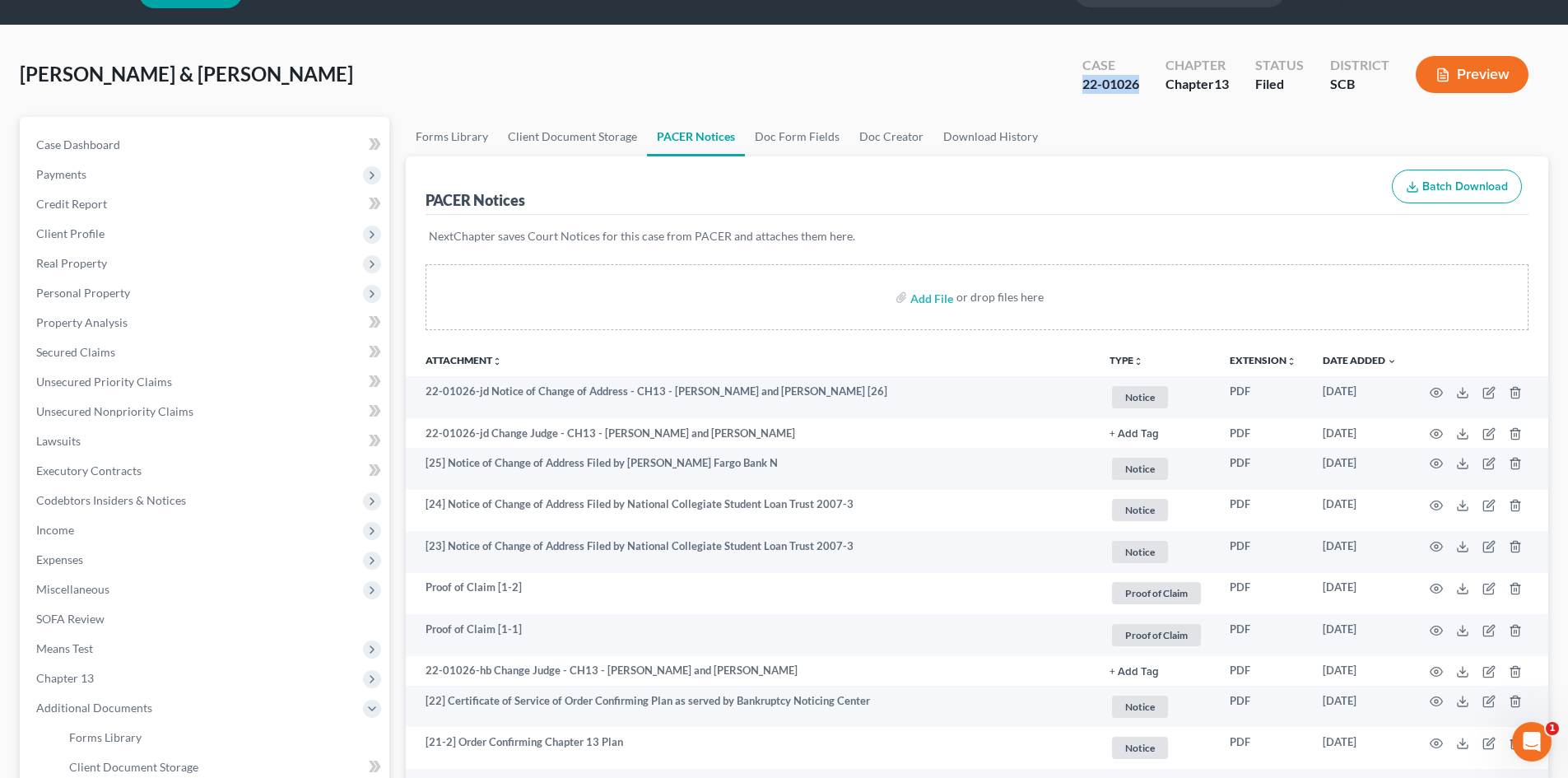
scroll to position [0, 0]
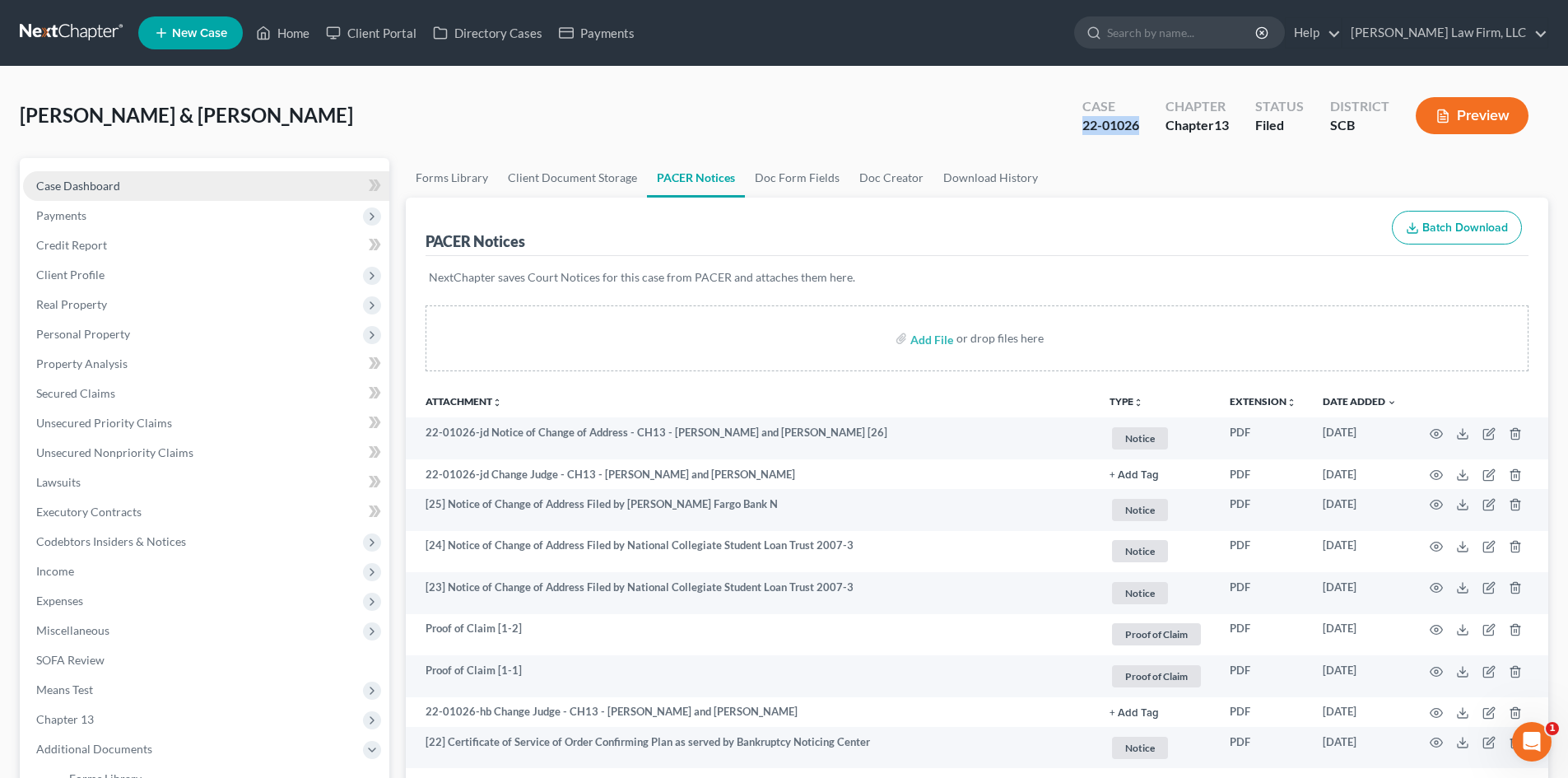
click at [105, 174] on link "Case Dashboard" at bounding box center [206, 186] width 366 height 30
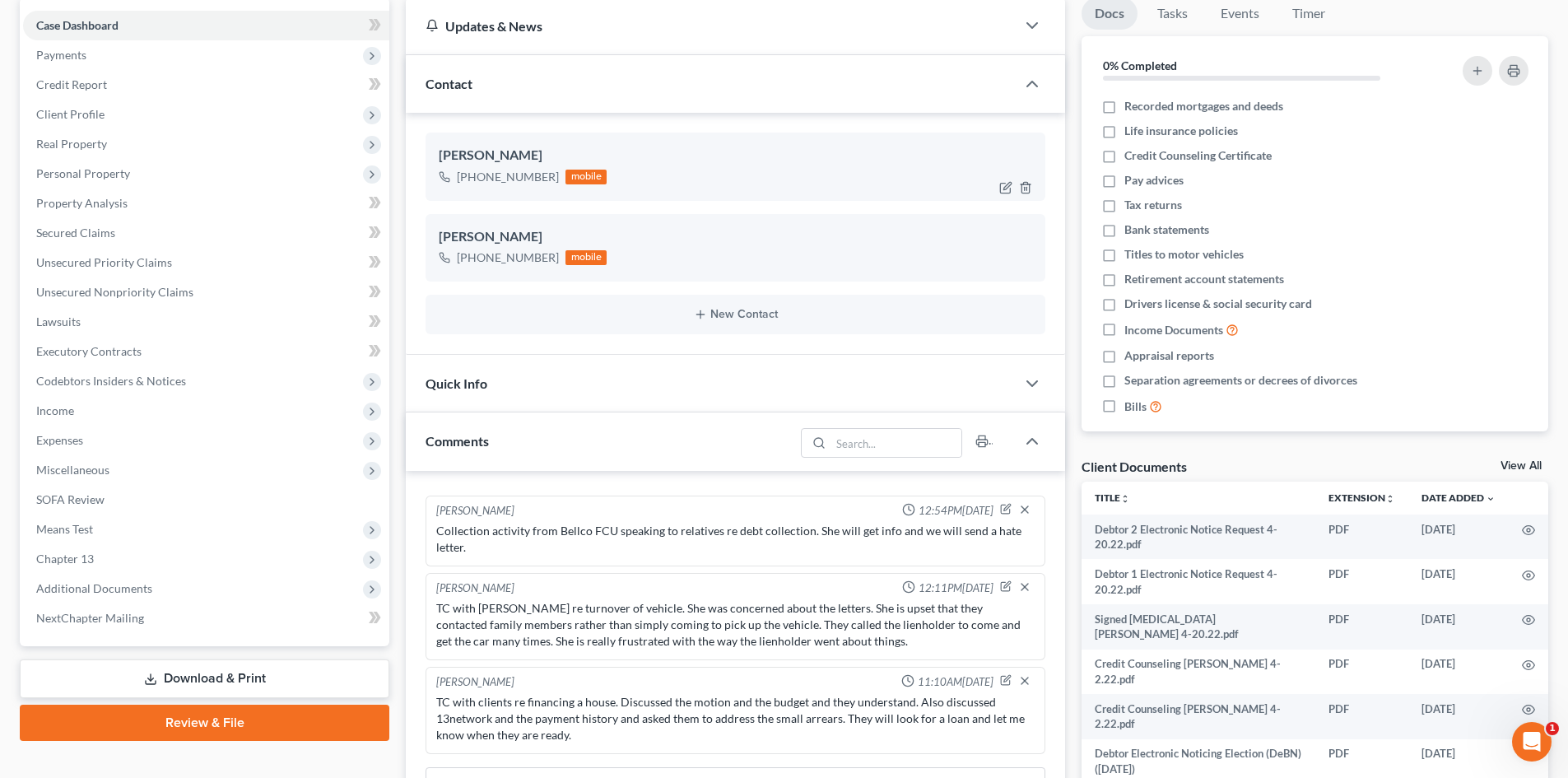
scroll to position [83, 0]
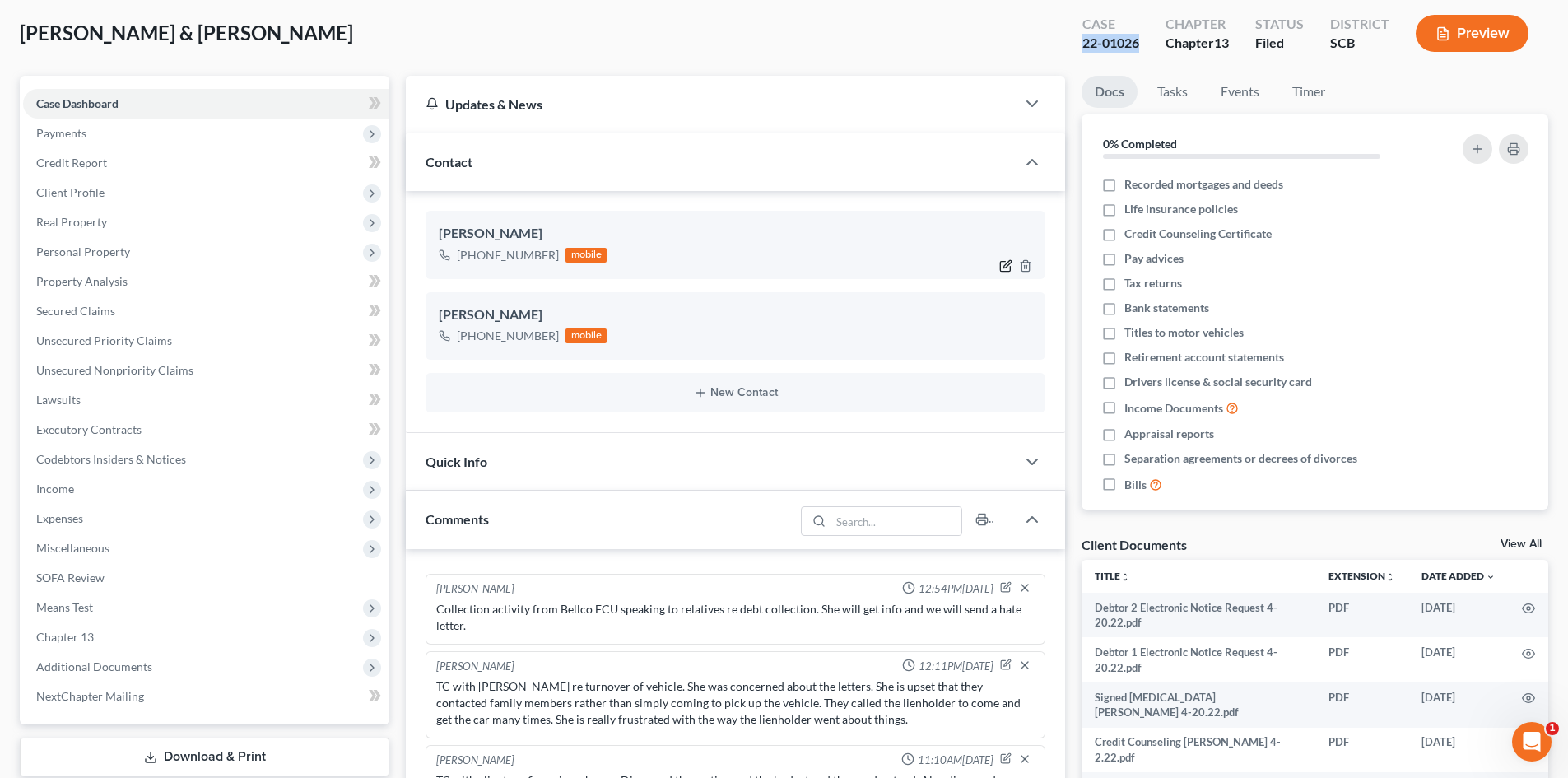
click at [1001, 266] on icon "button" at bounding box center [1006, 266] width 10 height 10
select select "0"
click at [966, 254] on div "Phone Email Pronouns Phone Number * [PHONE_NUMBER] Ext. Phone Label * Select Mo…" at bounding box center [784, 177] width 401 height 176
click at [1005, 260] on div "Edit Contact × Phone Email Pronouns Phone Number * [PHONE_NUMBER] Ext. Phone La…" at bounding box center [784, 389] width 1568 height 778
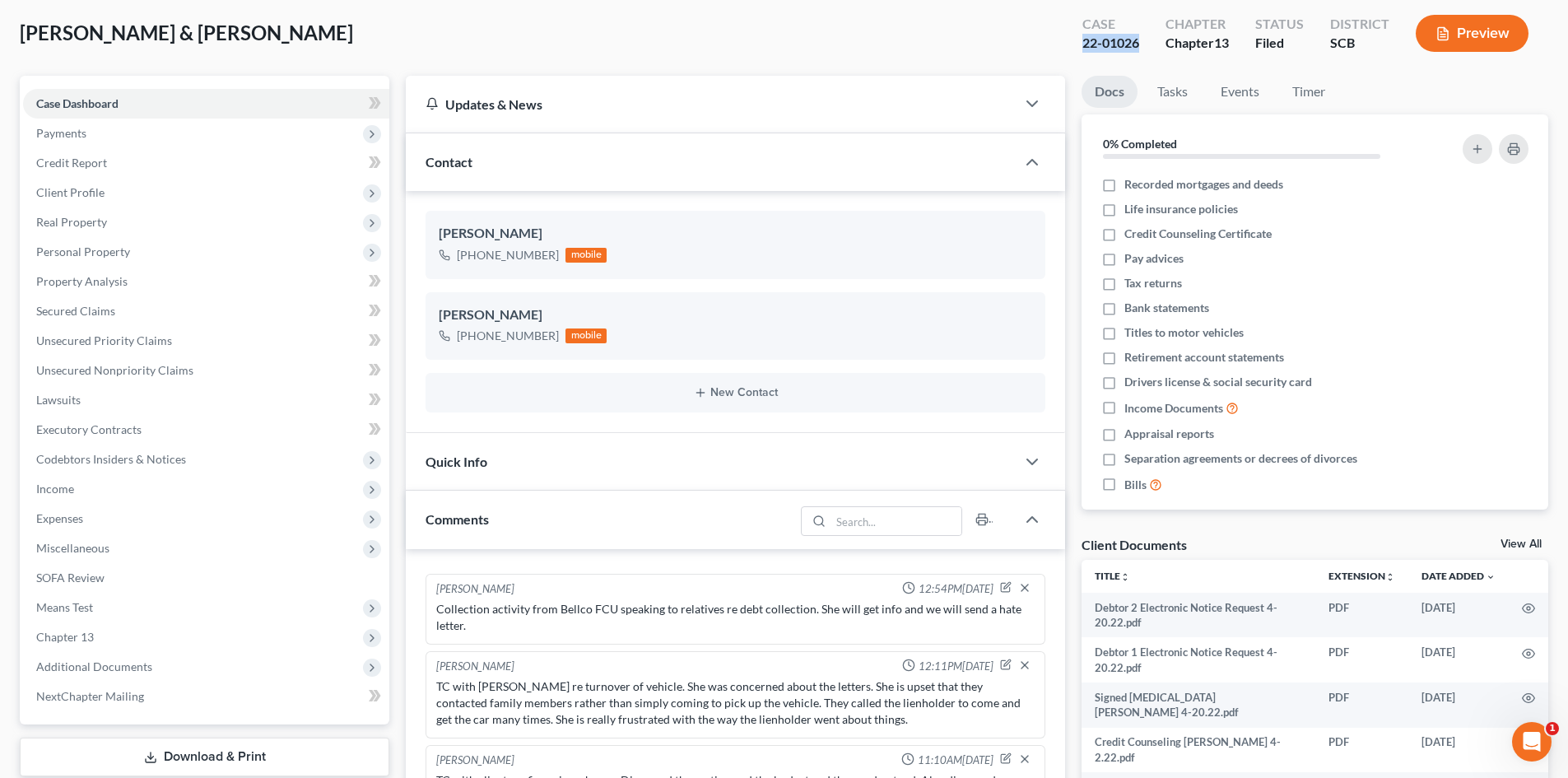
click at [731, 243] on div "Phone Label * Select Mobile Home Work Other Belongs To * Select Client Spouse O…" at bounding box center [784, 223] width 381 height 55
click at [1006, 268] on icon "button" at bounding box center [1006, 266] width 13 height 13
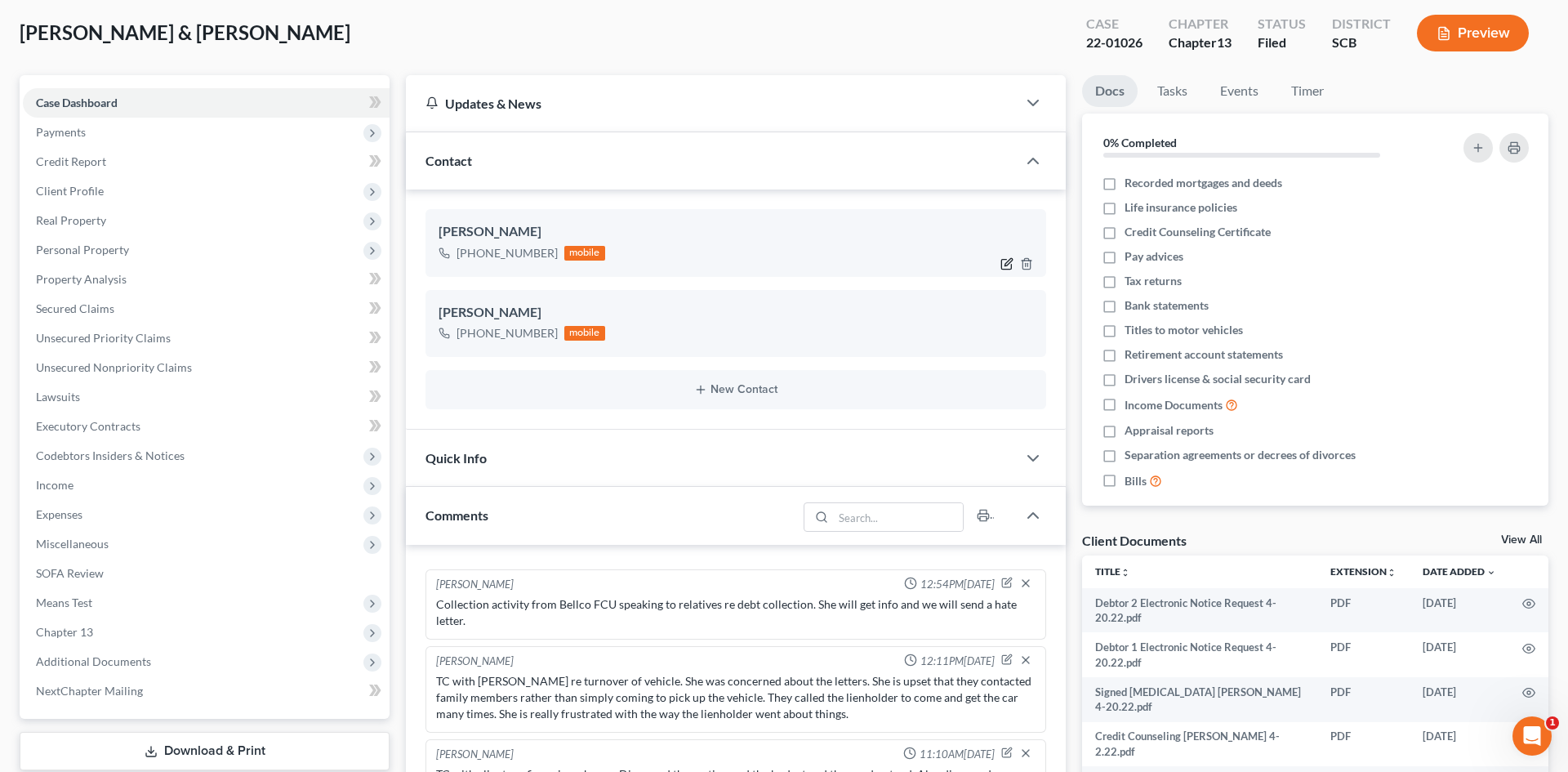
select select "0"
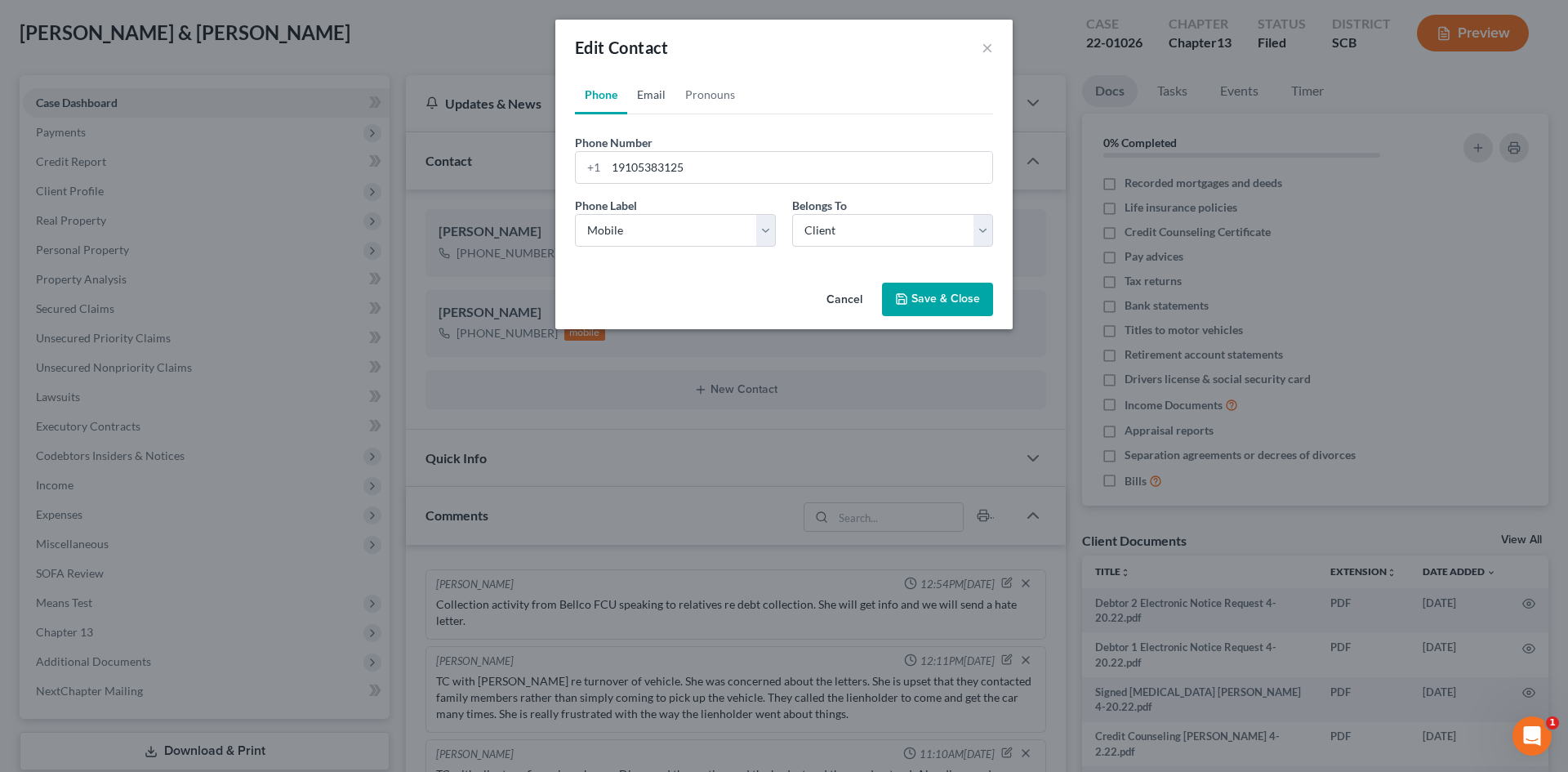
click at [658, 89] on link "Email" at bounding box center [651, 94] width 48 height 39
click at [698, 174] on input "email" at bounding box center [799, 166] width 386 height 31
type input "[PERSON_NAME][EMAIL_ADDRESS][DOMAIN_NAME]"
drag, startPoint x: 678, startPoint y: 229, endPoint x: 668, endPoint y: 244, distance: 18.0
click at [678, 229] on select "Select Home Work Other" at bounding box center [675, 229] width 201 height 32
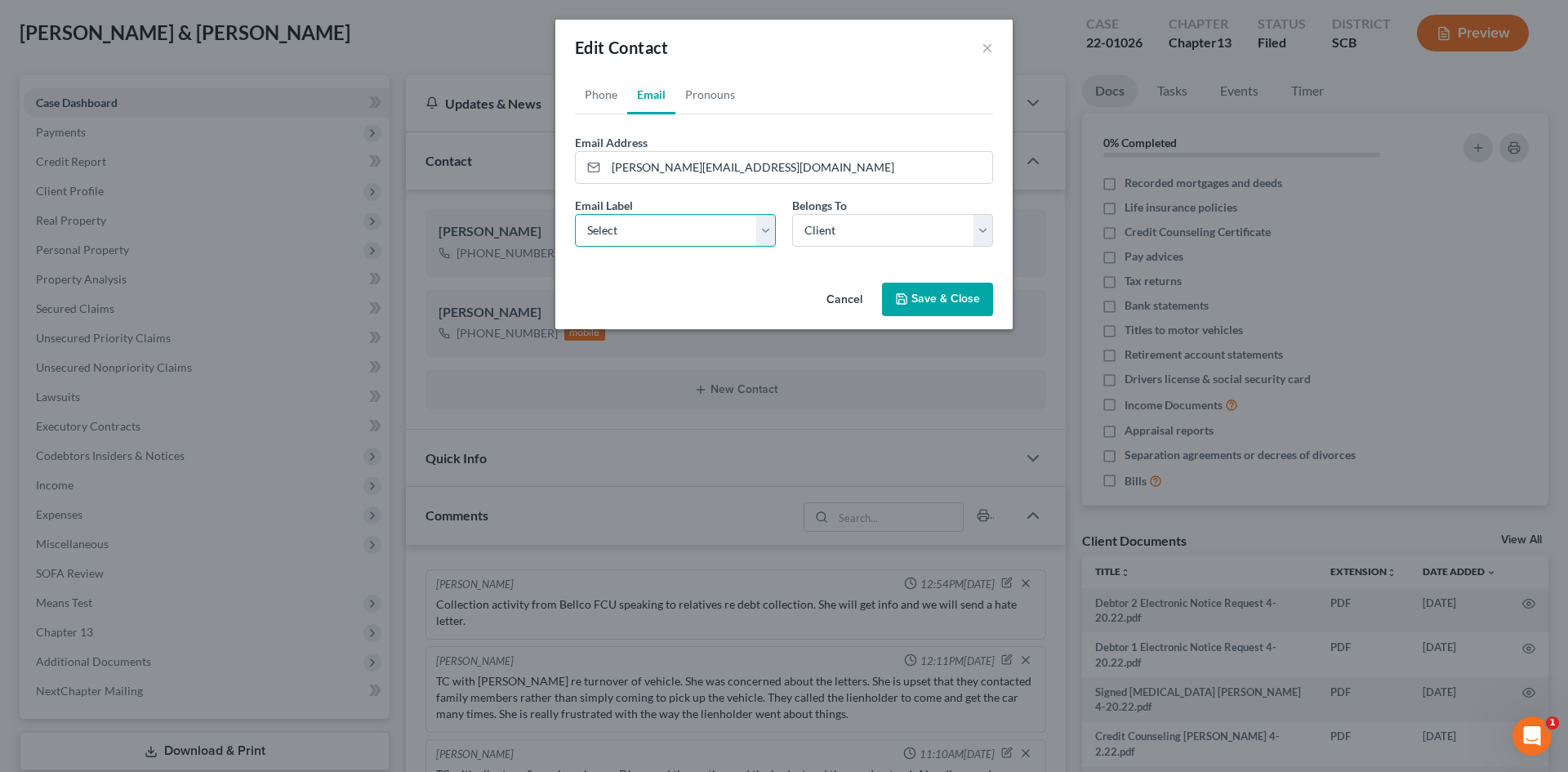
select select "2"
click at [575, 214] on select "Select Home Work Other" at bounding box center [675, 229] width 201 height 32
click at [649, 229] on select "Select Home Work Other" at bounding box center [675, 229] width 201 height 32
click at [812, 258] on div "Email Label Select Home Work Other Belongs To * Select Client Spouse Other" at bounding box center [784, 229] width 435 height 63
click at [942, 305] on button "Save & Close" at bounding box center [938, 299] width 111 height 34
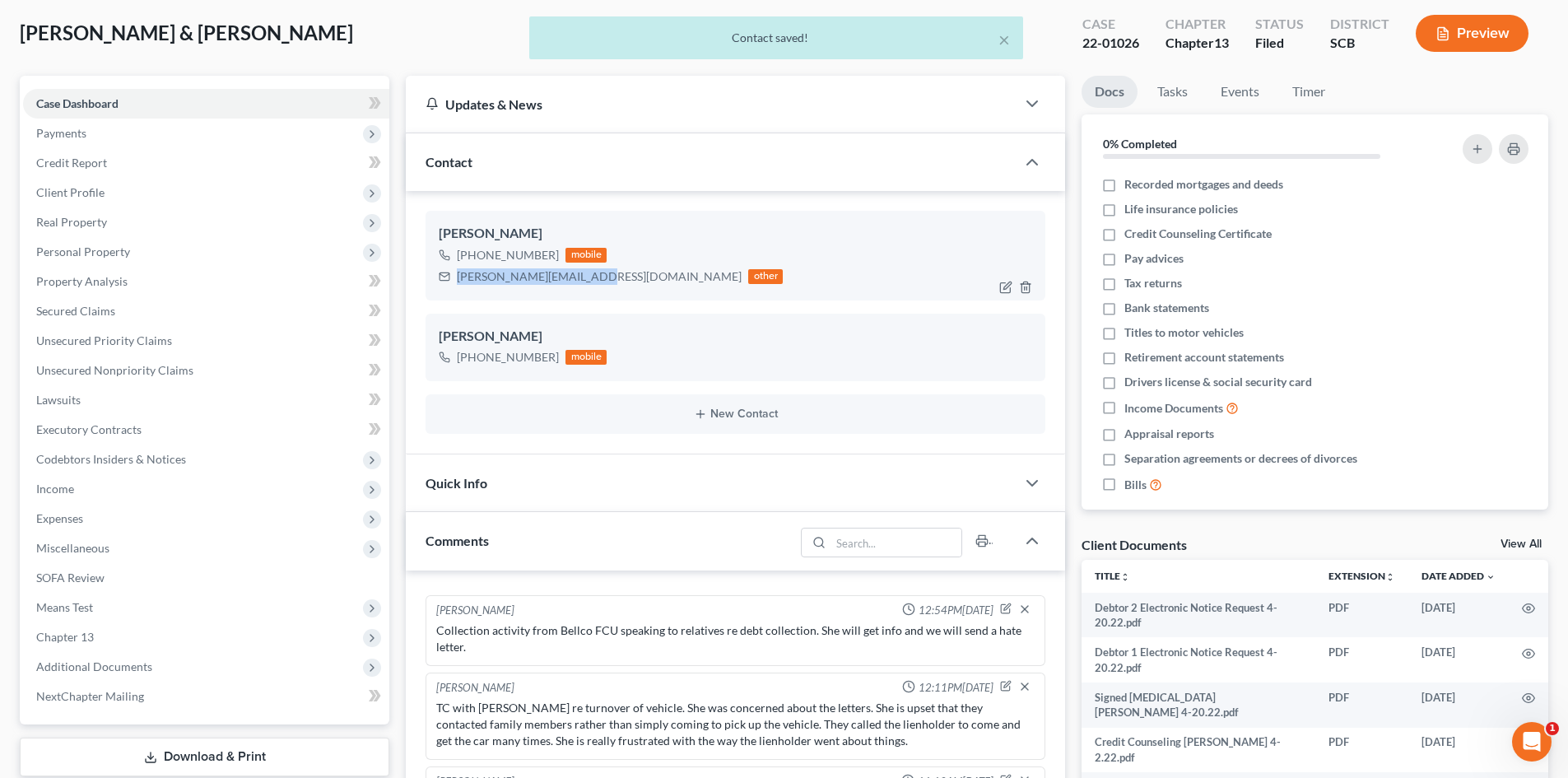
drag, startPoint x: 457, startPoint y: 278, endPoint x: 593, endPoint y: 281, distance: 136.0
click at [593, 281] on div "[PERSON_NAME][EMAIL_ADDRESS][DOMAIN_NAME]" at bounding box center [598, 276] width 285 height 17
copy div "[PERSON_NAME][EMAIL_ADDRESS][DOMAIN_NAME]"
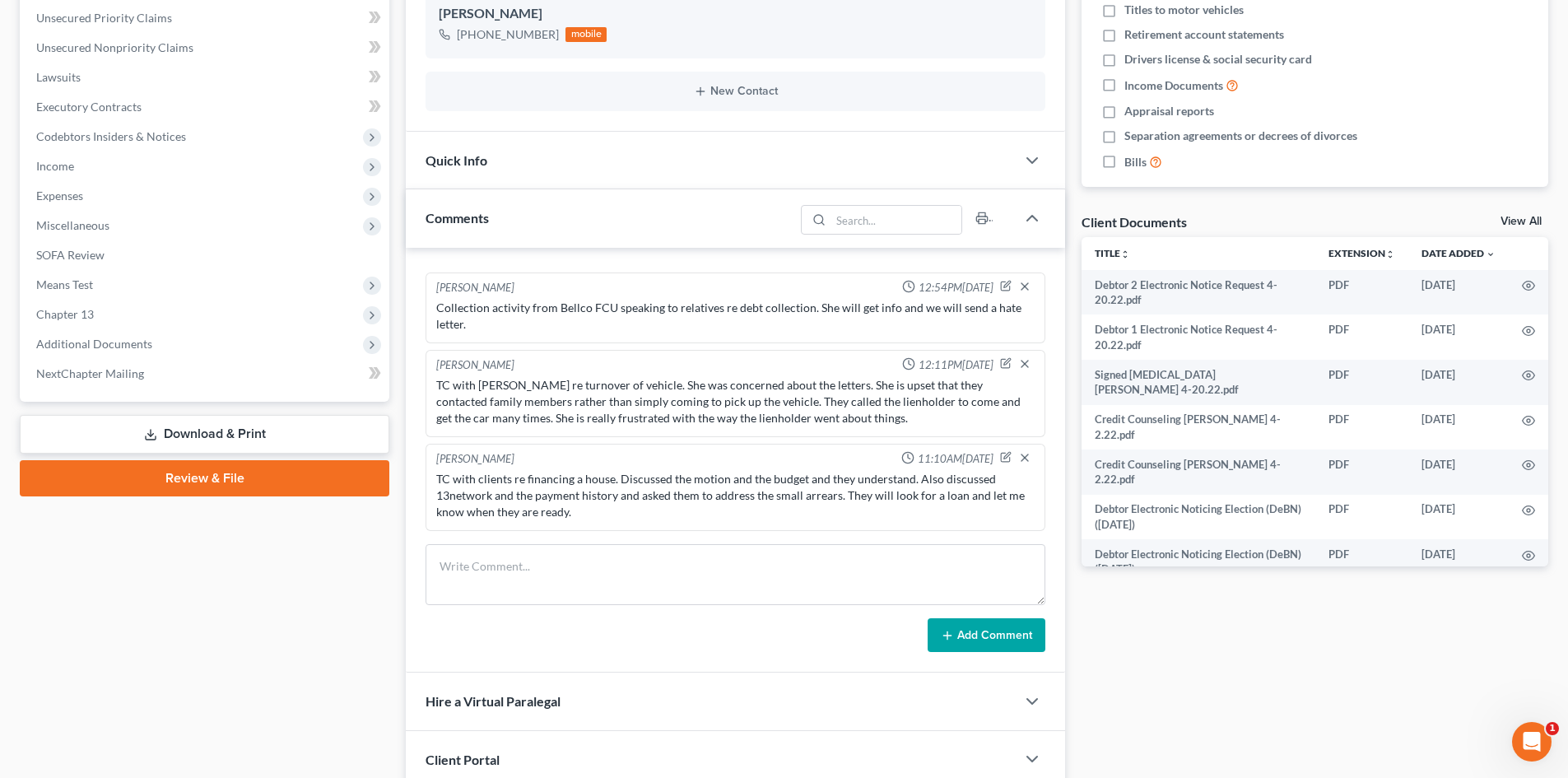
scroll to position [494, 0]
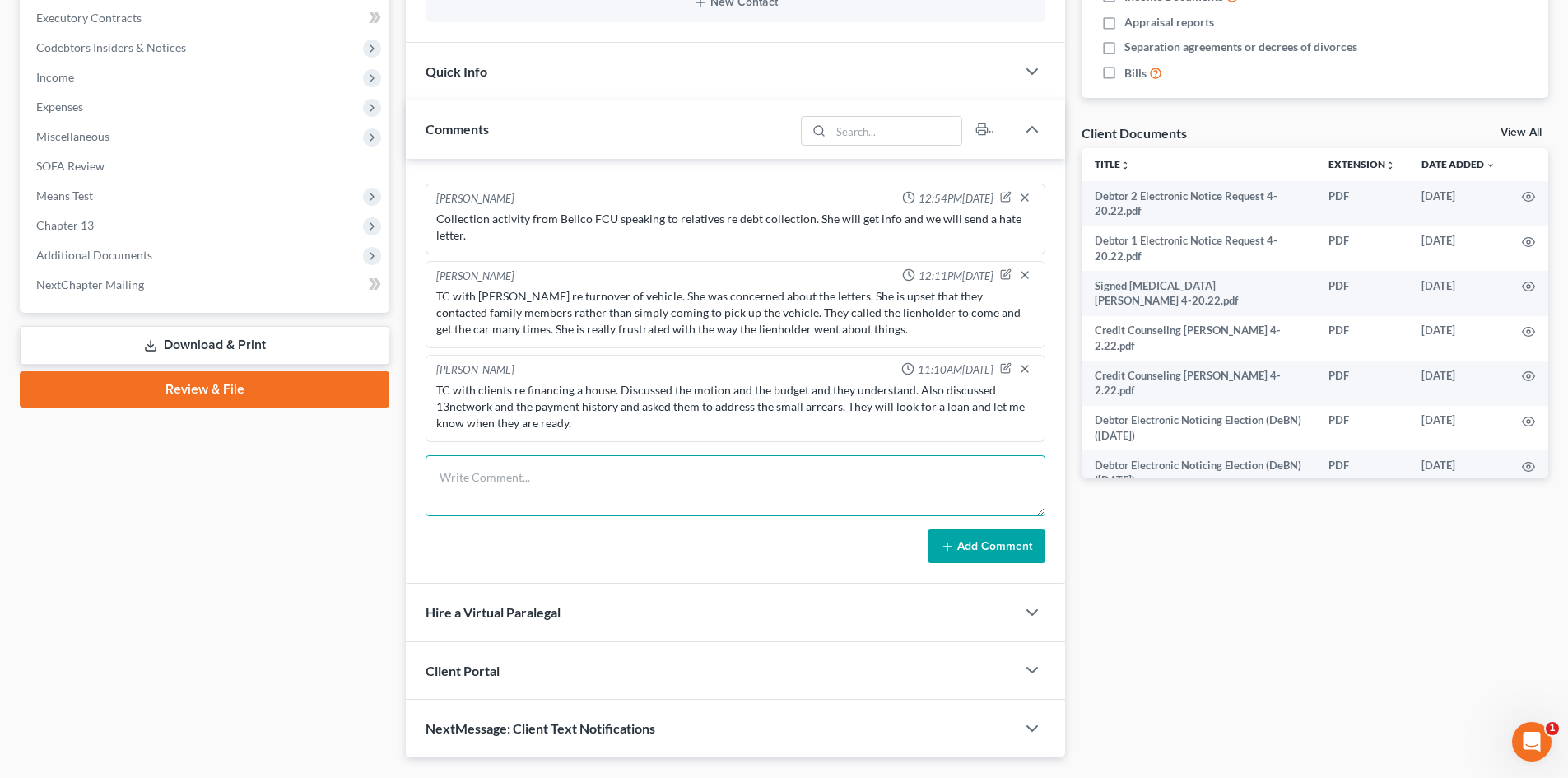
click at [552, 488] on textarea at bounding box center [735, 485] width 620 height 61
type textarea "VM from [PERSON_NAME]. TC with client. He needs proof that they filed a c13. Em…"
click at [992, 551] on button "Add Comment" at bounding box center [986, 546] width 118 height 34
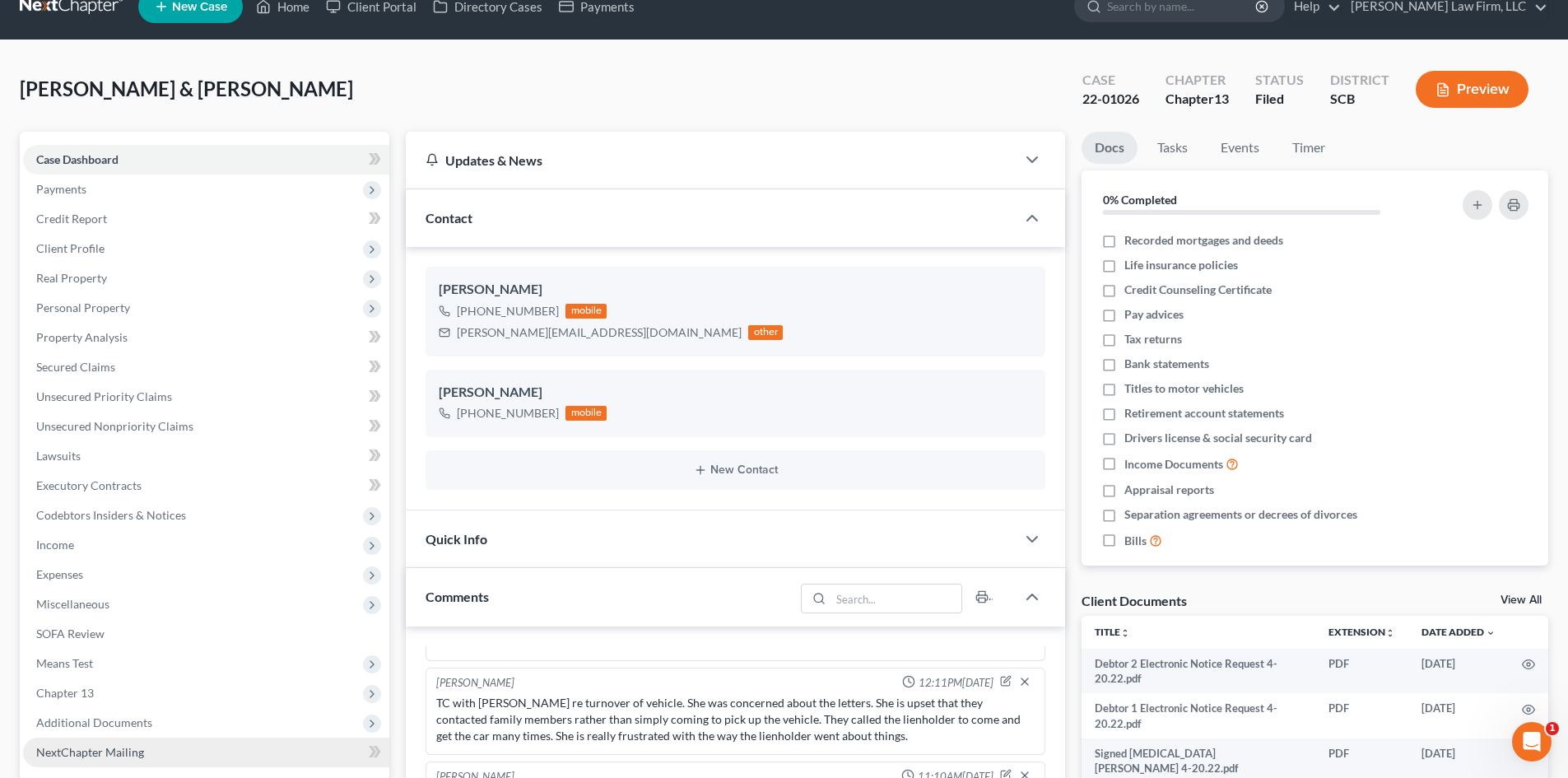
scroll to position [0, 0]
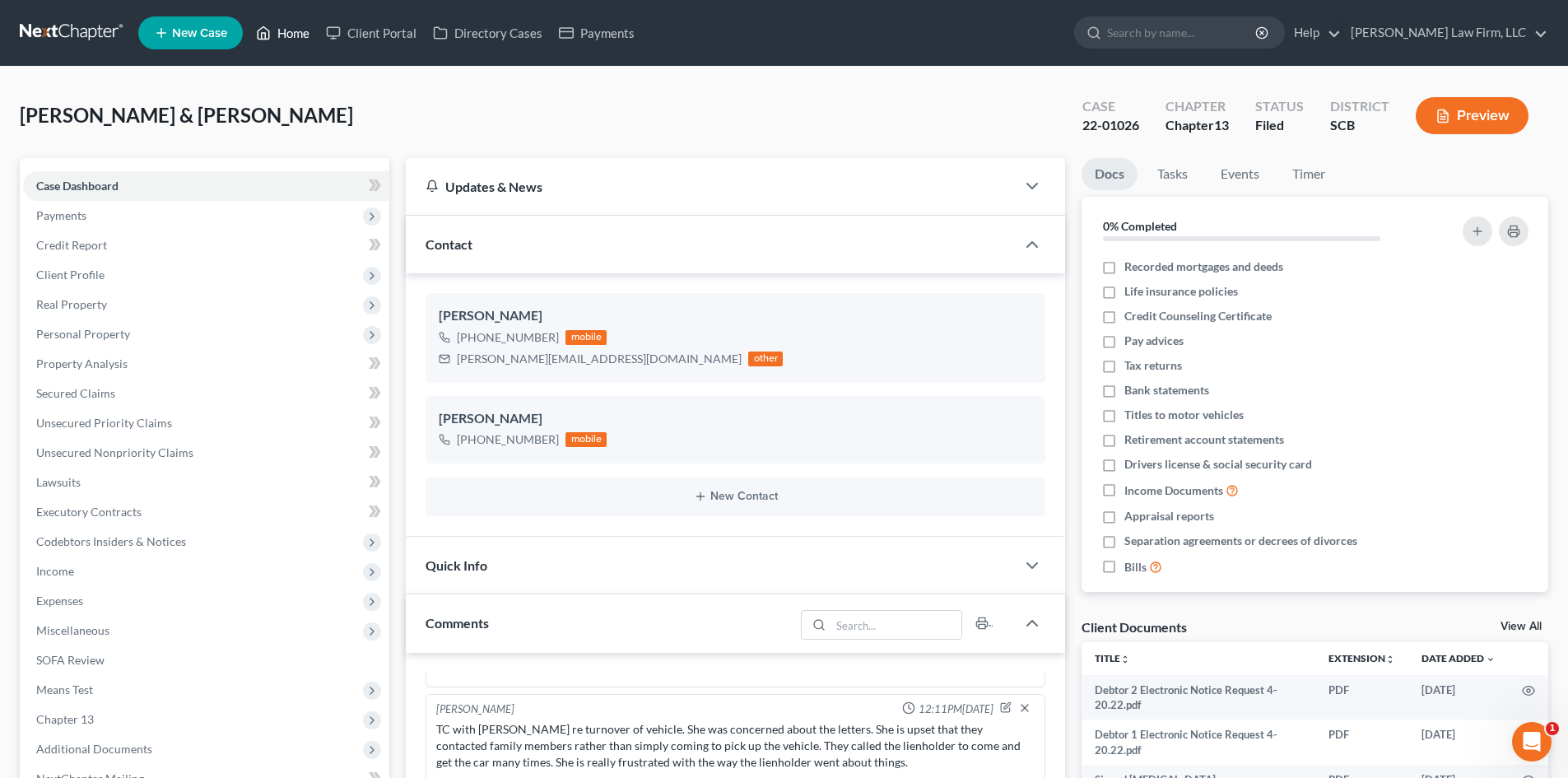
click at [285, 29] on link "Home" at bounding box center [283, 33] width 70 height 30
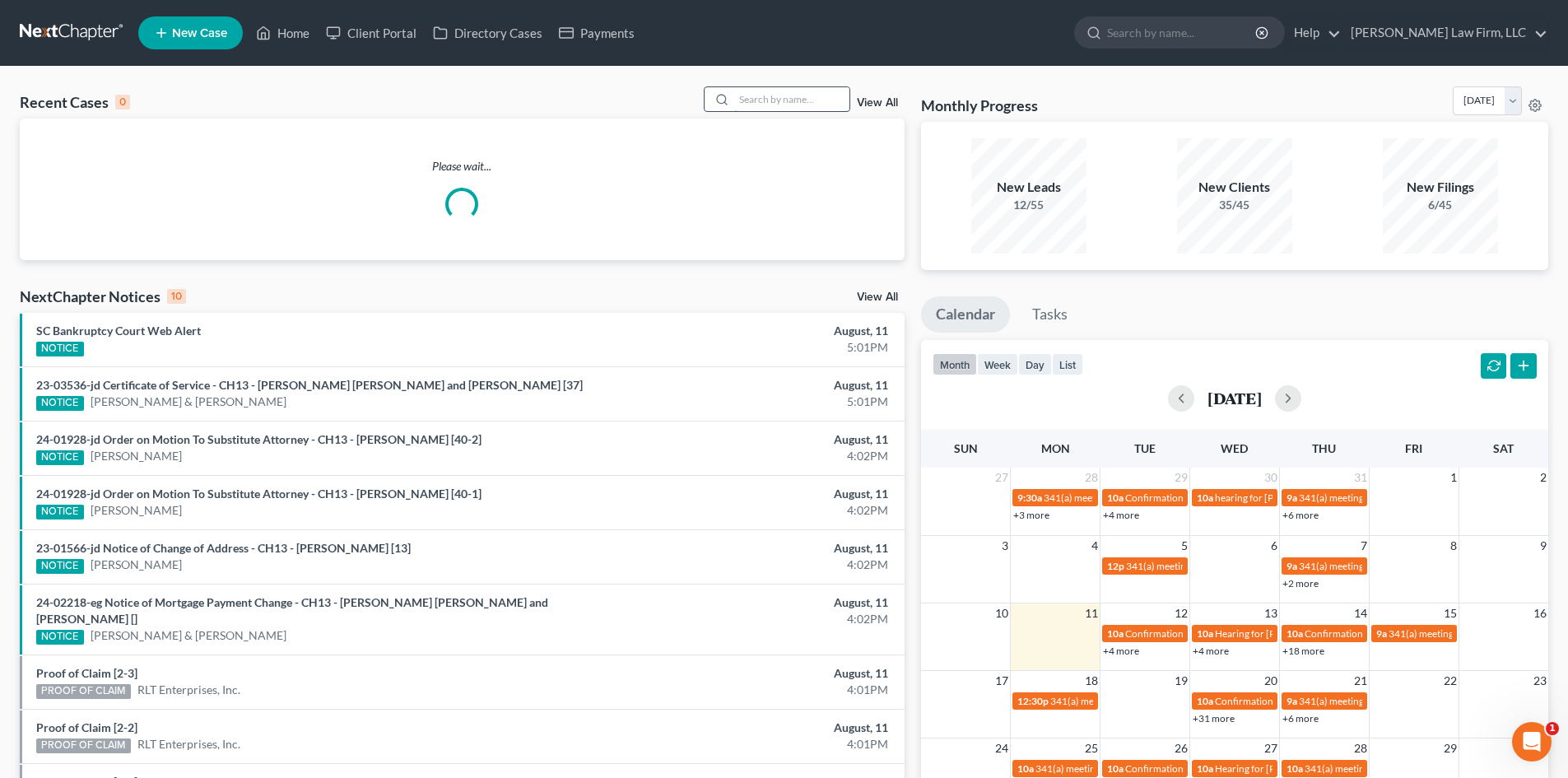
click at [760, 102] on input "search" at bounding box center [792, 99] width 115 height 24
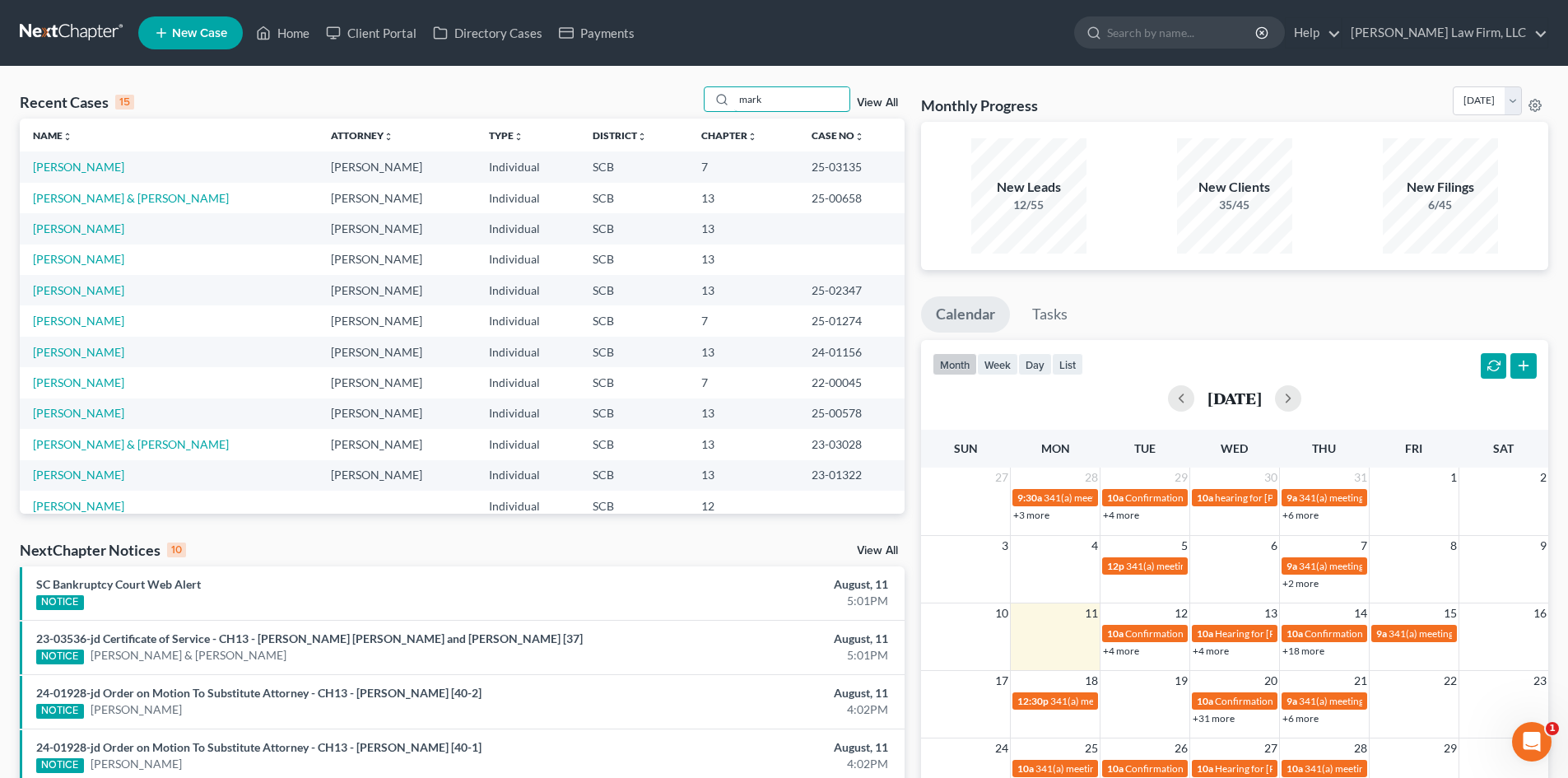
drag, startPoint x: 783, startPoint y: 98, endPoint x: 693, endPoint y: 113, distance: 91.2
click at [693, 113] on div "Recent Cases 15 mark View All" at bounding box center [462, 103] width 885 height 32
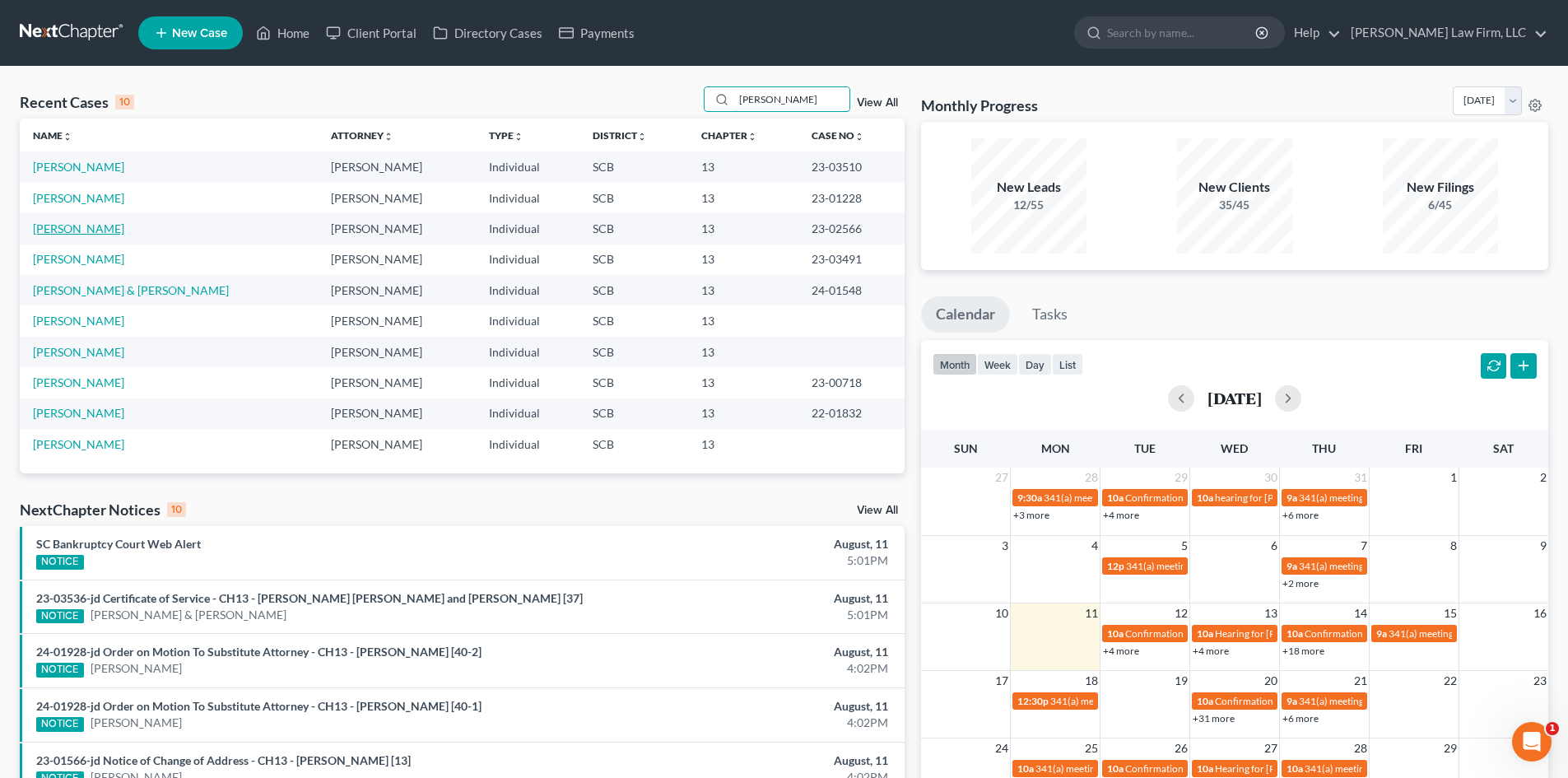
type input "[PERSON_NAME]"
click at [73, 225] on link "[PERSON_NAME]" at bounding box center [78, 228] width 91 height 14
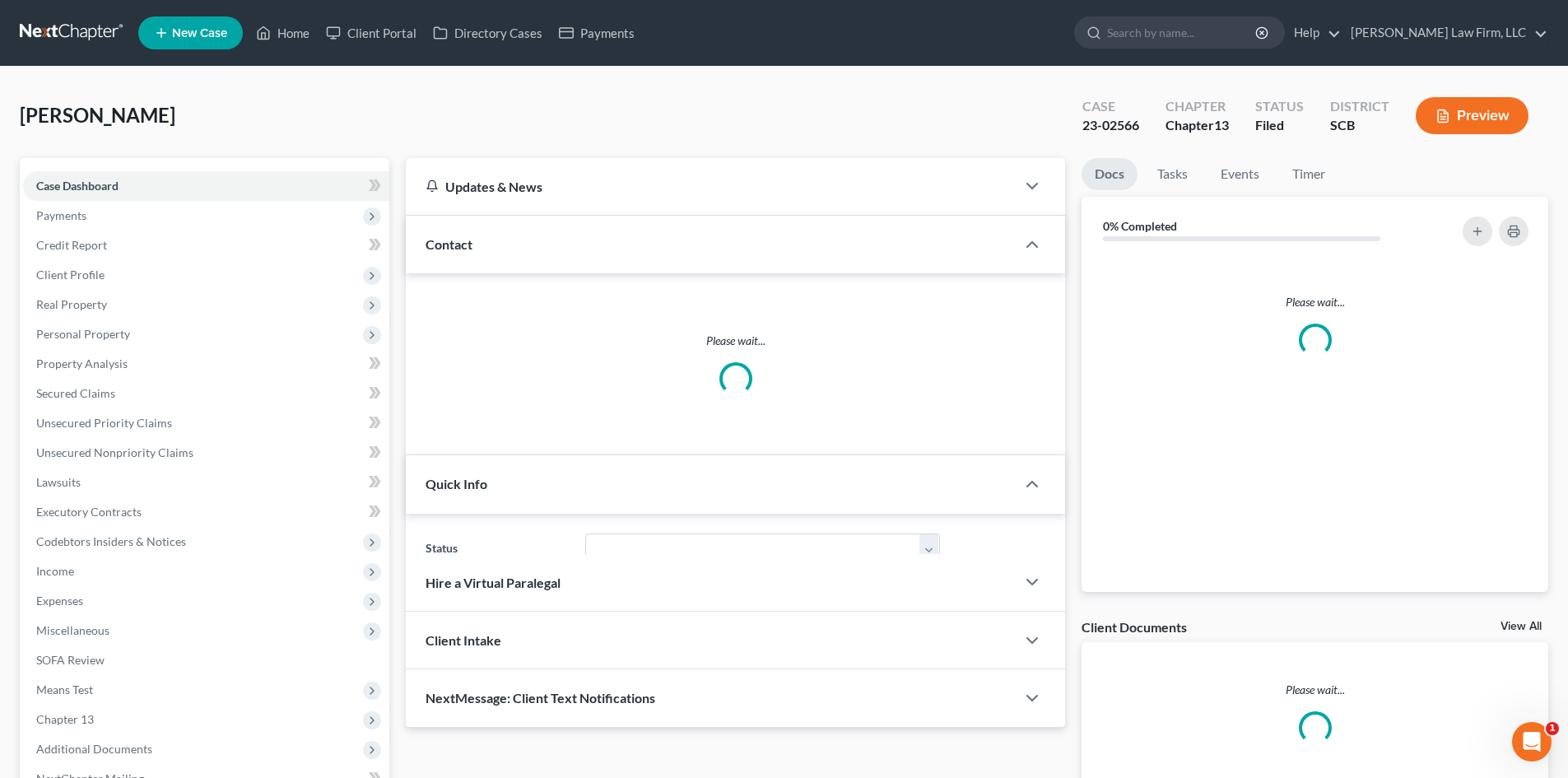
select select "0"
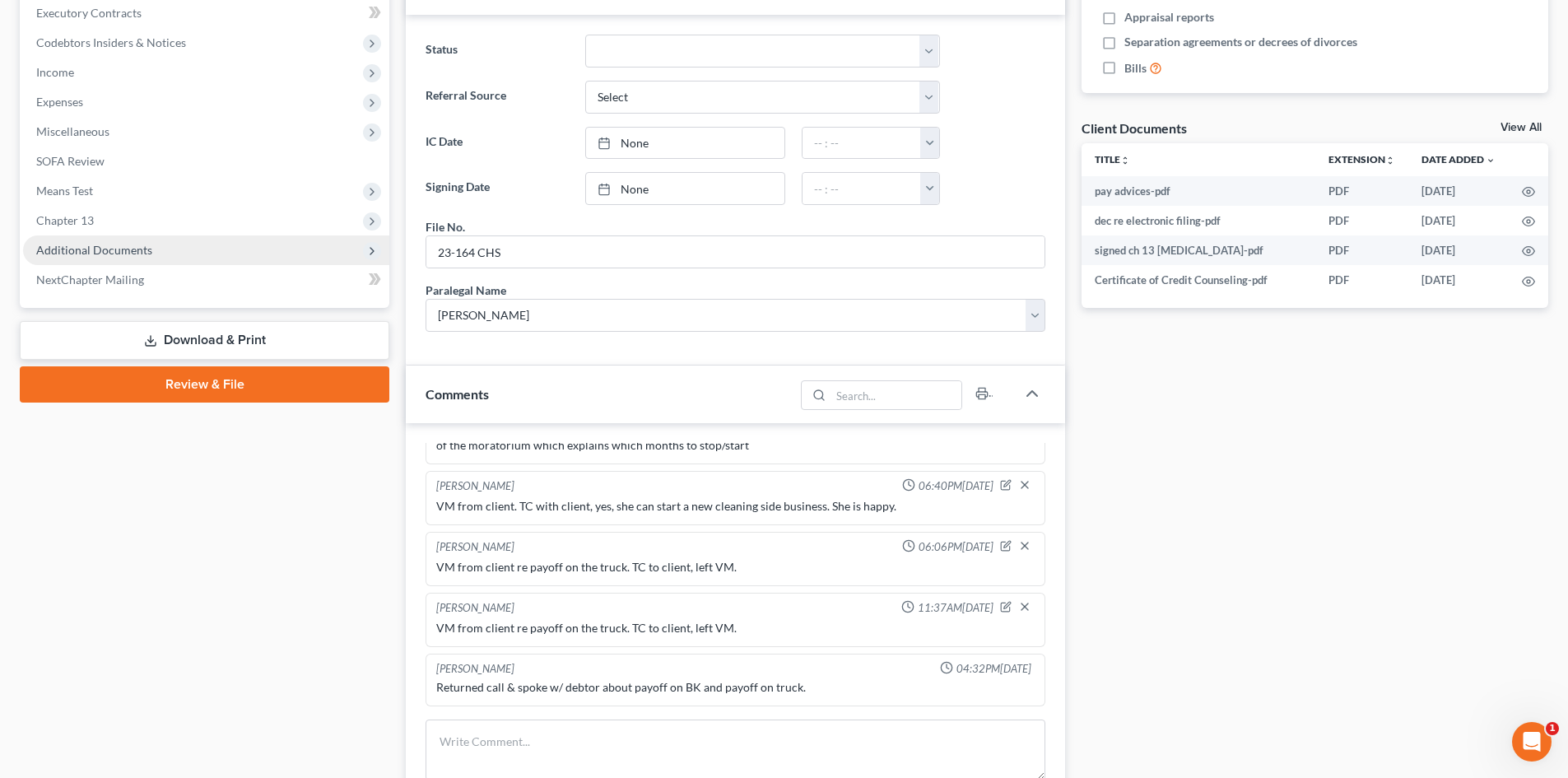
scroll to position [659, 0]
